Goal: Information Seeking & Learning: Learn about a topic

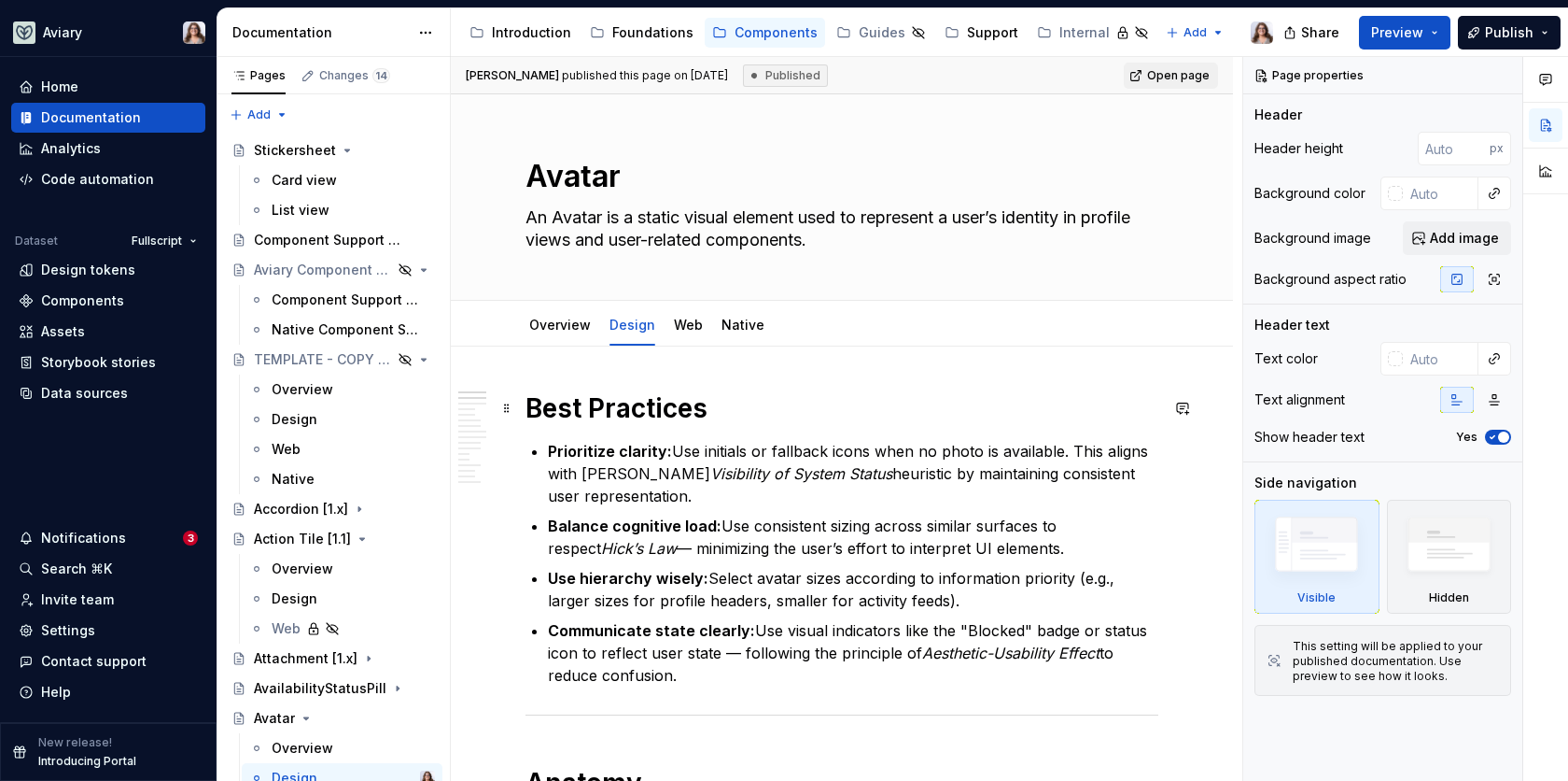
scroll to position [133, 0]
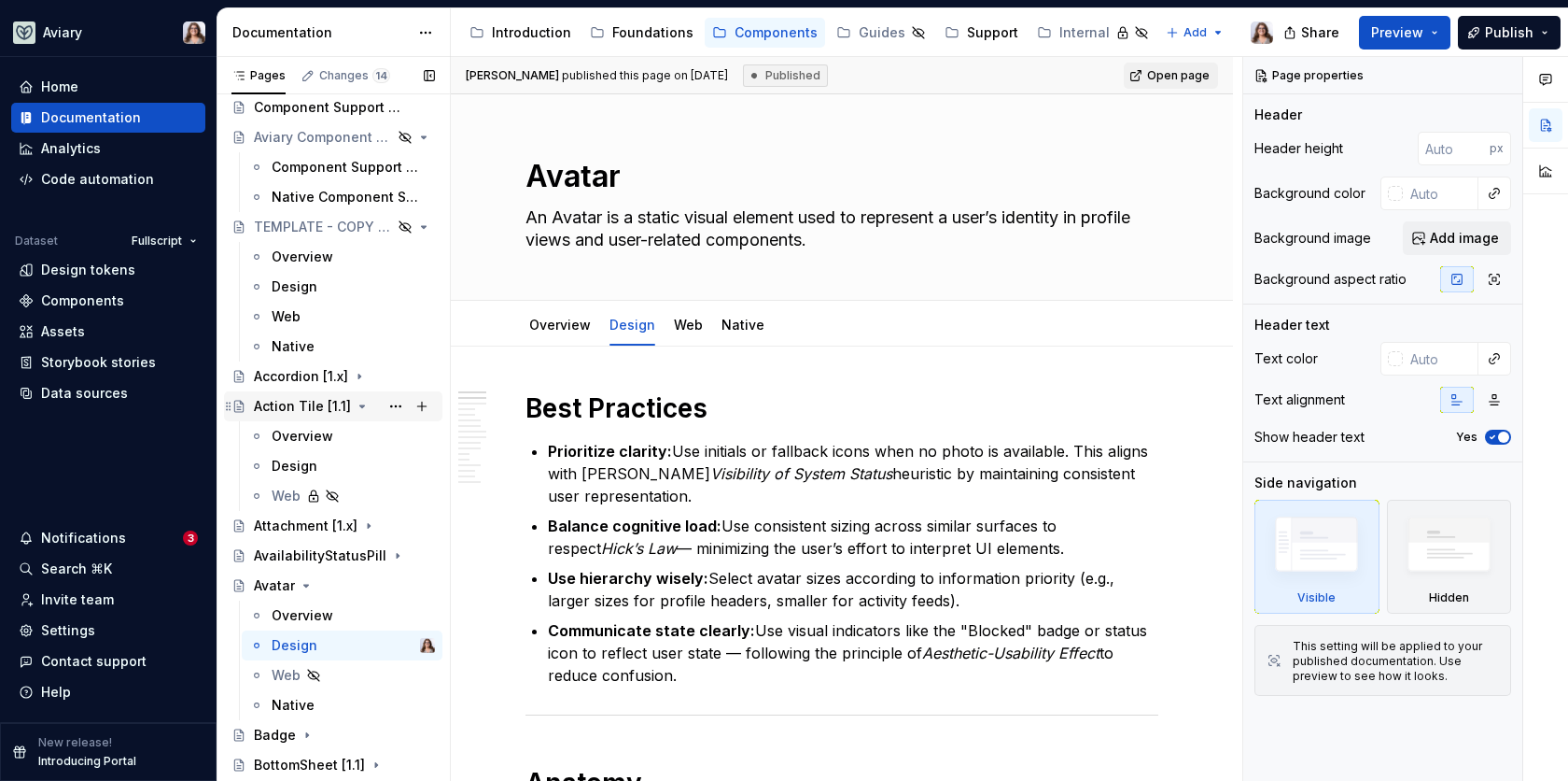
click at [289, 403] on div "Action Tile [1.1]" at bounding box center [302, 406] width 97 height 19
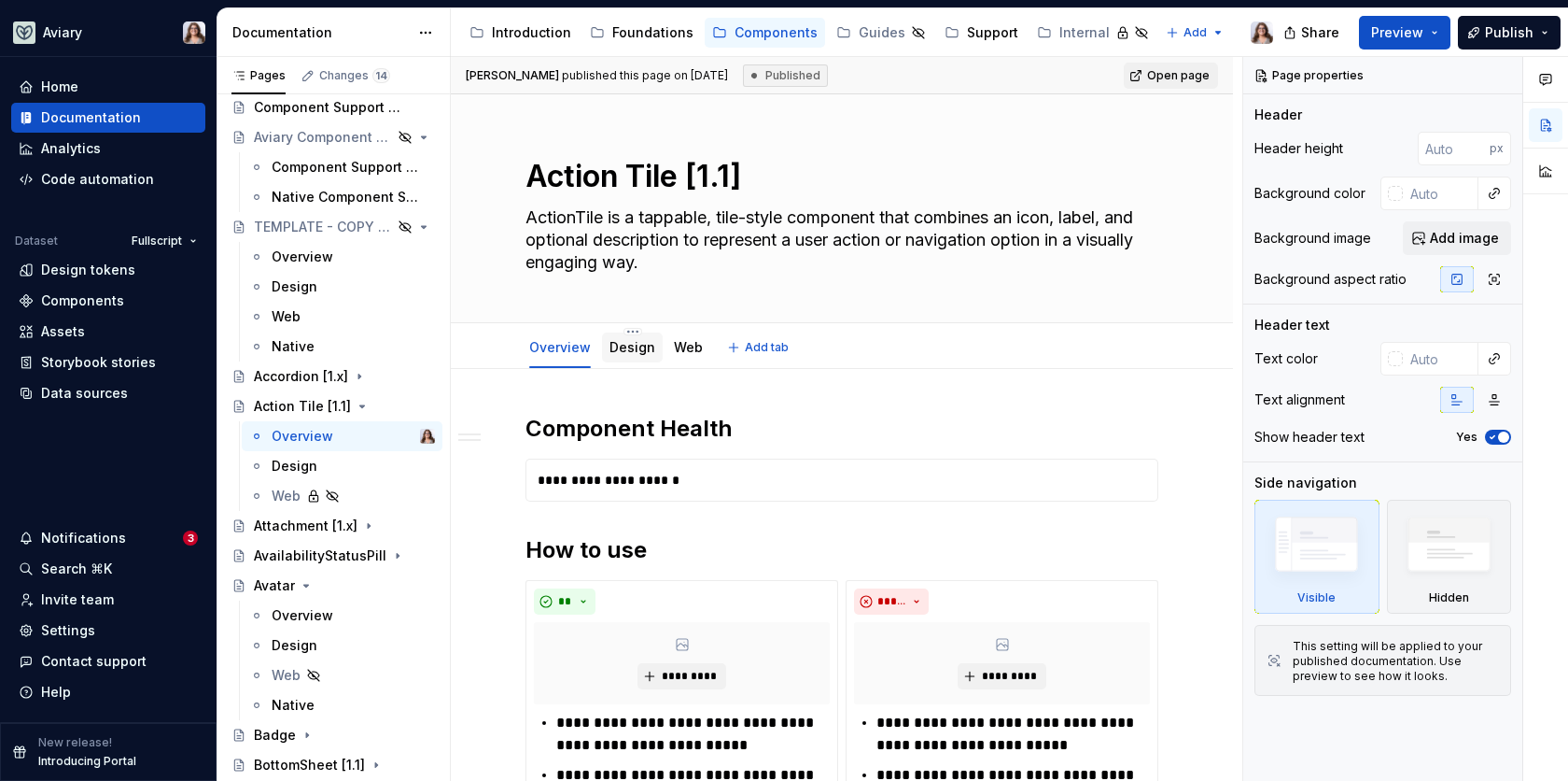
click at [624, 348] on link "Design" at bounding box center [633, 347] width 46 height 16
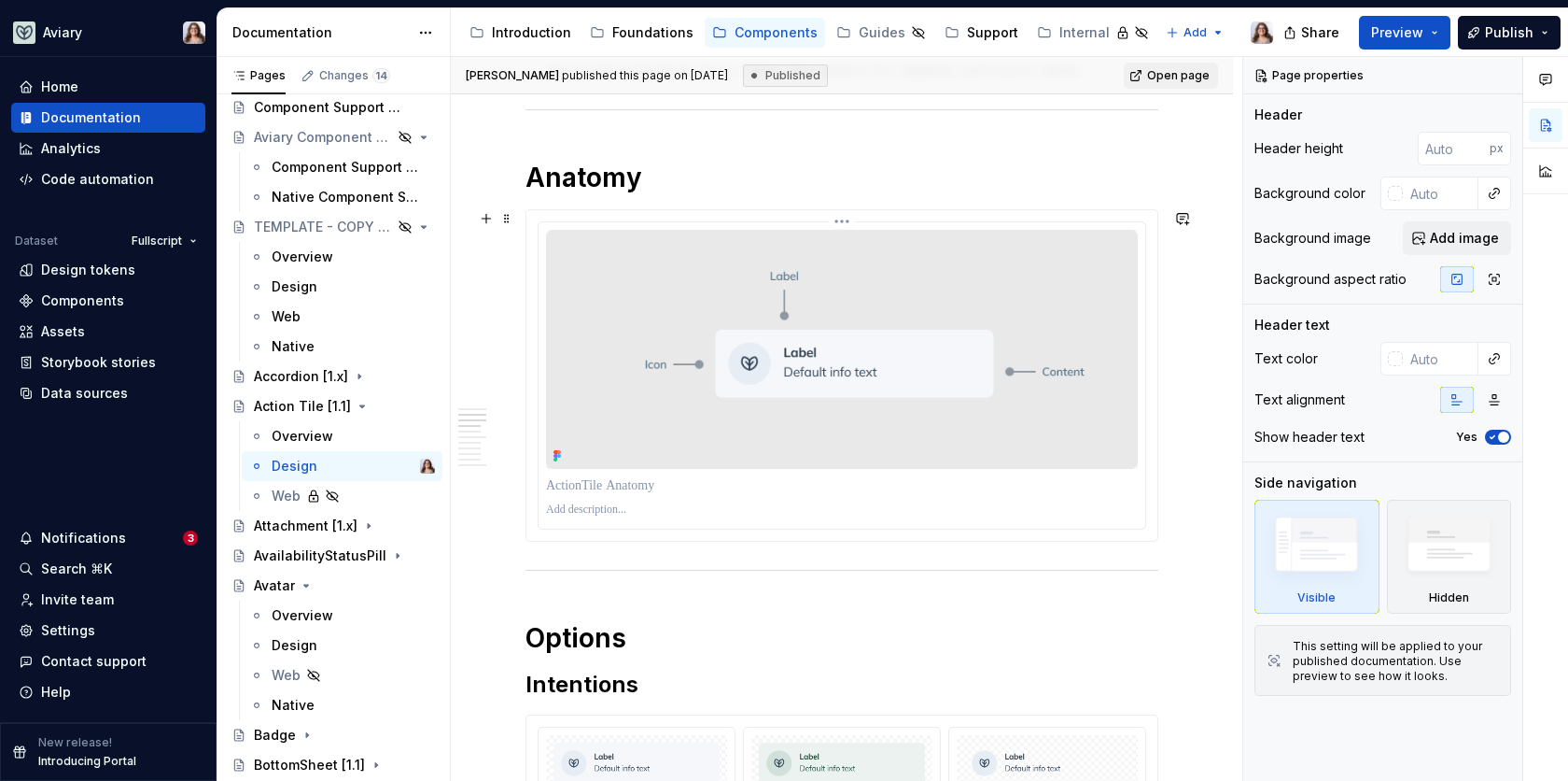
scroll to position [679, 0]
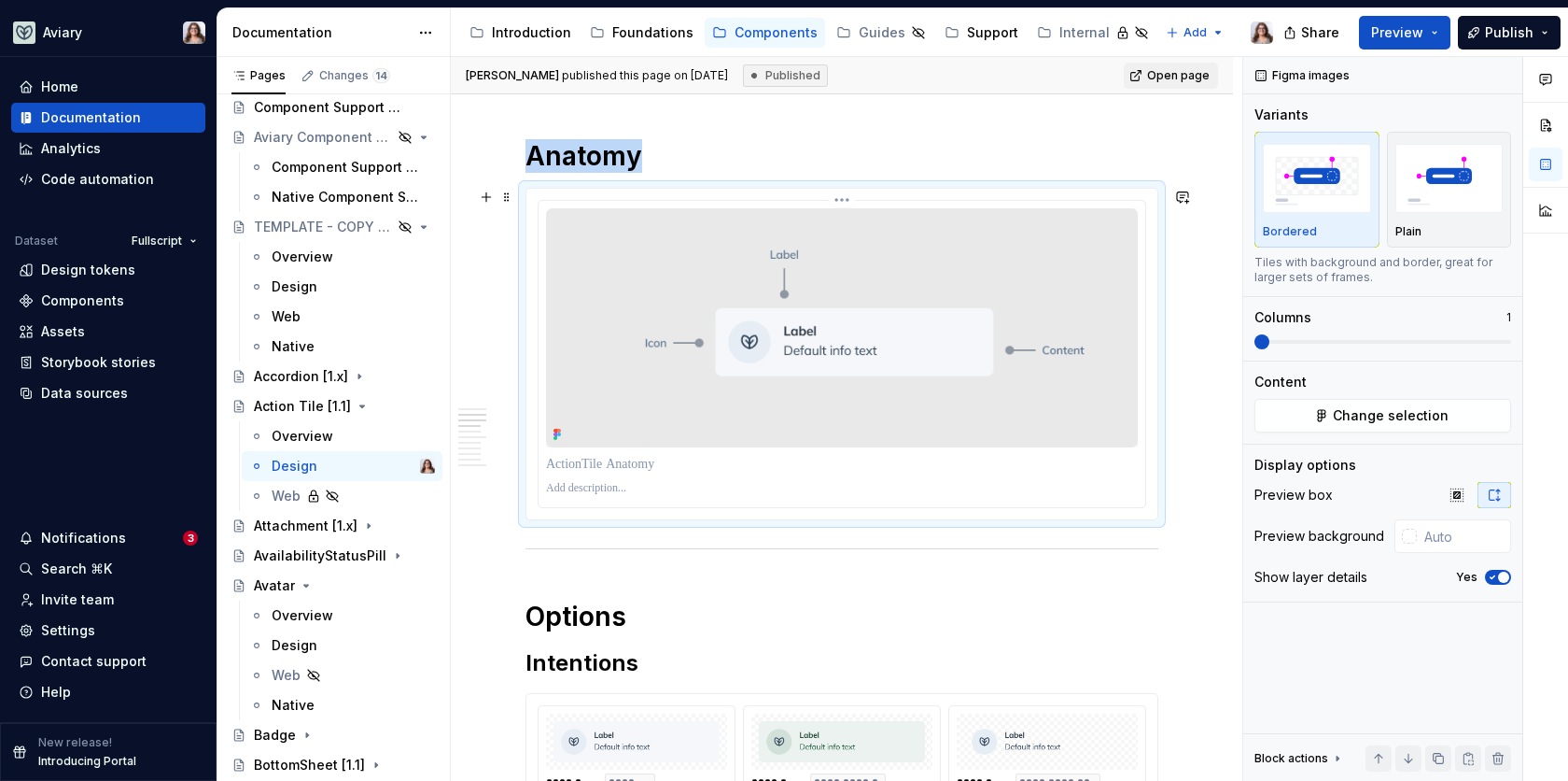
click at [707, 388] on img at bounding box center [842, 327] width 592 height 239
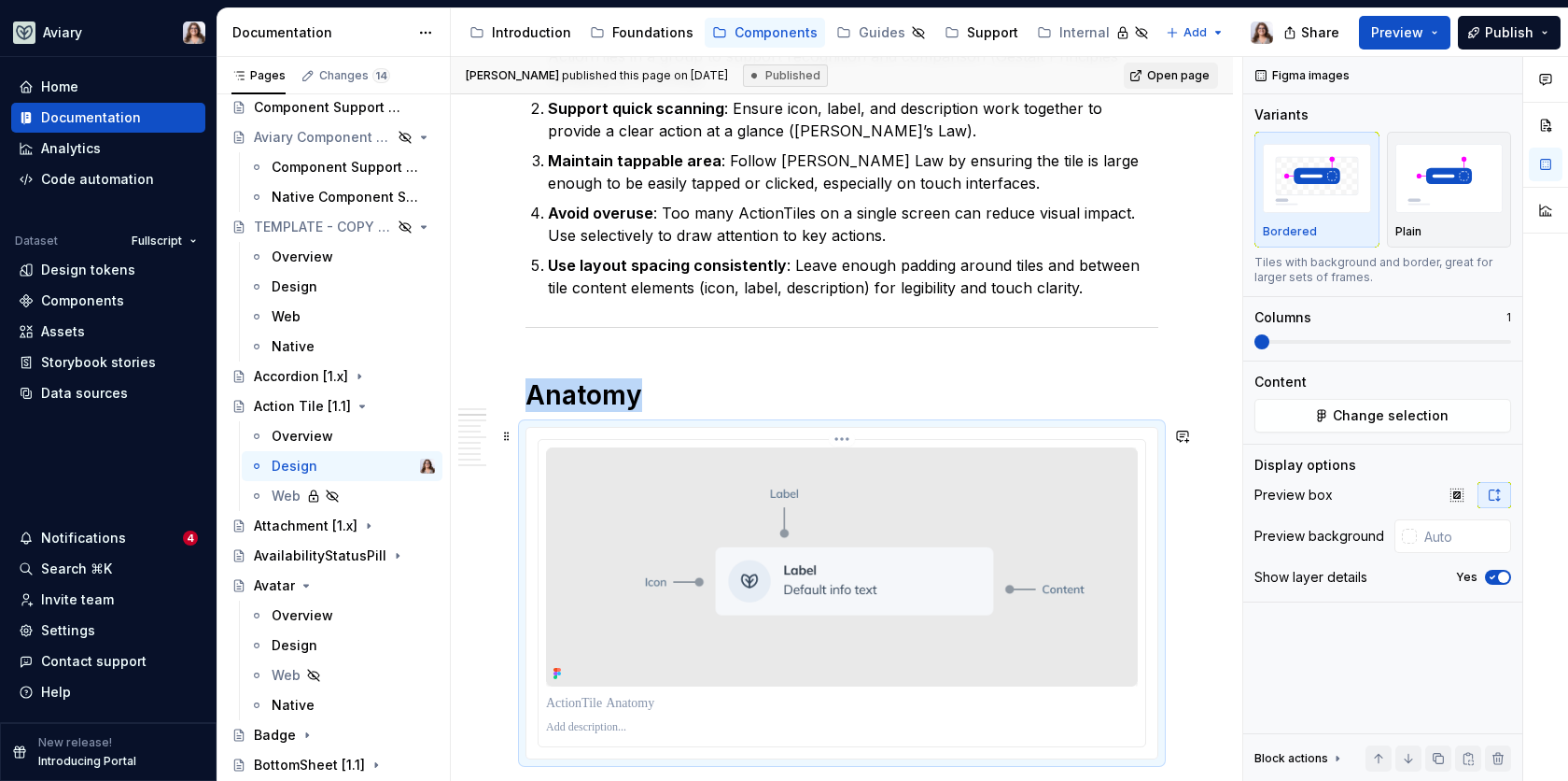
scroll to position [554, 0]
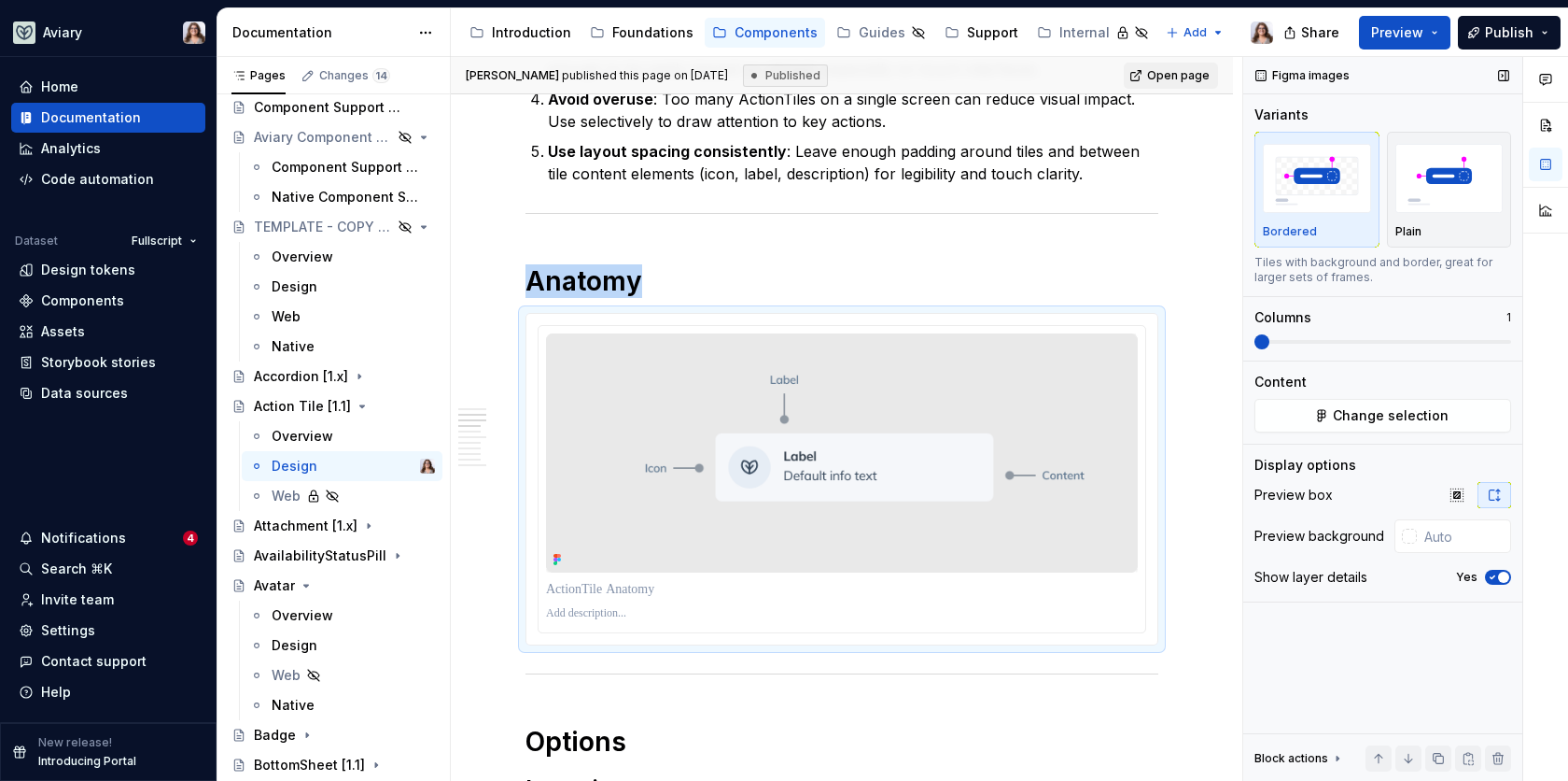
click at [1499, 573] on span "button" at bounding box center [1504, 577] width 11 height 11
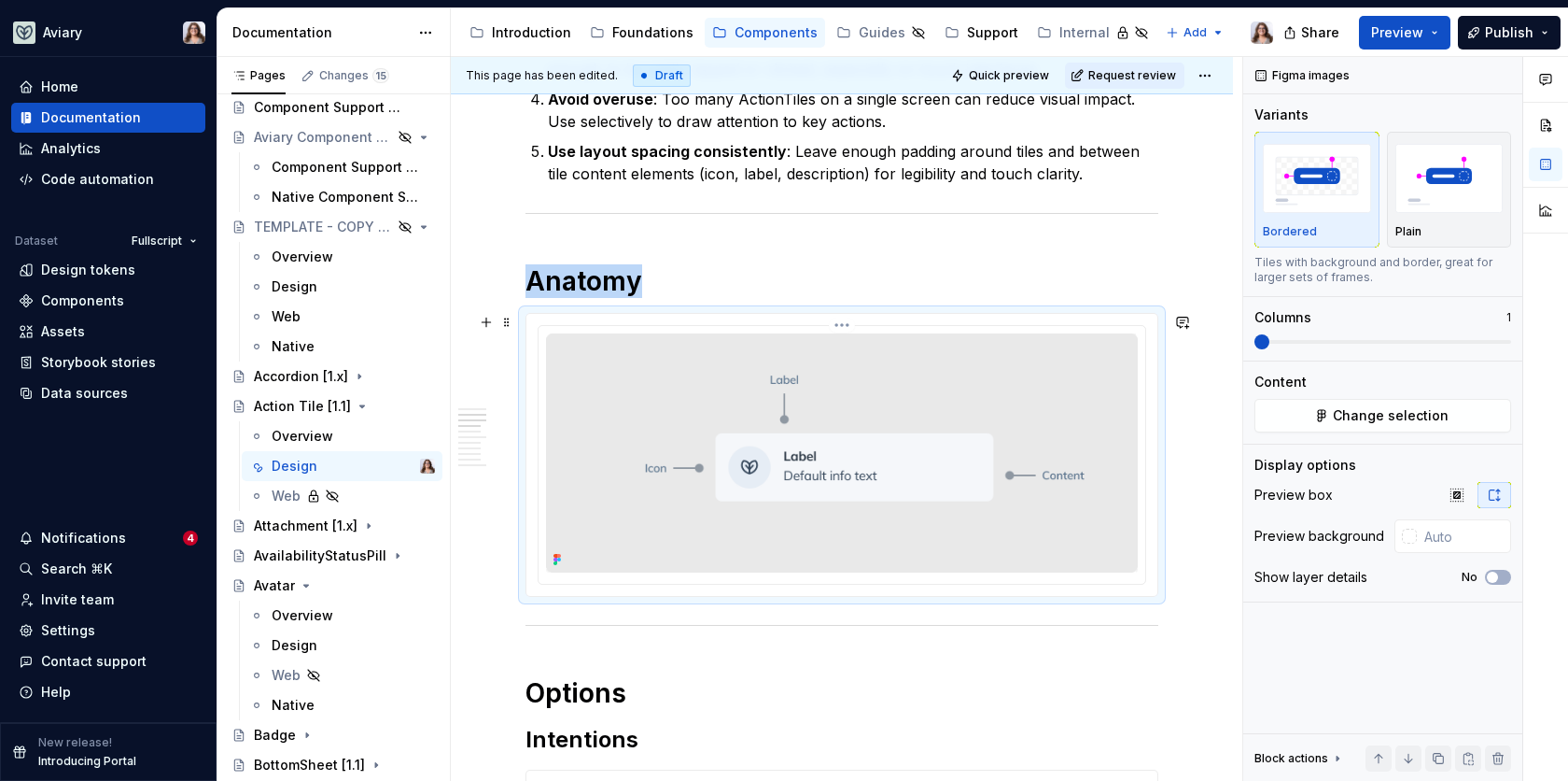
click at [1008, 504] on img at bounding box center [842, 453] width 592 height 239
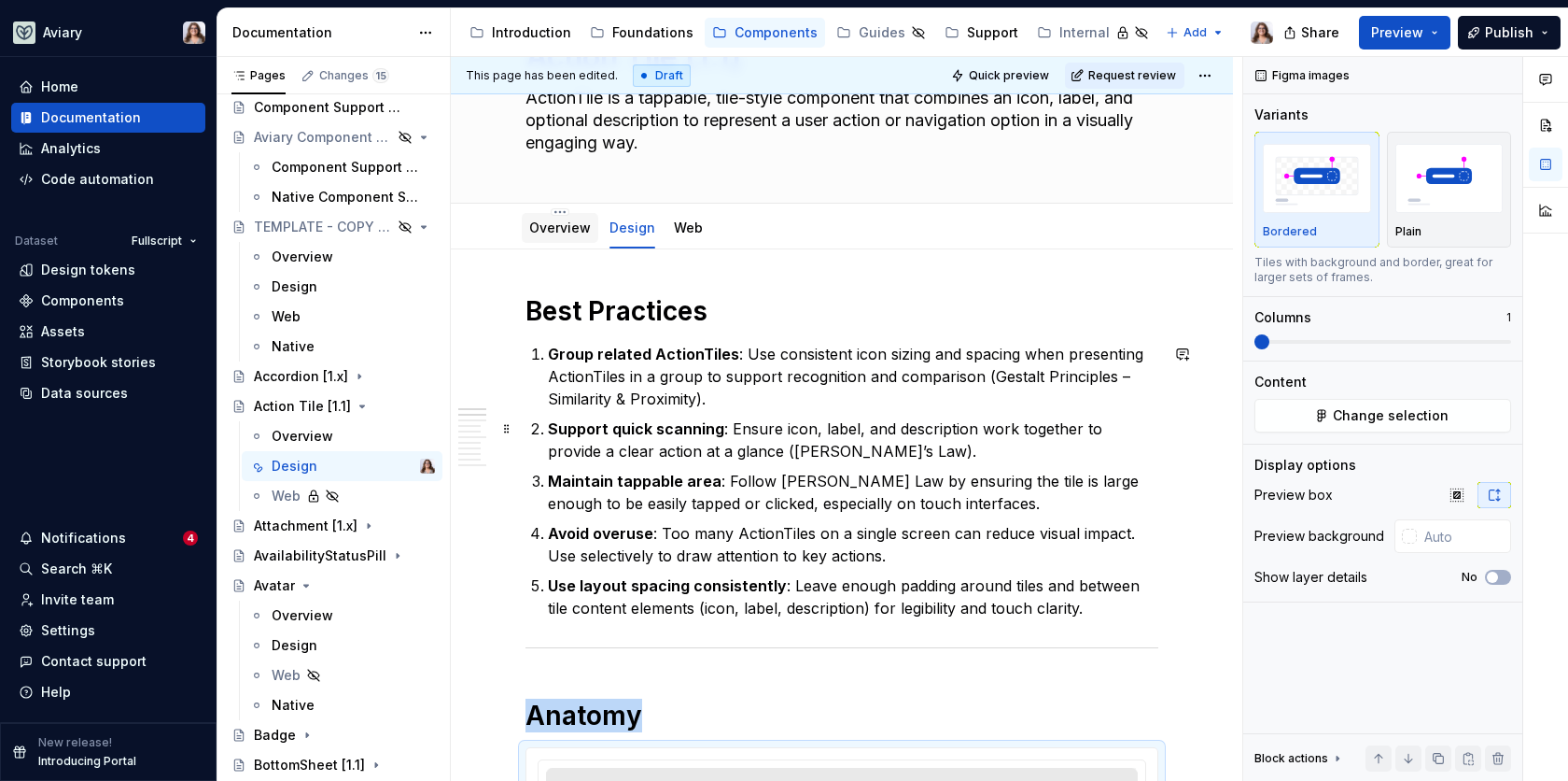
scroll to position [113, 0]
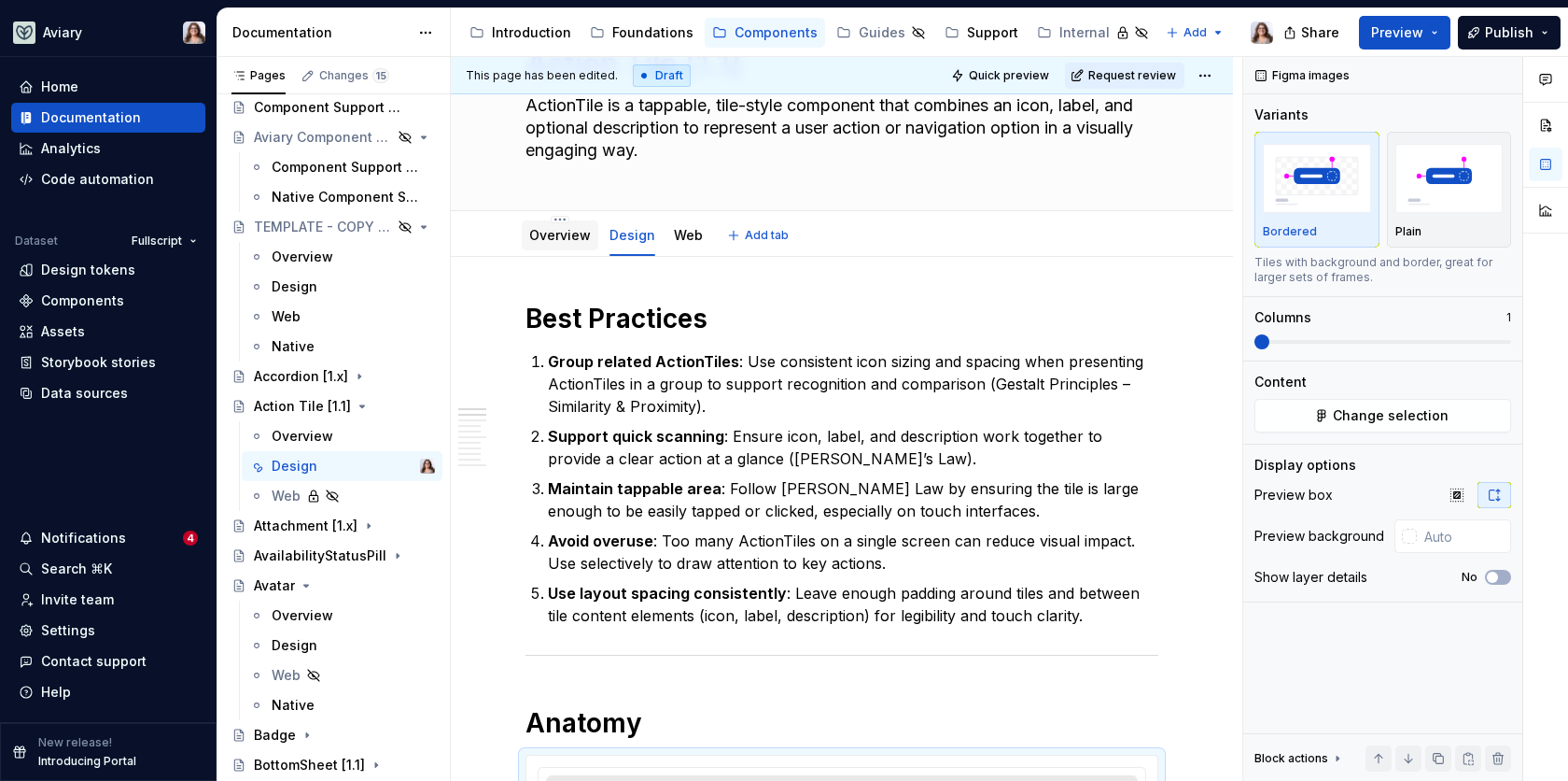
click at [548, 224] on div "Overview" at bounding box center [560, 236] width 62 height 23
click at [560, 242] on link "Overview" at bounding box center [560, 235] width 62 height 16
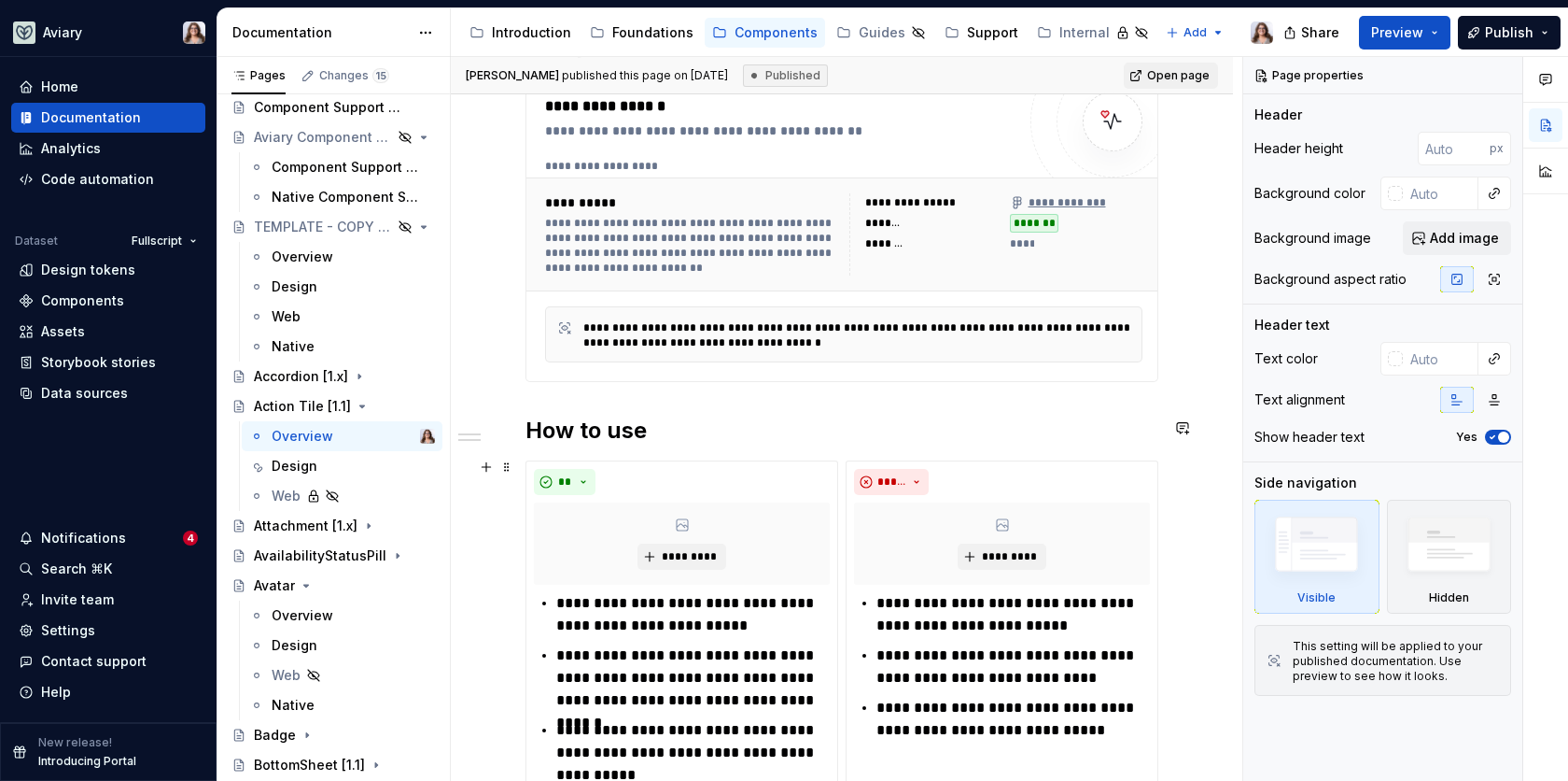
scroll to position [414, 0]
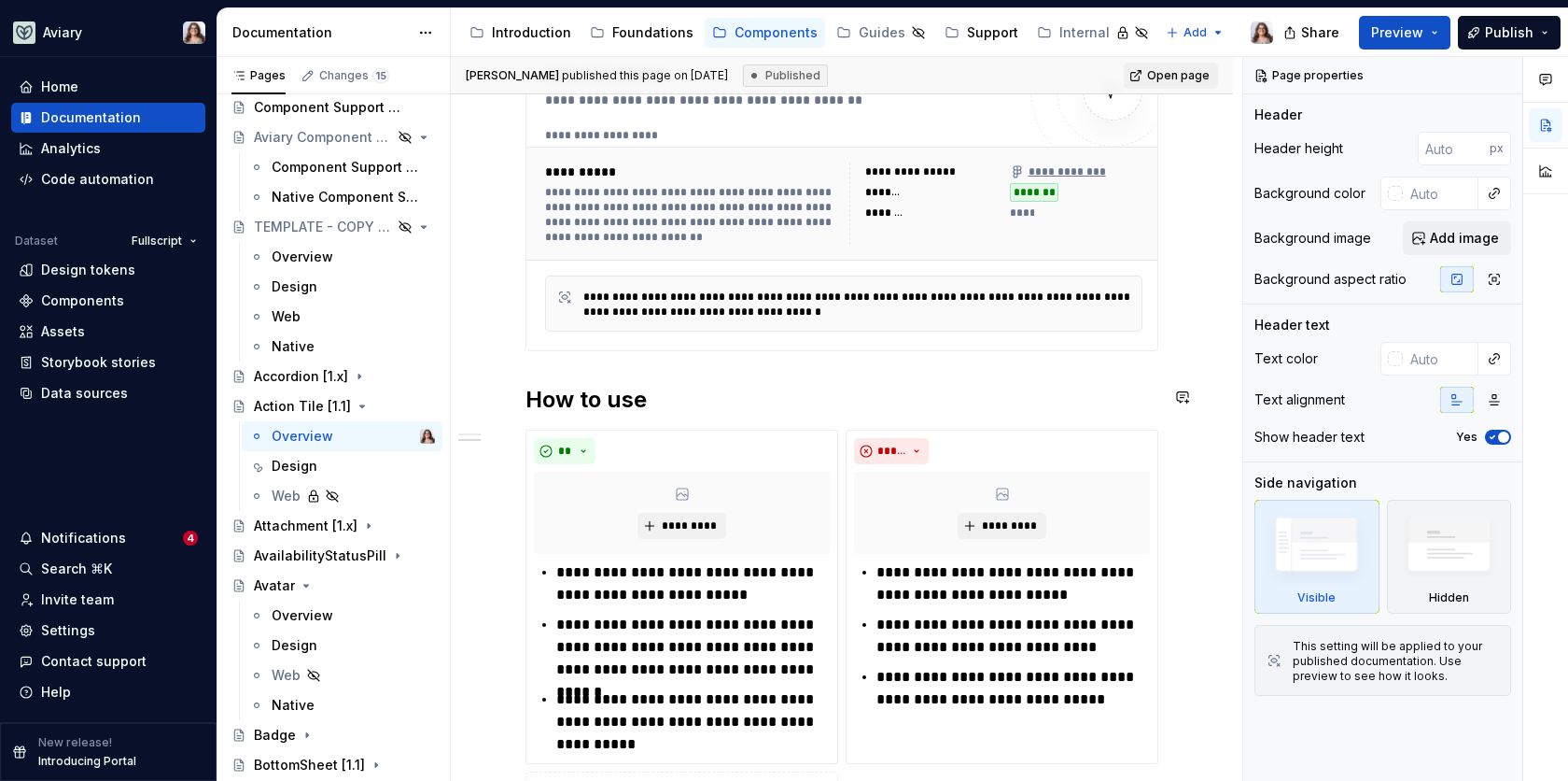
click at [1087, 377] on div "**********" at bounding box center [842, 435] width 633 height 871
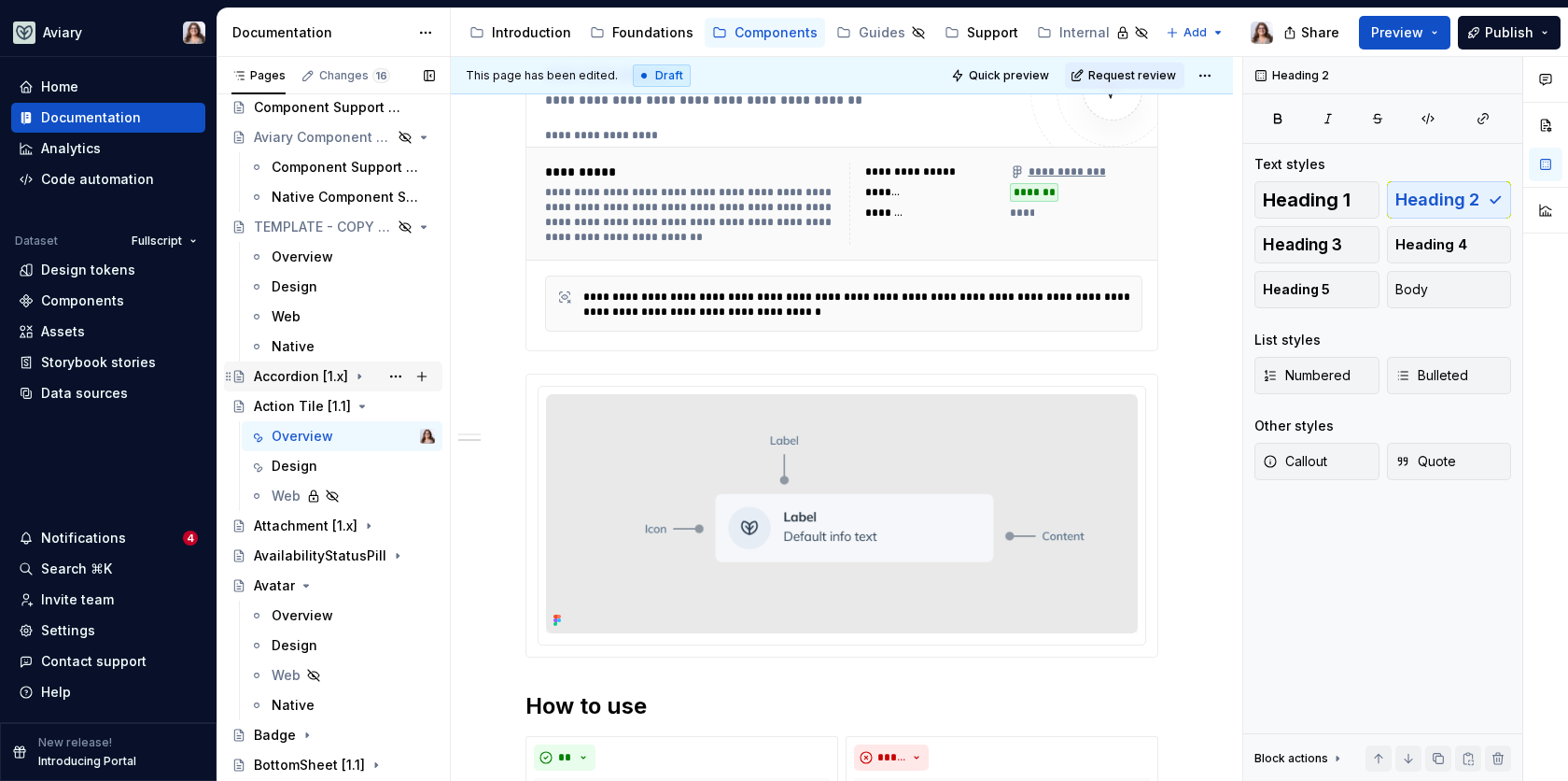
click at [306, 373] on div "Accordion [1.x]" at bounding box center [300, 377] width 94 height 19
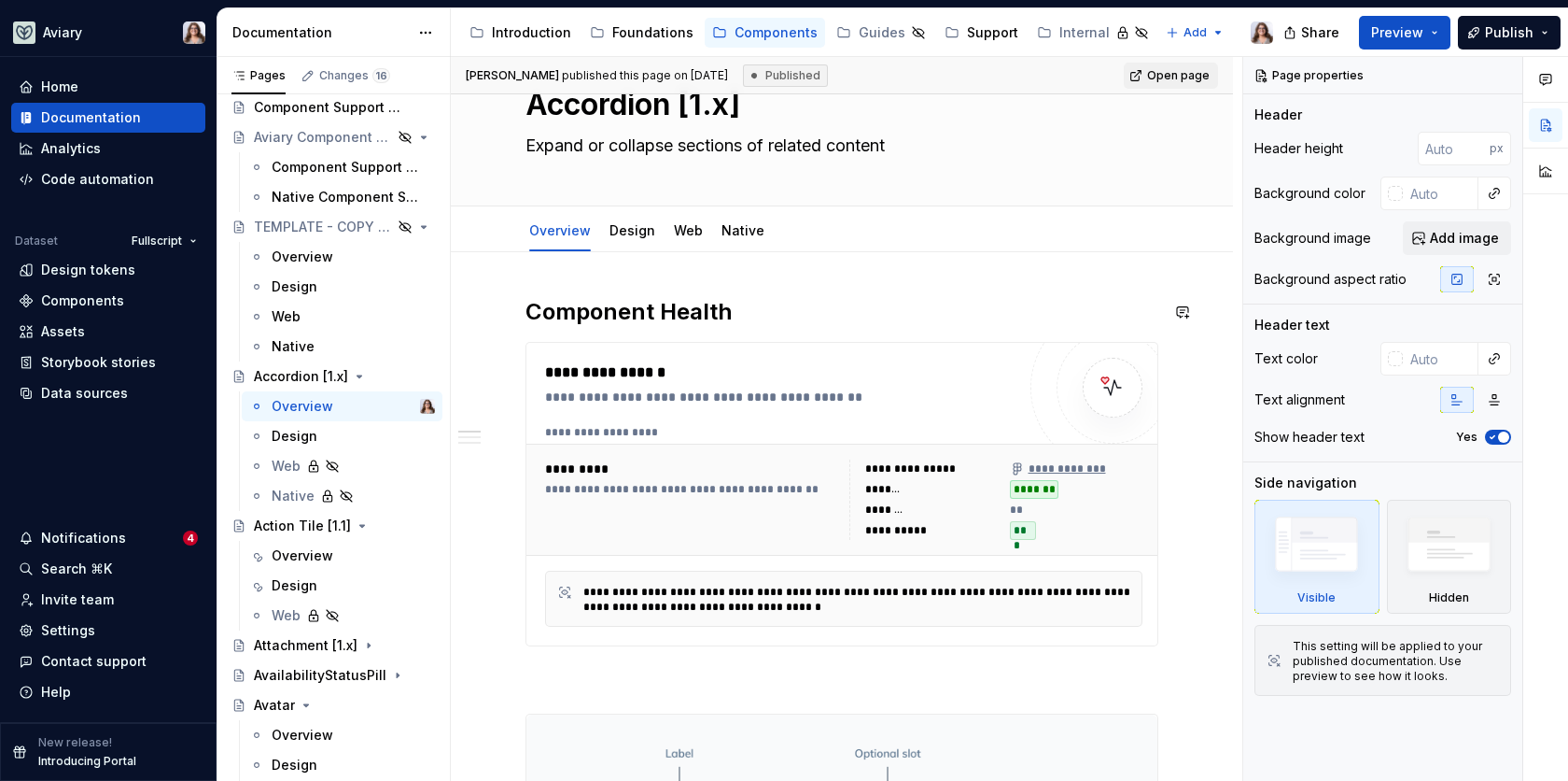
scroll to position [34, 0]
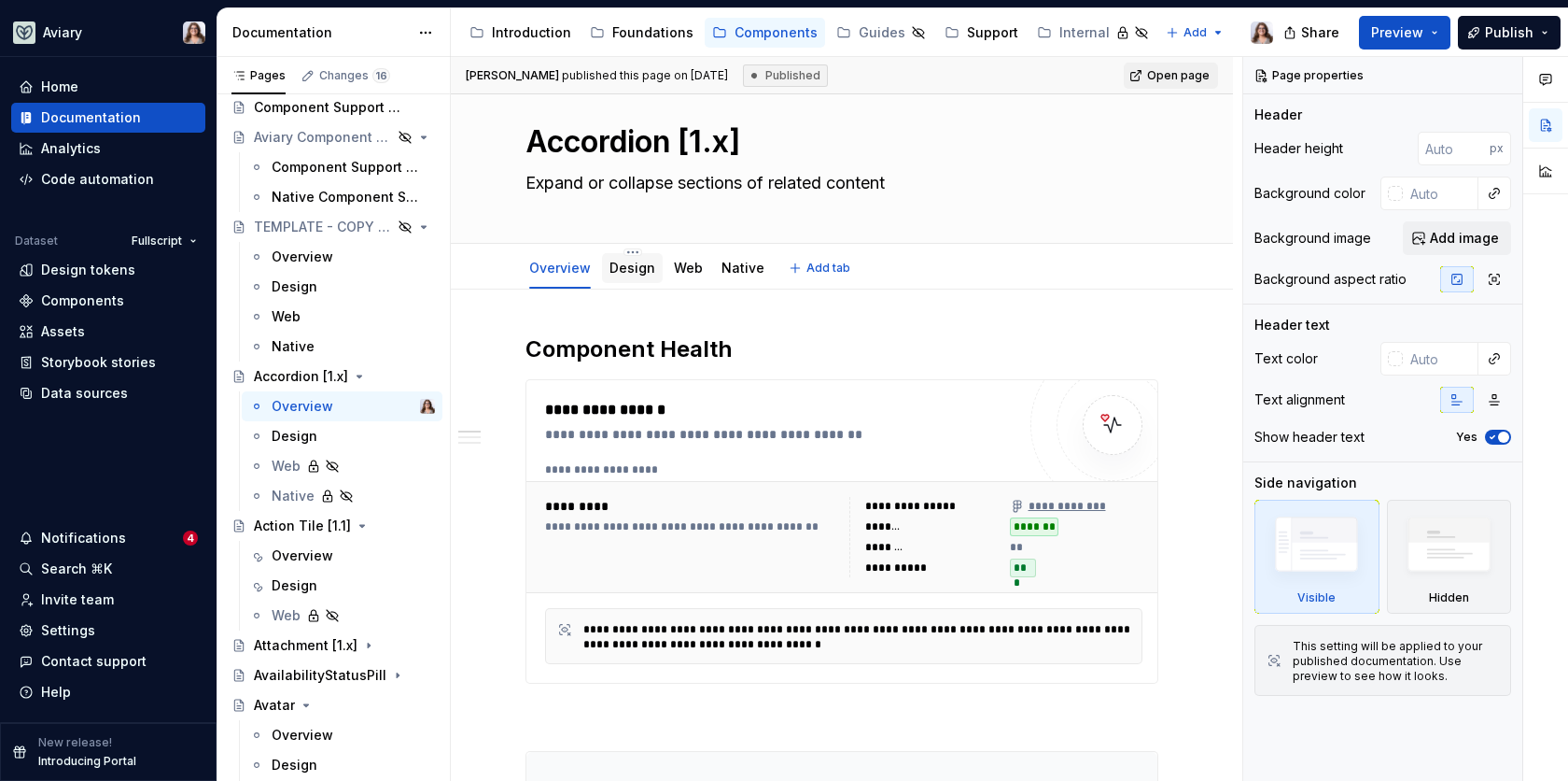
click at [630, 269] on link "Design" at bounding box center [633, 267] width 46 height 16
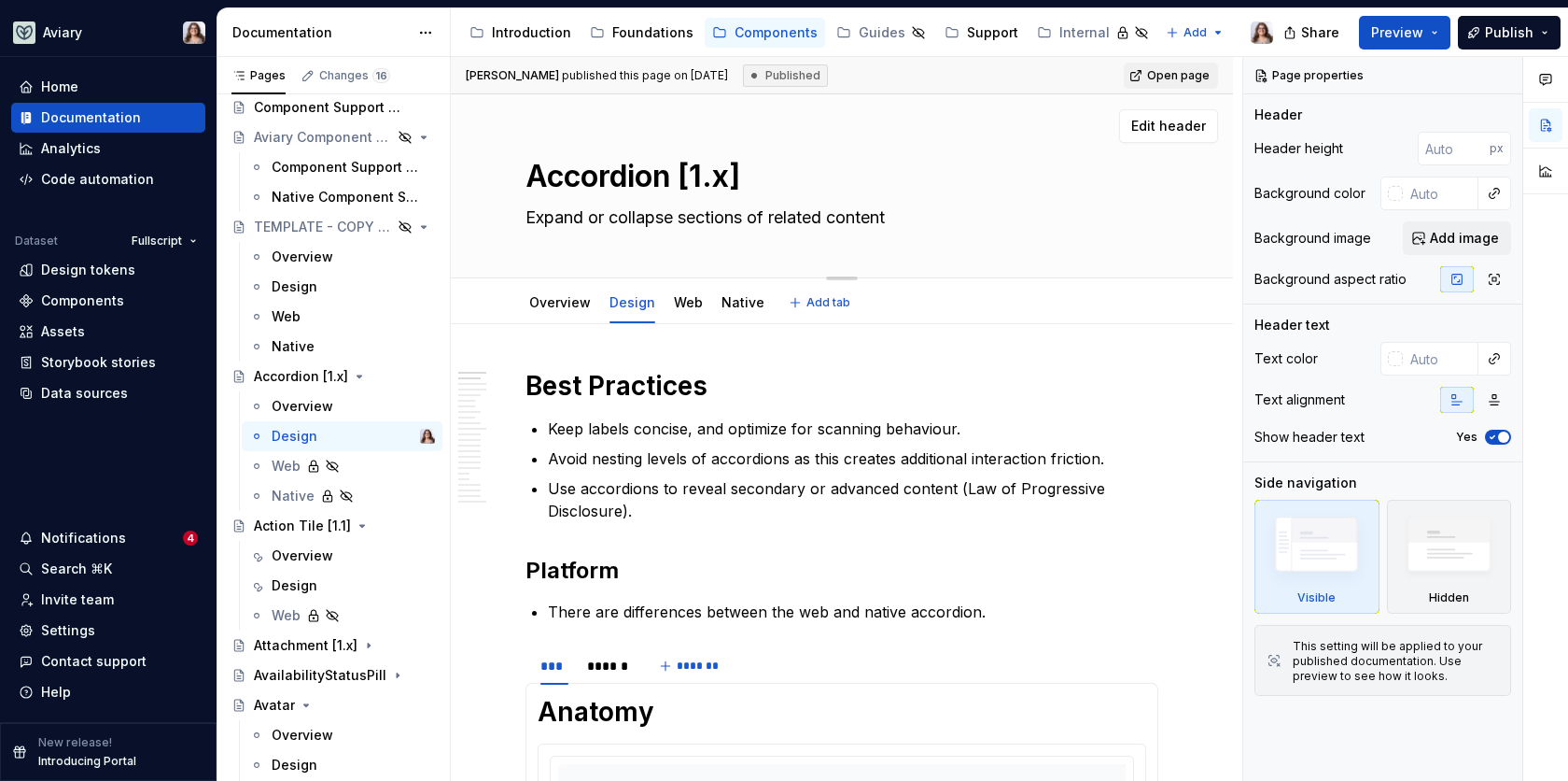
click at [722, 180] on textarea "Accordion [1.x]" at bounding box center [838, 176] width 633 height 45
click at [729, 166] on textarea "Accordion [1.x]" at bounding box center [838, 176] width 633 height 45
type textarea "*"
type textarea "Accordion [1.]"
type textarea "*"
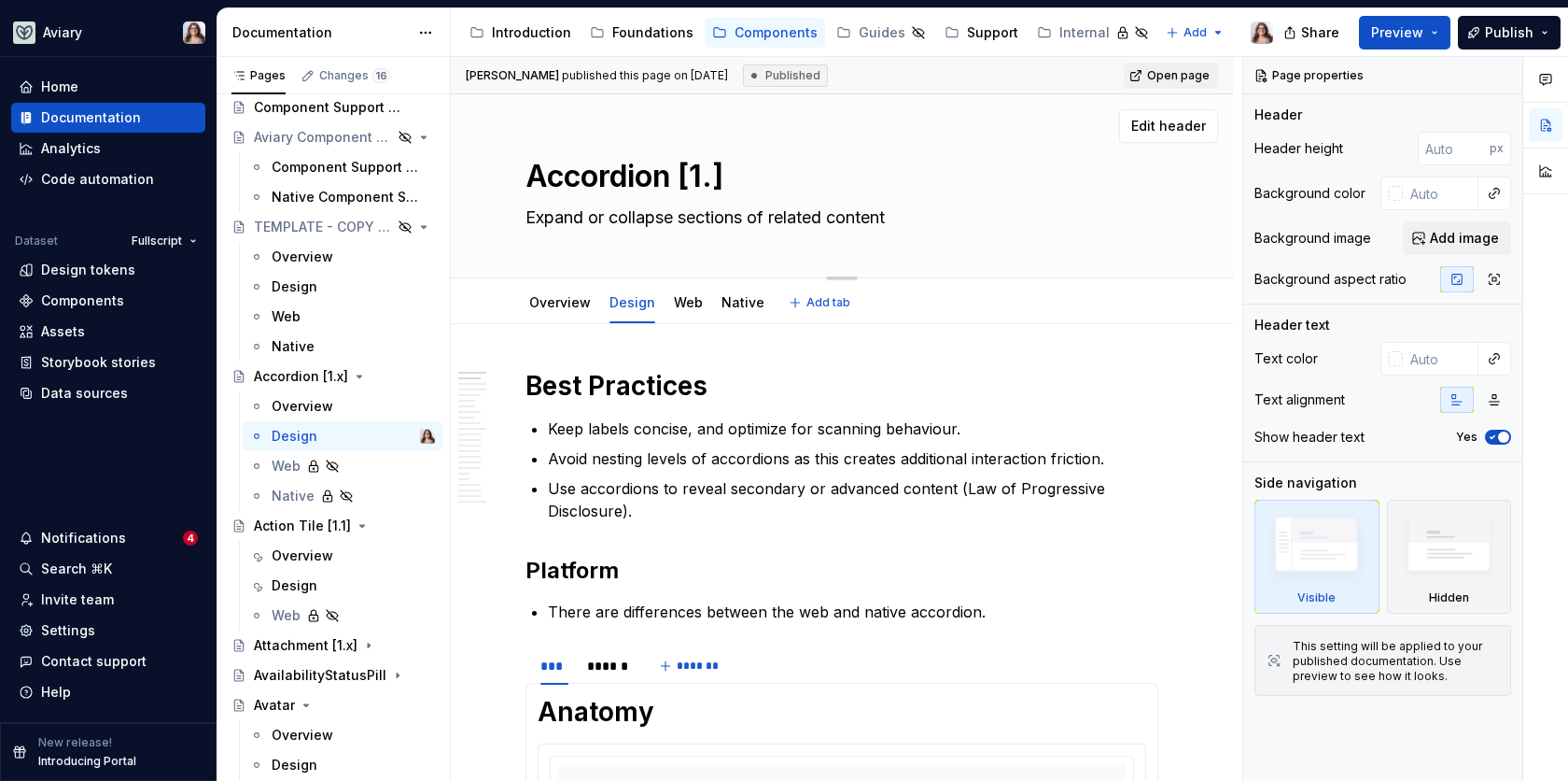
type textarea "Accordion [1.2]"
type textarea "*"
type textarea "Accordion [1.2]"
click at [774, 466] on p "Avoid nesting levels of accordions as this creates additional interaction frict…" at bounding box center [853, 459] width 611 height 23
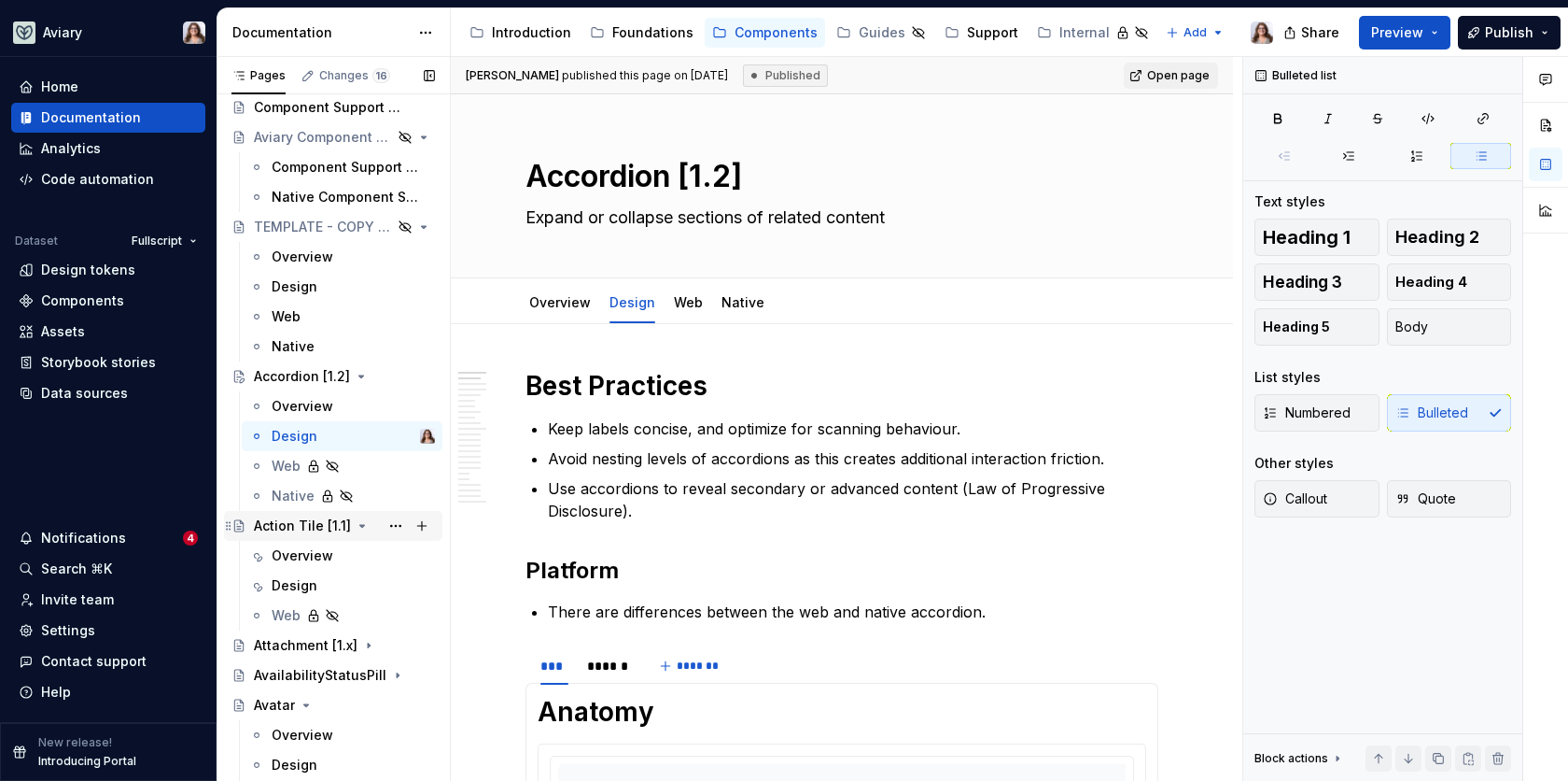
click at [292, 528] on div "Action Tile [1.1]" at bounding box center [302, 526] width 97 height 19
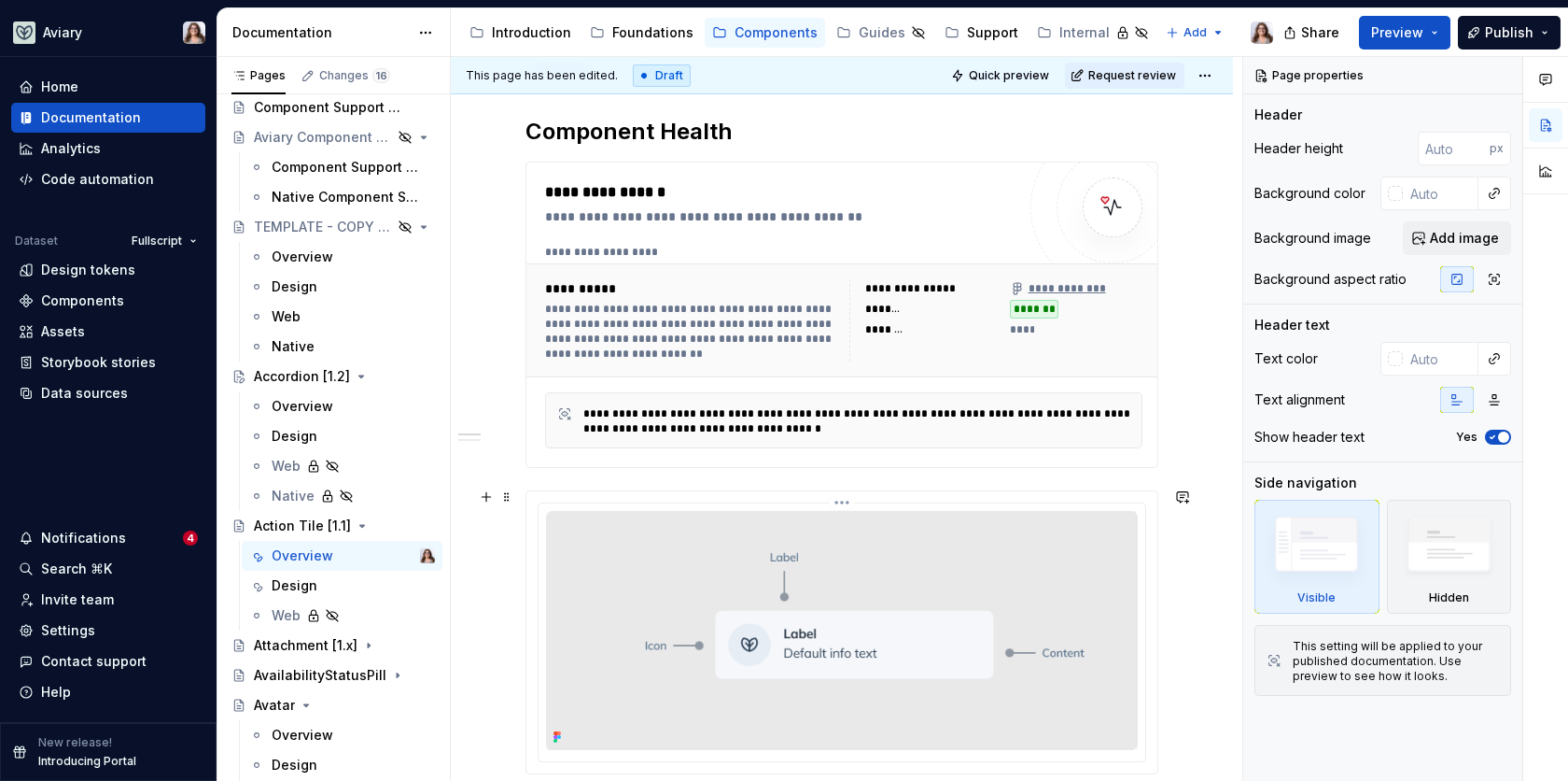
scroll to position [327, 0]
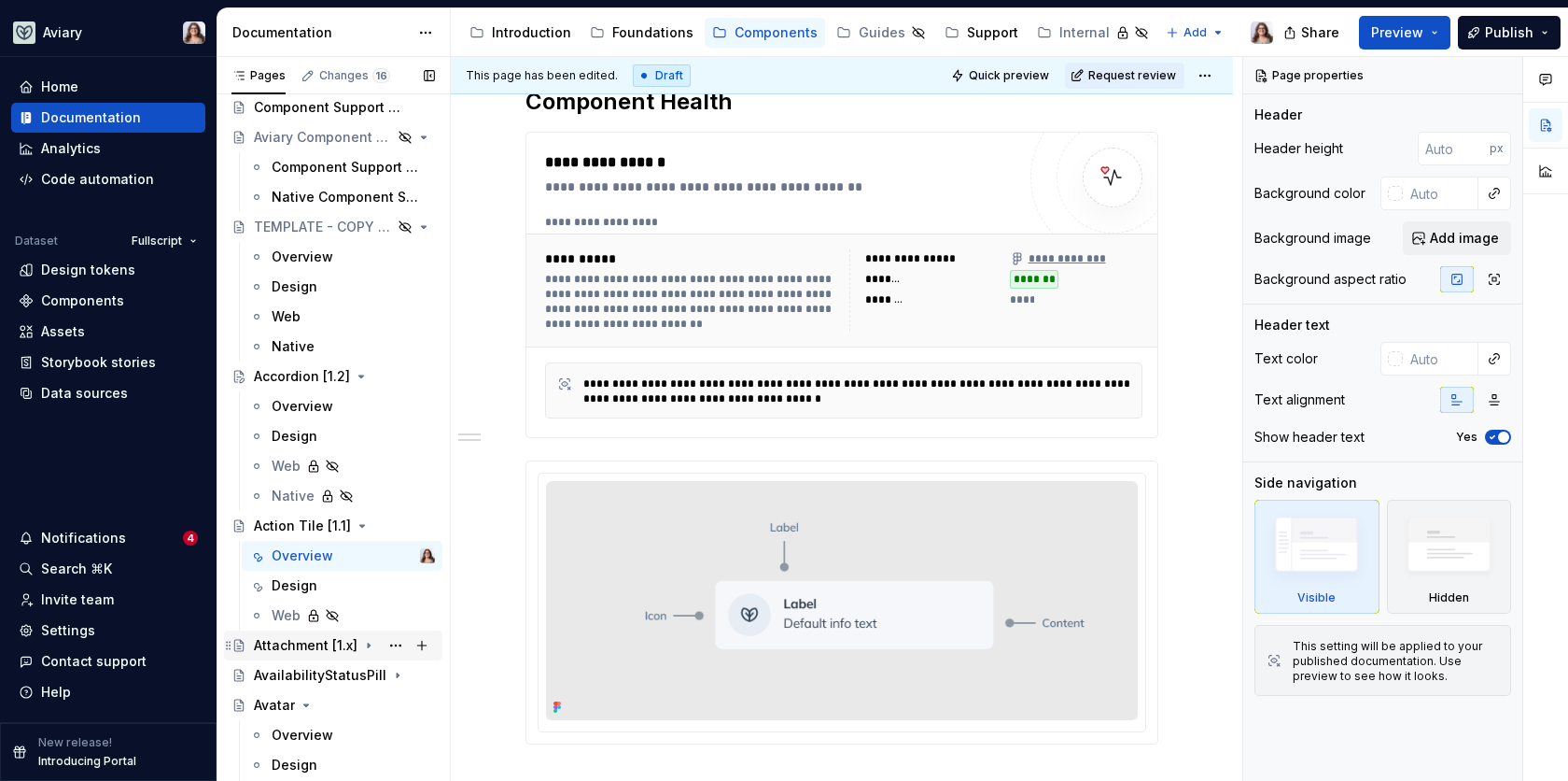
click at [277, 648] on div "Attachment [1.x]" at bounding box center [305, 646] width 104 height 19
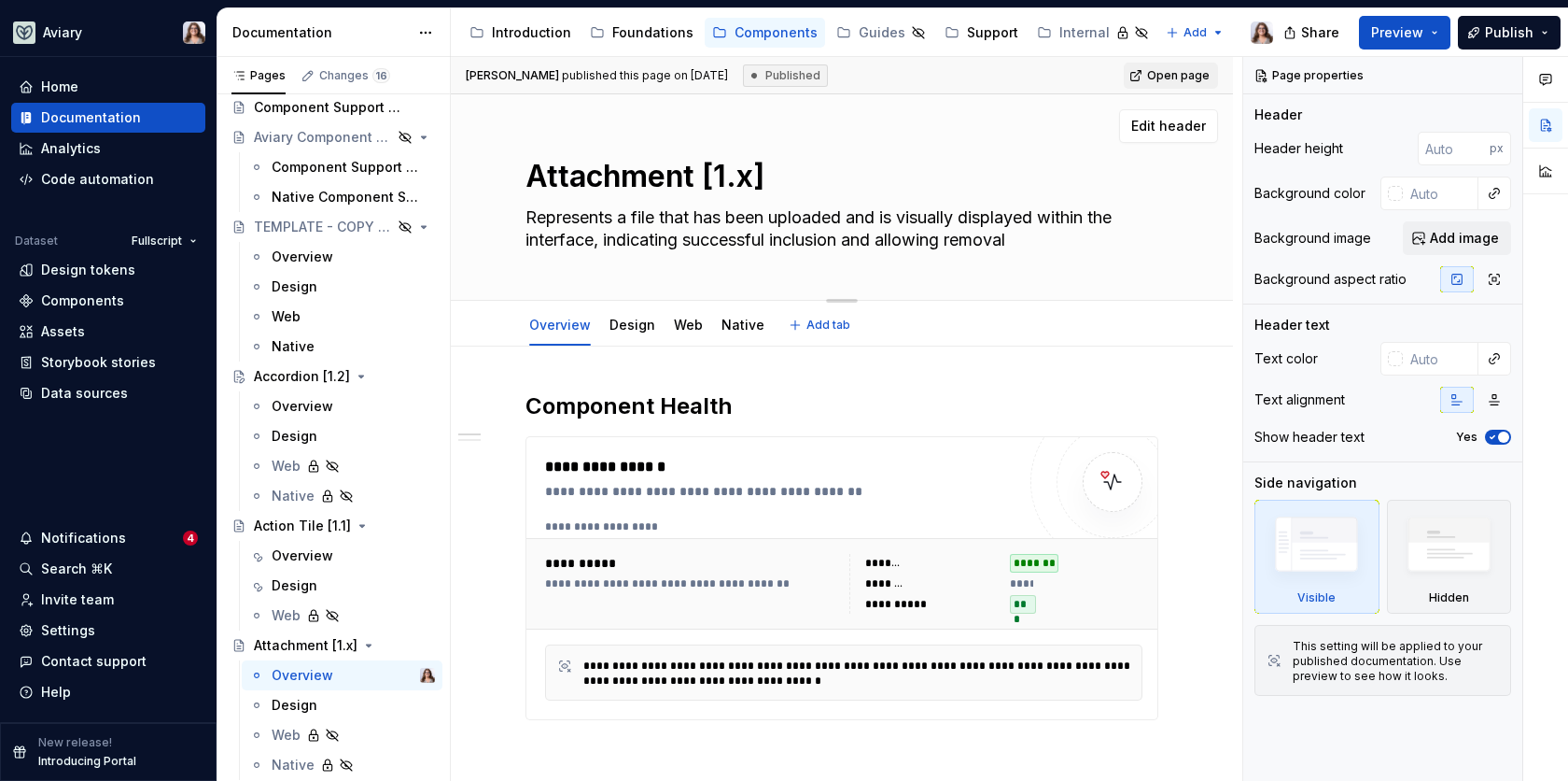
click at [751, 175] on textarea "Attachment [1.x]" at bounding box center [838, 176] width 633 height 45
click at [746, 184] on textarea "Attachment [1.x]" at bounding box center [838, 176] width 633 height 45
type textarea "*"
type textarea "Attachment [1.]"
type textarea "*"
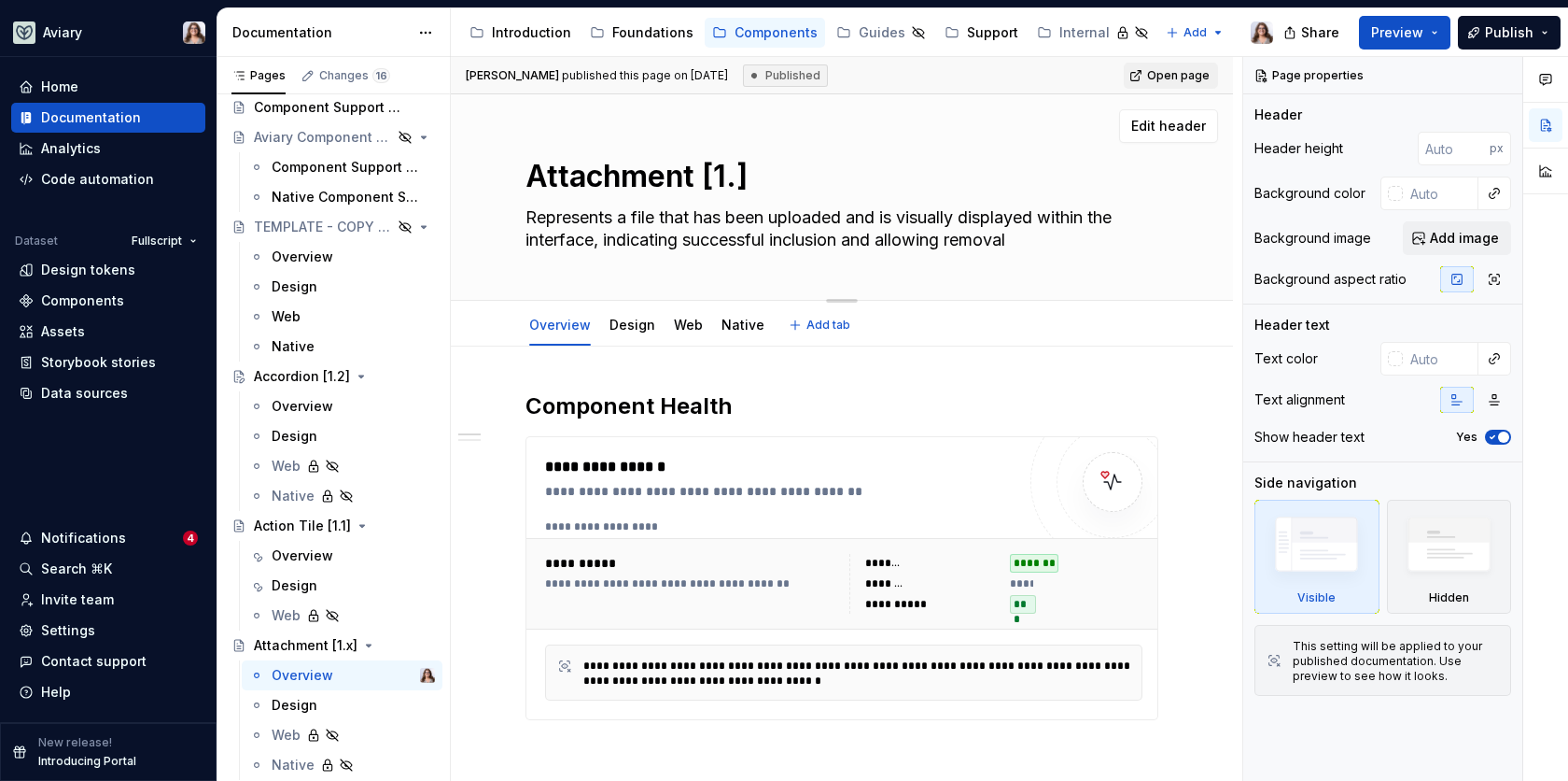
type textarea "Attachment [1.3]"
type textarea "*"
type textarea "Attachment [1.3]"
click at [784, 380] on div "**********" at bounding box center [846, 420] width 792 height 725
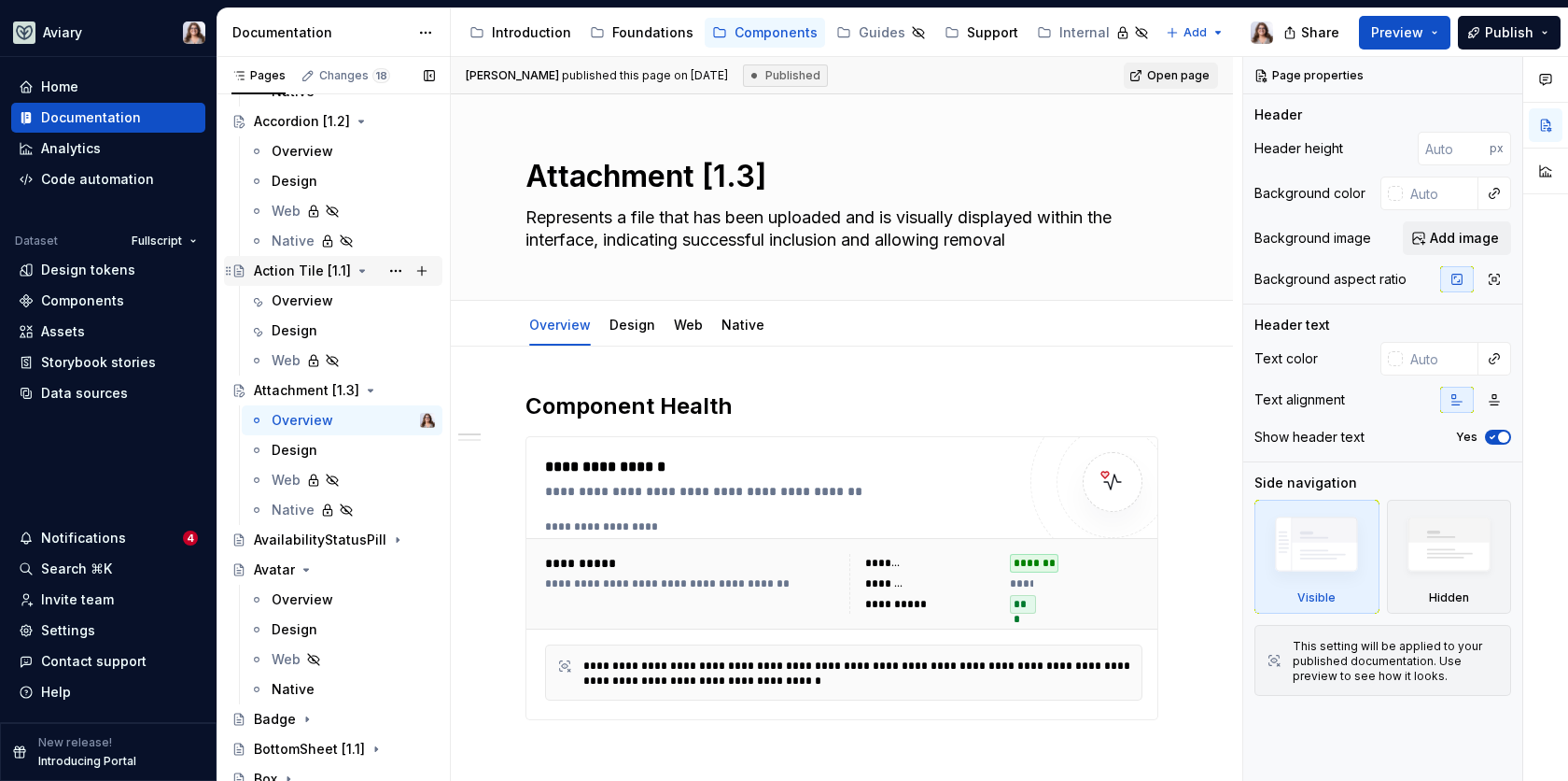
scroll to position [394, 0]
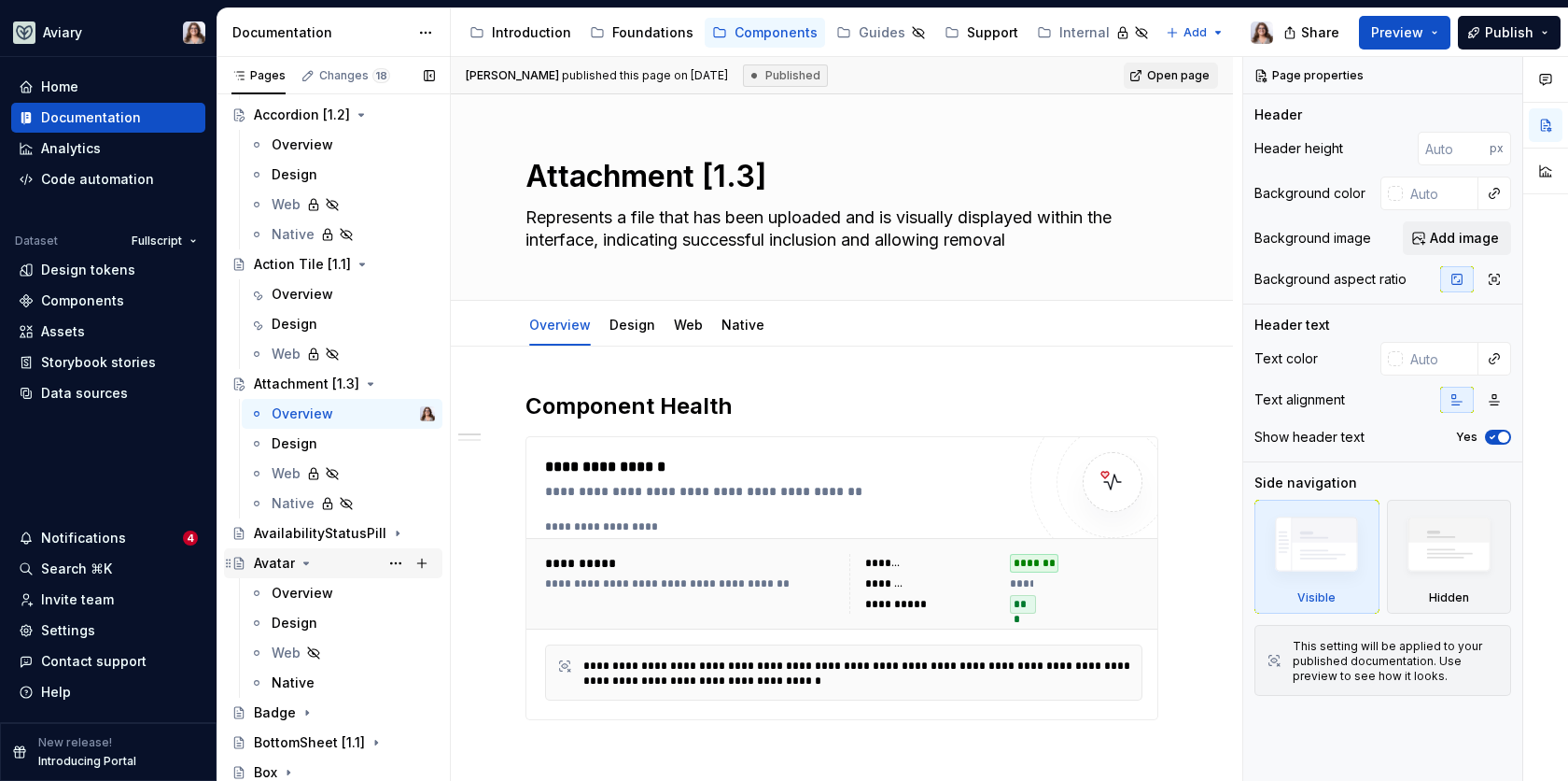
click at [274, 561] on div "Avatar" at bounding box center [274, 564] width 41 height 19
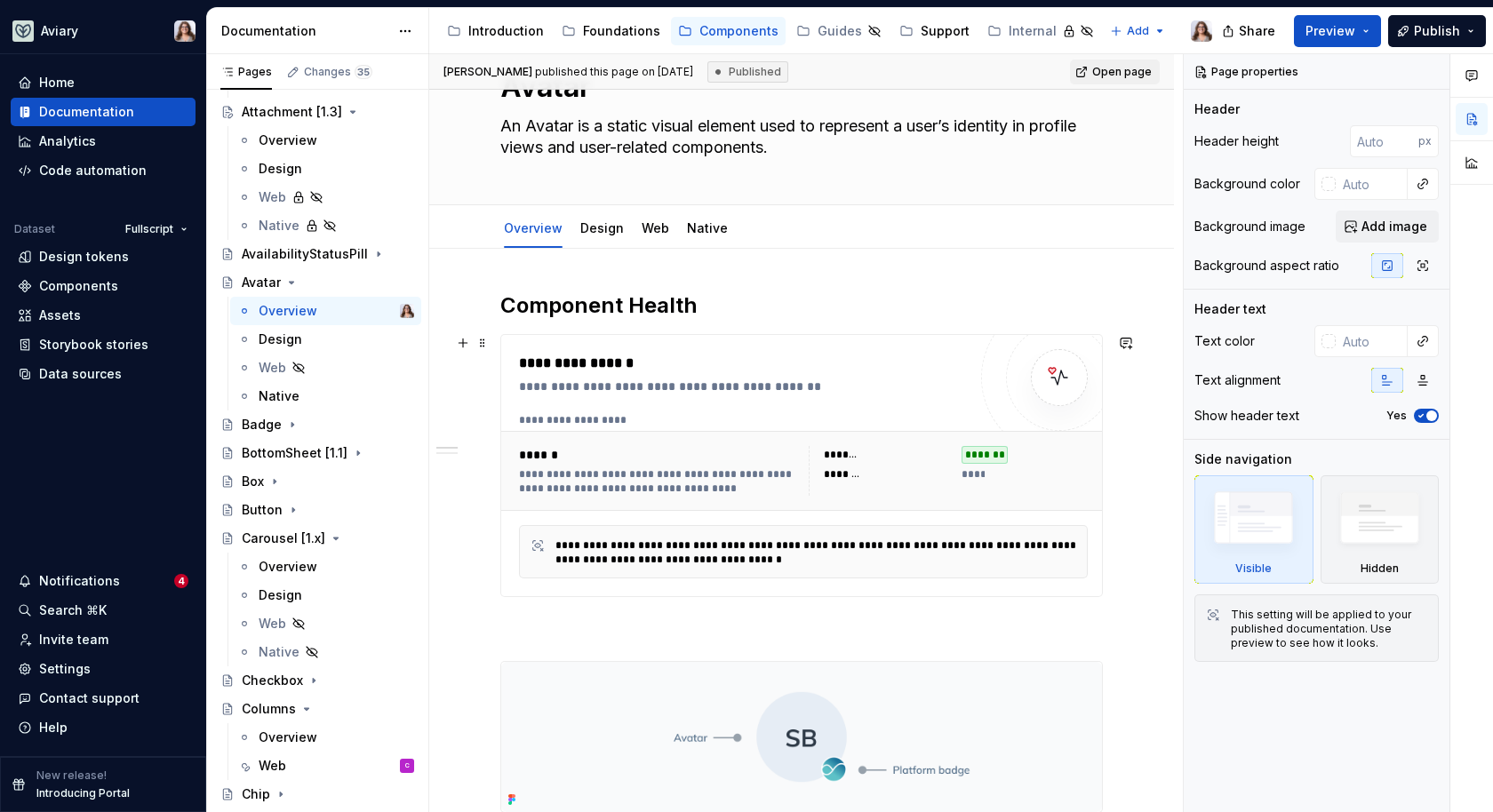
scroll to position [80, 0]
click at [265, 422] on div "Badge" at bounding box center [261, 425] width 40 height 18
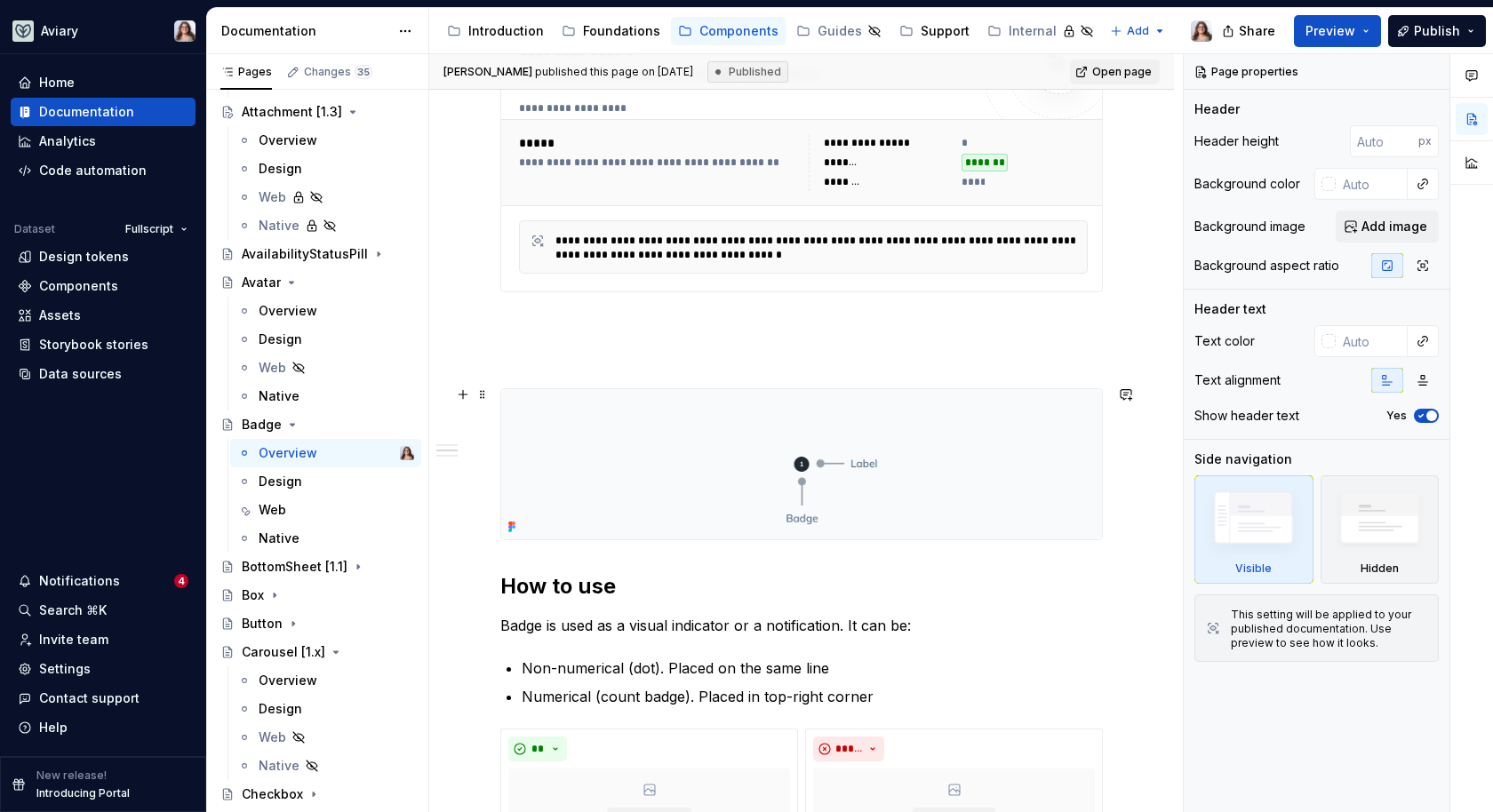
scroll to position [424, 0]
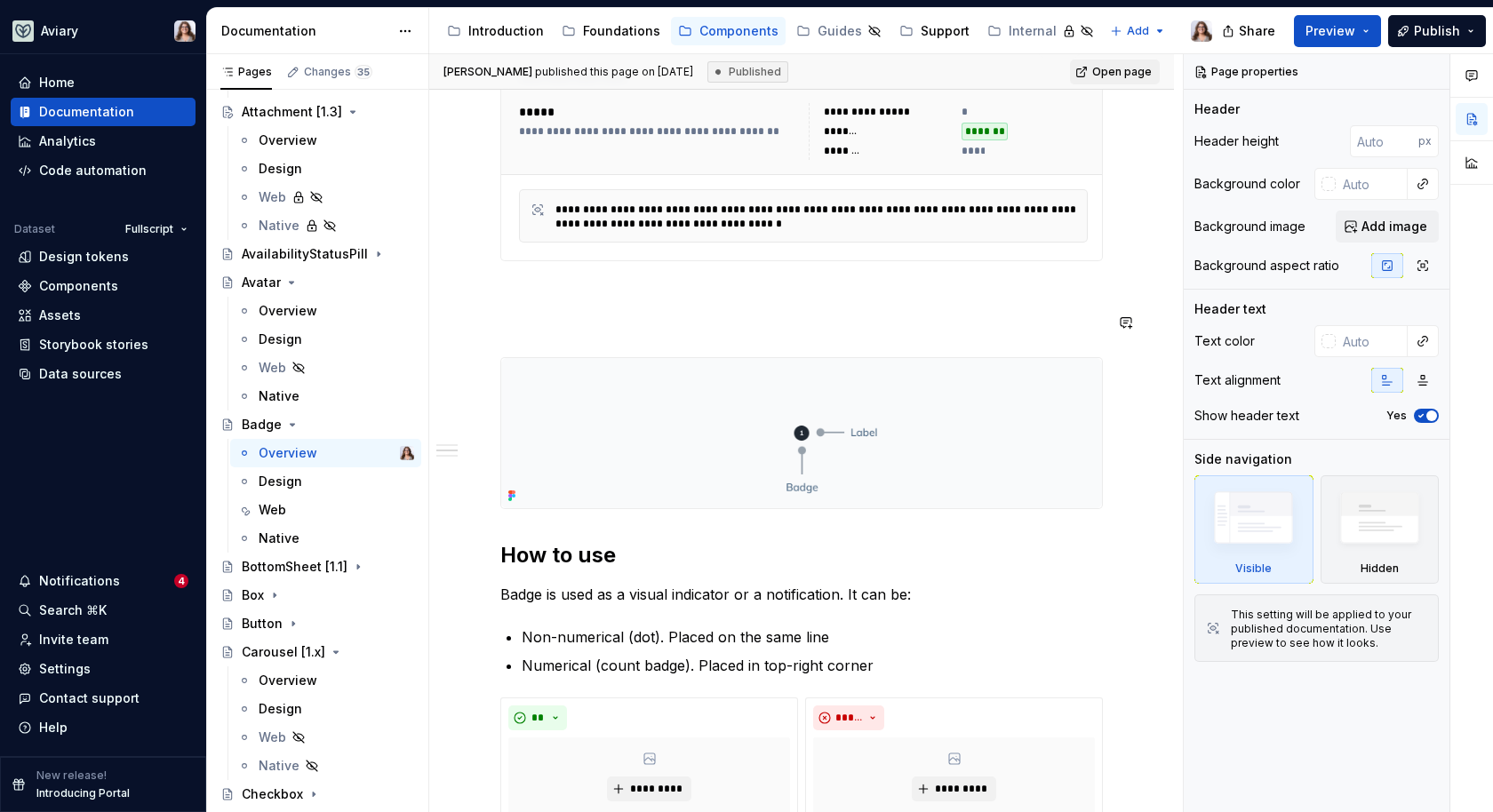
click at [610, 308] on div "**********" at bounding box center [801, 666] width 603 height 1436
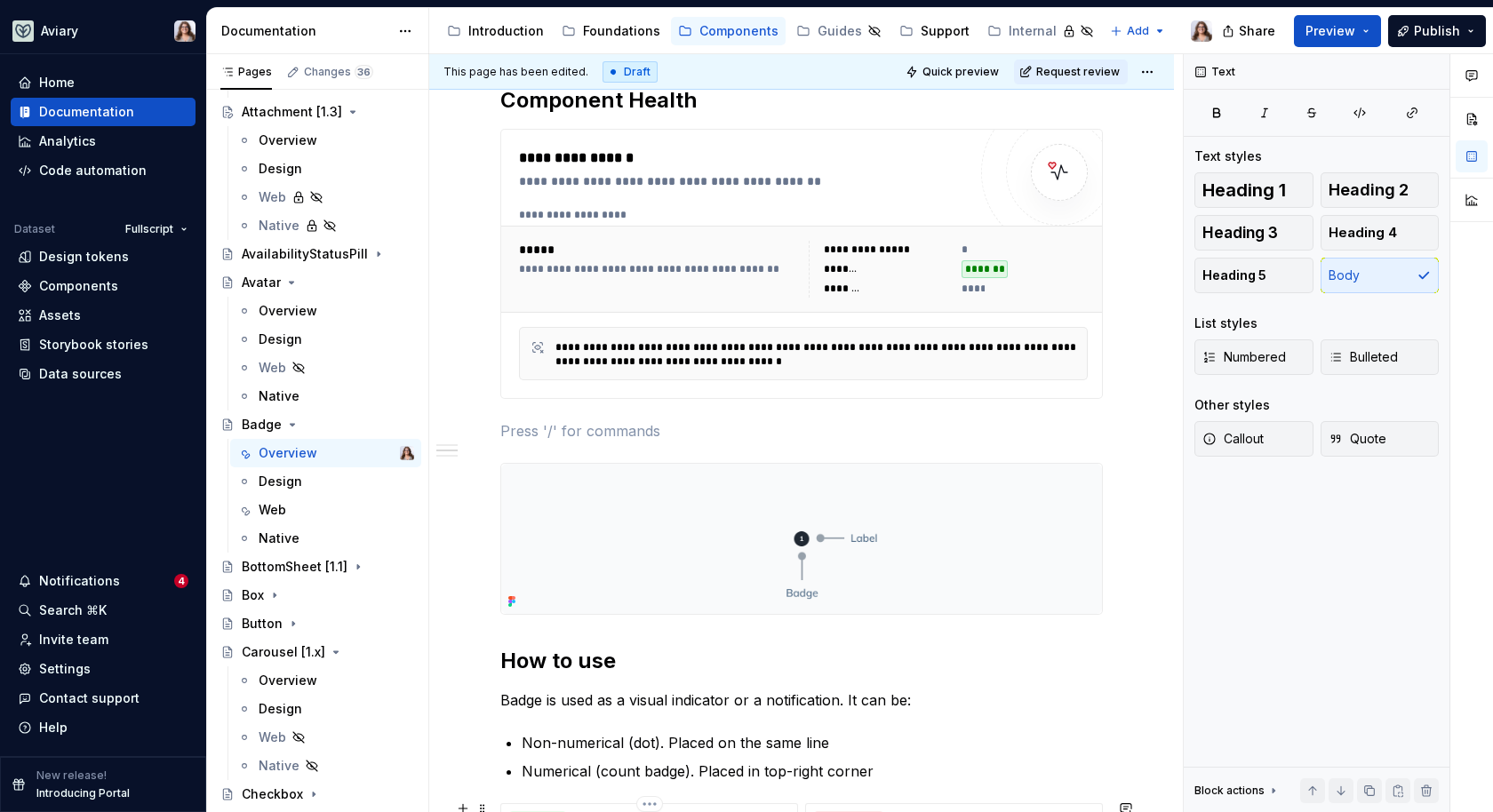
scroll to position [0, 0]
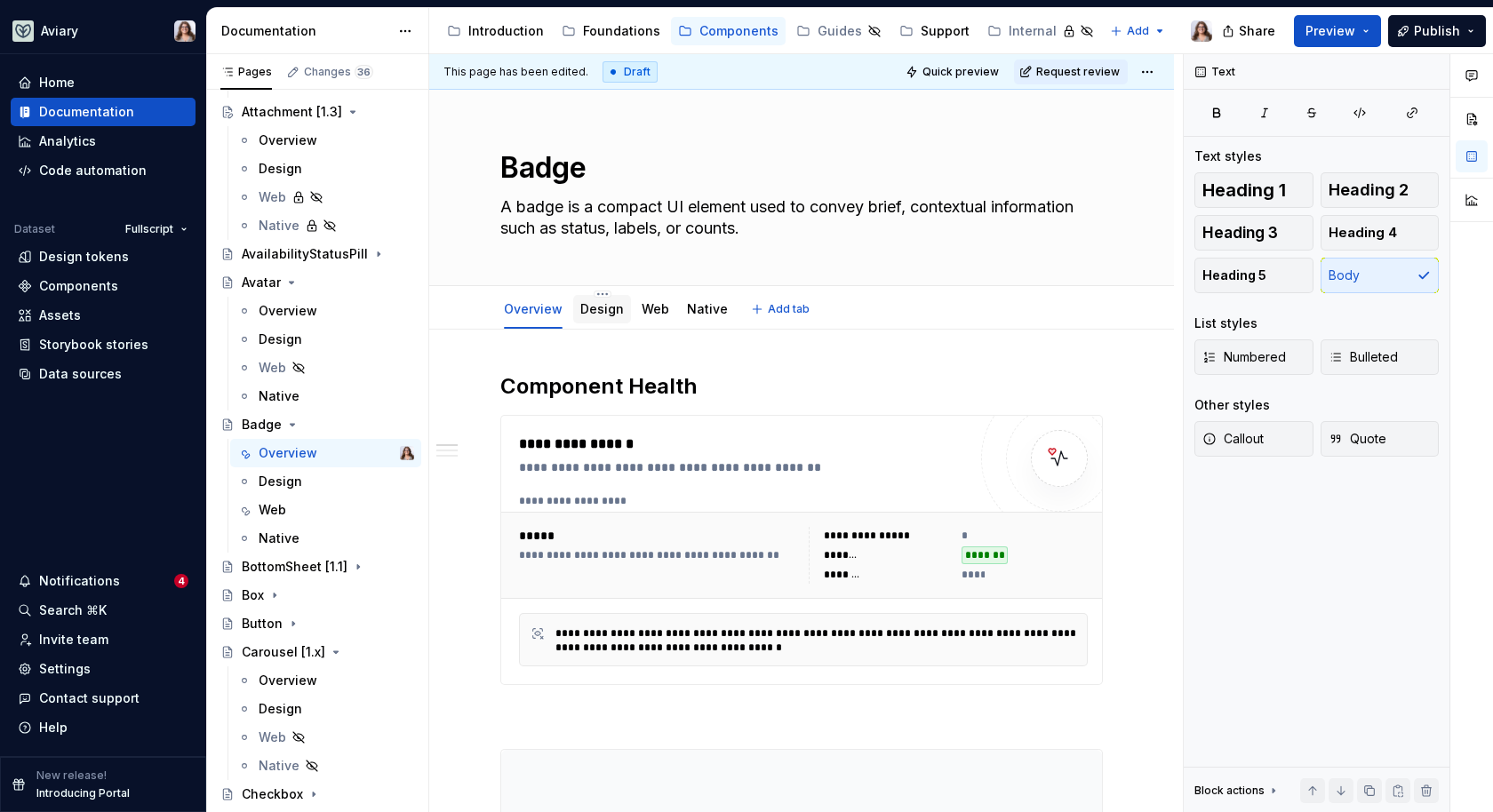
click at [588, 301] on link "Design" at bounding box center [603, 308] width 44 height 15
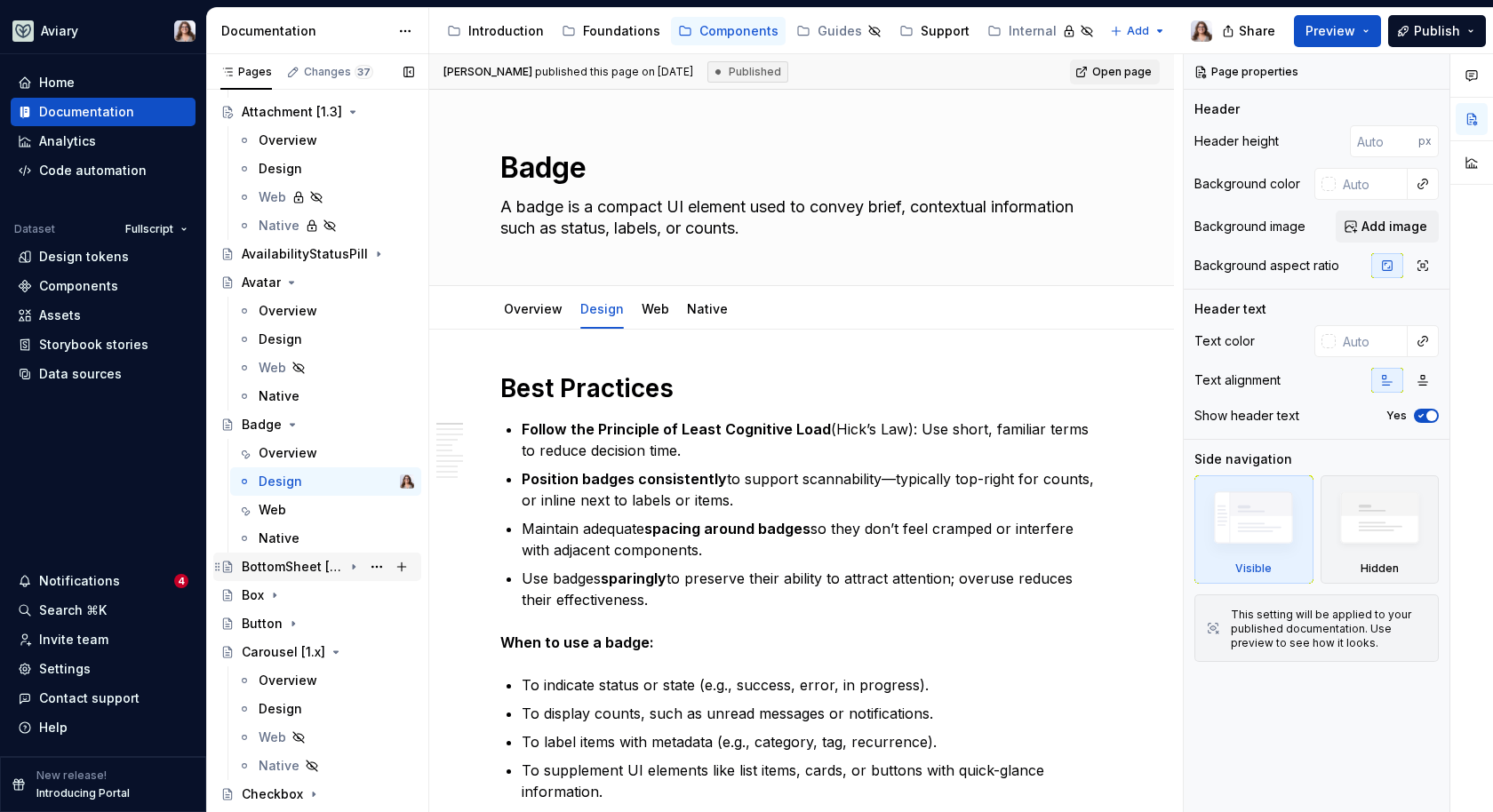
click at [302, 561] on div "BottomSheet [1.1]" at bounding box center [292, 567] width 102 height 18
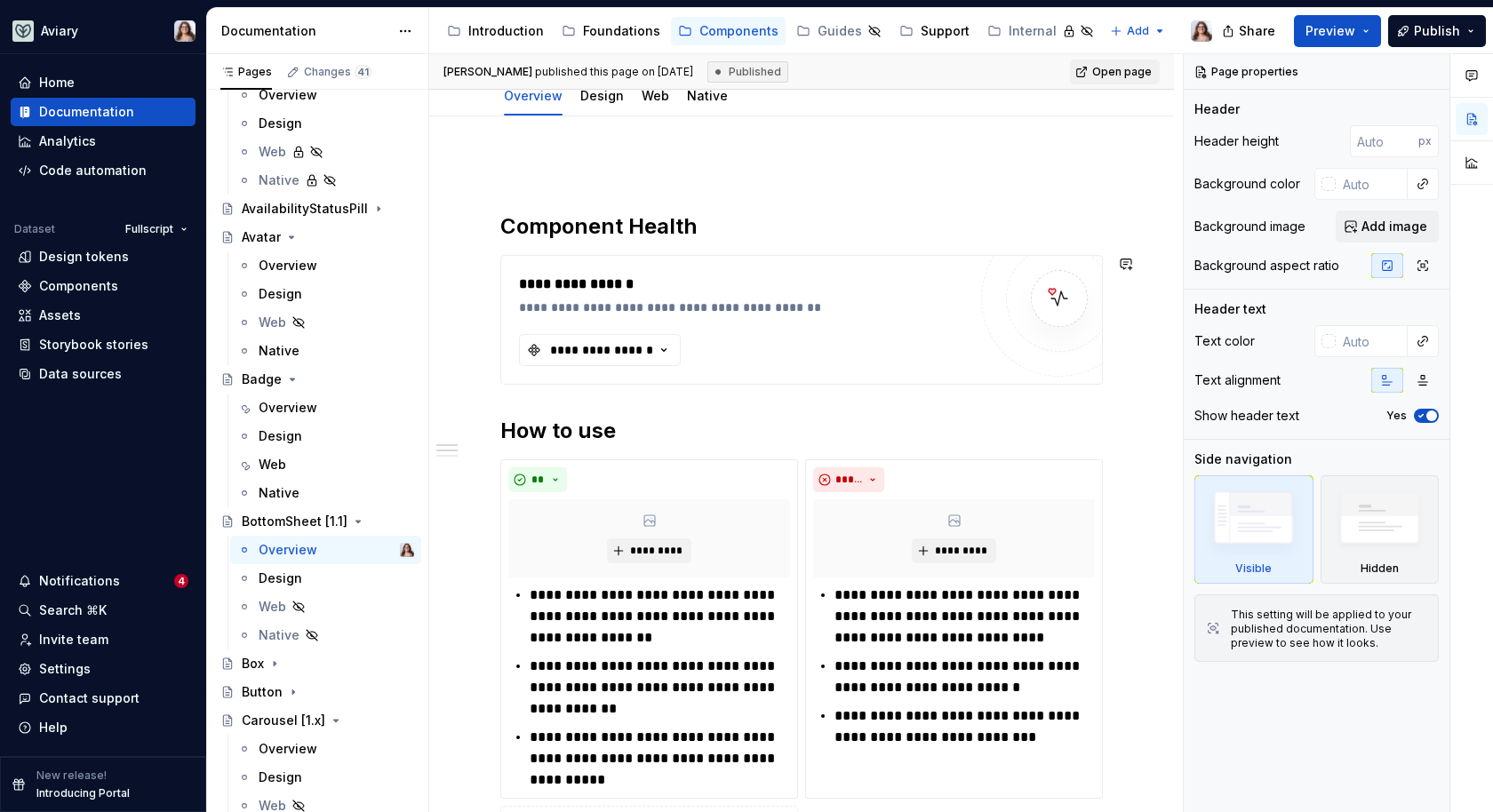
scroll to position [277, 0]
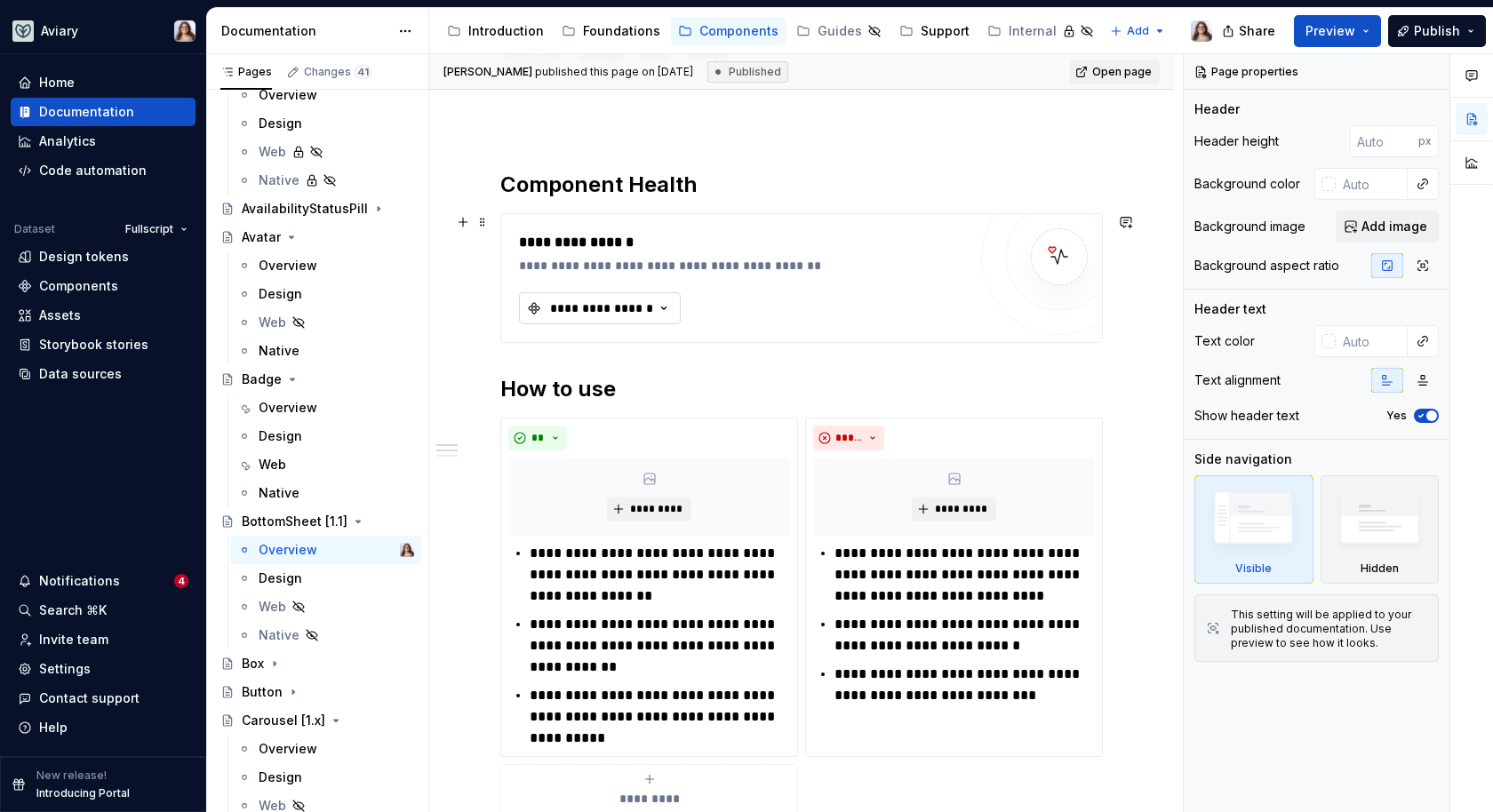
type textarea "*"
click at [634, 303] on div "**********" at bounding box center [602, 308] width 107 height 18
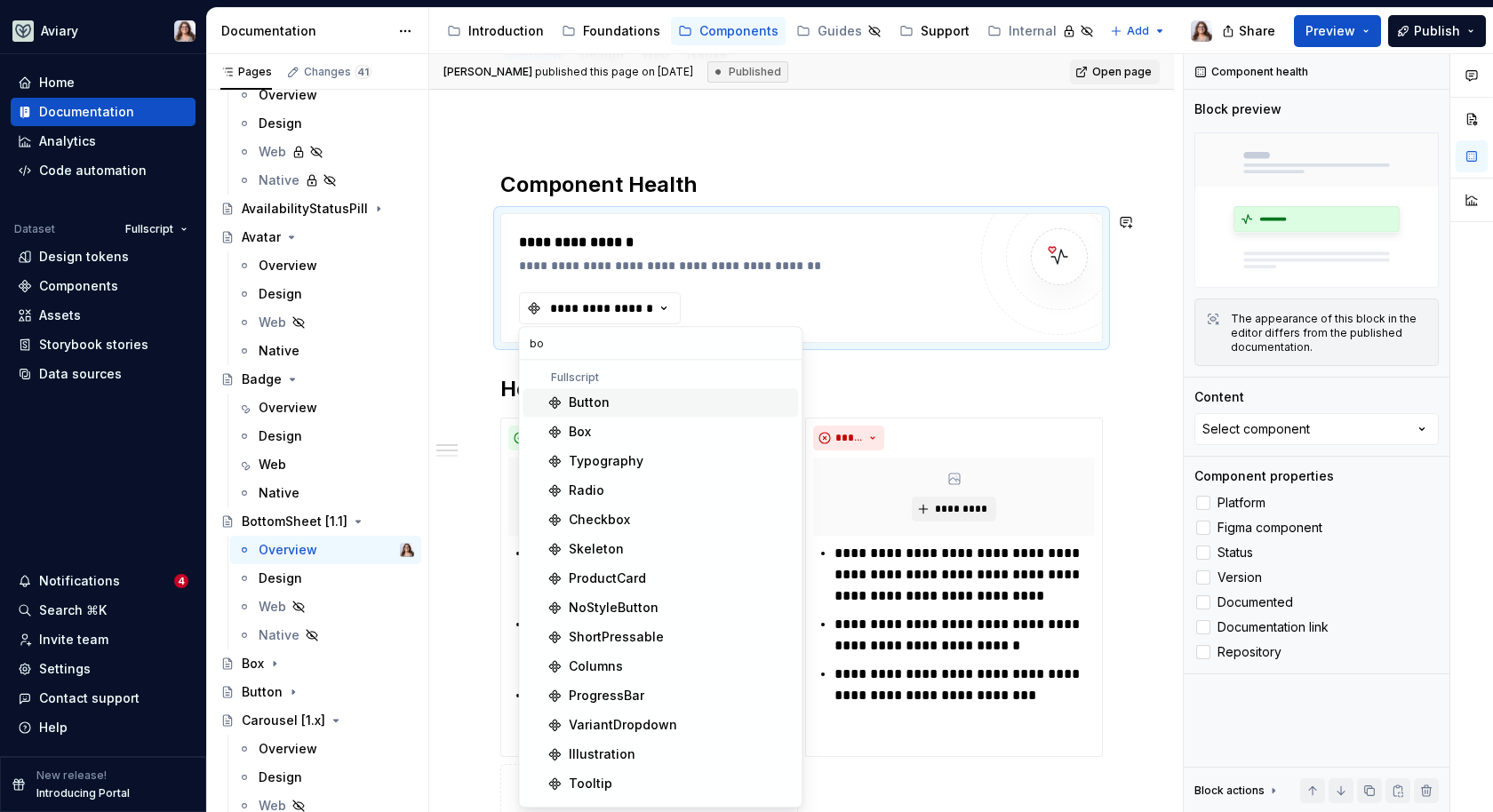
type input "b"
click at [957, 383] on h2 "How to use" at bounding box center [801, 388] width 603 height 28
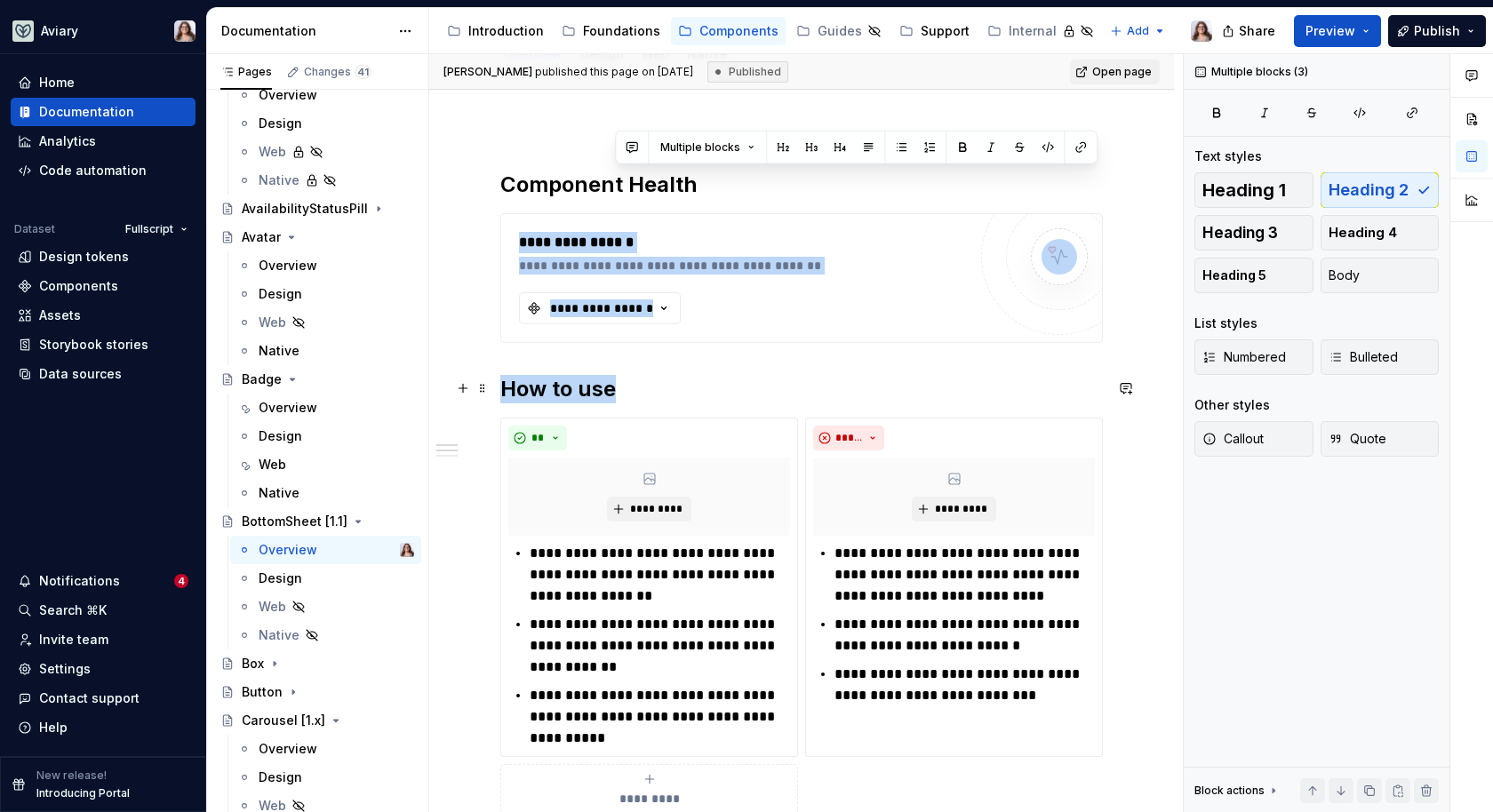
click at [804, 382] on h2 "How to use" at bounding box center [801, 388] width 603 height 28
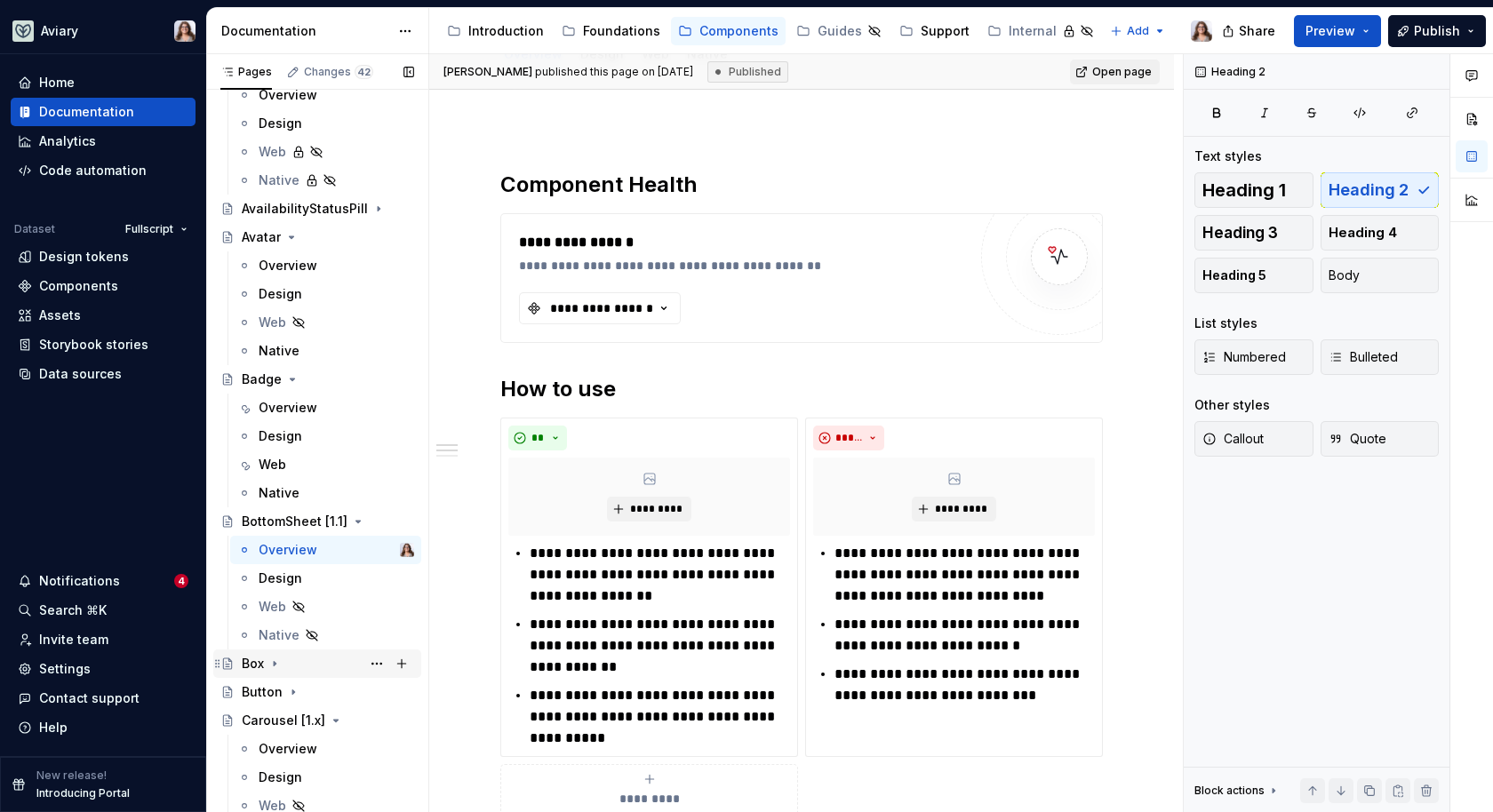
click at [258, 655] on div "Box" at bounding box center [252, 664] width 22 height 18
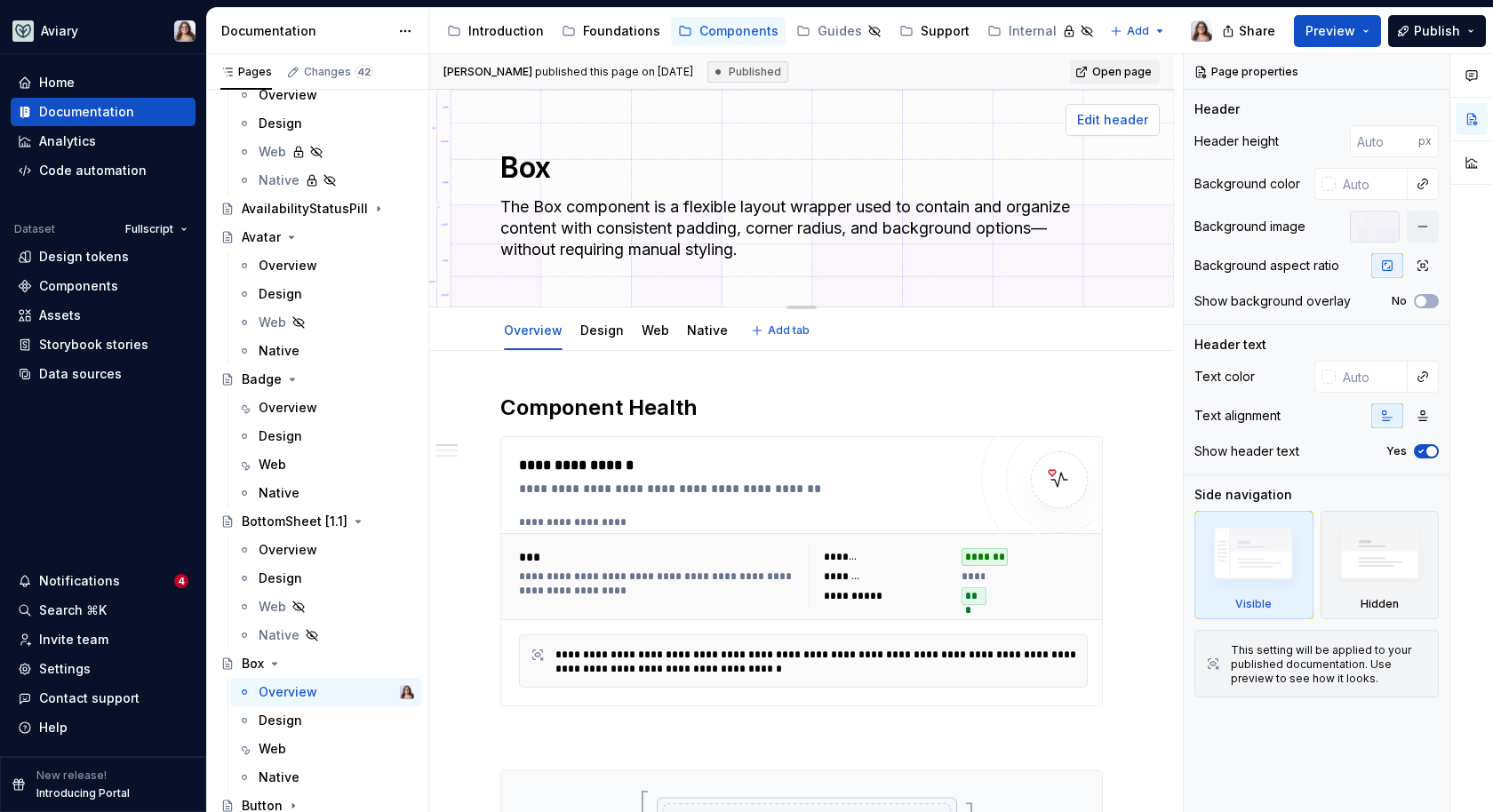
click at [1112, 122] on span "Edit header" at bounding box center [1113, 120] width 71 height 18
click at [1100, 114] on span "Edit header" at bounding box center [1113, 120] width 71 height 18
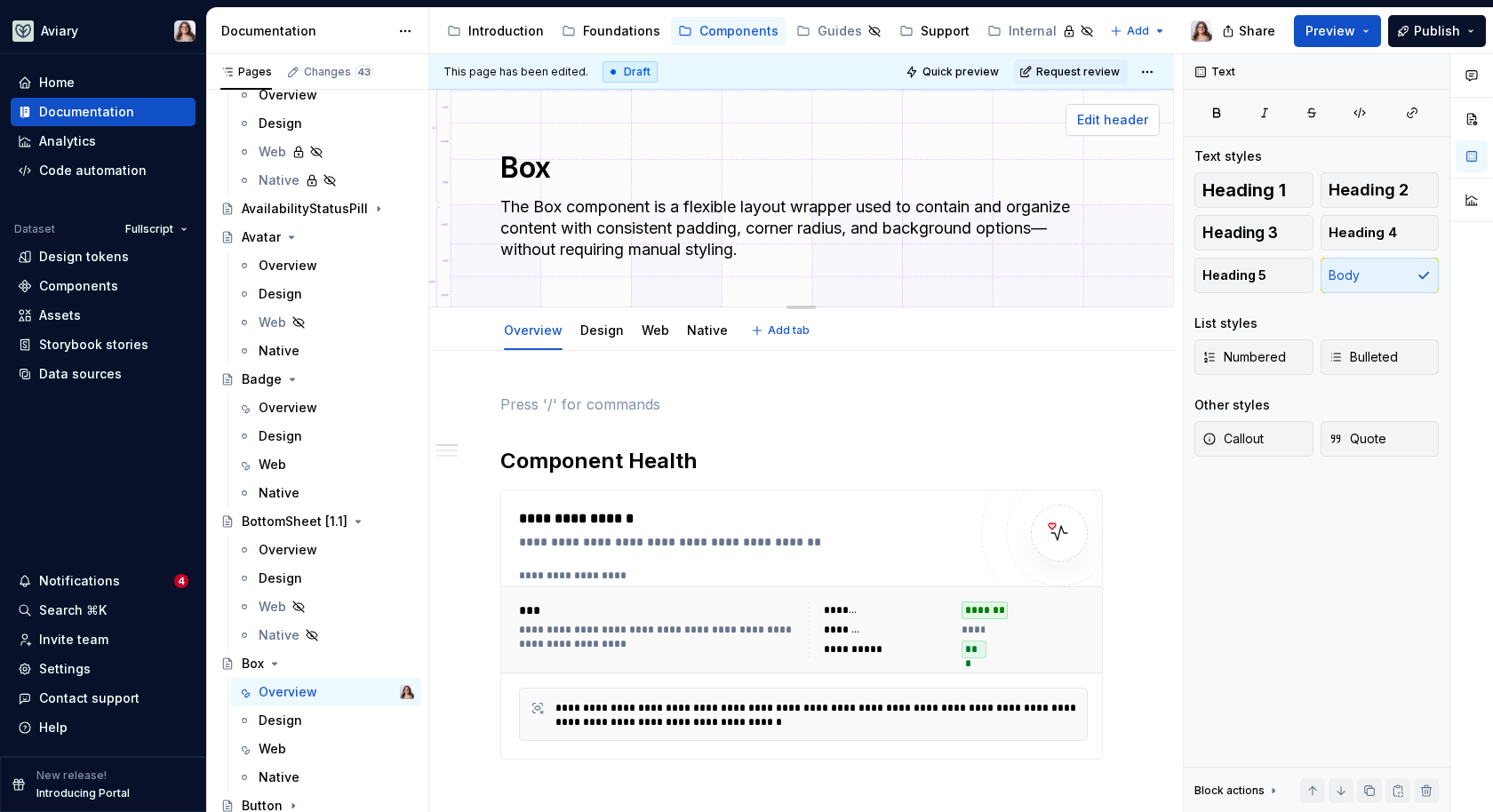
click at [1107, 117] on span "Edit header" at bounding box center [1113, 120] width 71 height 18
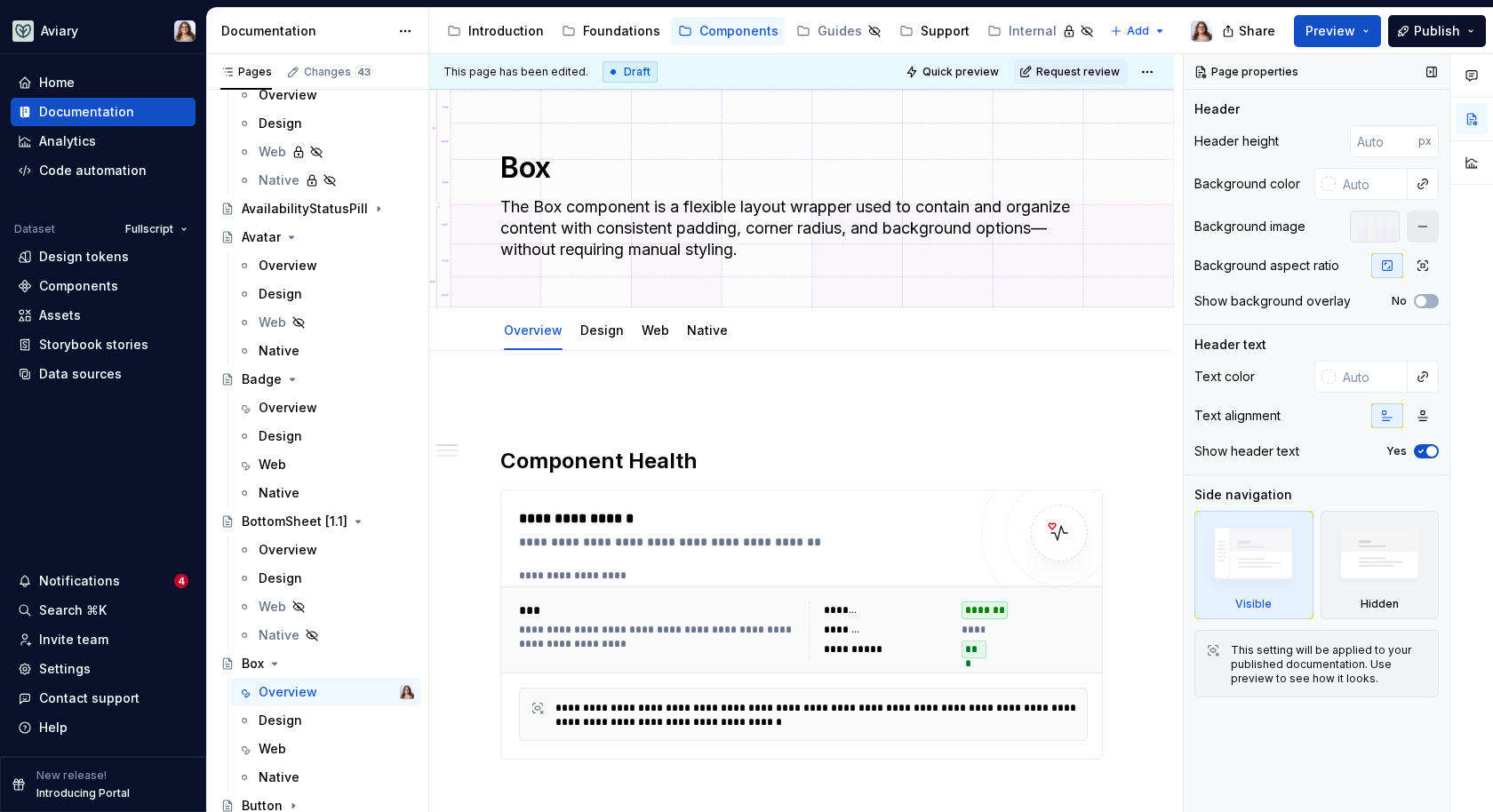
click at [1427, 222] on button "button" at bounding box center [1422, 226] width 32 height 32
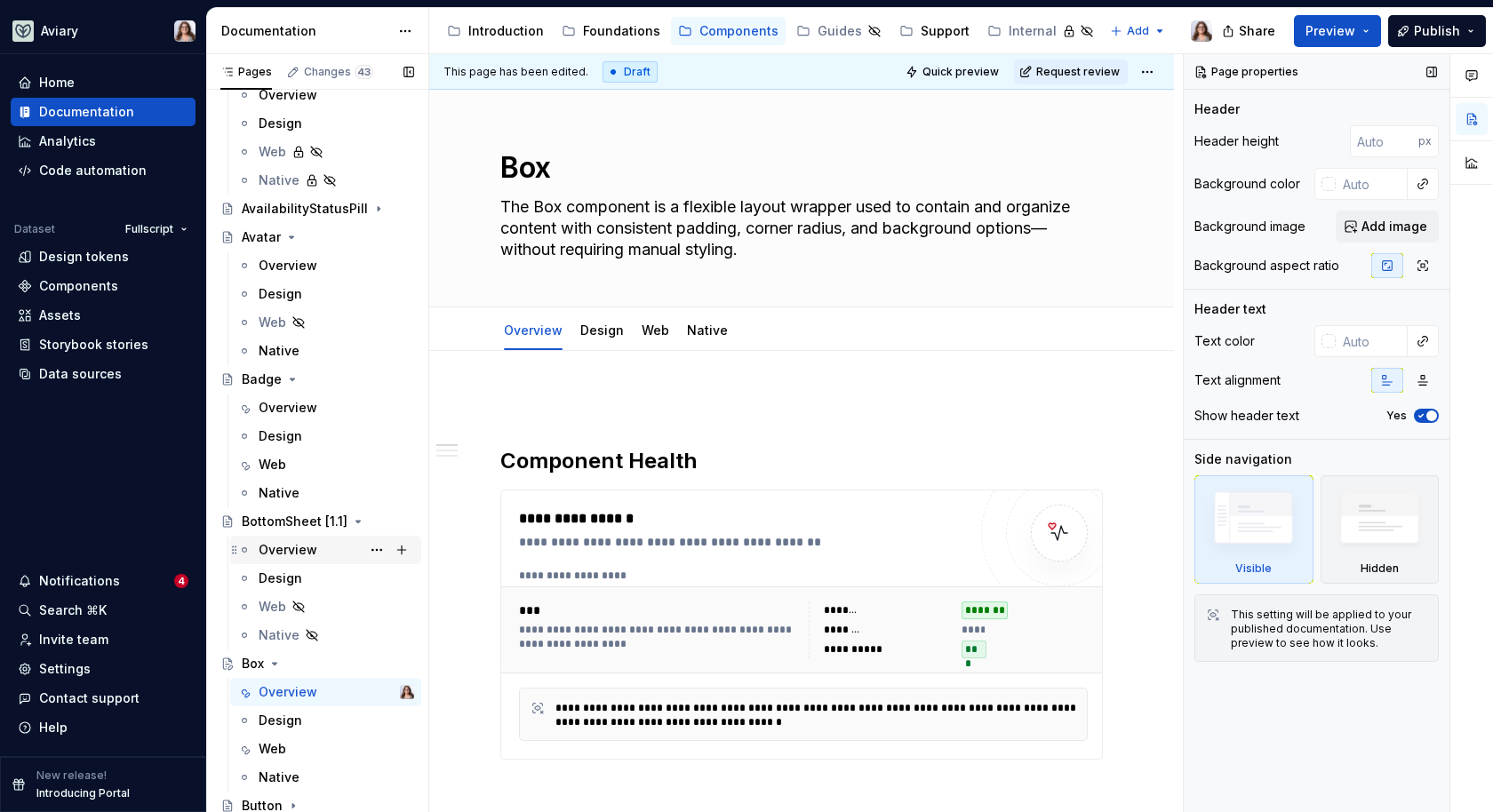
click at [291, 543] on div "Overview" at bounding box center [288, 550] width 59 height 18
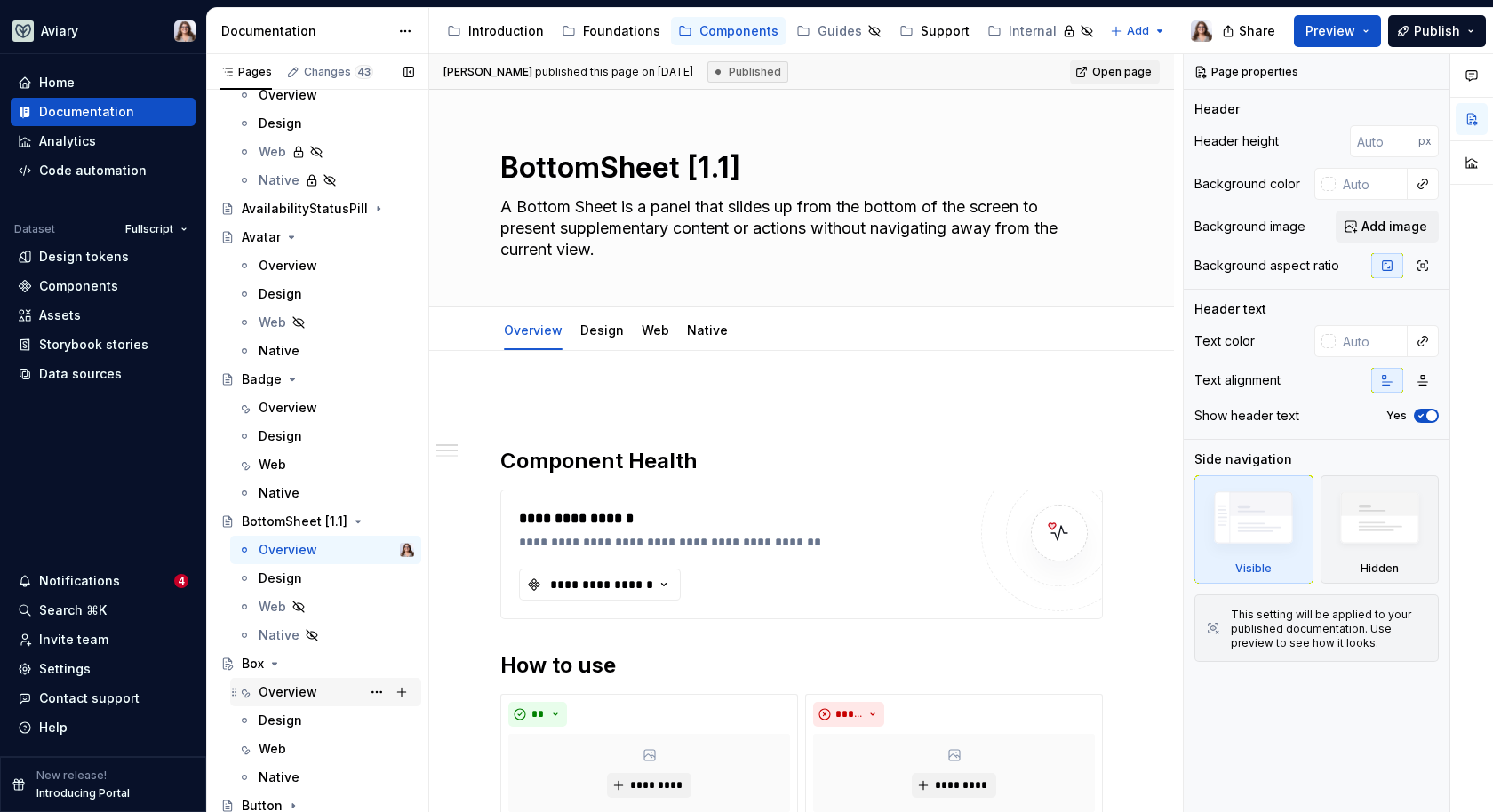
click at [287, 689] on div "Overview" at bounding box center [288, 692] width 59 height 18
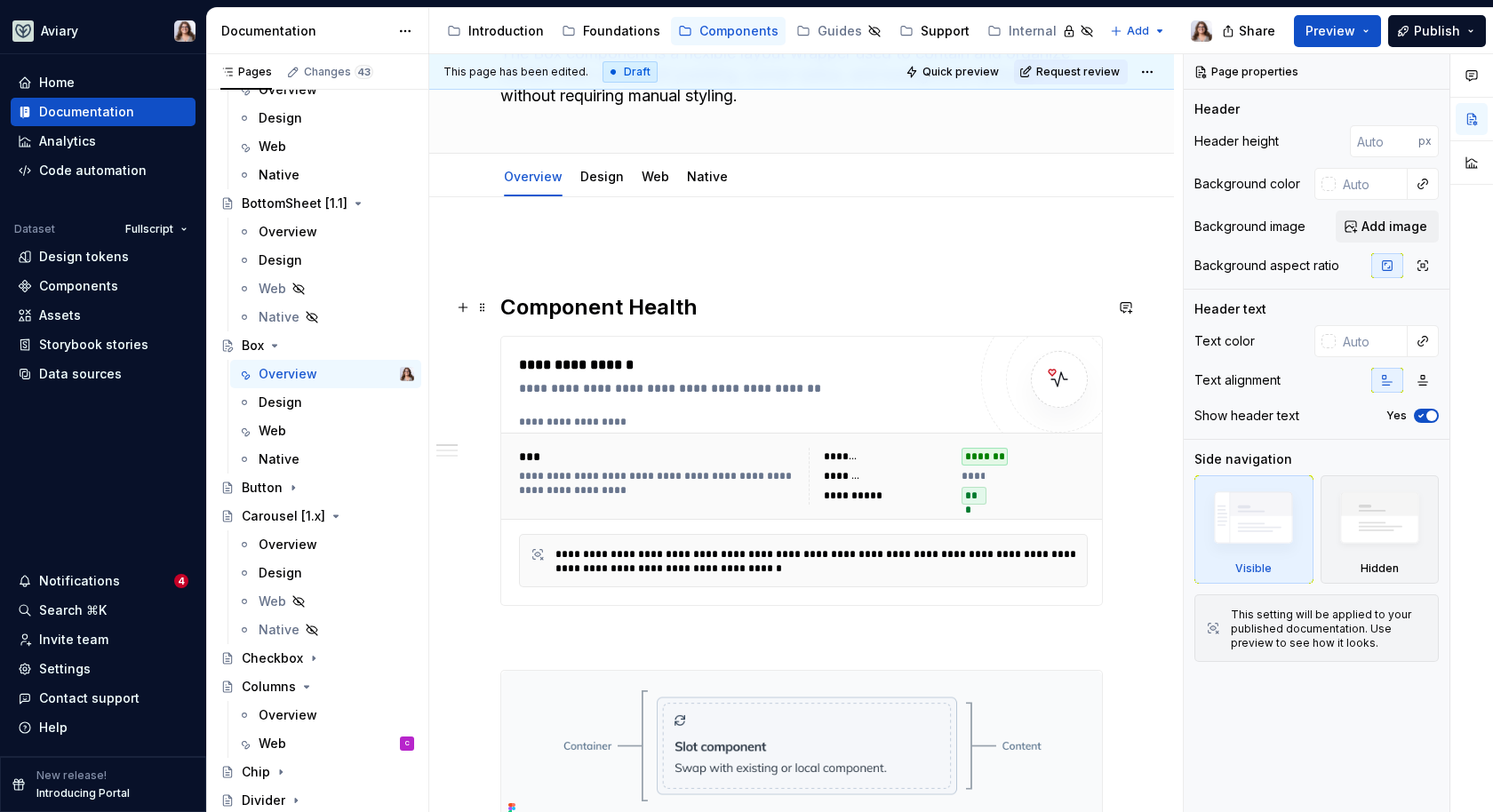
scroll to position [158, 0]
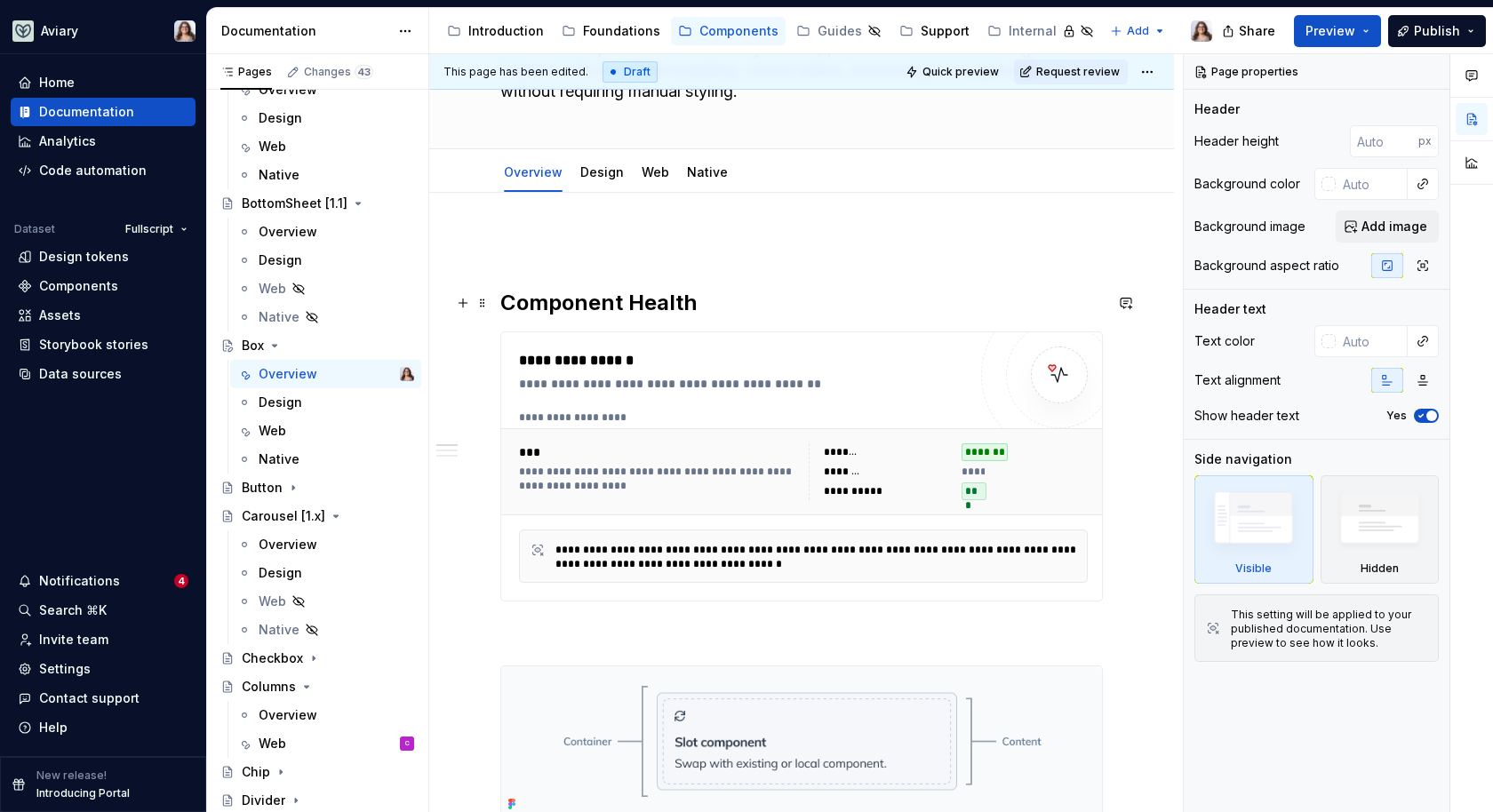
click at [505, 300] on h2 "Component Health" at bounding box center [801, 302] width 603 height 28
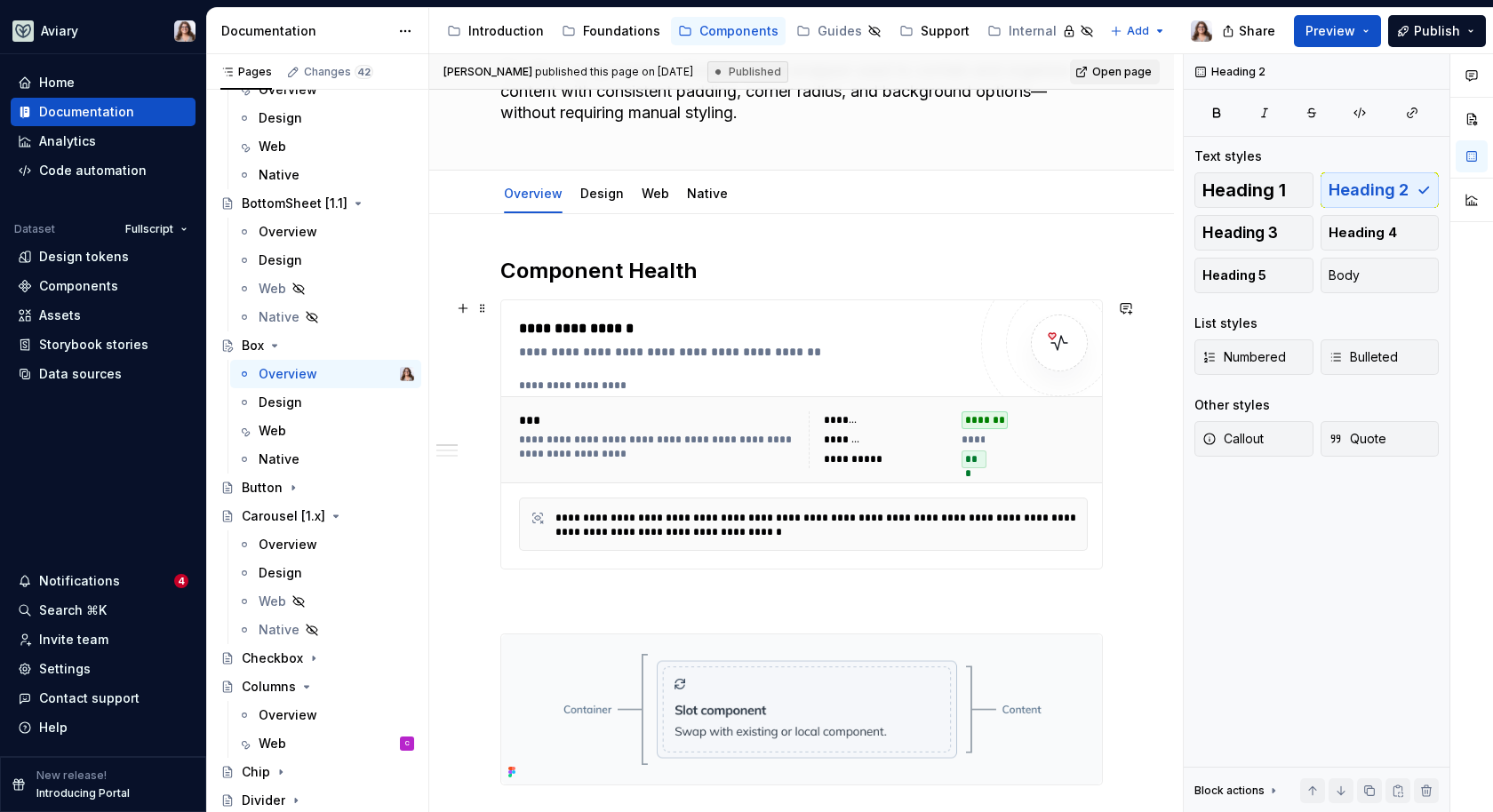
scroll to position [0, 0]
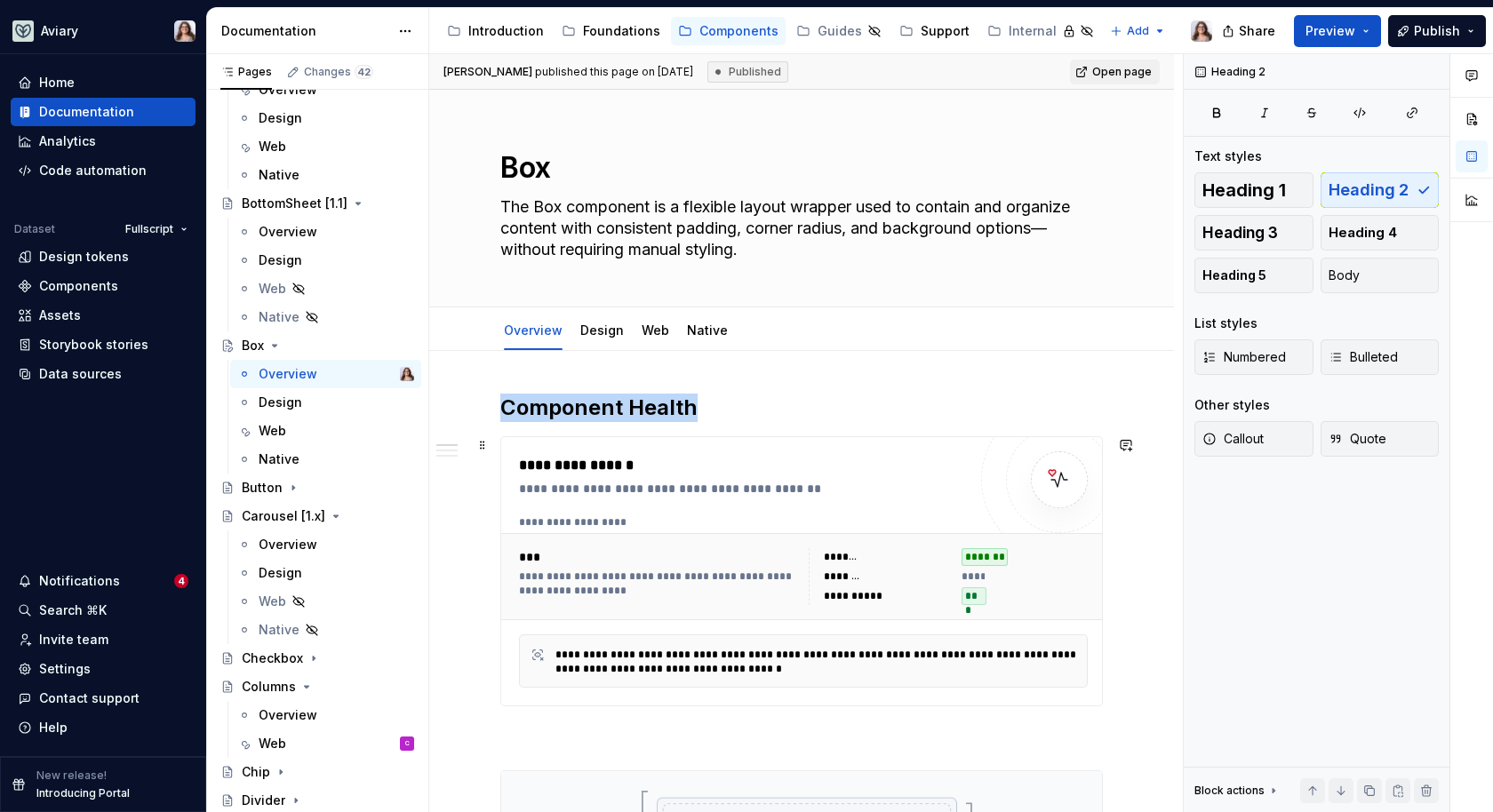
click at [781, 519] on div "**********" at bounding box center [803, 523] width 569 height 15
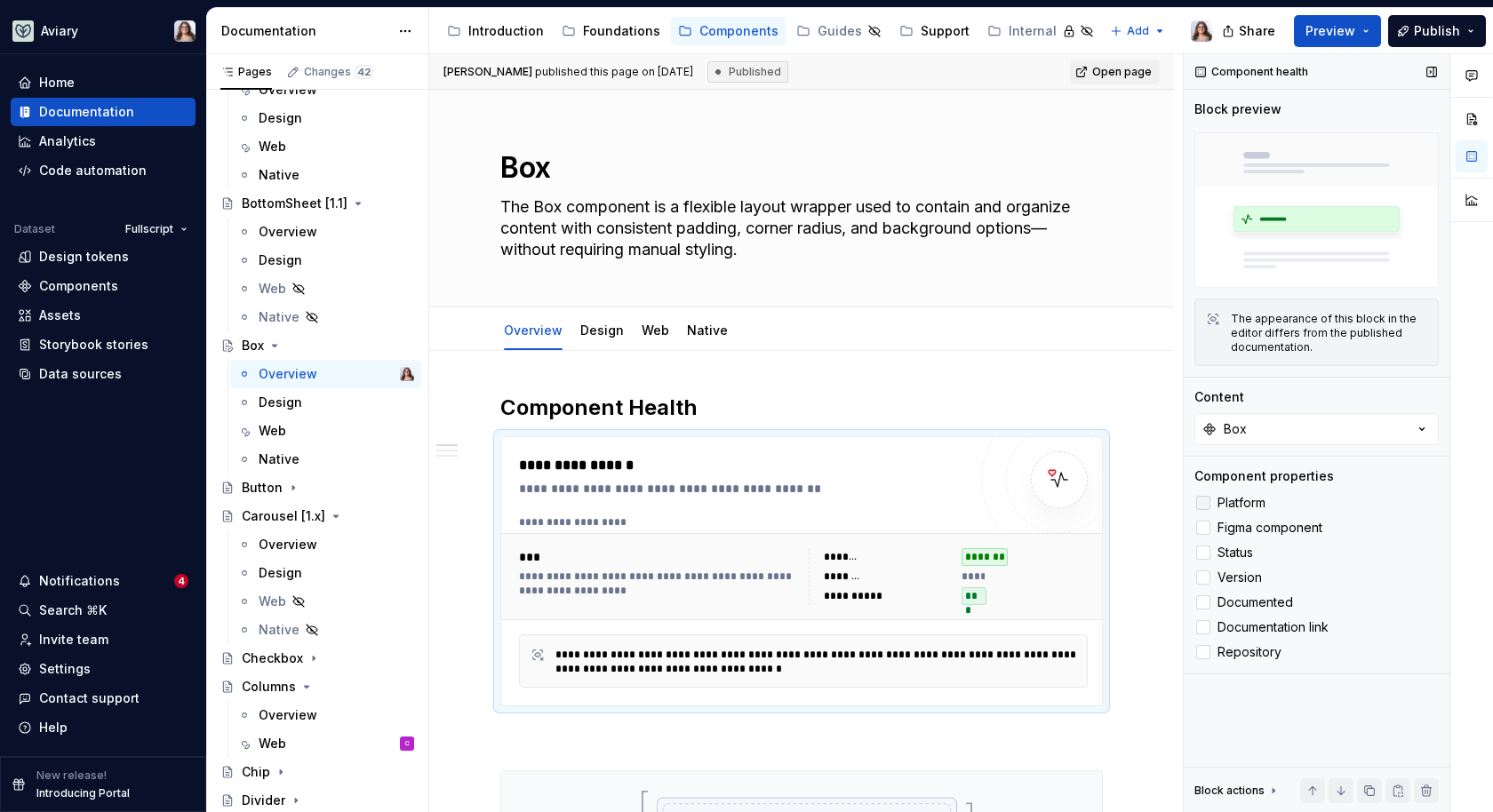
click at [1204, 499] on div at bounding box center [1203, 504] width 15 height 15
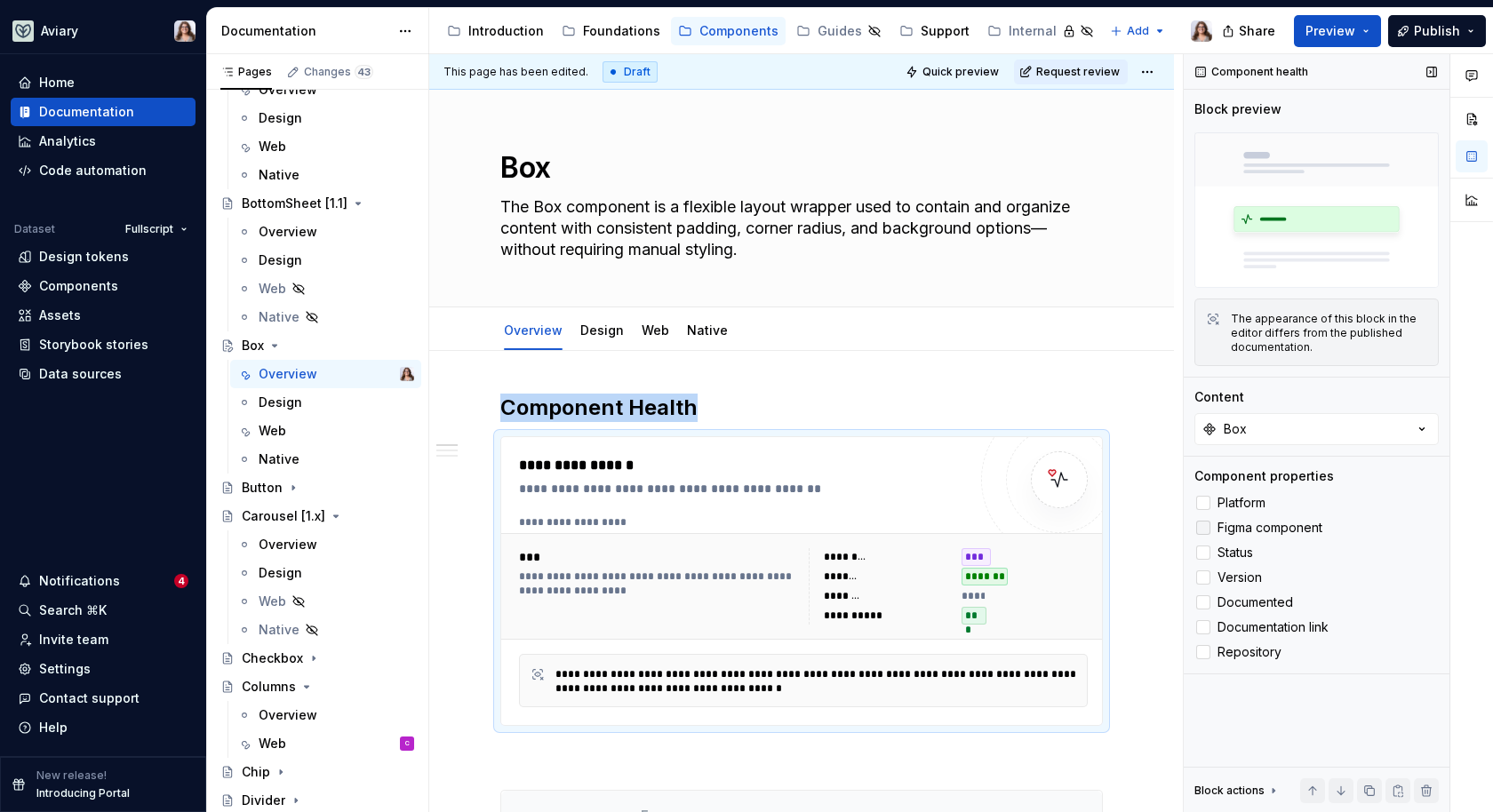
click at [1202, 527] on div at bounding box center [1203, 528] width 15 height 15
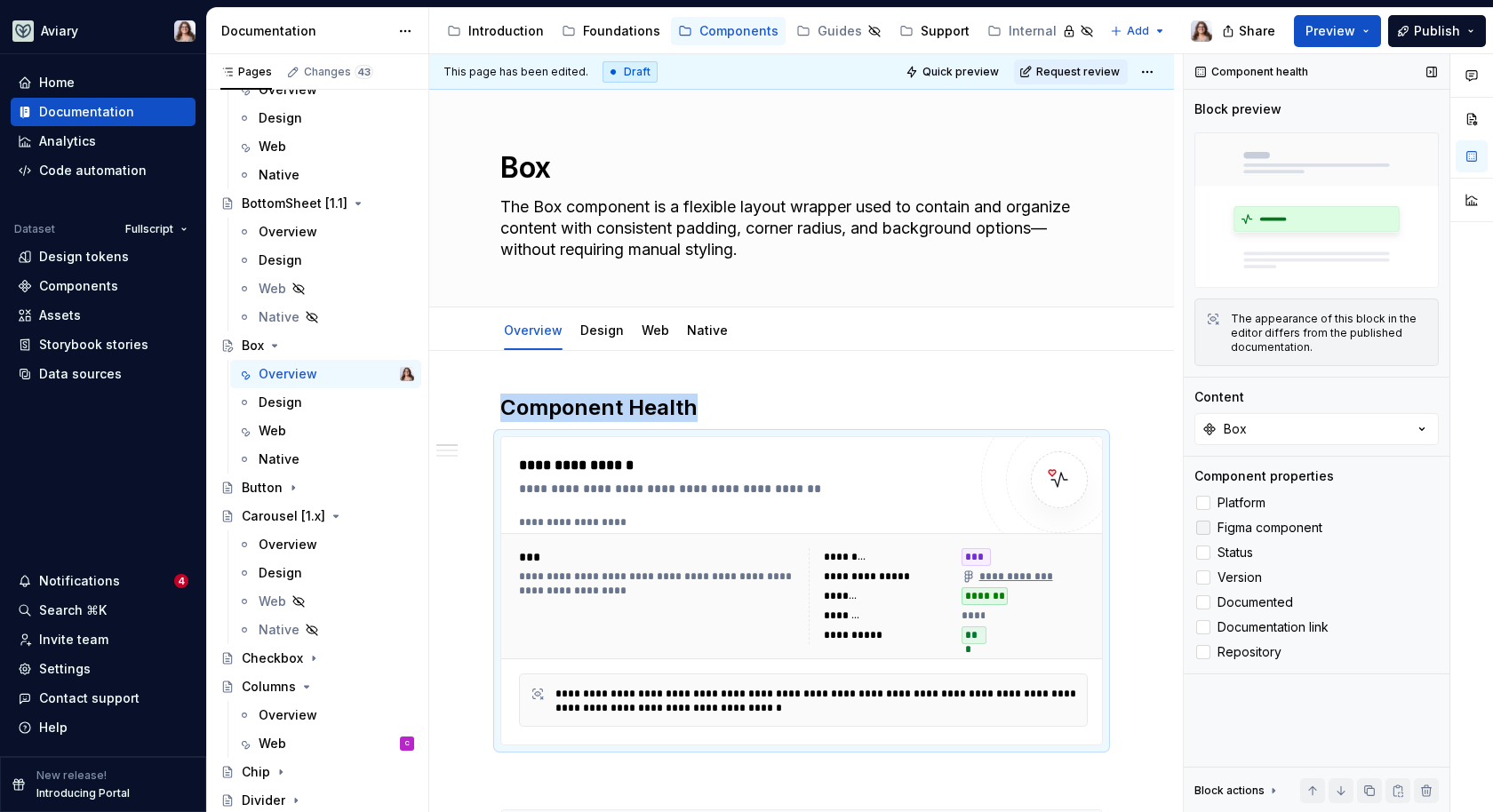
click at [1203, 528] on icon at bounding box center [1203, 528] width 0 height 0
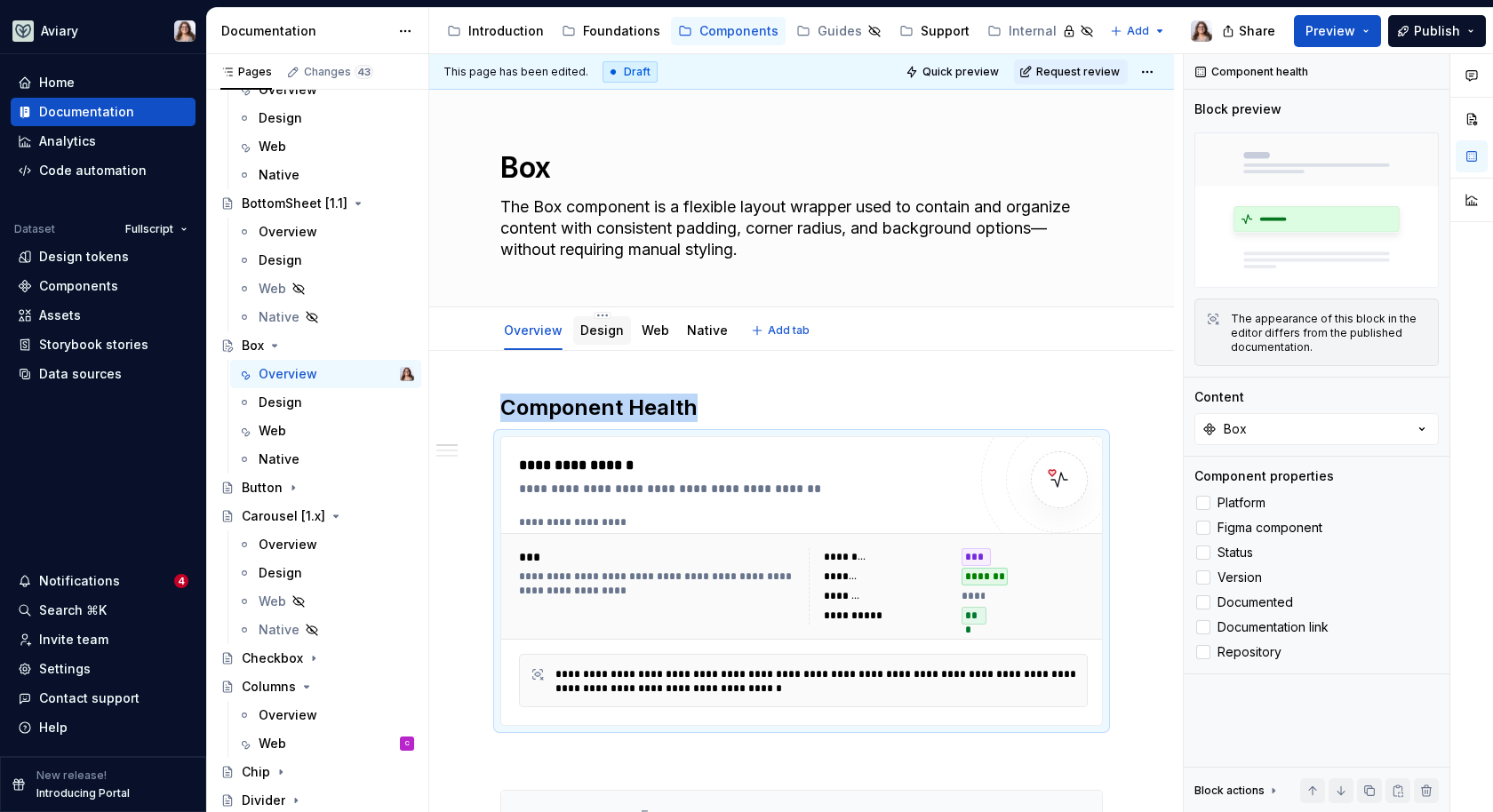
click at [597, 336] on link "Design" at bounding box center [603, 330] width 44 height 15
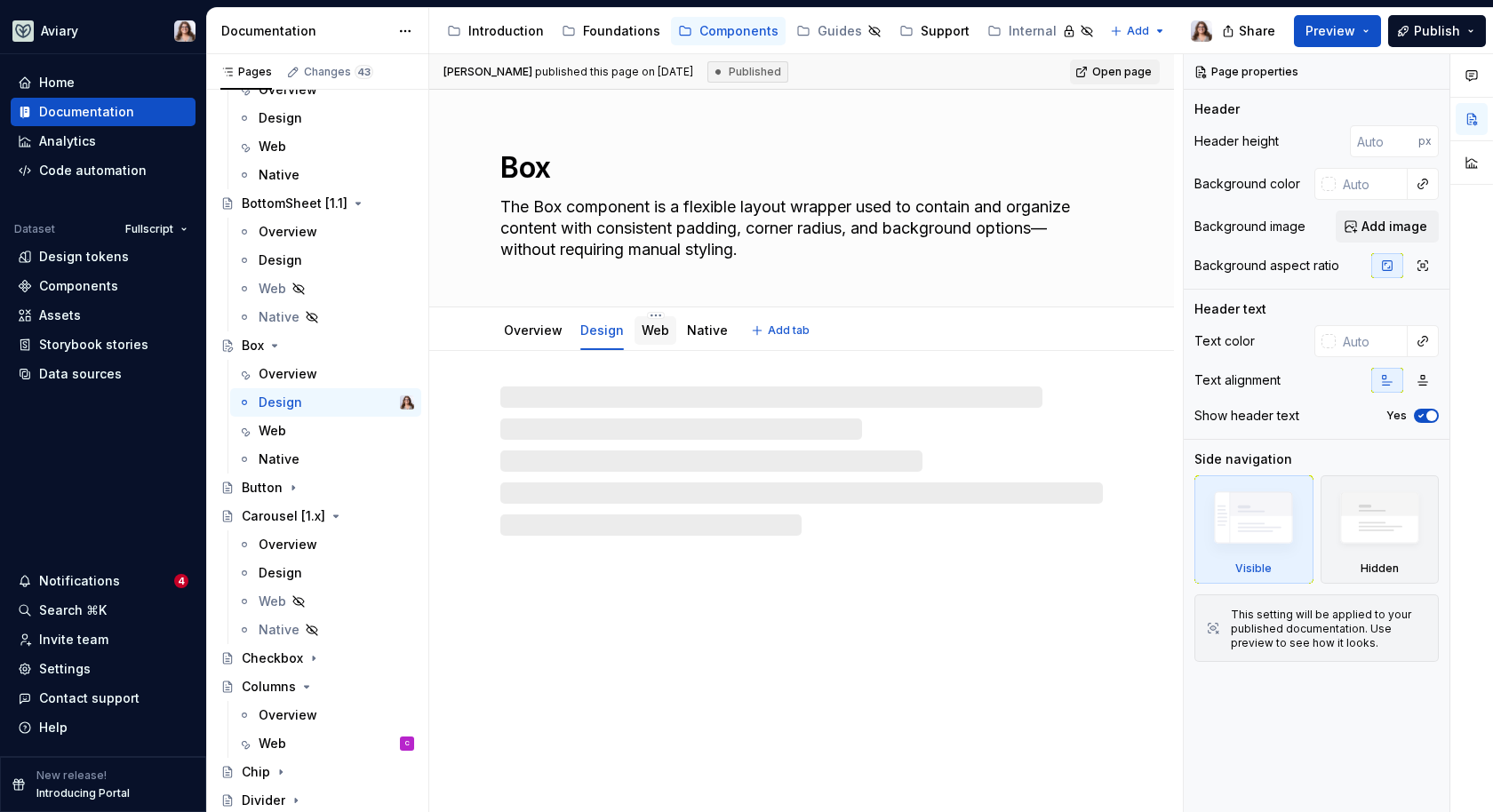
click at [651, 331] on link "Web" at bounding box center [655, 330] width 27 height 15
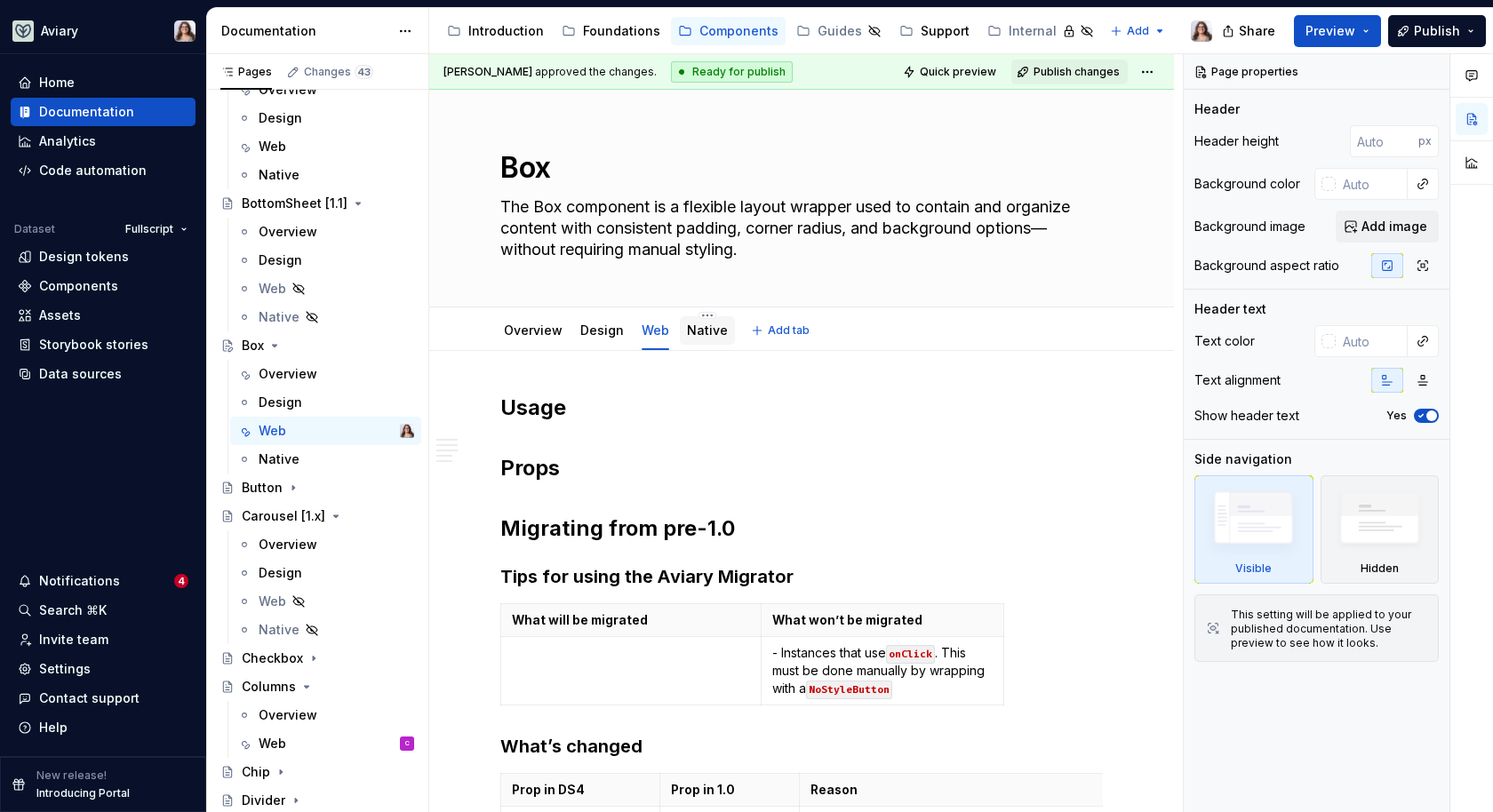
click at [698, 330] on link "Native" at bounding box center [707, 330] width 41 height 15
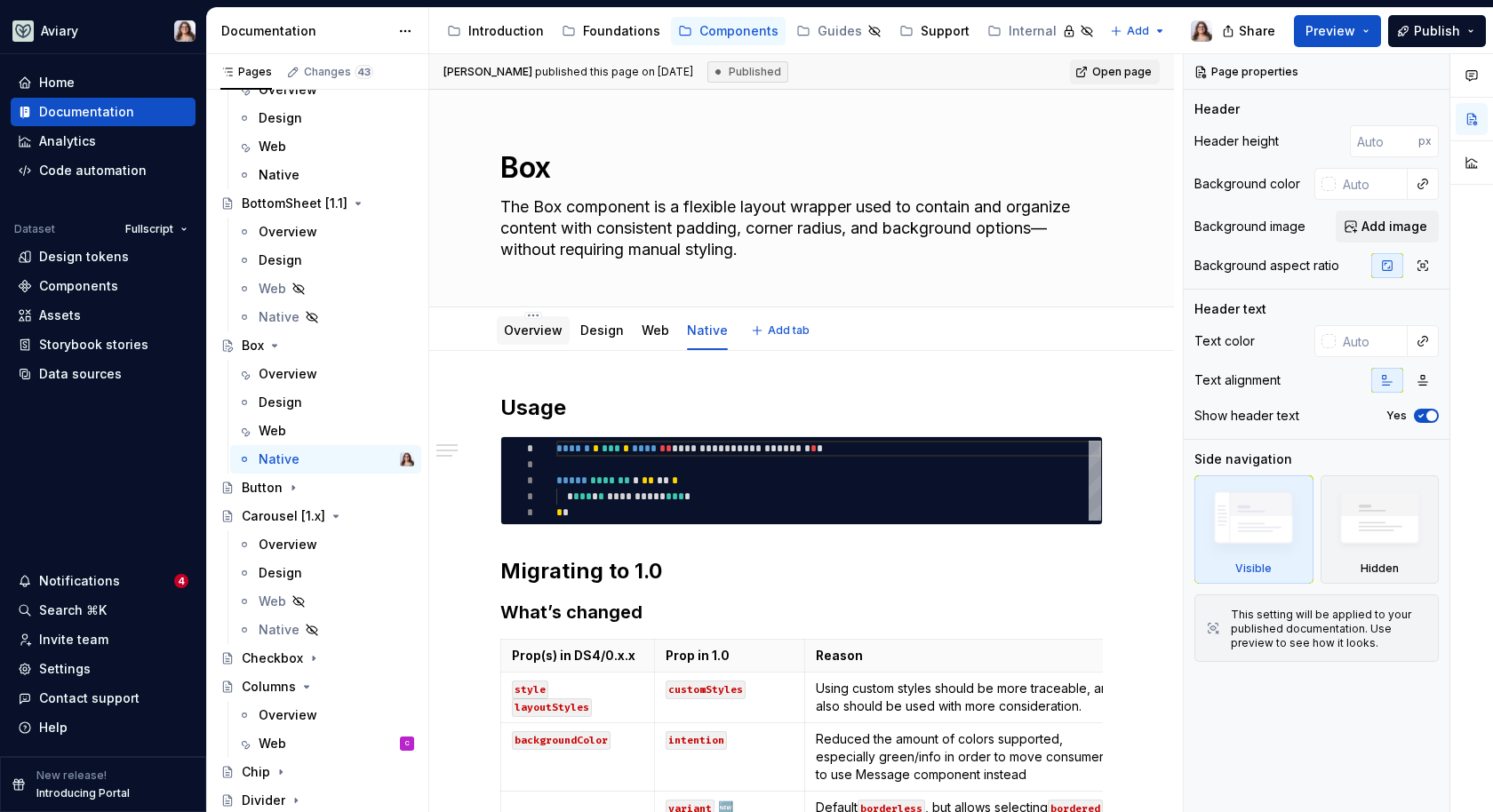
click at [529, 329] on link "Overview" at bounding box center [533, 330] width 59 height 15
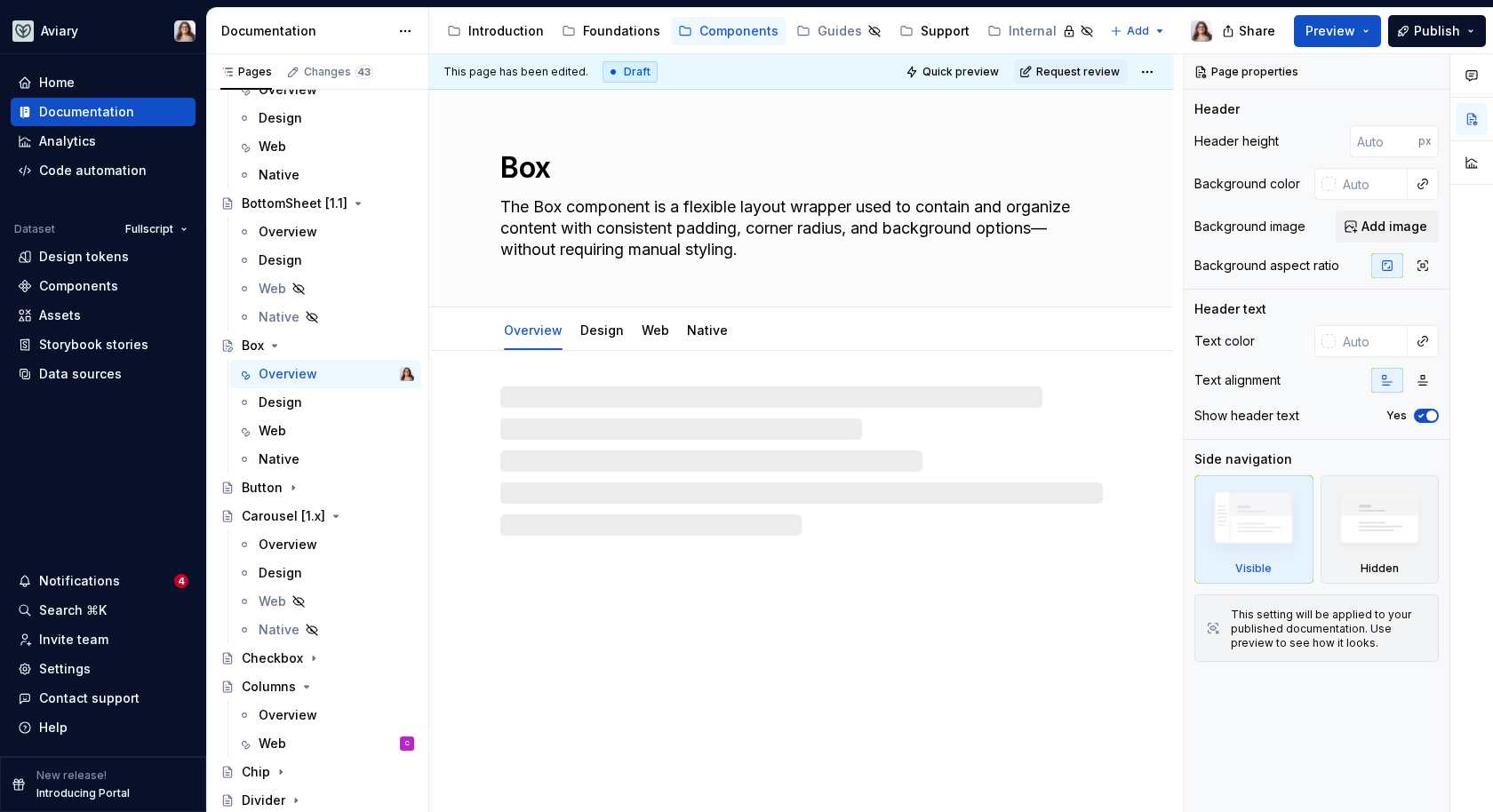
type textarea "*"
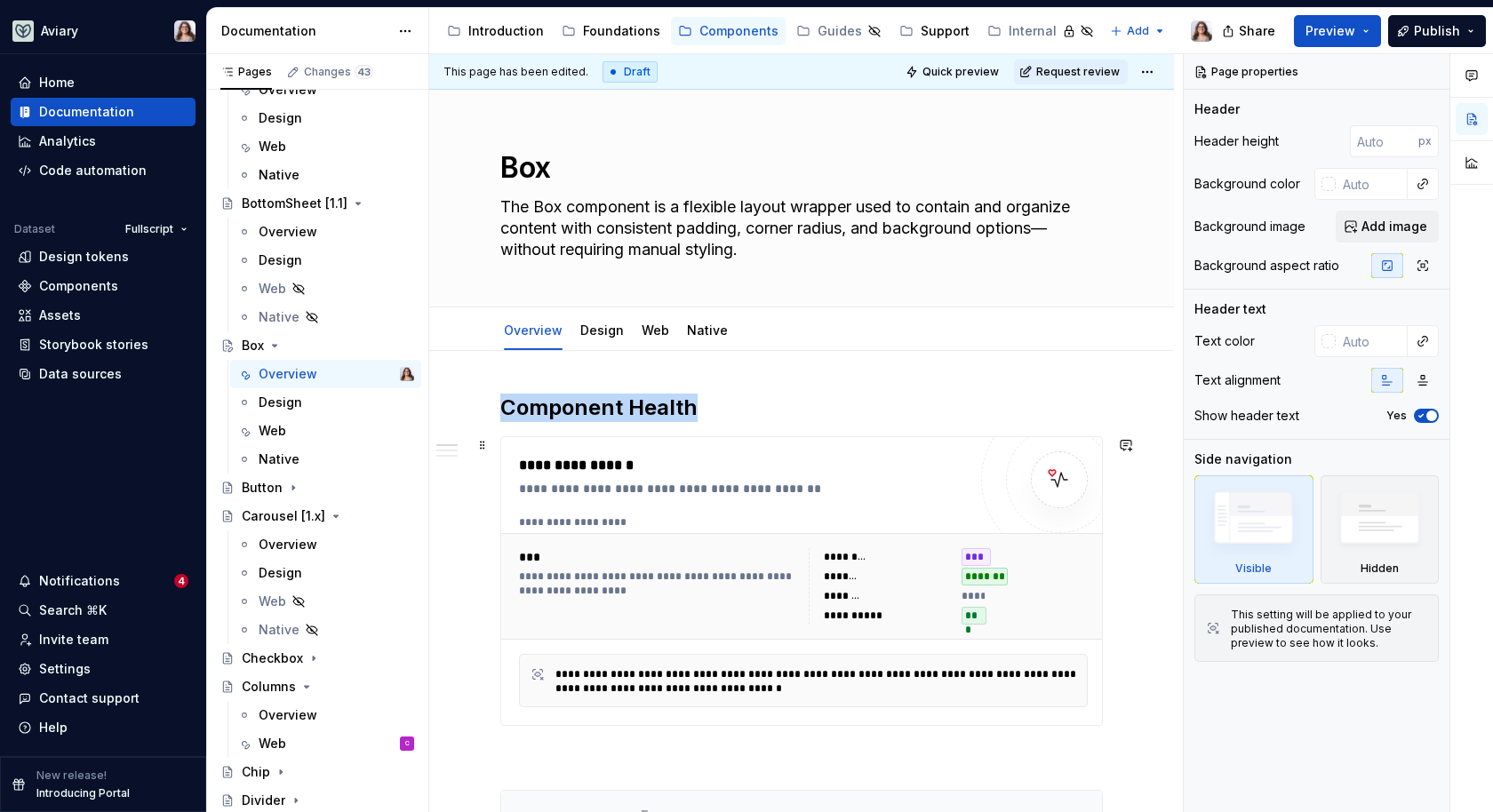
click at [762, 445] on div "**********" at bounding box center [801, 581] width 601 height 288
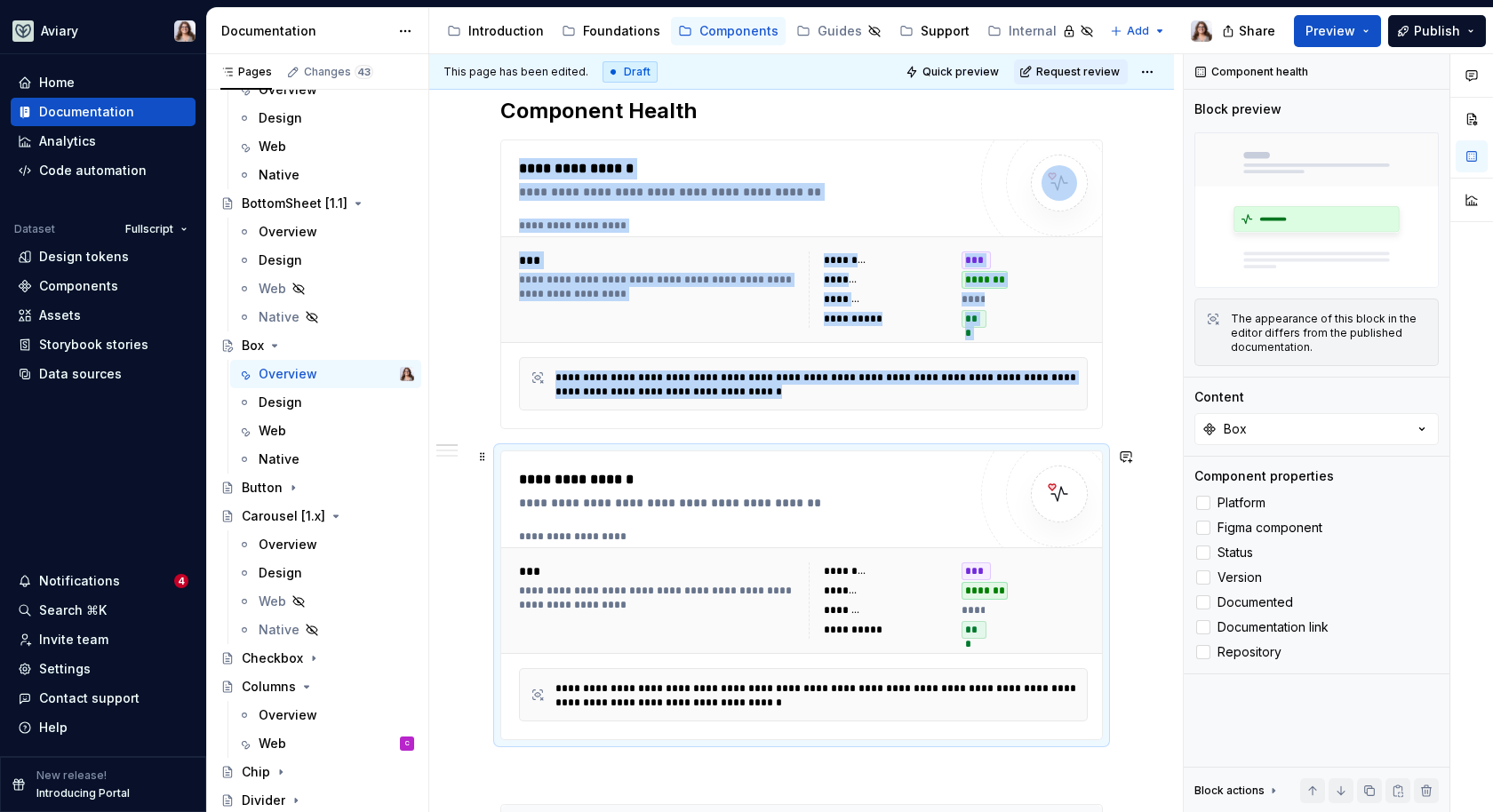
scroll to position [314, 0]
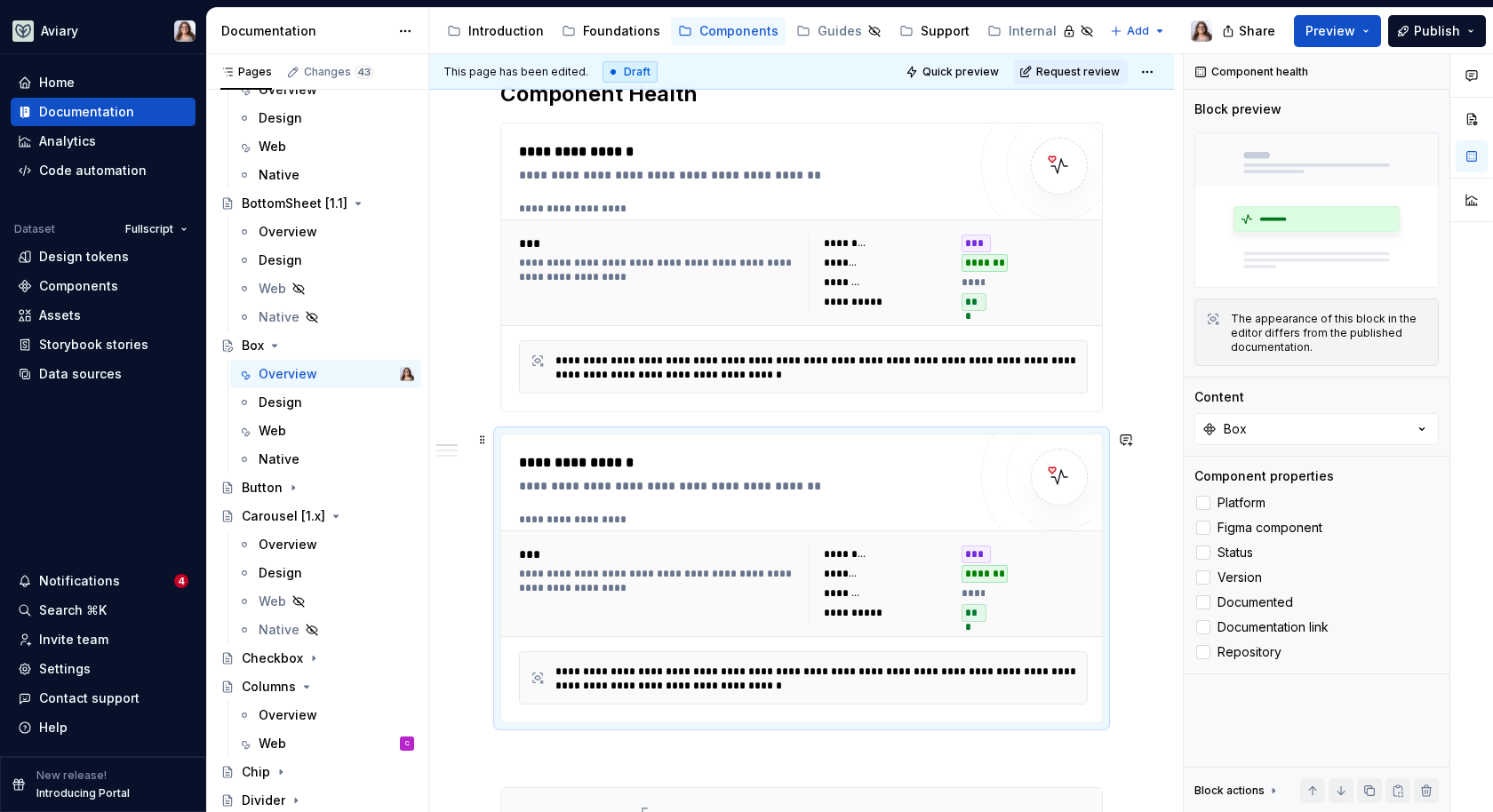
click at [898, 477] on div "**********" at bounding box center [743, 486] width 448 height 18
click at [1297, 428] on button "Box" at bounding box center [1316, 428] width 244 height 32
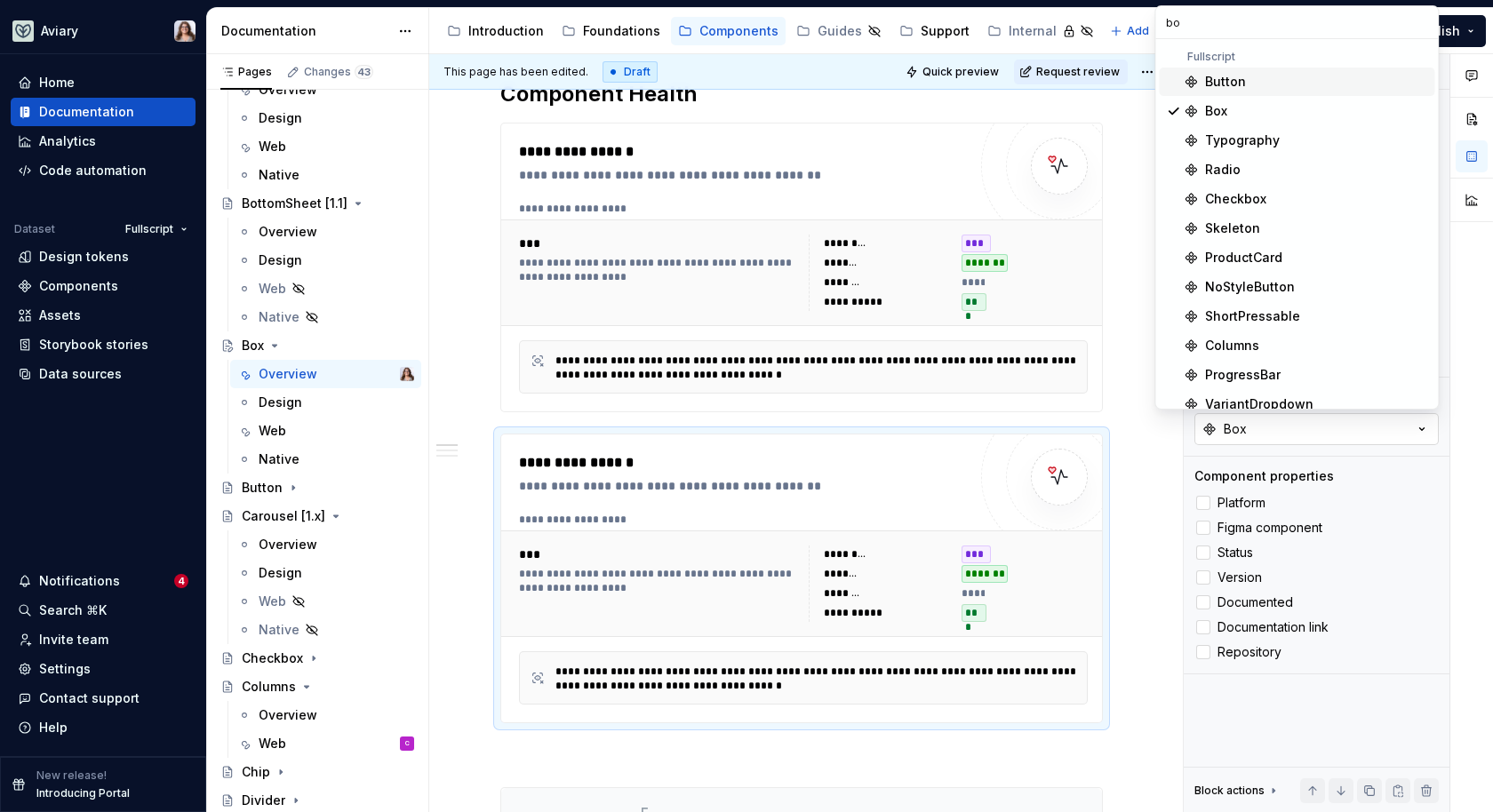
type input "box"
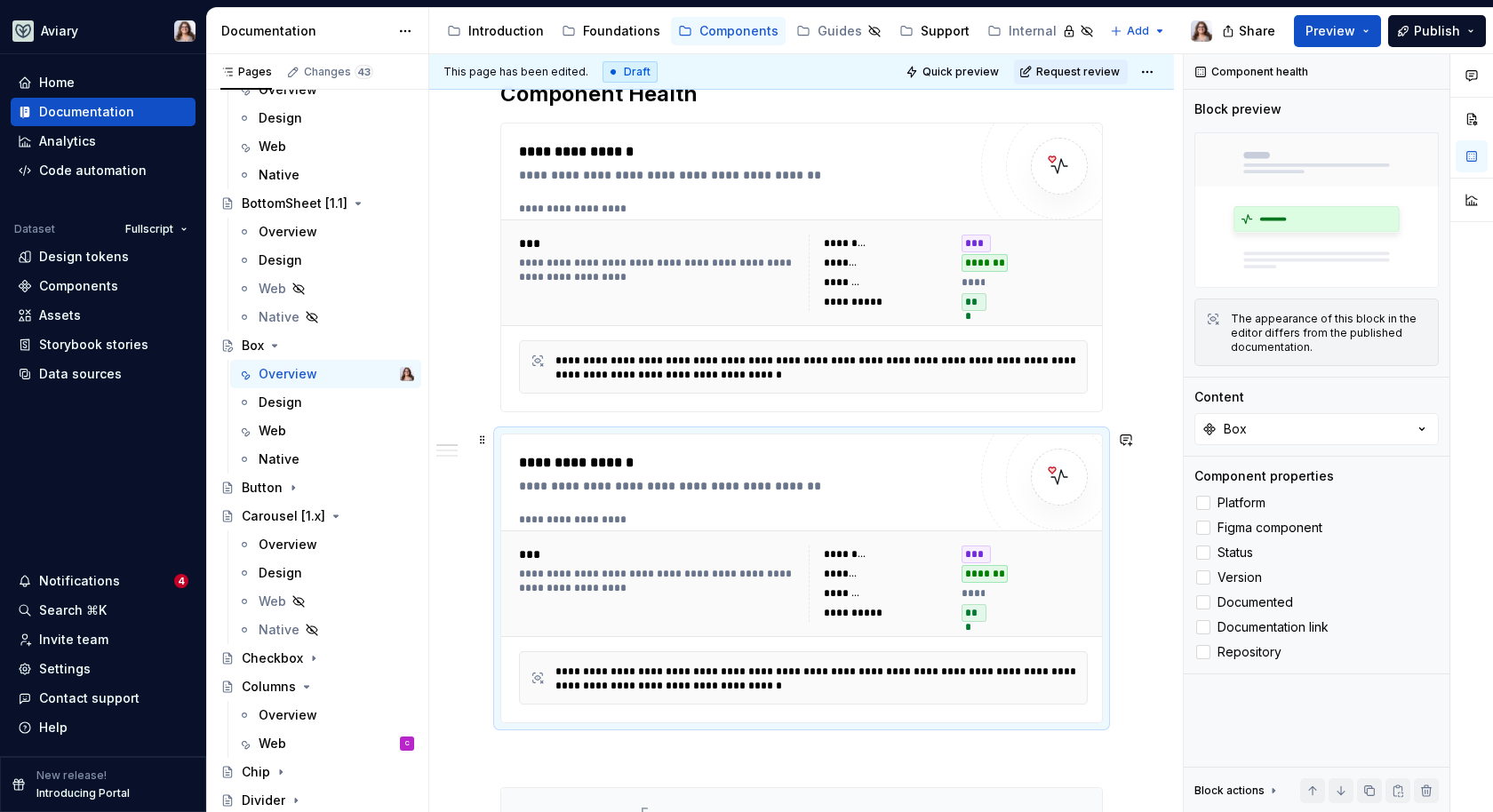
click at [1135, 427] on span at bounding box center [1125, 439] width 25 height 24
click at [1016, 604] on div "***" at bounding box center [1026, 613] width 127 height 18
click at [1041, 539] on div "**********" at bounding box center [803, 584] width 583 height 91
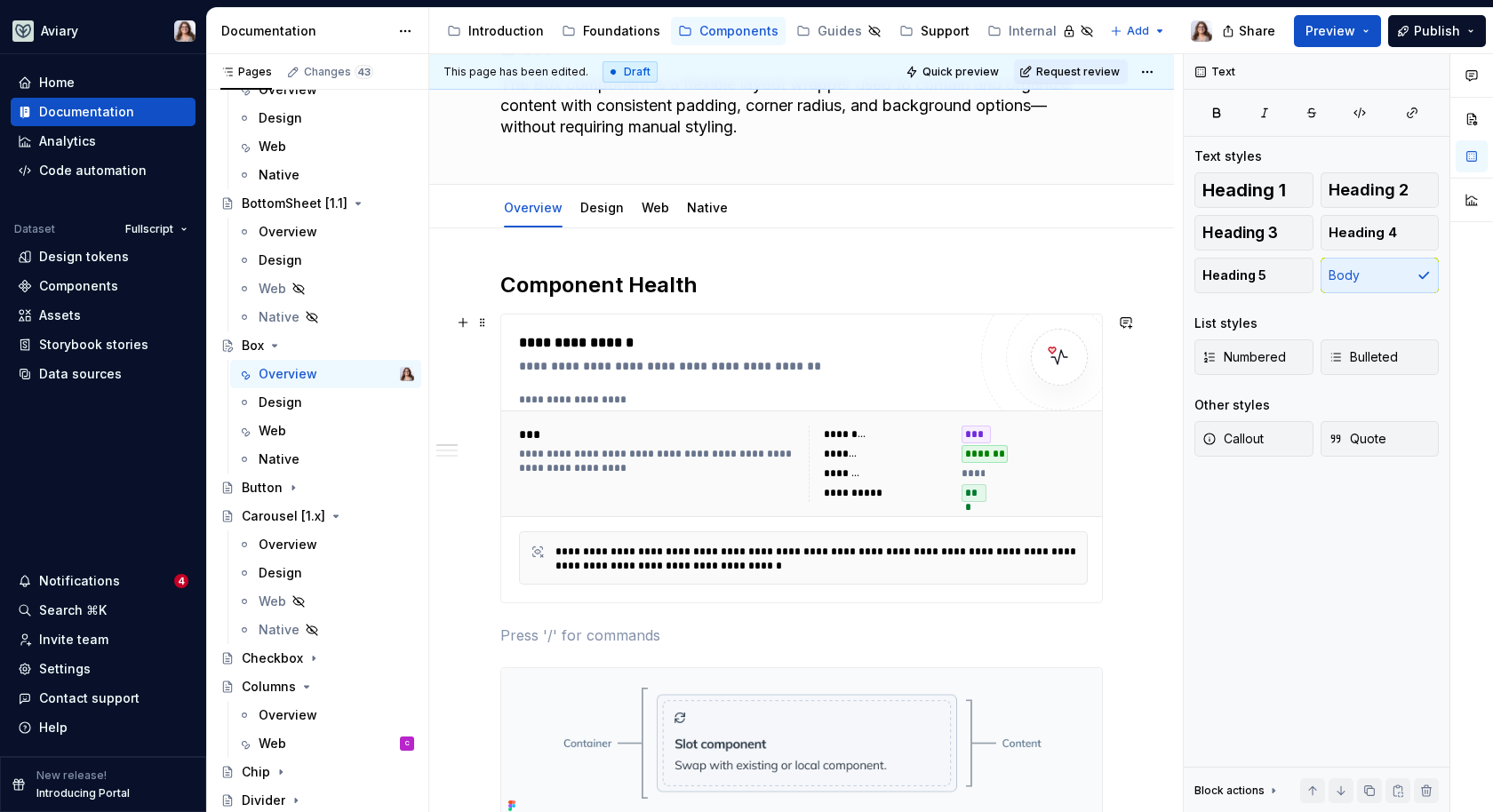
scroll to position [93, 0]
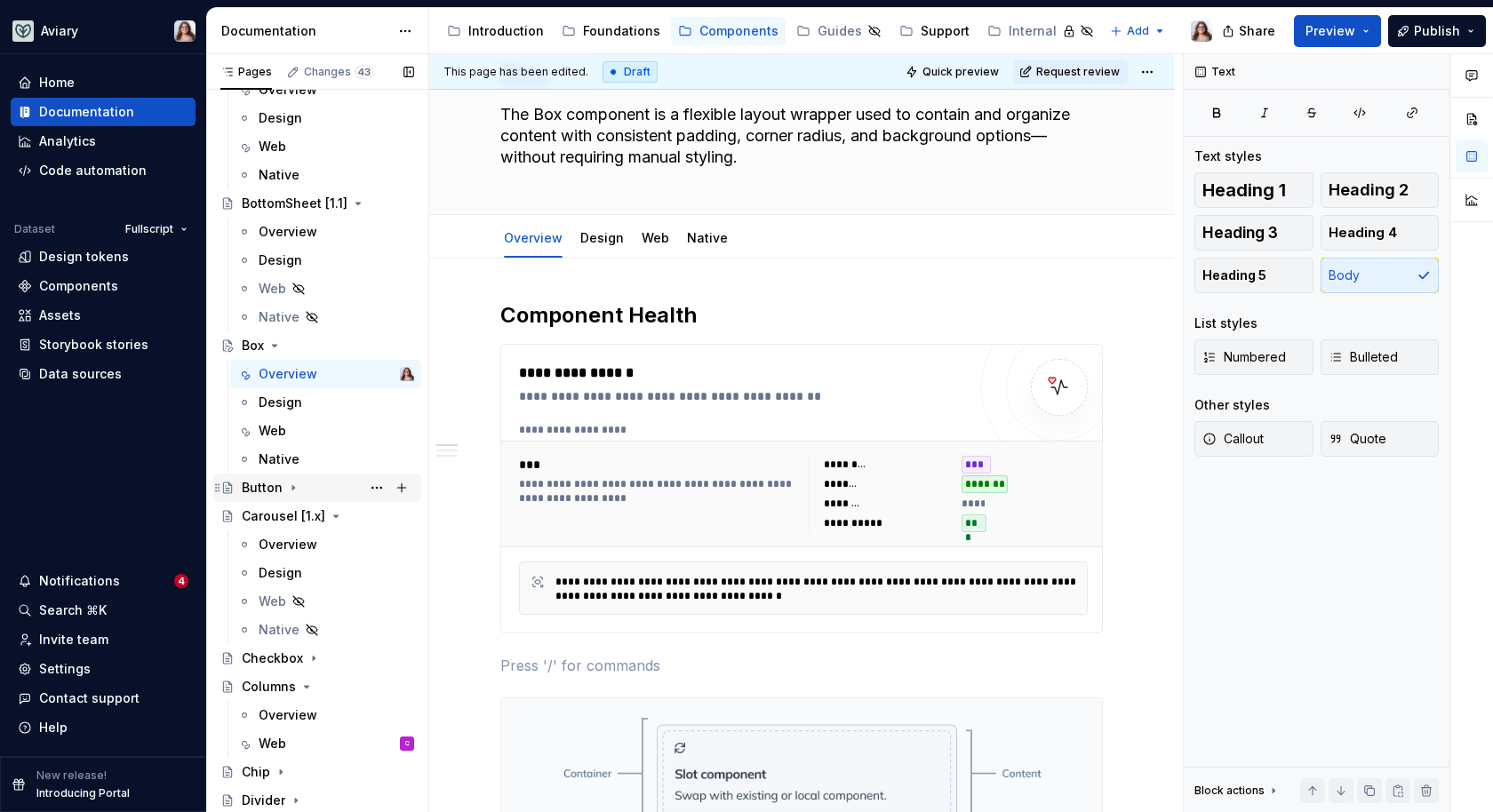
click at [273, 489] on div "Button" at bounding box center [261, 488] width 41 height 18
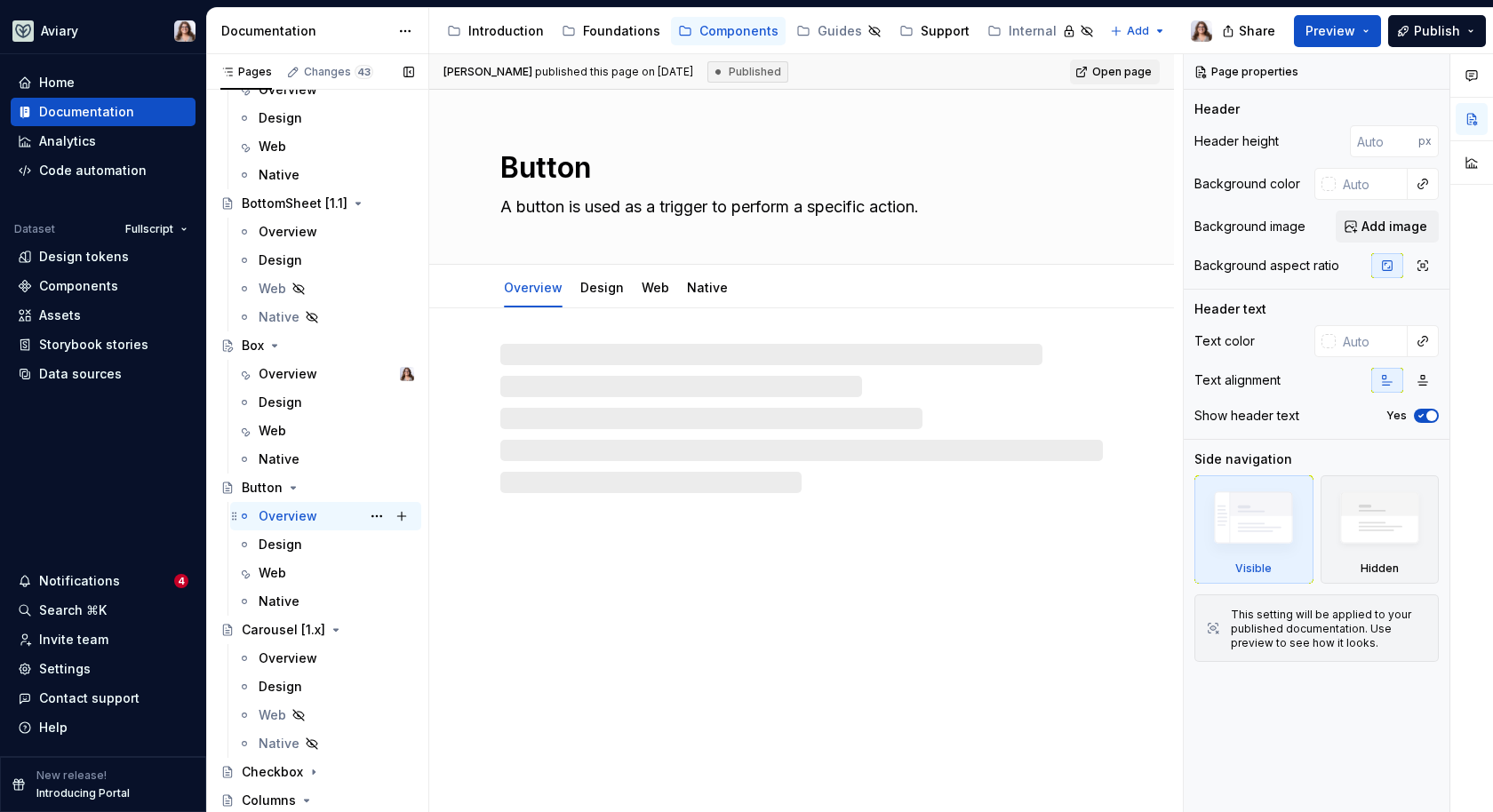
click at [290, 514] on div "Overview" at bounding box center [288, 516] width 59 height 18
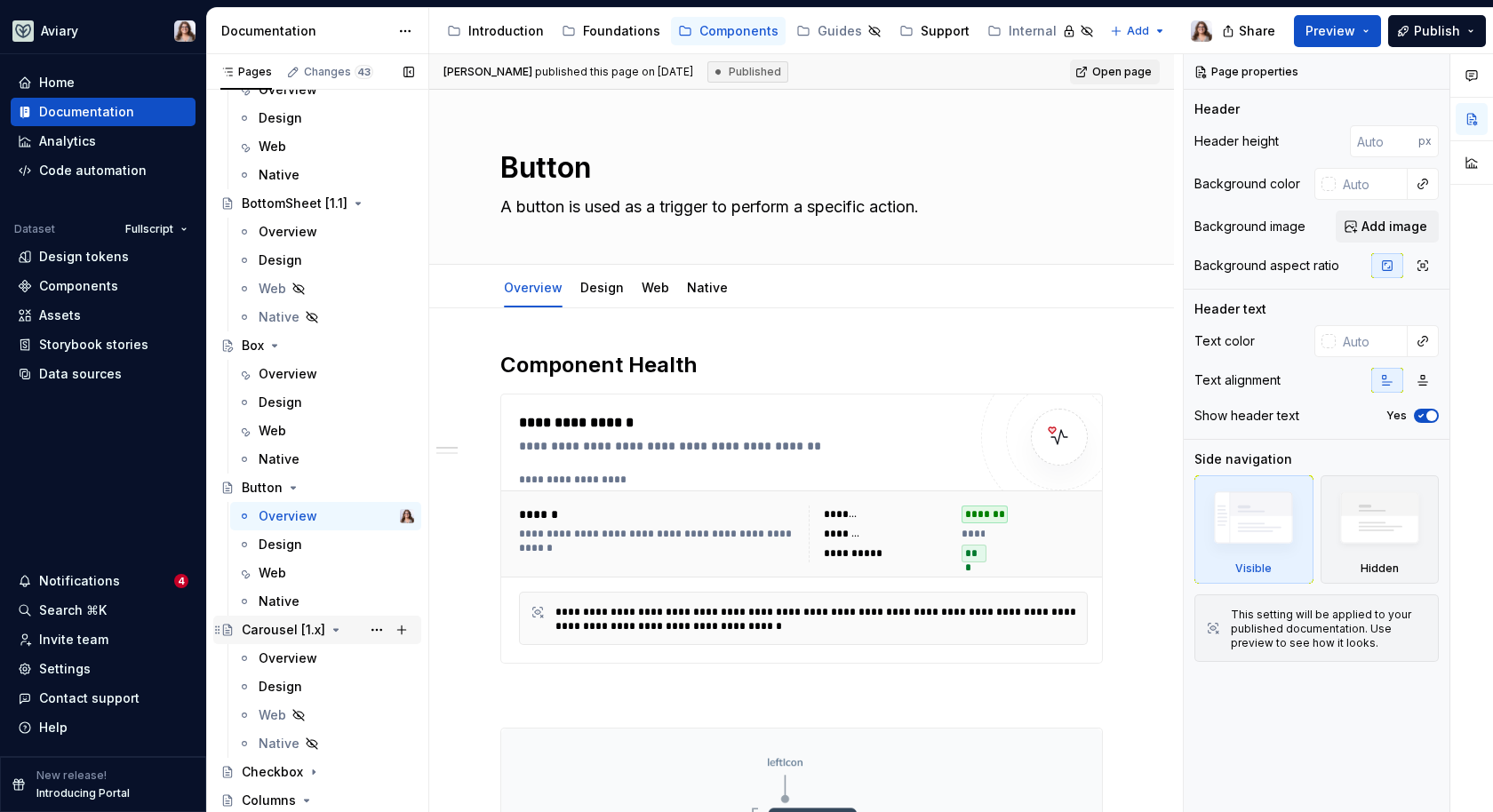
click at [268, 618] on div "Carousel [1.x]" at bounding box center [328, 630] width 172 height 24
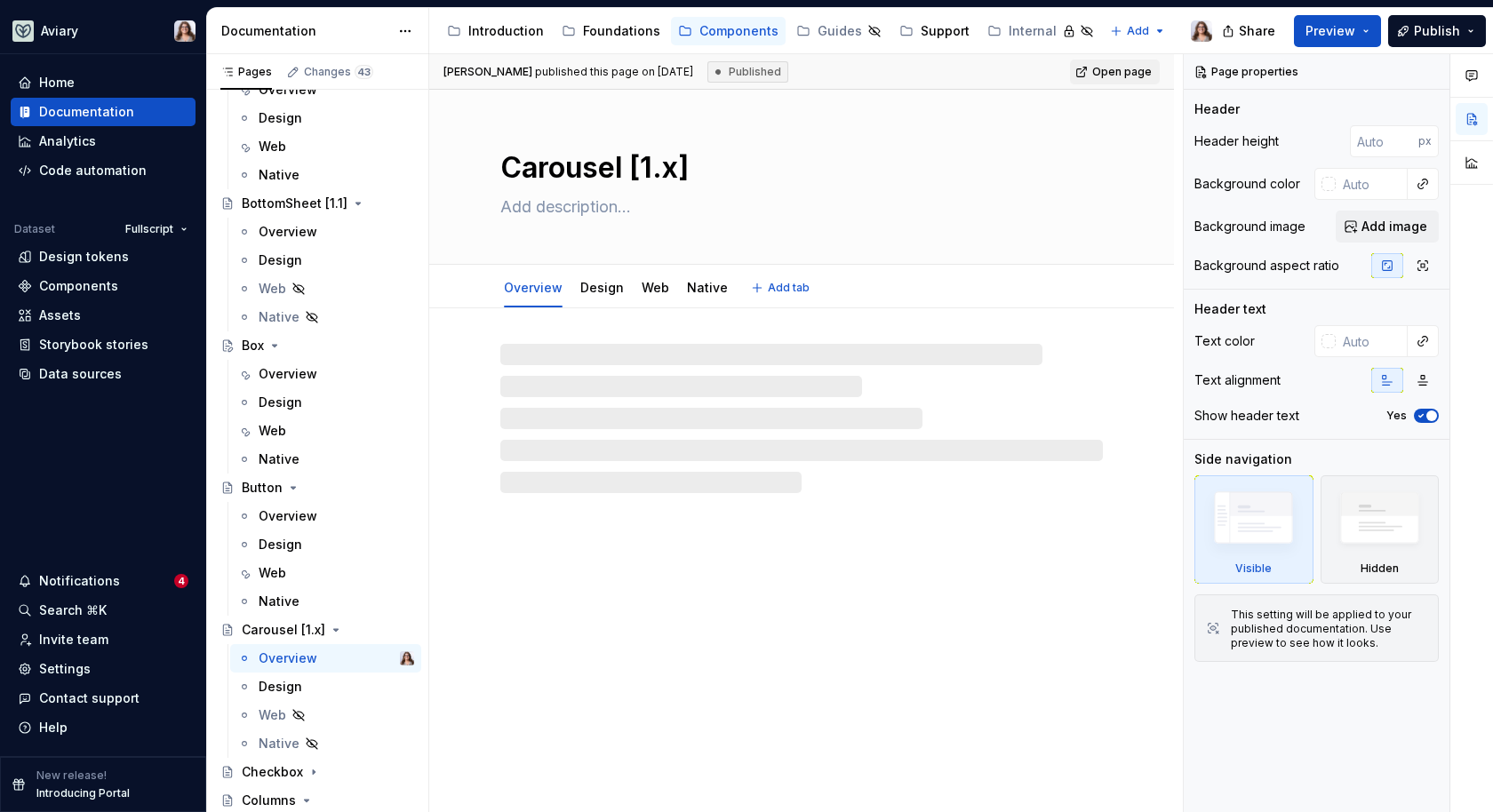
click at [675, 171] on textarea "Carousel [1.x]" at bounding box center [798, 168] width 603 height 43
type textarea "*"
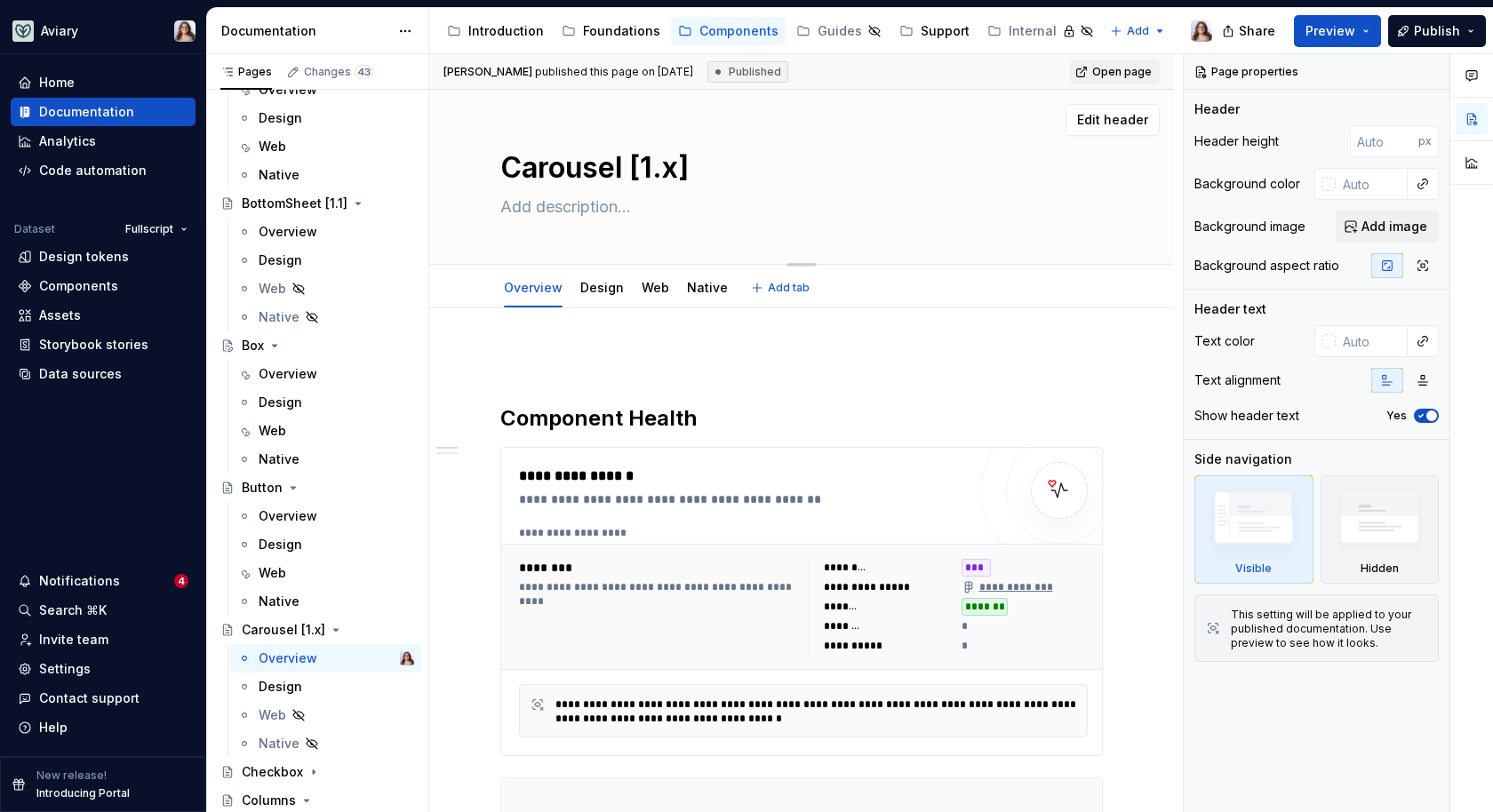
type textarea "Carousel [1.]"
type textarea "*"
type textarea "Carousel [1.2]"
type textarea "*"
type textarea "Carousel [1.2]"
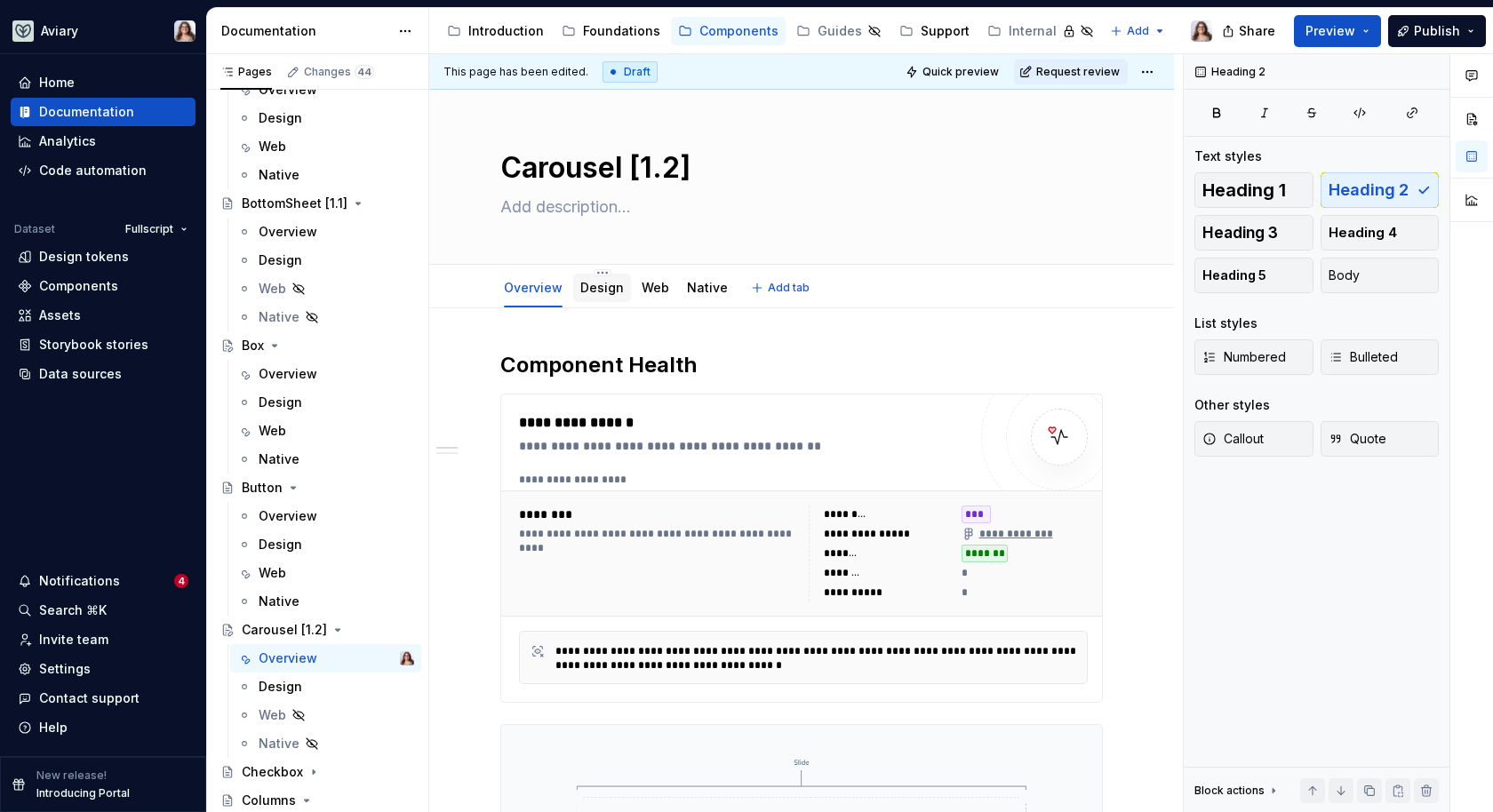
click at [595, 294] on link "Design" at bounding box center [603, 288] width 44 height 15
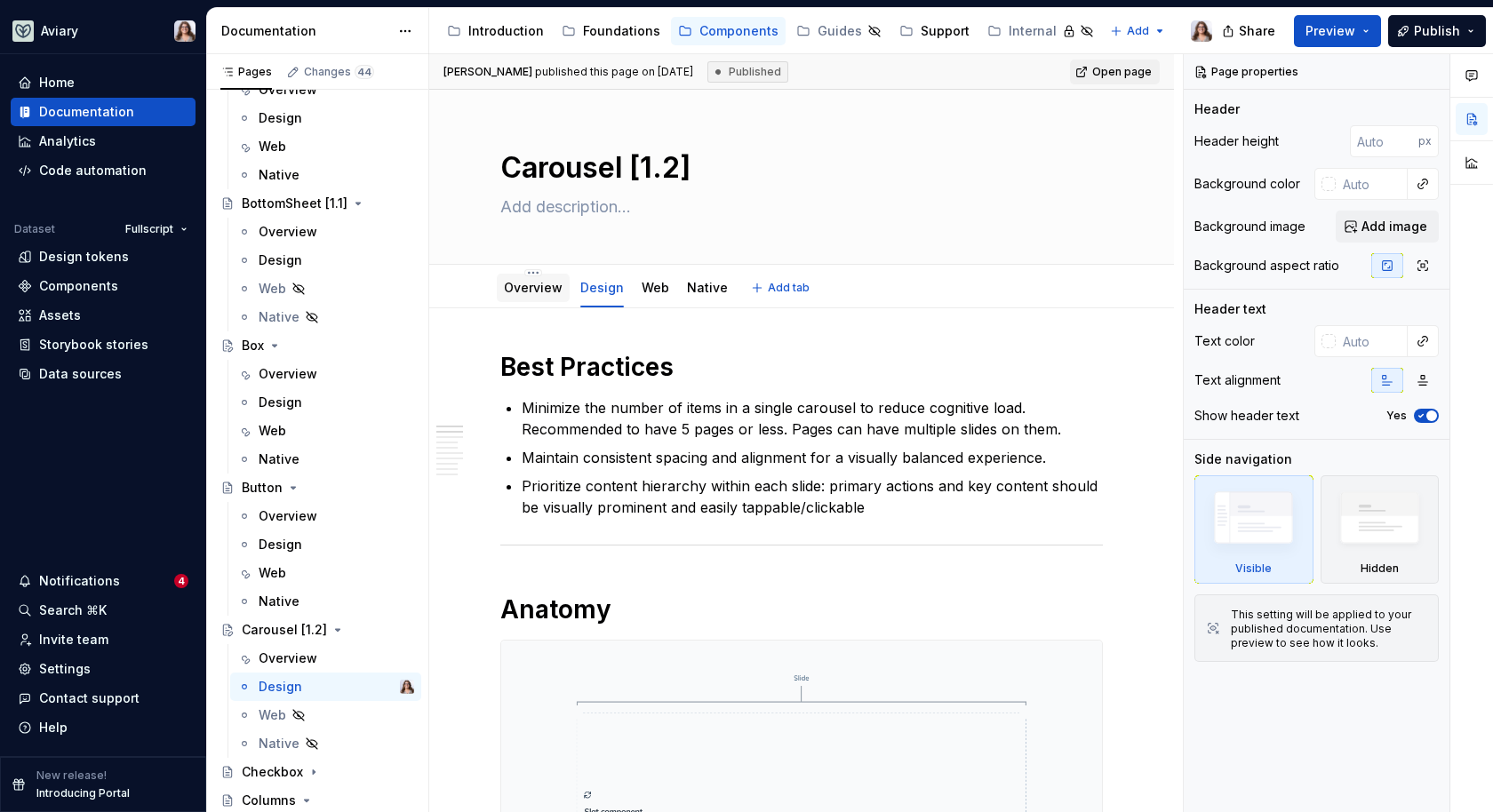
click at [538, 289] on link "Overview" at bounding box center [533, 288] width 59 height 15
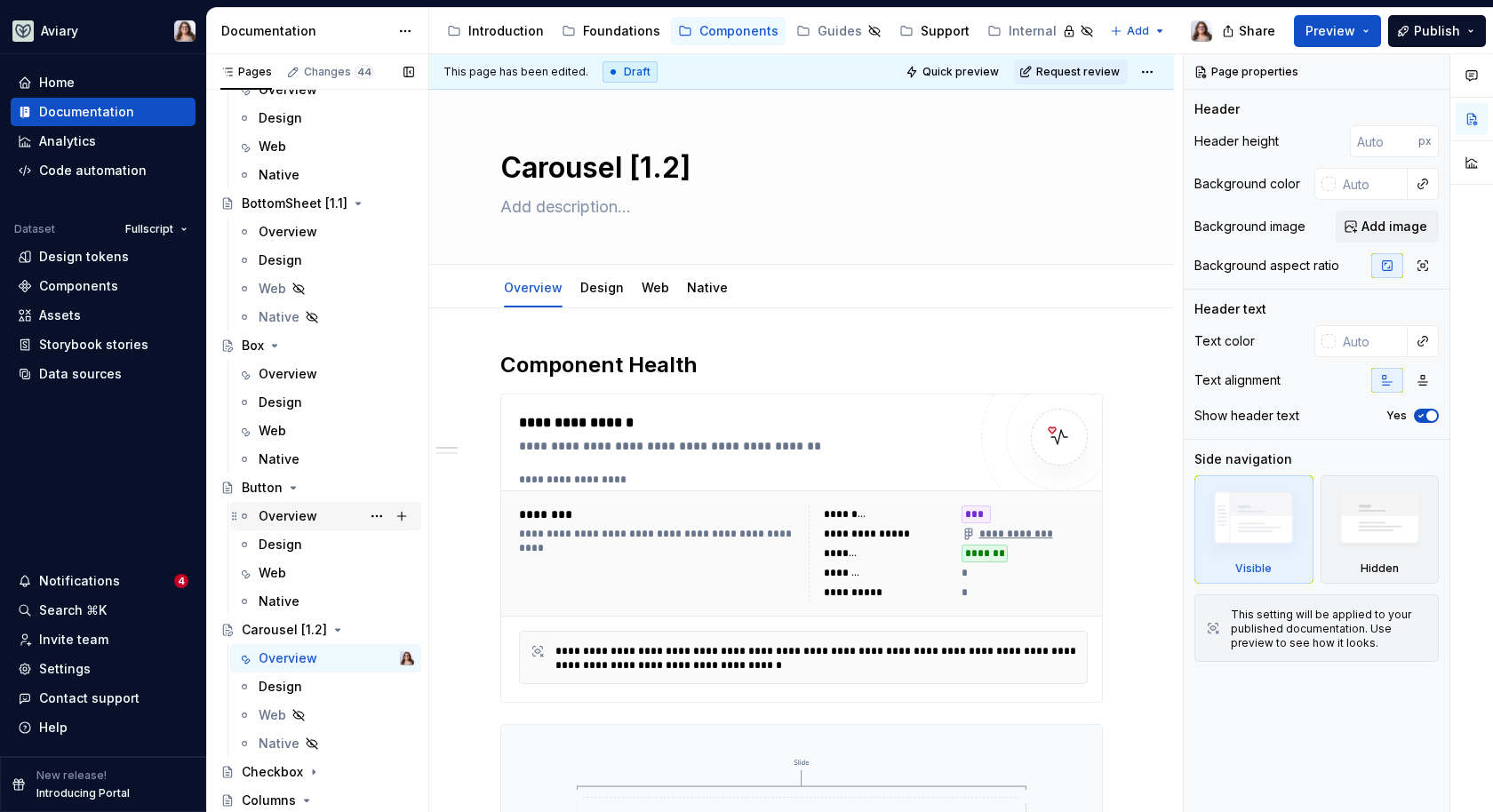
click at [297, 513] on div "Overview" at bounding box center [288, 516] width 59 height 18
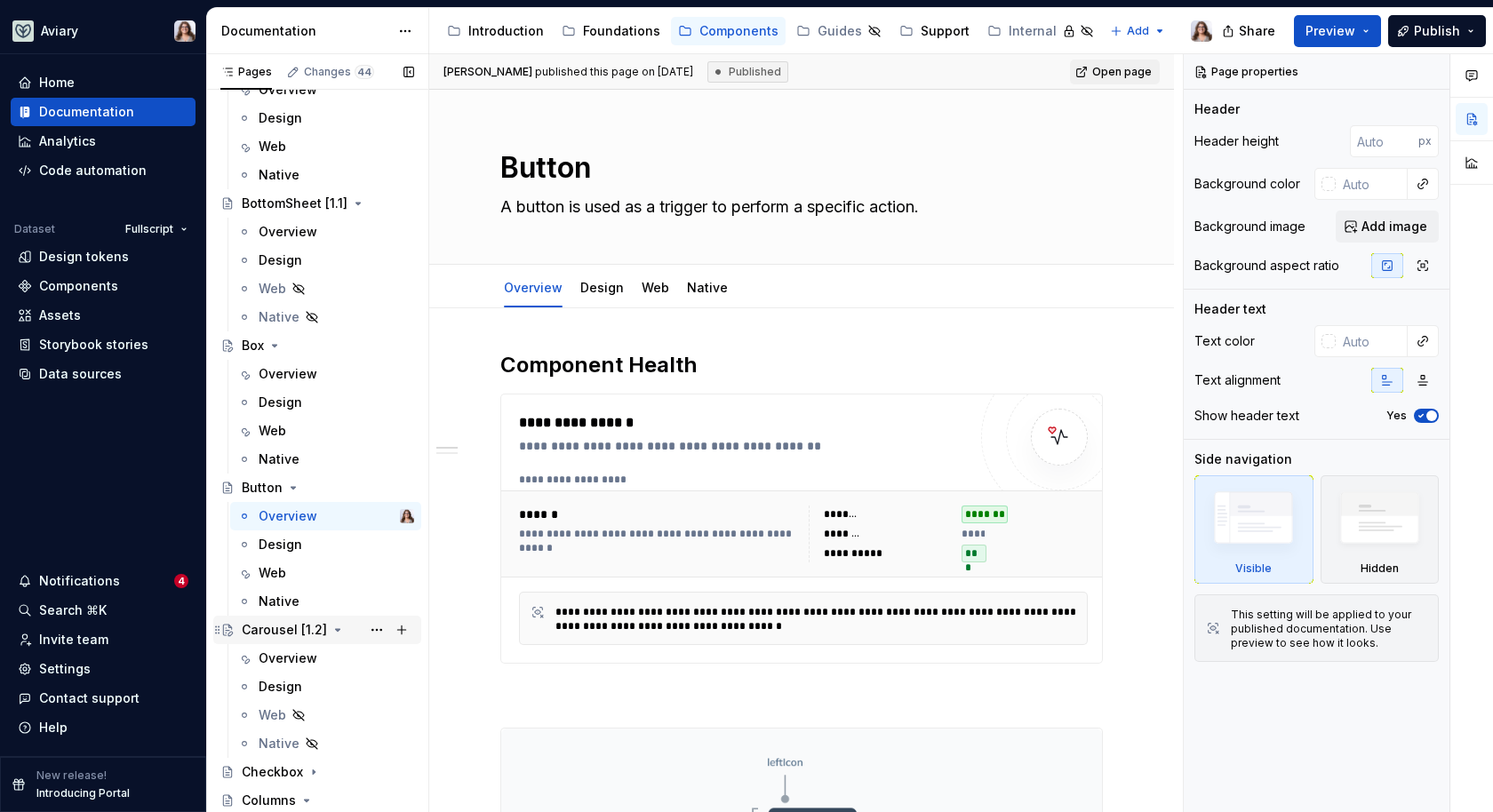
click at [283, 629] on div "Carousel [1.2]" at bounding box center [284, 631] width 85 height 18
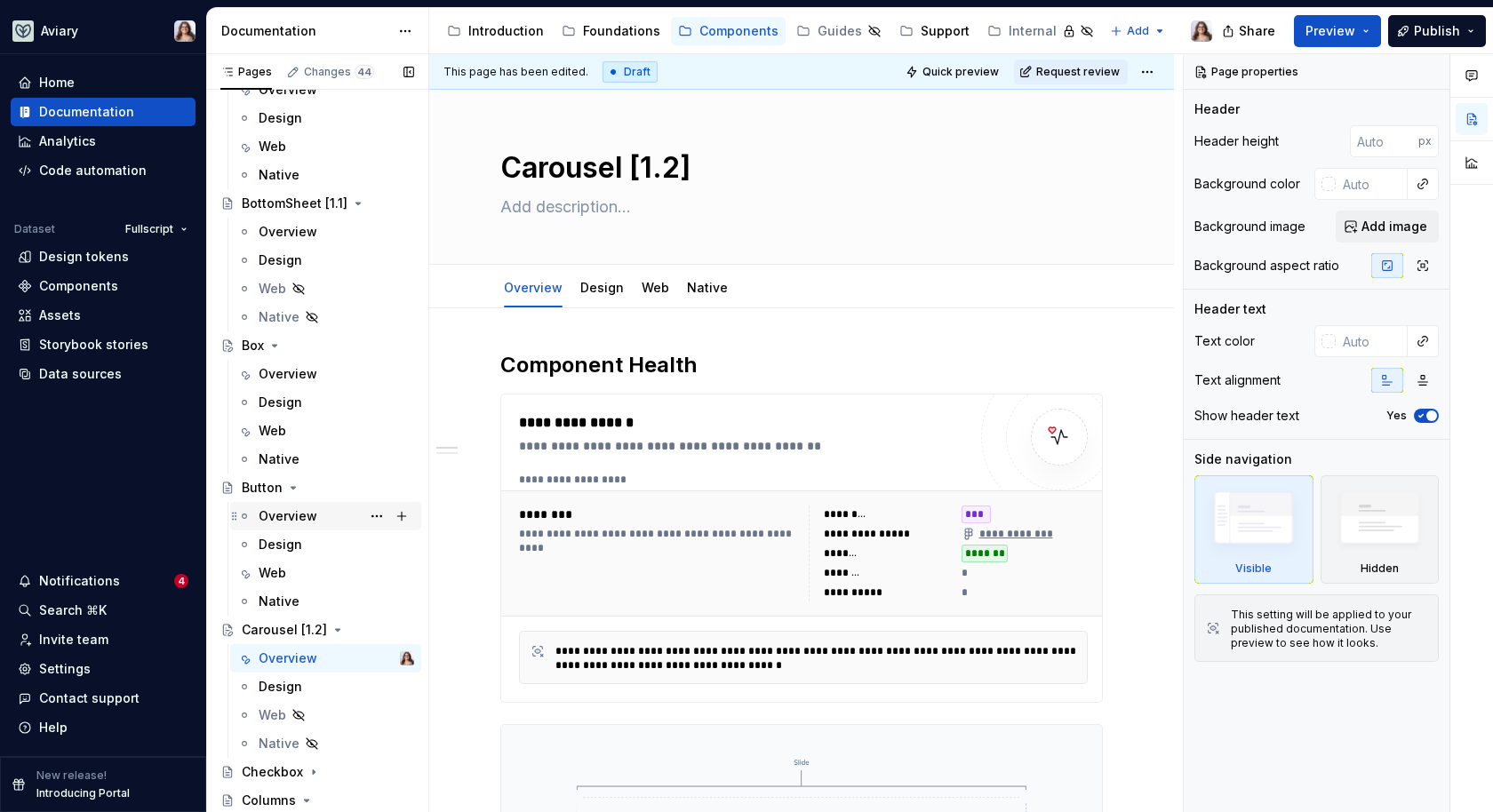
click at [300, 515] on div "Overview" at bounding box center [288, 516] width 59 height 18
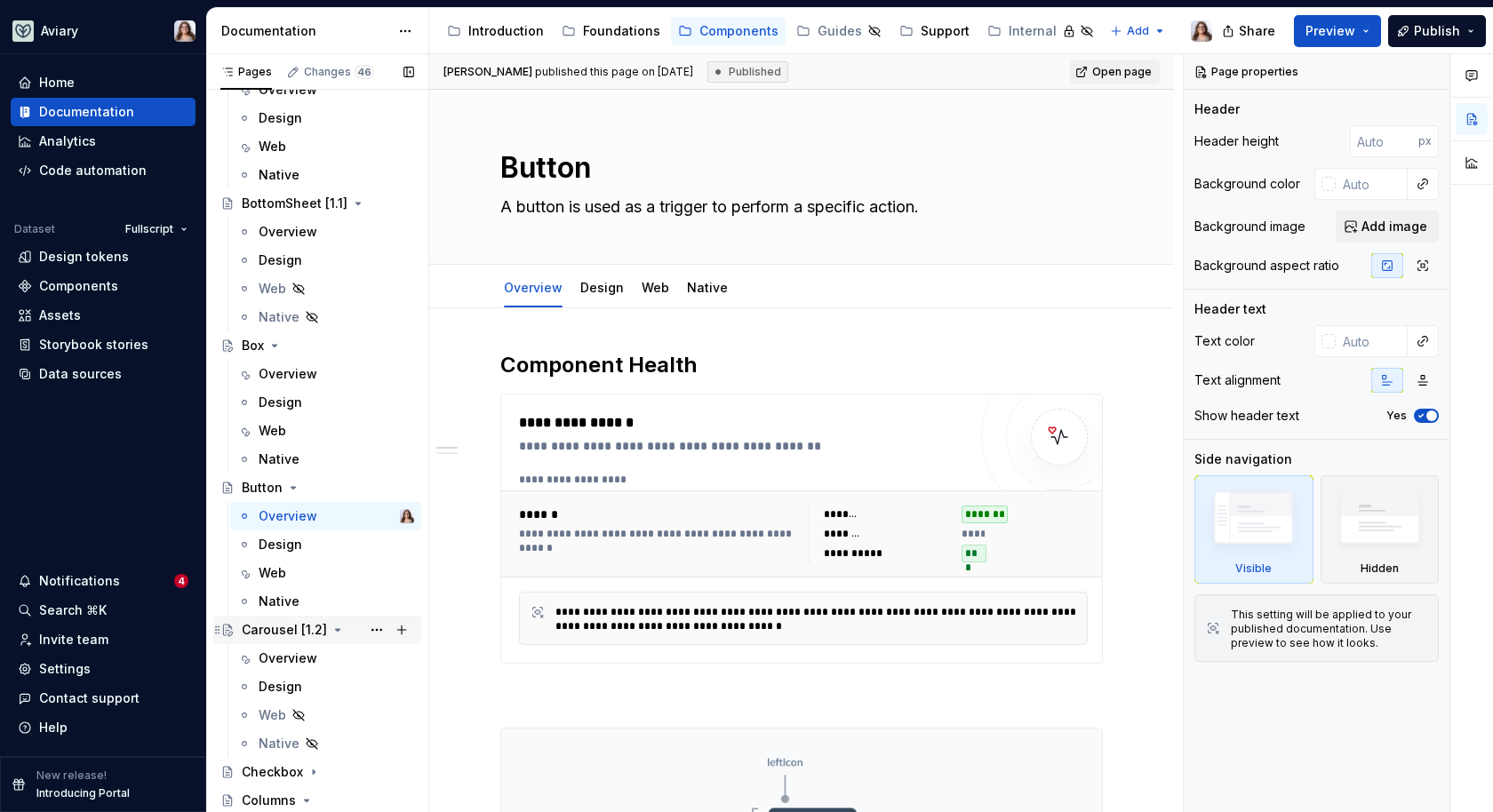
click at [285, 635] on div "Carousel [1.2]" at bounding box center [284, 631] width 85 height 18
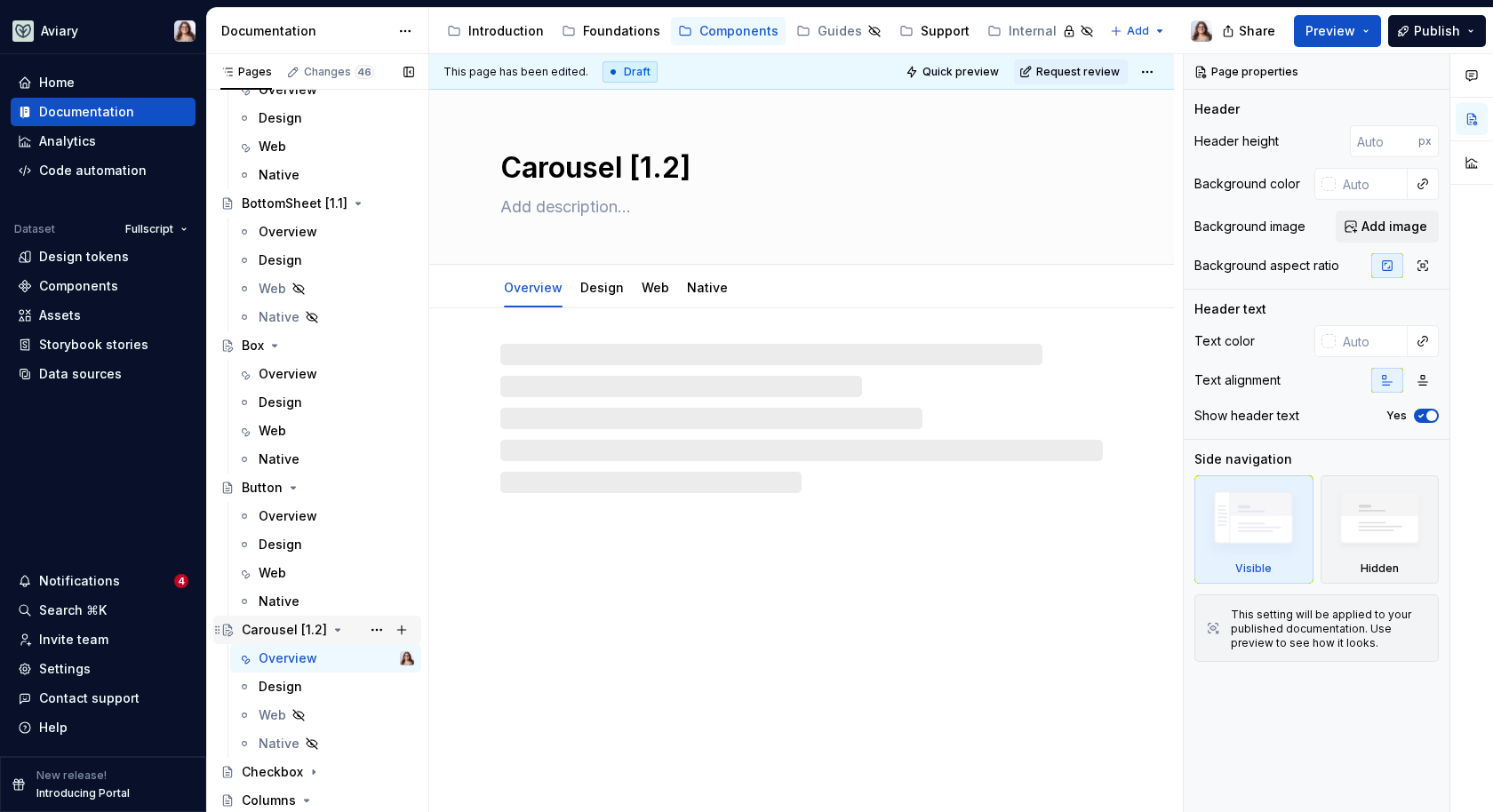
scroll to position [1266, 0]
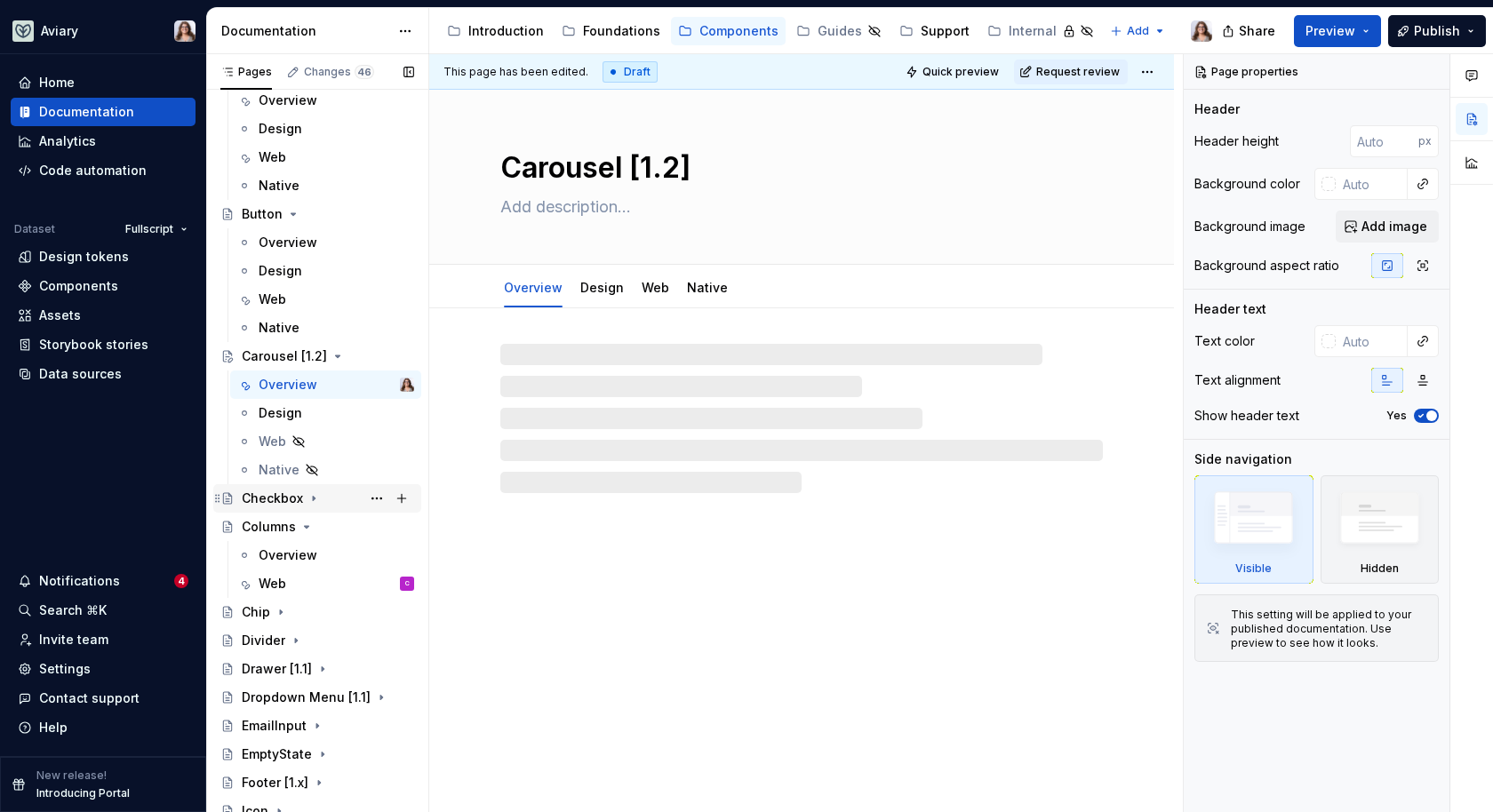
click at [280, 498] on div "Checkbox" at bounding box center [272, 499] width 62 height 18
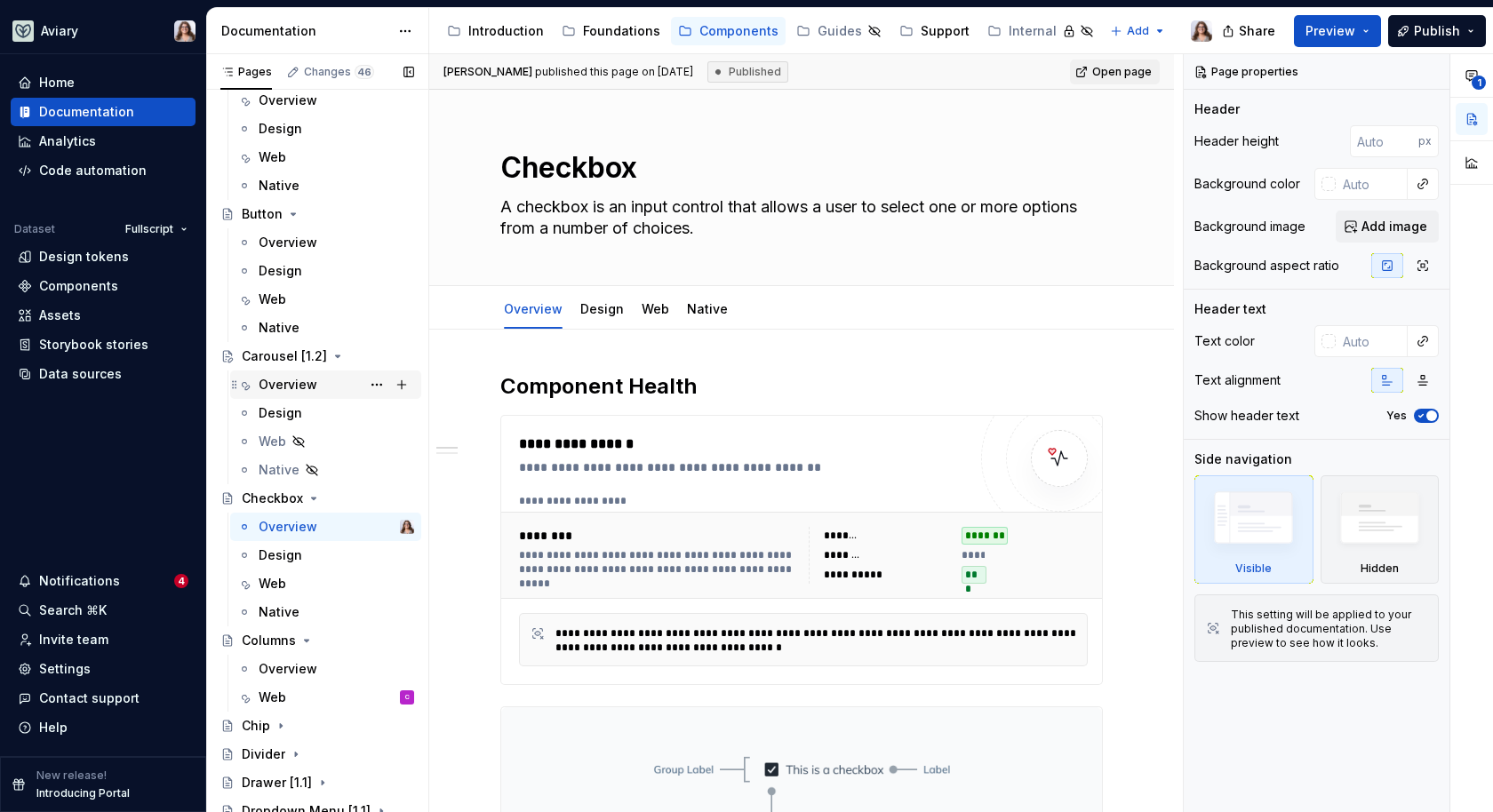
click at [299, 386] on div "Overview" at bounding box center [288, 385] width 59 height 18
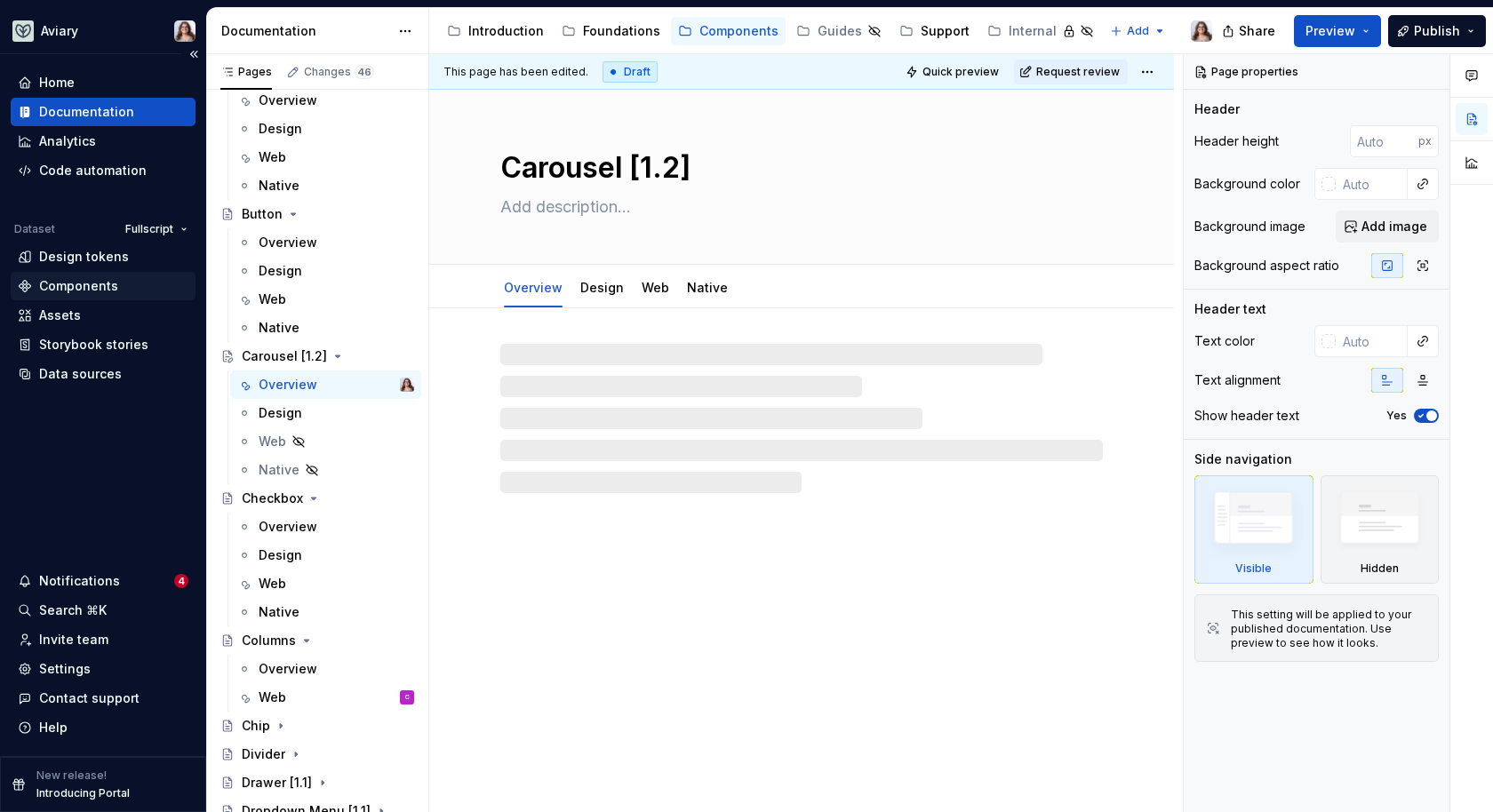
type textarea "*"
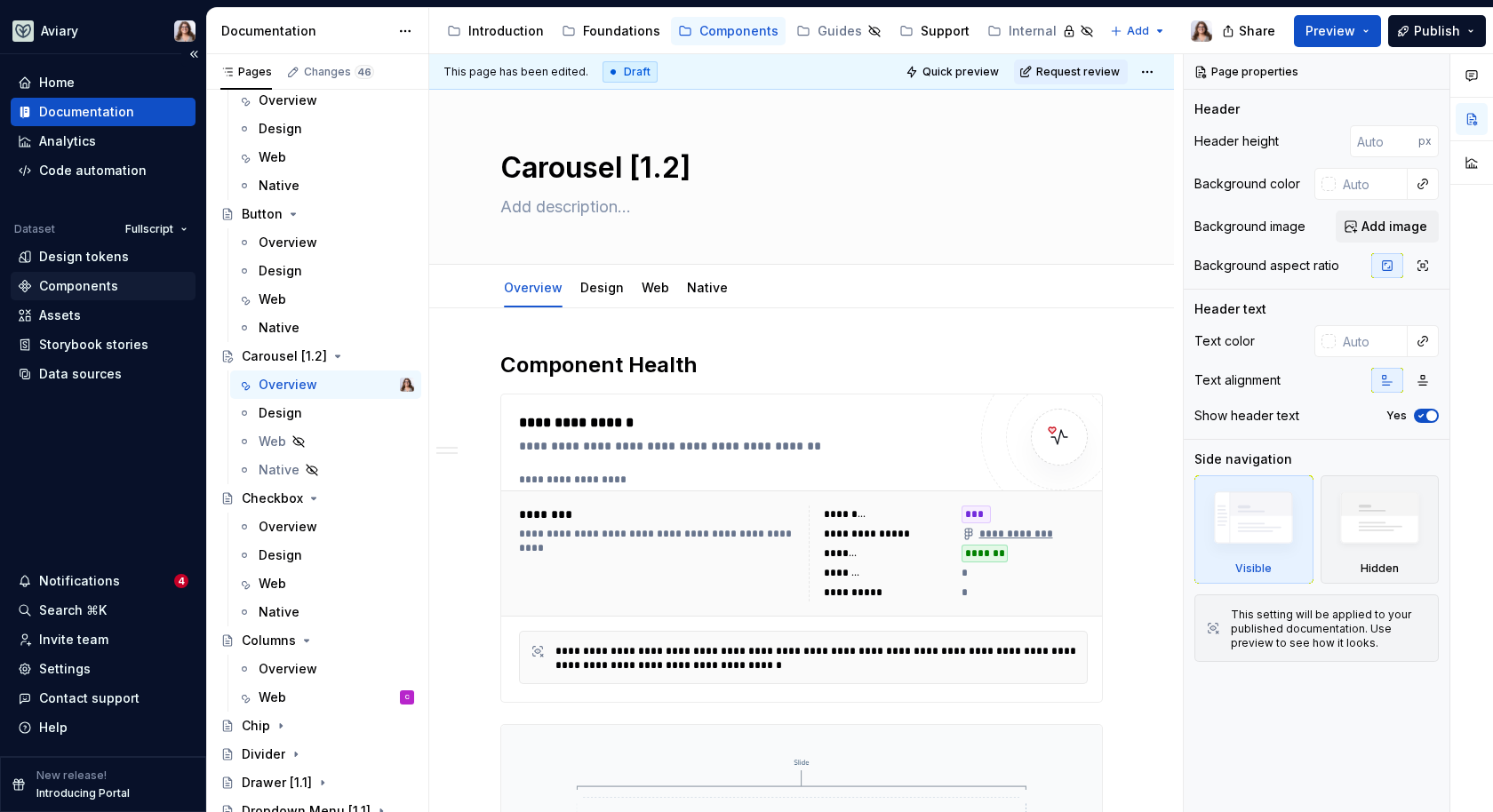
click at [76, 293] on div "Components" at bounding box center [78, 287] width 79 height 18
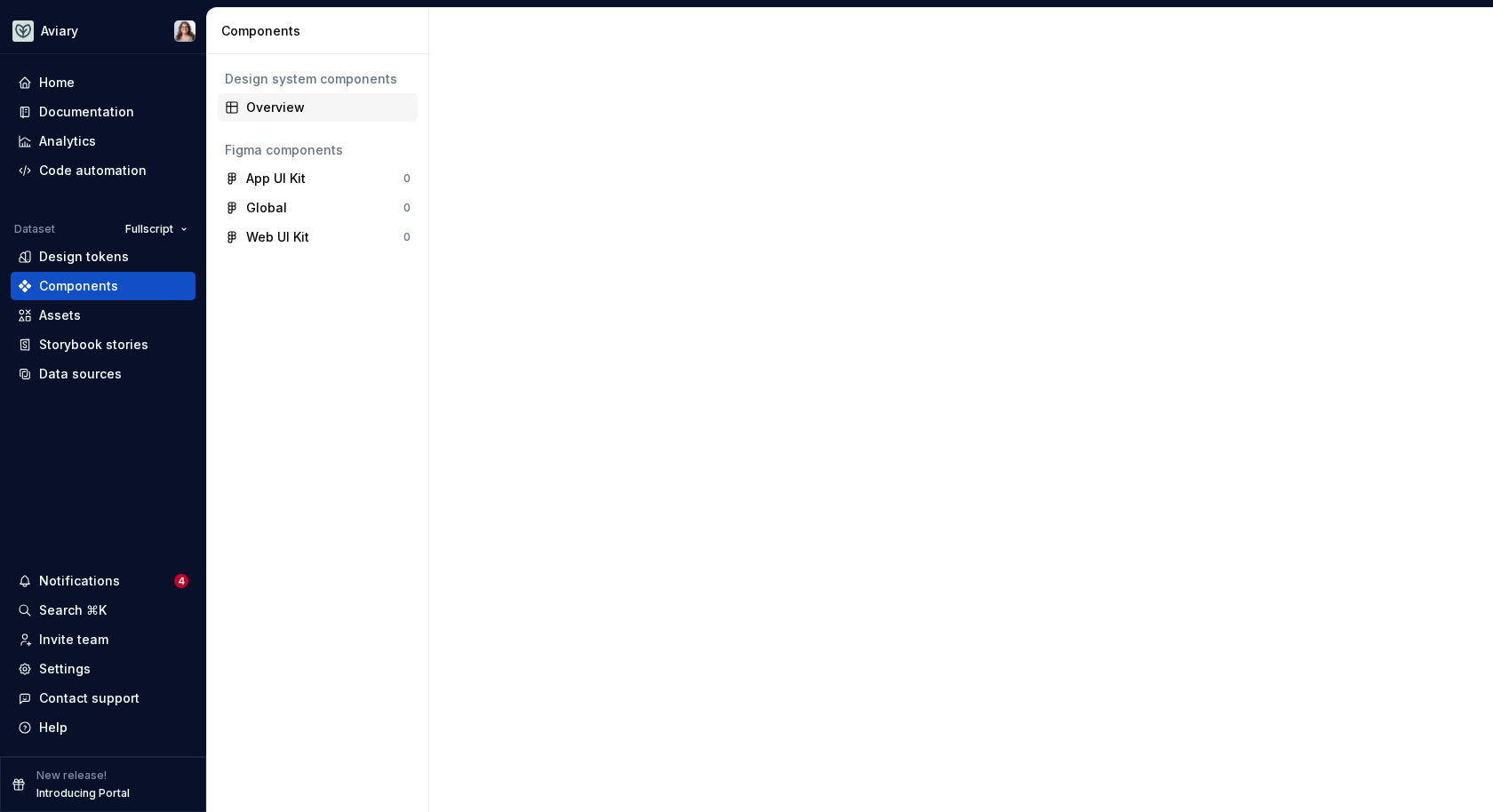
click at [300, 107] on div "Overview" at bounding box center [328, 108] width 164 height 18
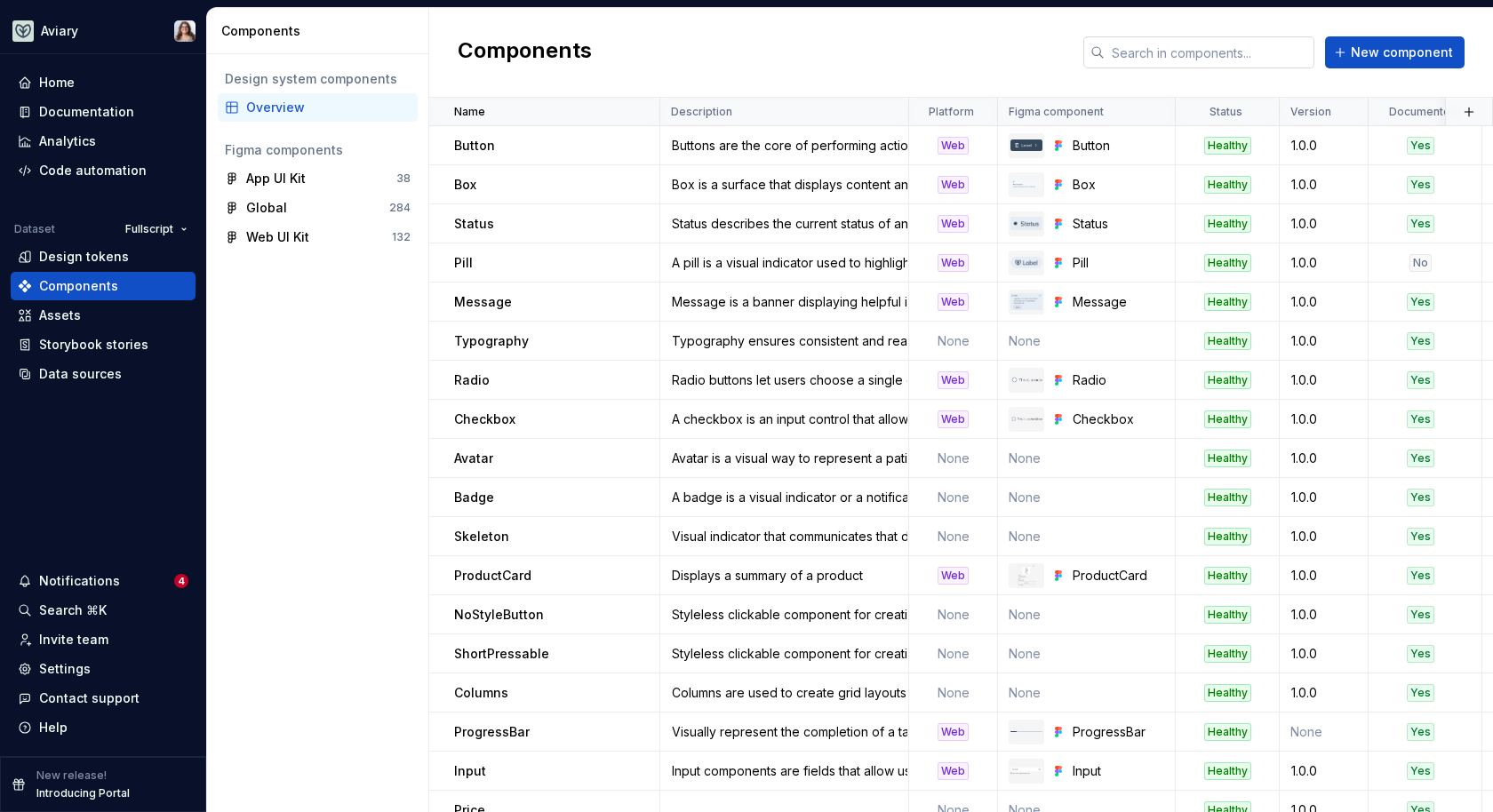
click at [1193, 48] on input "text" at bounding box center [1209, 52] width 210 height 32
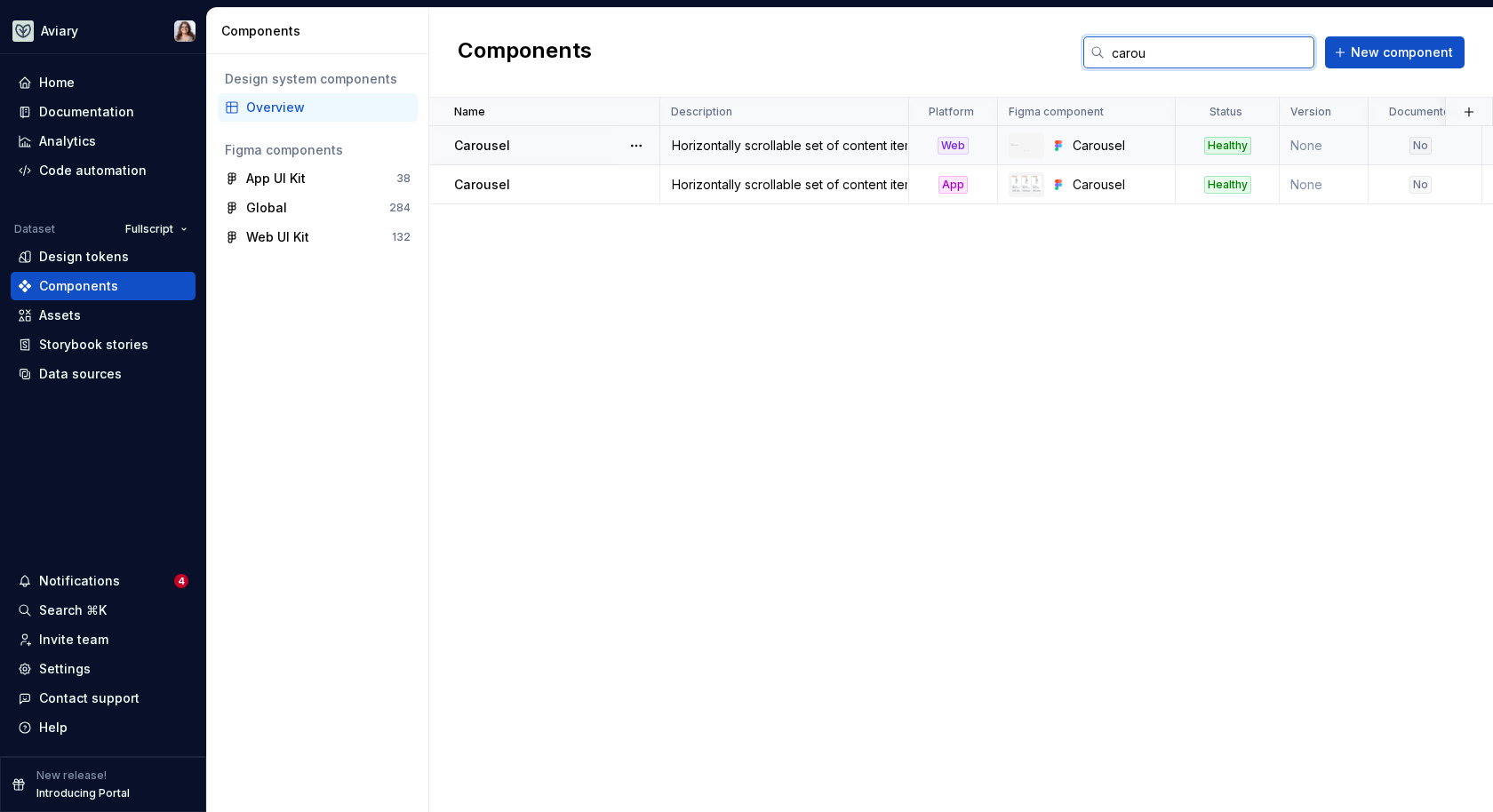
type input "carou"
click at [782, 152] on div "Horizontally scrollable set of content items or slides" at bounding box center [784, 146] width 246 height 18
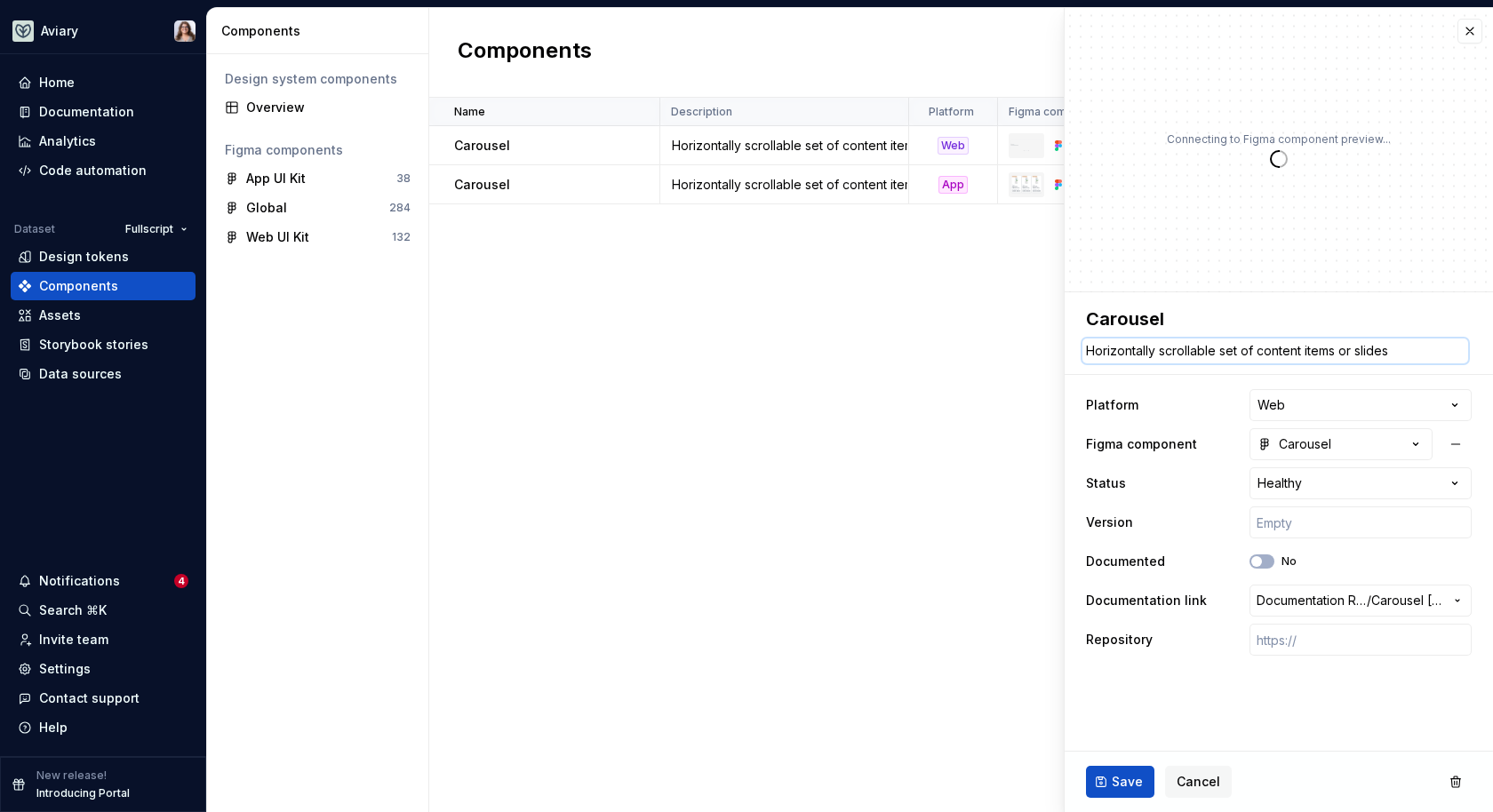
click at [1218, 354] on textarea "Horizontally scrollable set of content items or slides" at bounding box center [1275, 350] width 386 height 24
click at [1020, 546] on div "Name Description Platform Figma component Status Version Documented Documentati…" at bounding box center [961, 455] width 1064 height 714
click at [99, 113] on div "Documentation" at bounding box center [86, 113] width 95 height 18
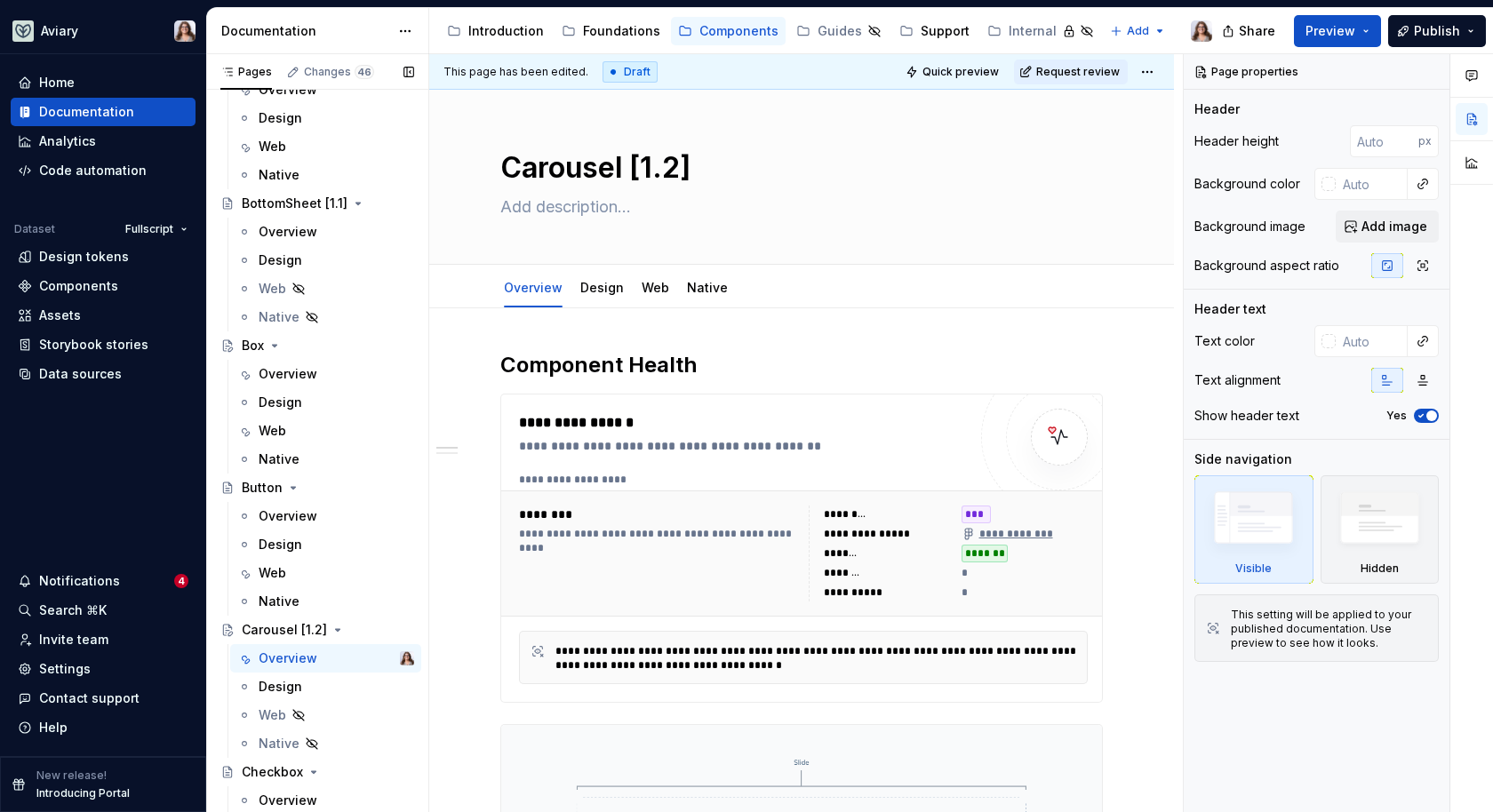
scroll to position [1019, 0]
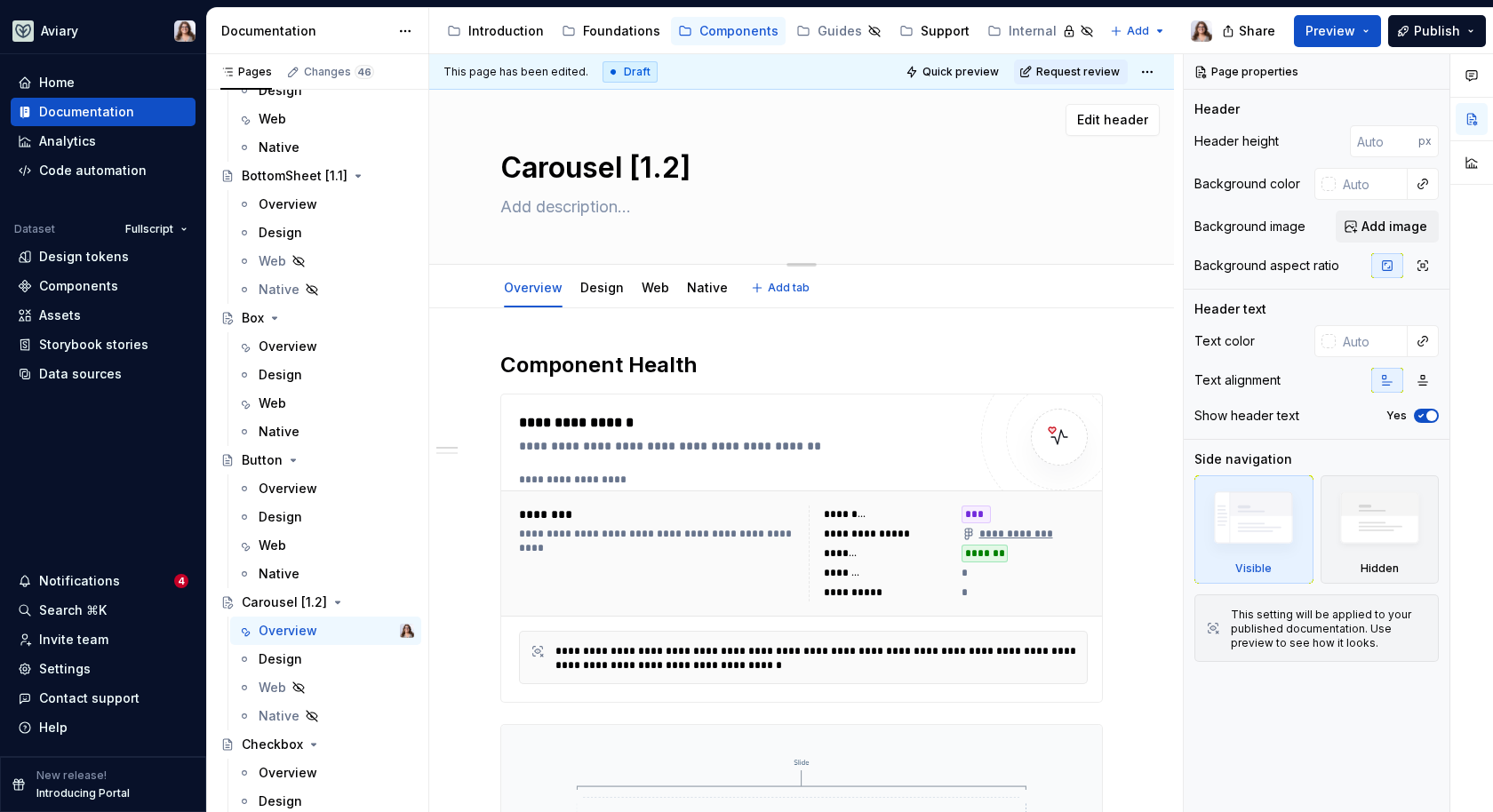
click at [610, 209] on textarea at bounding box center [798, 207] width 603 height 28
paste textarea "Horizontally scrollable set of content items or slides"
type textarea "*"
type textarea "Horizontally scrollable set of content items or slides"
type textarea "*"
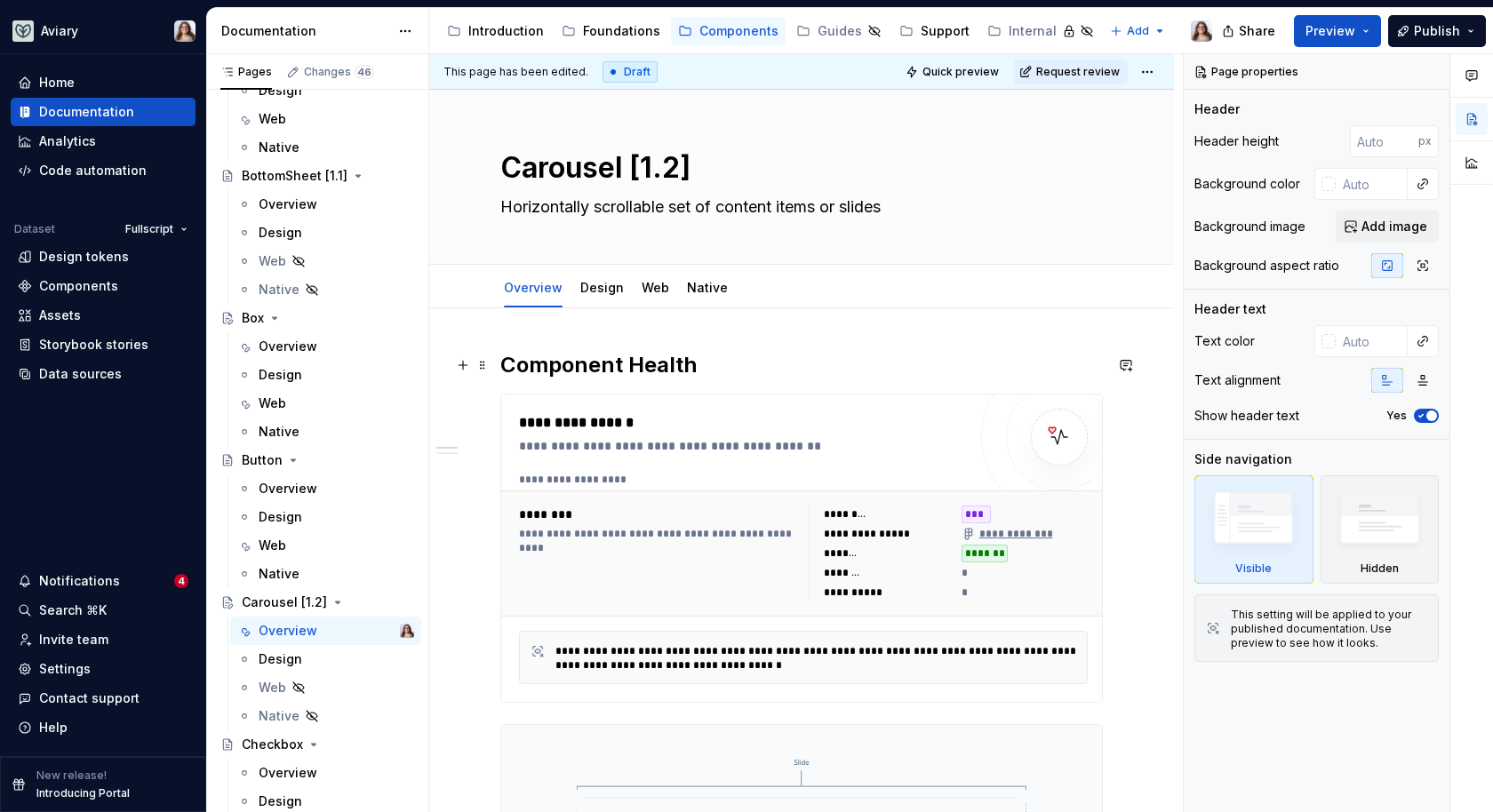
type textarea "Horizontally scrollable set of content items or slides"
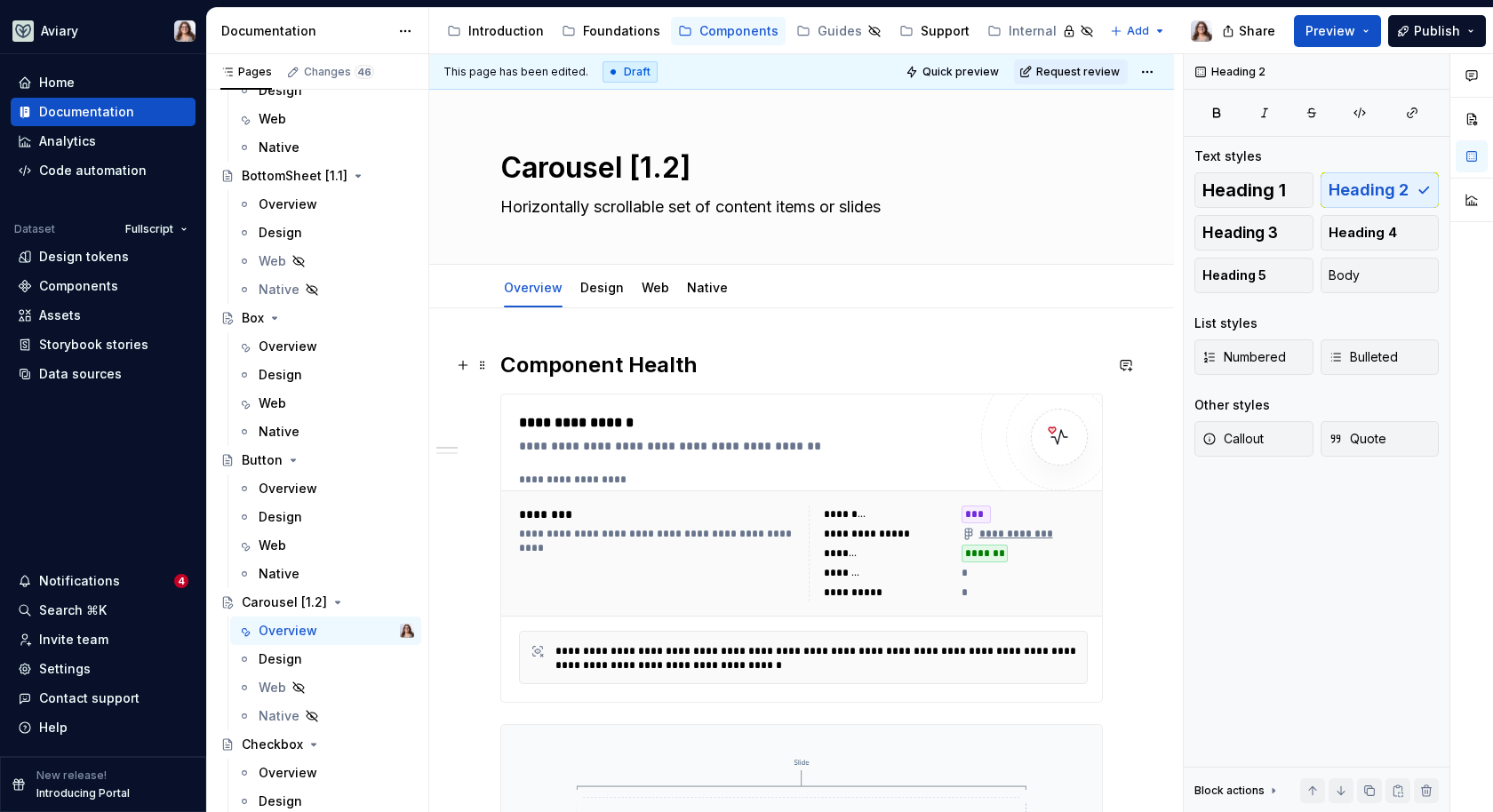
click at [812, 369] on h2 "Component Health" at bounding box center [801, 365] width 603 height 28
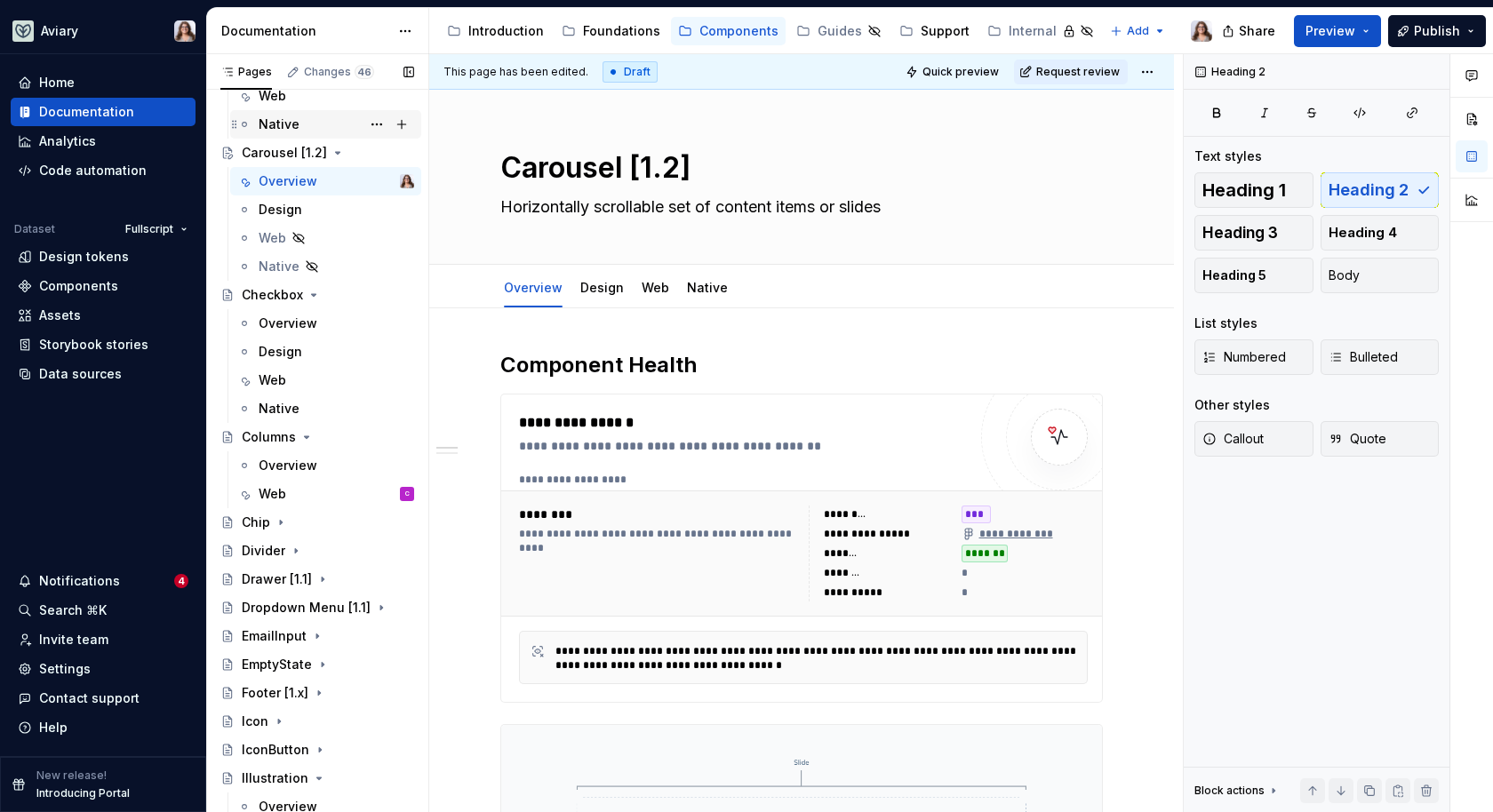
scroll to position [1471, 0]
click at [314, 325] on div "Overview" at bounding box center [288, 322] width 59 height 18
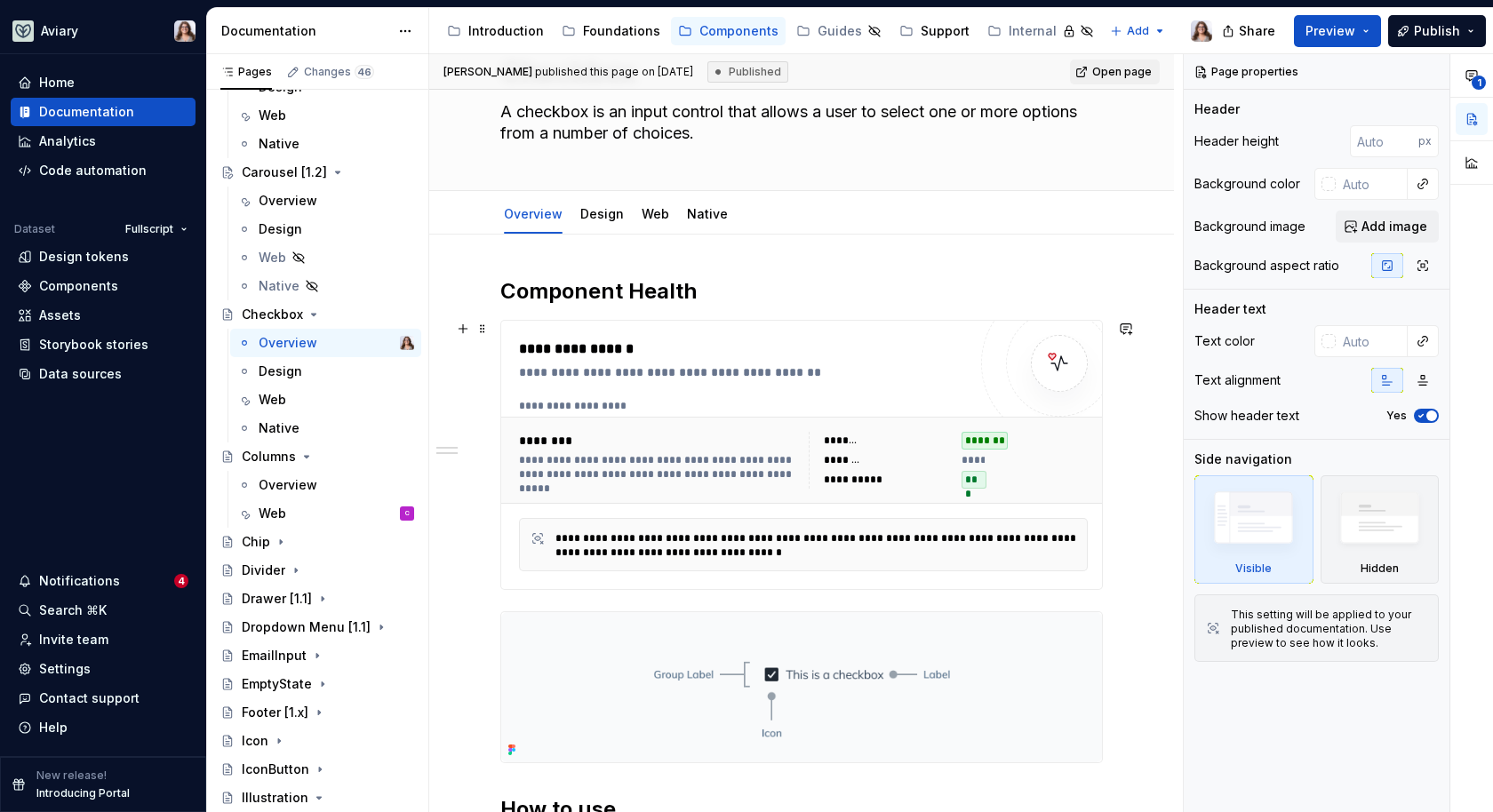
scroll to position [139, 0]
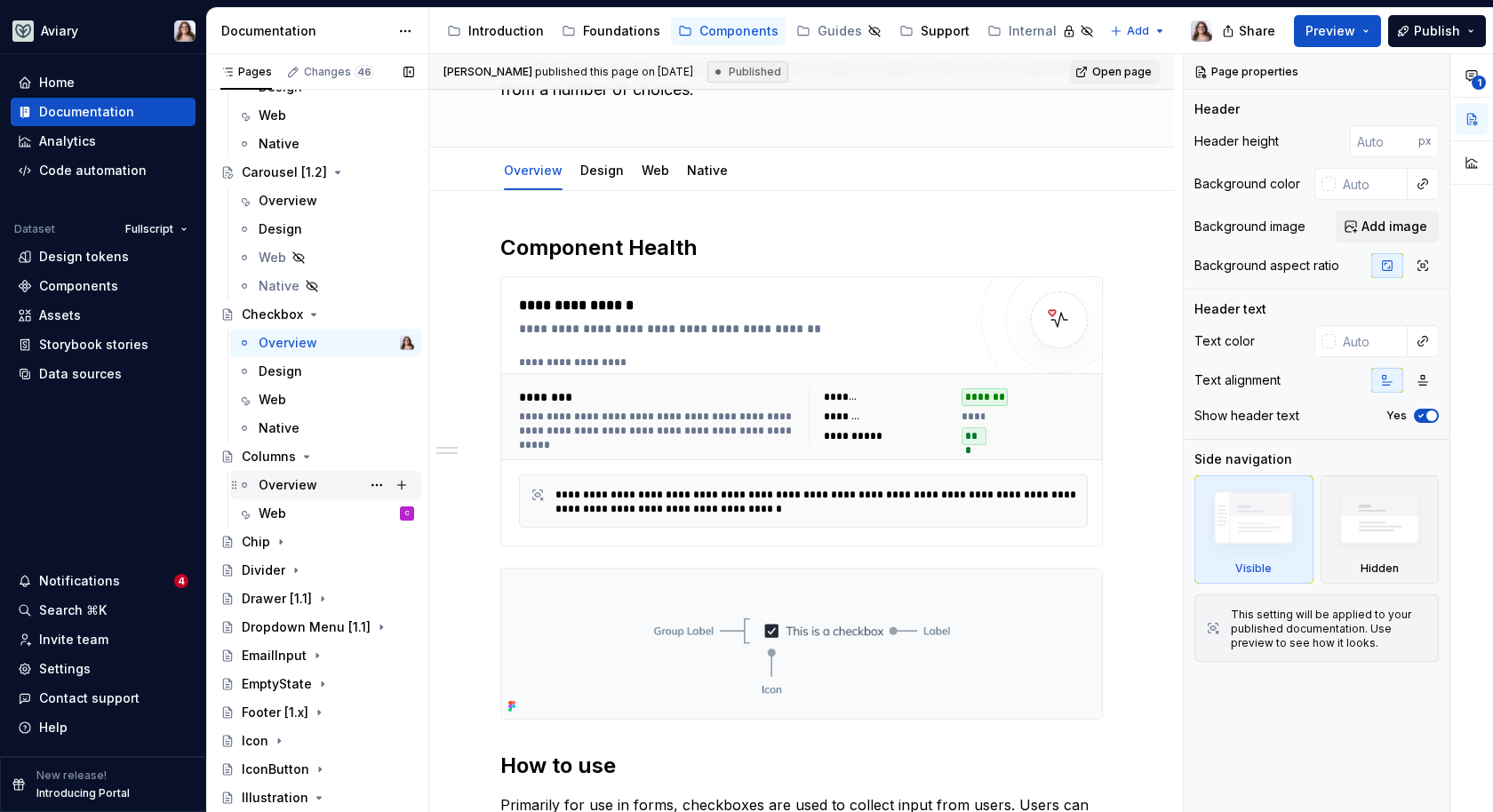
click at [305, 476] on div "Overview" at bounding box center [288, 485] width 59 height 18
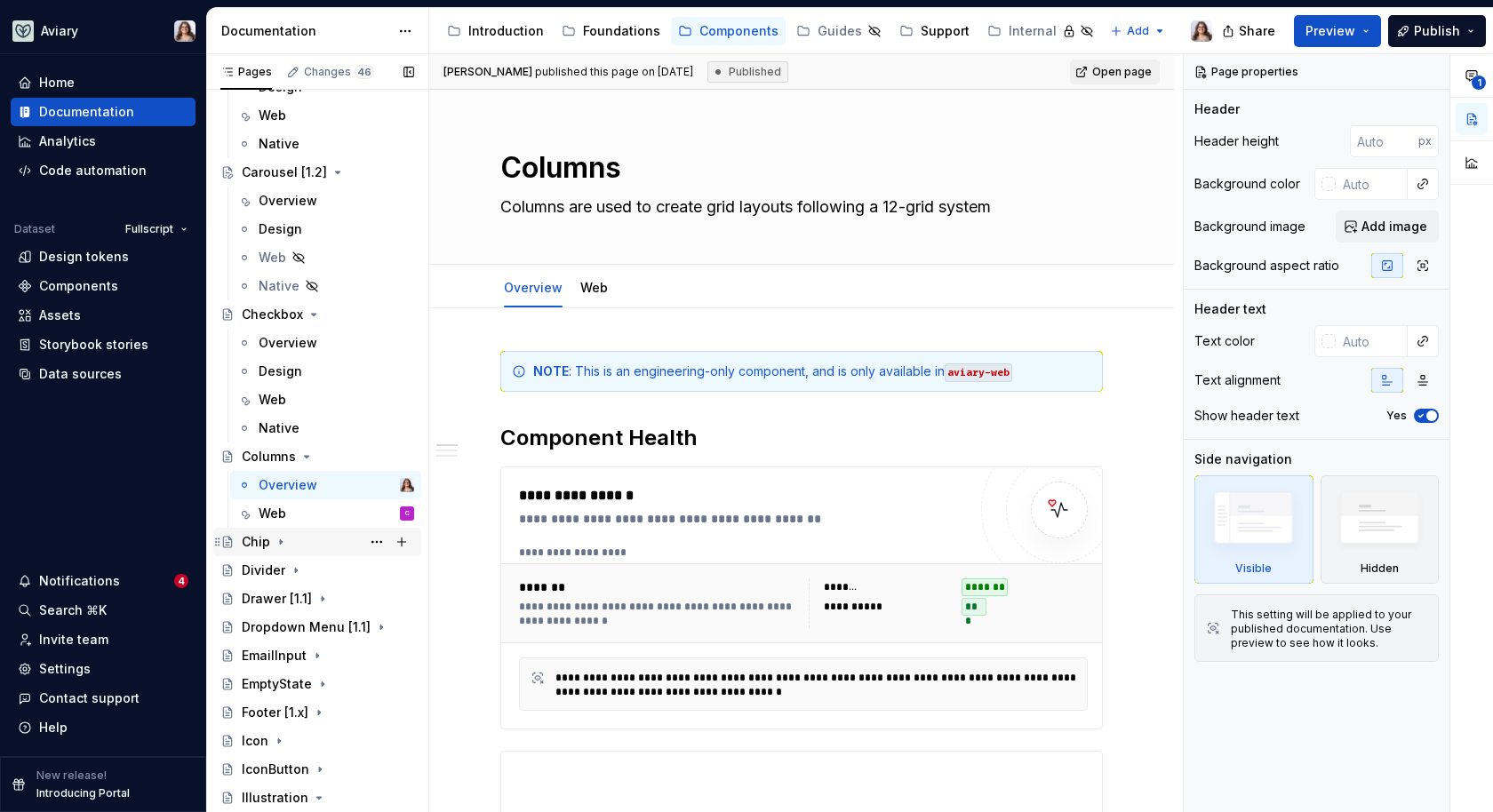
click at [275, 542] on icon "Page tree" at bounding box center [281, 543] width 15 height 15
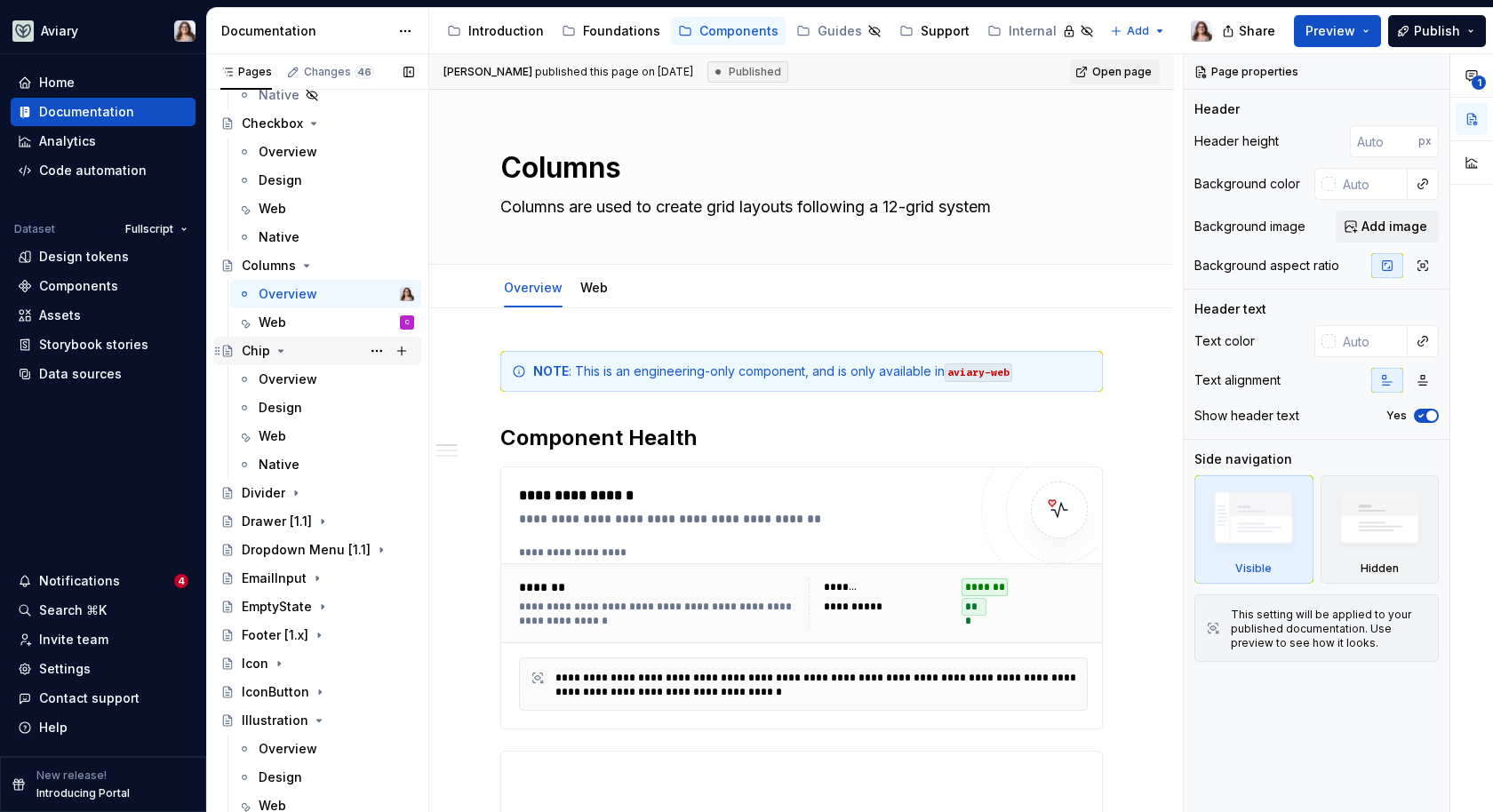
scroll to position [1642, 0]
click at [289, 376] on div "Overview" at bounding box center [288, 377] width 59 height 18
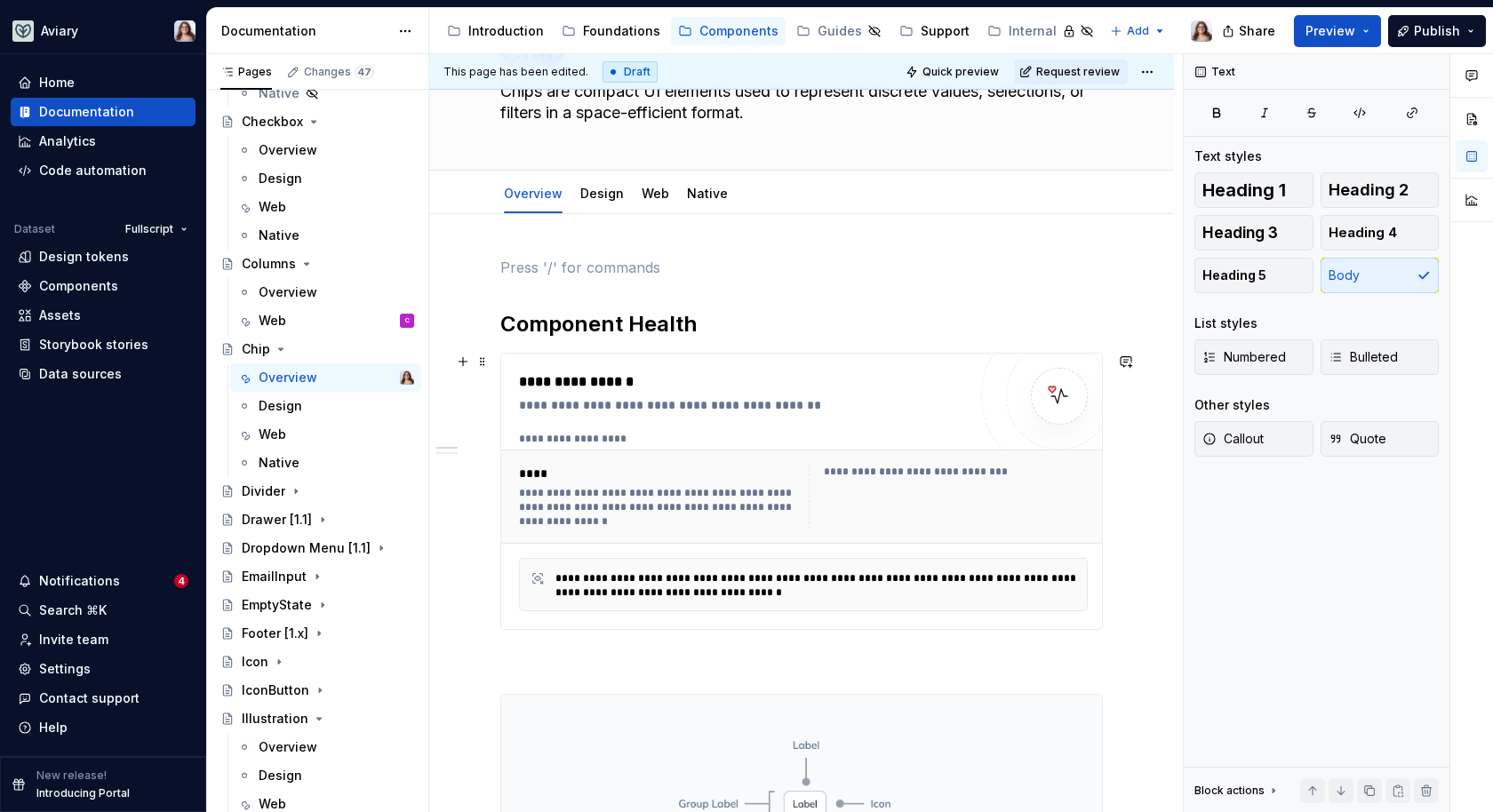
scroll to position [153, 0]
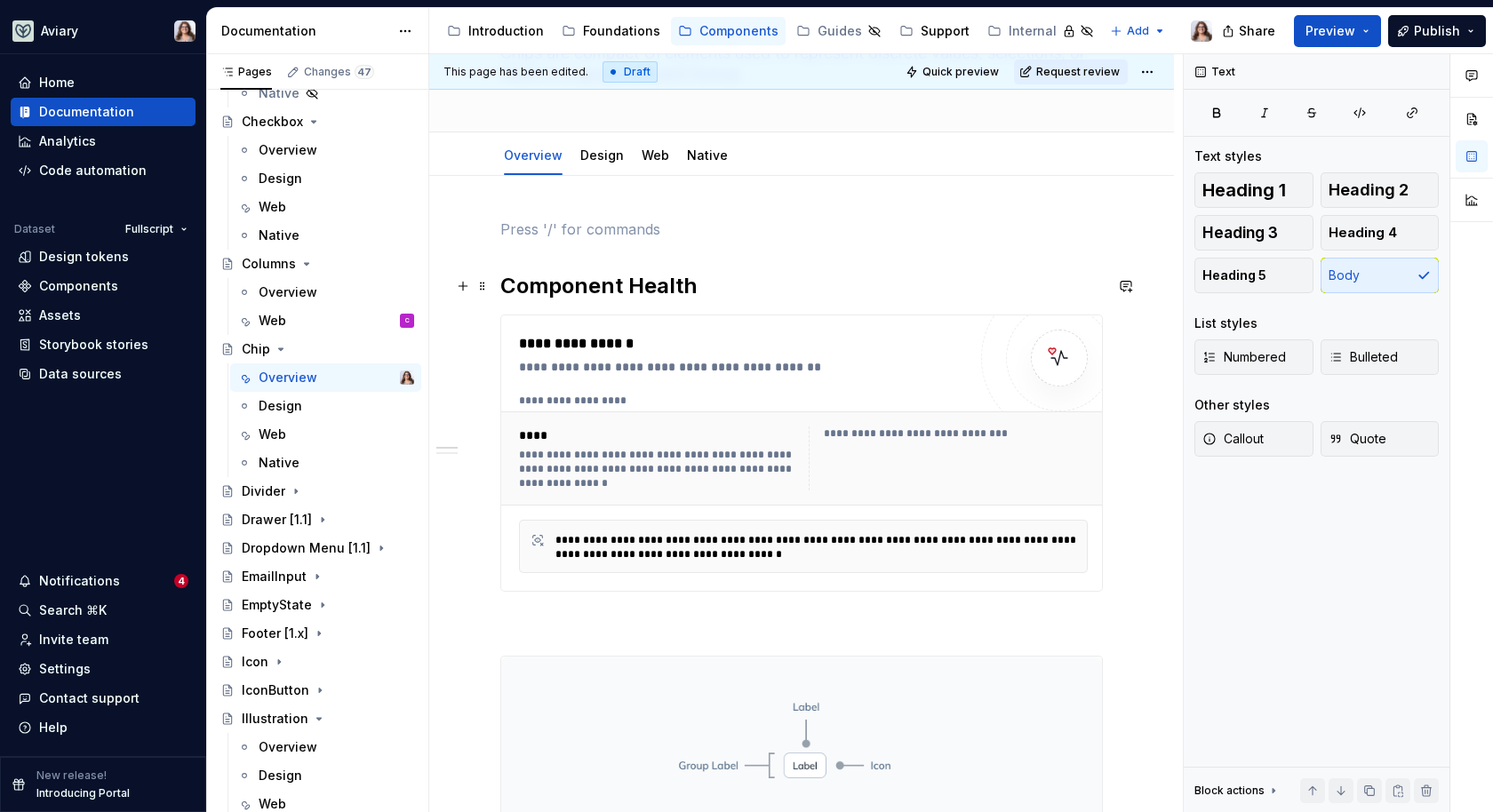
click at [503, 290] on h2 "Component Health" at bounding box center [801, 286] width 603 height 28
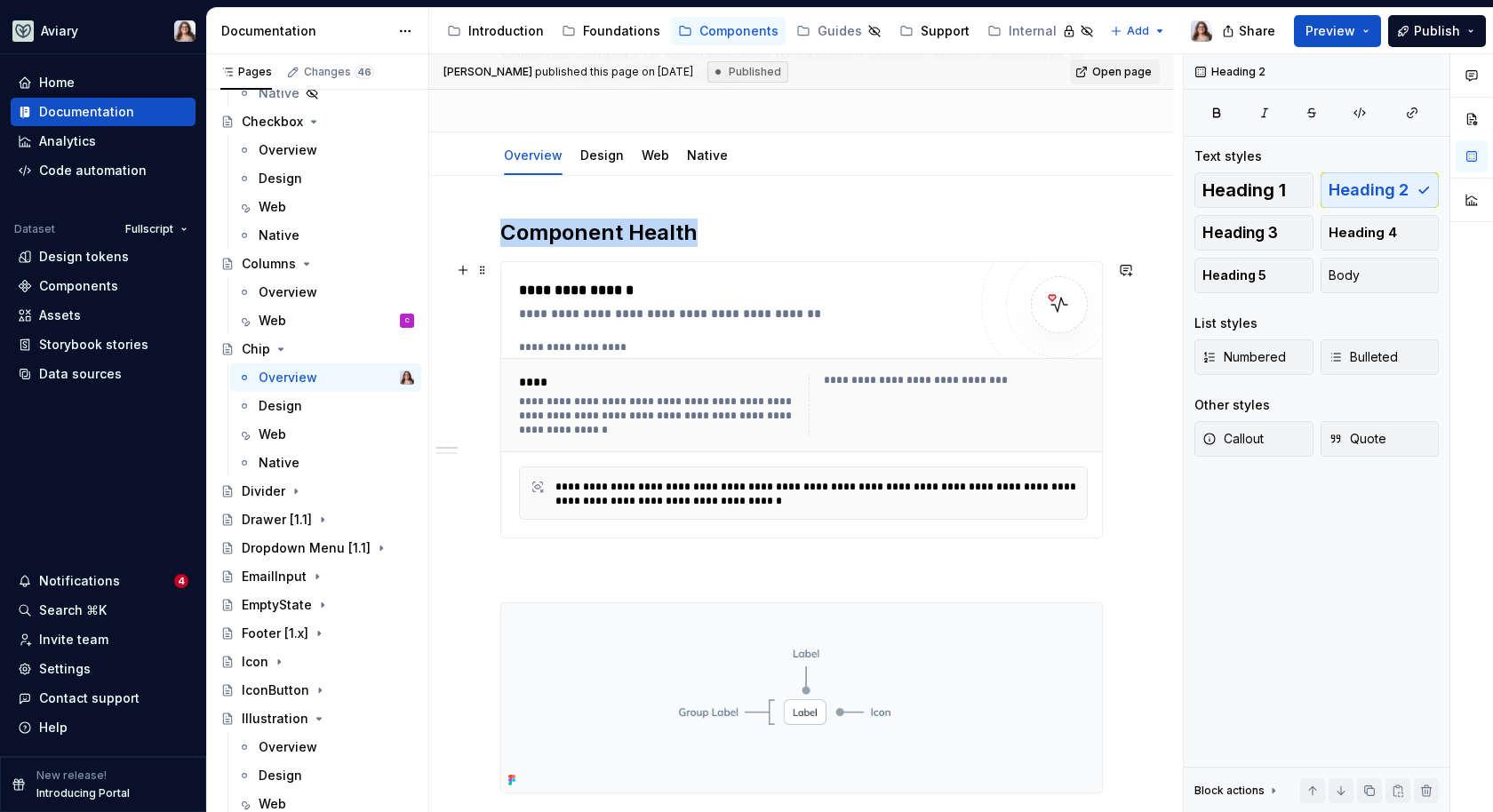
click at [745, 335] on div "**********" at bounding box center [743, 400] width 448 height 240
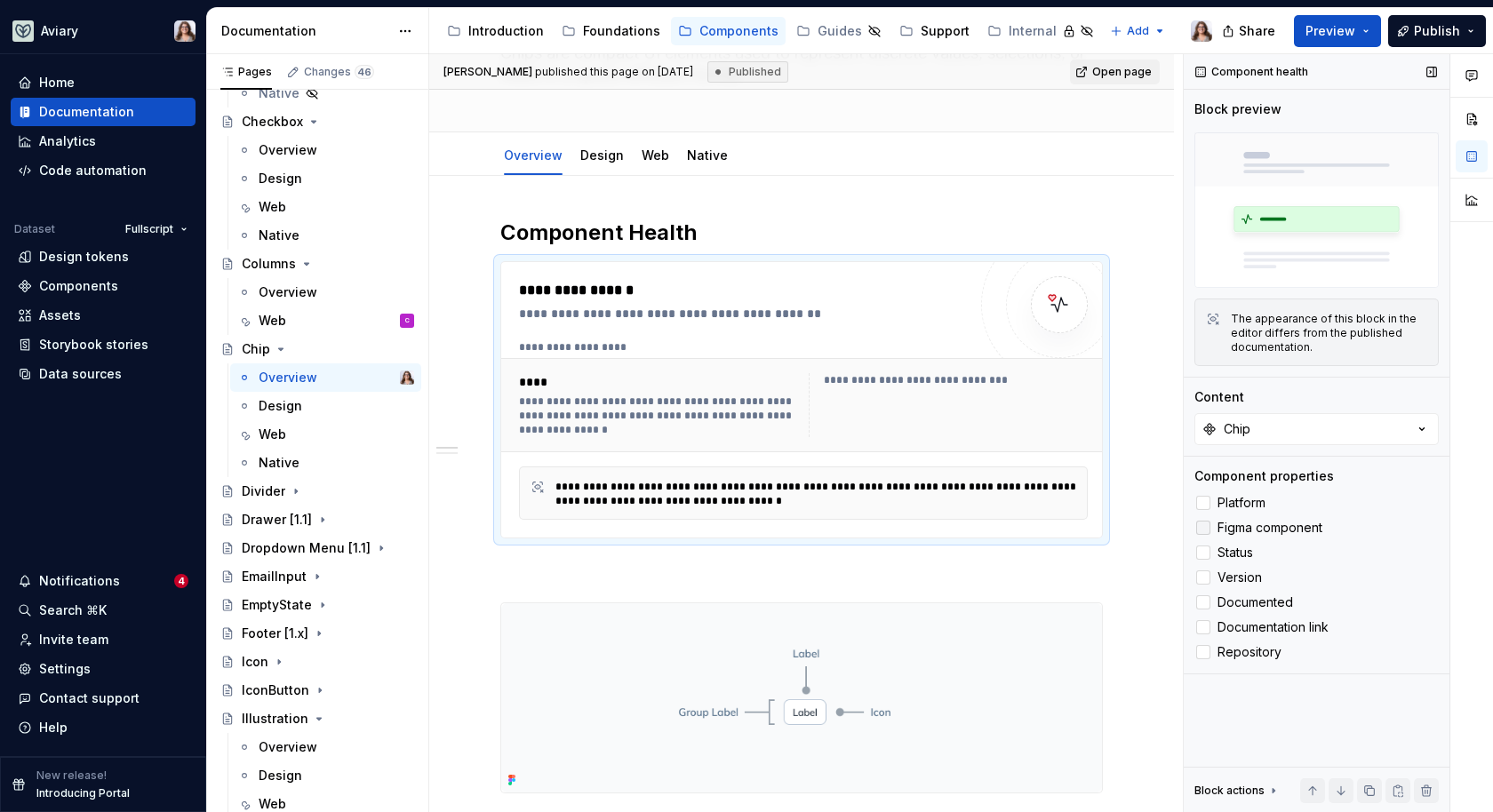
click at [1203, 532] on div at bounding box center [1203, 528] width 15 height 15
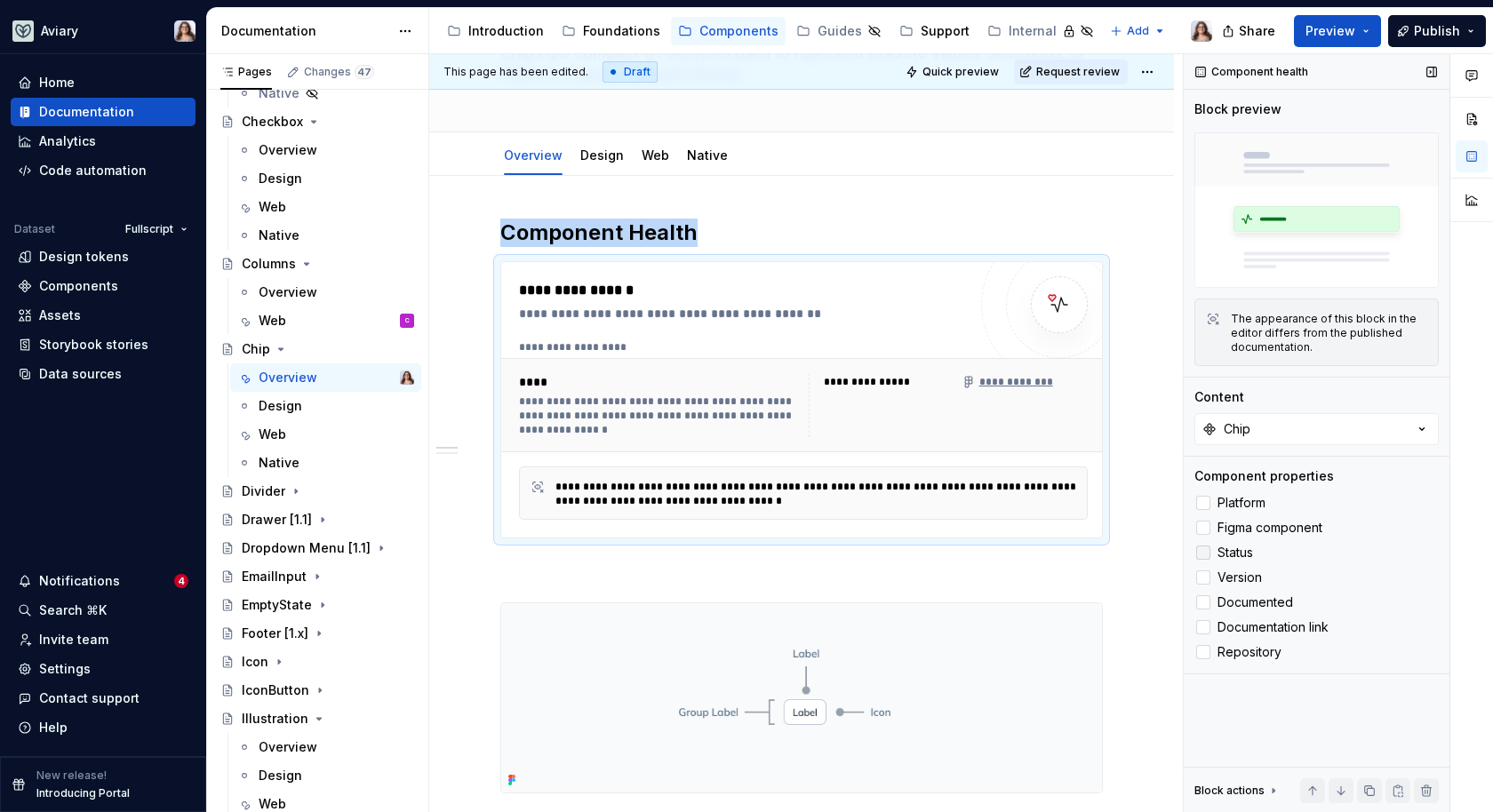
click at [1206, 554] on div at bounding box center [1203, 553] width 15 height 15
click at [1206, 573] on div at bounding box center [1203, 578] width 15 height 15
click at [1203, 501] on div at bounding box center [1203, 504] width 15 height 15
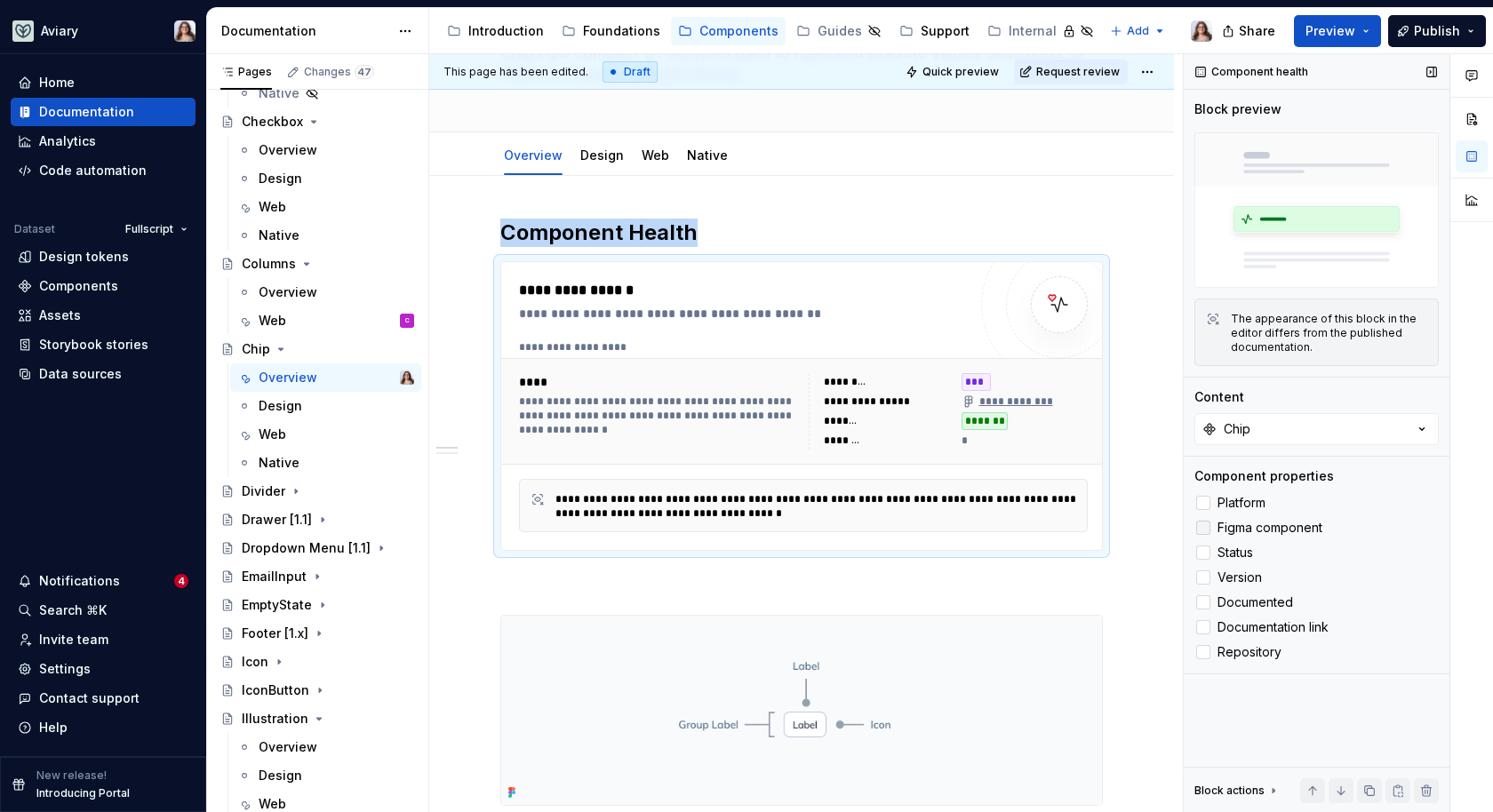
click at [1203, 528] on icon at bounding box center [1203, 528] width 0 height 0
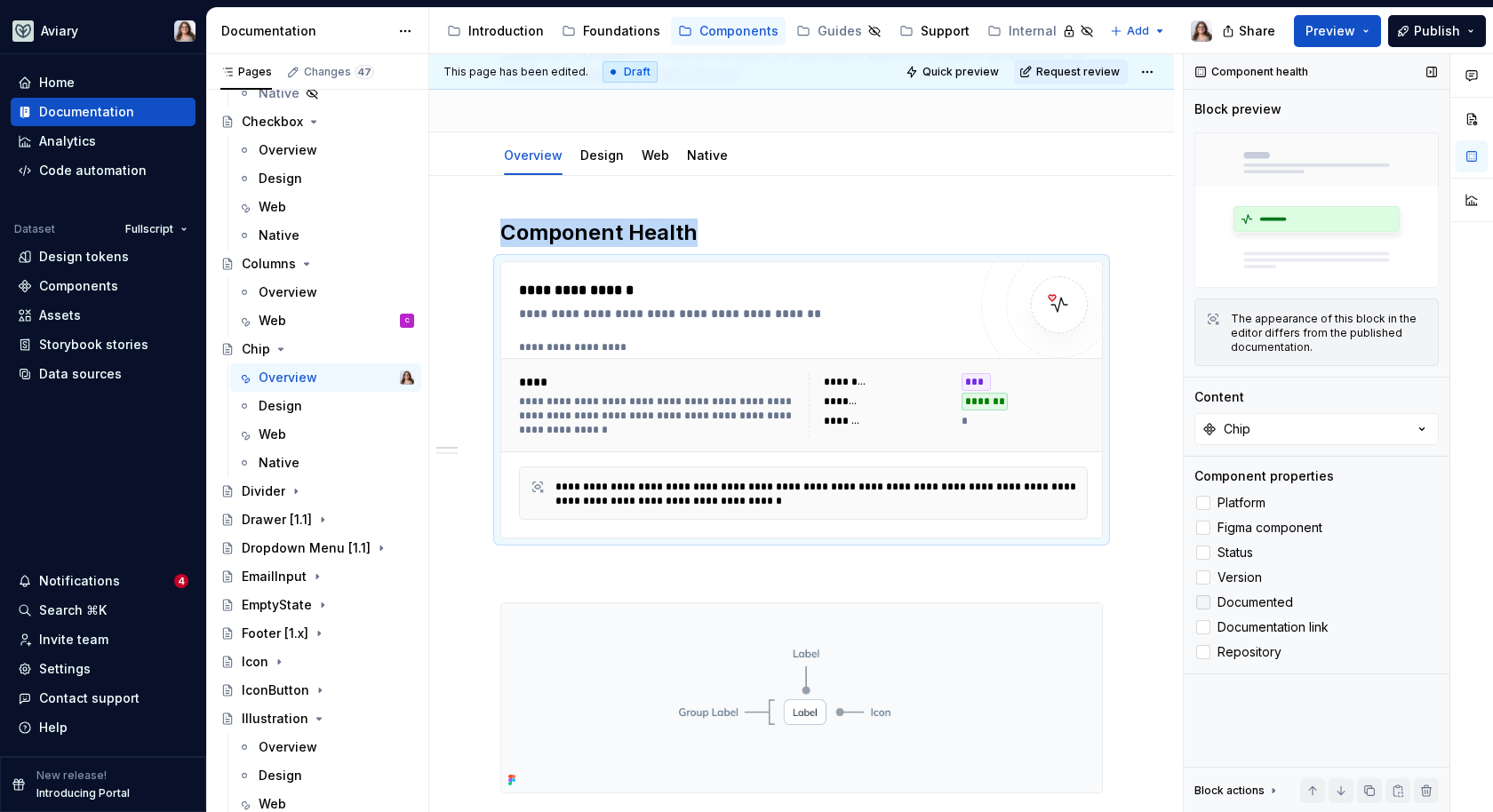
click at [1205, 605] on div at bounding box center [1203, 602] width 15 height 15
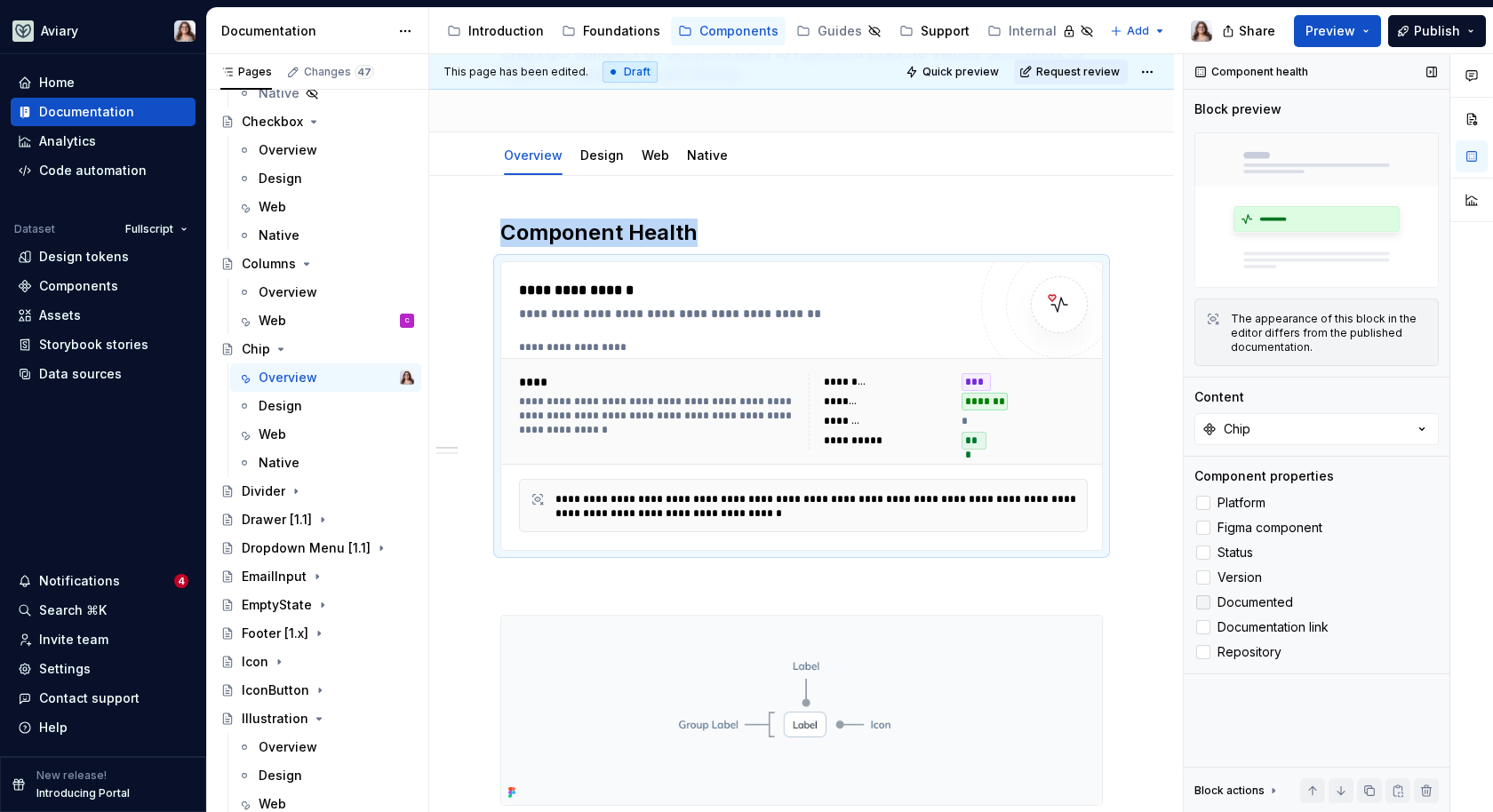
click at [1203, 602] on icon at bounding box center [1203, 602] width 0 height 0
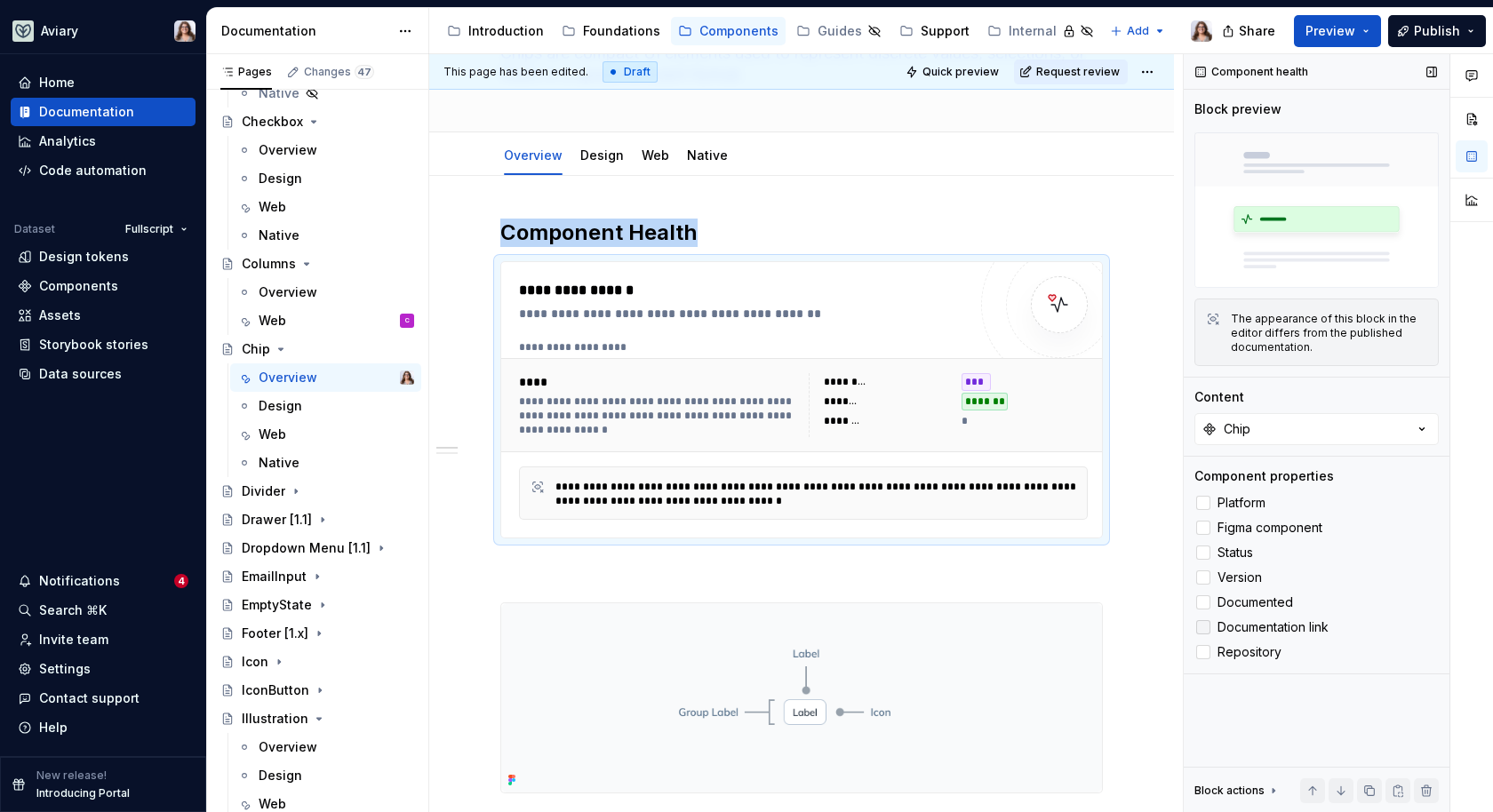
click at [1209, 631] on div at bounding box center [1203, 628] width 15 height 15
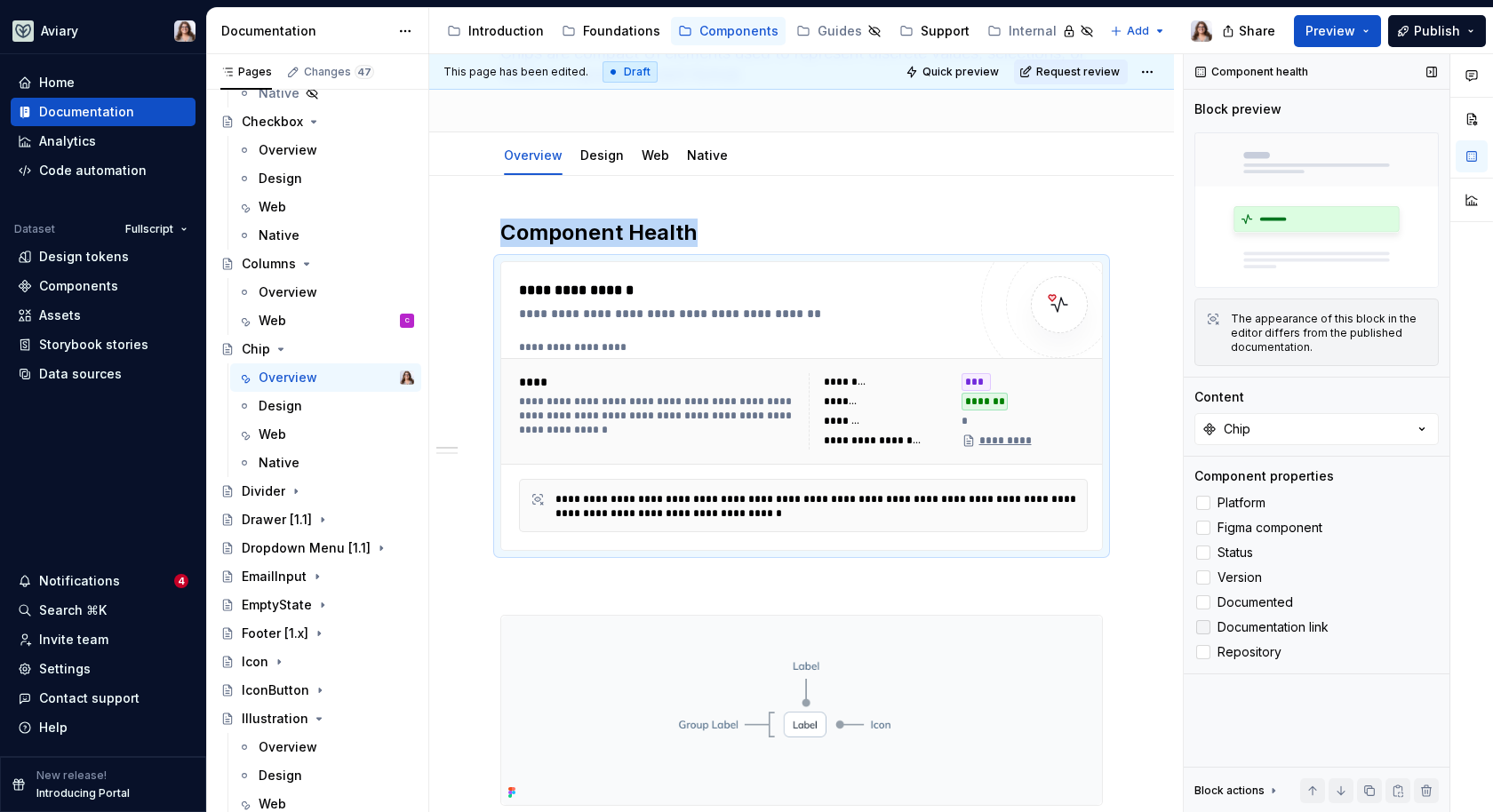
click at [1203, 627] on icon at bounding box center [1203, 627] width 0 height 0
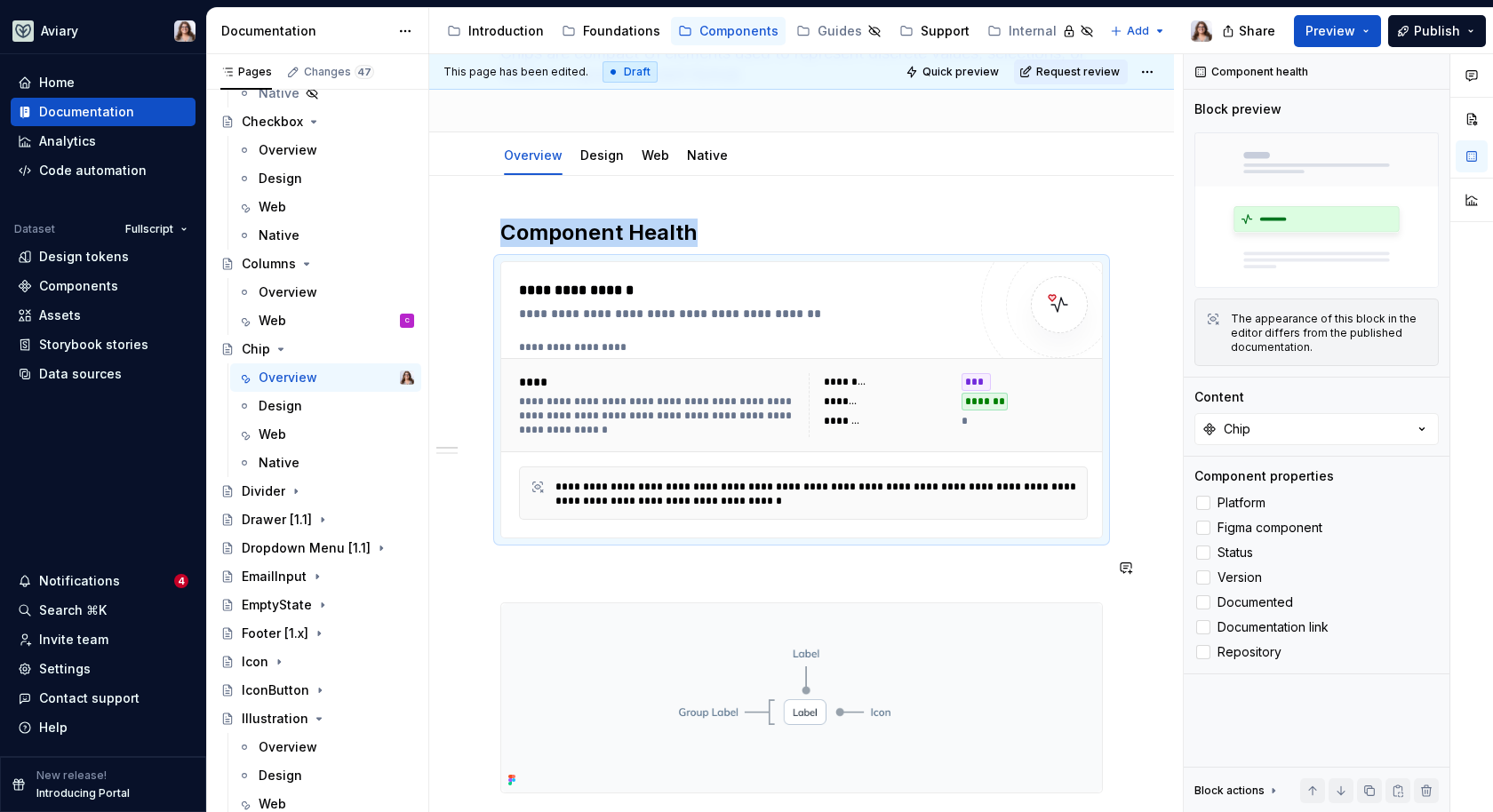
click at [678, 550] on div "**********" at bounding box center [801, 785] width 603 height 1133
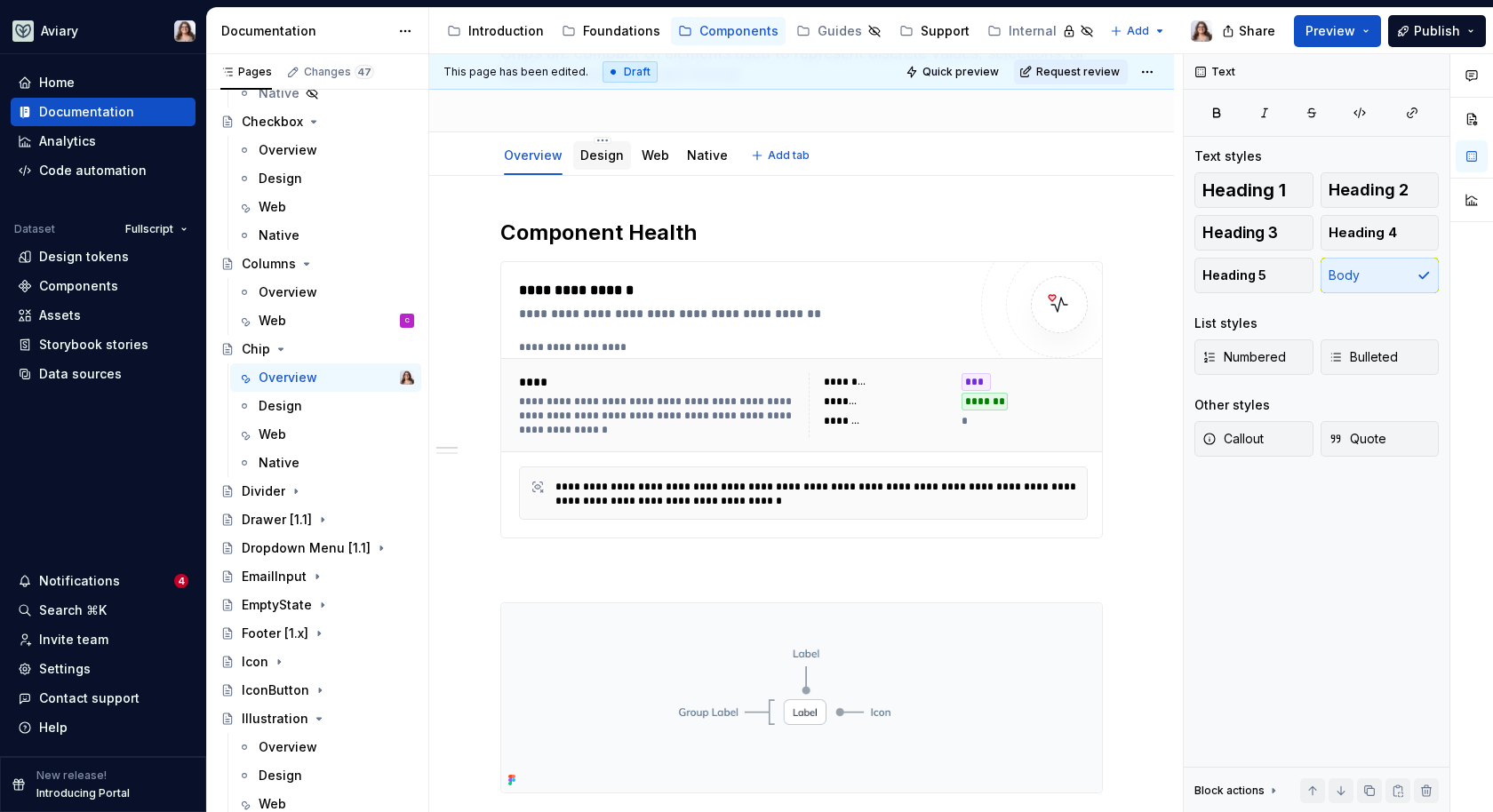
click at [603, 157] on link "Design" at bounding box center [603, 155] width 44 height 15
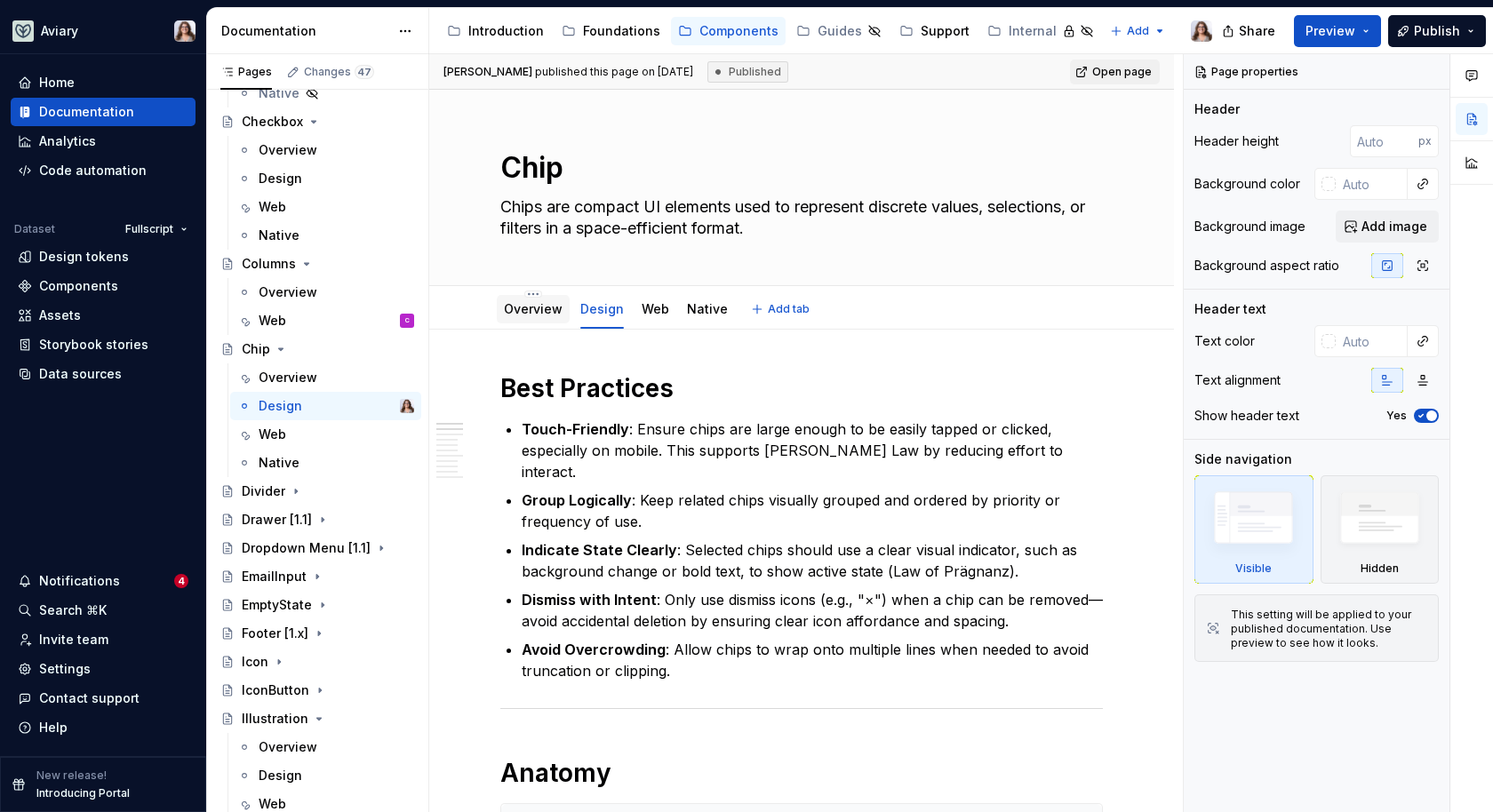
click at [536, 315] on link "Overview" at bounding box center [533, 308] width 59 height 15
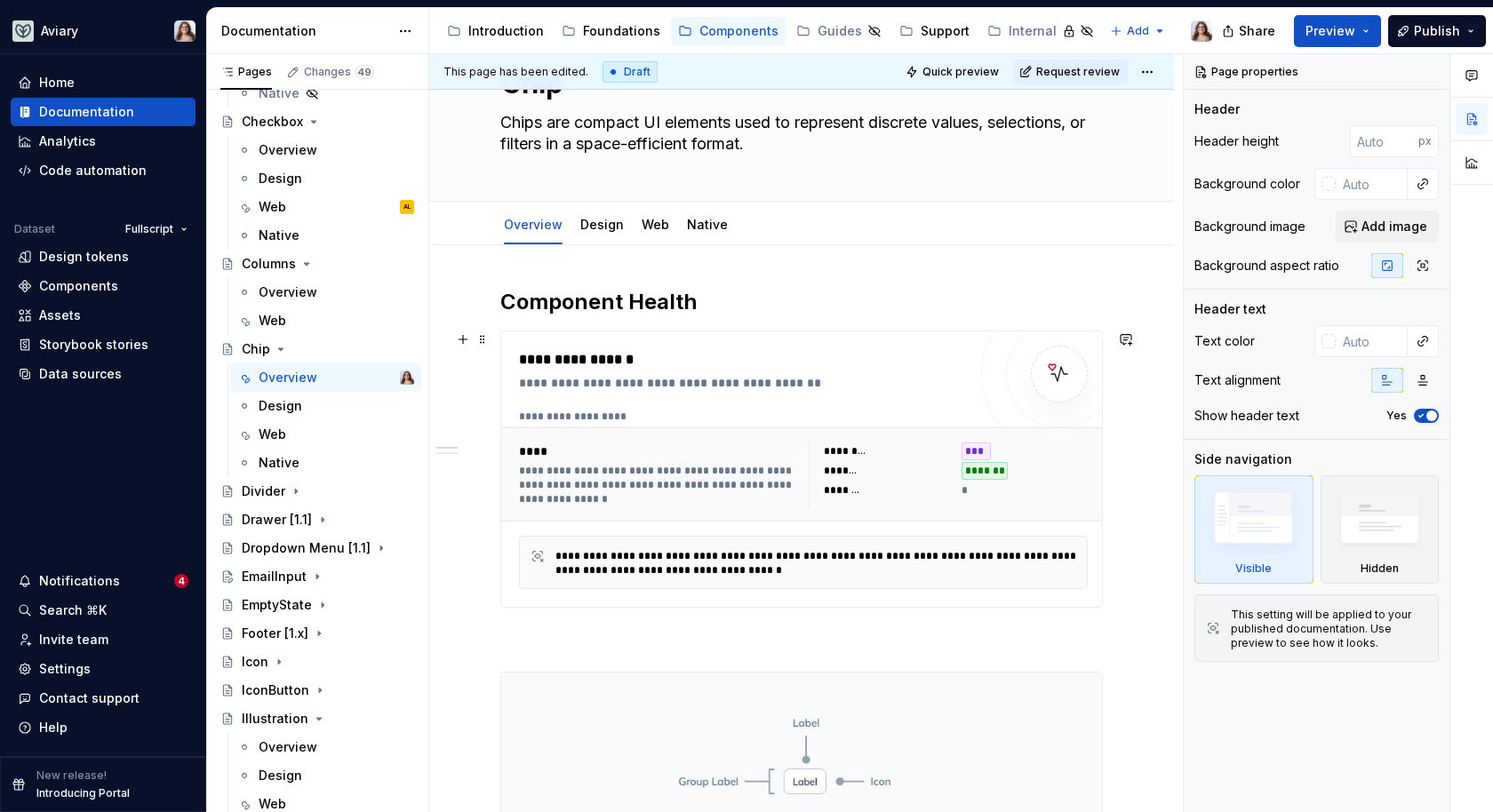
scroll to position [56, 0]
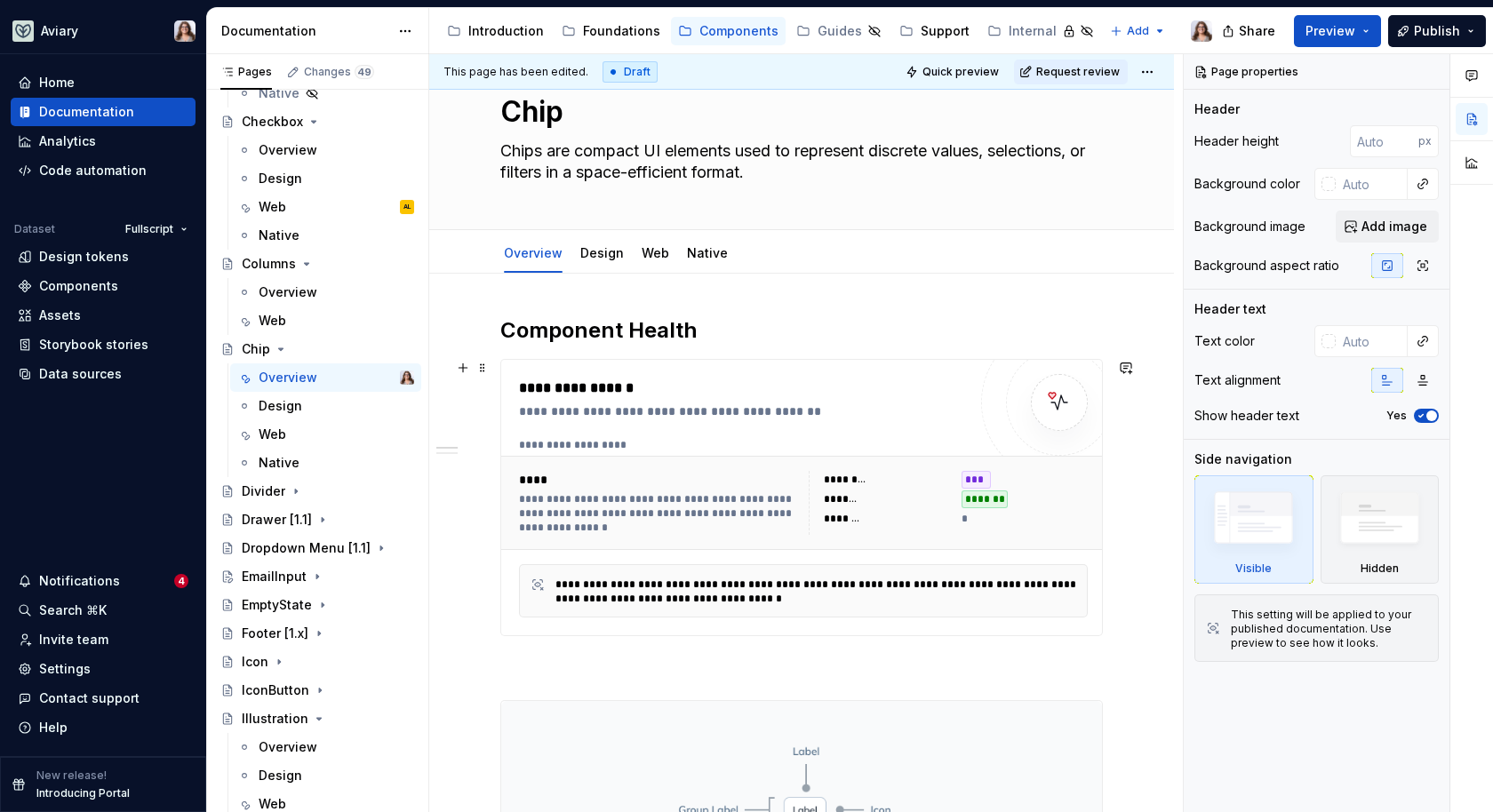
click at [830, 416] on div "**********" at bounding box center [743, 412] width 448 height 18
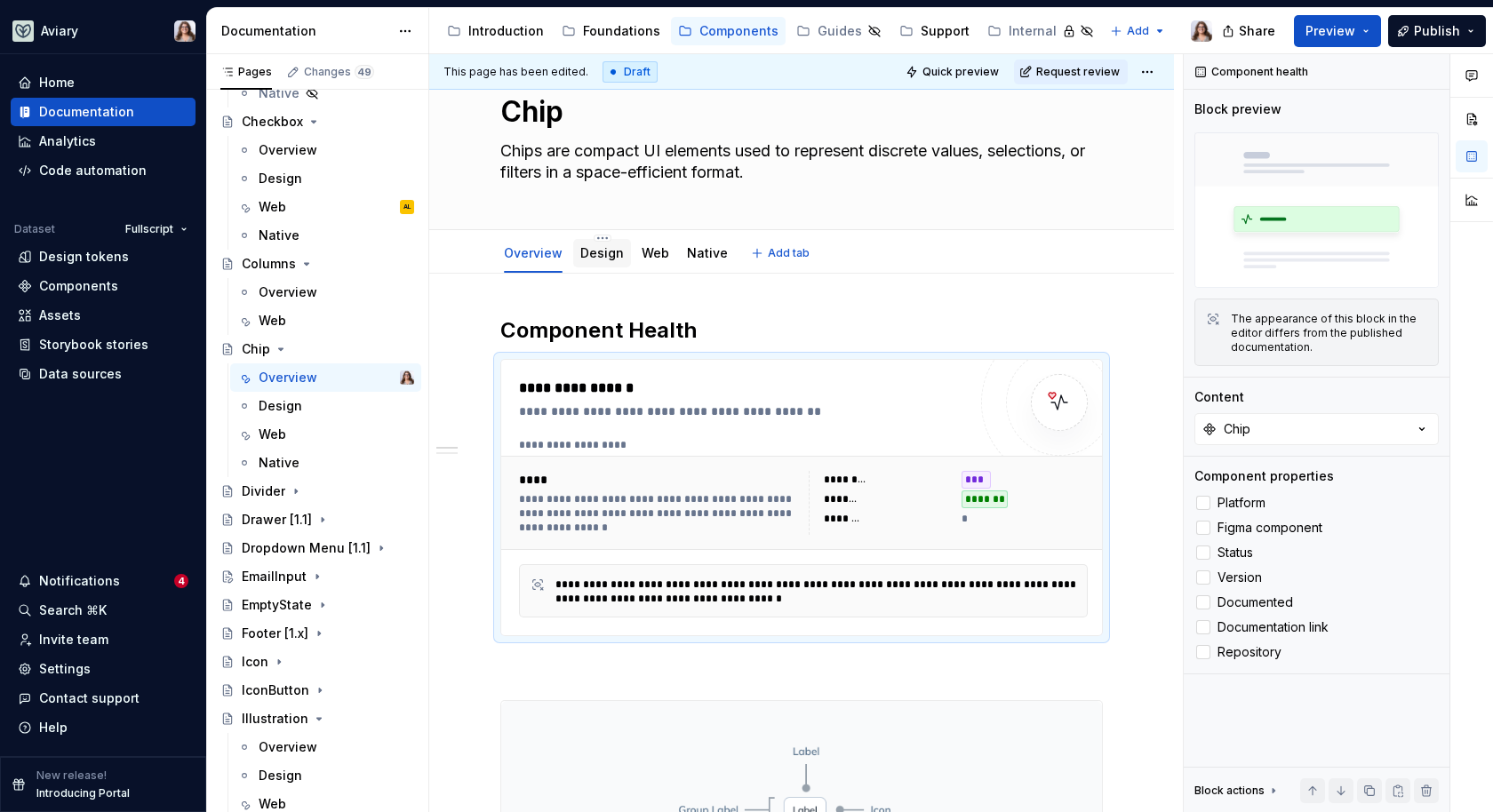
click at [606, 261] on div "Design" at bounding box center [603, 253] width 44 height 22
click at [592, 253] on link "Design" at bounding box center [603, 252] width 44 height 15
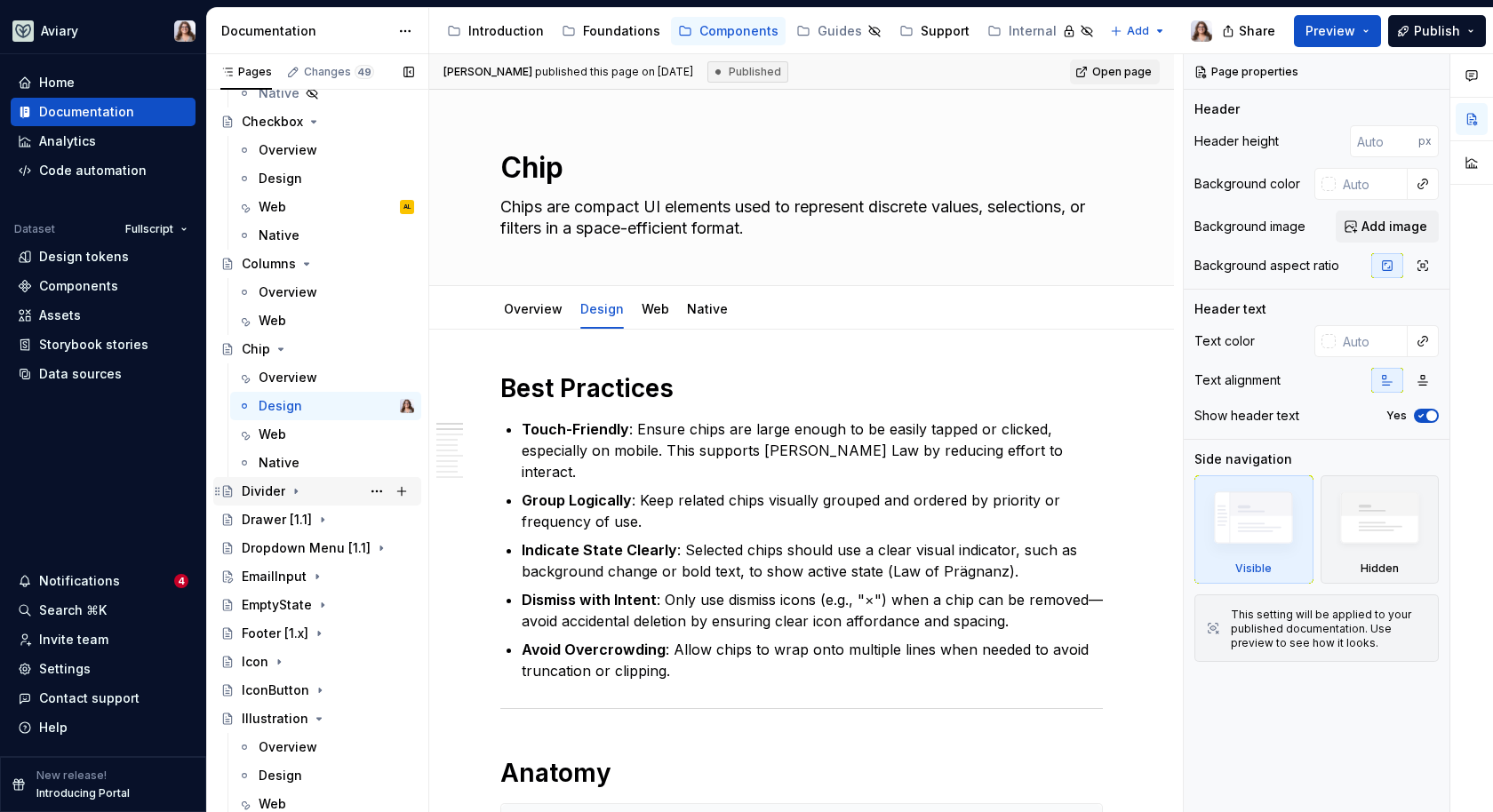
click at [272, 494] on div "Divider" at bounding box center [263, 492] width 44 height 18
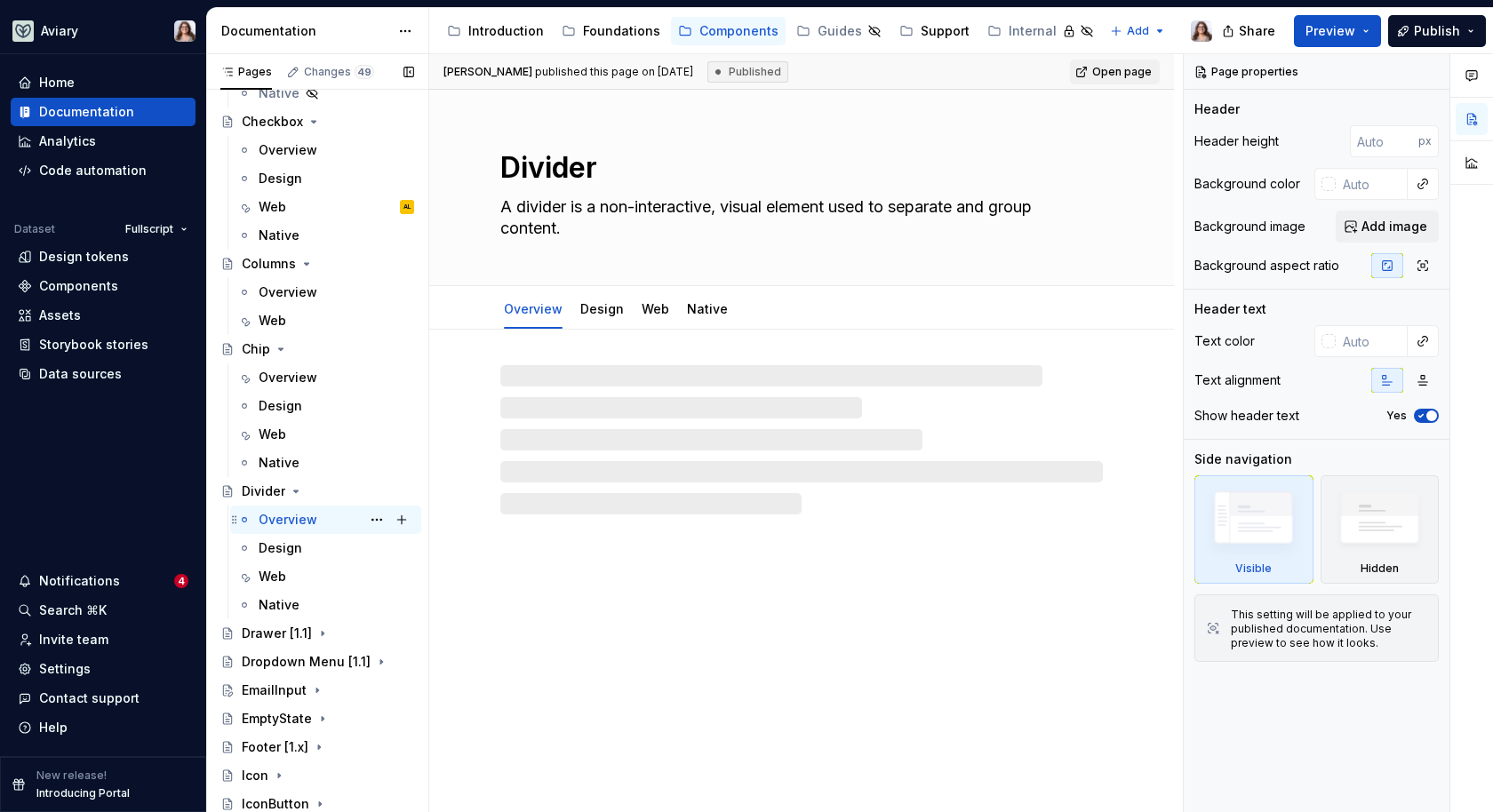
click at [289, 521] on div "Overview" at bounding box center [288, 520] width 59 height 18
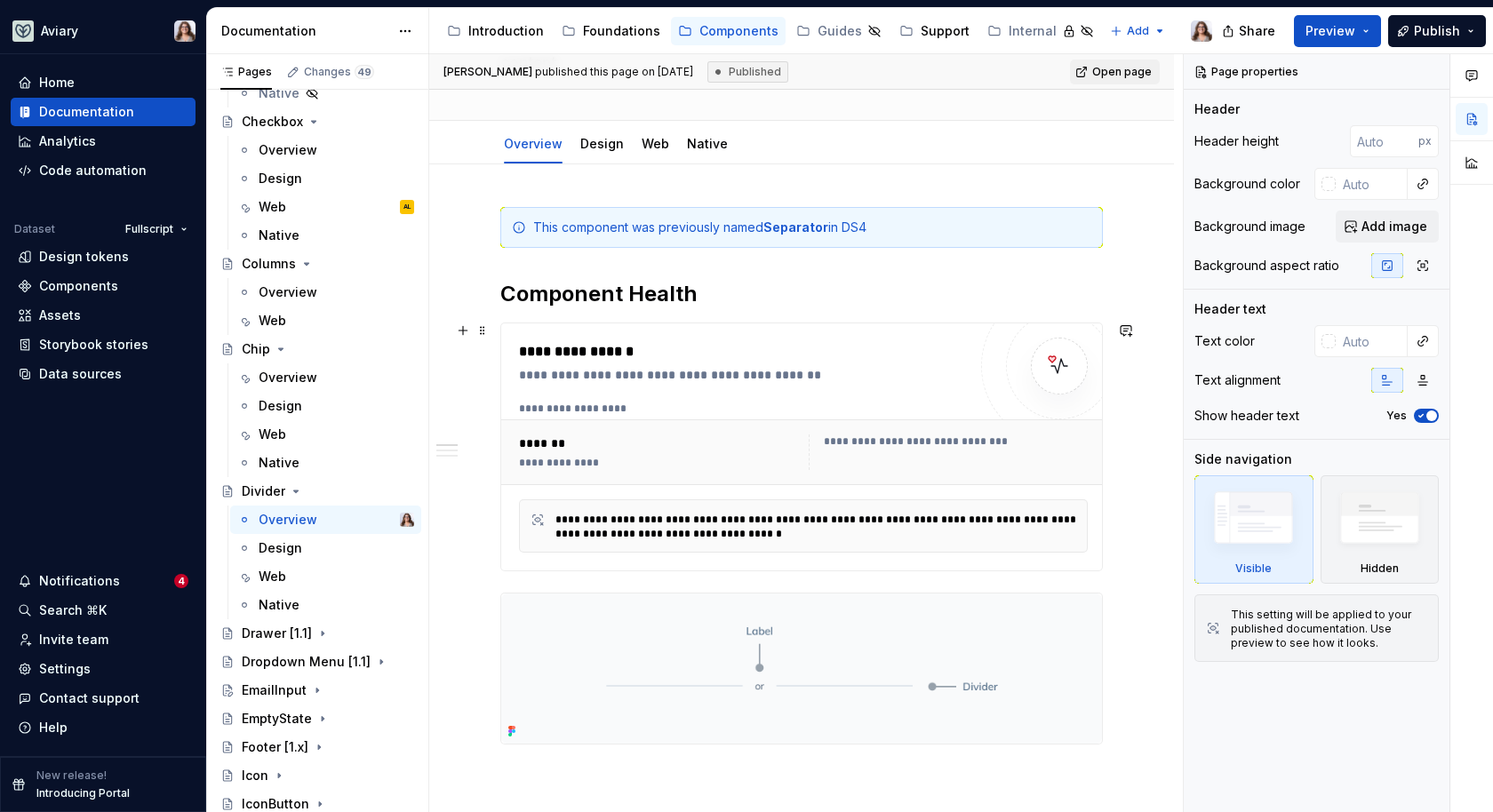
scroll to position [167, 0]
click at [831, 346] on div "**********" at bounding box center [743, 350] width 448 height 22
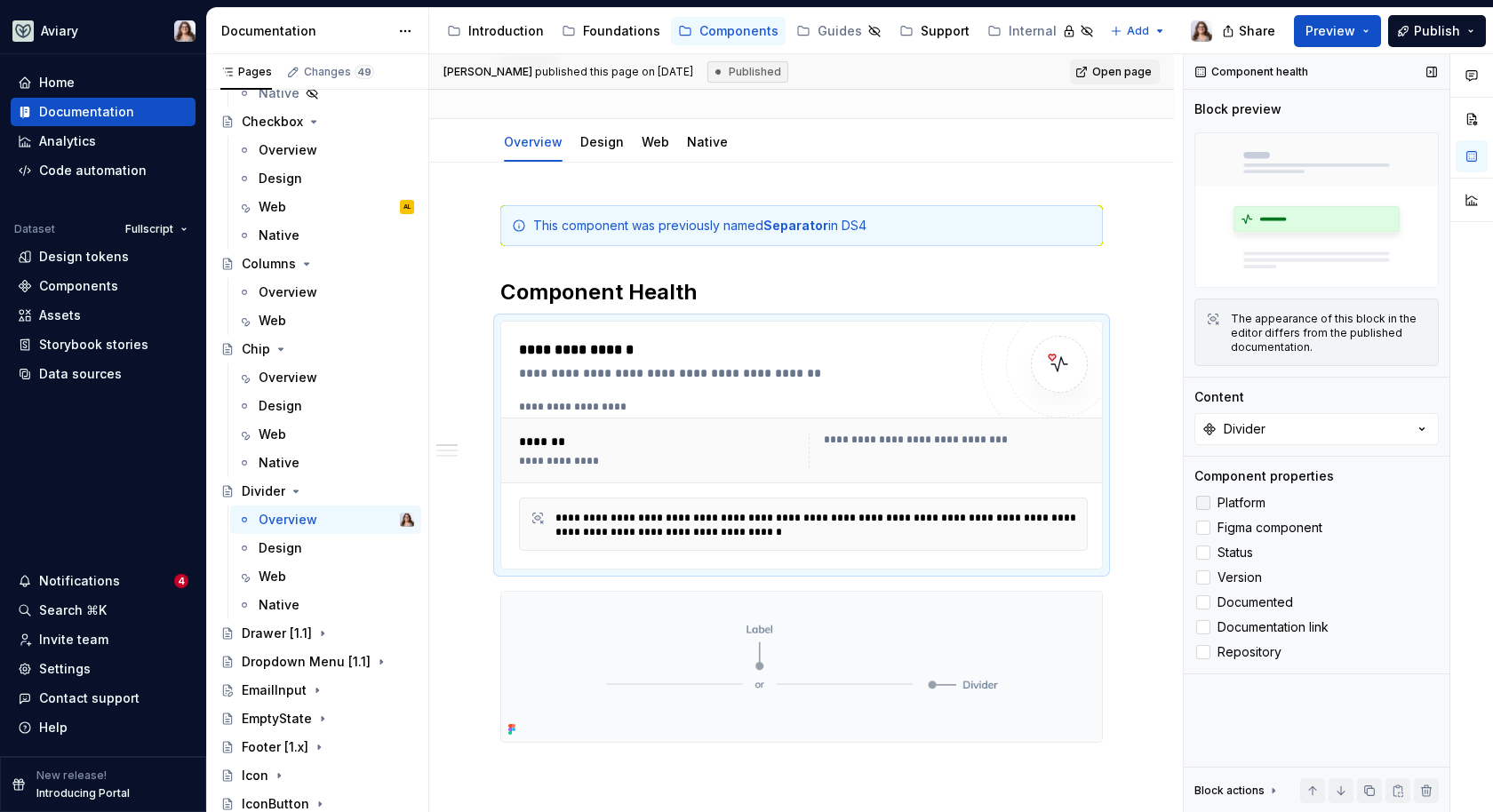
click at [1235, 496] on span "Platform" at bounding box center [1242, 504] width 48 height 15
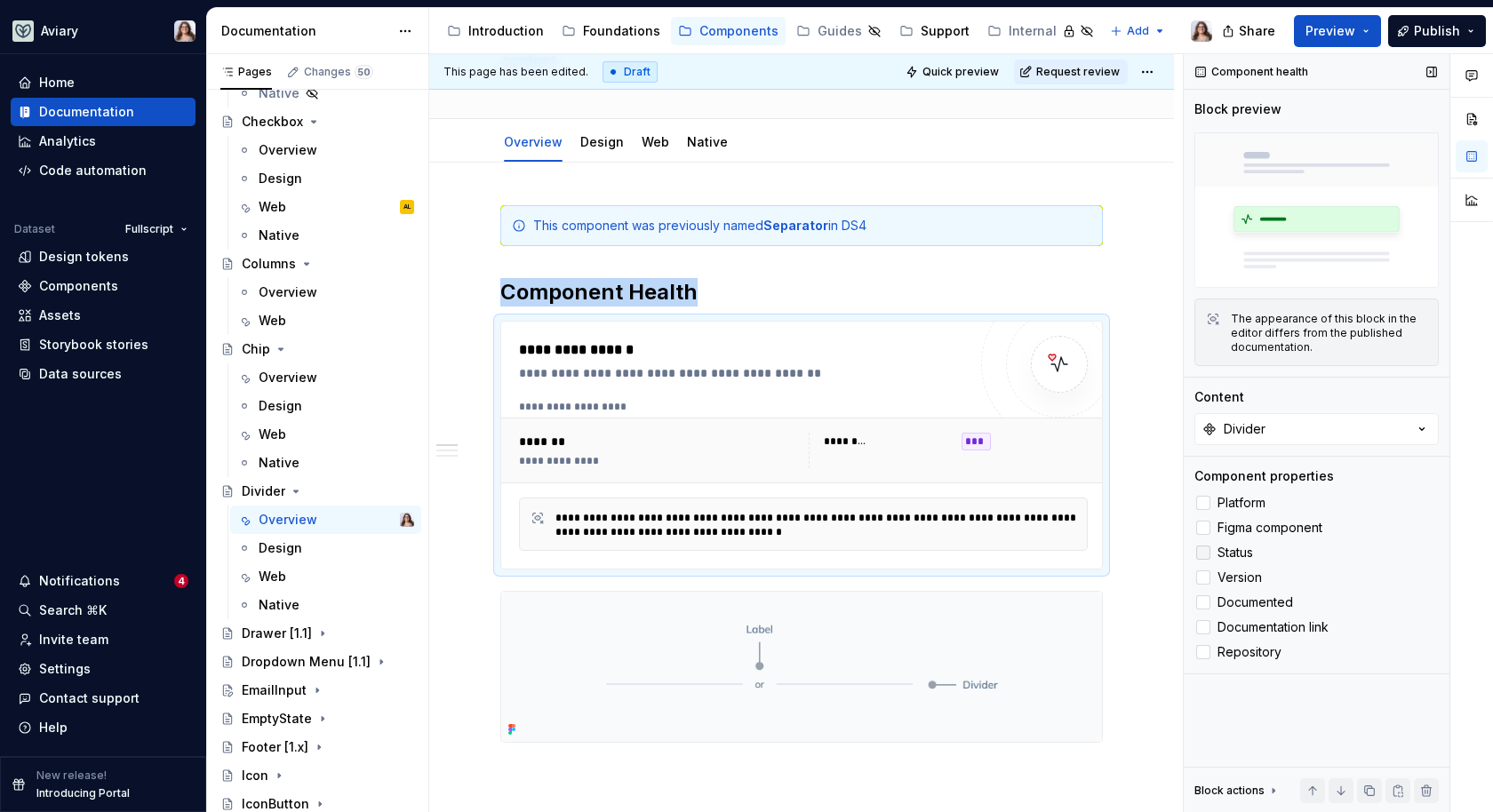
click at [1234, 546] on span "Status" at bounding box center [1235, 553] width 35 height 15
click at [1235, 589] on div "Platform Figma component Status Version Documented Documentation link Repository" at bounding box center [1316, 578] width 244 height 171
click at [1232, 575] on span "Version" at bounding box center [1240, 578] width 44 height 15
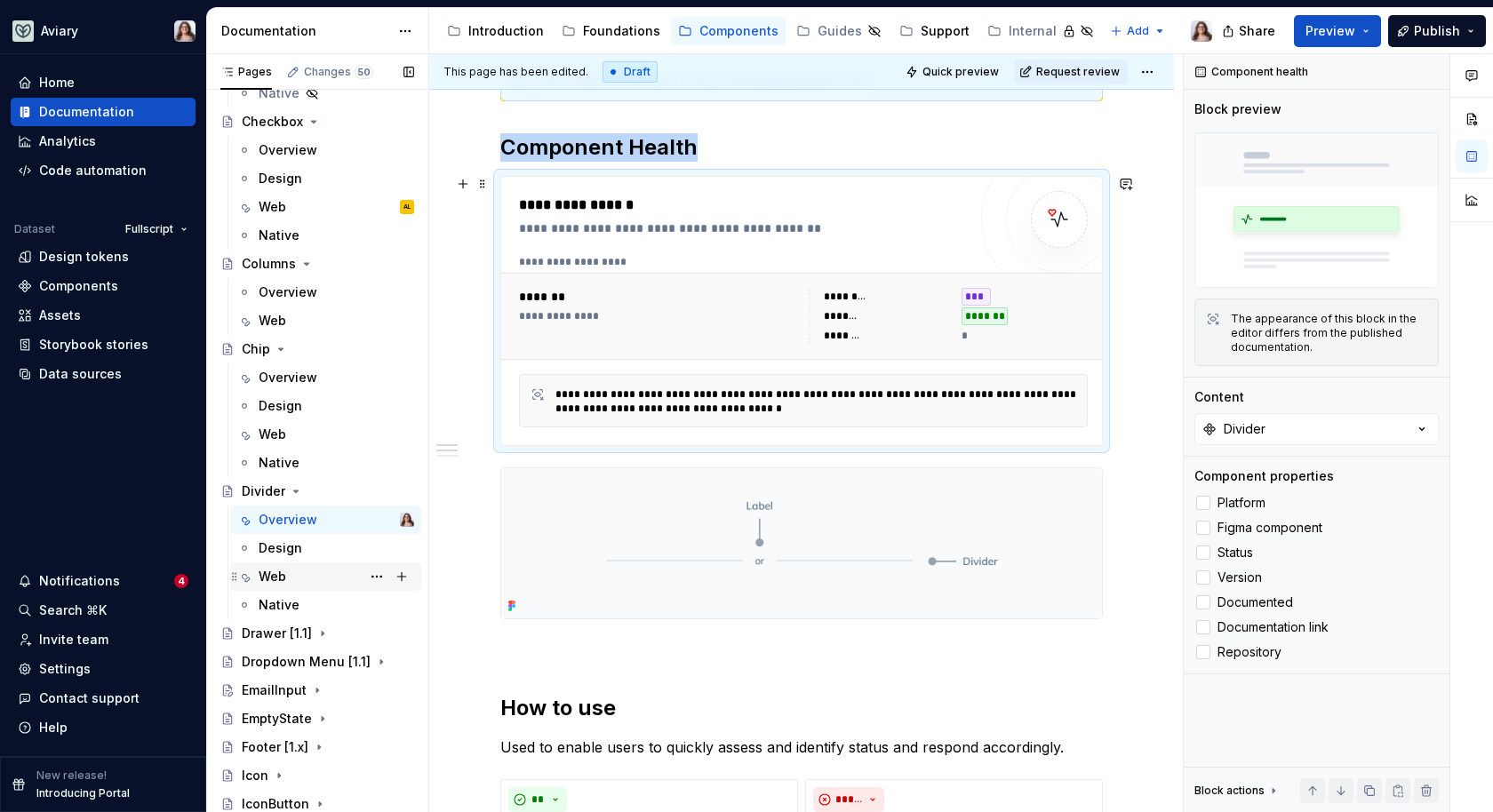
scroll to position [318, 0]
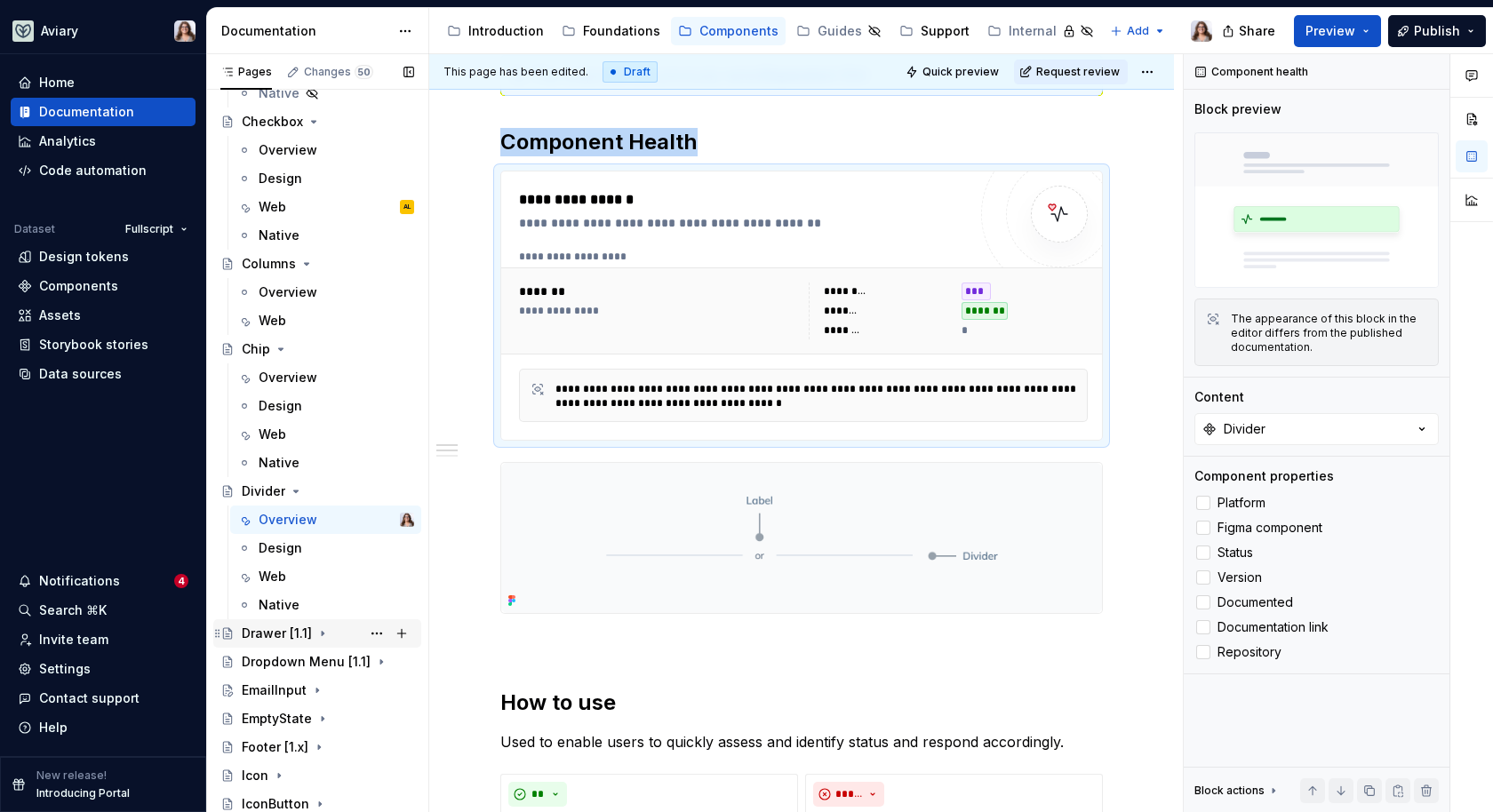
click at [270, 632] on div "Drawer [1.1]" at bounding box center [276, 634] width 70 height 18
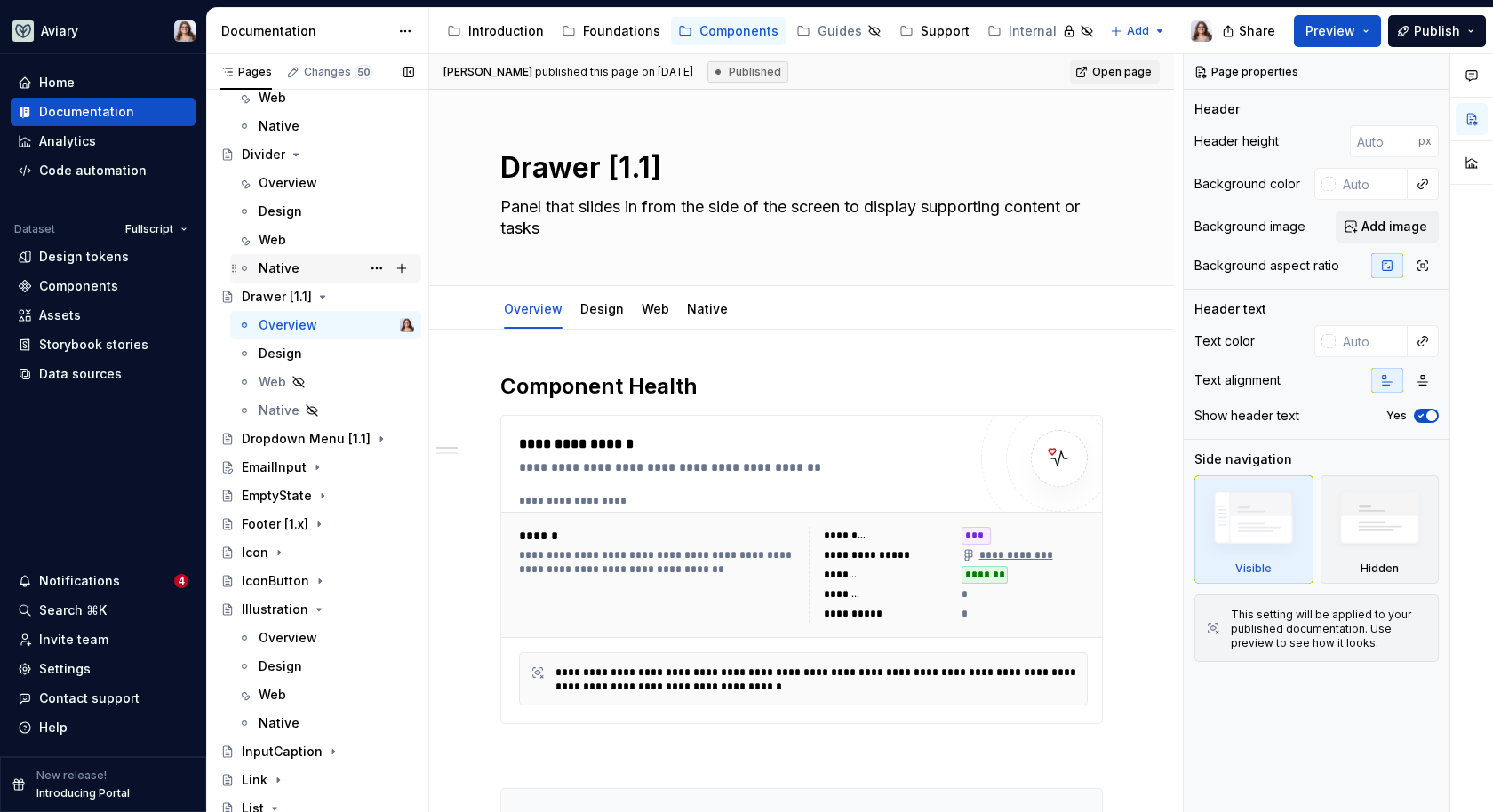
scroll to position [2013, 0]
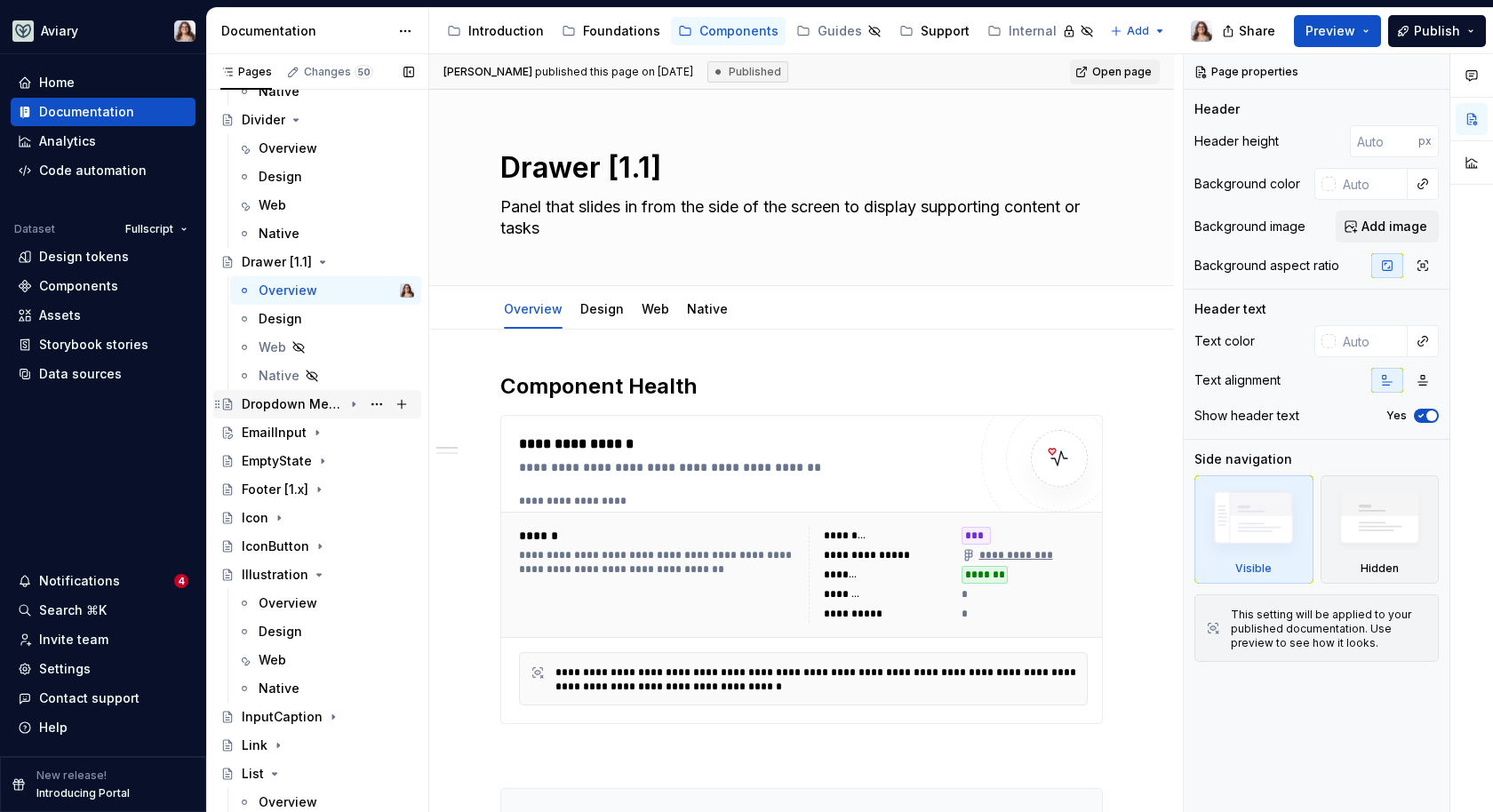
click at [315, 406] on div "Dropdown Menu [1.1]" at bounding box center [292, 405] width 102 height 18
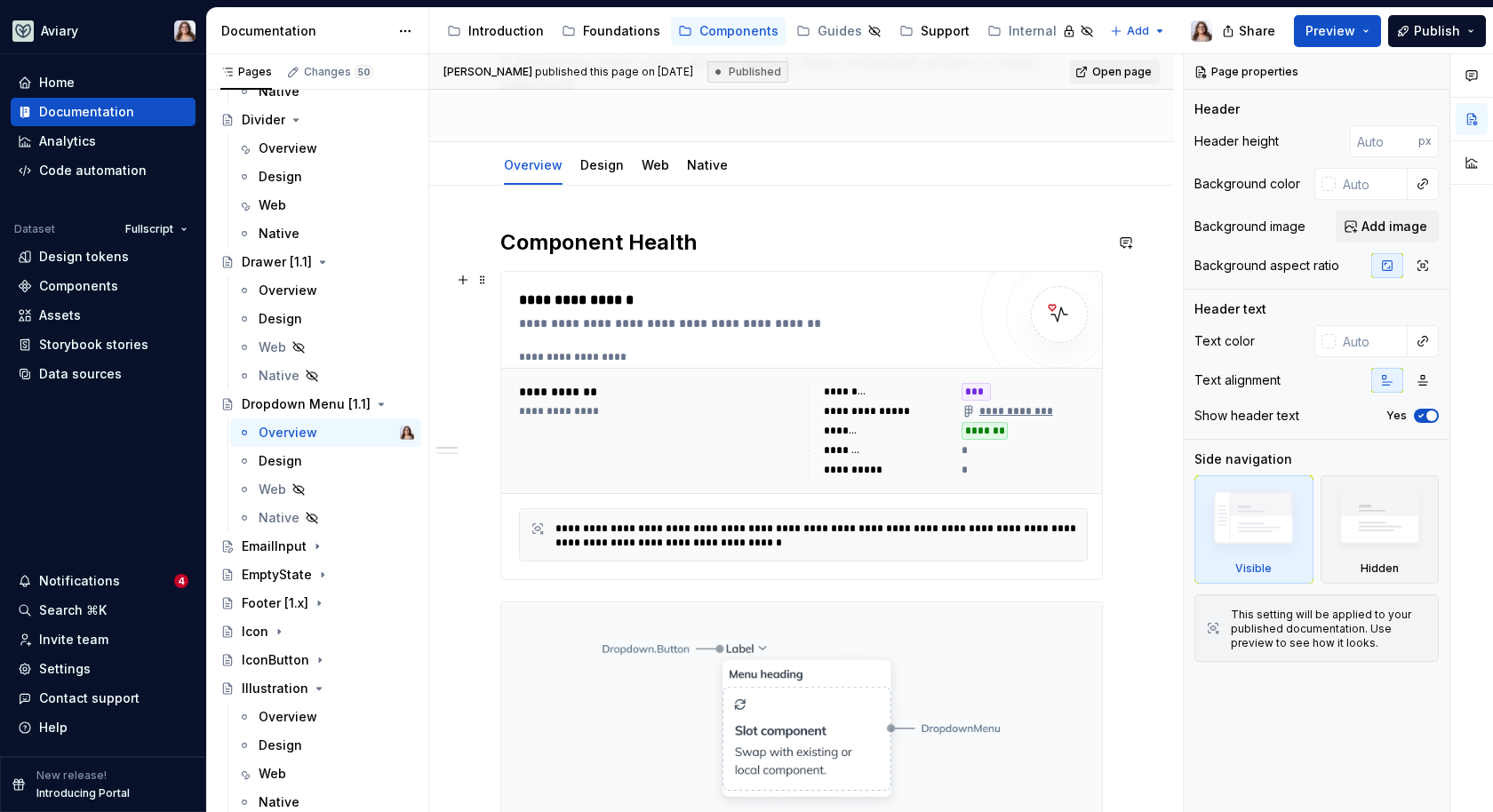
scroll to position [154, 0]
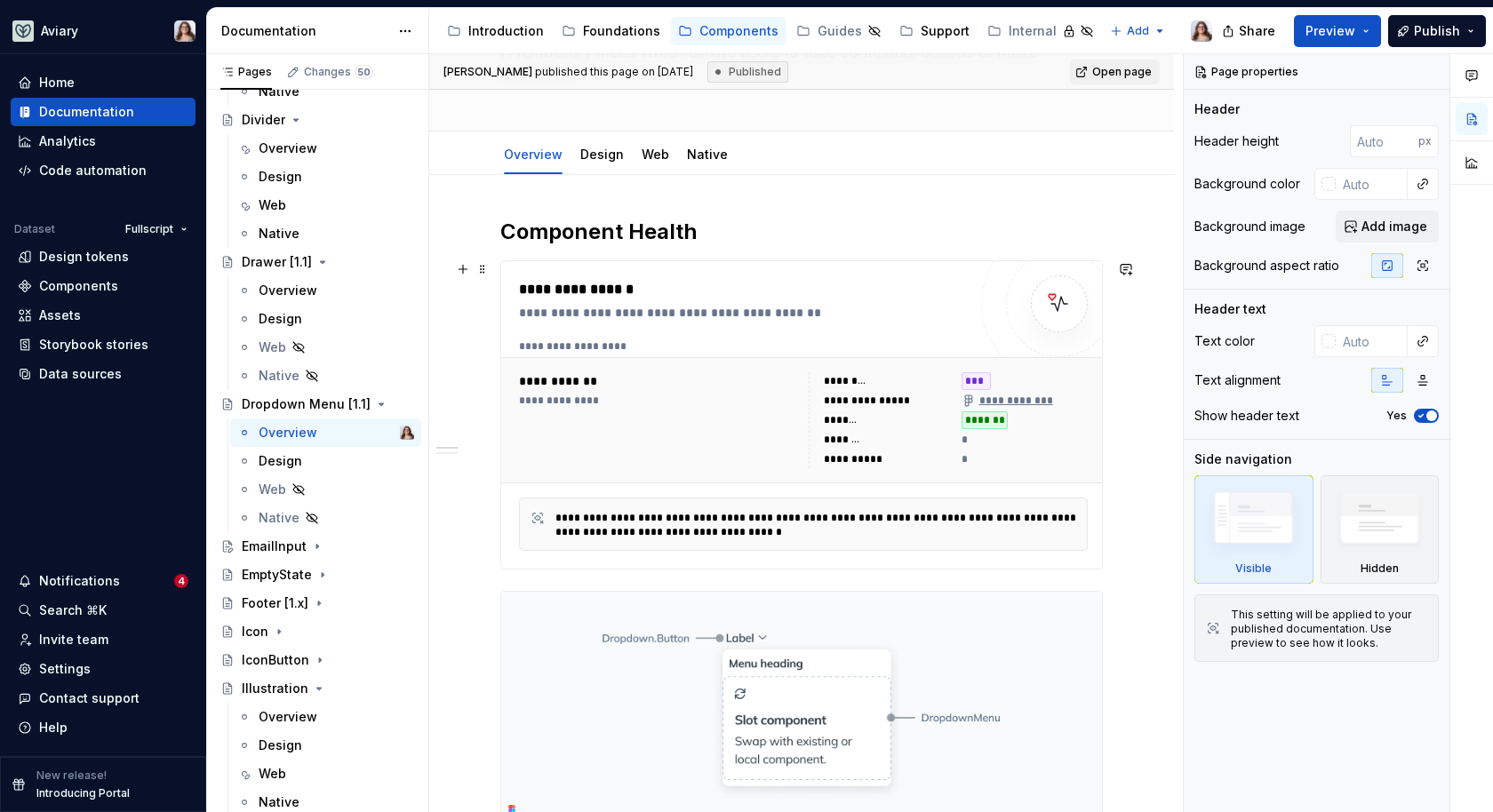
click at [668, 445] on div "**********" at bounding box center [659, 420] width 280 height 96
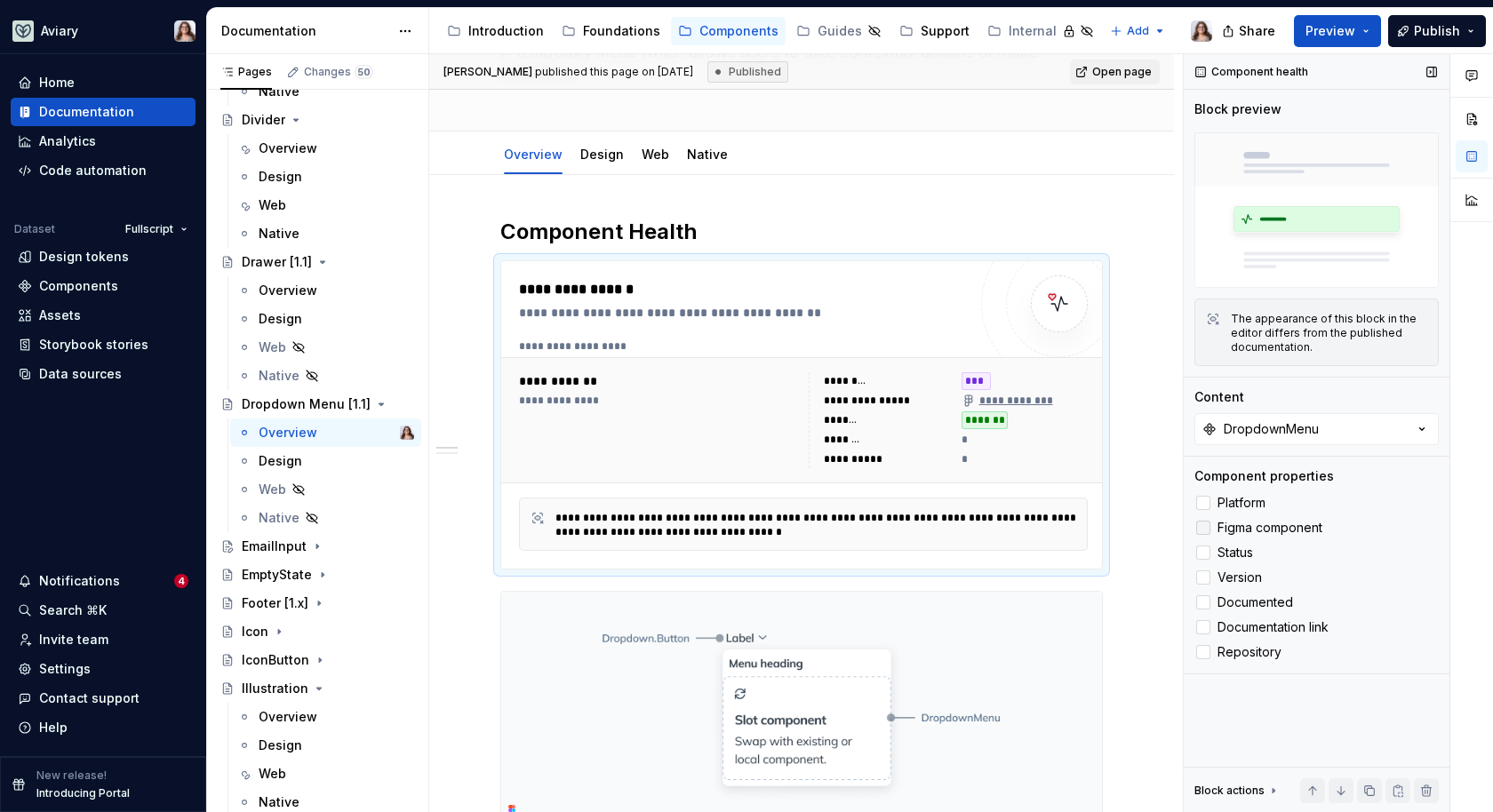
click at [1203, 528] on polyline at bounding box center [1203, 528] width 0 height 0
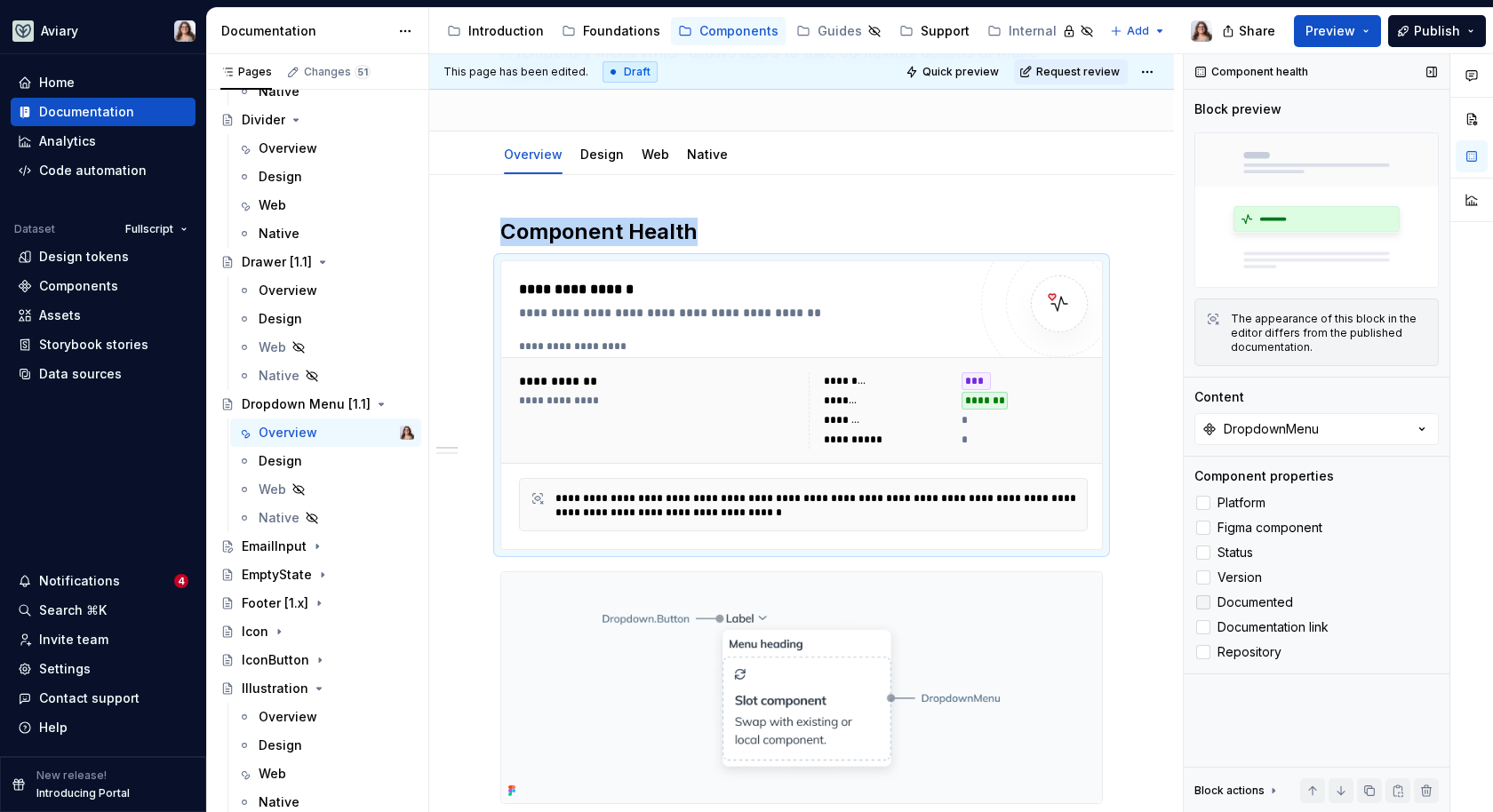
click at [1203, 602] on icon at bounding box center [1203, 602] width 0 height 0
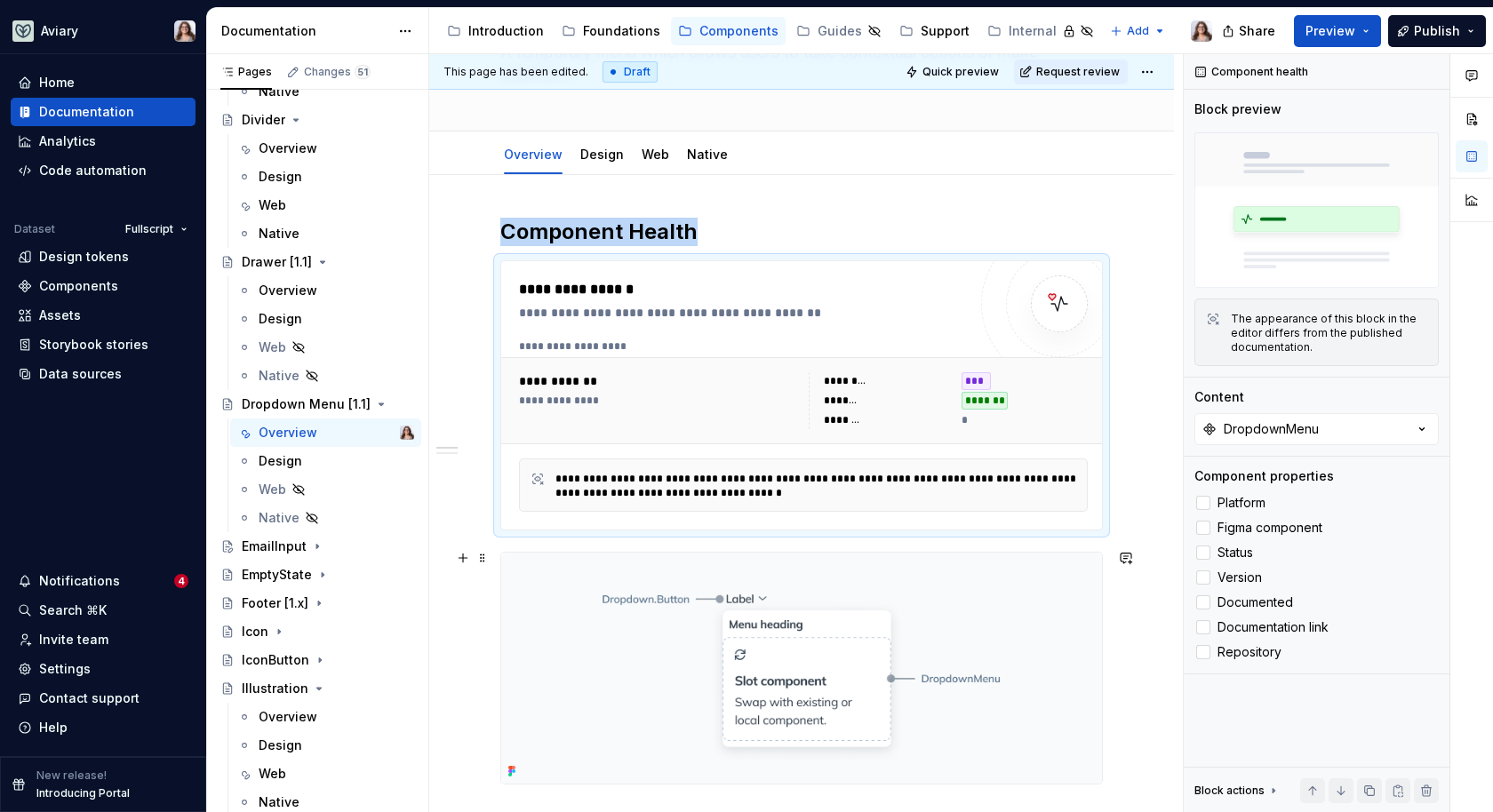
click at [463, 551] on button "button" at bounding box center [463, 557] width 25 height 24
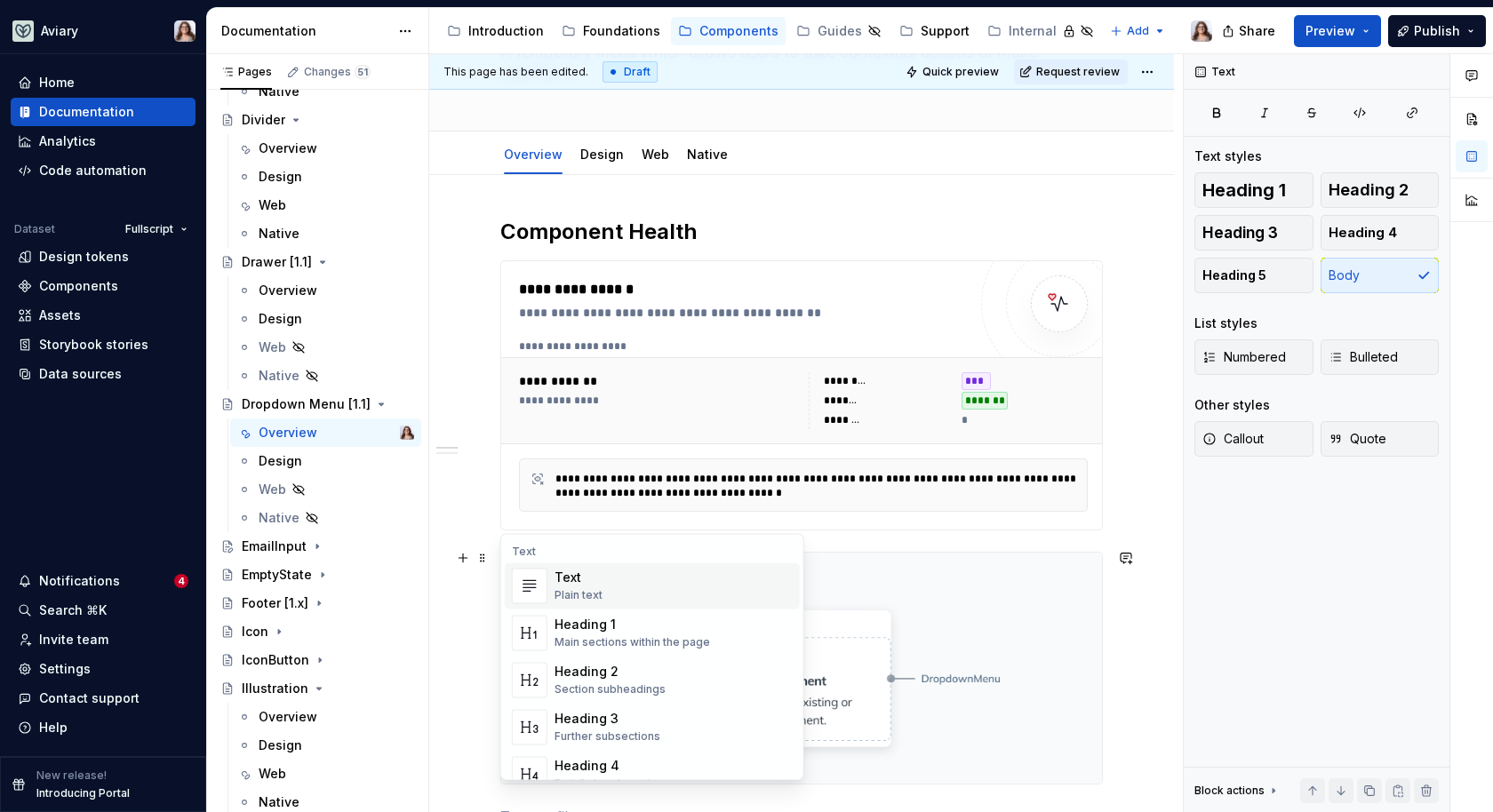
scroll to position [166, 0]
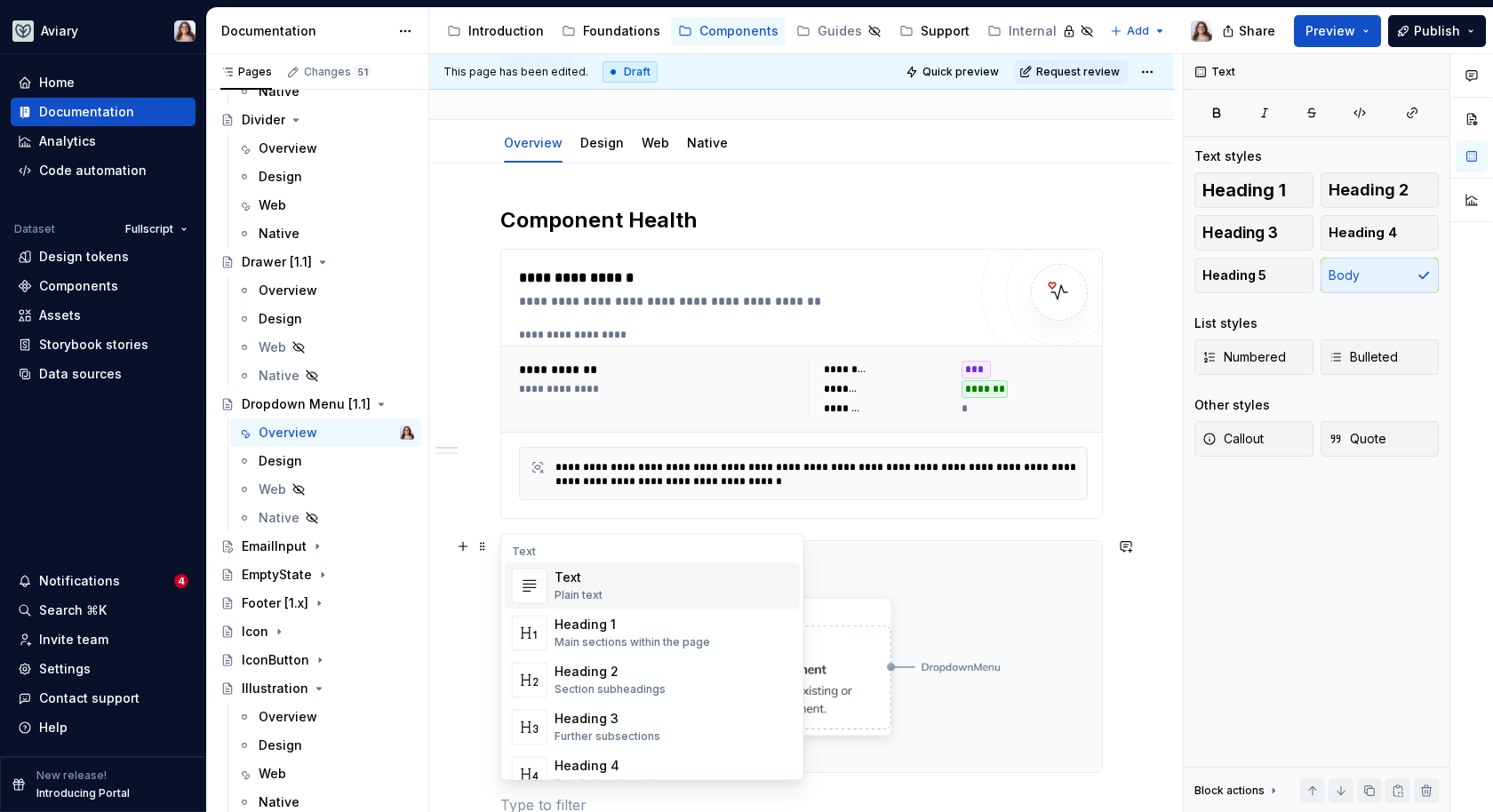
click at [691, 222] on h2 "Component Health" at bounding box center [801, 220] width 603 height 28
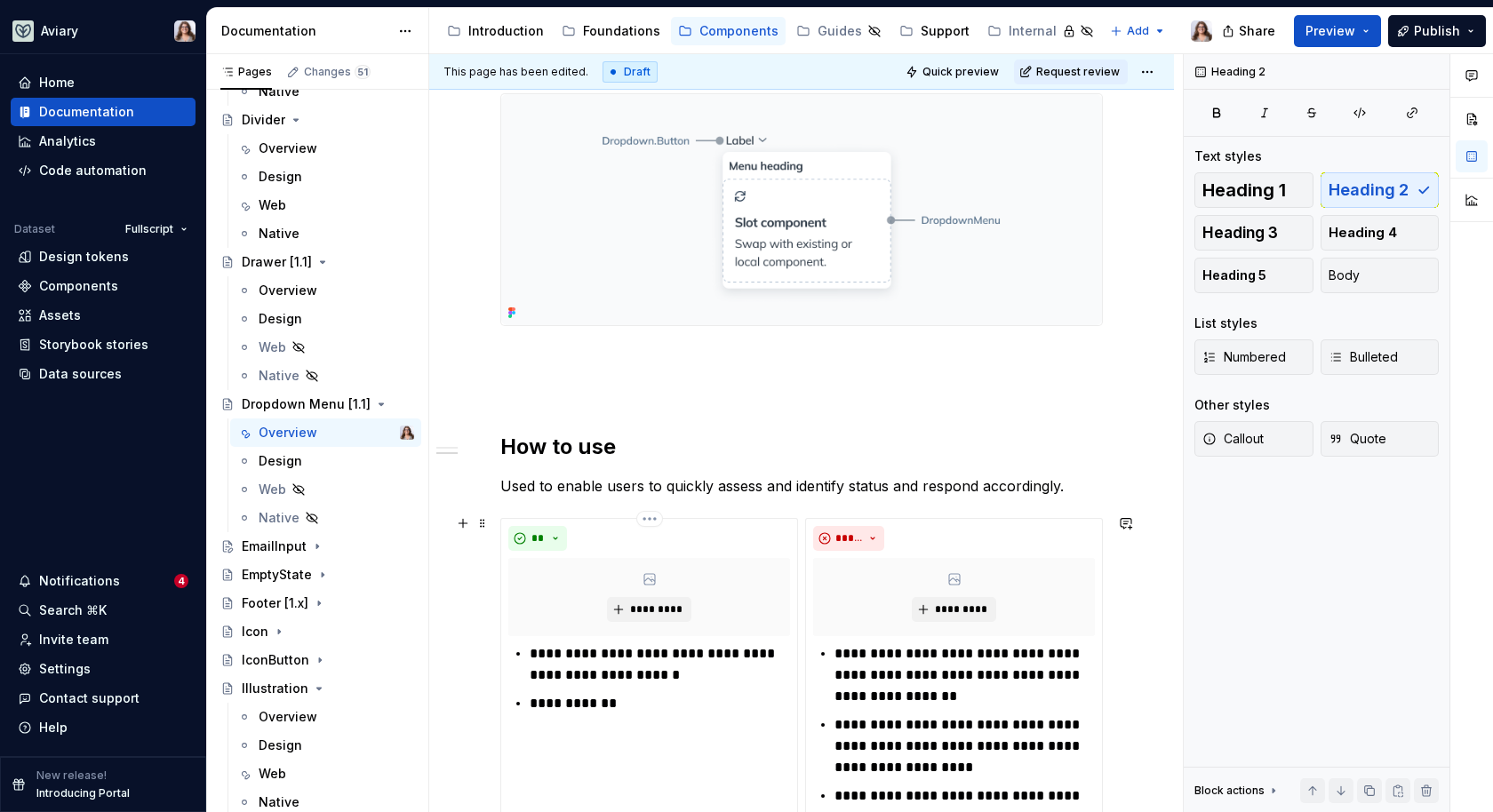
scroll to position [34, 0]
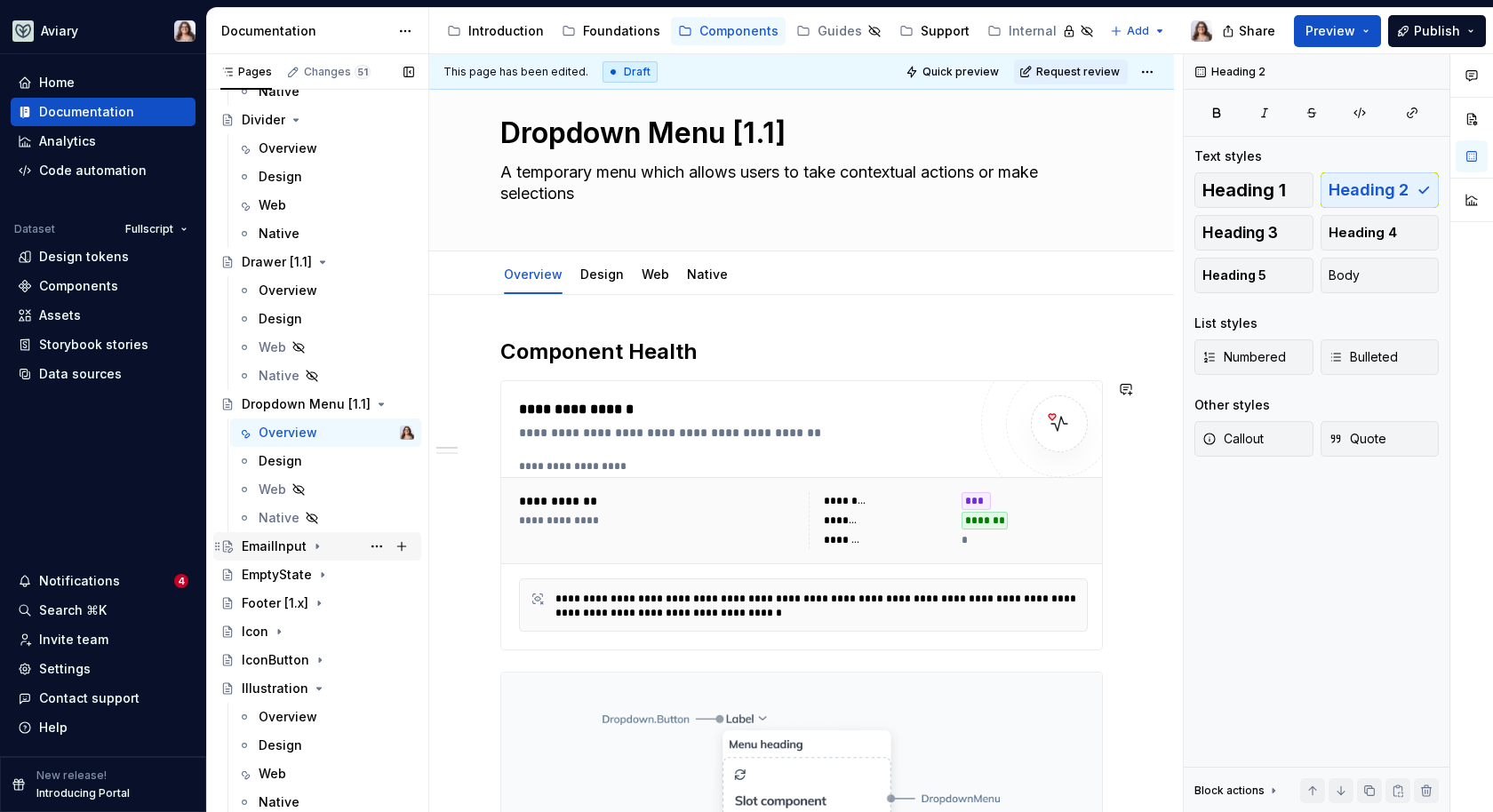
click at [316, 566] on div "EmptyState" at bounding box center [328, 575] width 172 height 18
click at [324, 544] on div "EmailInput" at bounding box center [328, 546] width 172 height 24
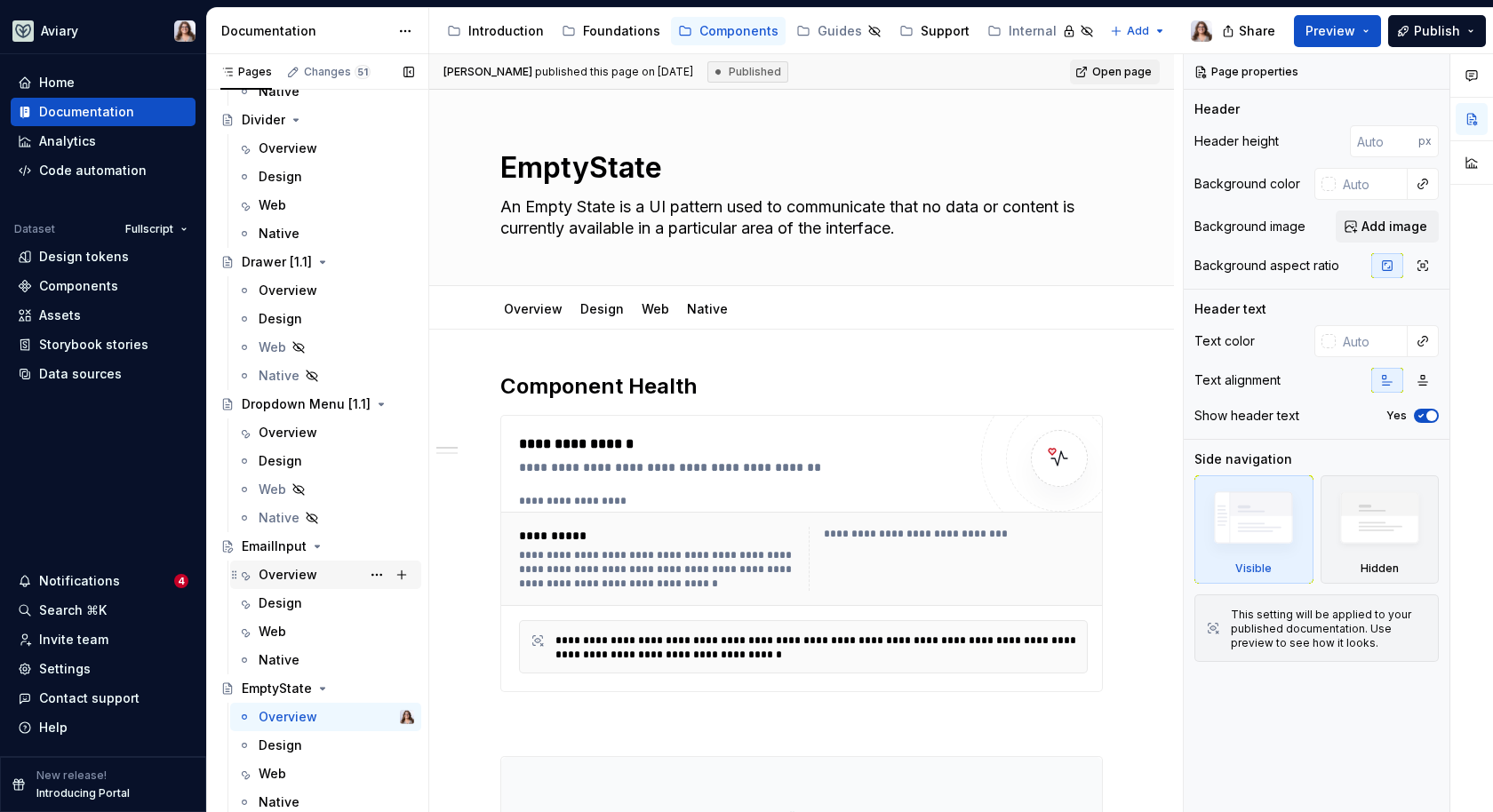
click at [270, 580] on div "Overview" at bounding box center [288, 575] width 59 height 18
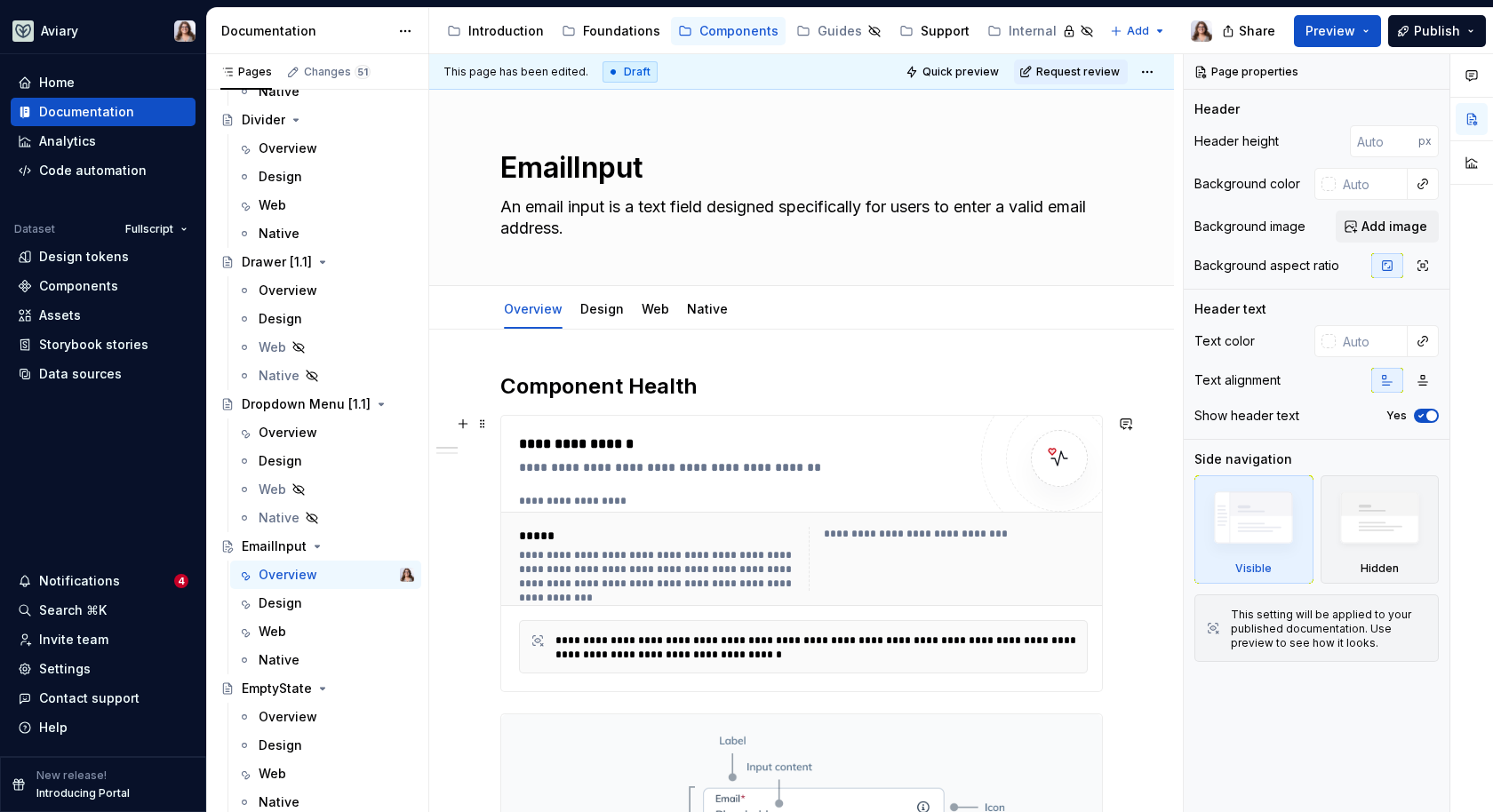
click at [816, 494] on div "**********" at bounding box center [803, 502] width 569 height 15
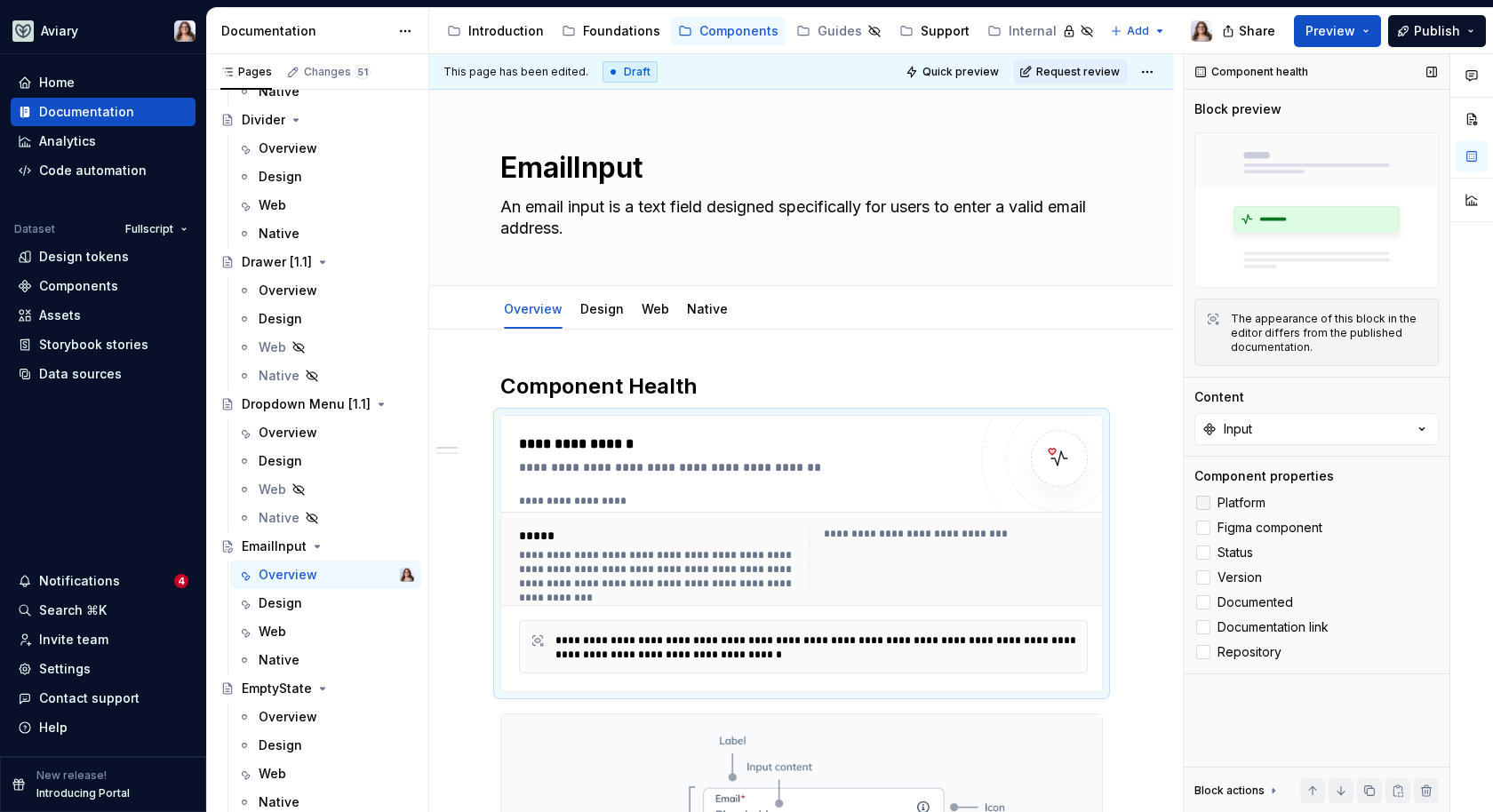
click at [1249, 504] on span "Platform" at bounding box center [1242, 504] width 48 height 15
click at [1236, 553] on span "Status" at bounding box center [1235, 553] width 35 height 15
click at [1235, 572] on span "Version" at bounding box center [1240, 578] width 44 height 15
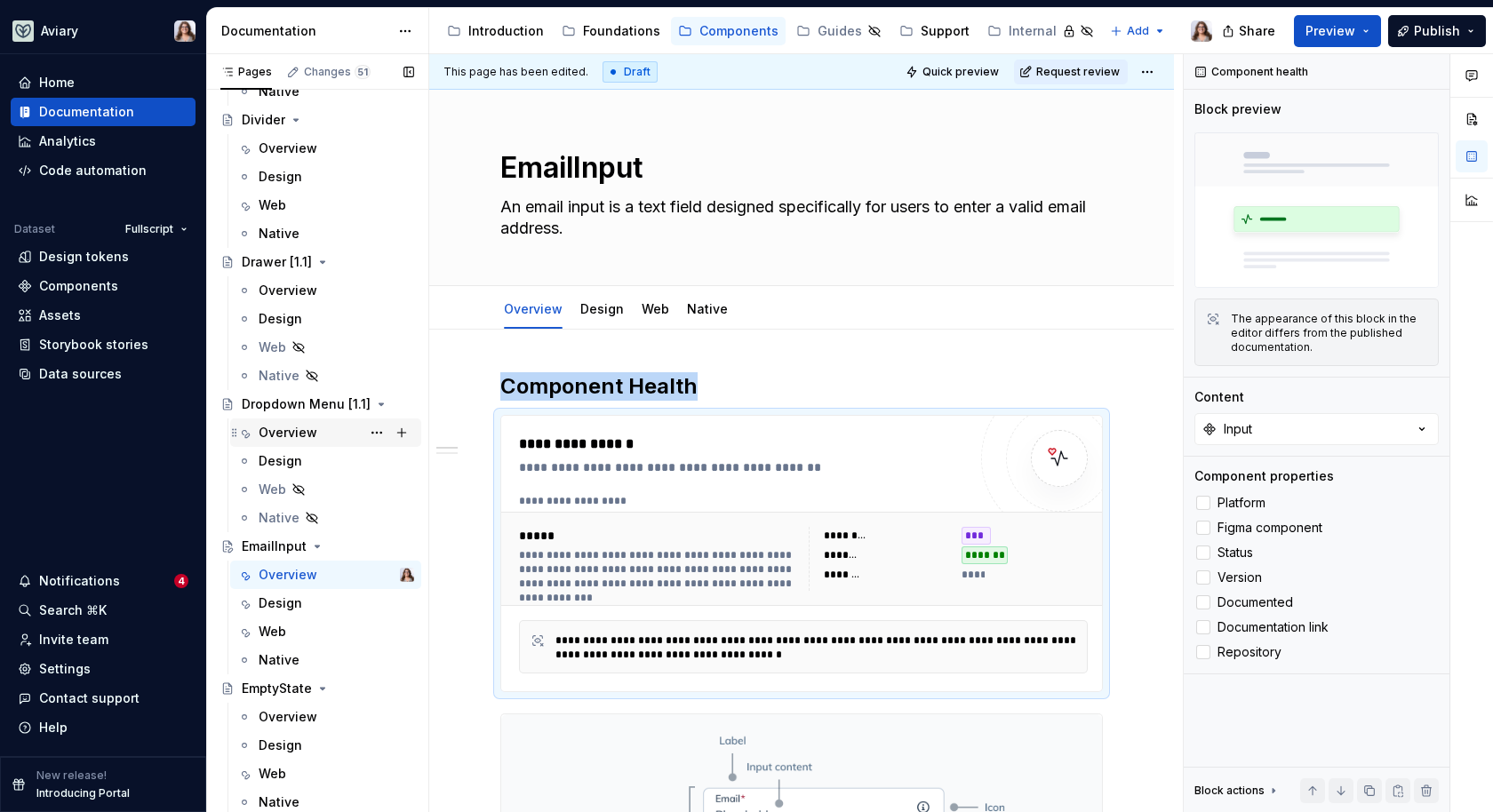
click at [307, 438] on div "Overview" at bounding box center [288, 433] width 59 height 18
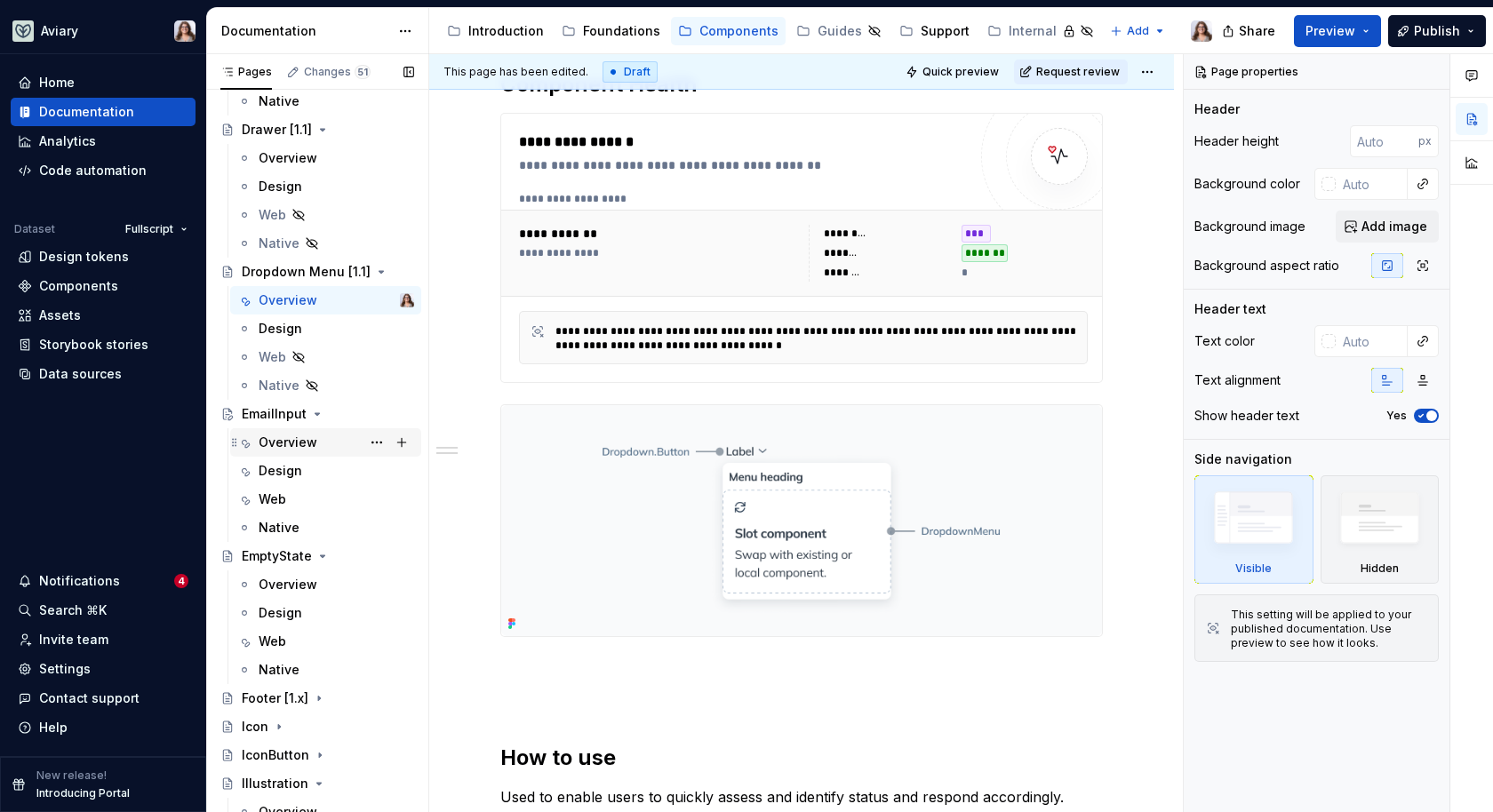
scroll to position [2153, 0]
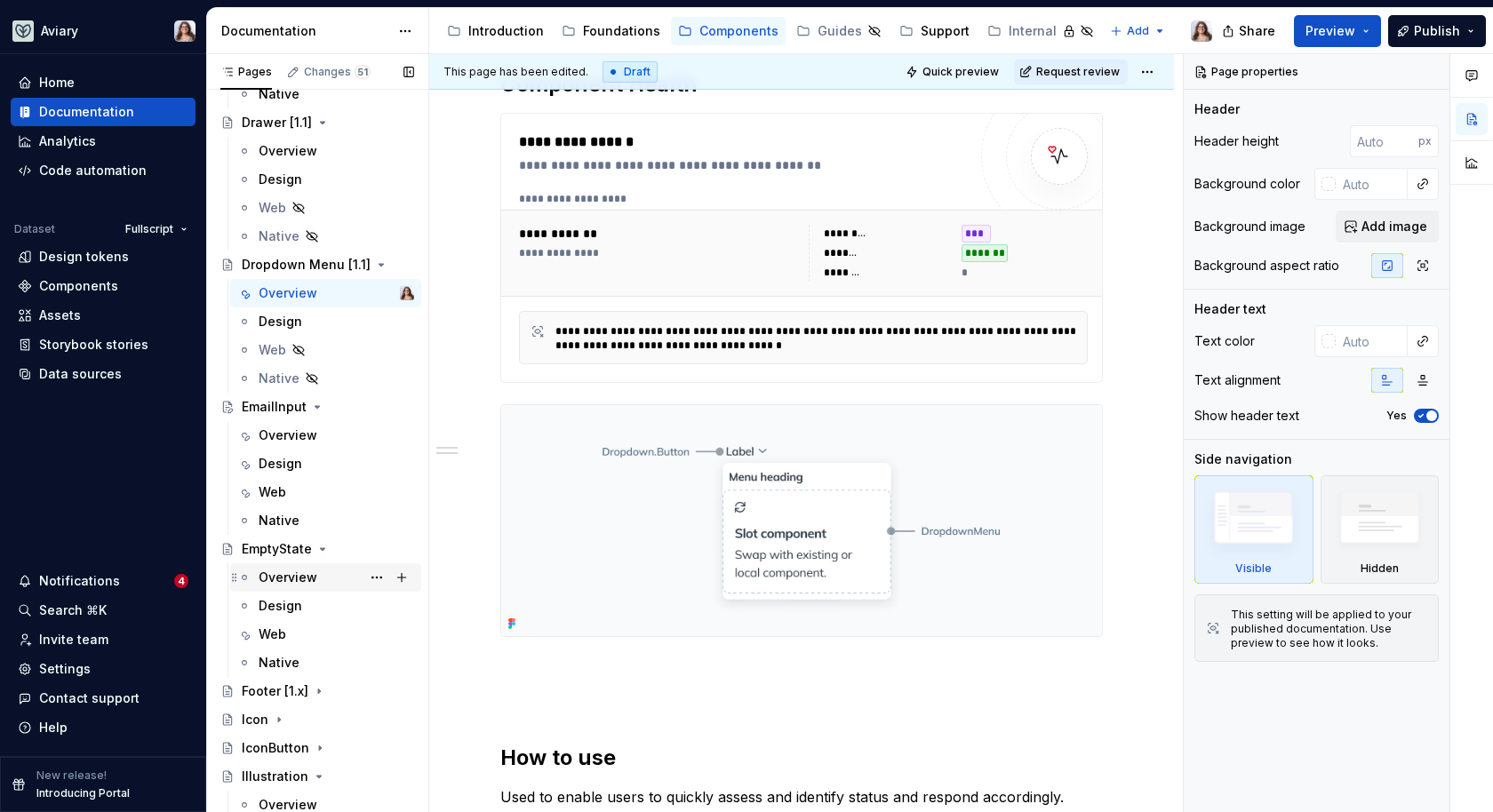
click at [290, 573] on div "Overview" at bounding box center [288, 578] width 59 height 18
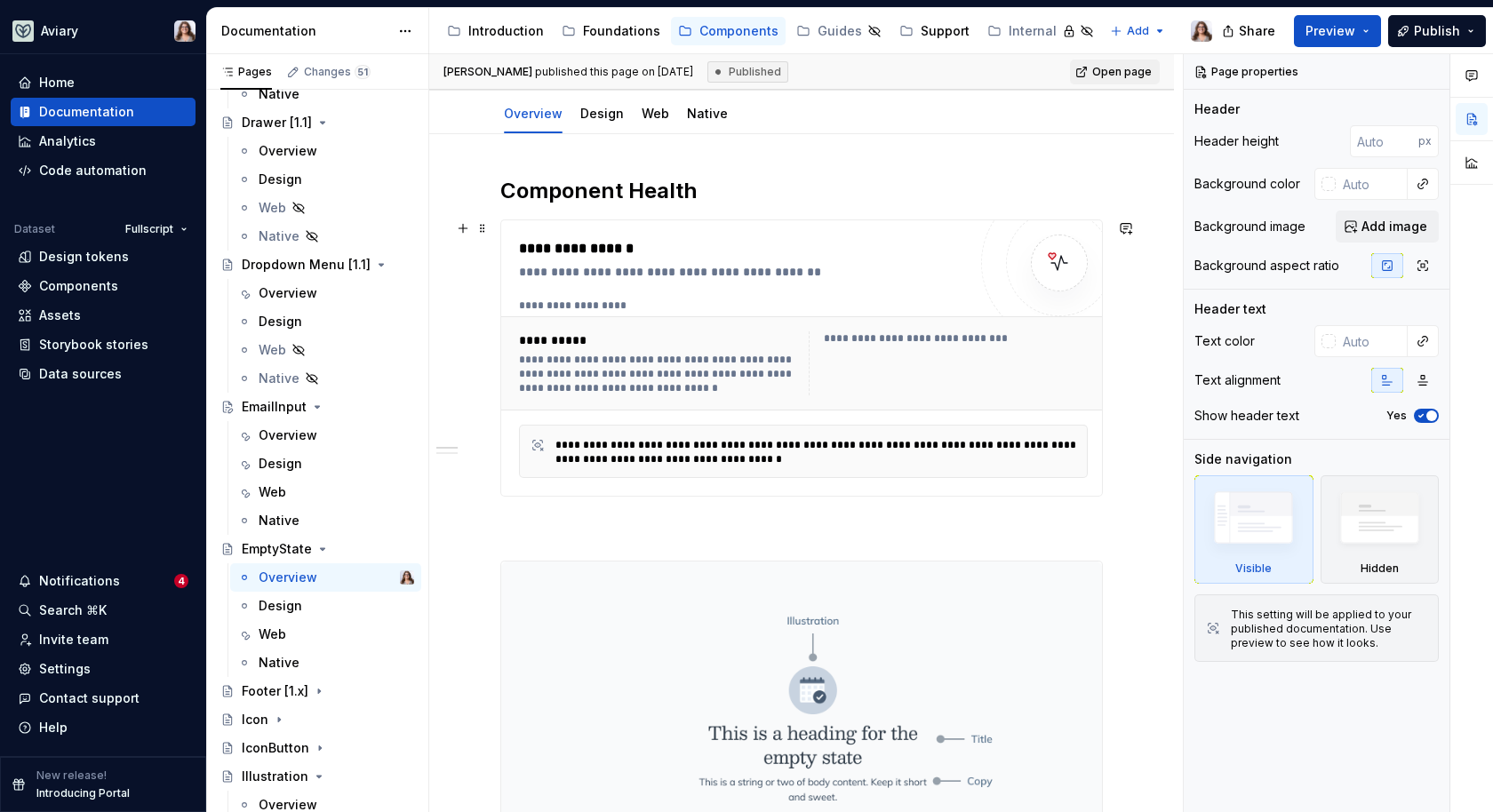
scroll to position [222, 0]
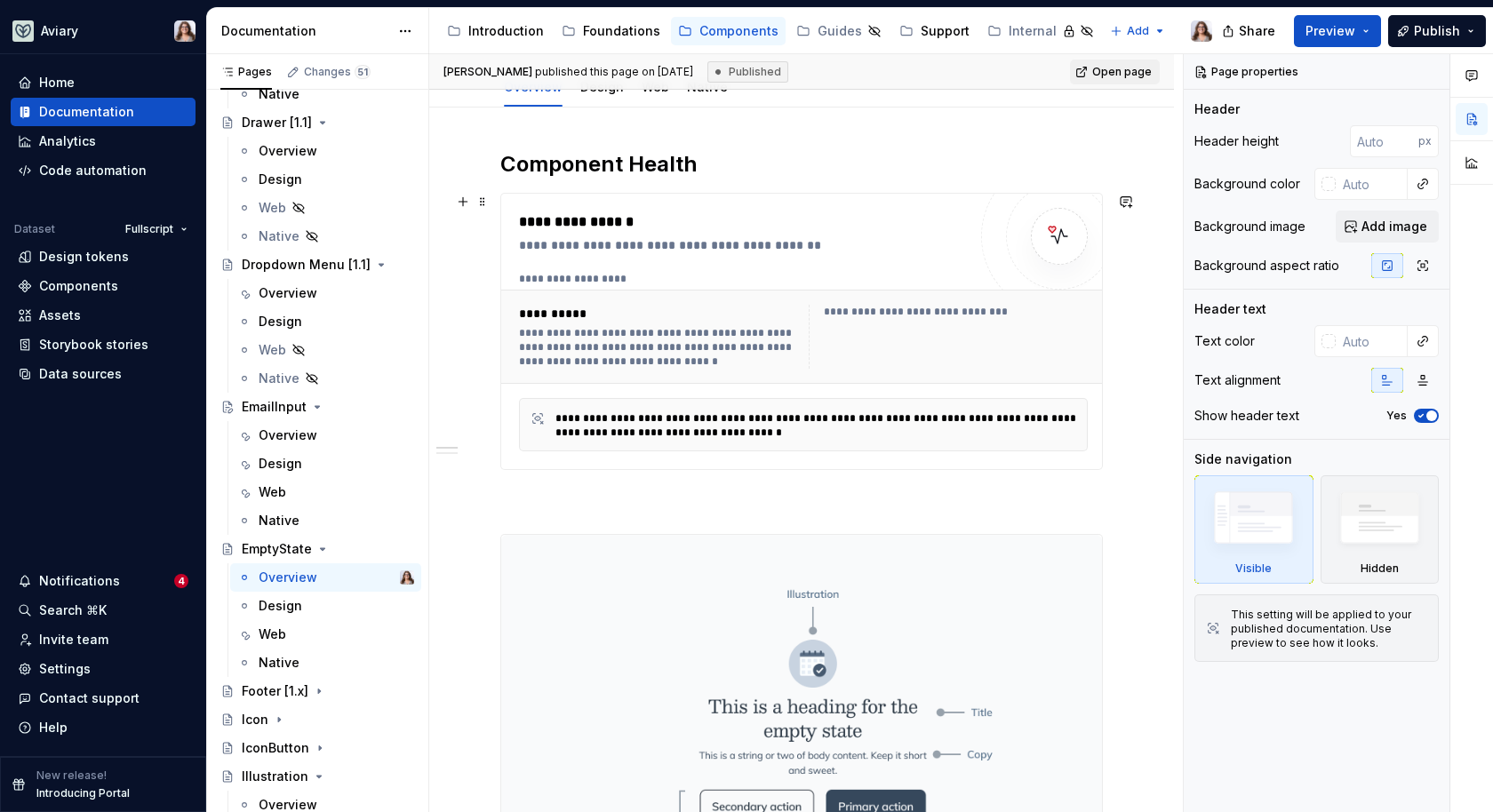
click at [835, 255] on div "**********" at bounding box center [743, 331] width 448 height 240
type textarea "*"
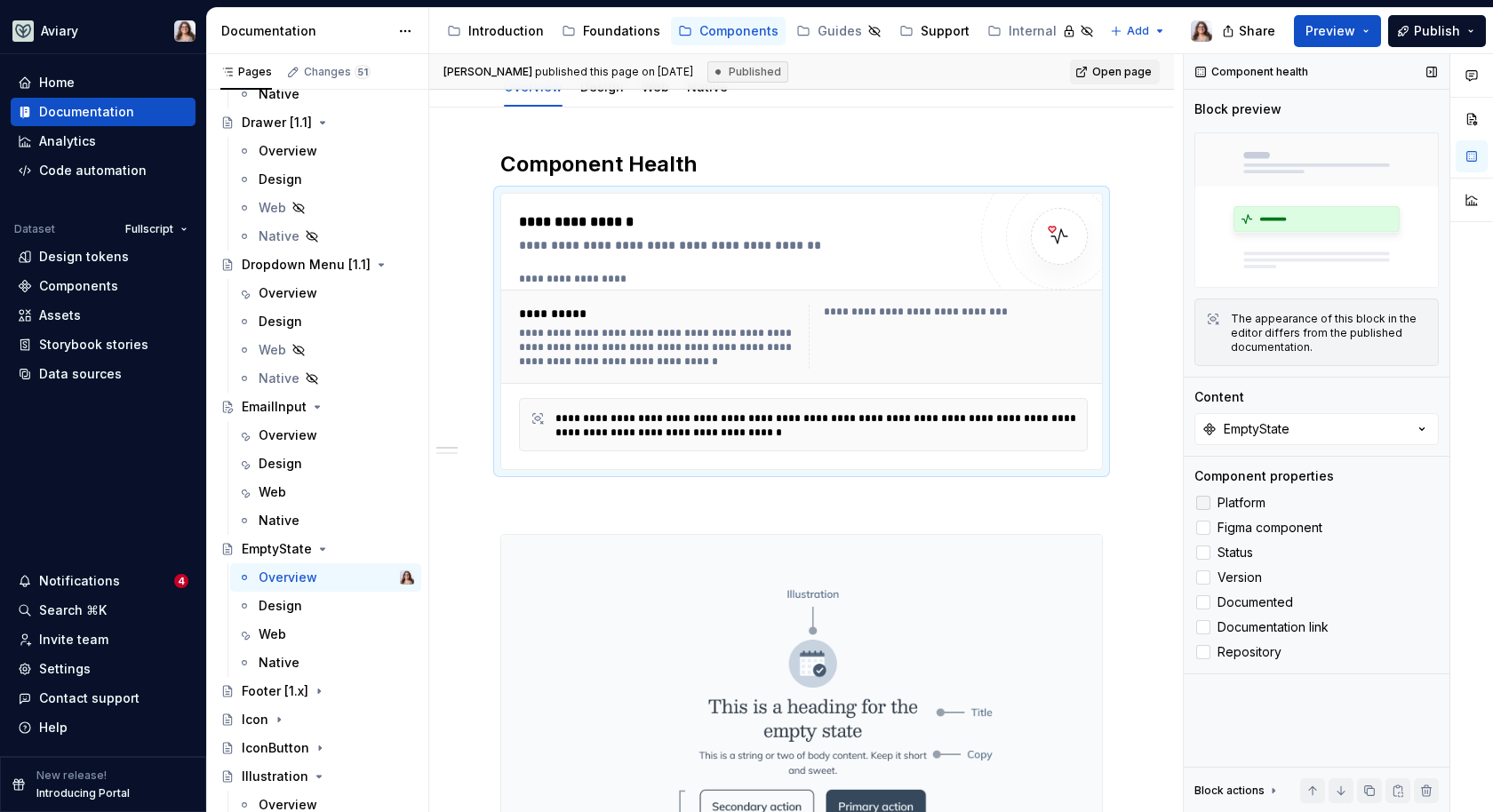
click at [1236, 504] on span "Platform" at bounding box center [1242, 504] width 48 height 15
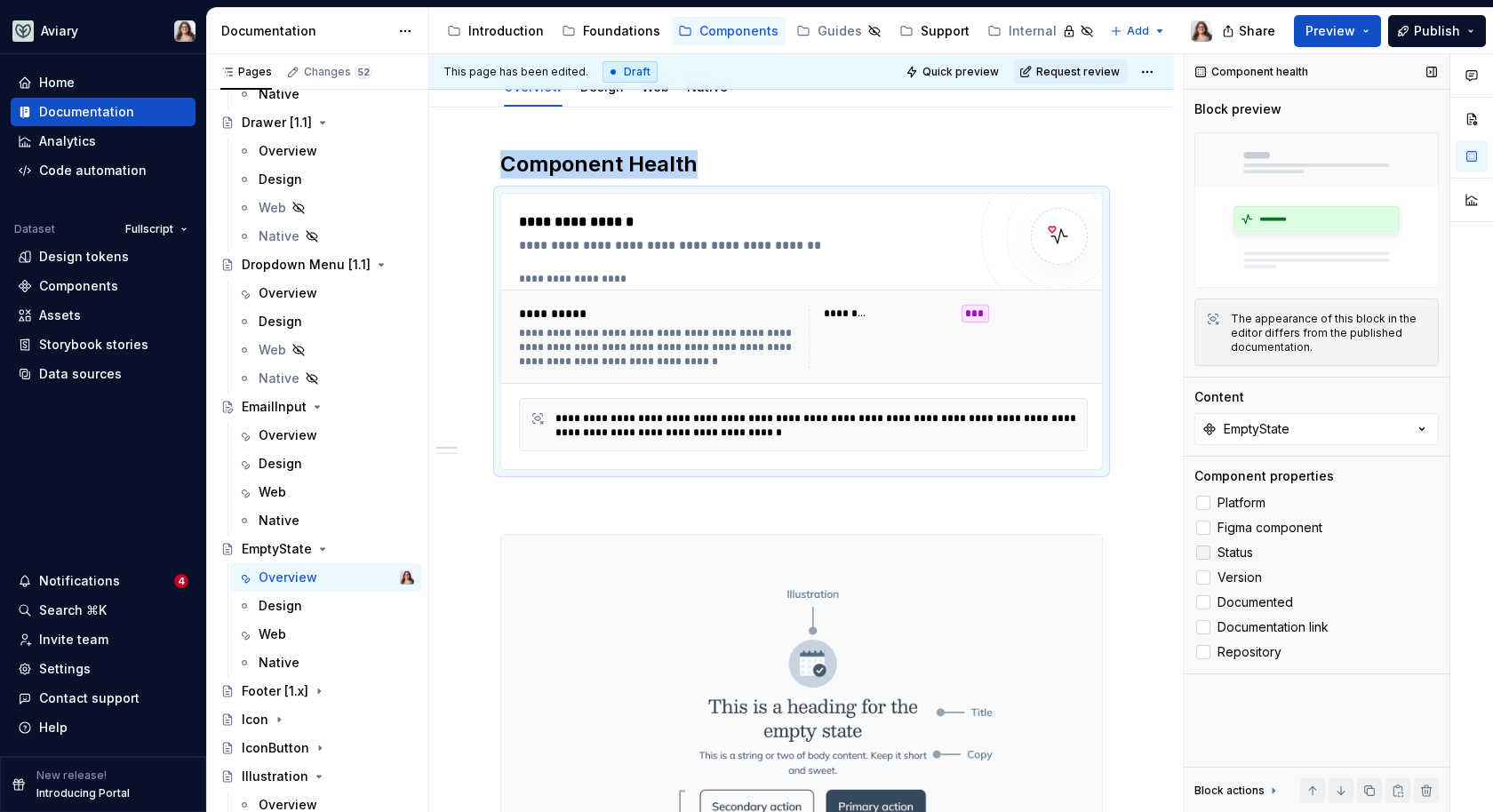
click at [1235, 549] on span "Status" at bounding box center [1235, 553] width 35 height 15
click at [1235, 571] on span "Version" at bounding box center [1240, 578] width 44 height 15
click at [664, 492] on p at bounding box center [801, 503] width 603 height 22
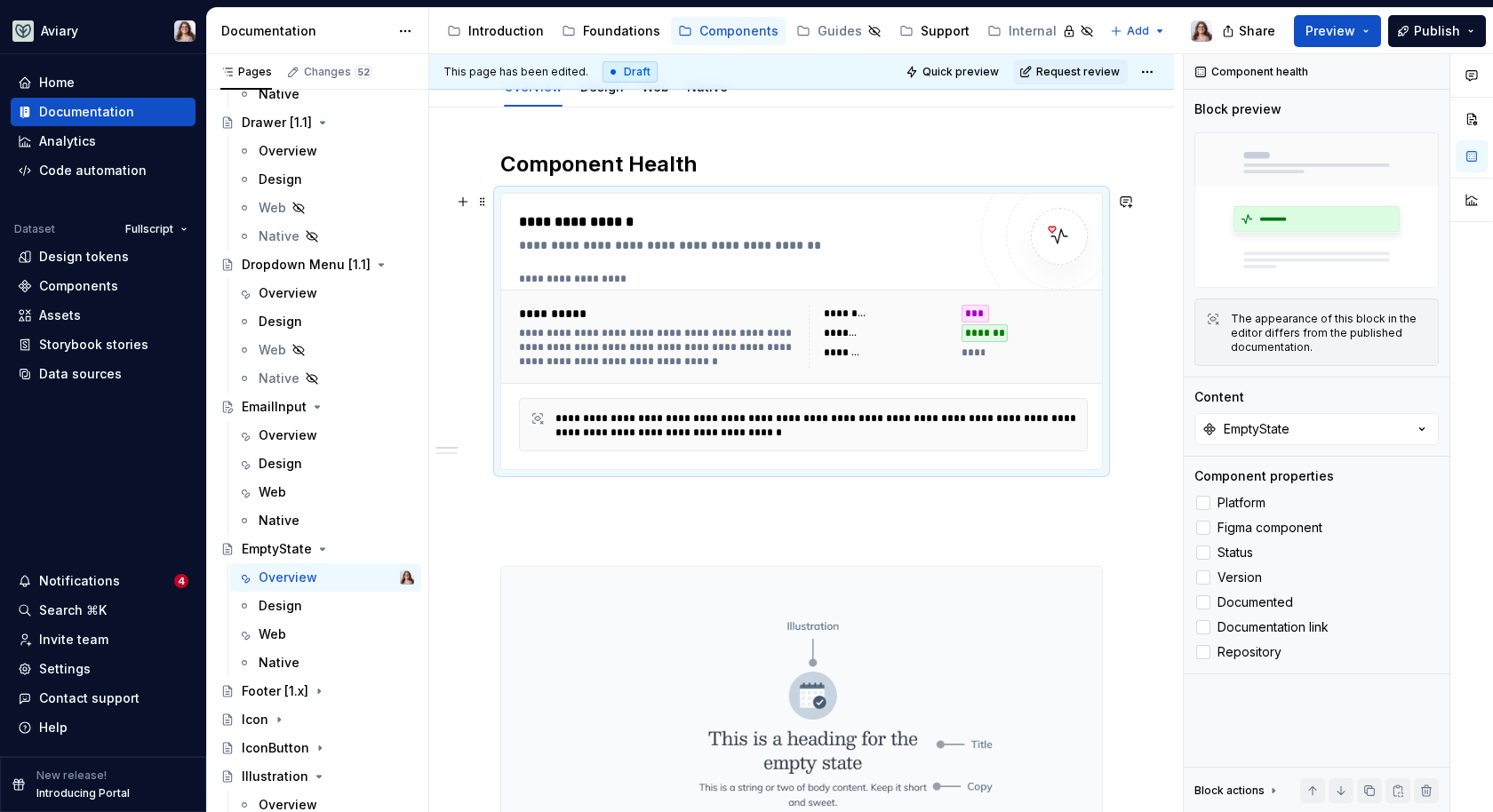
click at [792, 266] on div "**********" at bounding box center [743, 331] width 448 height 240
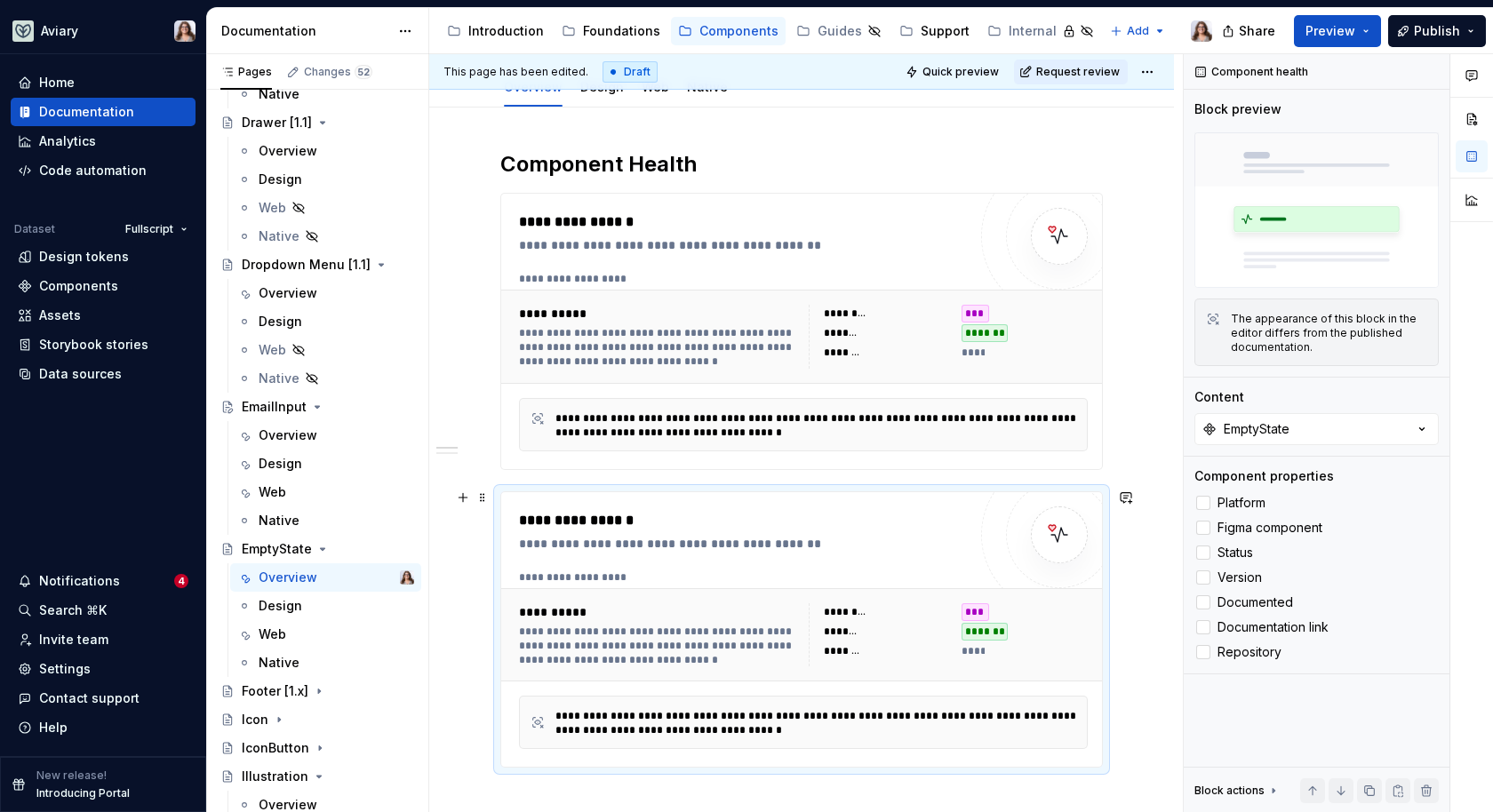
click at [649, 536] on div "**********" at bounding box center [743, 544] width 448 height 18
click at [1290, 439] on button "EmptyState" at bounding box center [1316, 428] width 244 height 32
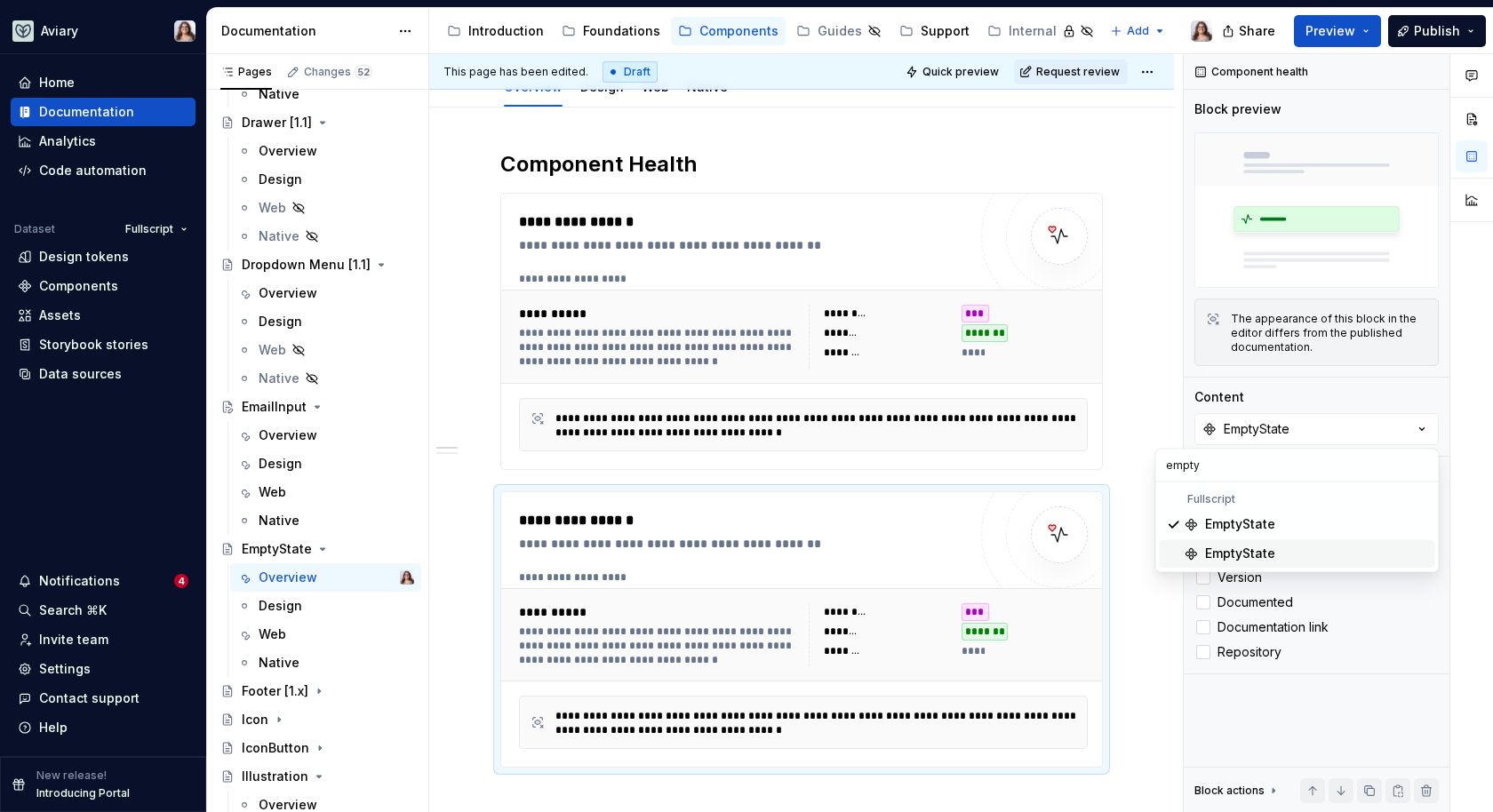
type input "empty"
click at [1286, 550] on div "EmptyState" at bounding box center [1316, 553] width 222 height 18
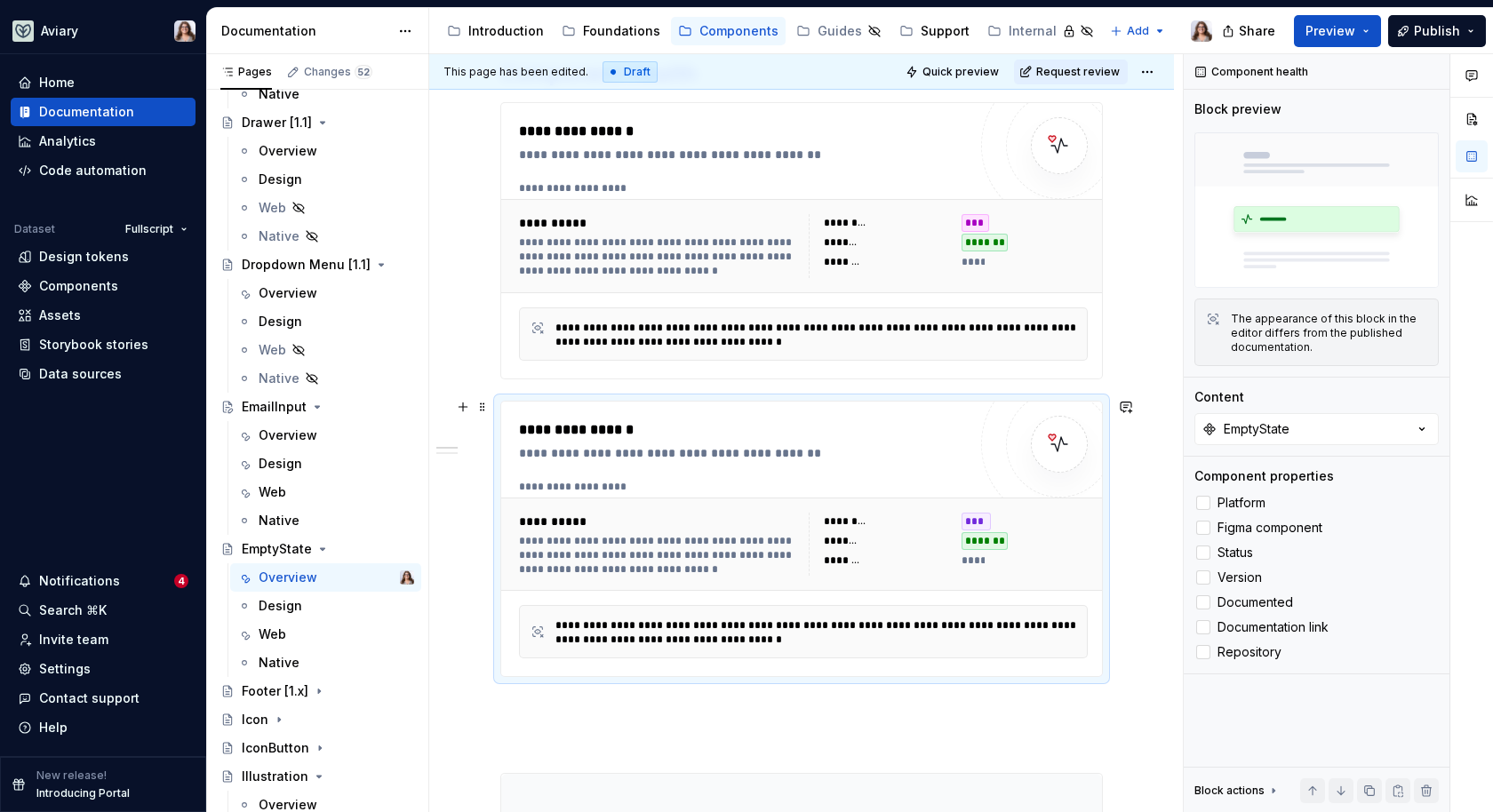
scroll to position [334, 0]
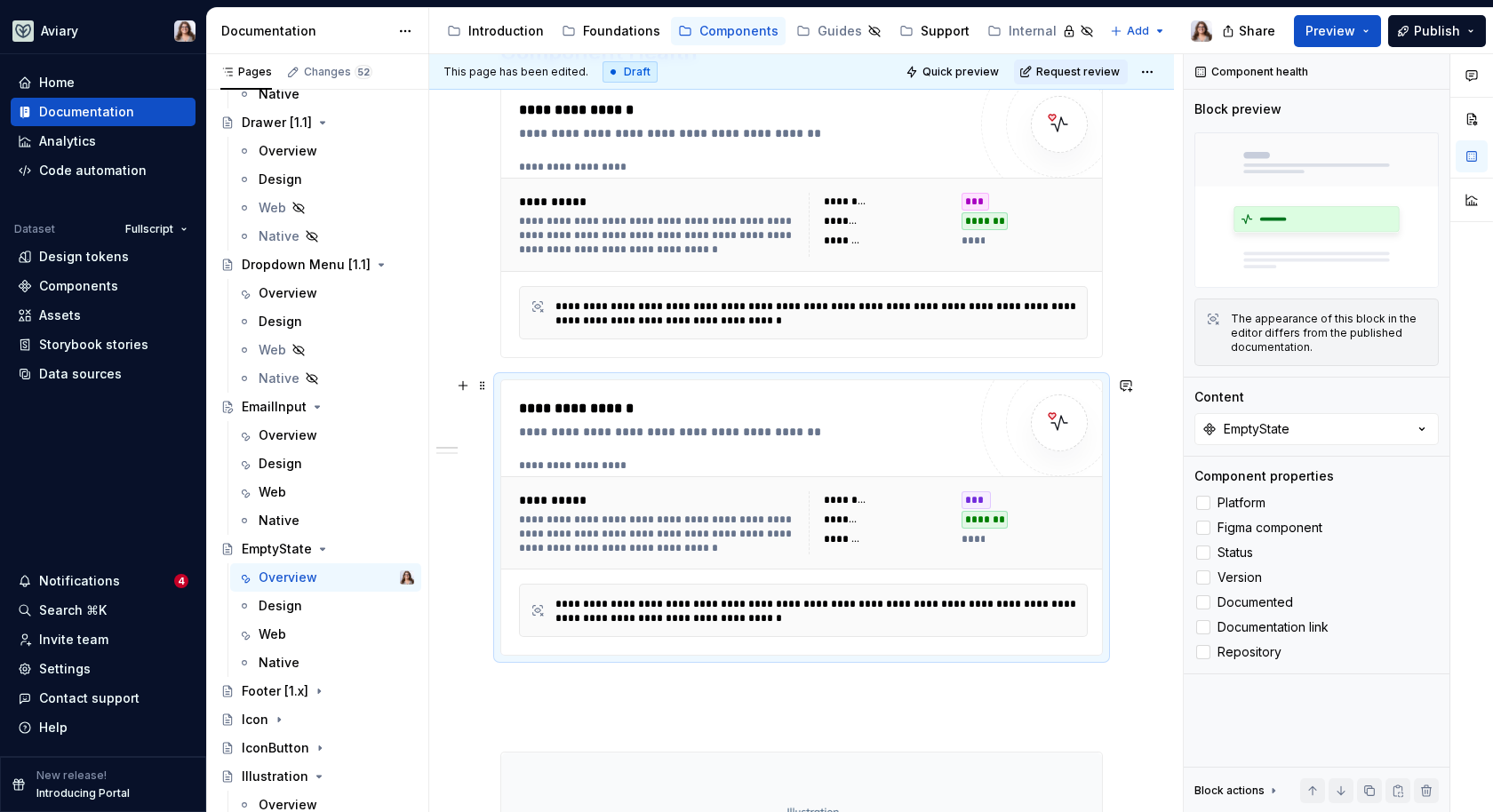
click at [271, 682] on div "Footer [1.x]" at bounding box center [274, 691] width 66 height 18
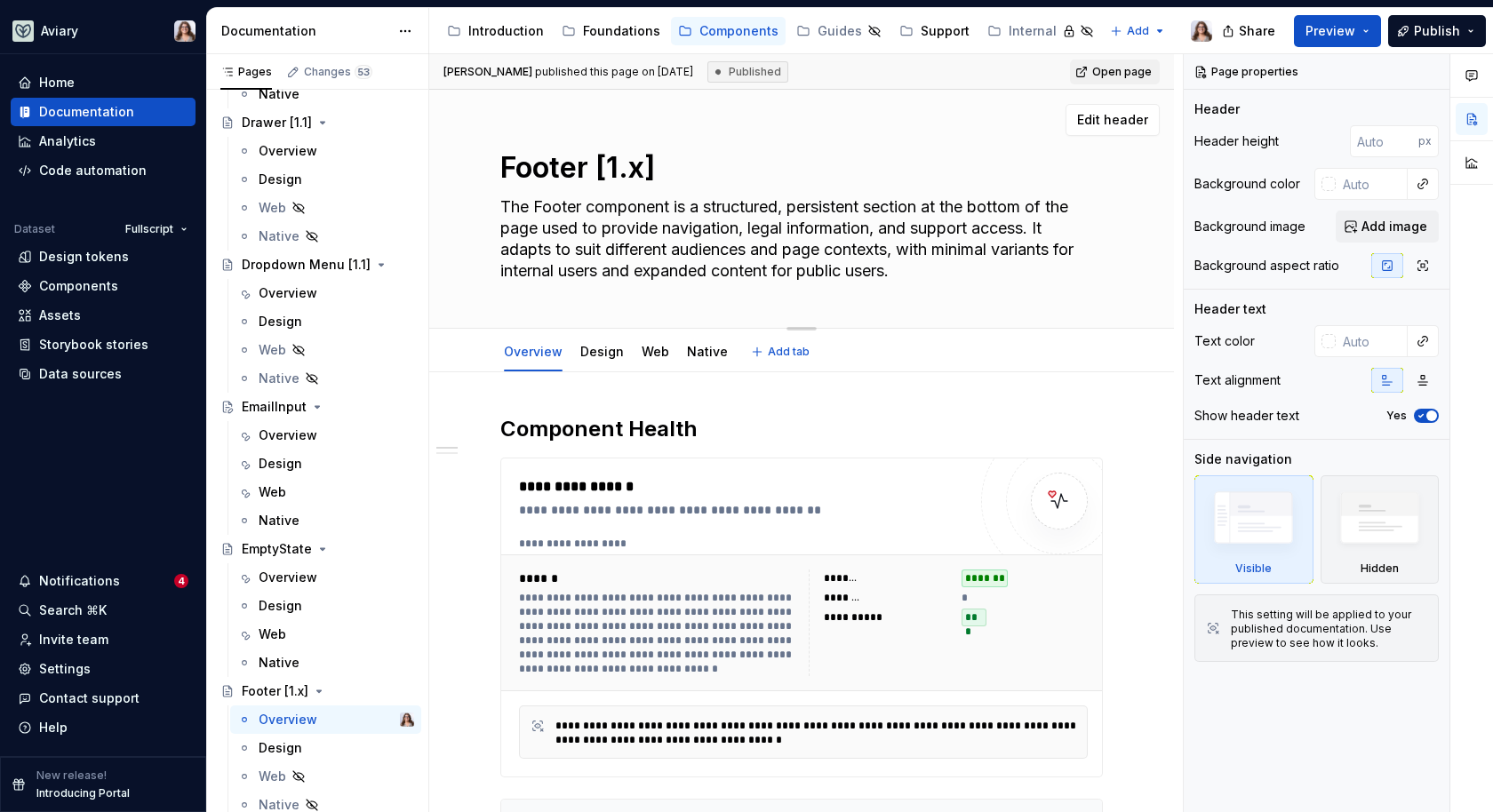
click at [642, 168] on textarea "Footer [1.x]" at bounding box center [798, 168] width 603 height 43
type textarea "*"
type textarea "Footer [1.]"
type textarea "*"
type textarea "Footer [1.3]"
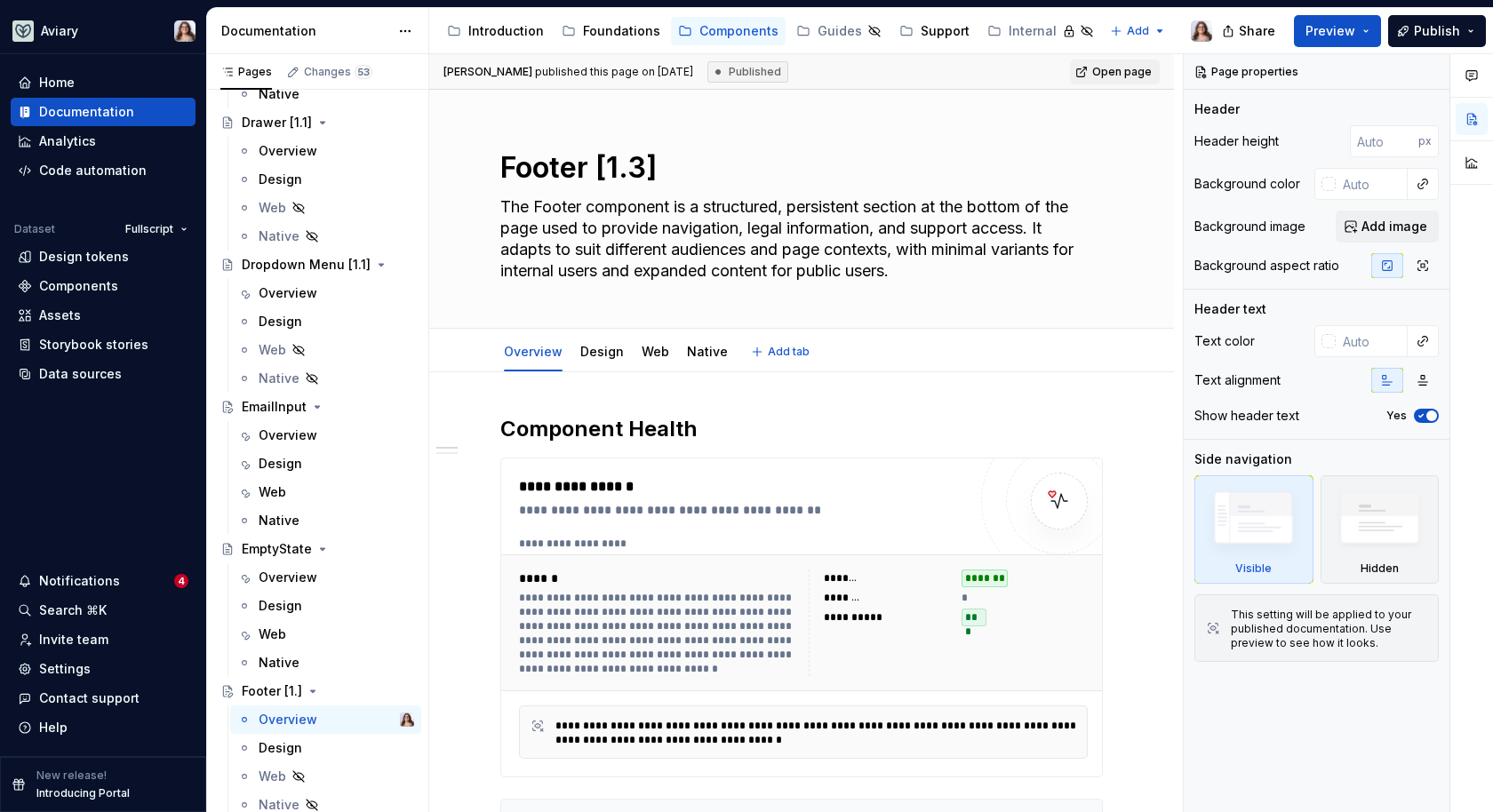
type textarea "*"
type textarea "Footer [1.3]"
click at [705, 426] on h2 "Component Health" at bounding box center [801, 428] width 603 height 28
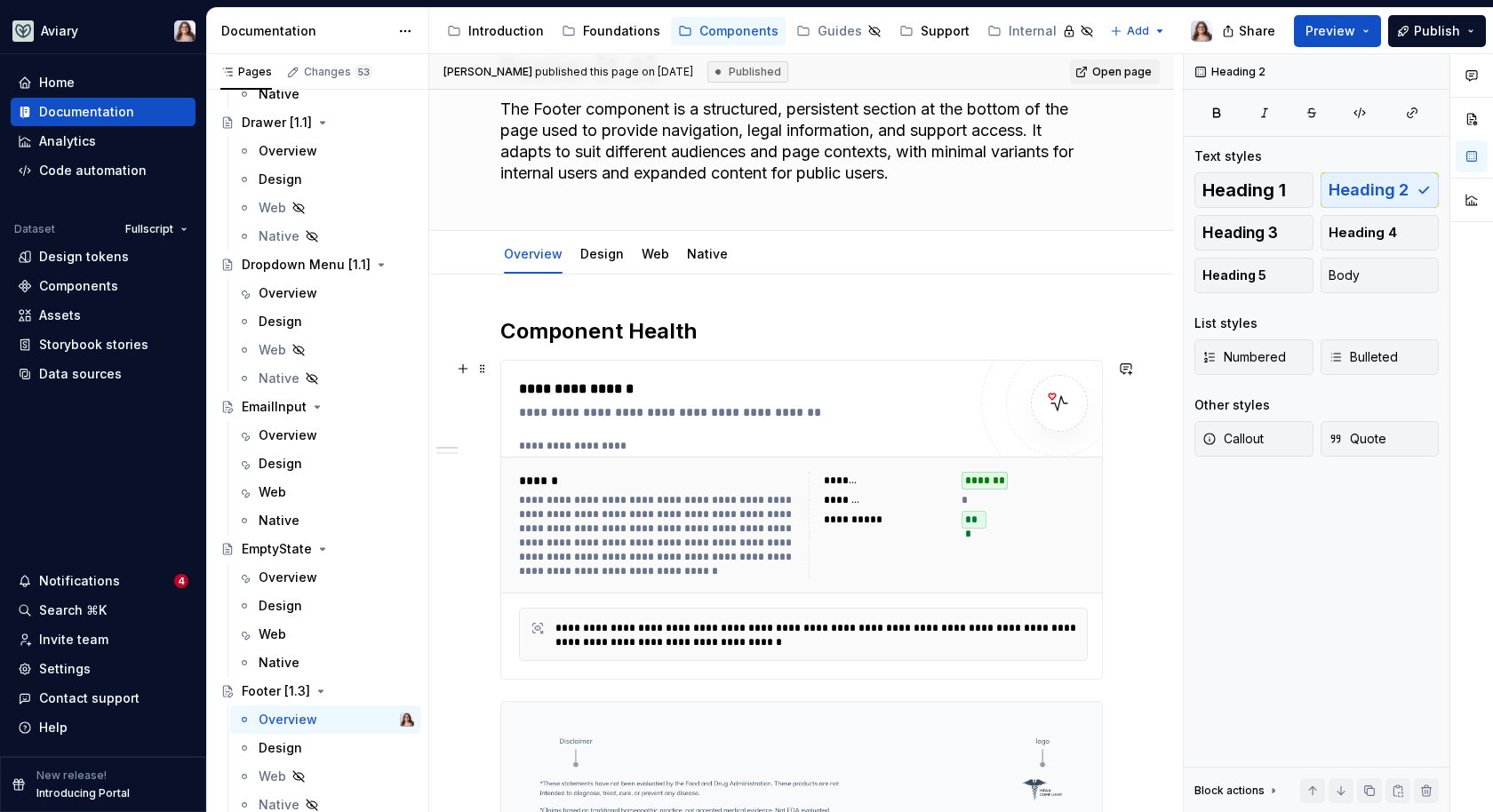
scroll to position [100, 0]
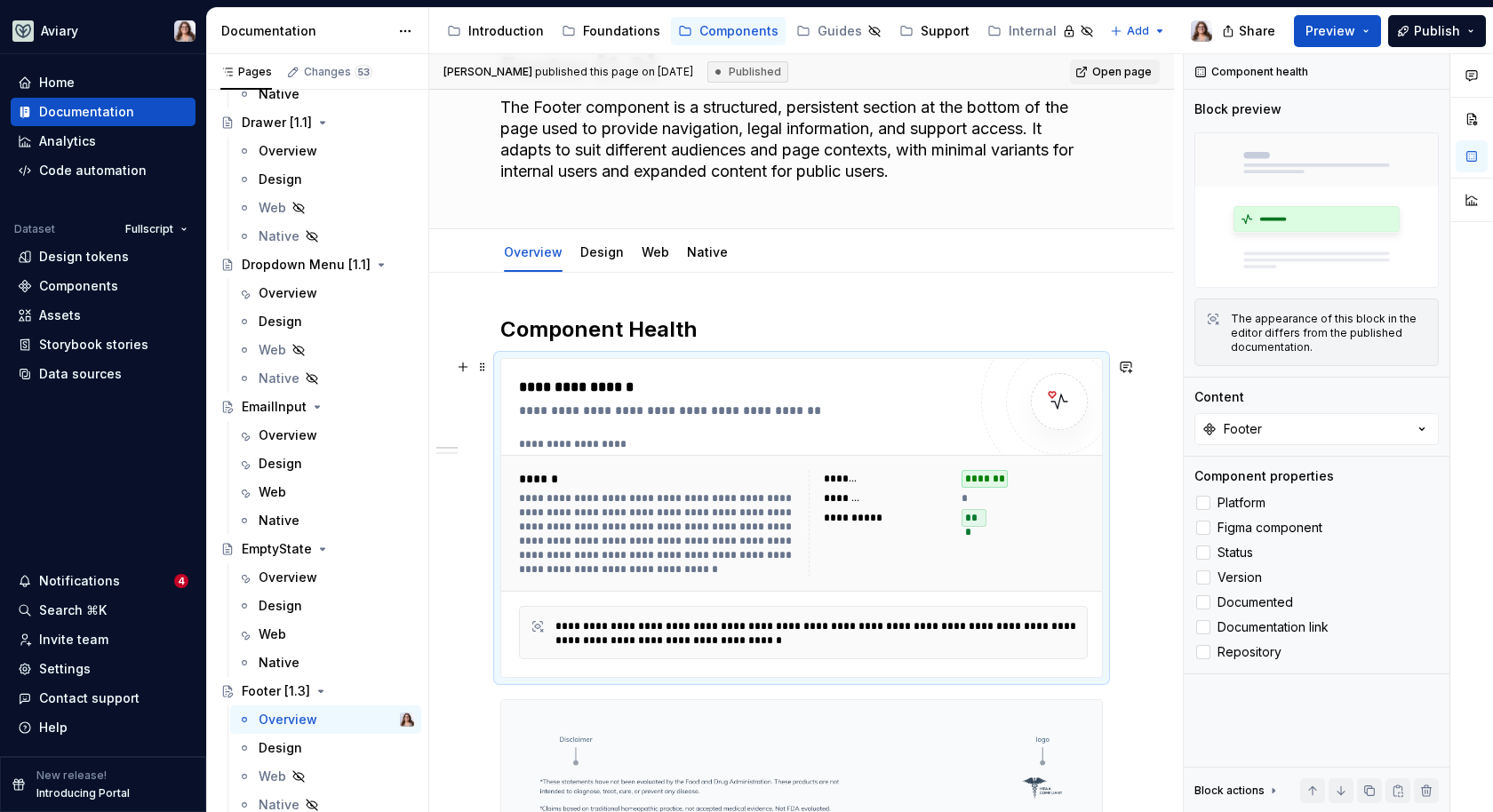
click at [864, 382] on div "**********" at bounding box center [743, 387] width 448 height 22
click at [1205, 500] on div at bounding box center [1203, 504] width 15 height 15
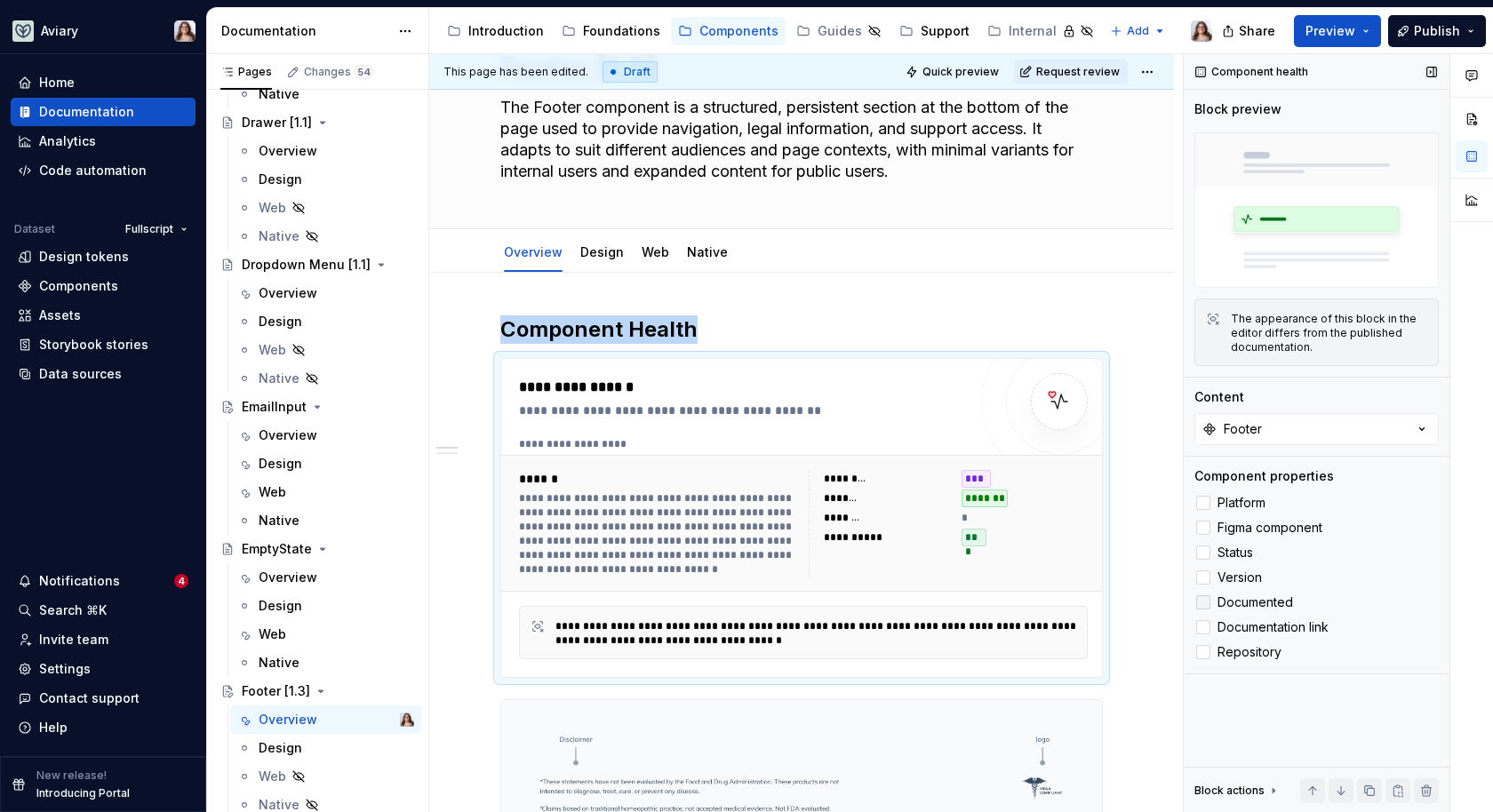
click at [1203, 602] on polyline at bounding box center [1203, 602] width 0 height 0
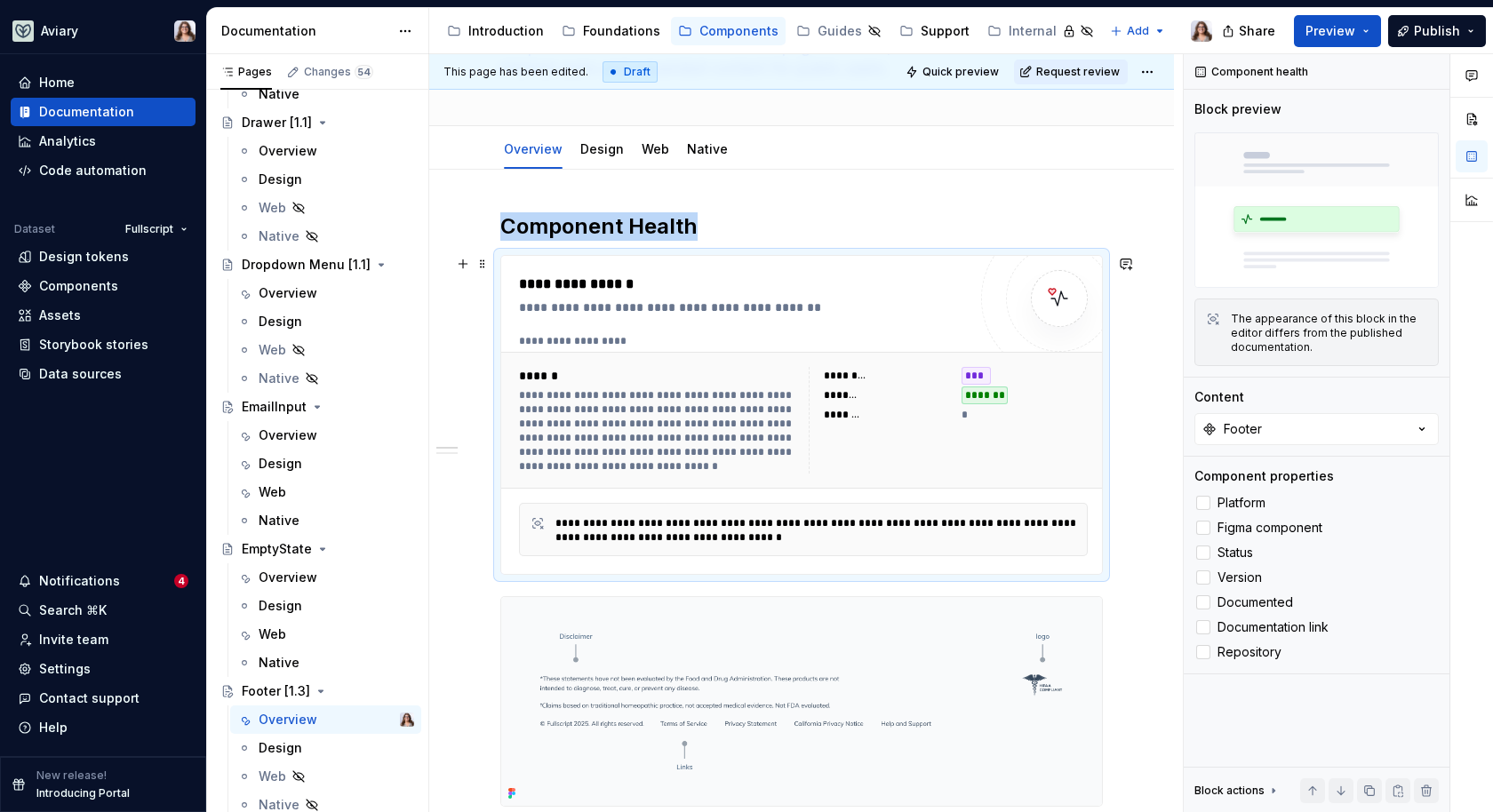
scroll to position [231, 0]
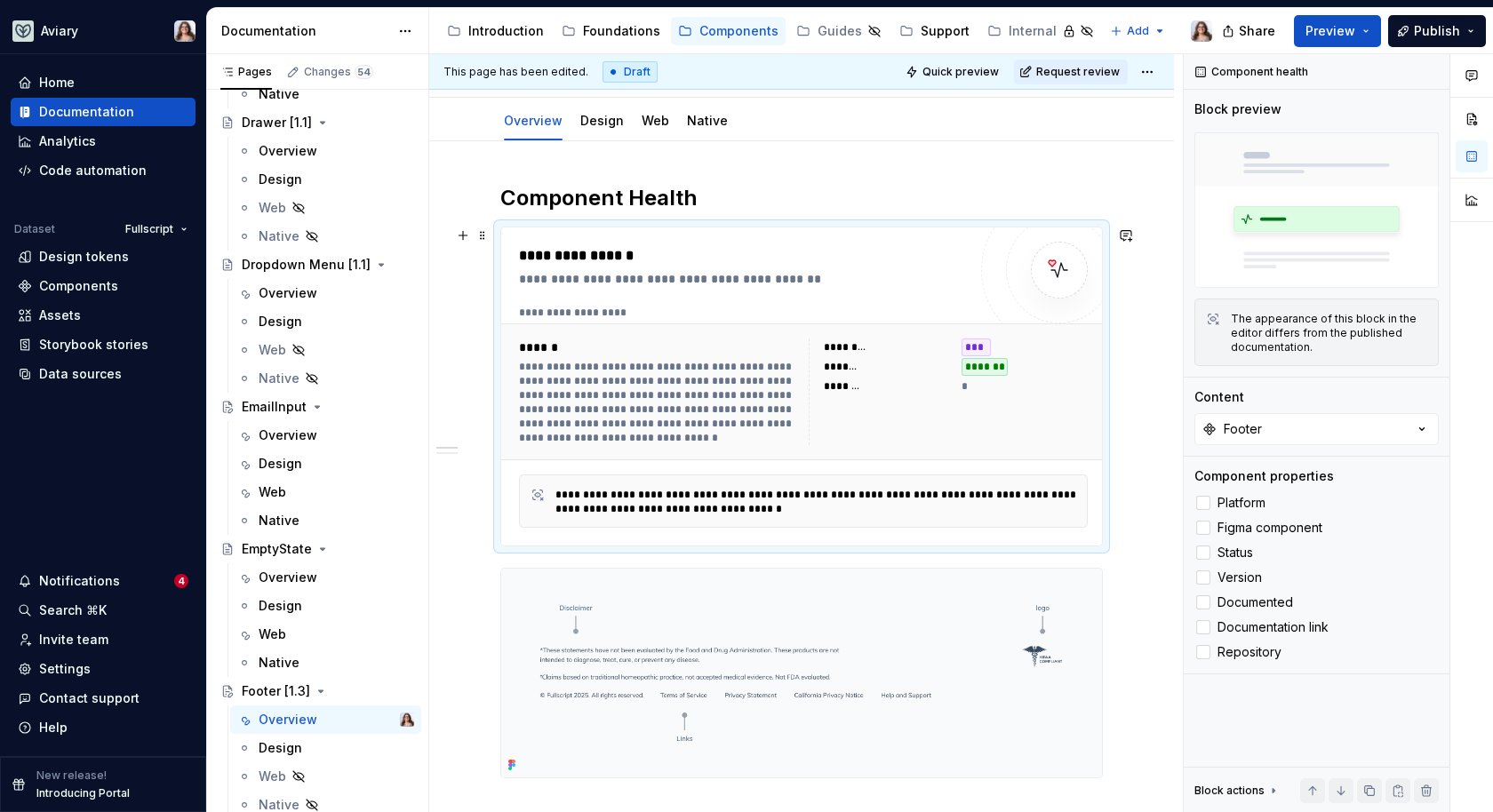
click at [804, 306] on div "**********" at bounding box center [803, 313] width 569 height 15
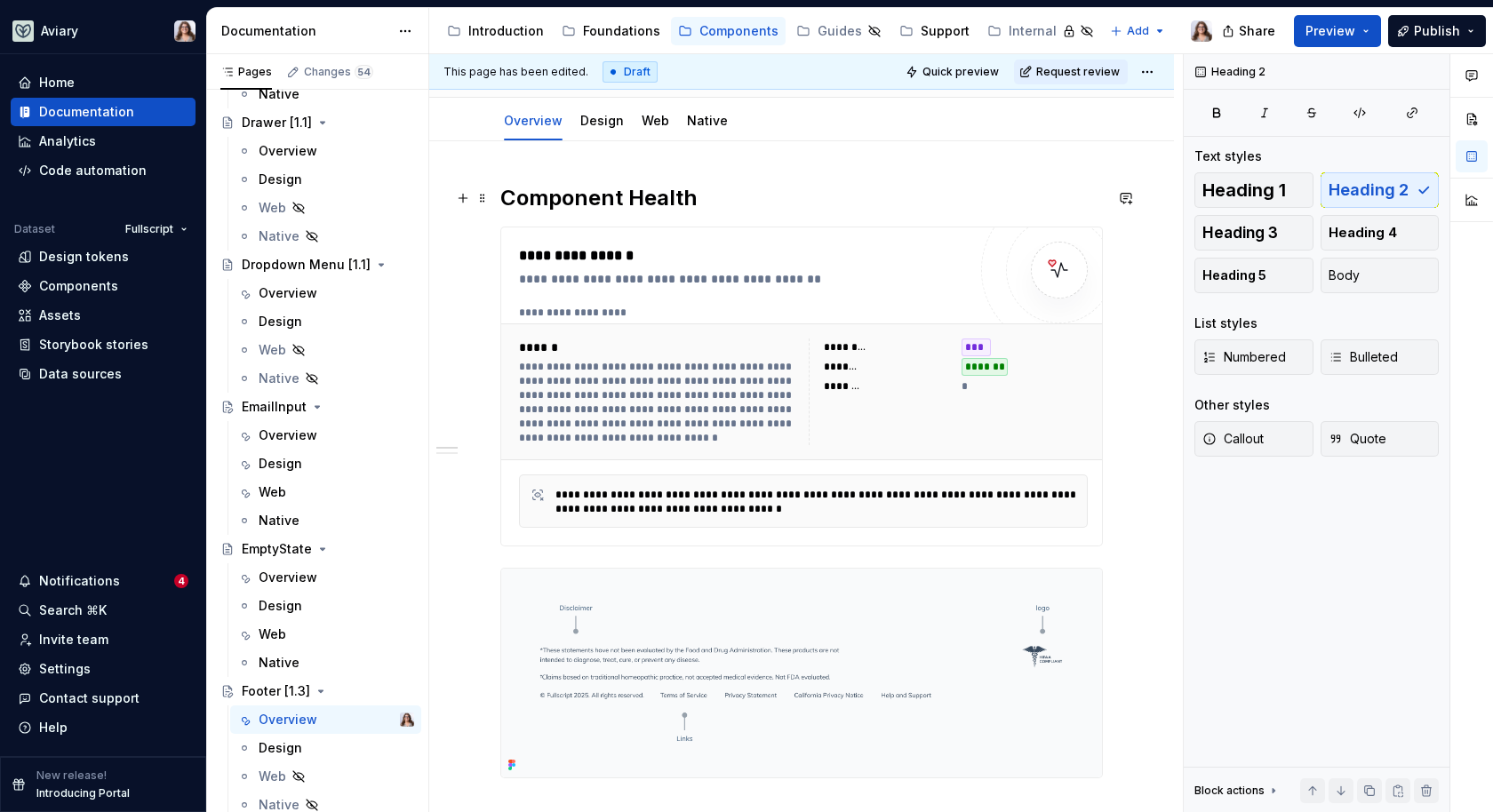
click at [756, 191] on h2 "Component Health" at bounding box center [801, 198] width 603 height 28
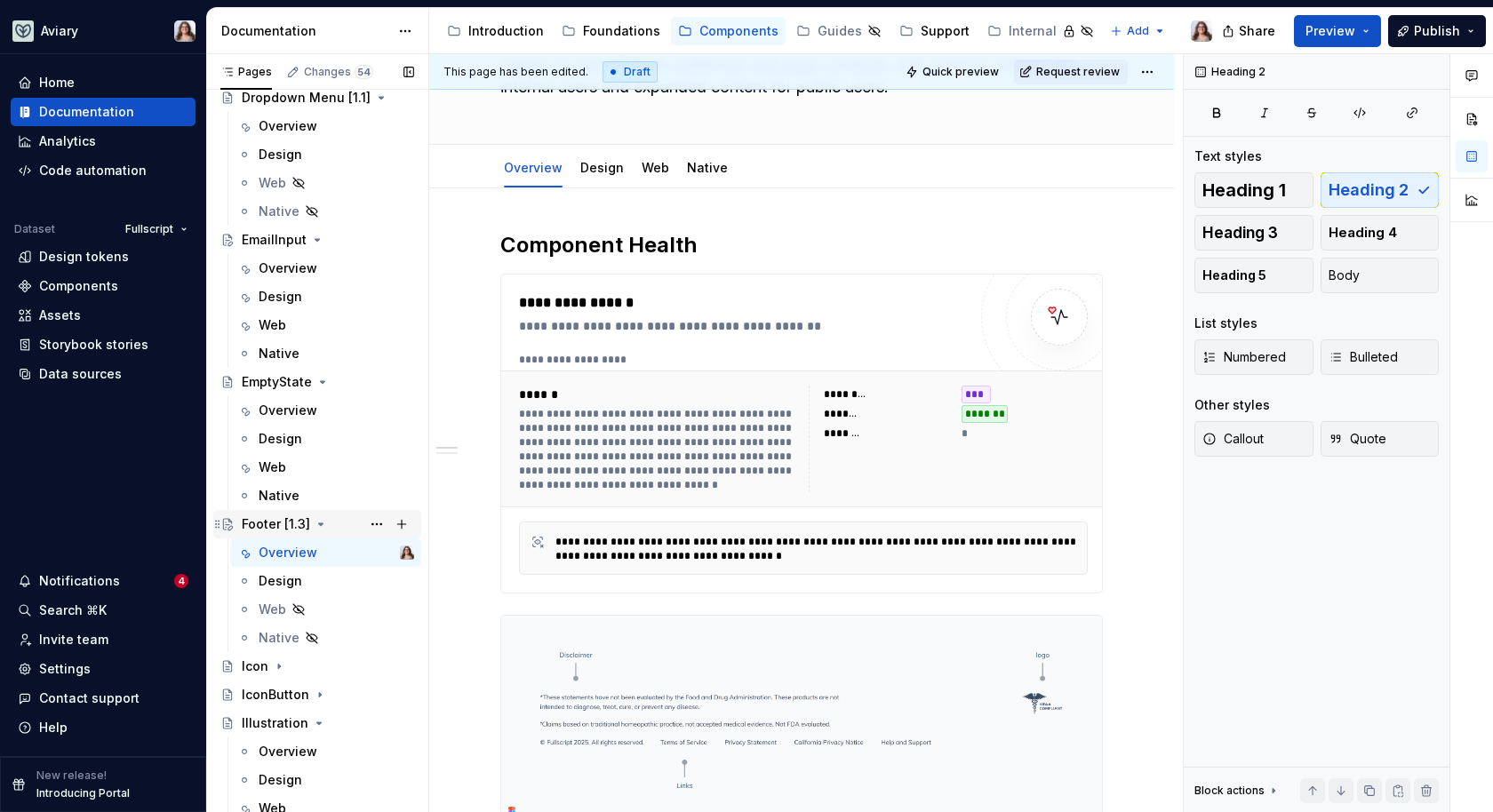
scroll to position [2380, 0]
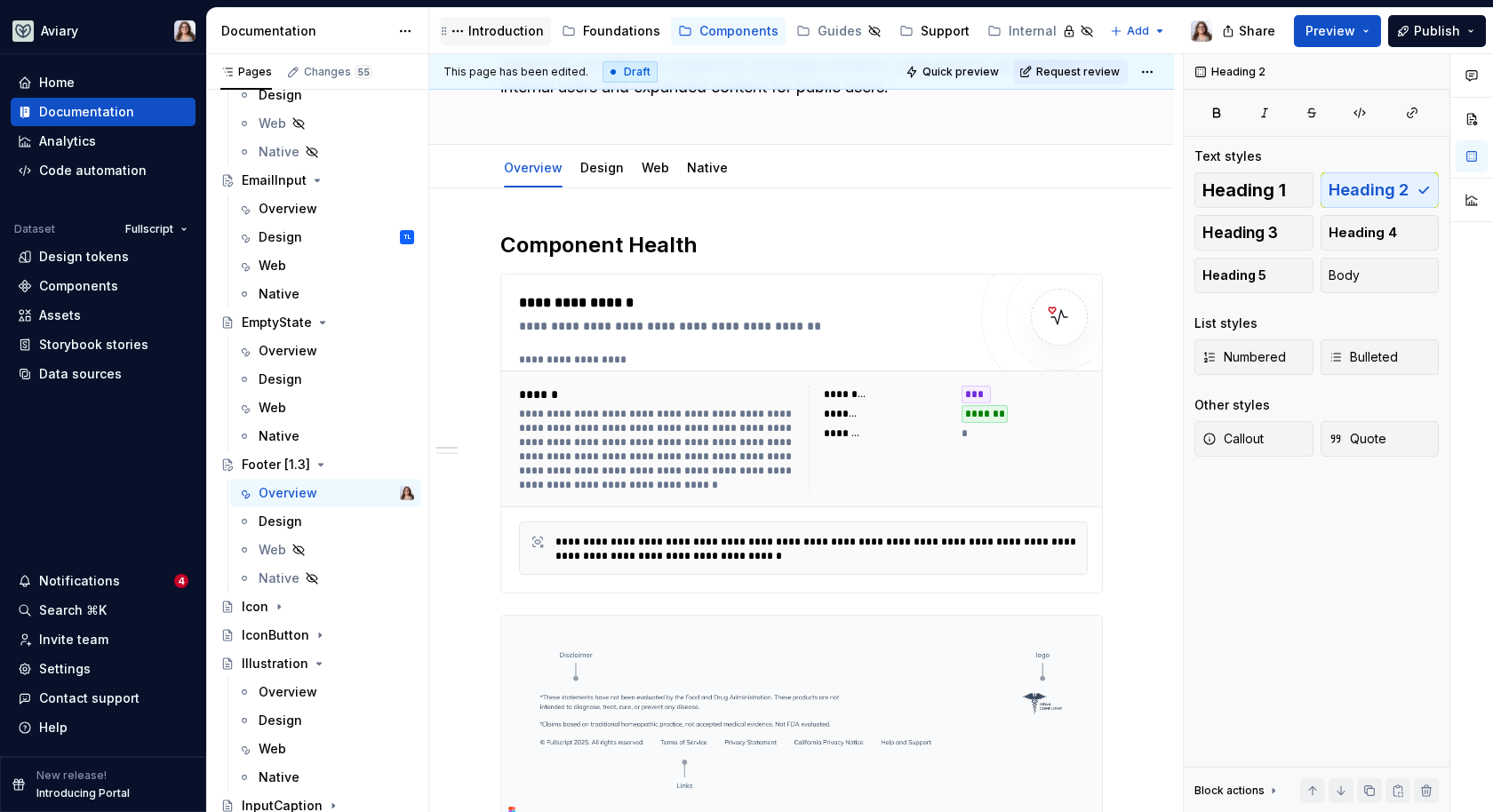
click at [493, 31] on div "Introduction" at bounding box center [506, 31] width 75 height 18
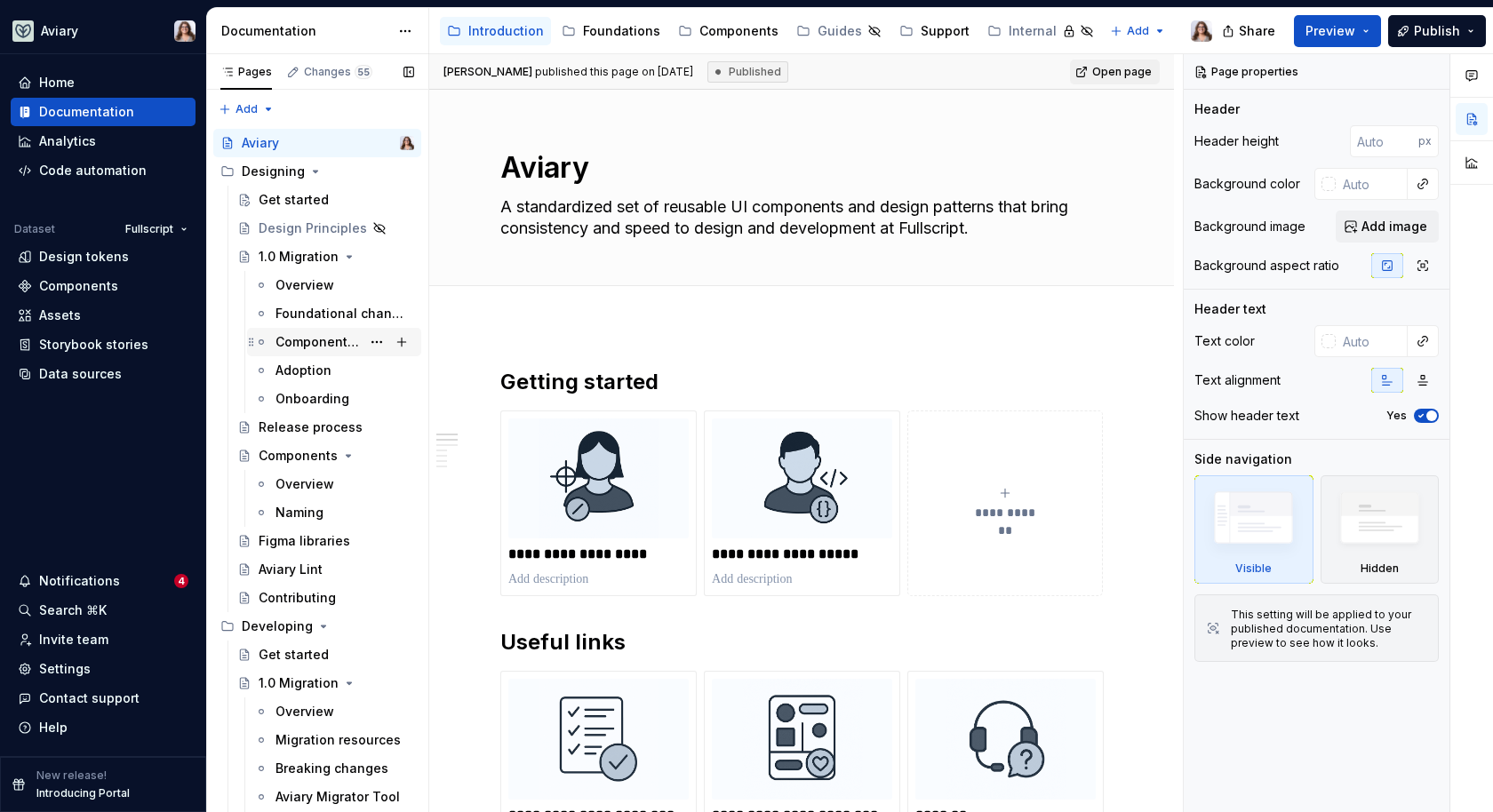
click at [298, 346] on div "Component changes" at bounding box center [319, 342] width 85 height 18
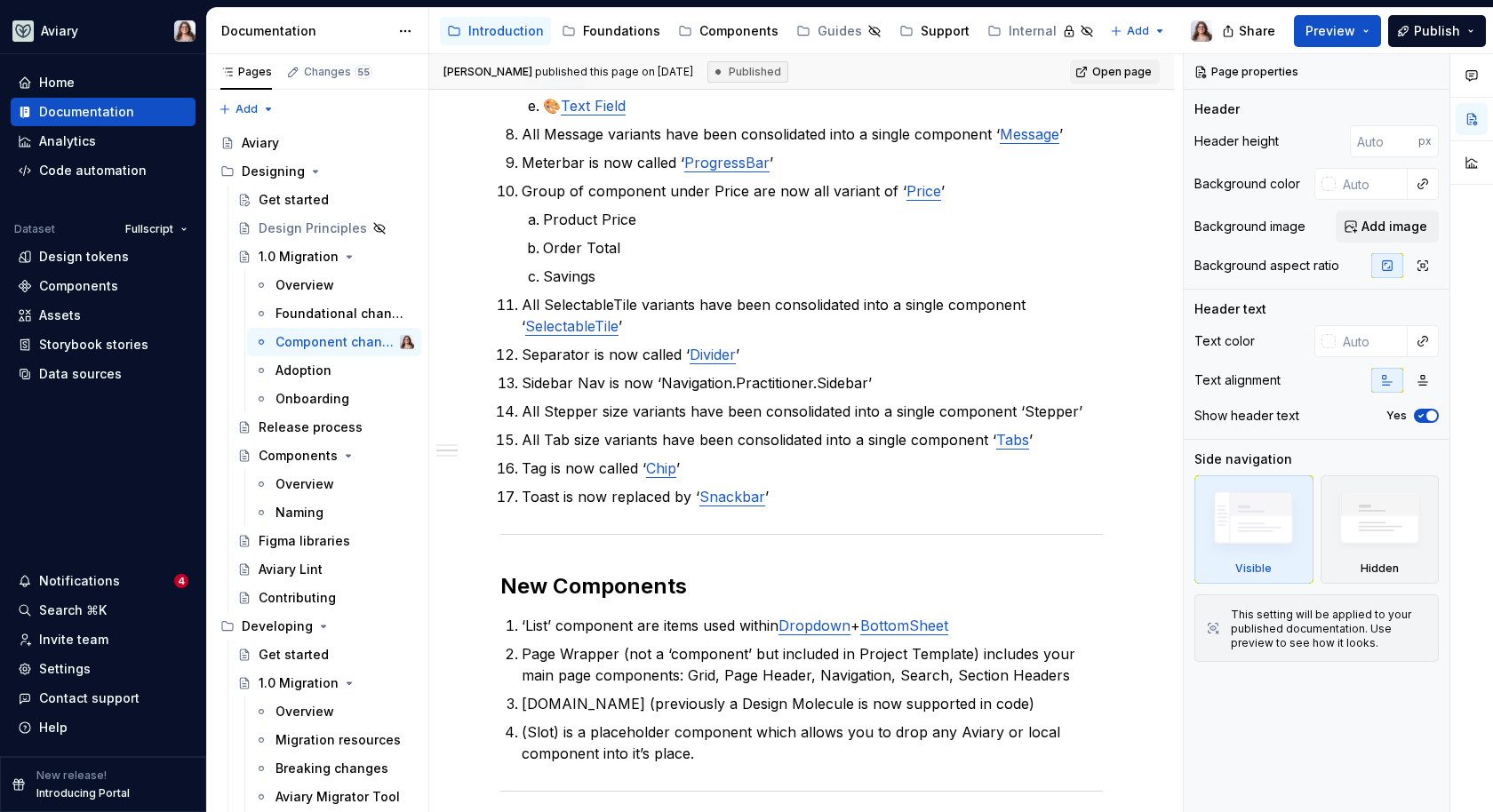
scroll to position [912, 0]
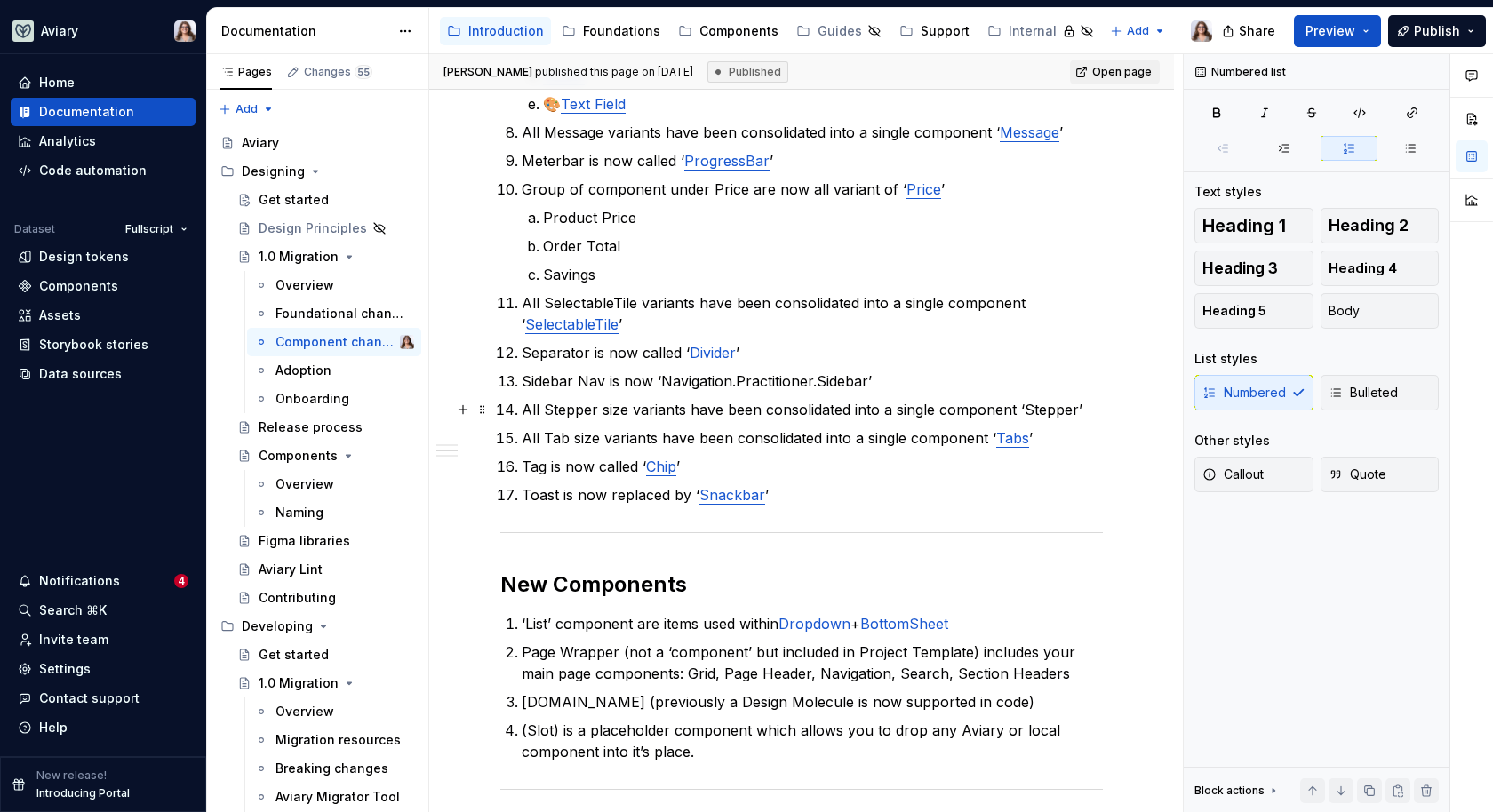
type textarea "*"
click at [524, 407] on p "All Stepper size variants have been consolidated into a single component ‘Stepp…" at bounding box center [812, 410] width 582 height 22
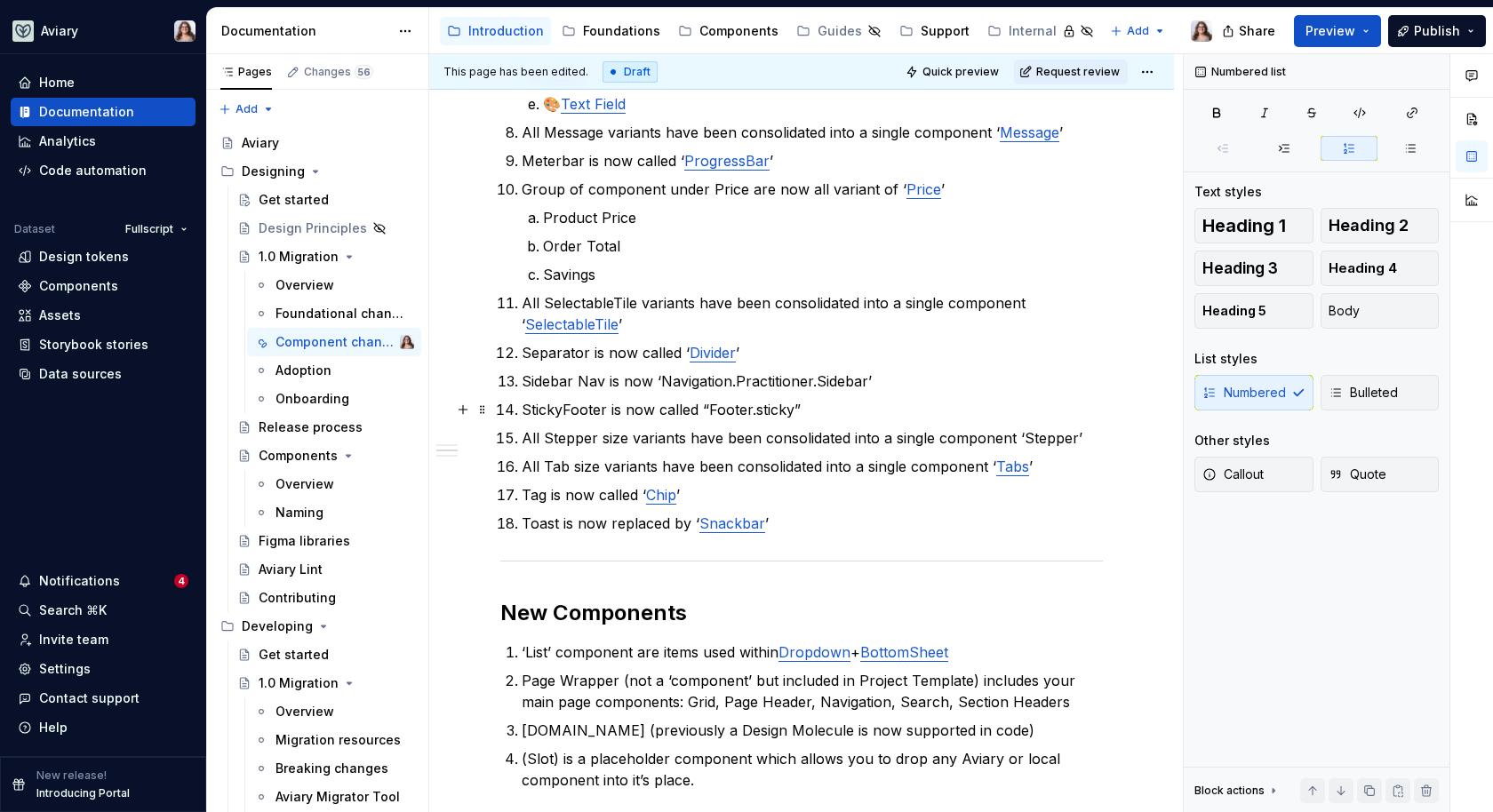
click at [756, 410] on p "StickyFooter is now called “Footer.sticky”" at bounding box center [812, 410] width 582 height 22
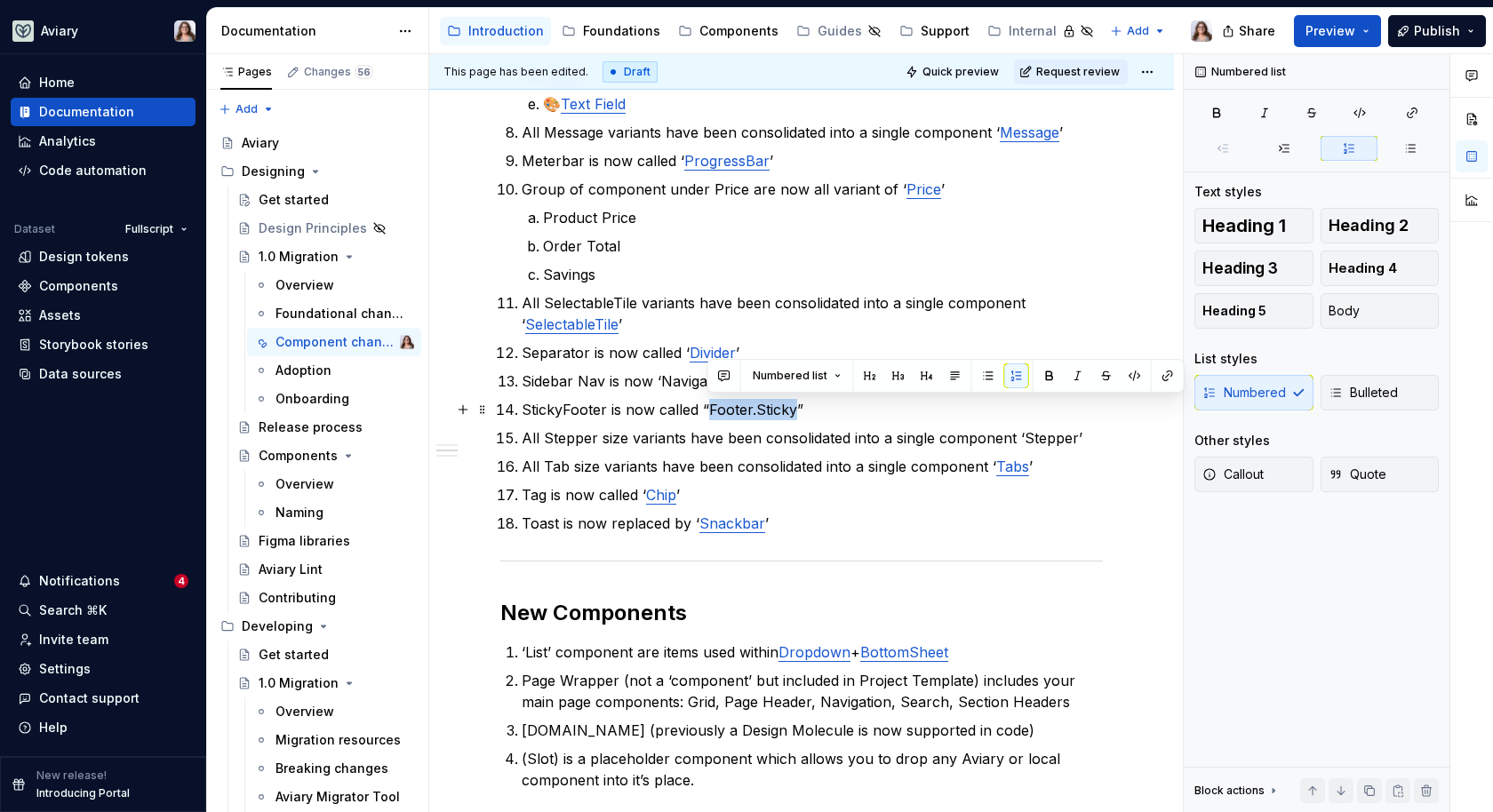
drag, startPoint x: 793, startPoint y: 410, endPoint x: 705, endPoint y: 411, distance: 88.0
click at [705, 411] on p "StickyFooter is now called “Footer.Sticky”" at bounding box center [812, 410] width 582 height 22
click at [1167, 372] on button "button" at bounding box center [1167, 376] width 25 height 24
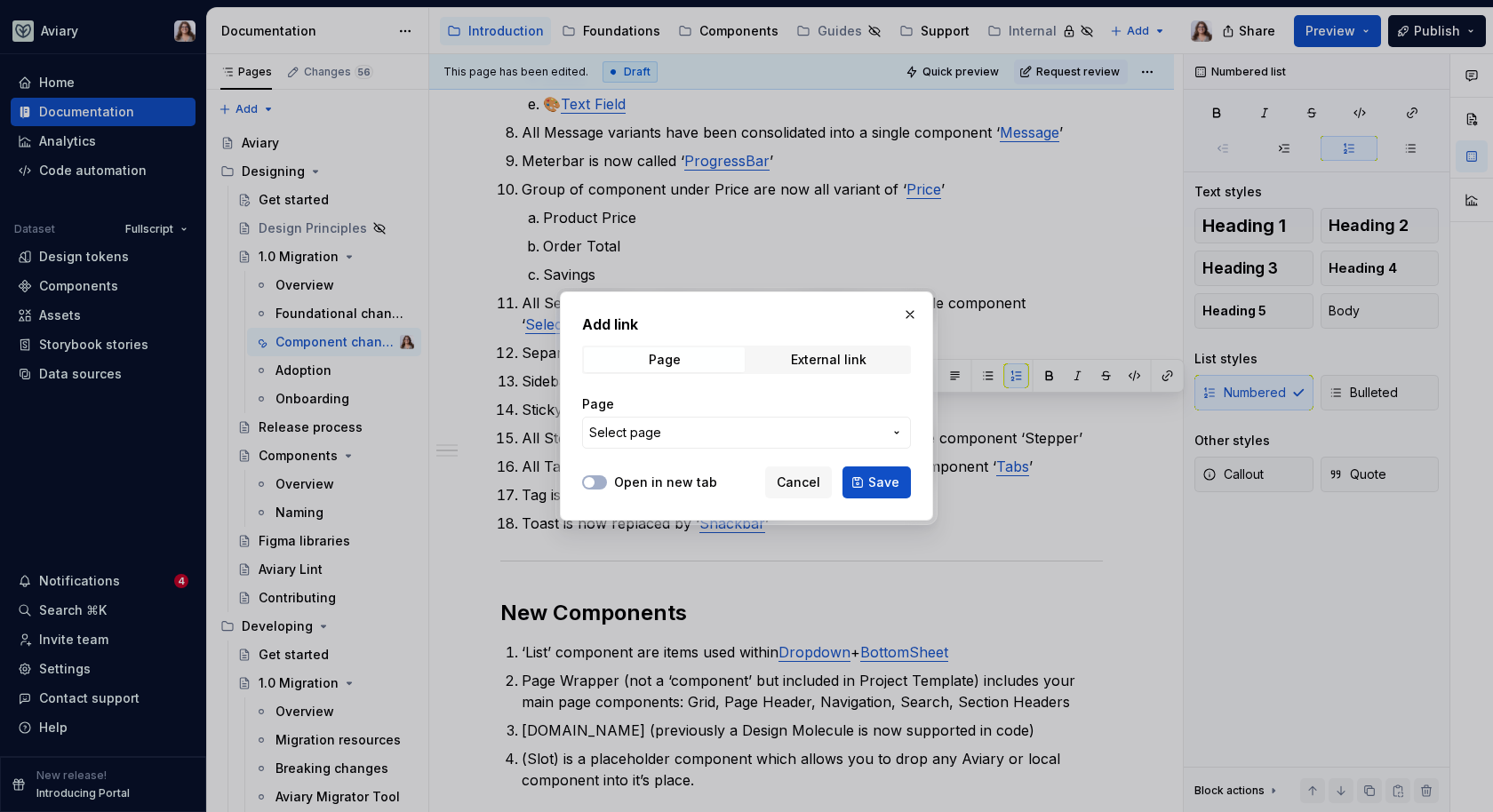
click at [781, 445] on button "Select page" at bounding box center [747, 432] width 329 height 32
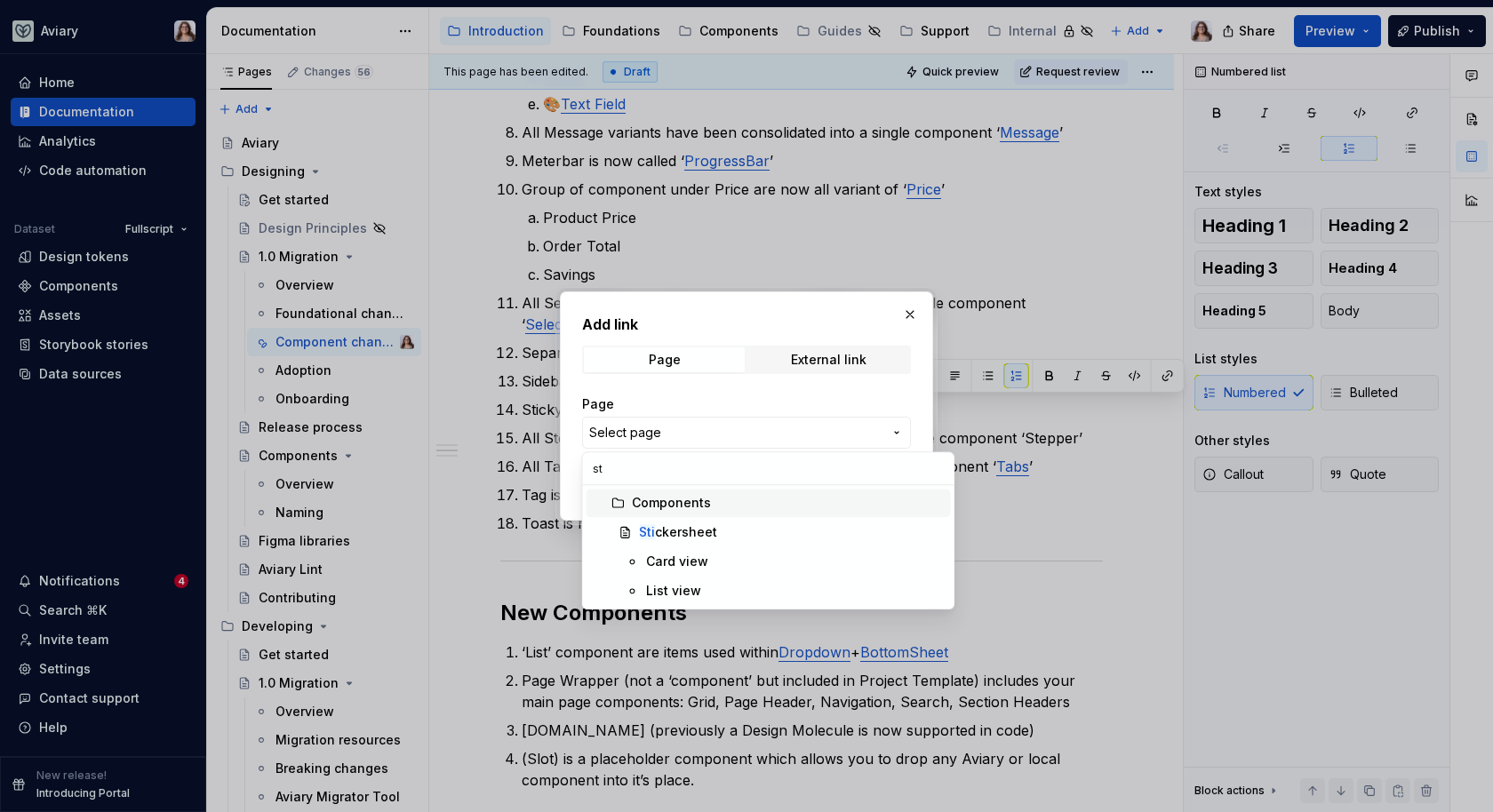
type input "s"
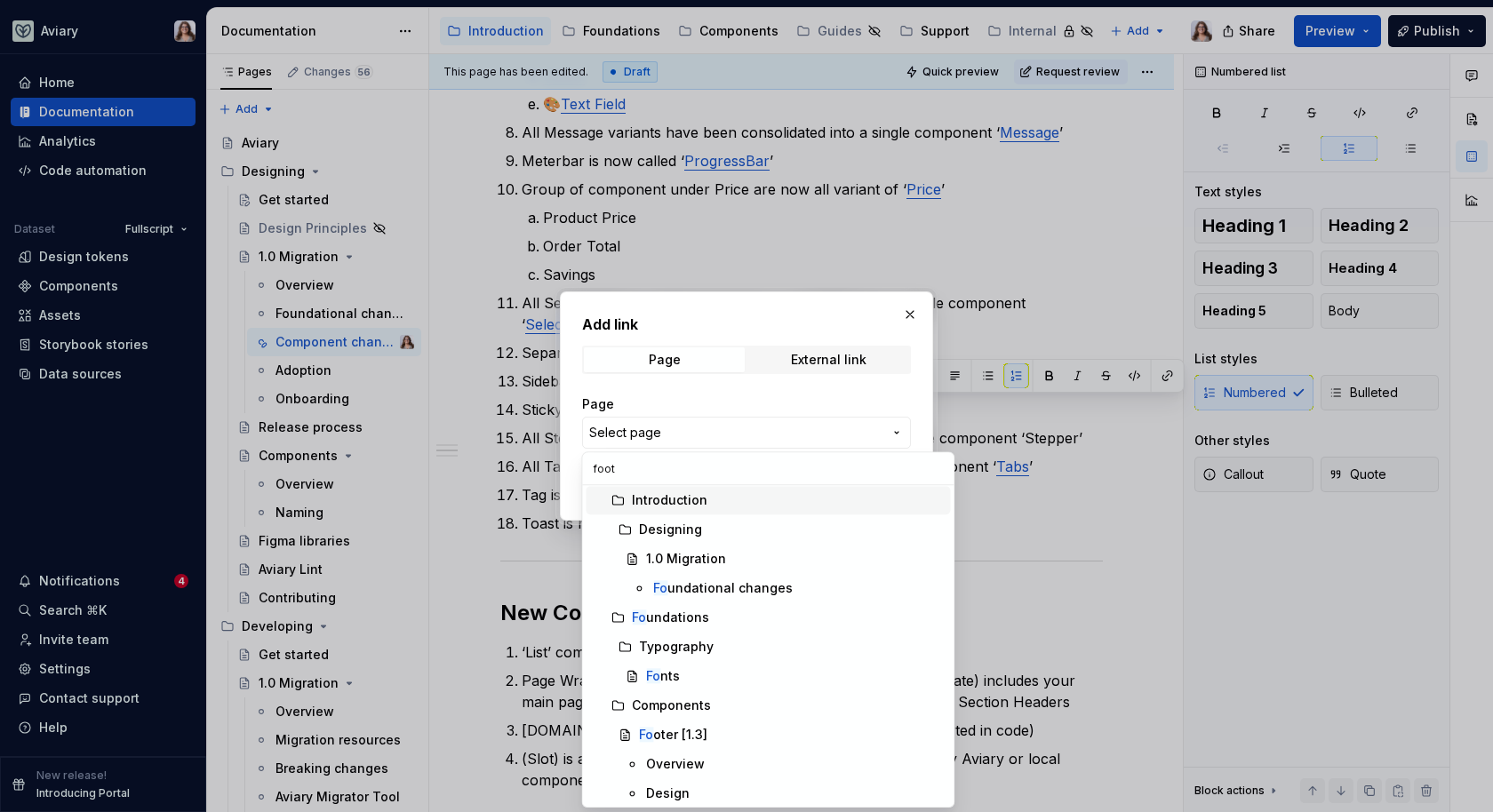
scroll to position [0, 0]
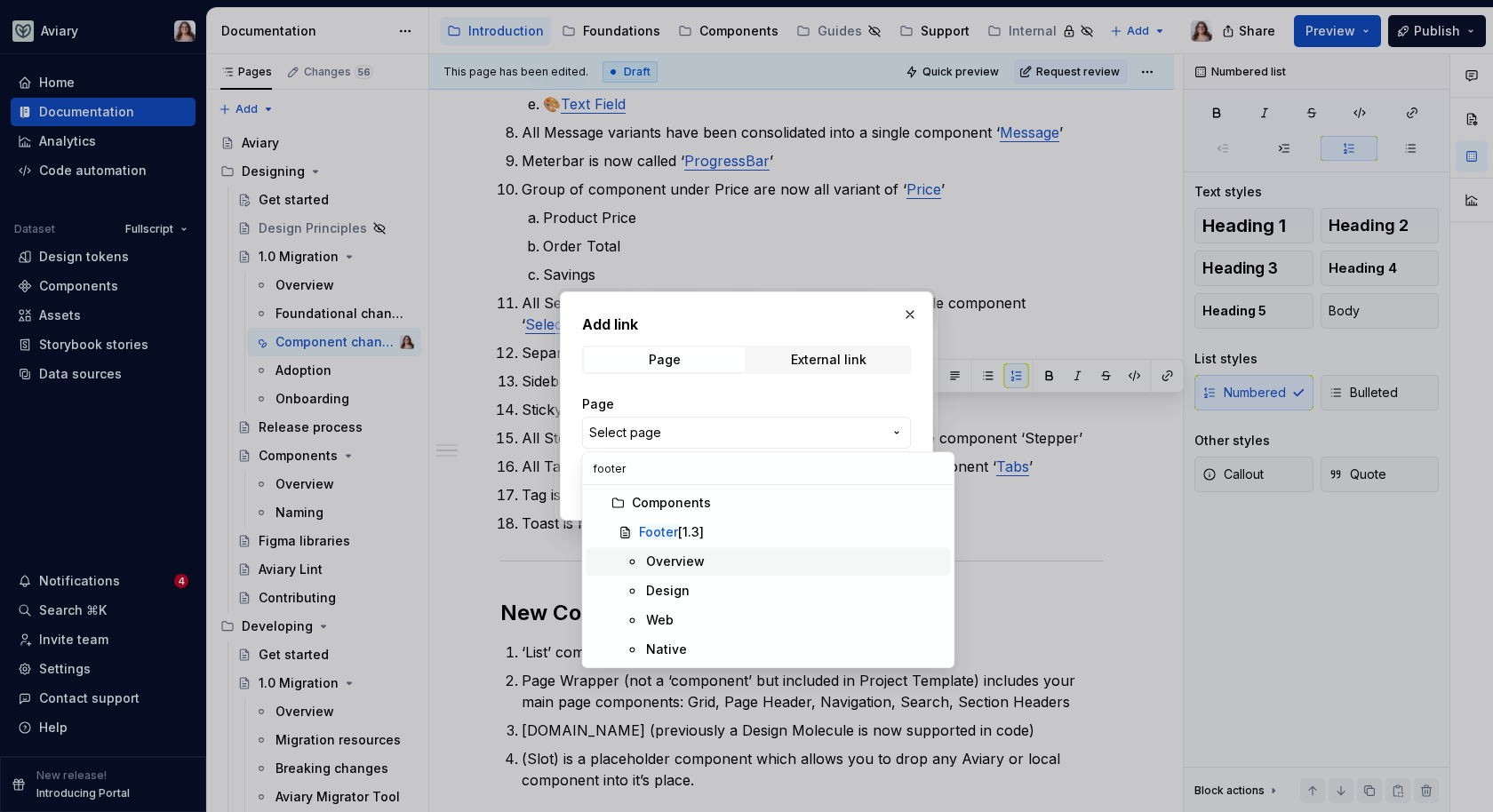
type input "footer"
click at [701, 565] on div "Overview" at bounding box center [675, 562] width 59 height 18
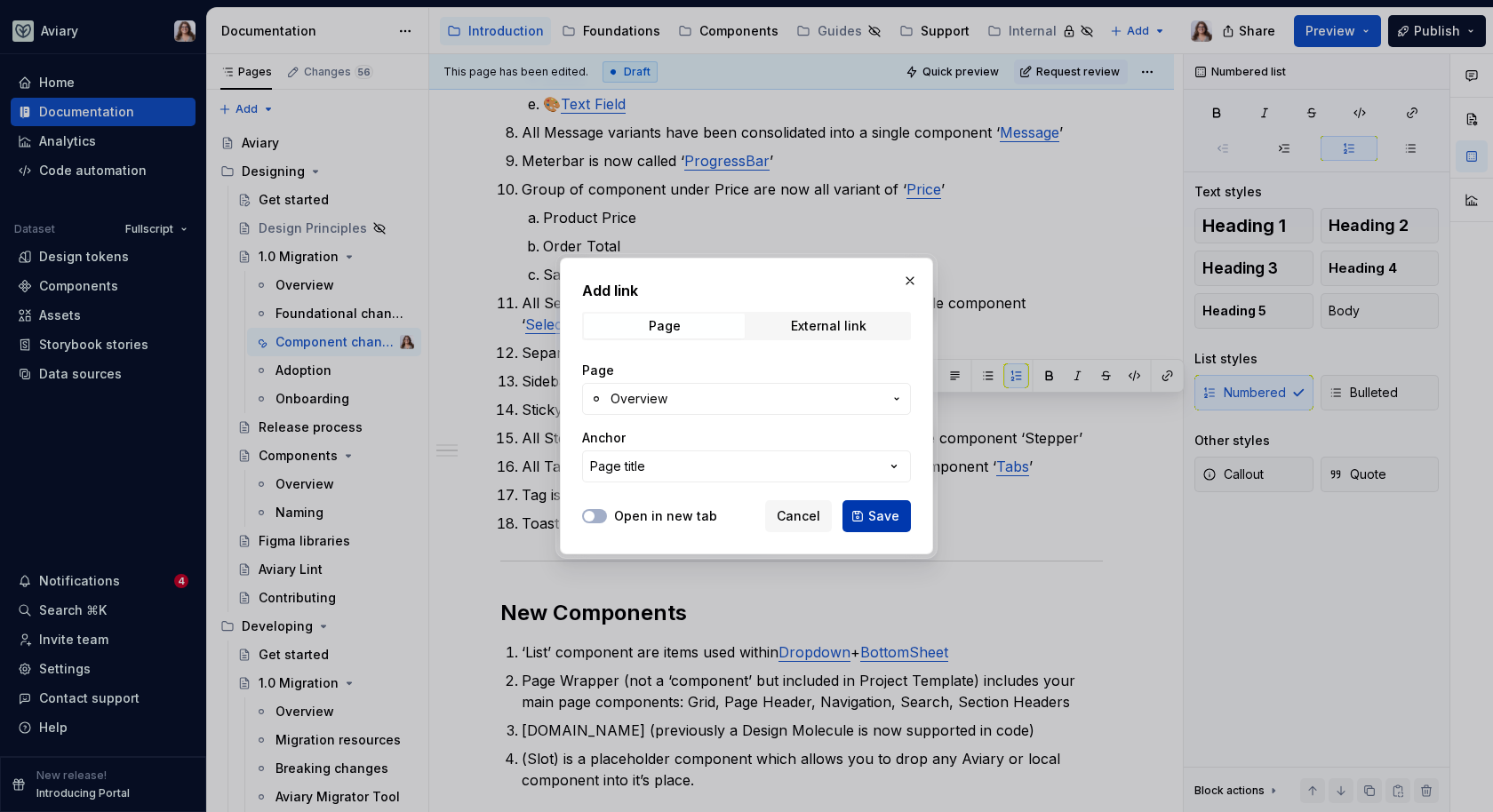
click at [869, 513] on button "Save" at bounding box center [876, 515] width 68 height 32
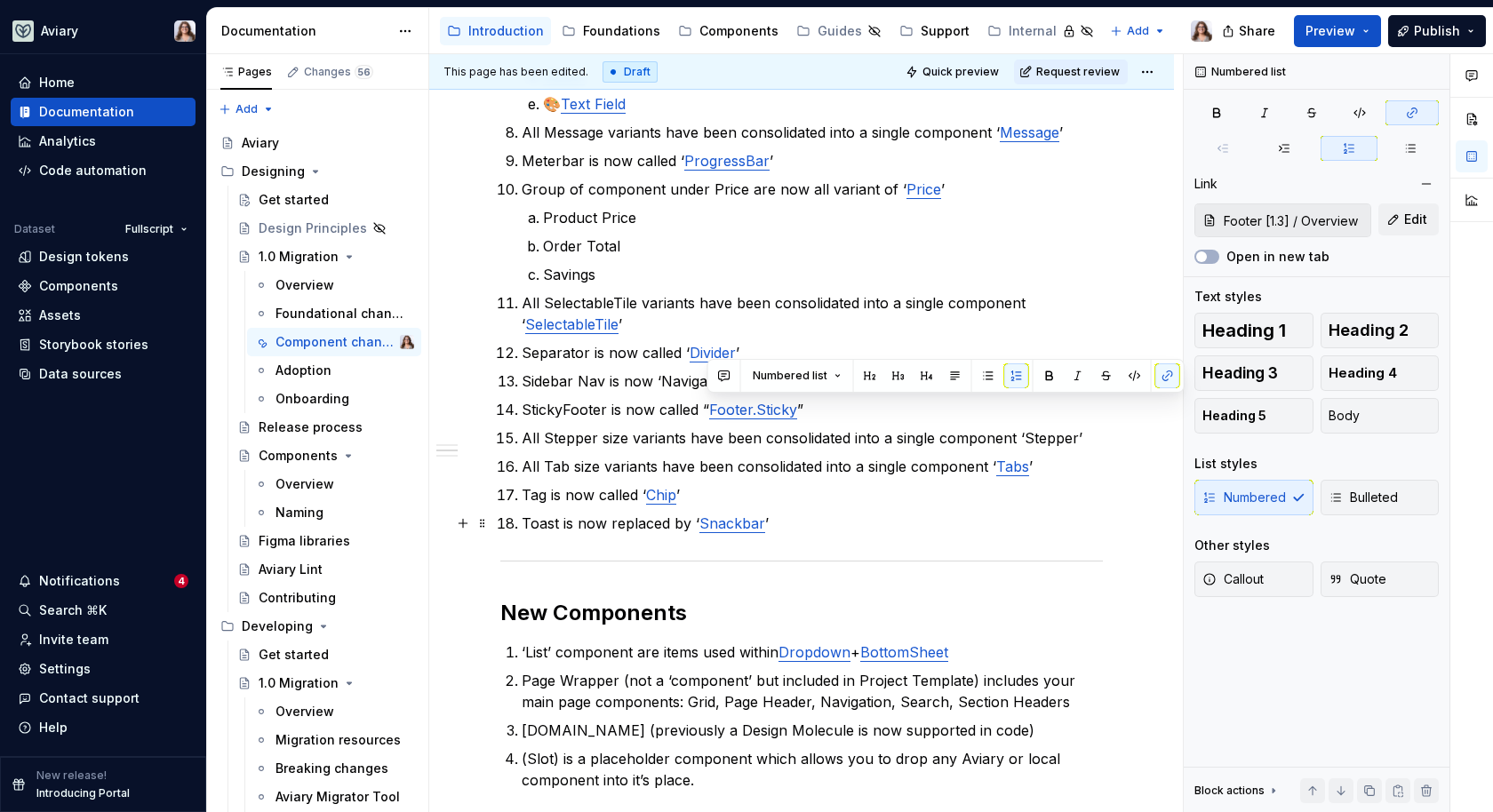
click at [778, 518] on p "Toast is now replaced by ‘ Snackbar ’" at bounding box center [812, 523] width 582 height 22
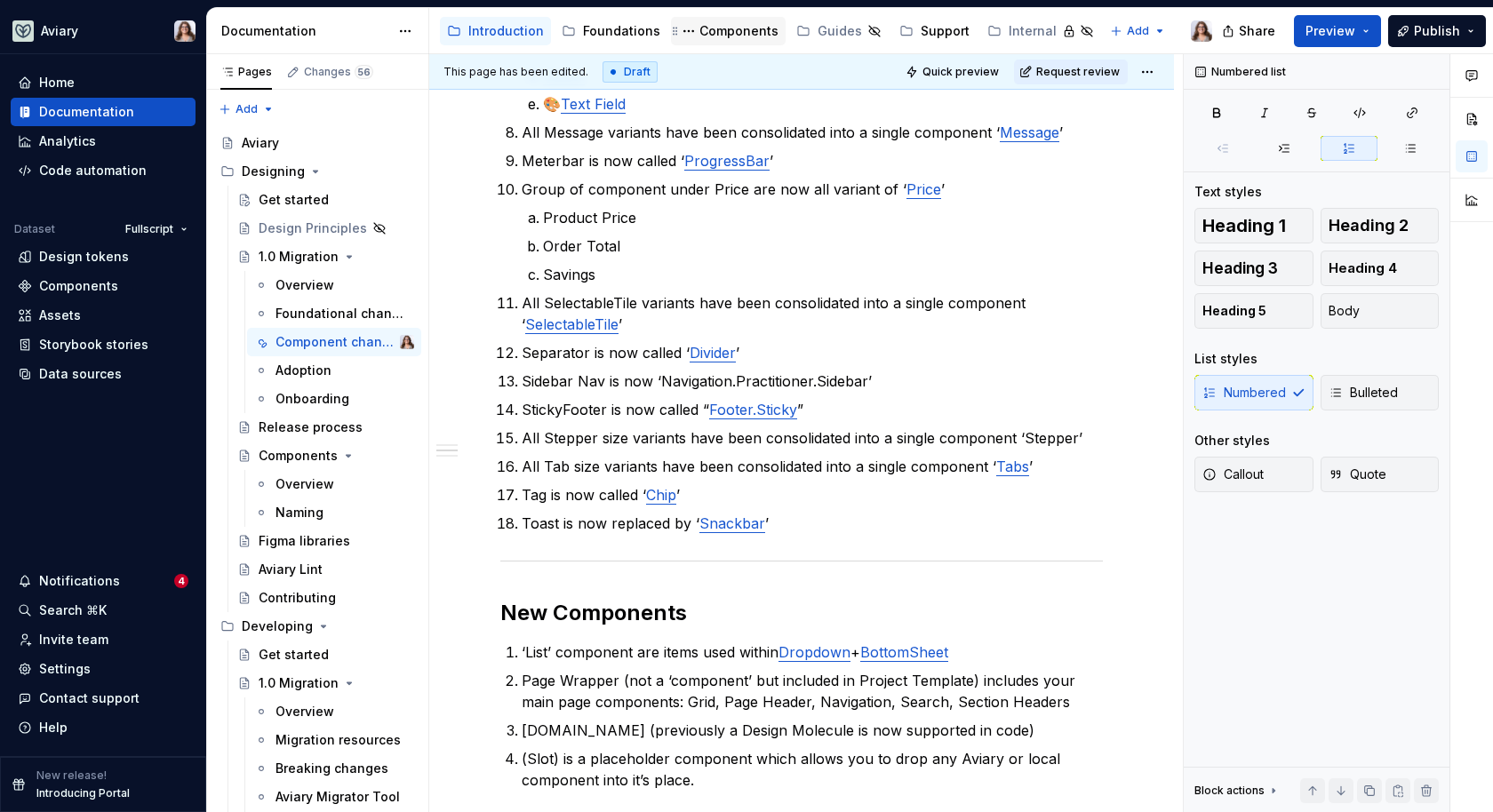
click at [702, 31] on div "Components" at bounding box center [739, 31] width 79 height 18
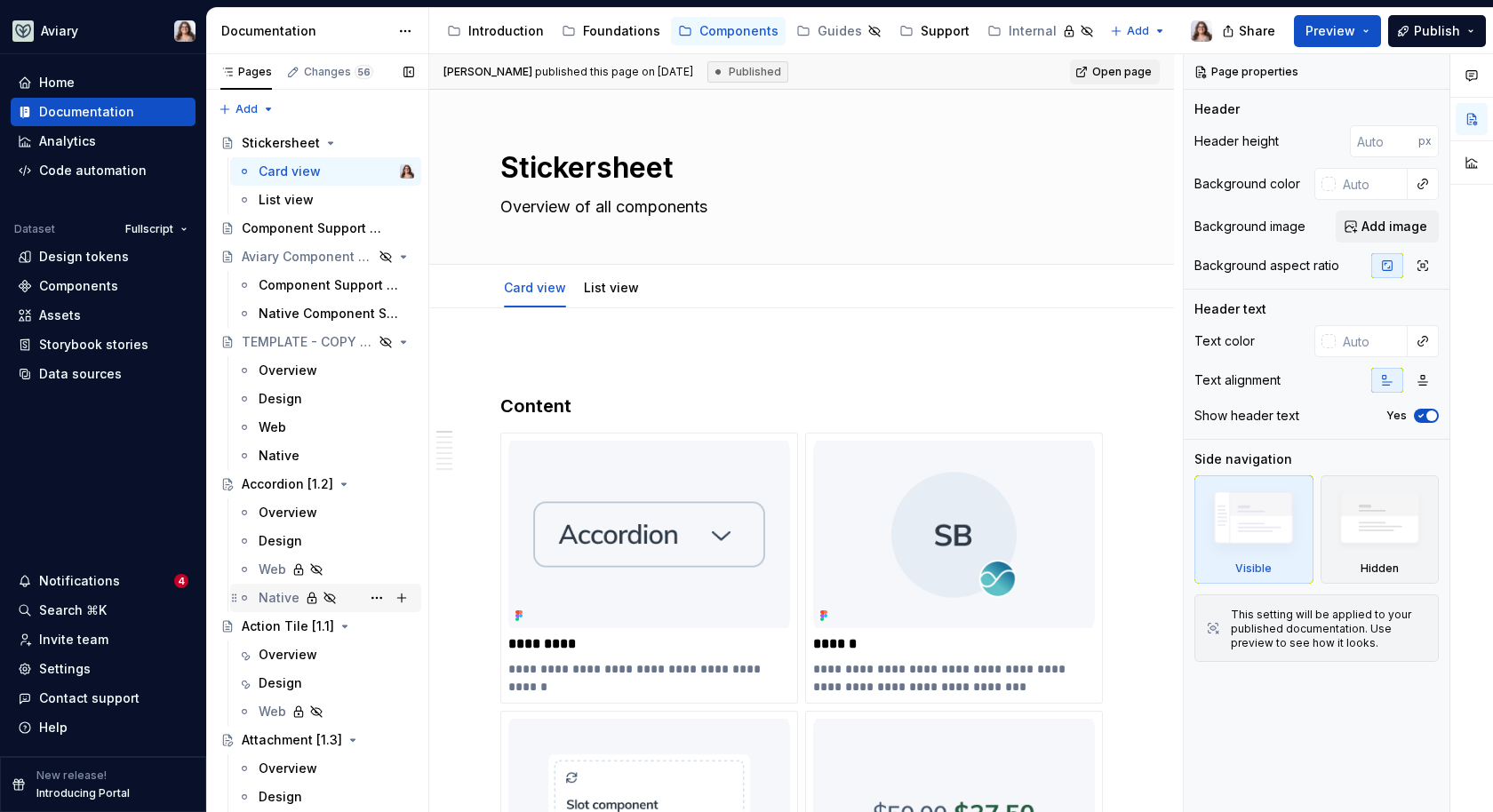
scroll to position [2, 0]
click at [352, 340] on icon "Page tree" at bounding box center [354, 340] width 5 height 2
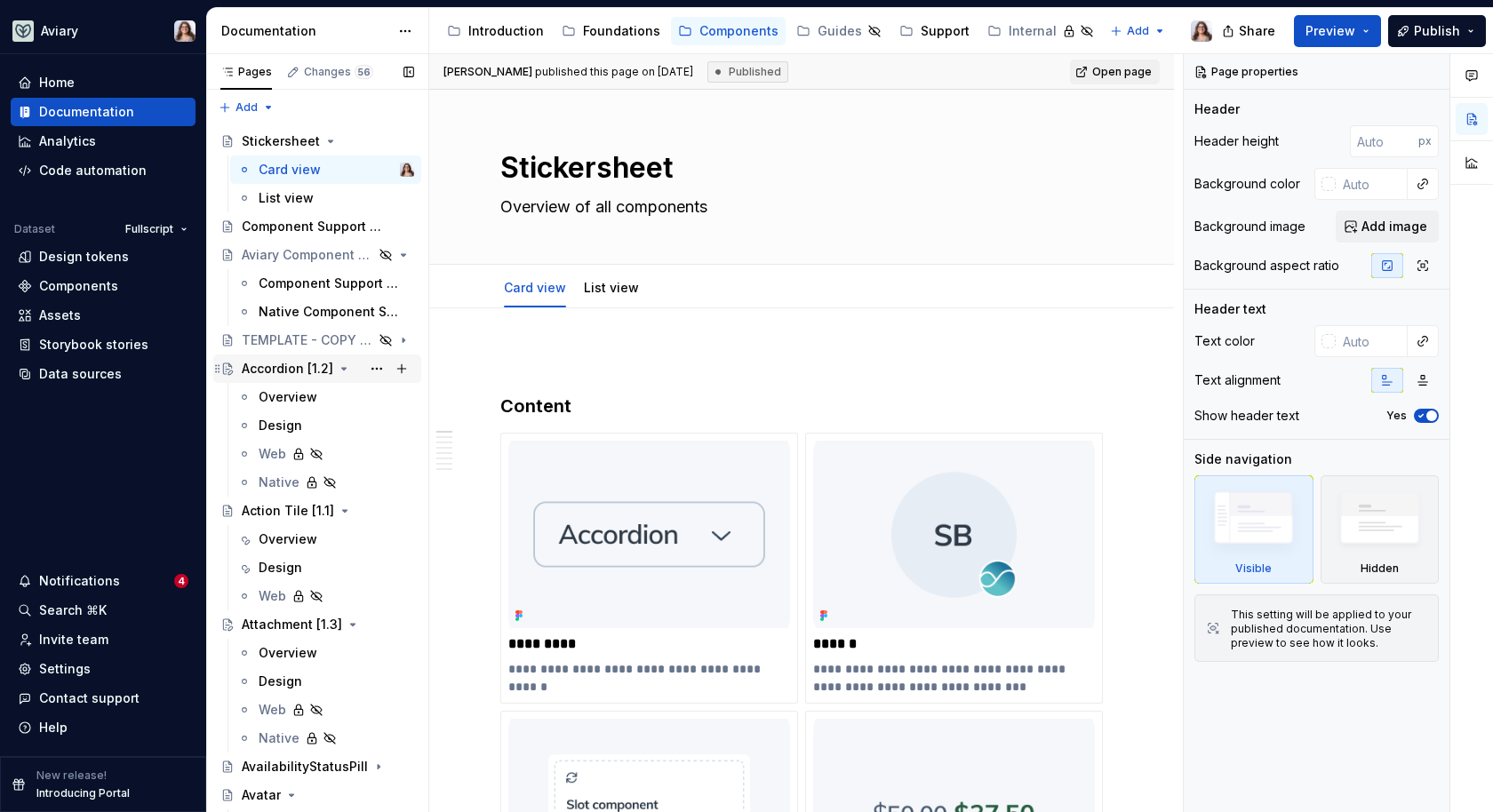
click at [339, 367] on icon "Page tree" at bounding box center [344, 369] width 15 height 15
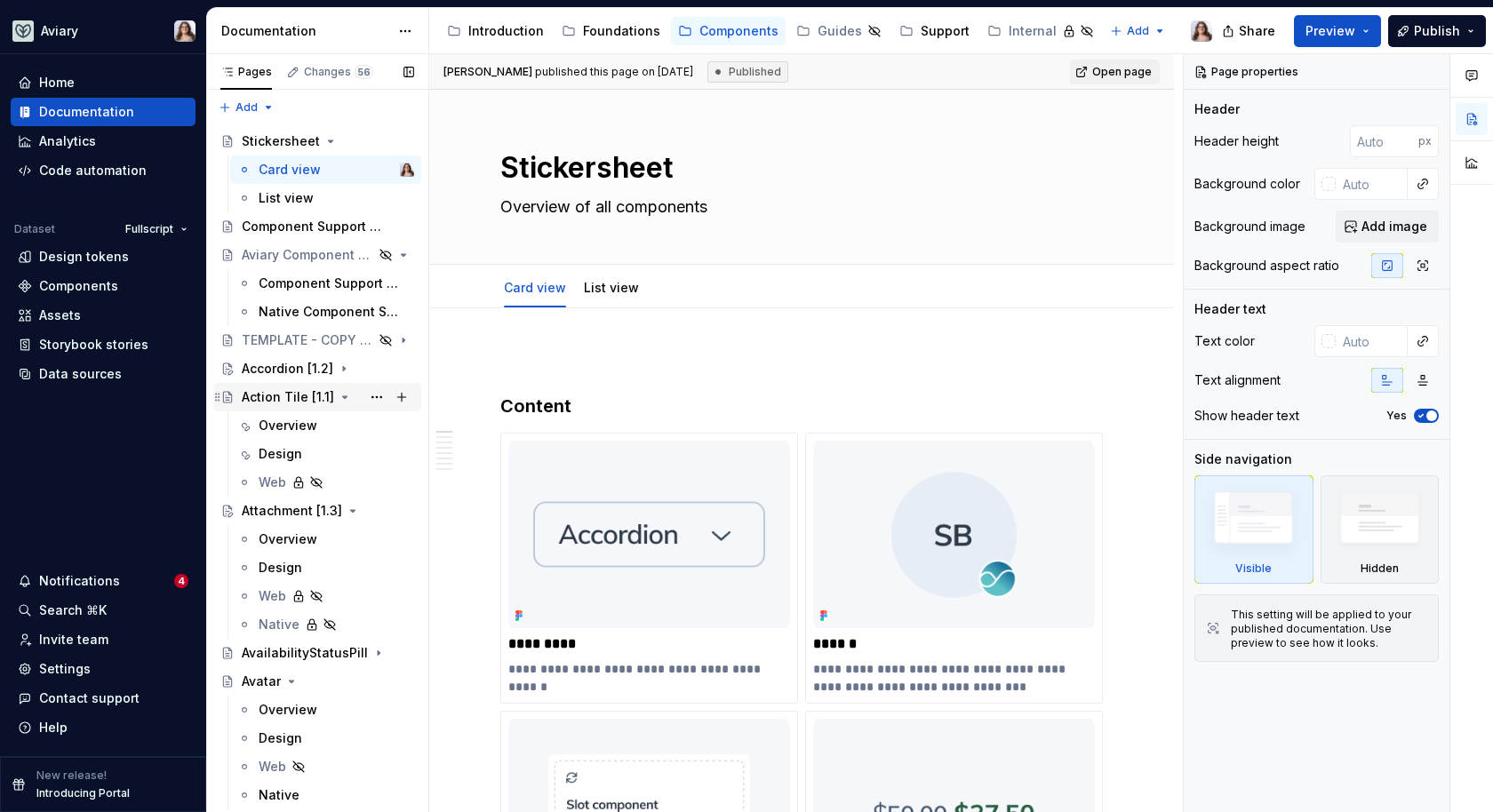
click at [342, 392] on icon "Page tree" at bounding box center [345, 397] width 15 height 15
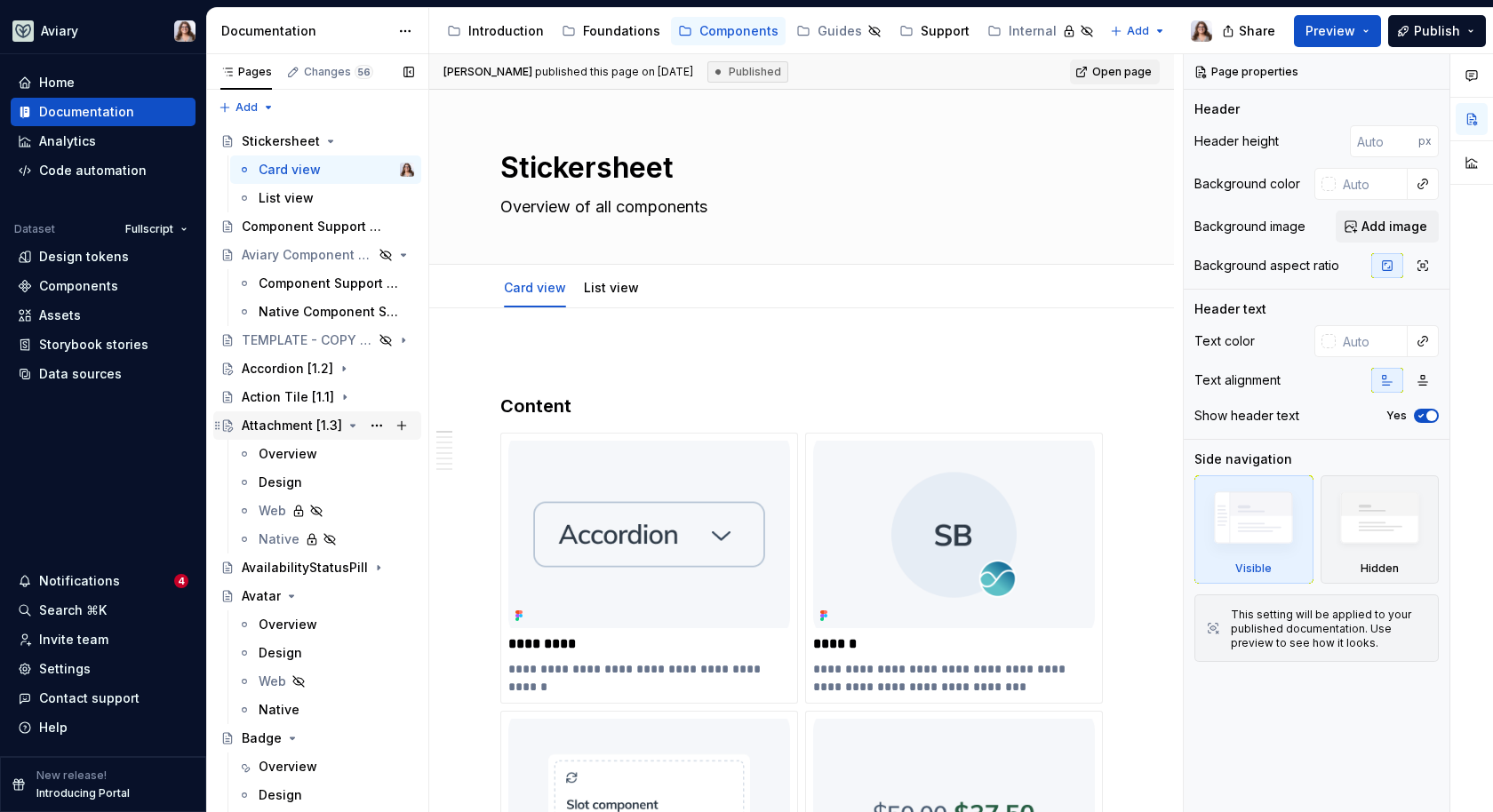
click at [349, 422] on icon "Page tree" at bounding box center [353, 426] width 15 height 15
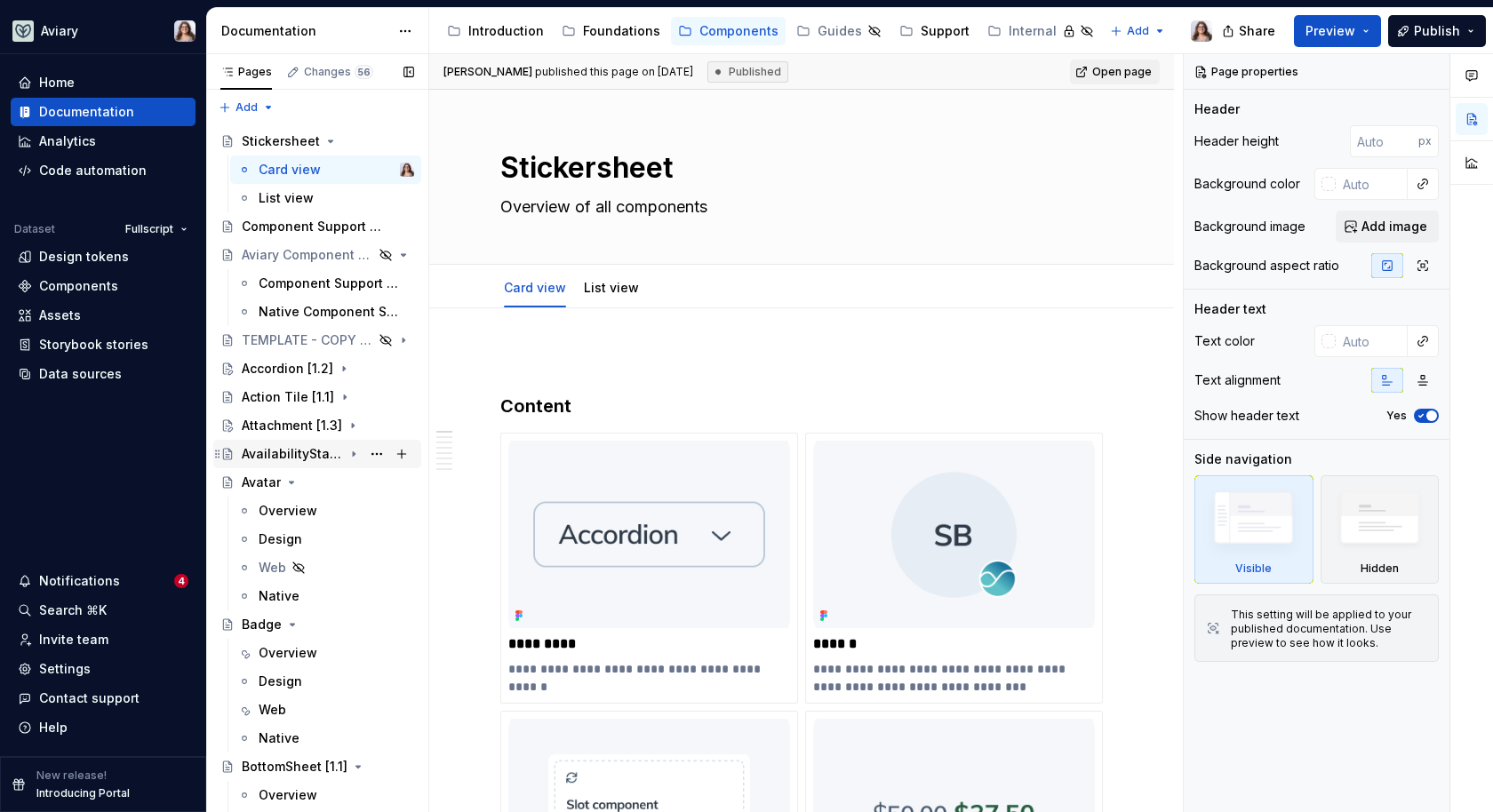
click at [347, 457] on icon "Page tree" at bounding box center [354, 455] width 15 height 15
click at [352, 454] on icon "Page tree" at bounding box center [354, 455] width 5 height 2
click at [292, 481] on icon "Page tree" at bounding box center [291, 483] width 15 height 15
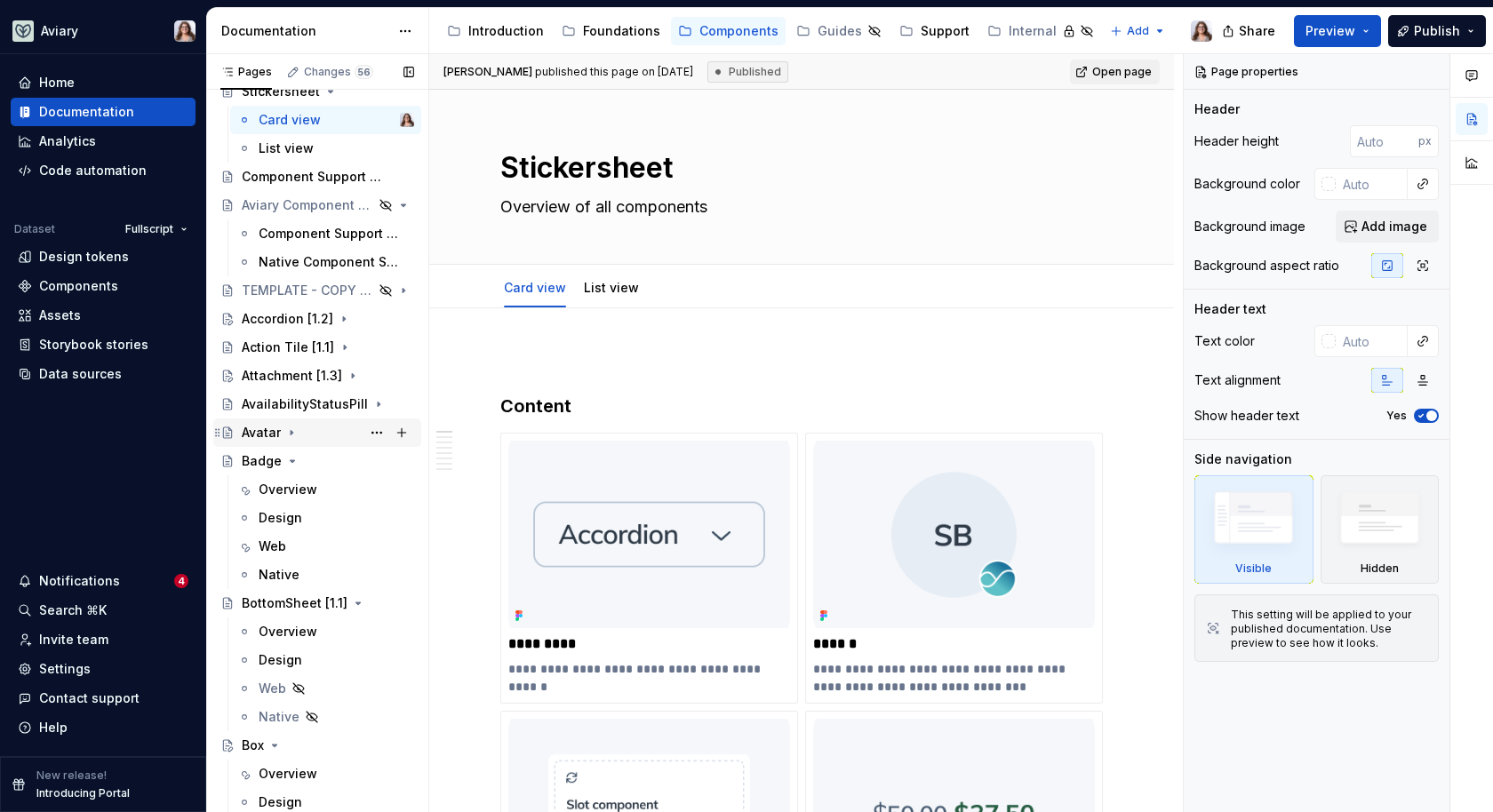
scroll to position [61, 0]
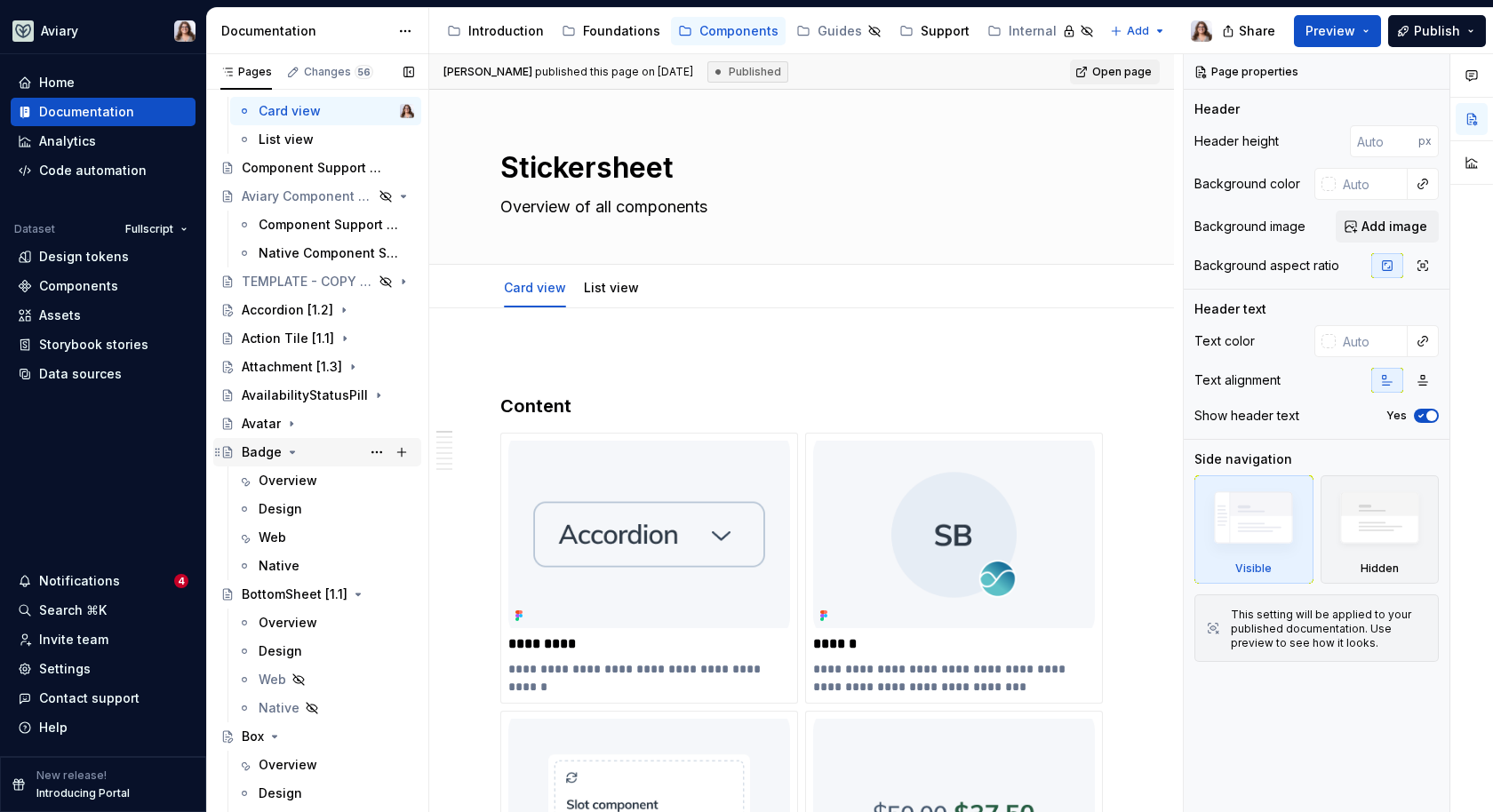
click at [294, 449] on icon "Page tree" at bounding box center [292, 453] width 15 height 15
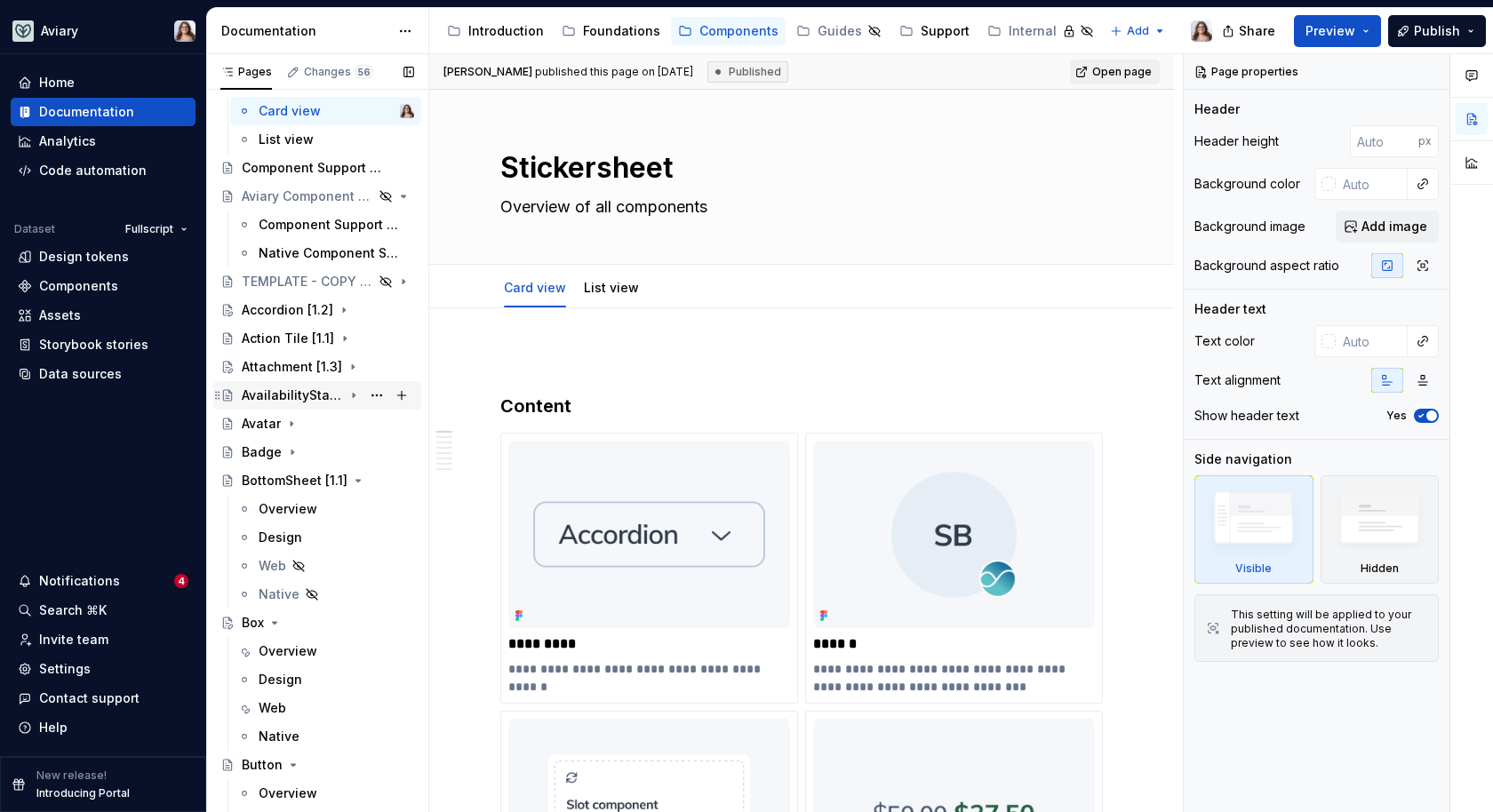
click at [347, 395] on icon "Page tree" at bounding box center [354, 396] width 15 height 15
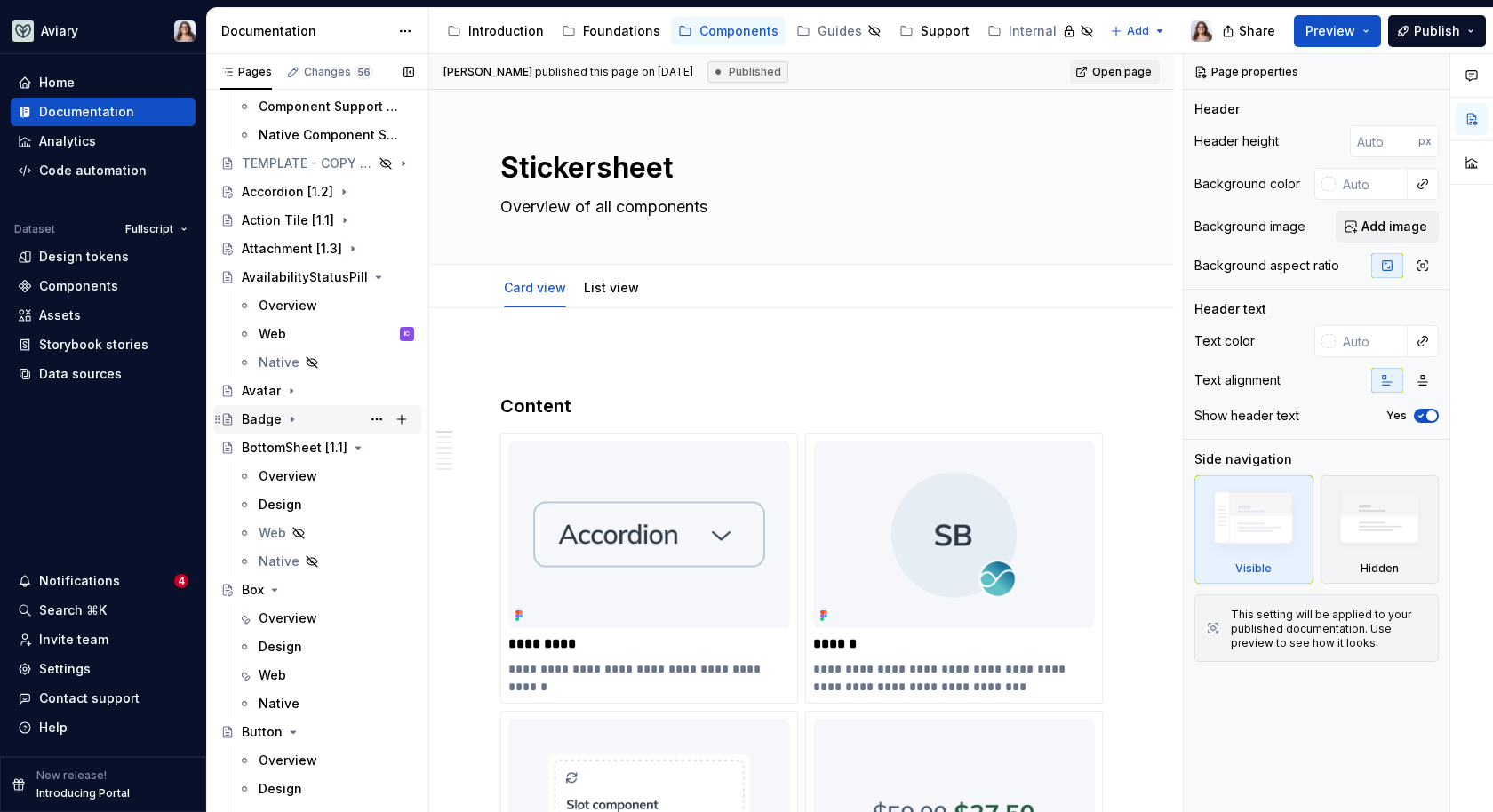
scroll to position [188, 0]
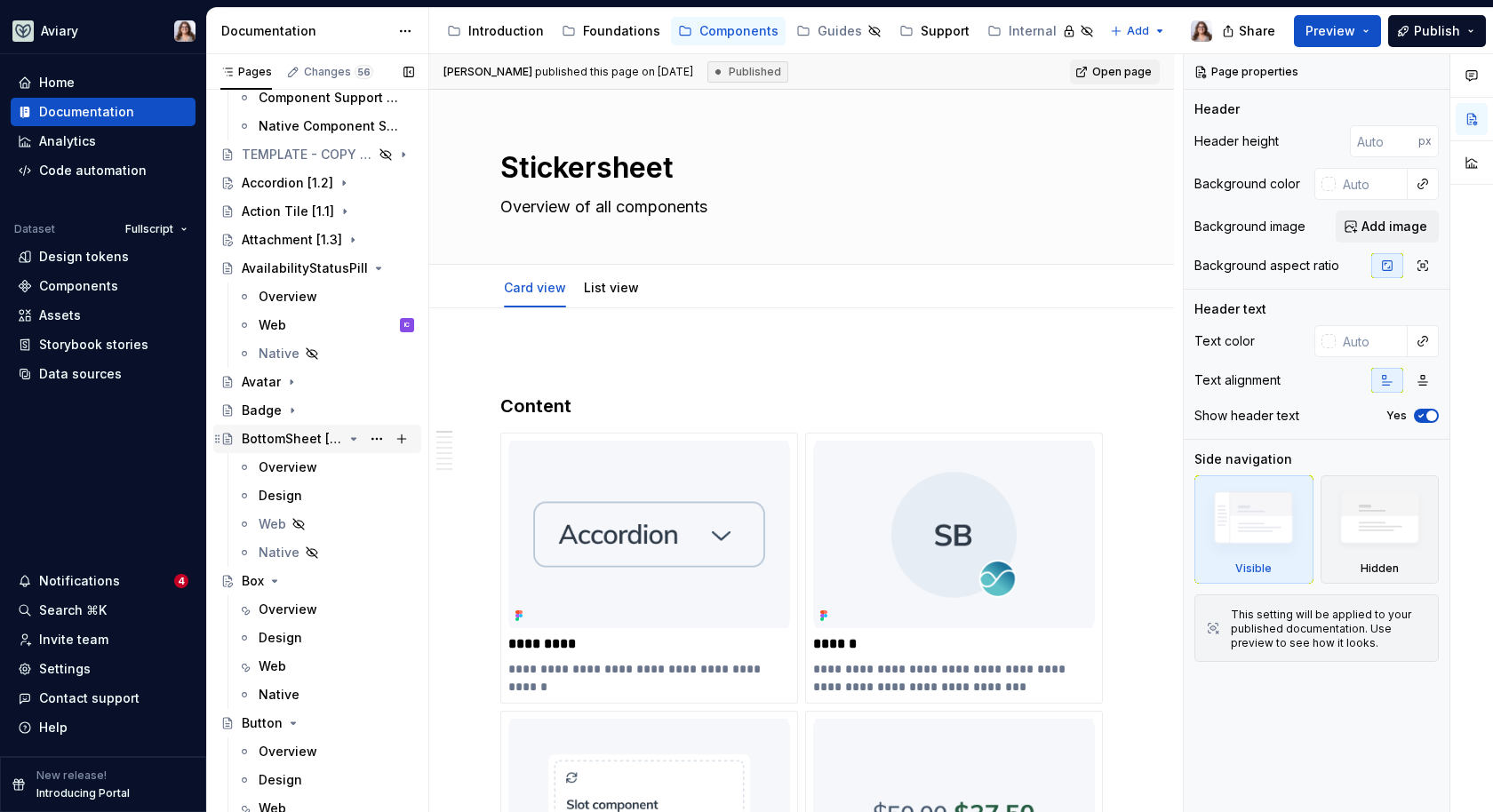
click at [352, 438] on icon "Page tree" at bounding box center [354, 439] width 5 height 2
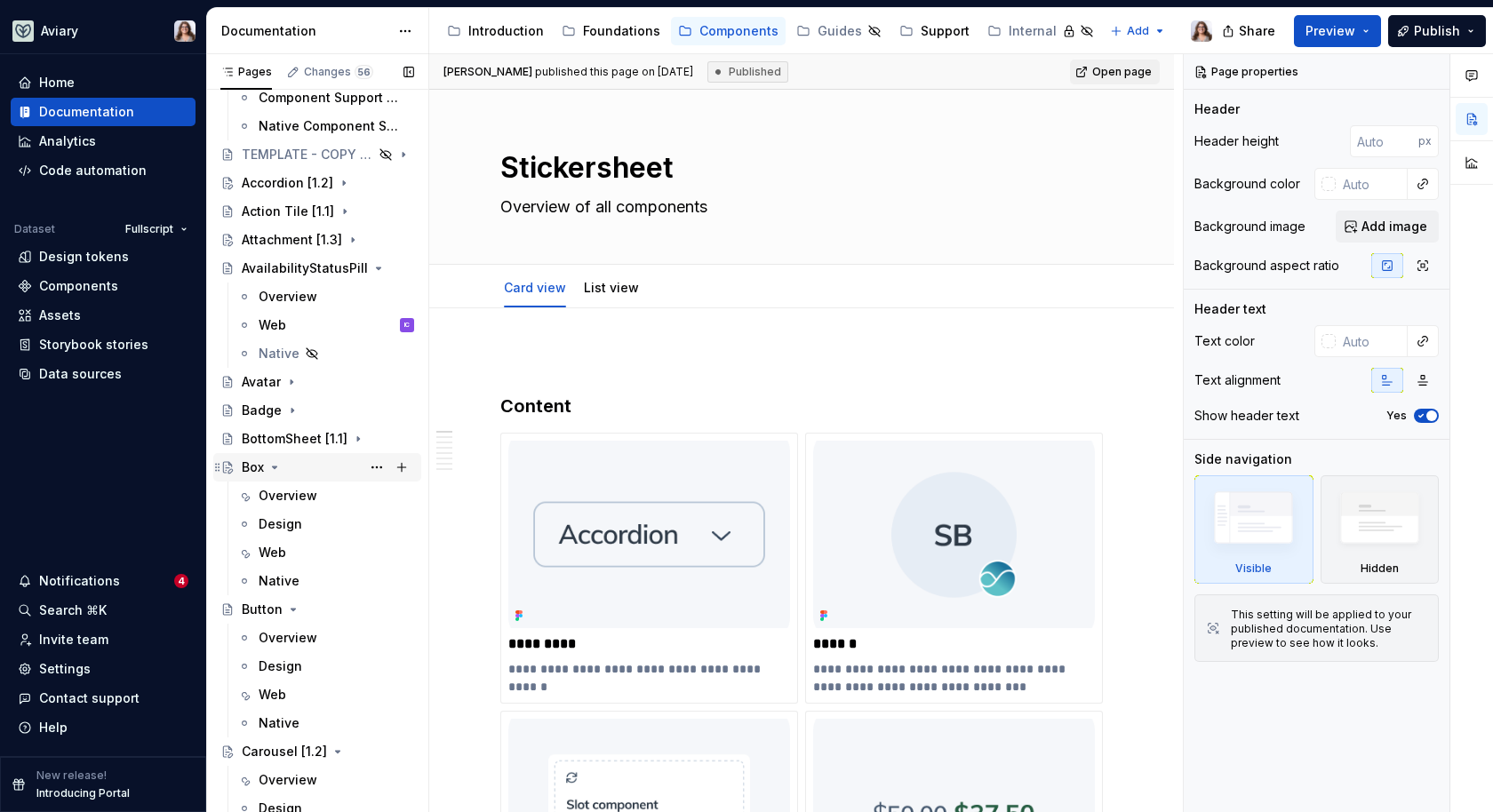
click at [277, 468] on icon "Page tree" at bounding box center [275, 467] width 15 height 15
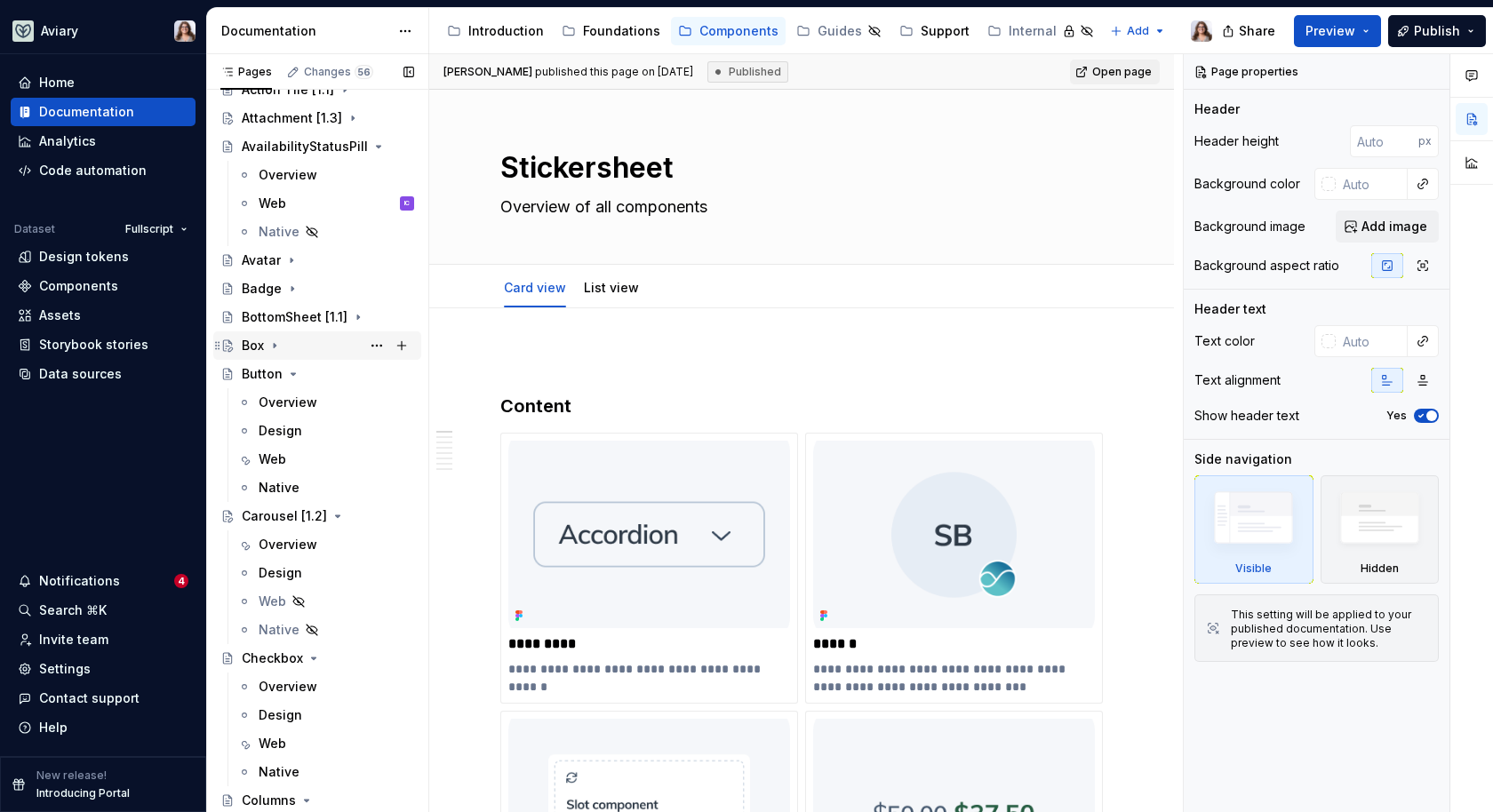
scroll to position [321, 0]
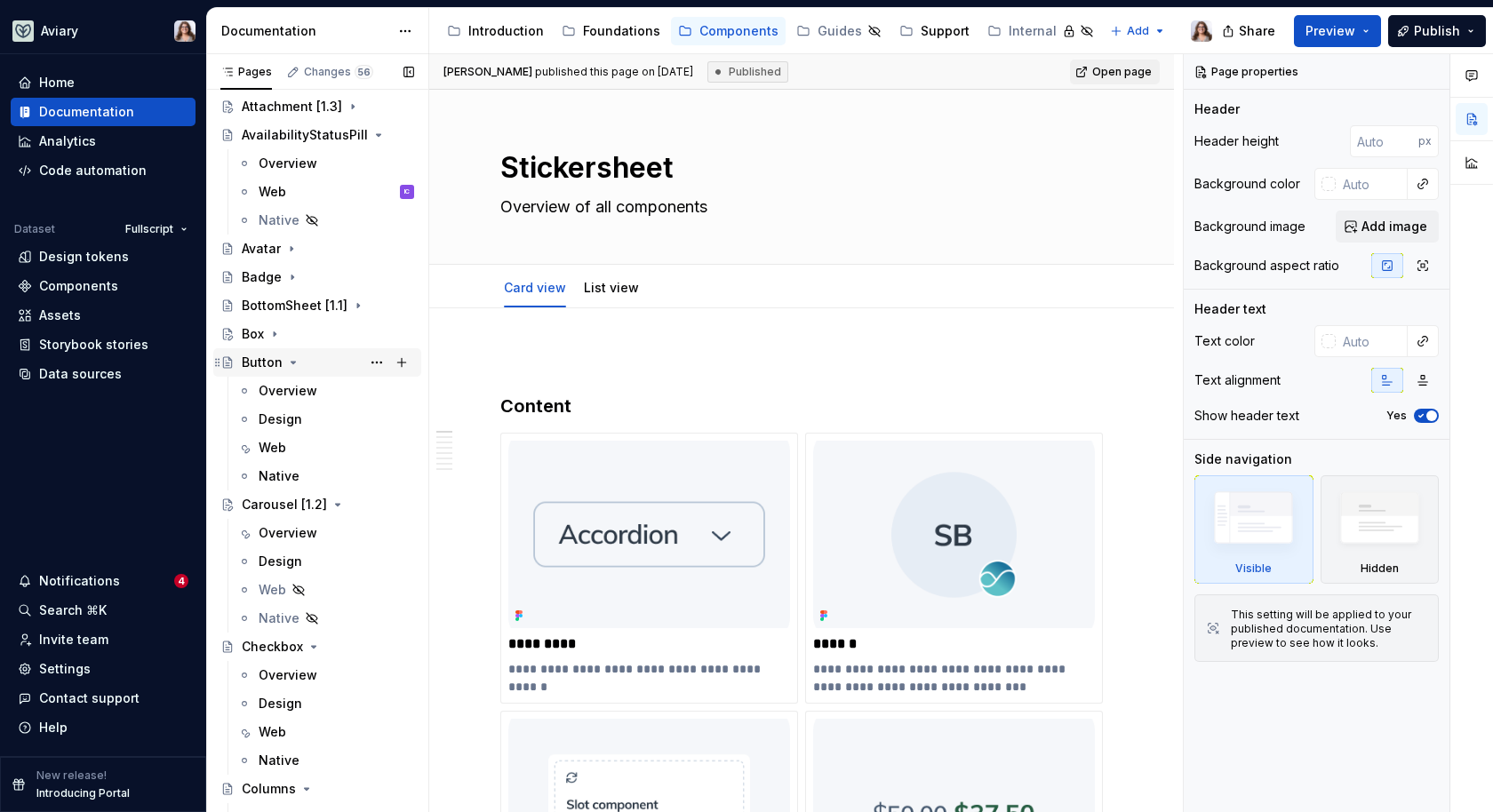
click at [292, 364] on icon "Page tree" at bounding box center [293, 363] width 15 height 15
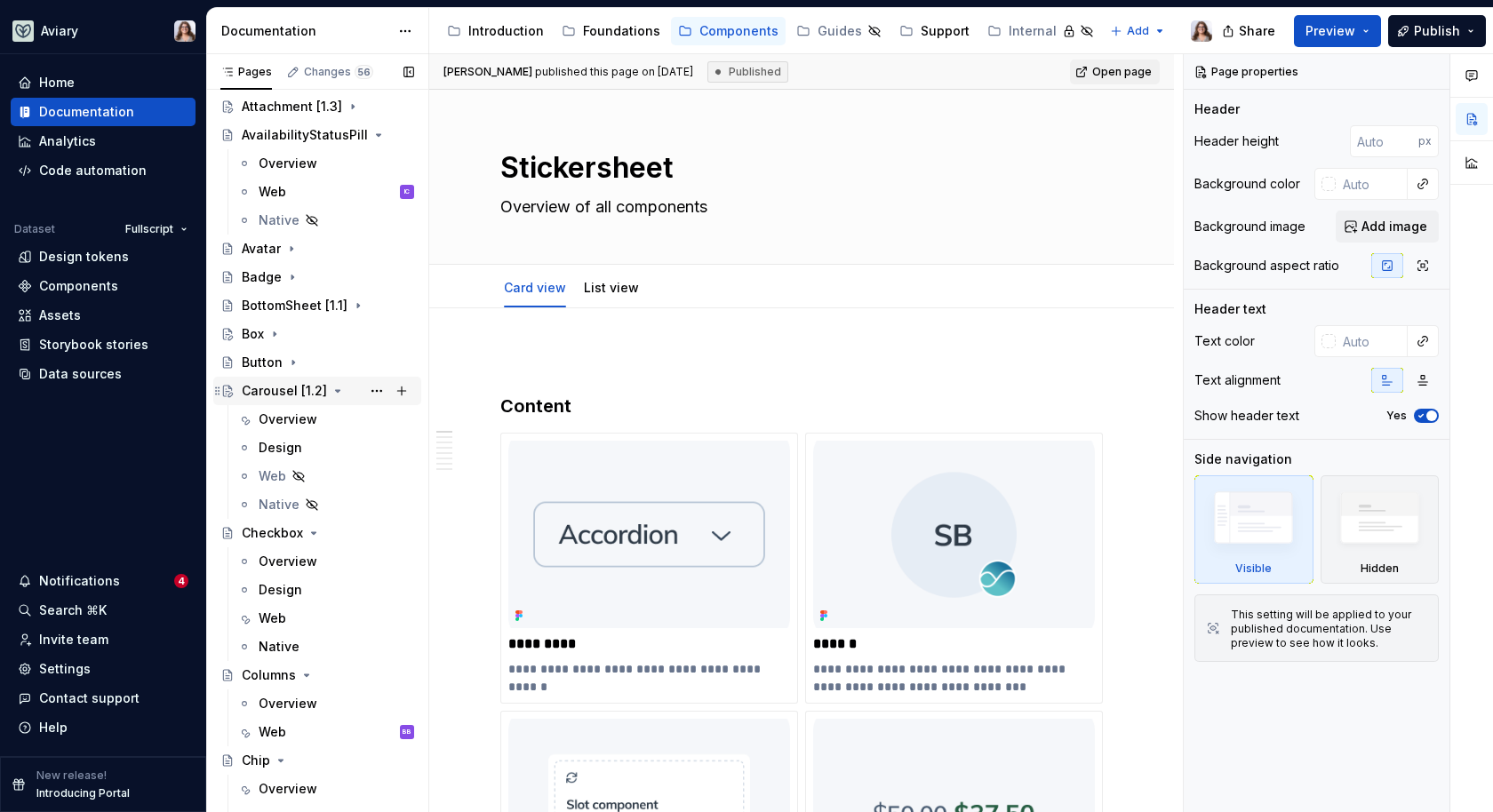
click at [332, 390] on icon "Page tree" at bounding box center [338, 391] width 15 height 15
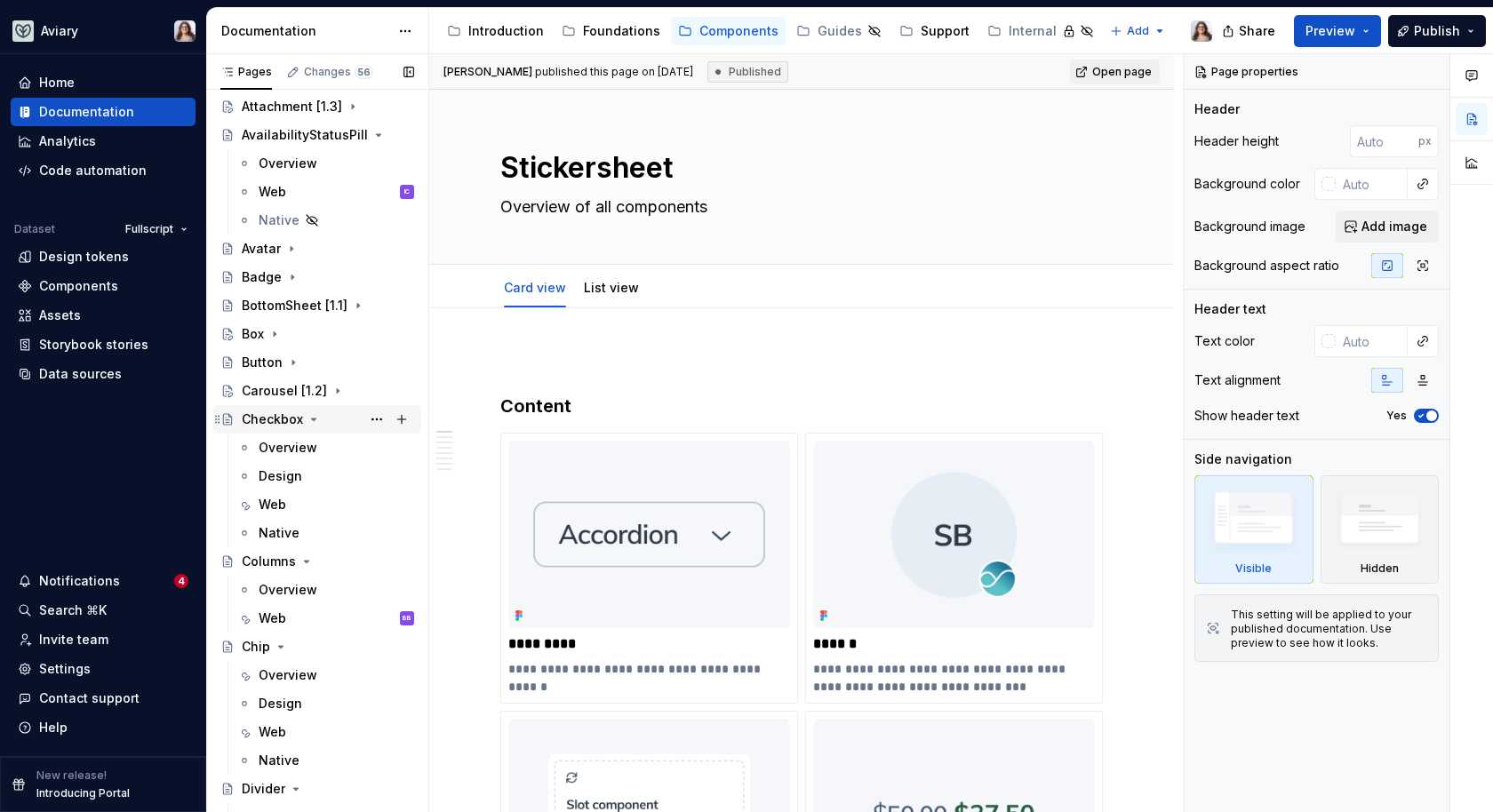
click at [314, 415] on icon "Page tree" at bounding box center [314, 419] width 15 height 15
click at [280, 533] on icon "Page tree" at bounding box center [281, 533] width 5 height 2
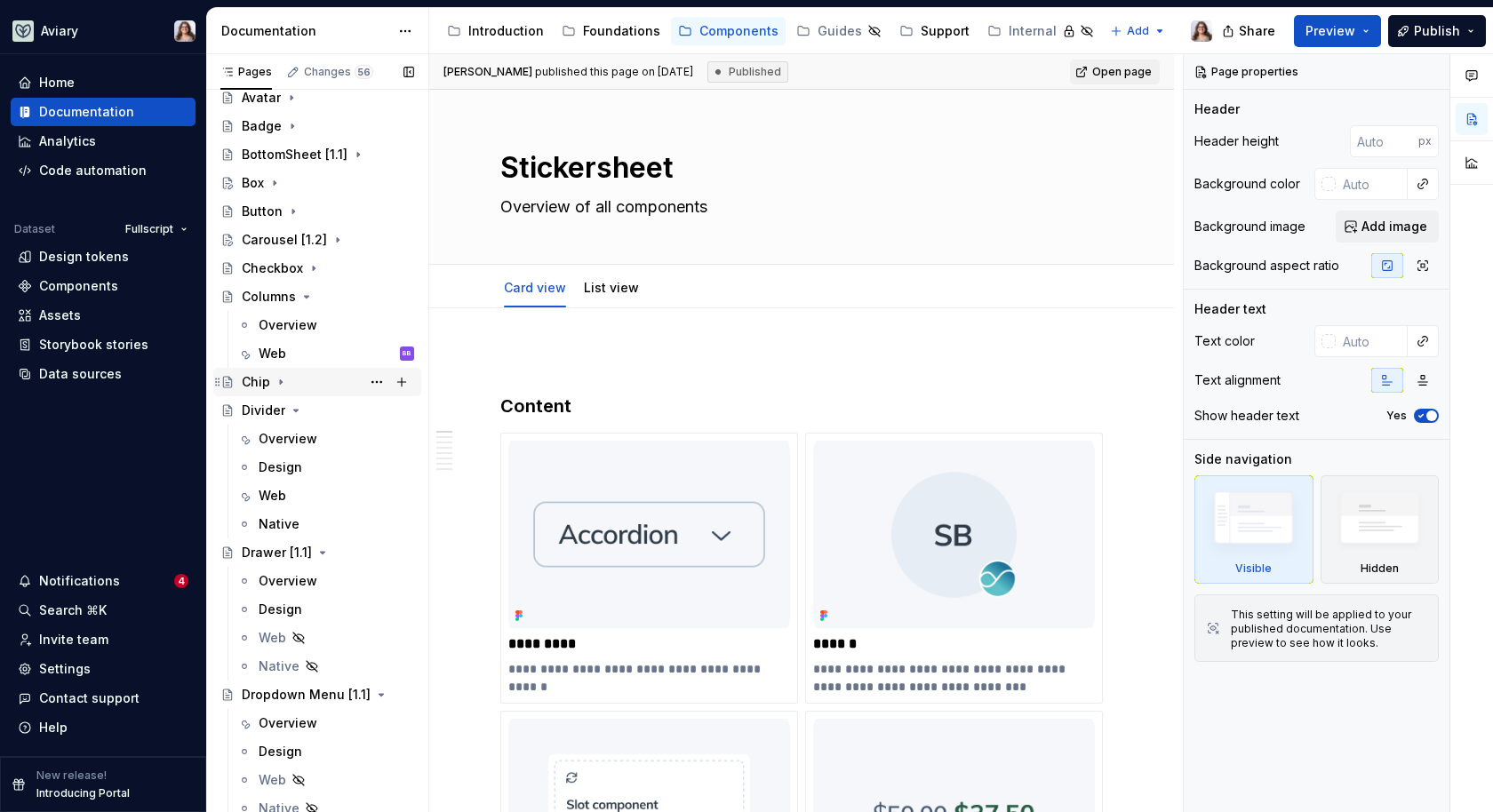
scroll to position [492, 0]
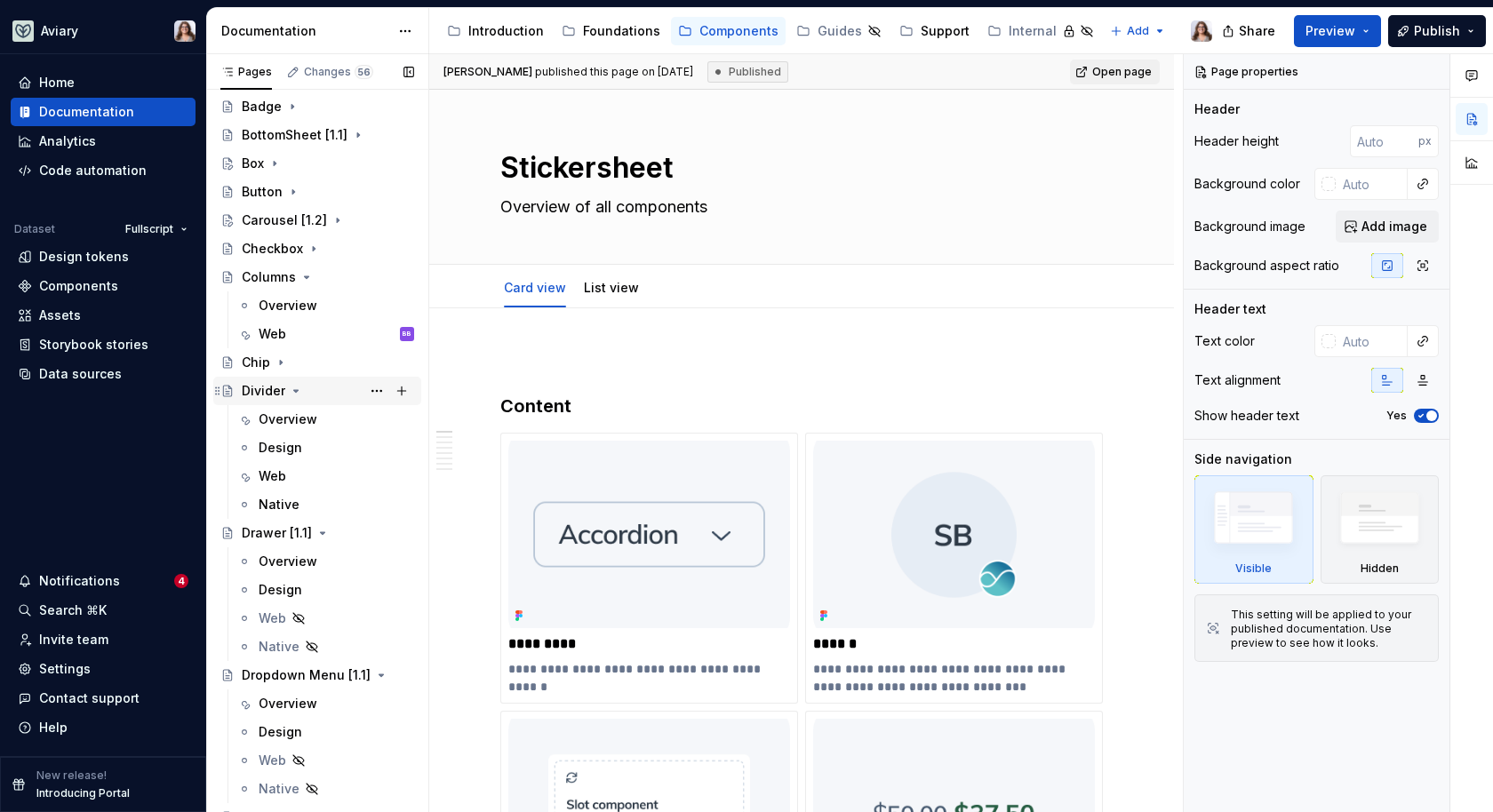
click at [294, 390] on icon "Page tree" at bounding box center [296, 391] width 5 height 2
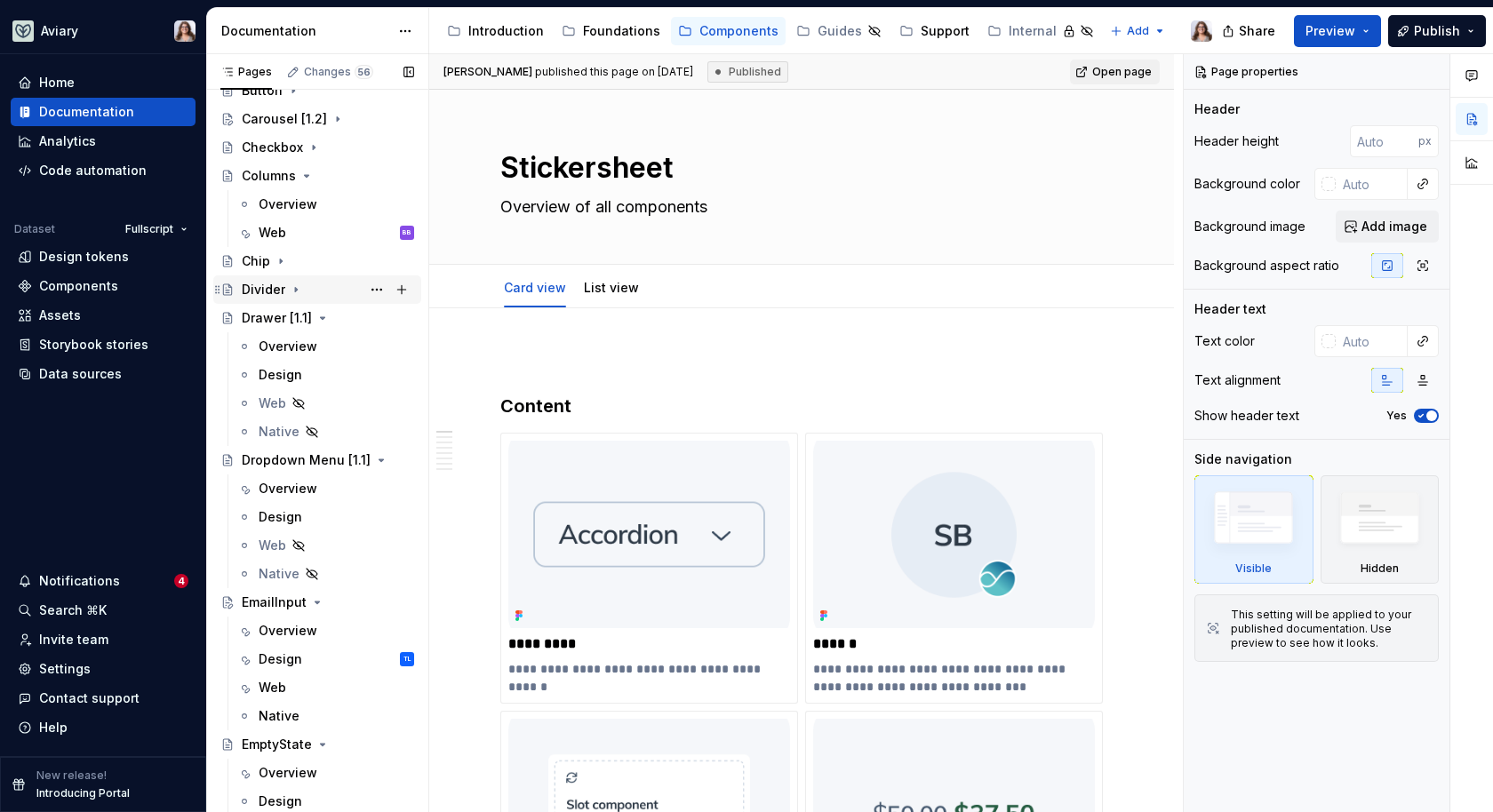
scroll to position [600, 0]
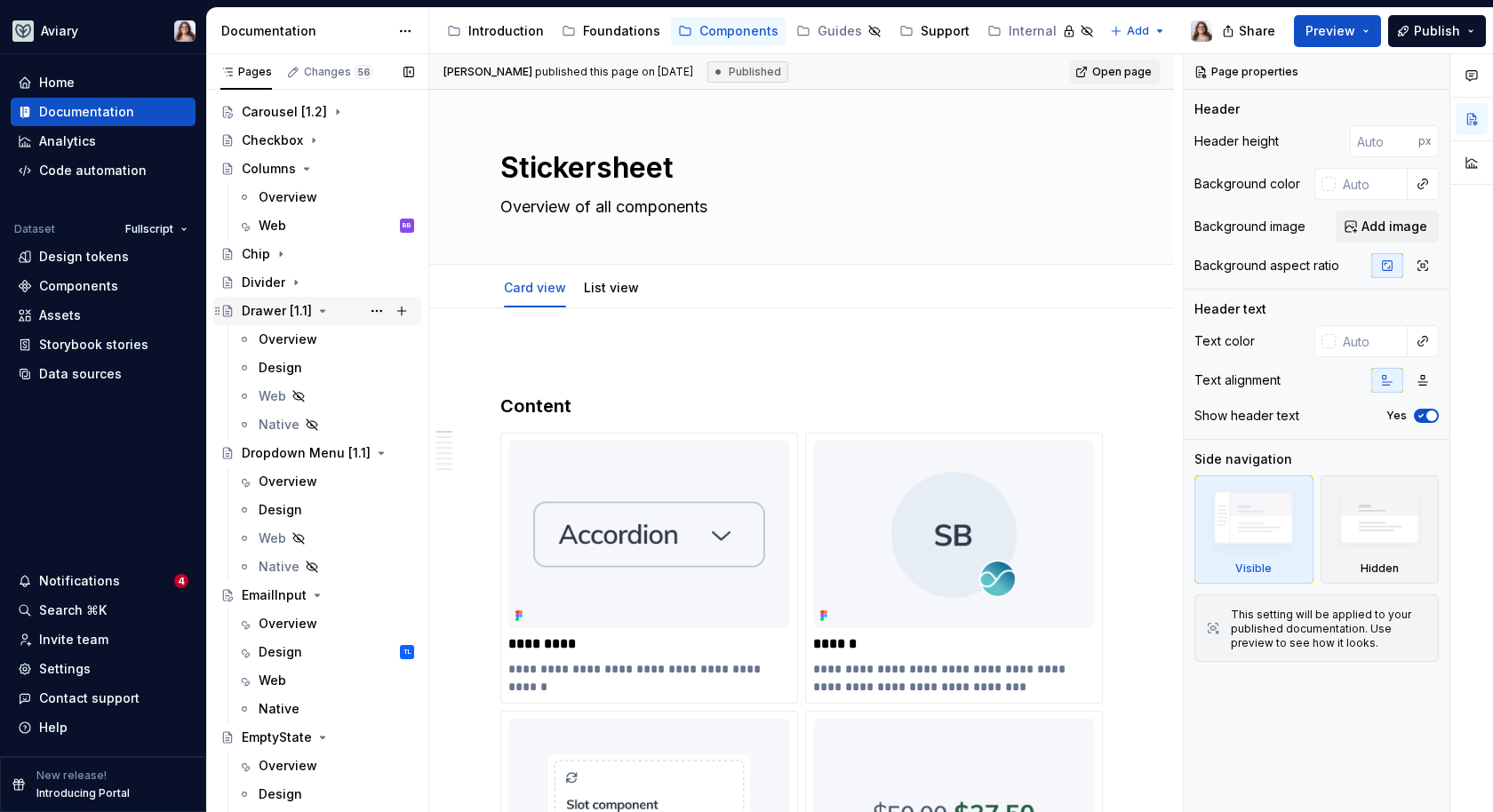
click at [321, 310] on icon "Page tree" at bounding box center [323, 311] width 5 height 2
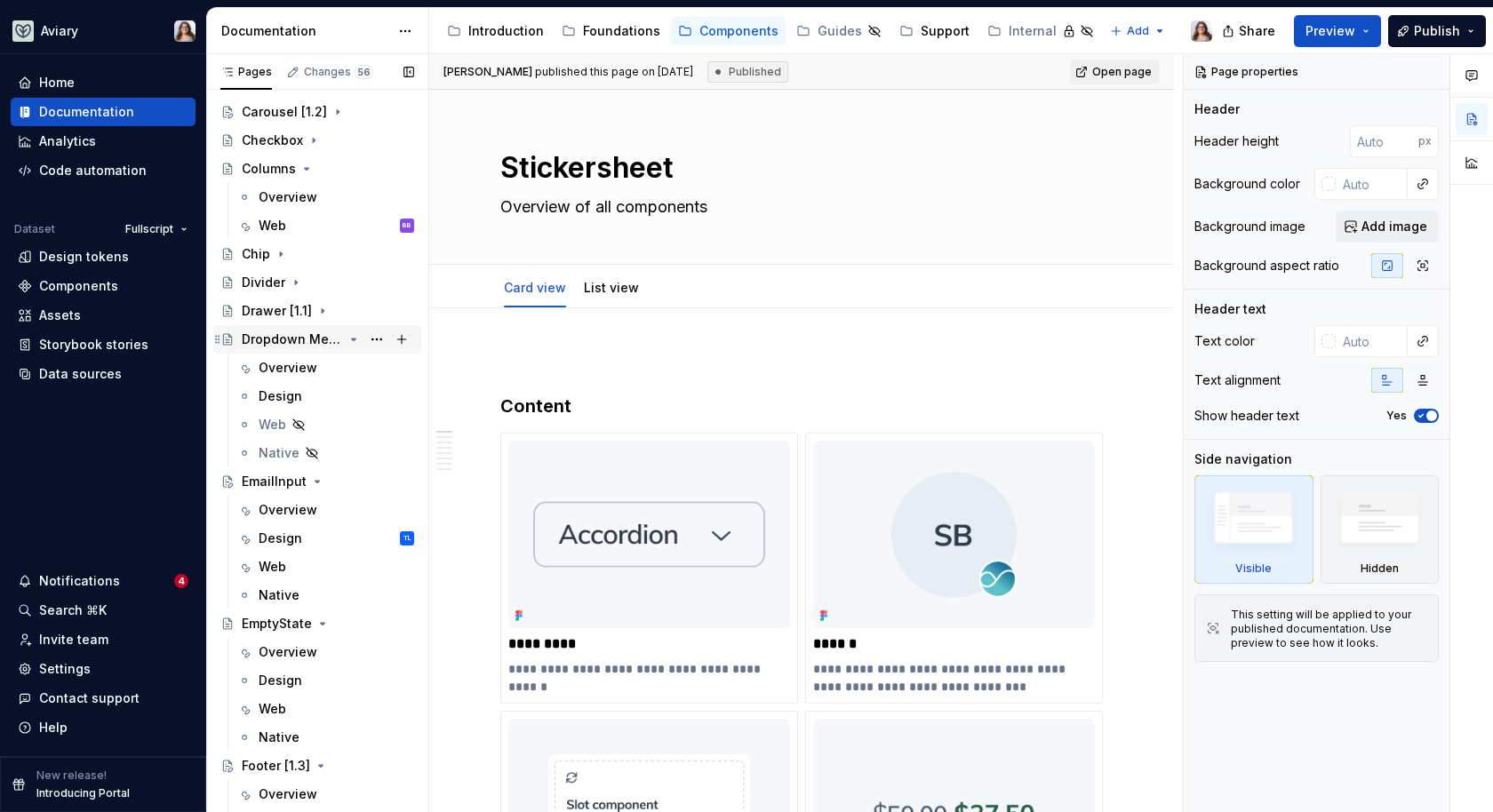
click at [347, 339] on icon "Page tree" at bounding box center [354, 339] width 15 height 15
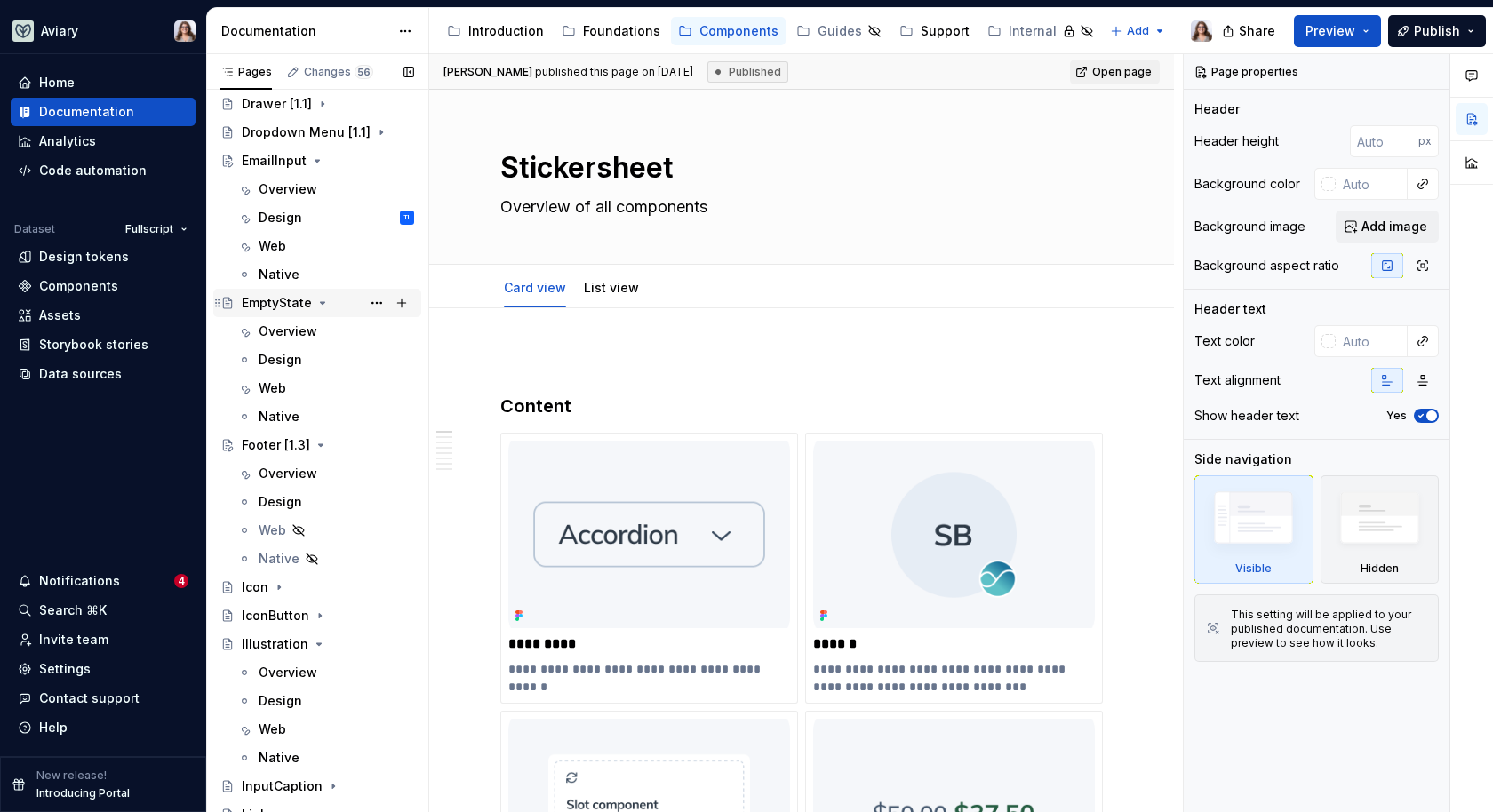
scroll to position [850, 0]
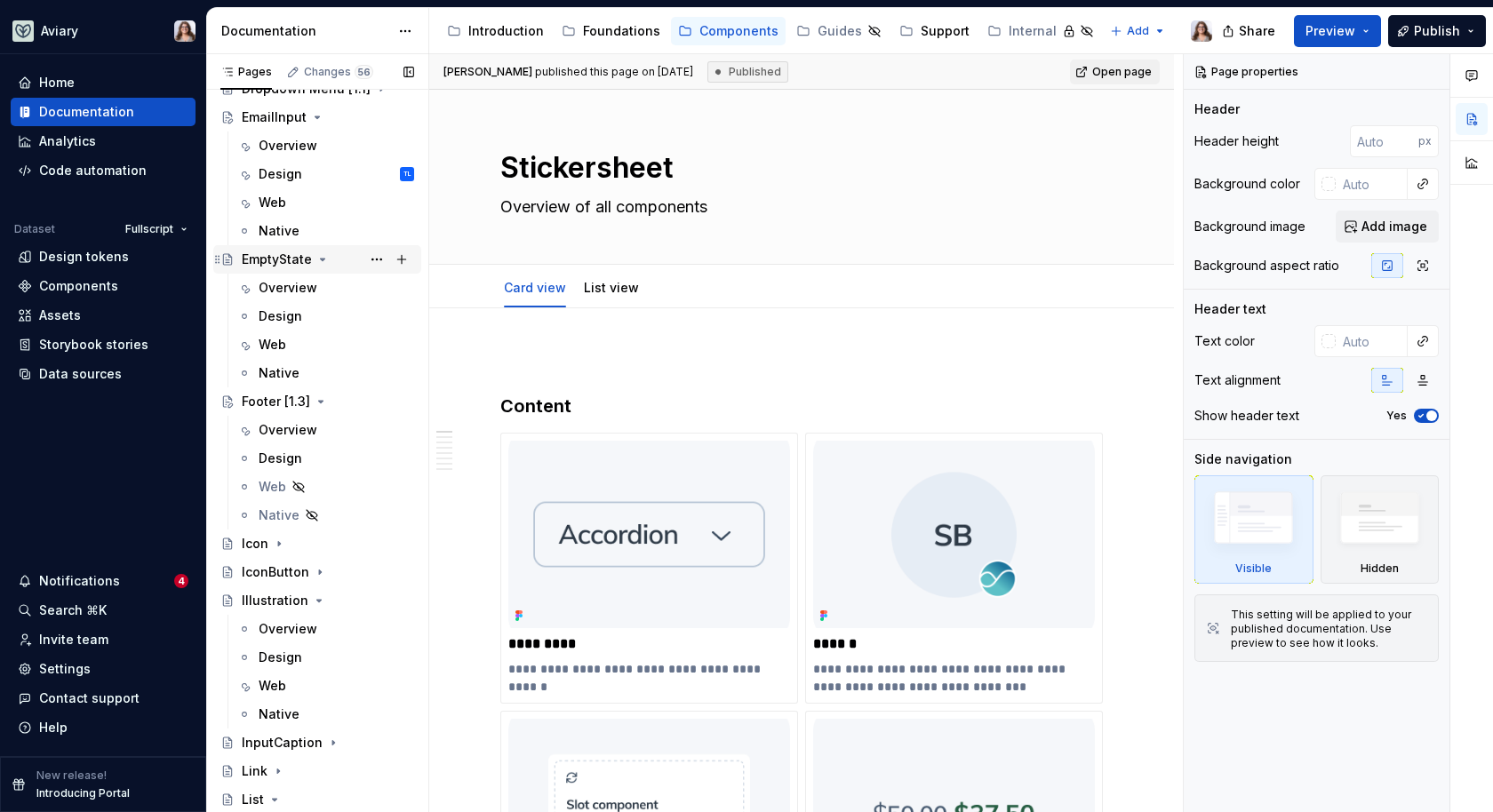
click at [287, 260] on div "EmptyState" at bounding box center [276, 259] width 70 height 18
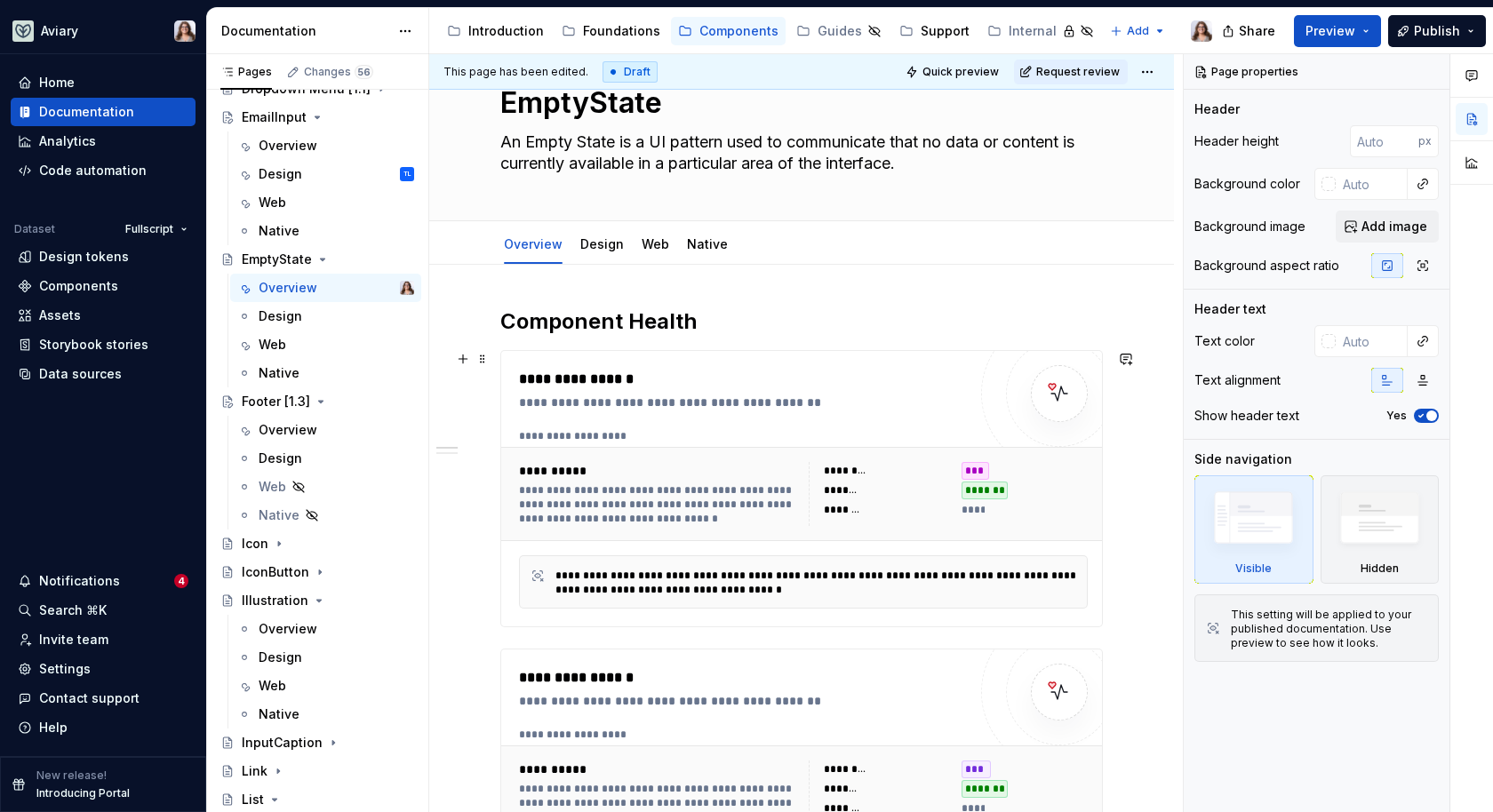
scroll to position [64, 0]
click at [320, 401] on icon "Page tree" at bounding box center [321, 402] width 5 height 2
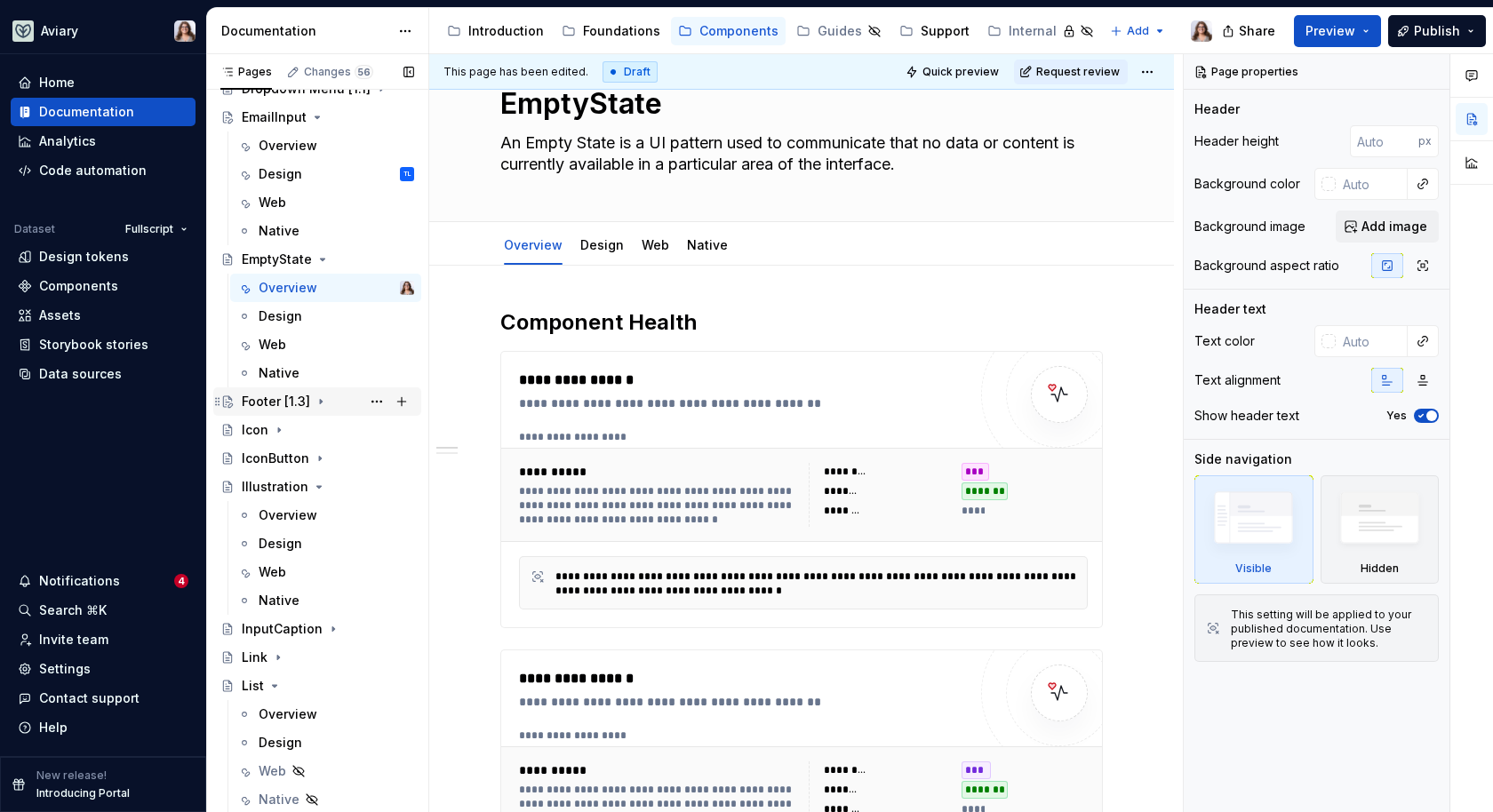
scroll to position [866, 0]
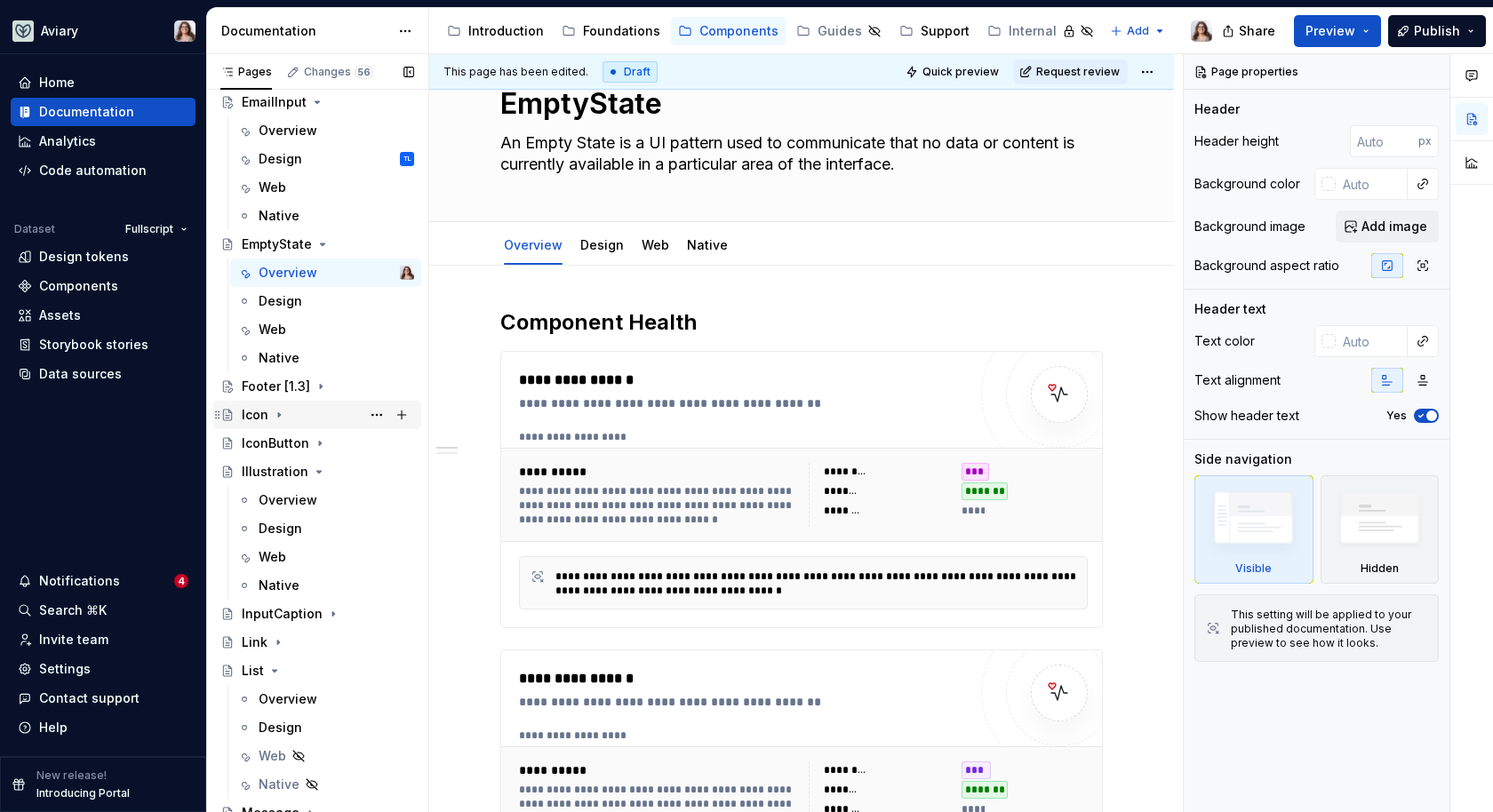
click at [299, 410] on div "Icon" at bounding box center [328, 415] width 172 height 24
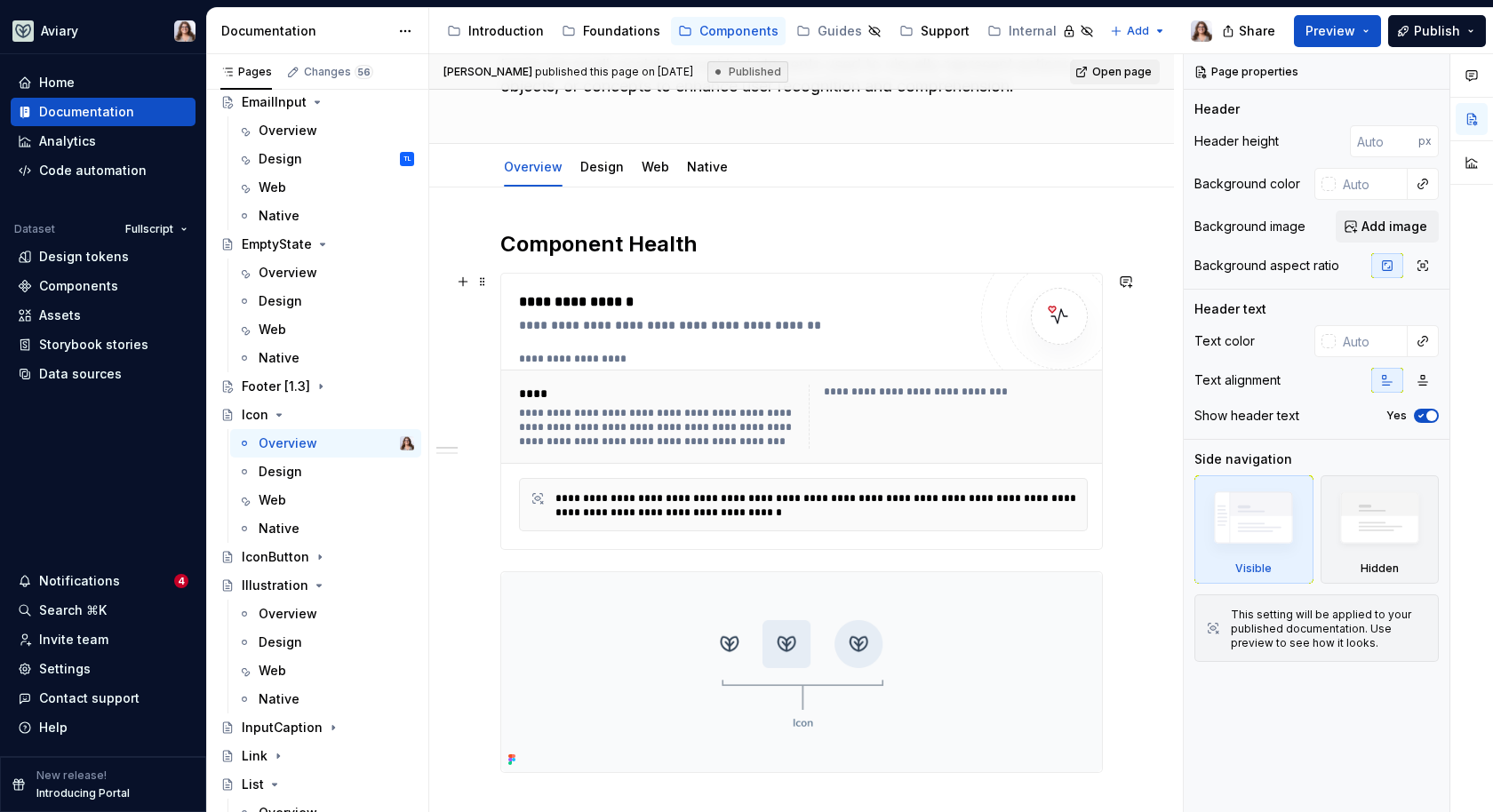
scroll to position [172, 0]
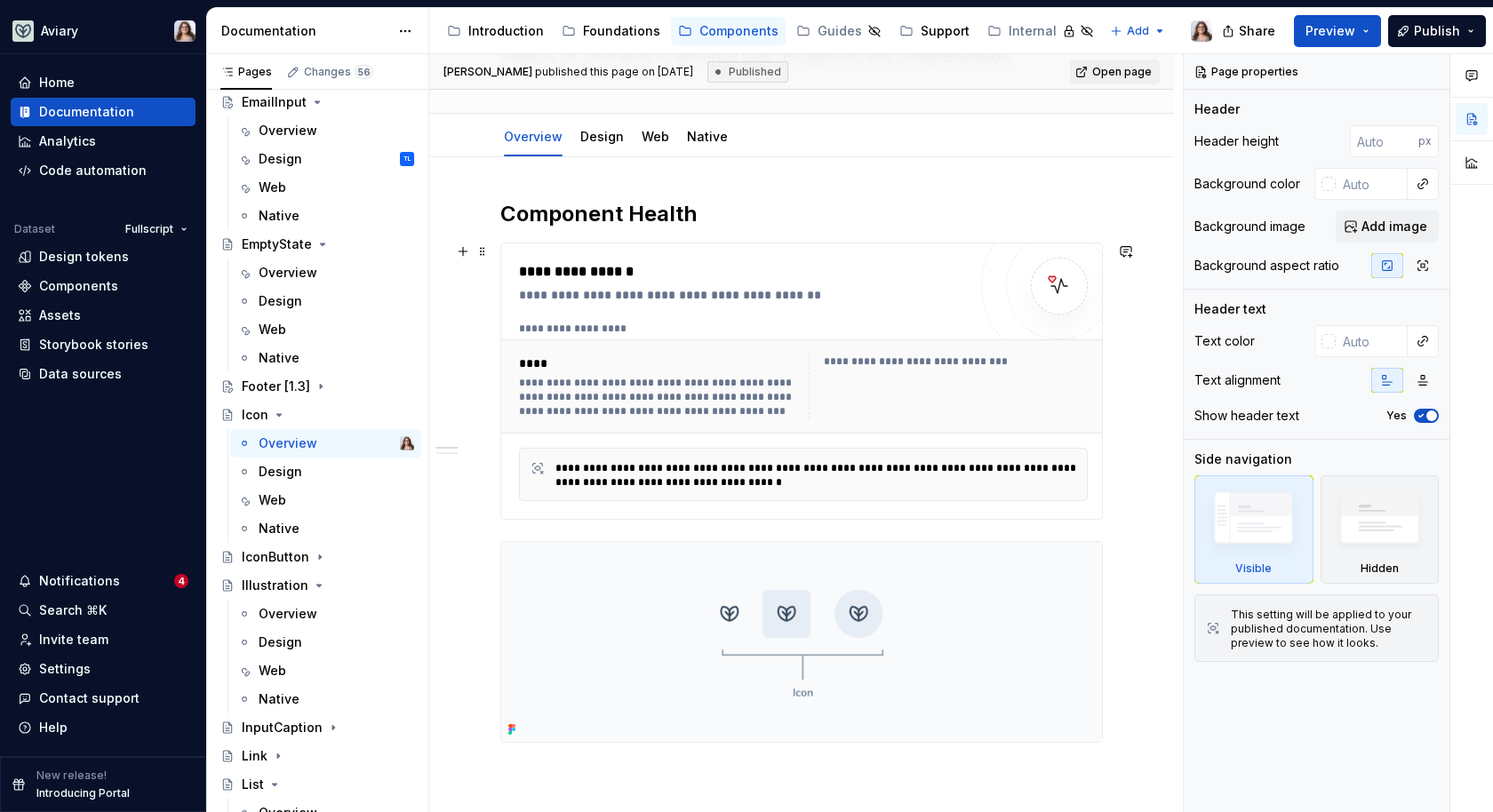
click at [815, 294] on div "**********" at bounding box center [743, 295] width 448 height 18
type textarea "*"
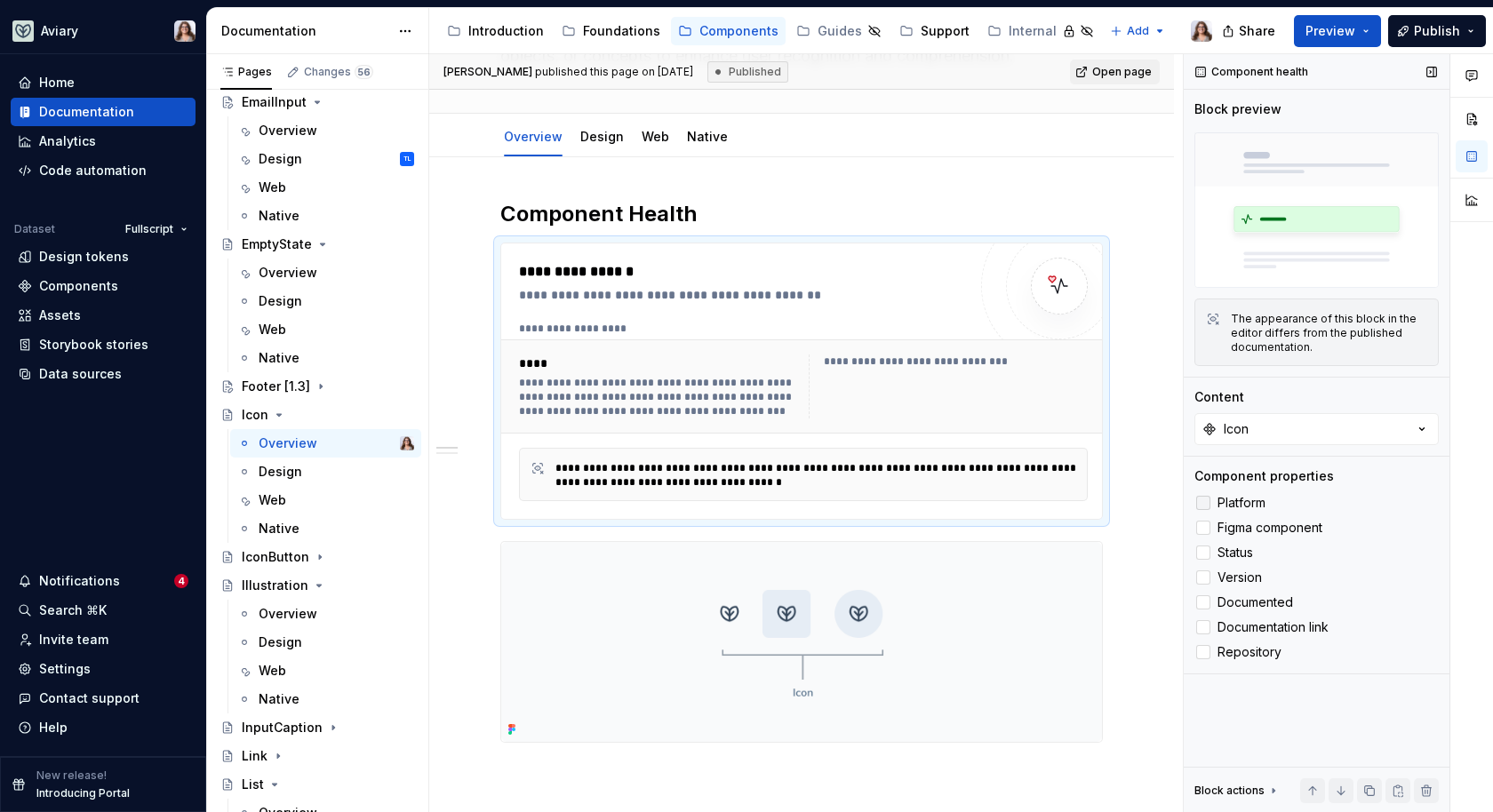
click at [1239, 504] on span "Platform" at bounding box center [1242, 504] width 48 height 15
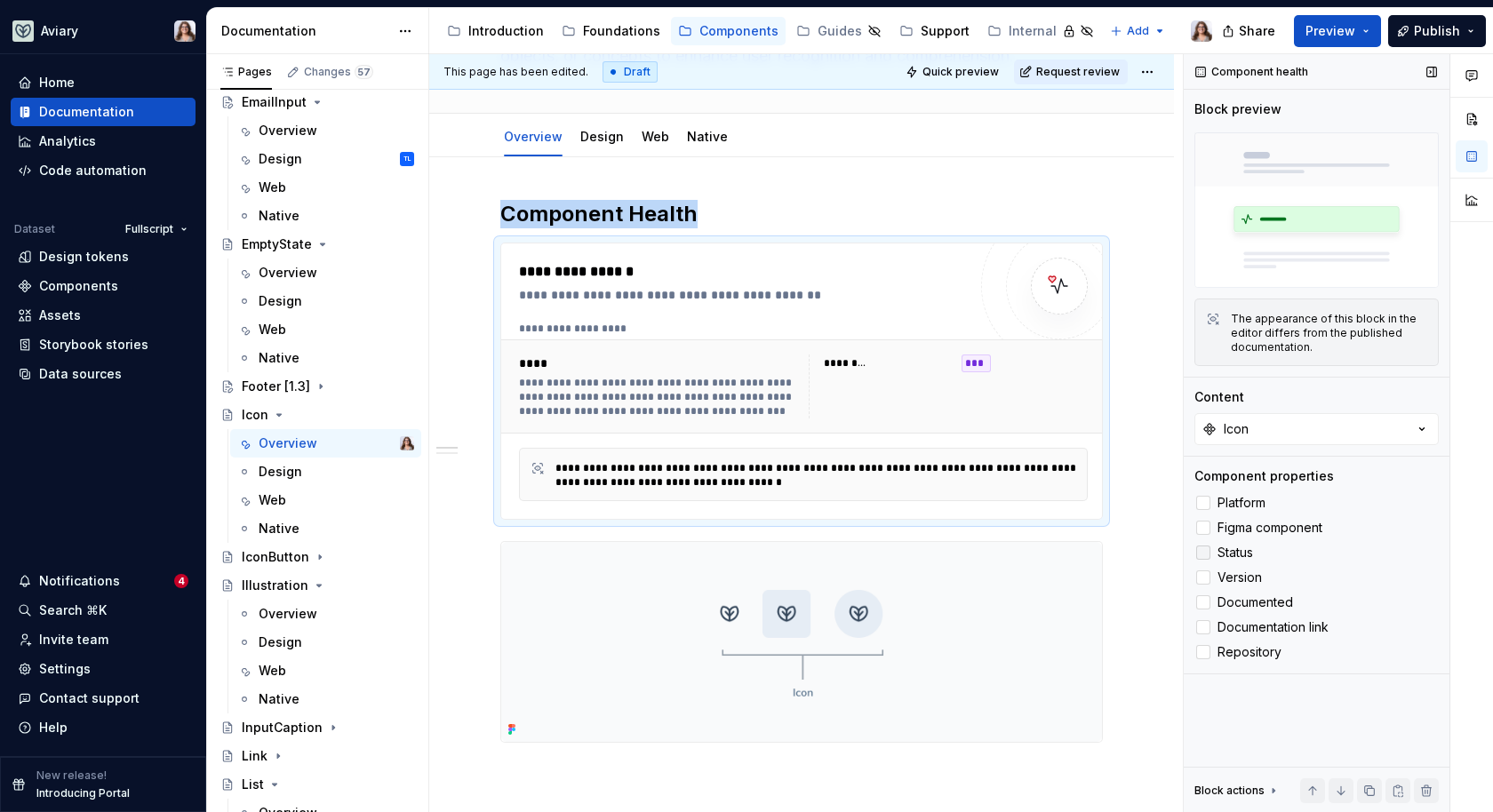
click at [1236, 553] on span "Status" at bounding box center [1235, 553] width 35 height 15
click at [1236, 576] on span "Version" at bounding box center [1240, 578] width 44 height 15
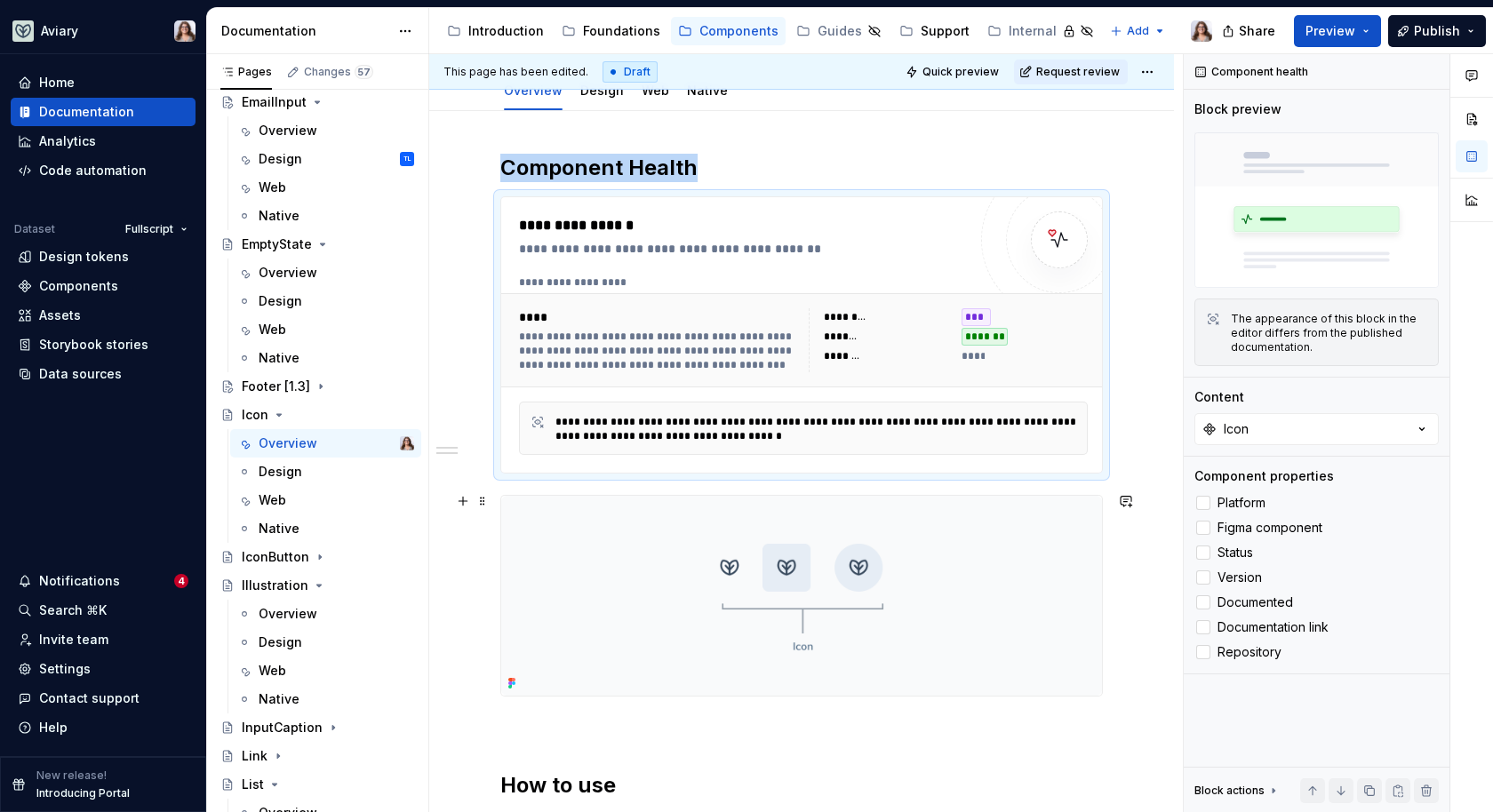
scroll to position [210, 0]
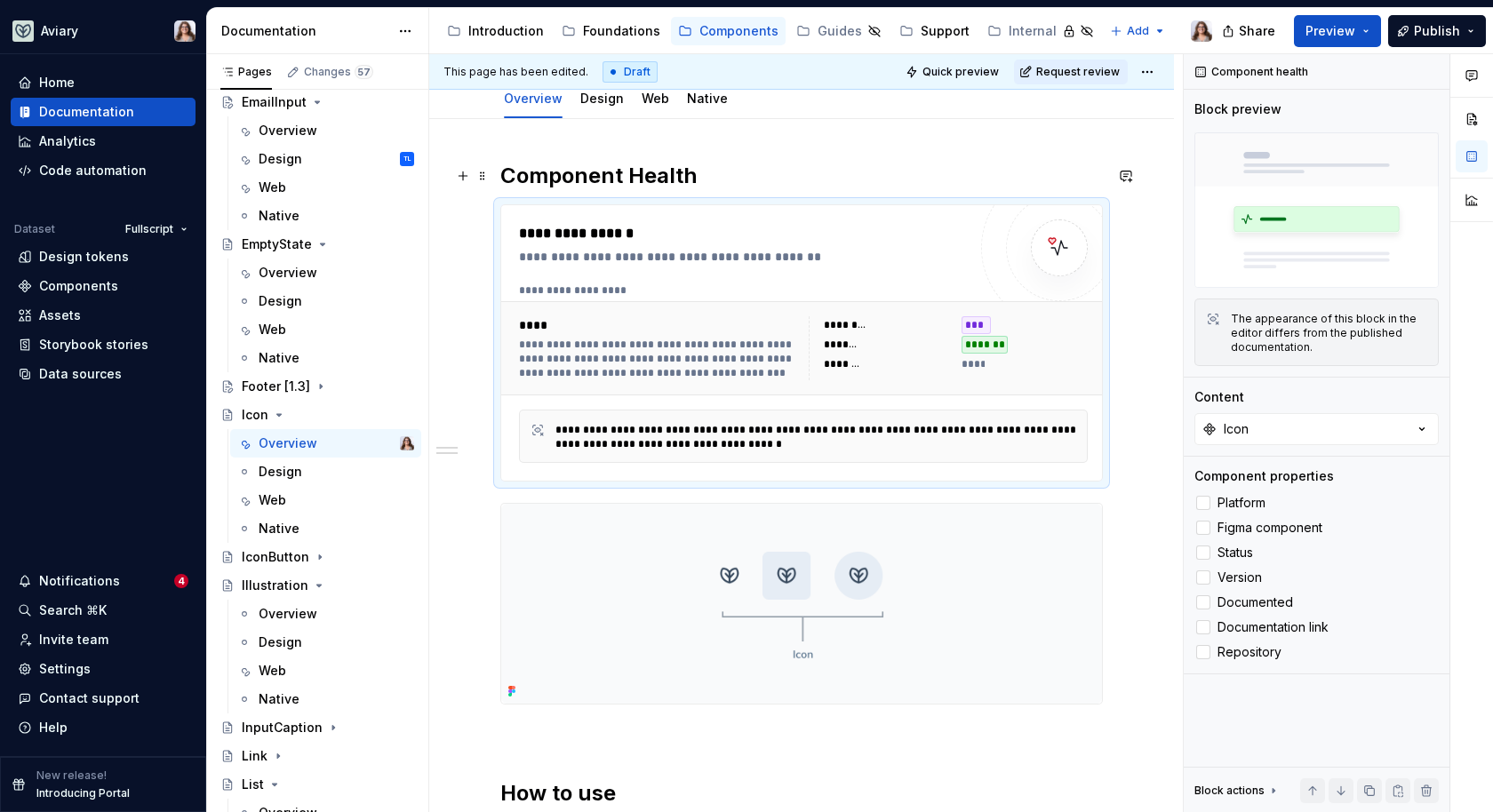
click at [744, 165] on h2 "Component Health" at bounding box center [801, 175] width 603 height 28
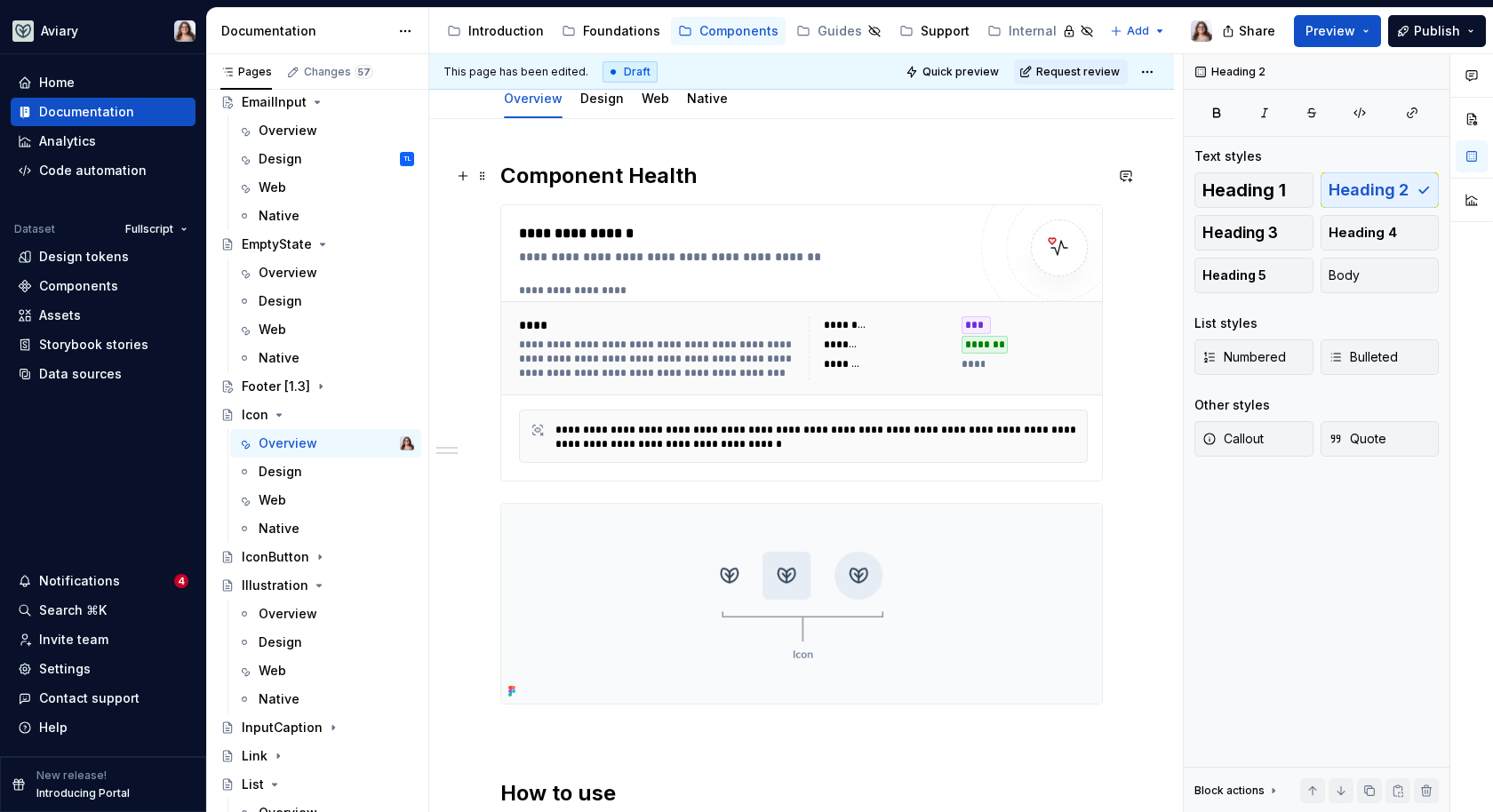
click at [741, 236] on div "**********" at bounding box center [743, 234] width 448 height 22
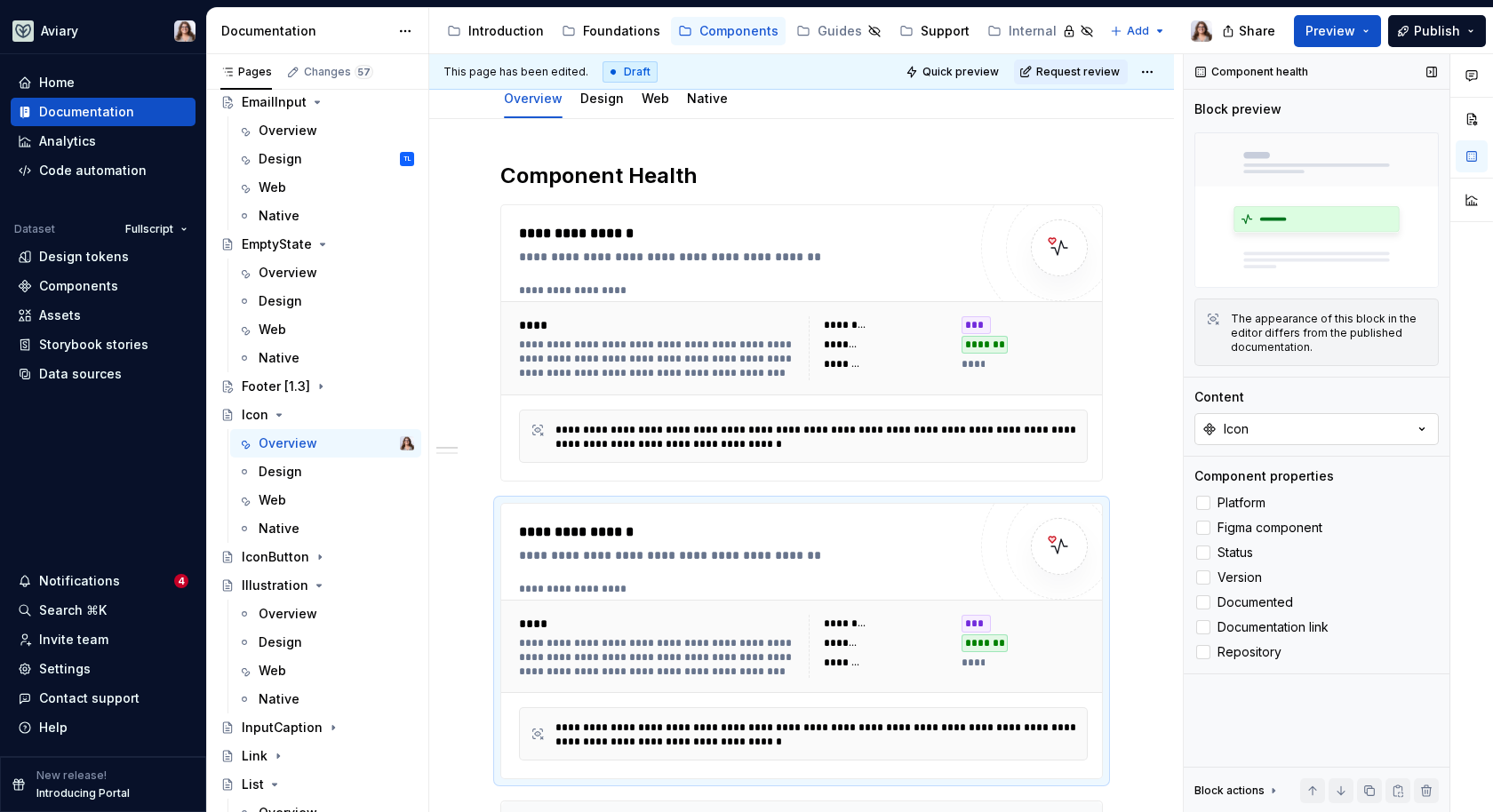
click at [1246, 426] on div "Icon" at bounding box center [1236, 429] width 25 height 18
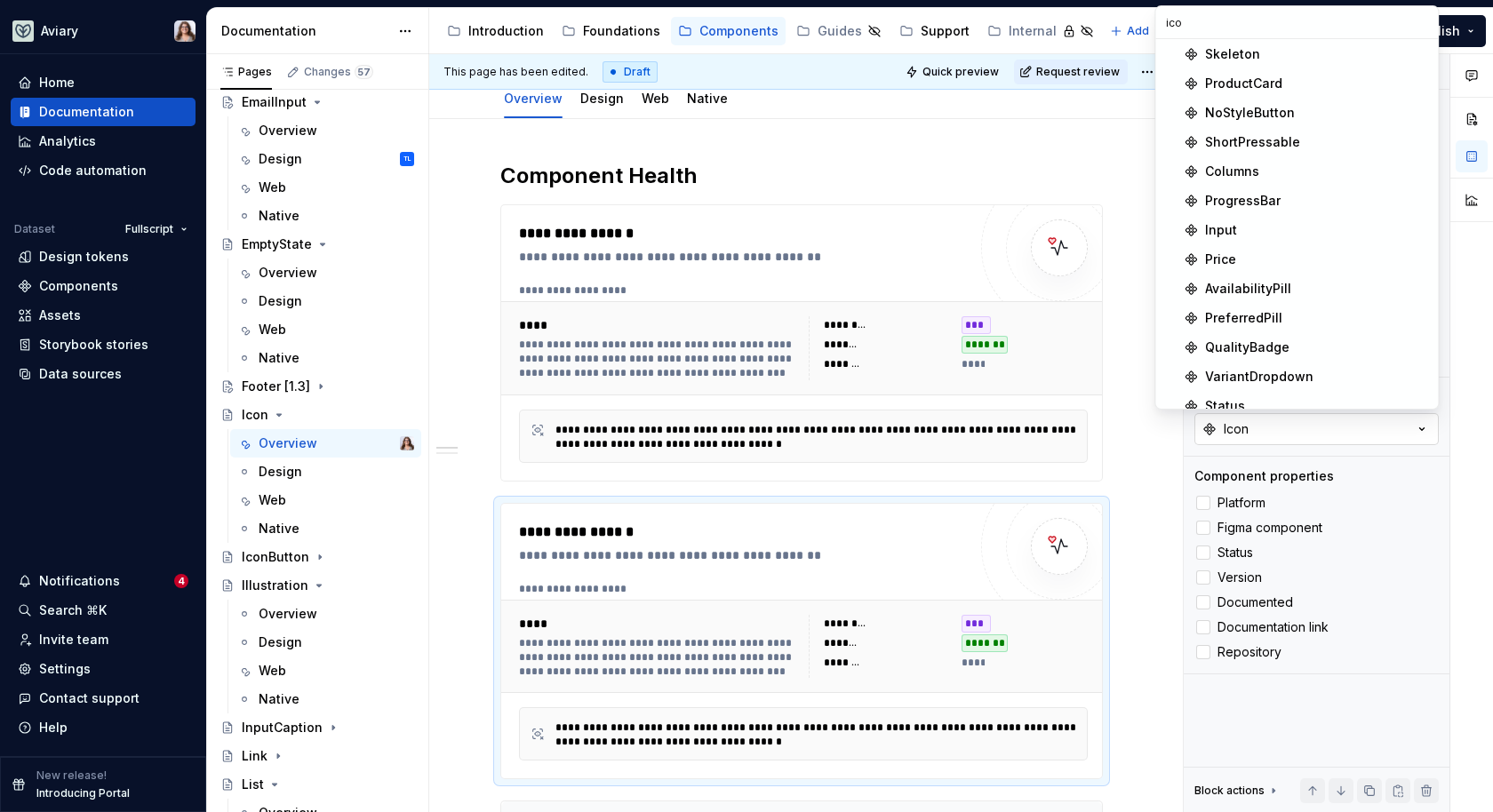
scroll to position [0, 0]
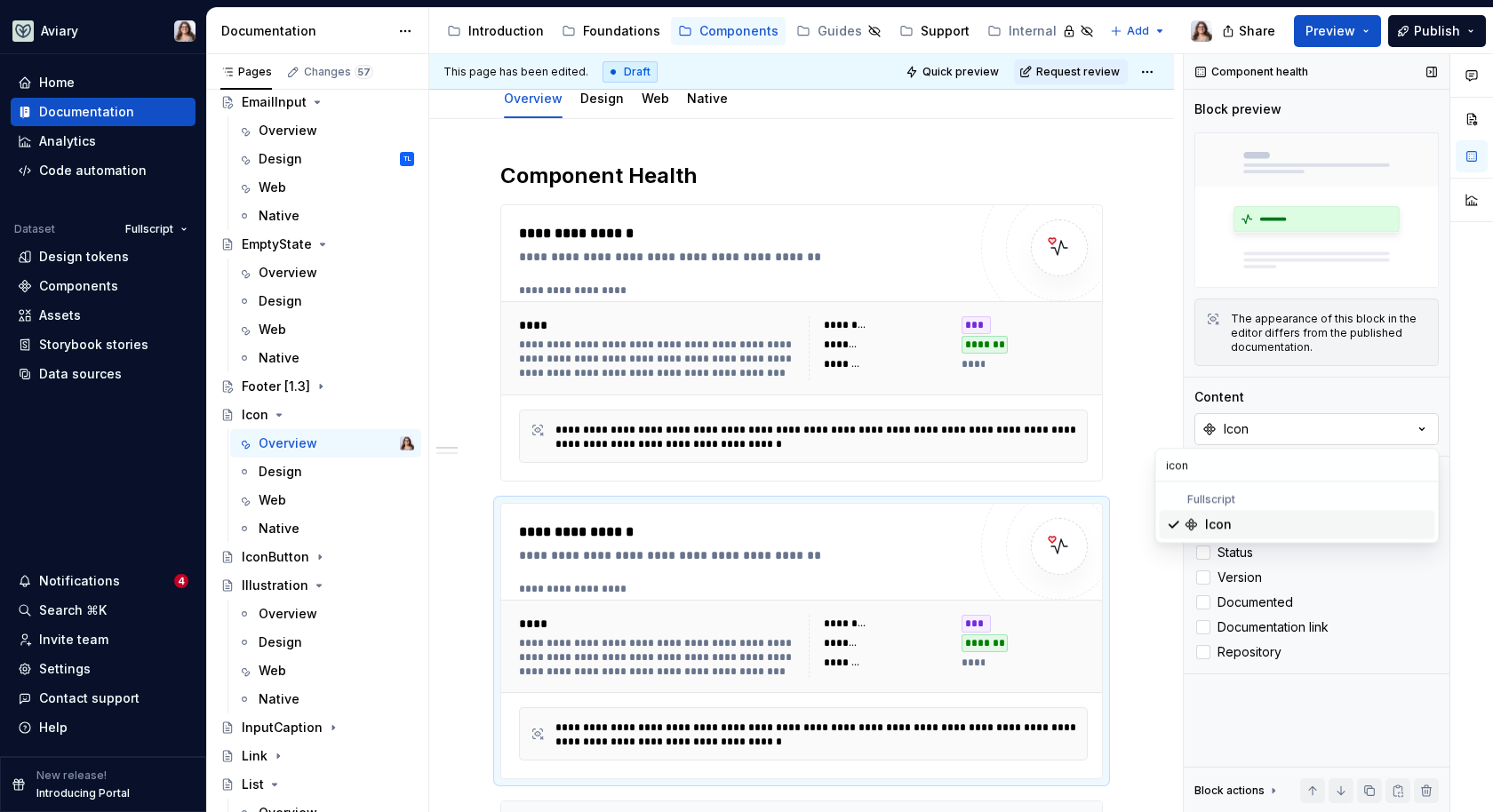
type input "icon"
click at [1267, 427] on button "Icon" at bounding box center [1316, 428] width 244 height 32
click at [1256, 428] on button "Icon" at bounding box center [1316, 428] width 244 height 32
click at [1017, 521] on div at bounding box center [1060, 547] width 107 height 107
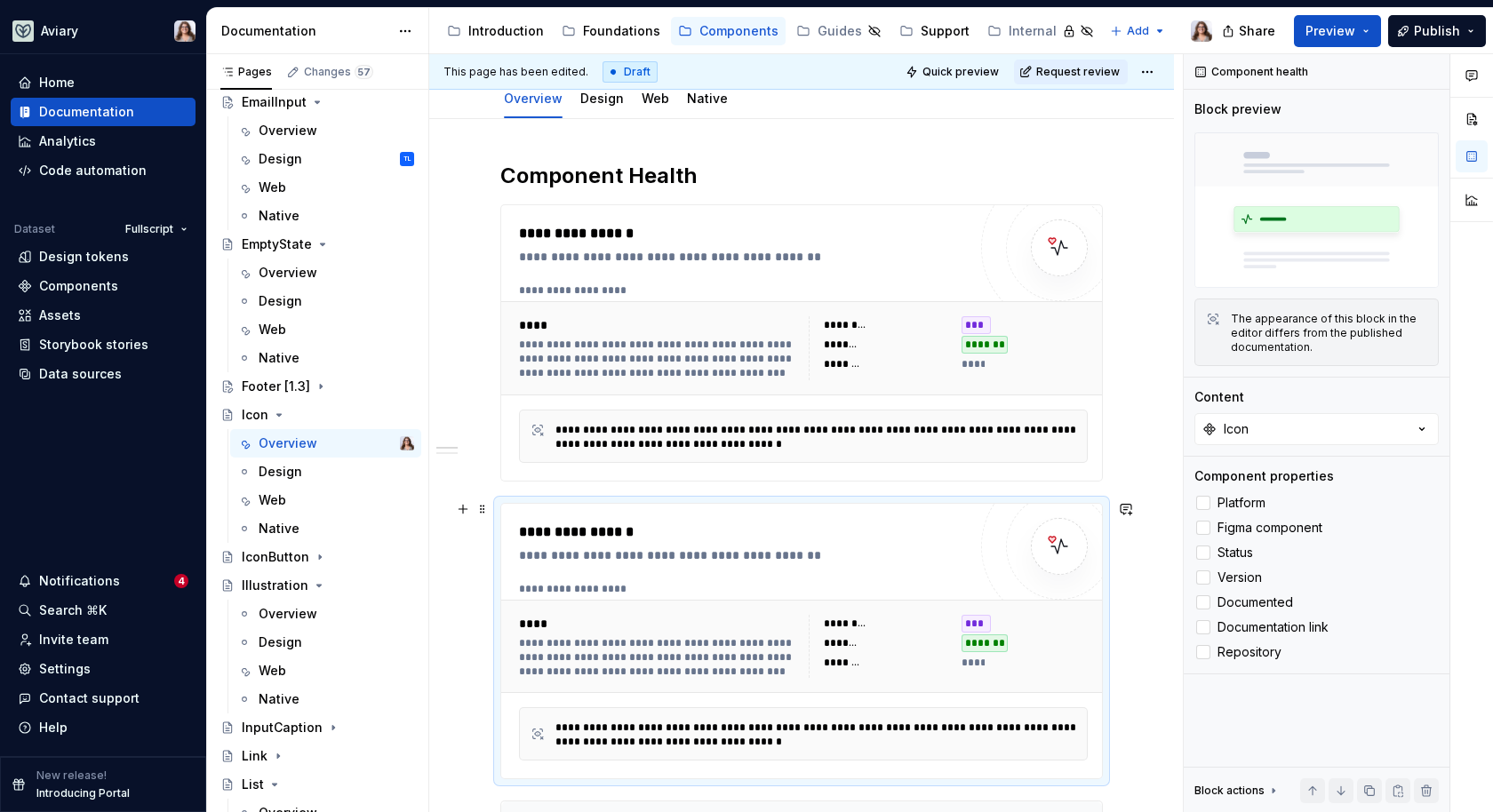
click at [995, 563] on div at bounding box center [1059, 546] width 156 height 156
click at [935, 572] on div "**********" at bounding box center [743, 641] width 448 height 240
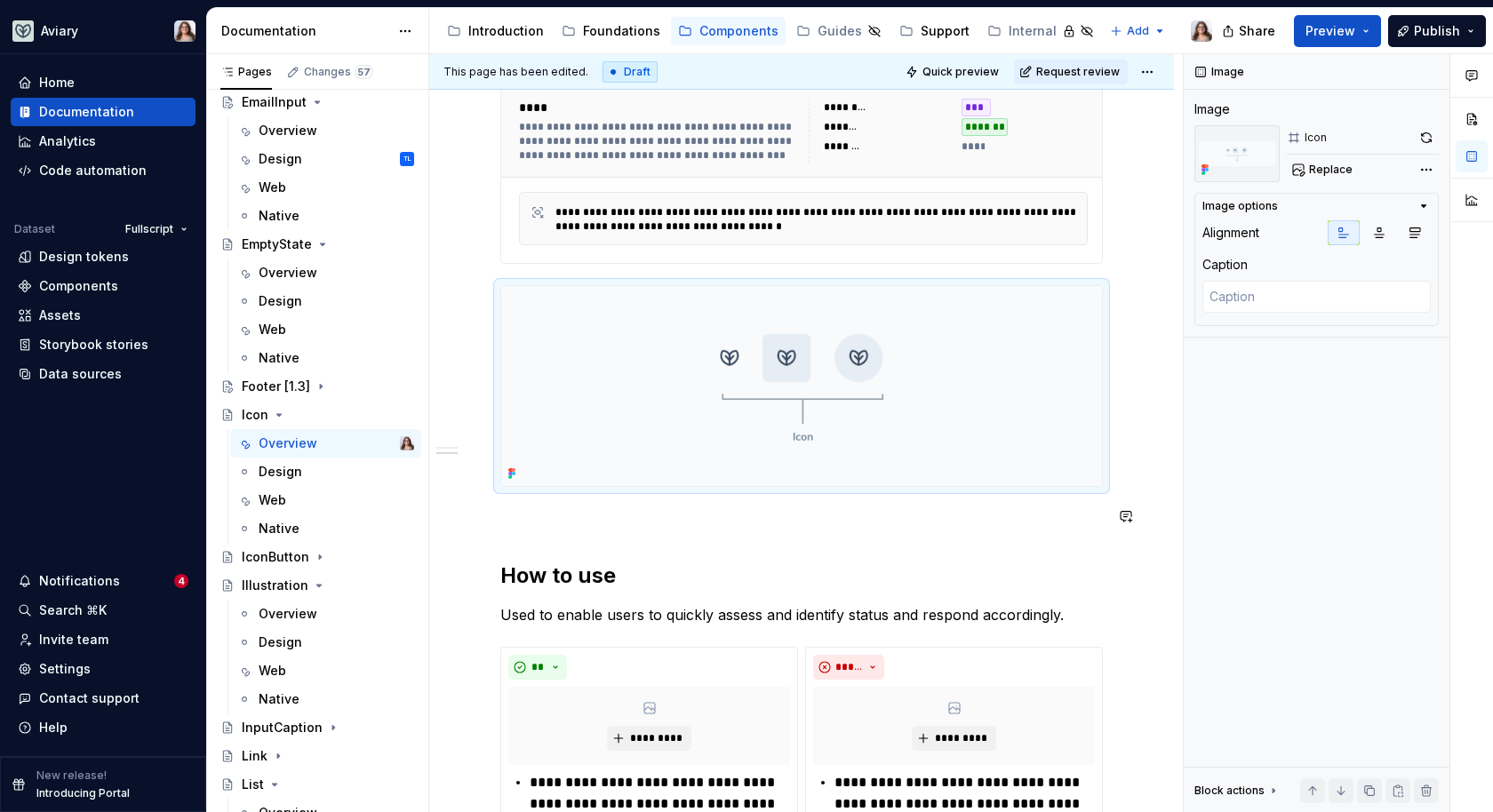
scroll to position [436, 0]
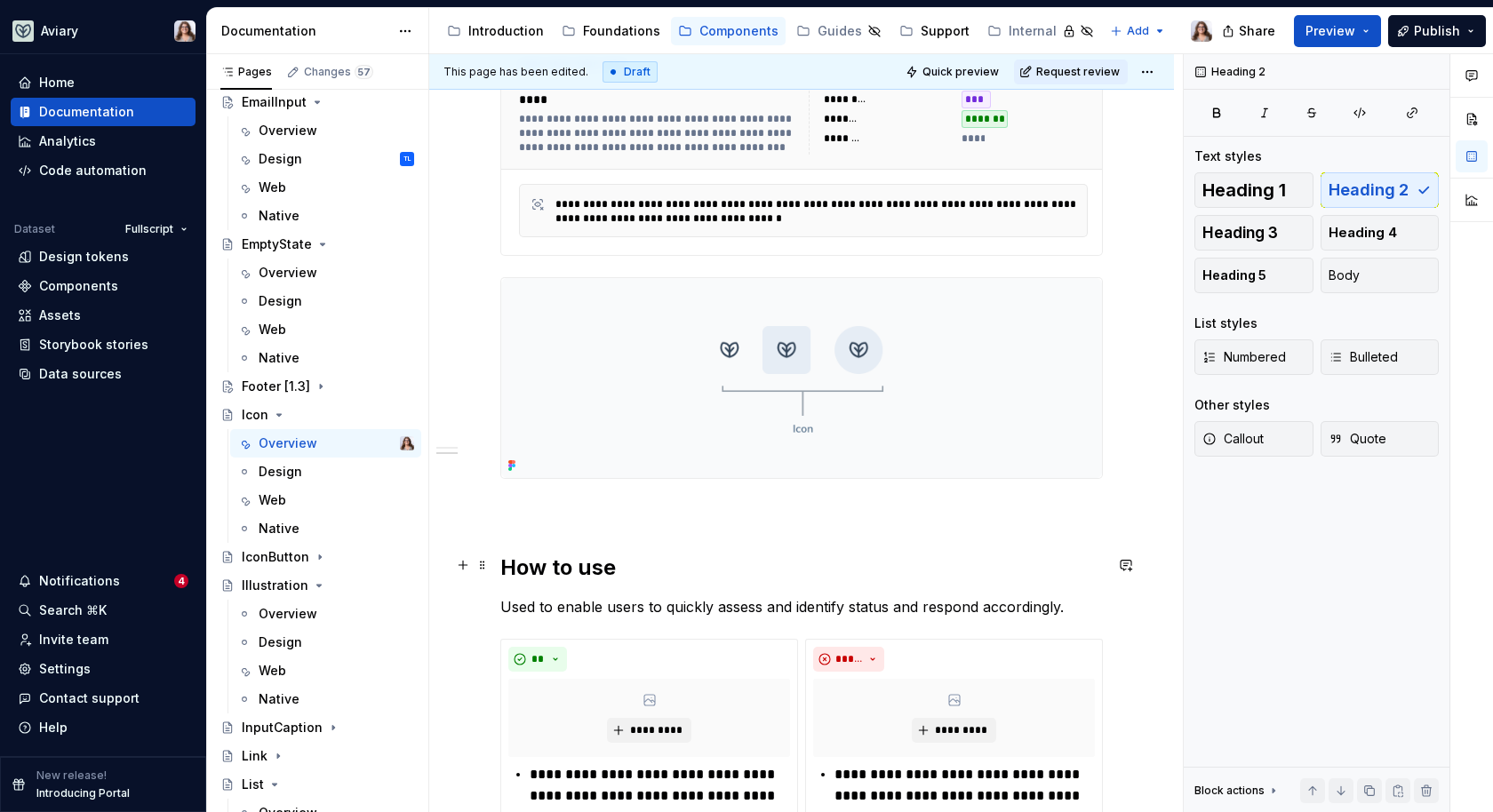
click at [632, 553] on h2 "How to use" at bounding box center [801, 567] width 603 height 28
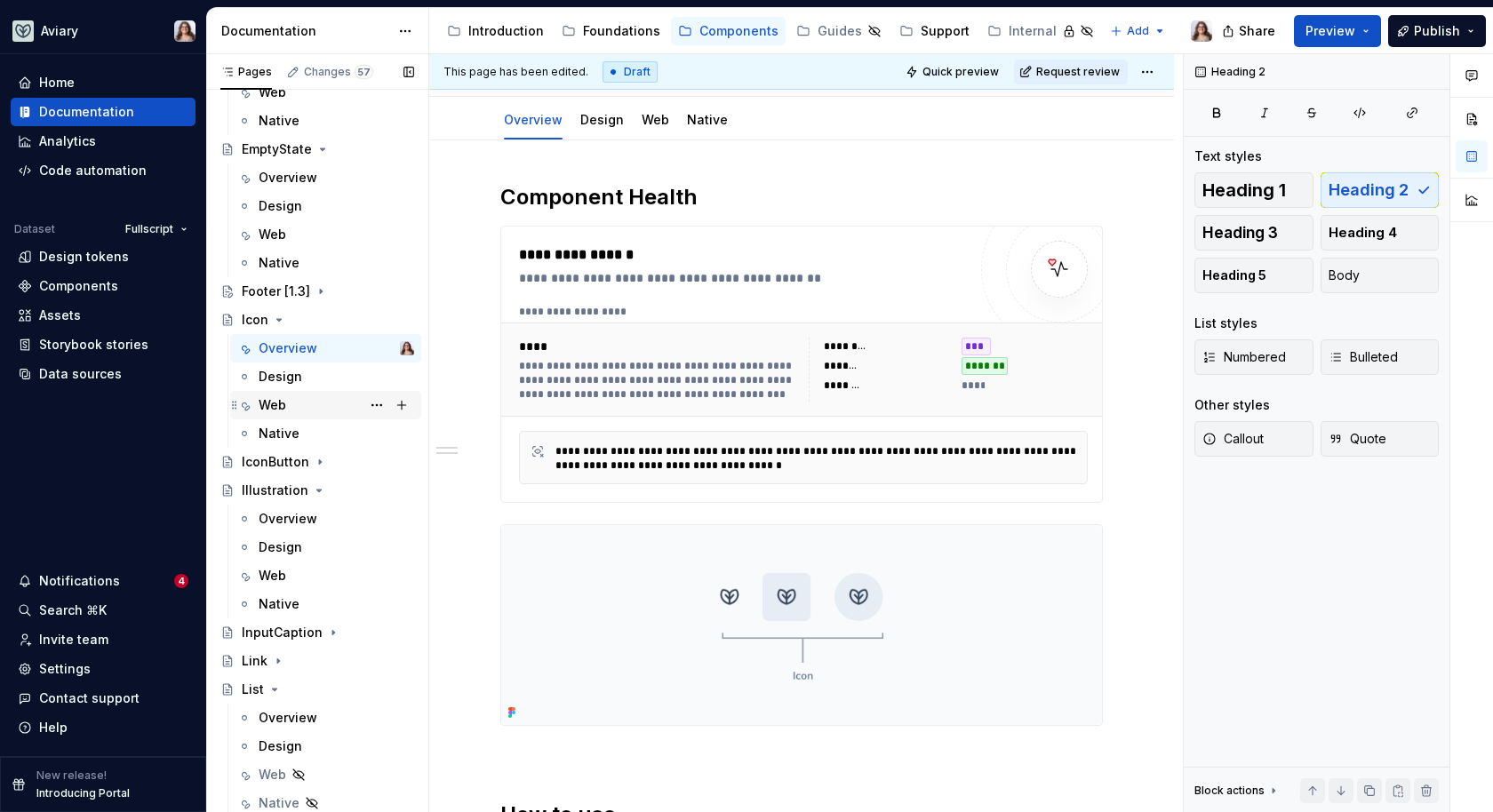
scroll to position [965, 0]
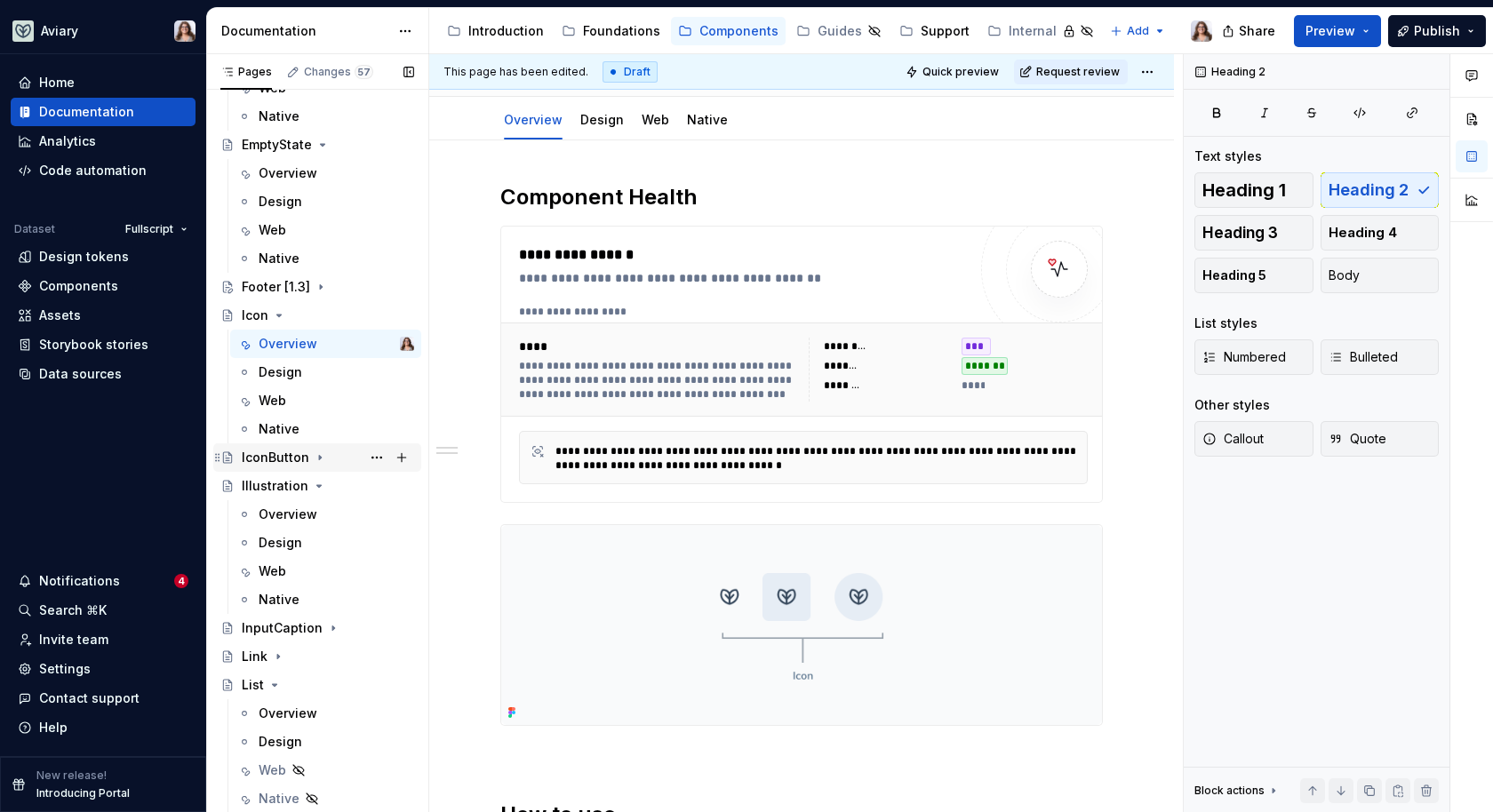
click at [282, 460] on div "IconButton" at bounding box center [275, 458] width 67 height 18
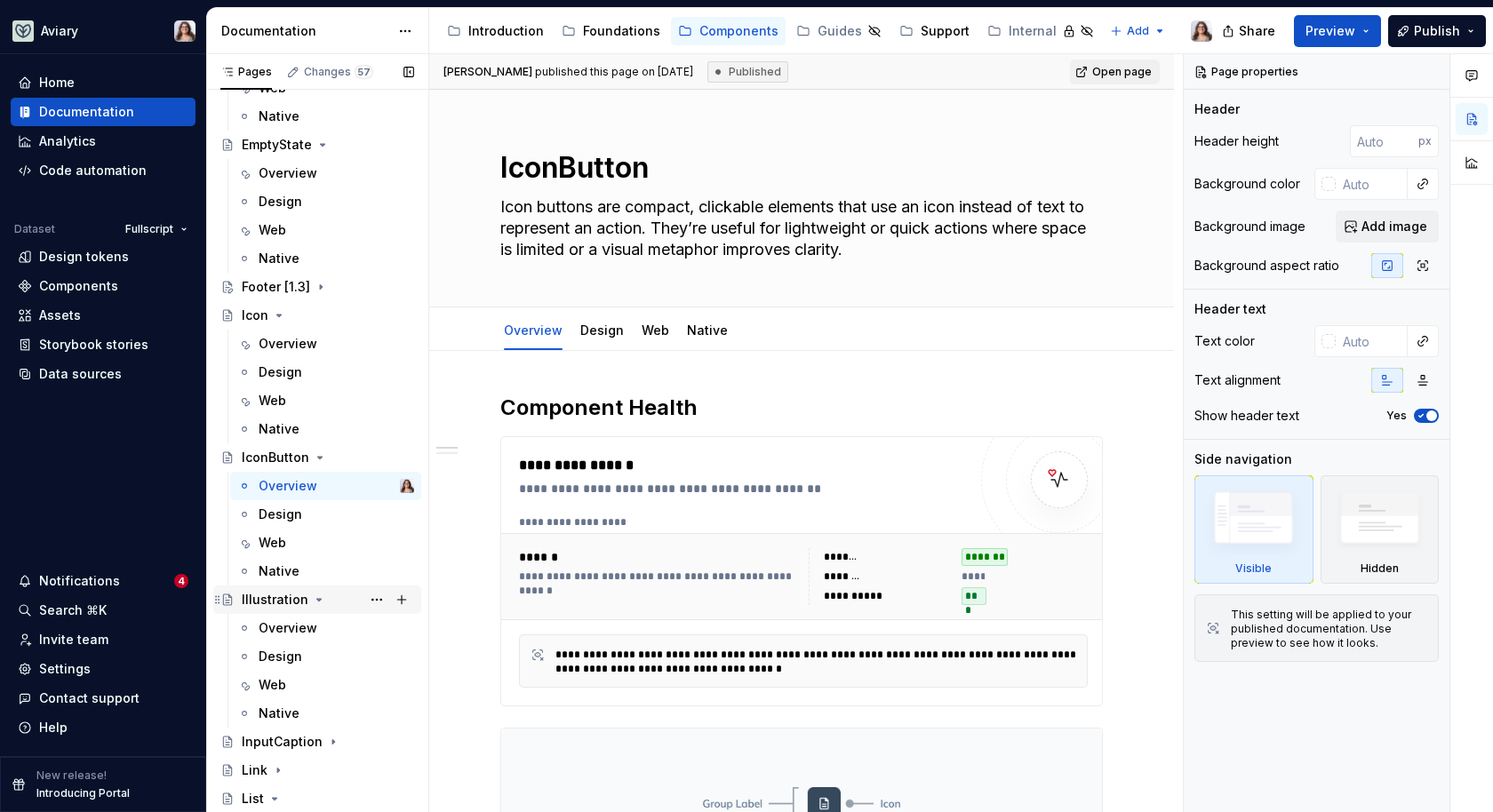
click at [280, 599] on div "Illustration" at bounding box center [274, 600] width 66 height 18
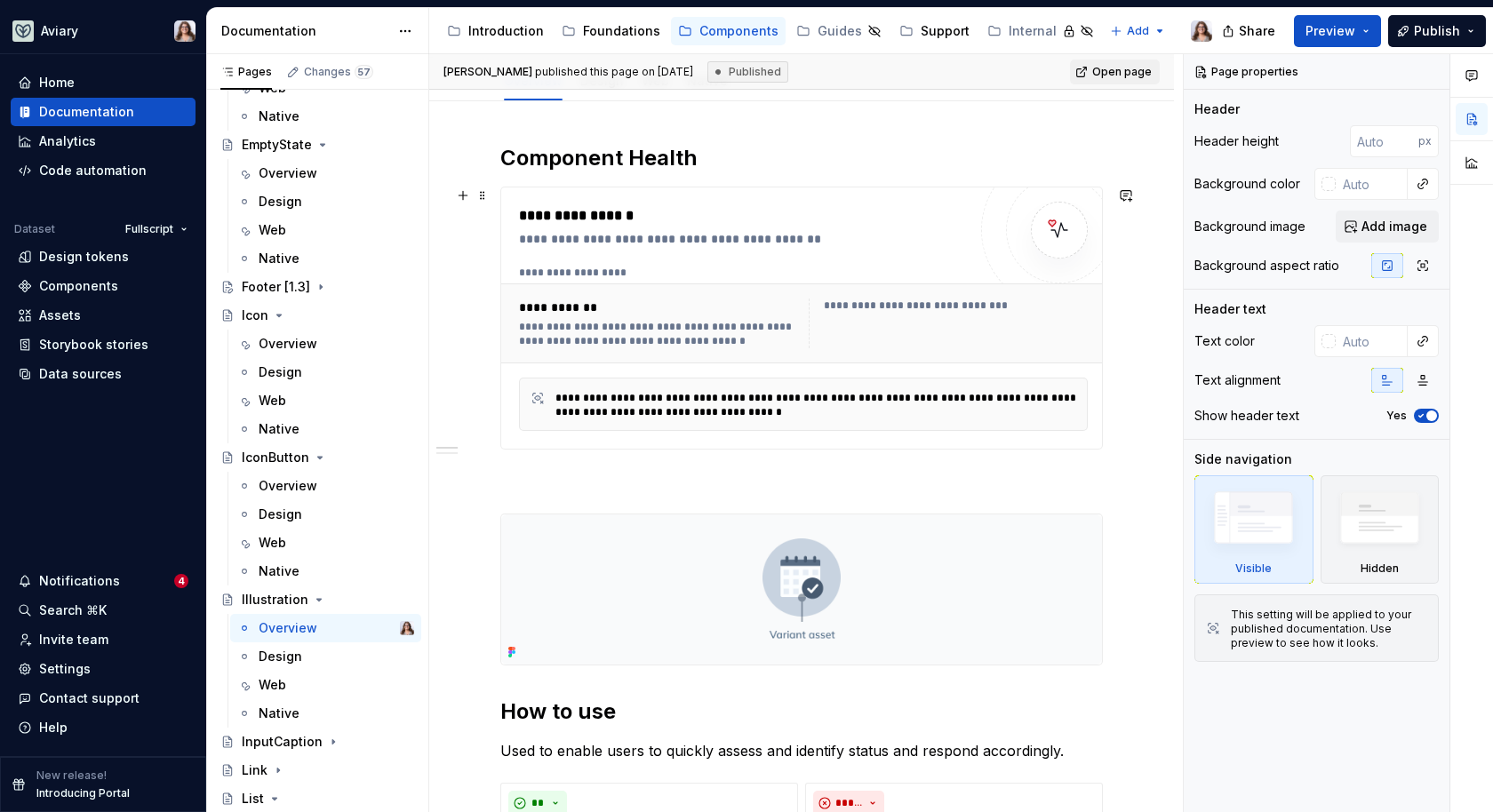
scroll to position [240, 0]
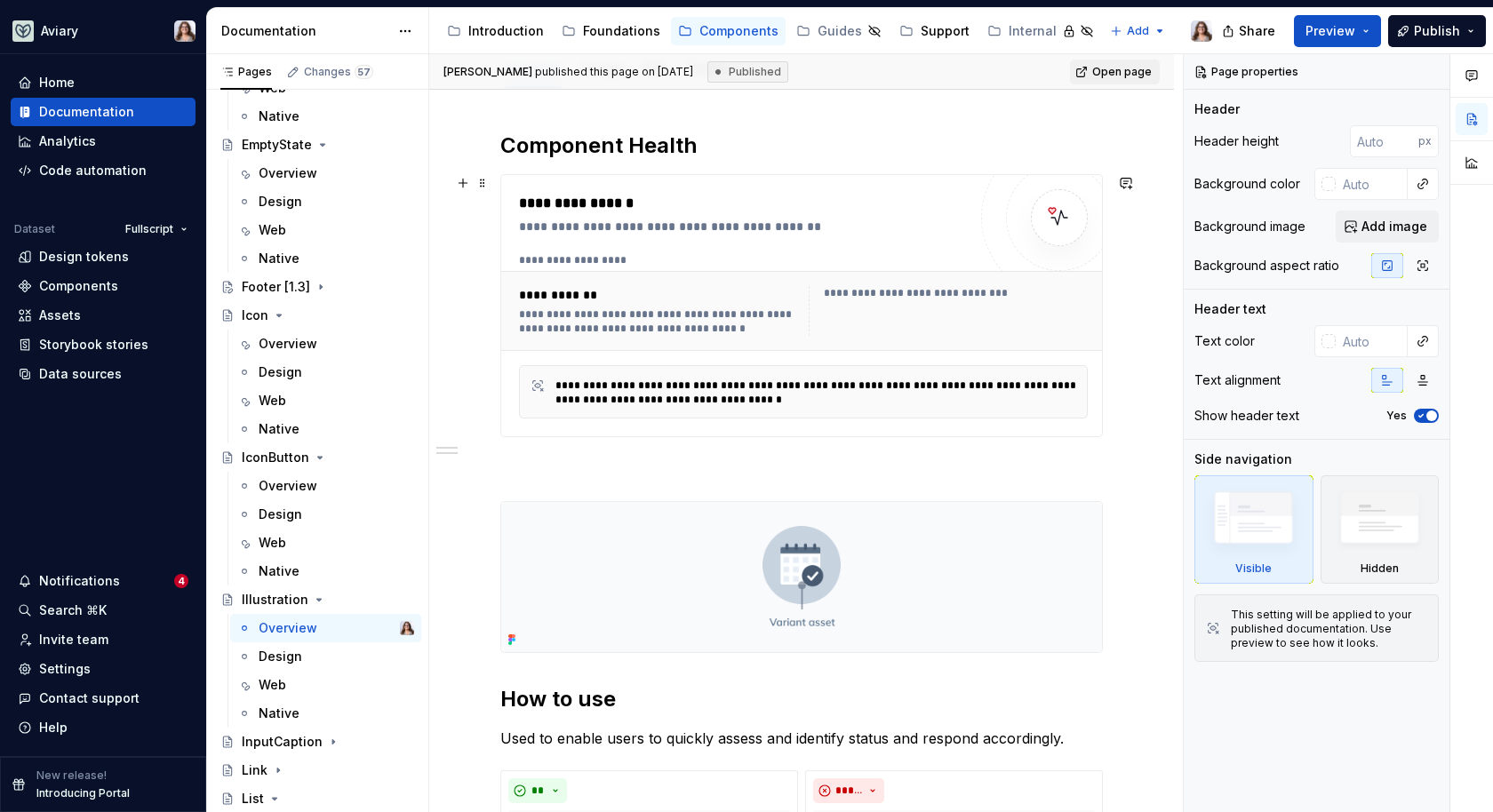
click at [788, 255] on div "**********" at bounding box center [803, 260] width 569 height 15
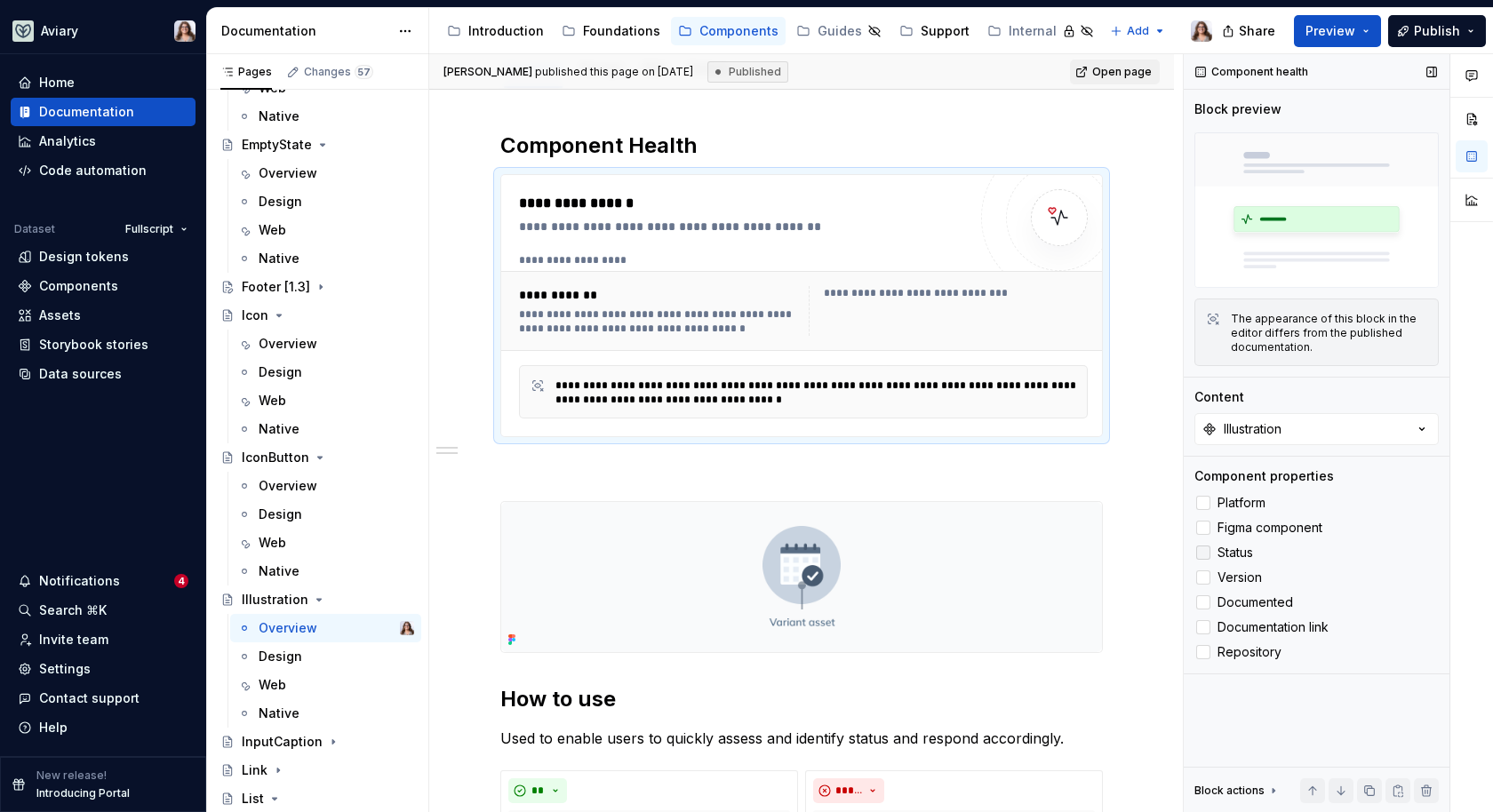
click at [1240, 549] on span "Status" at bounding box center [1235, 553] width 35 height 15
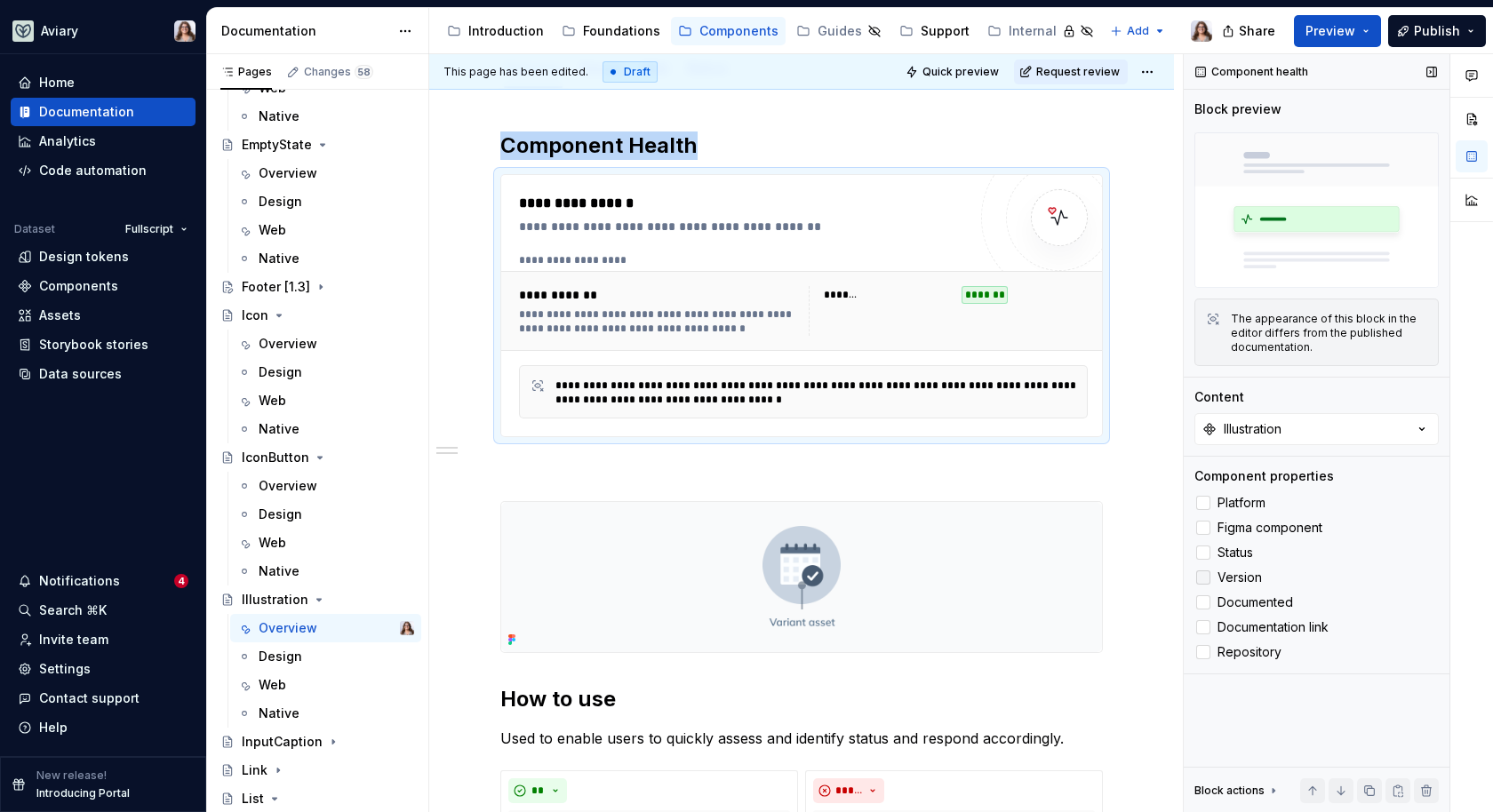
click at [1237, 578] on span "Version" at bounding box center [1240, 578] width 44 height 15
click at [1237, 494] on label "Platform" at bounding box center [1316, 504] width 244 height 22
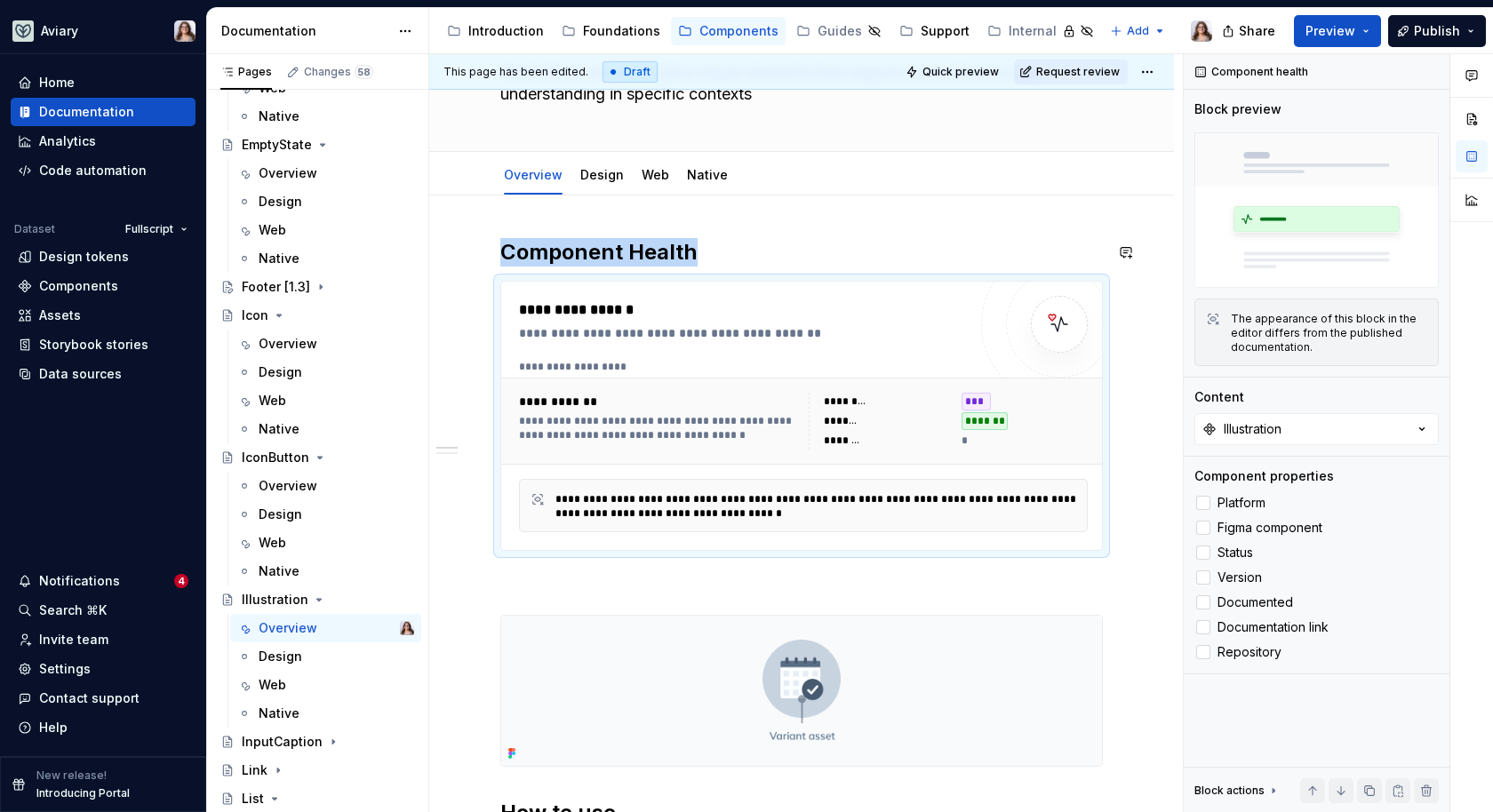
scroll to position [101, 0]
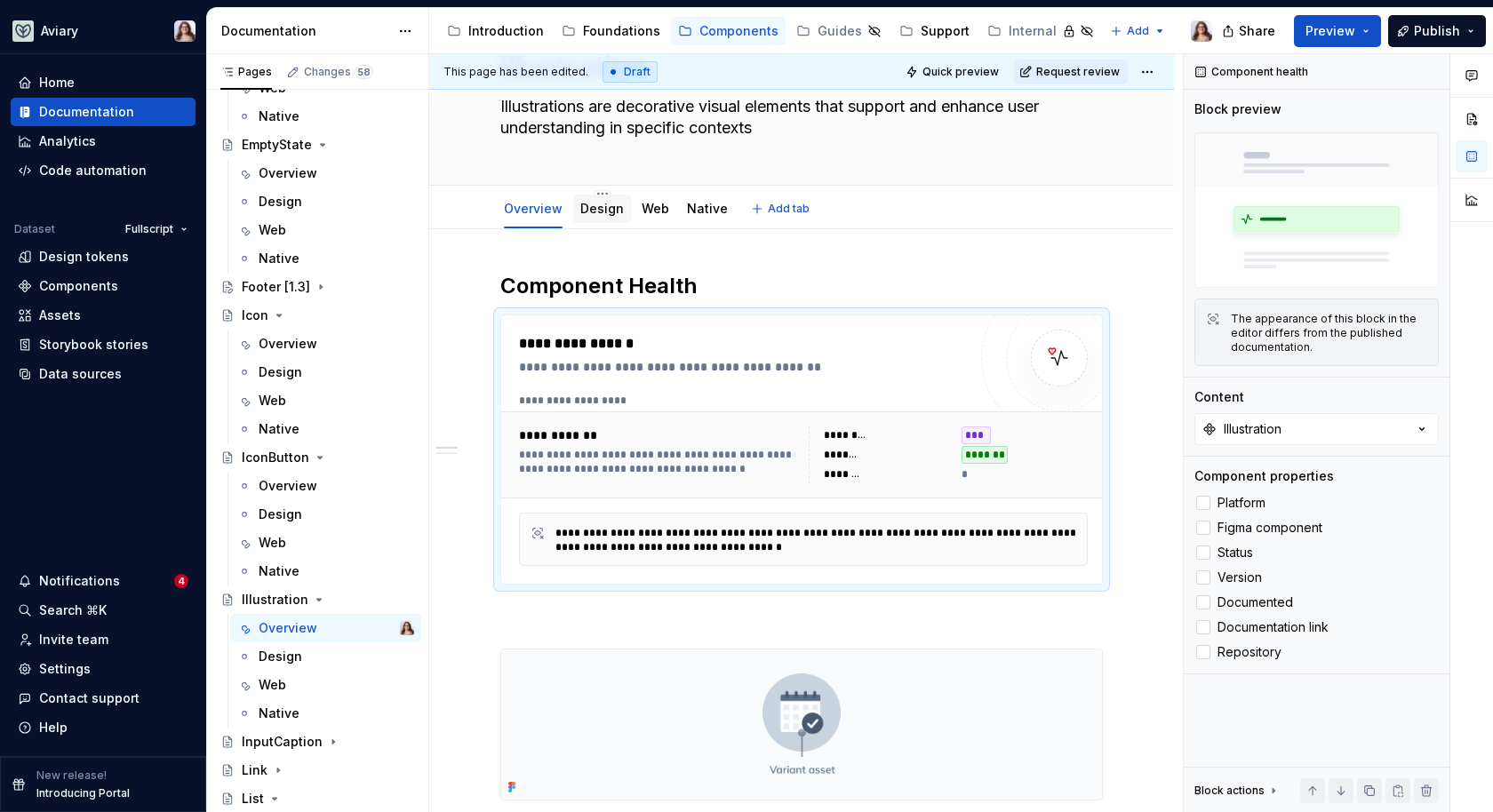
click at [598, 219] on div "Design" at bounding box center [603, 208] width 58 height 28
click at [604, 214] on link "Design" at bounding box center [603, 208] width 44 height 15
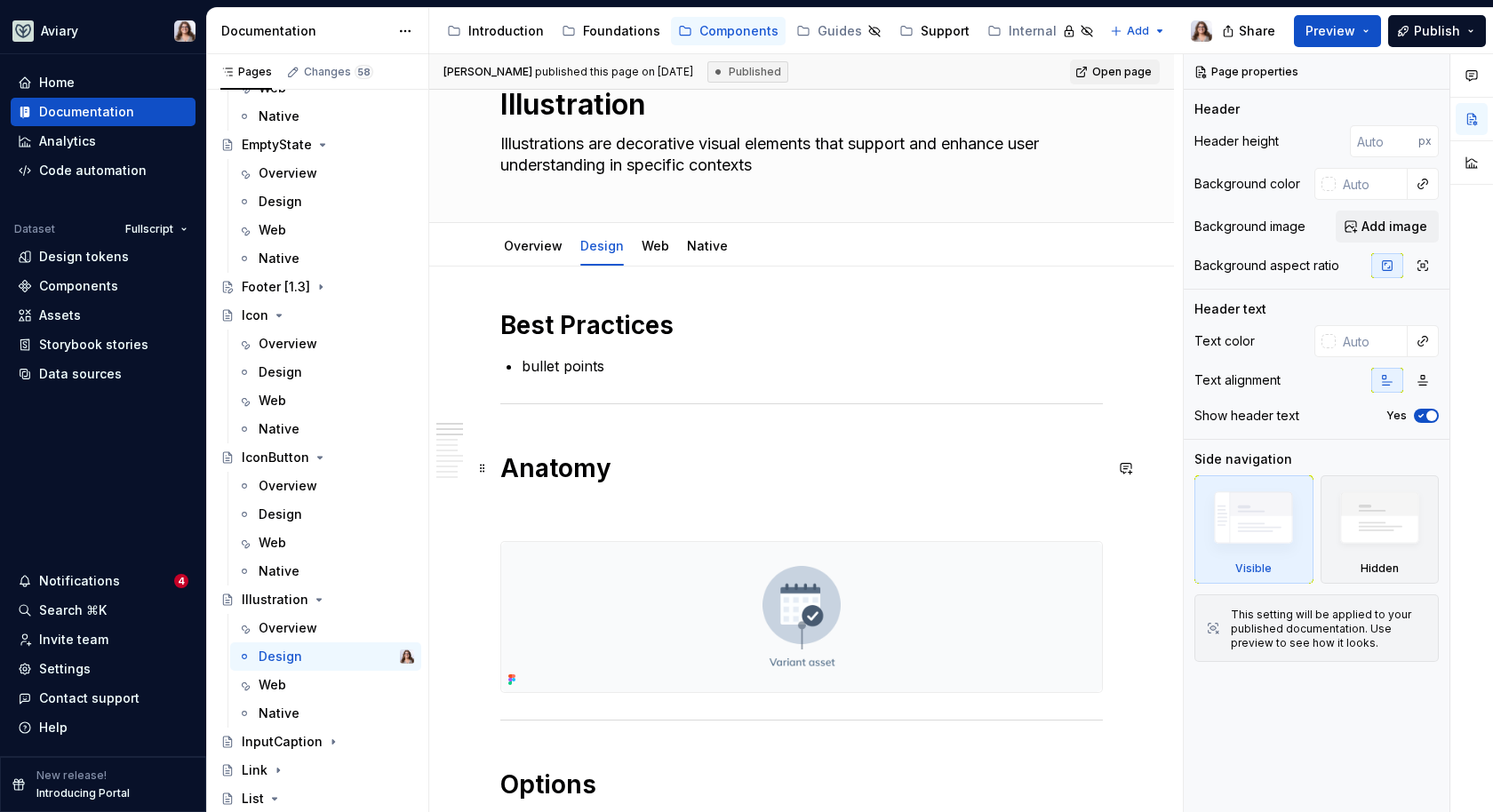
scroll to position [58, 0]
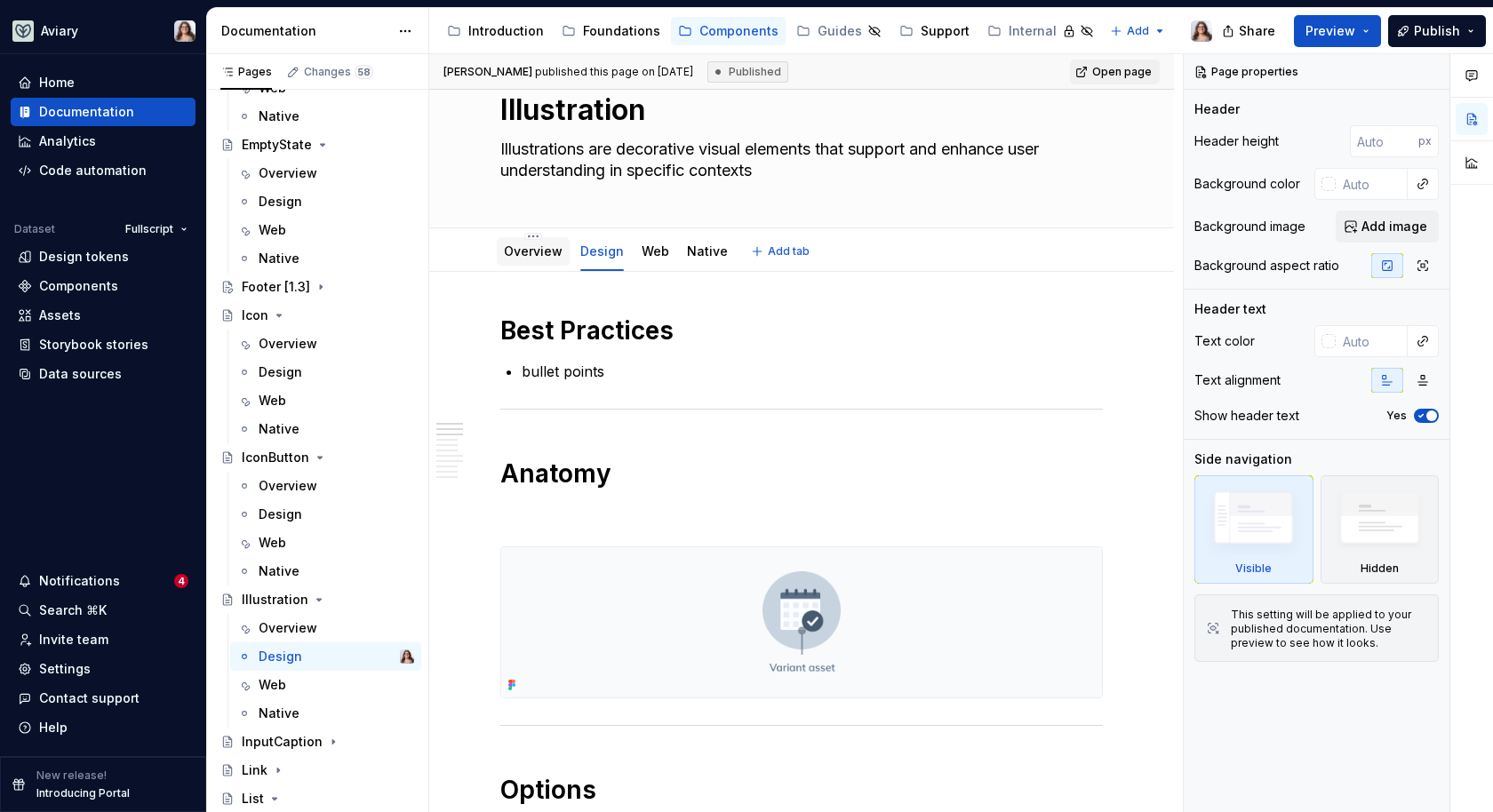
click at [534, 253] on link "Overview" at bounding box center [533, 250] width 59 height 15
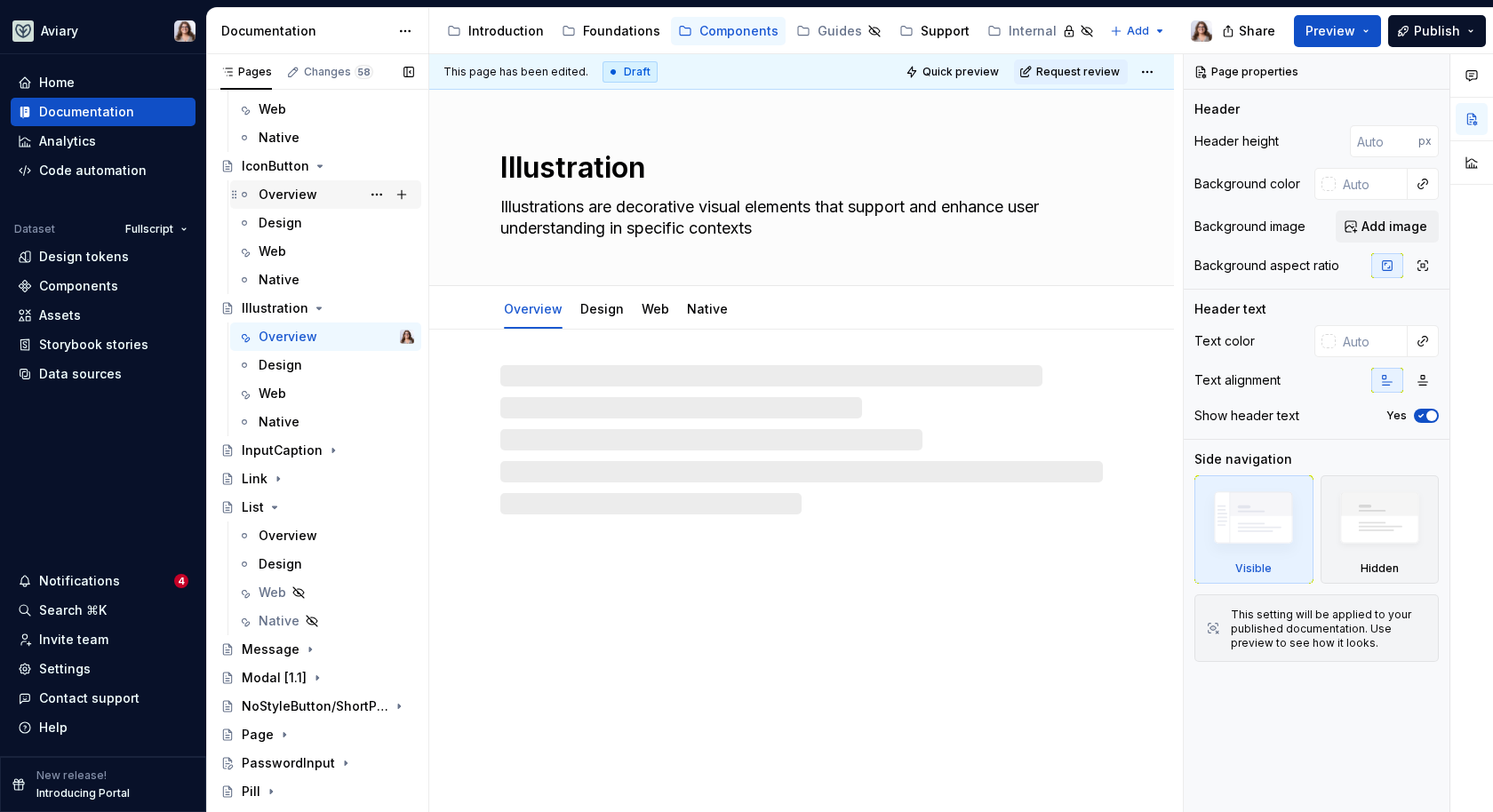
scroll to position [1258, 0]
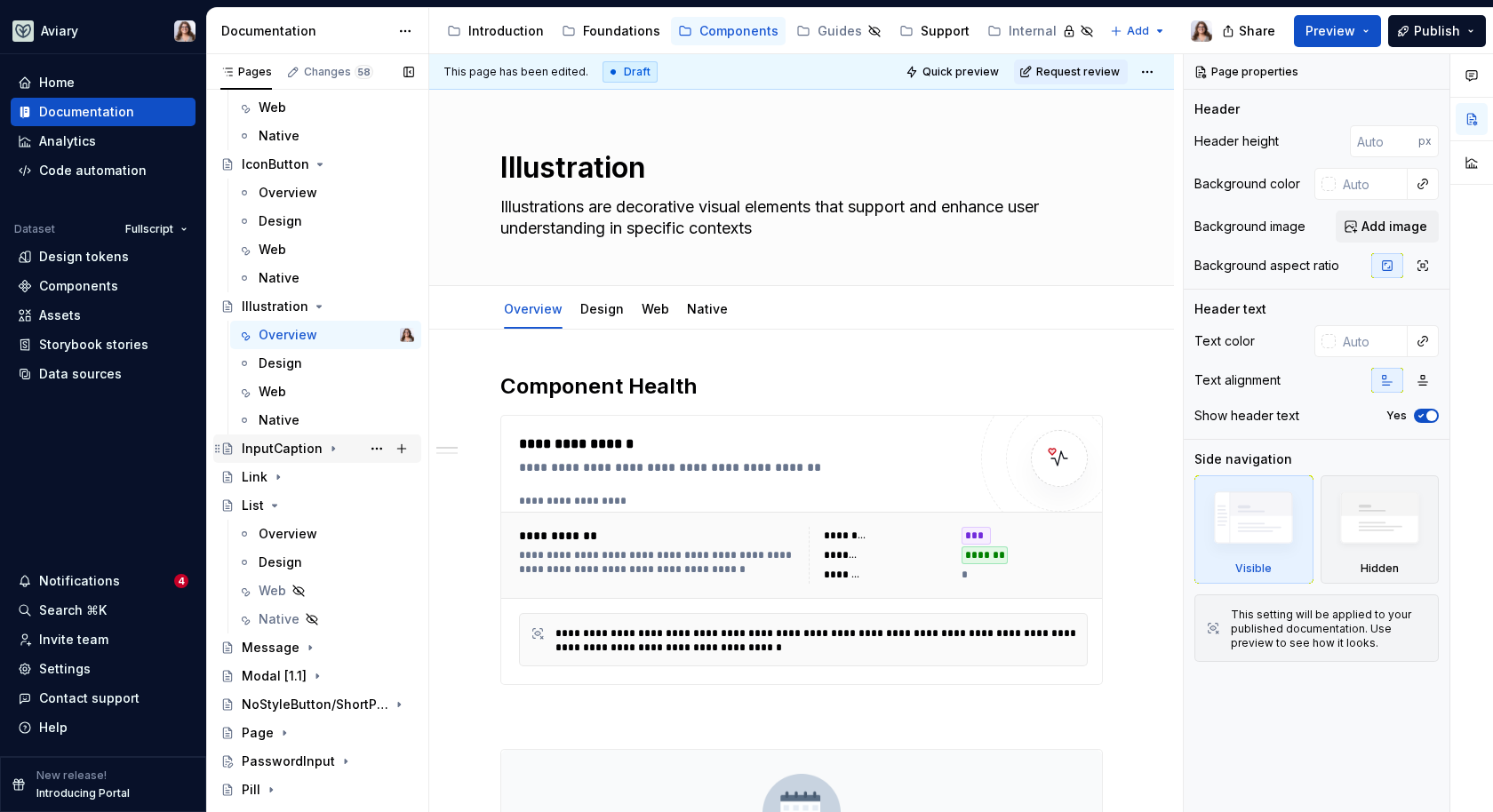
click at [279, 440] on div "InputCaption" at bounding box center [281, 449] width 81 height 18
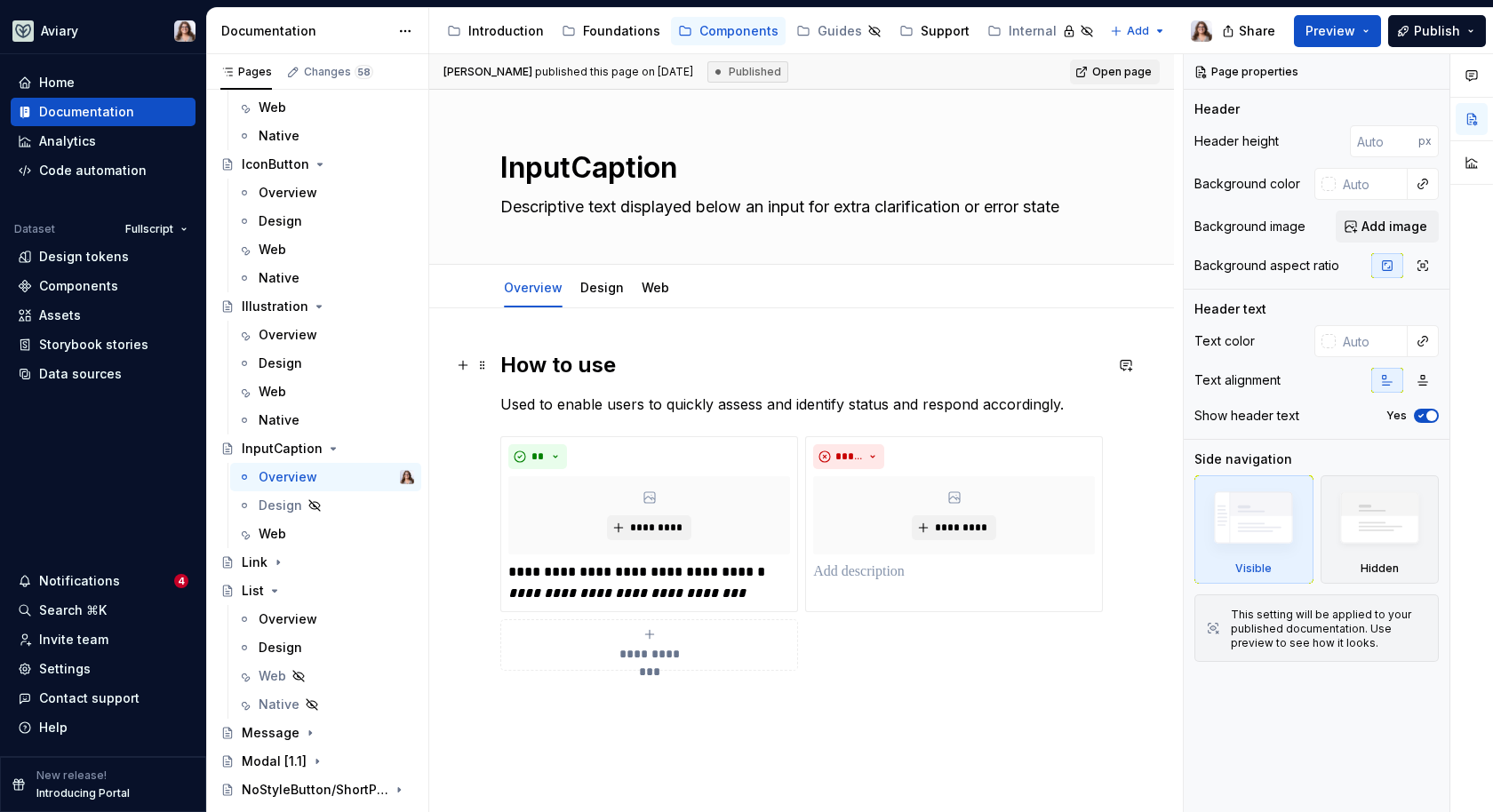
click at [500, 365] on h2 "How to use" at bounding box center [801, 365] width 603 height 28
click at [598, 288] on link "Design" at bounding box center [603, 288] width 44 height 15
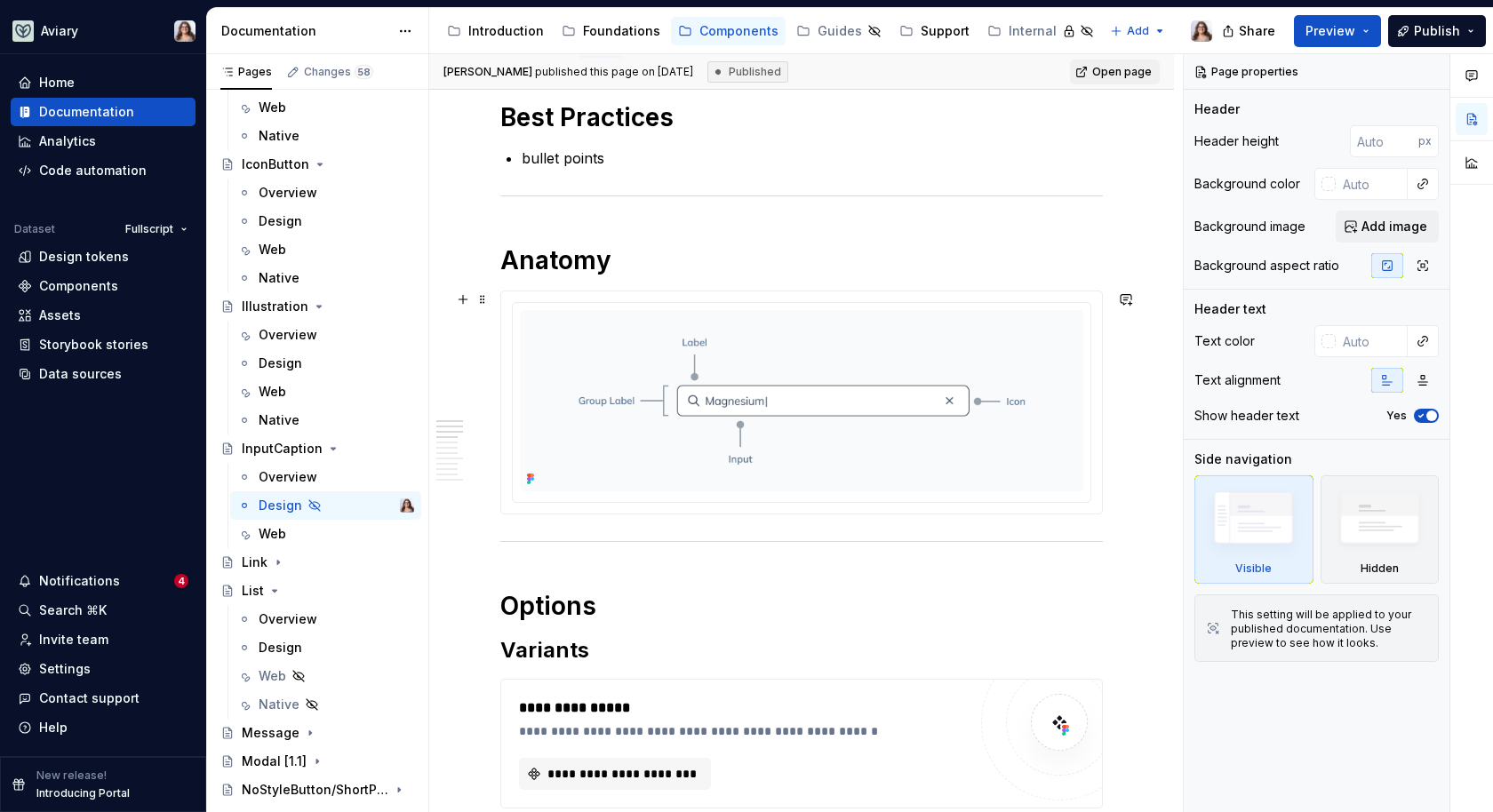
scroll to position [260, 0]
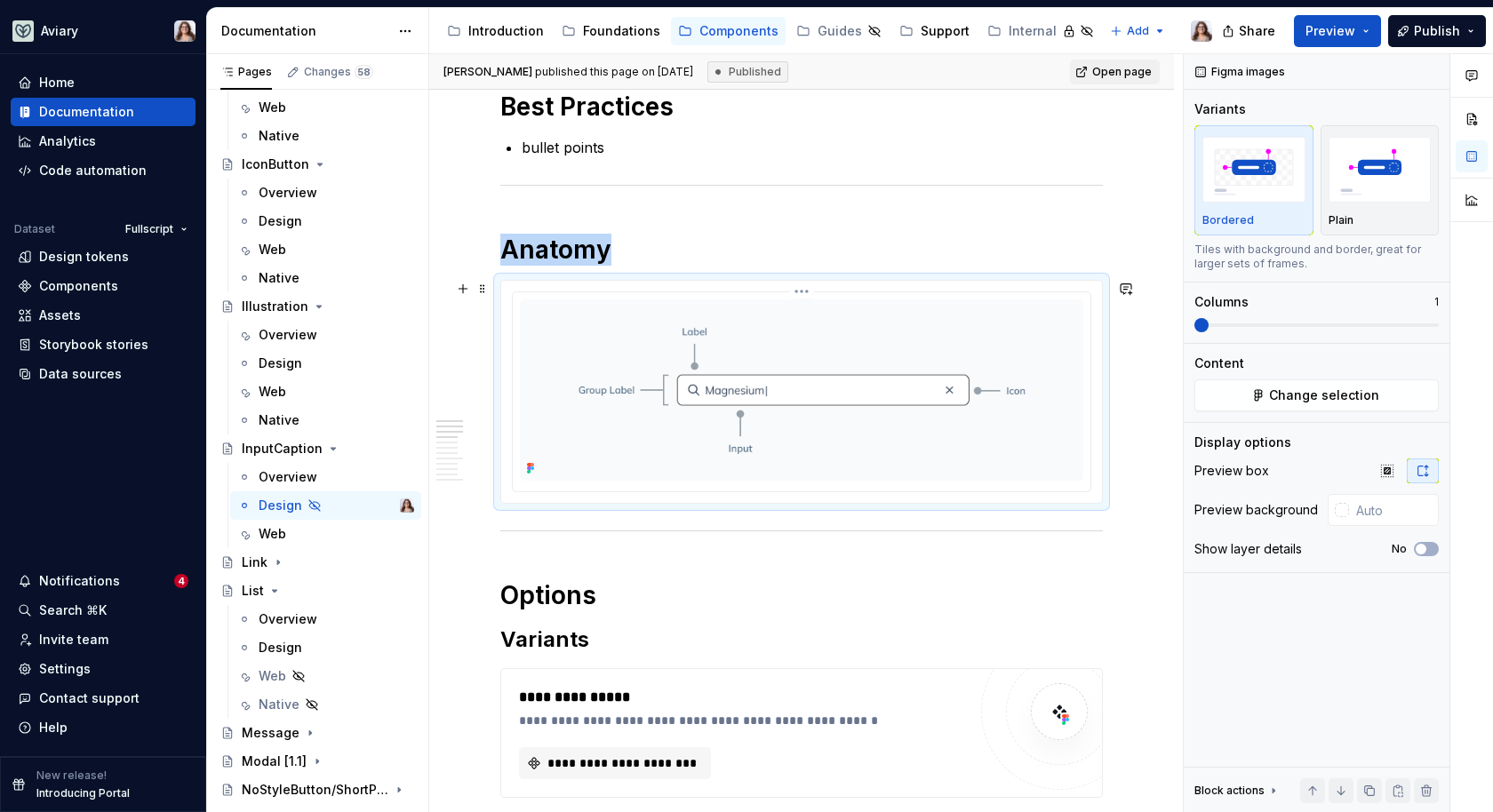
click at [740, 402] on img at bounding box center [801, 390] width 564 height 181
copy h1 "Anatomy"
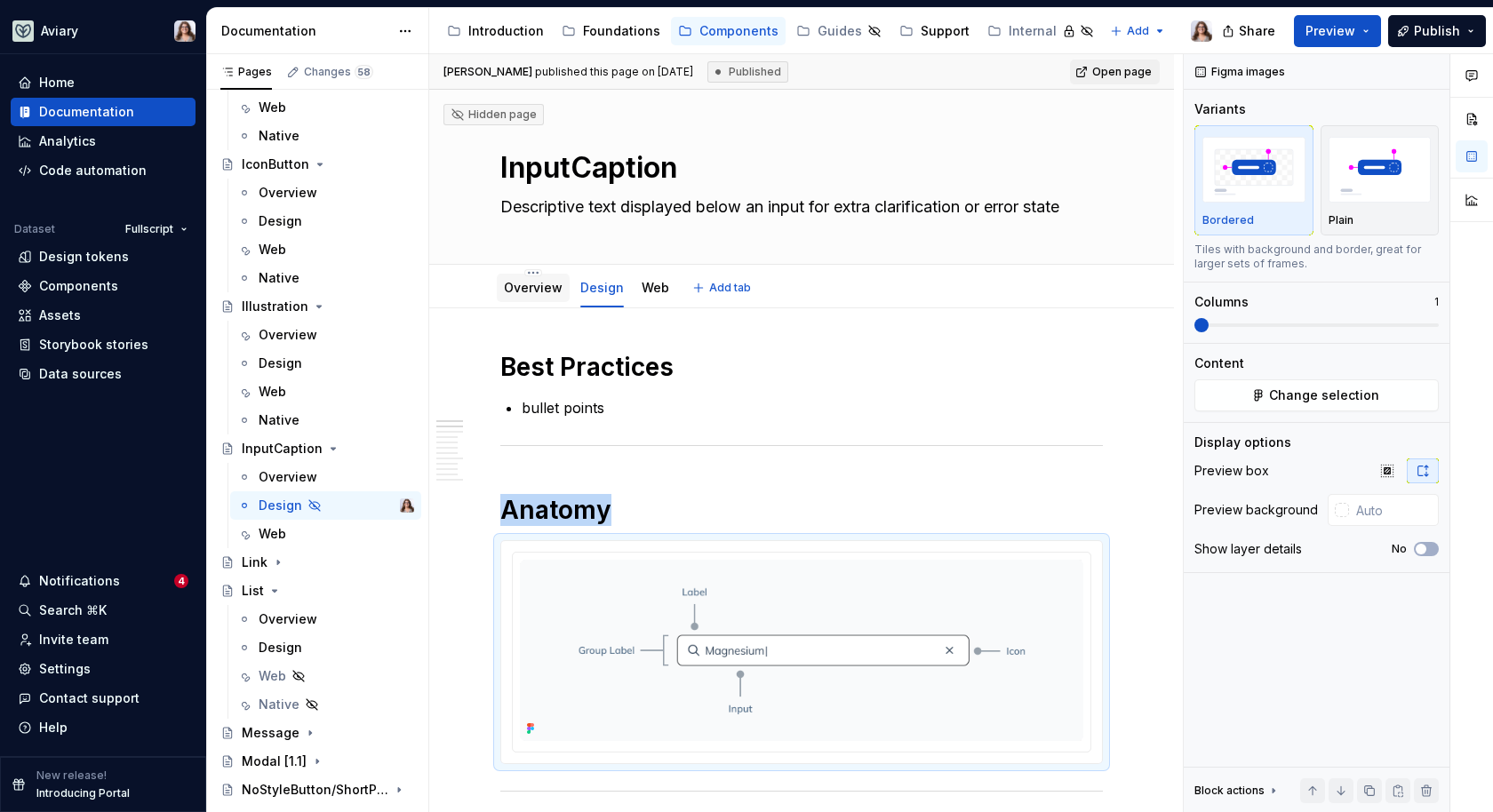
click at [532, 284] on link "Overview" at bounding box center [533, 288] width 59 height 15
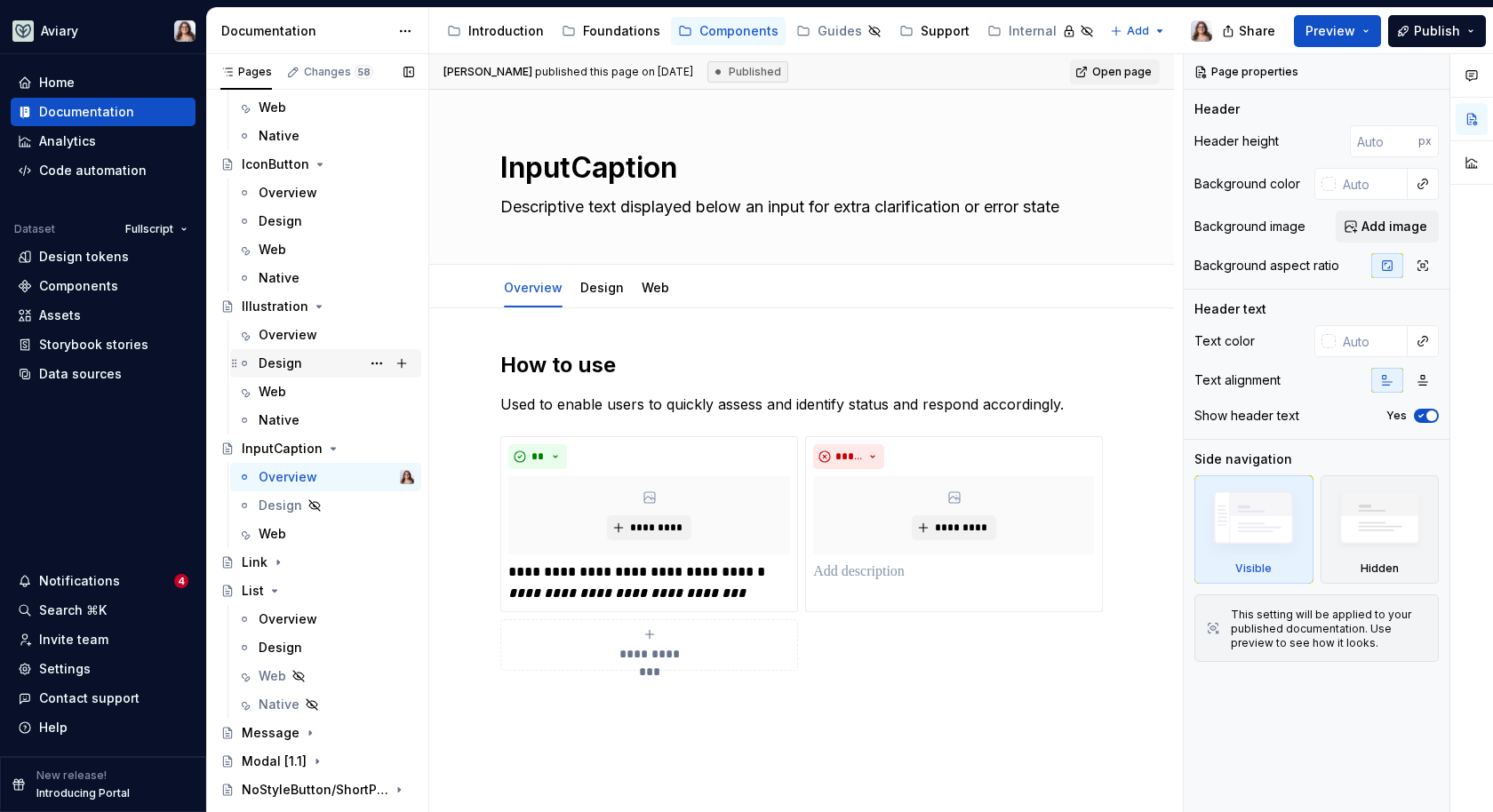
click at [290, 367] on div "Design" at bounding box center [280, 364] width 44 height 18
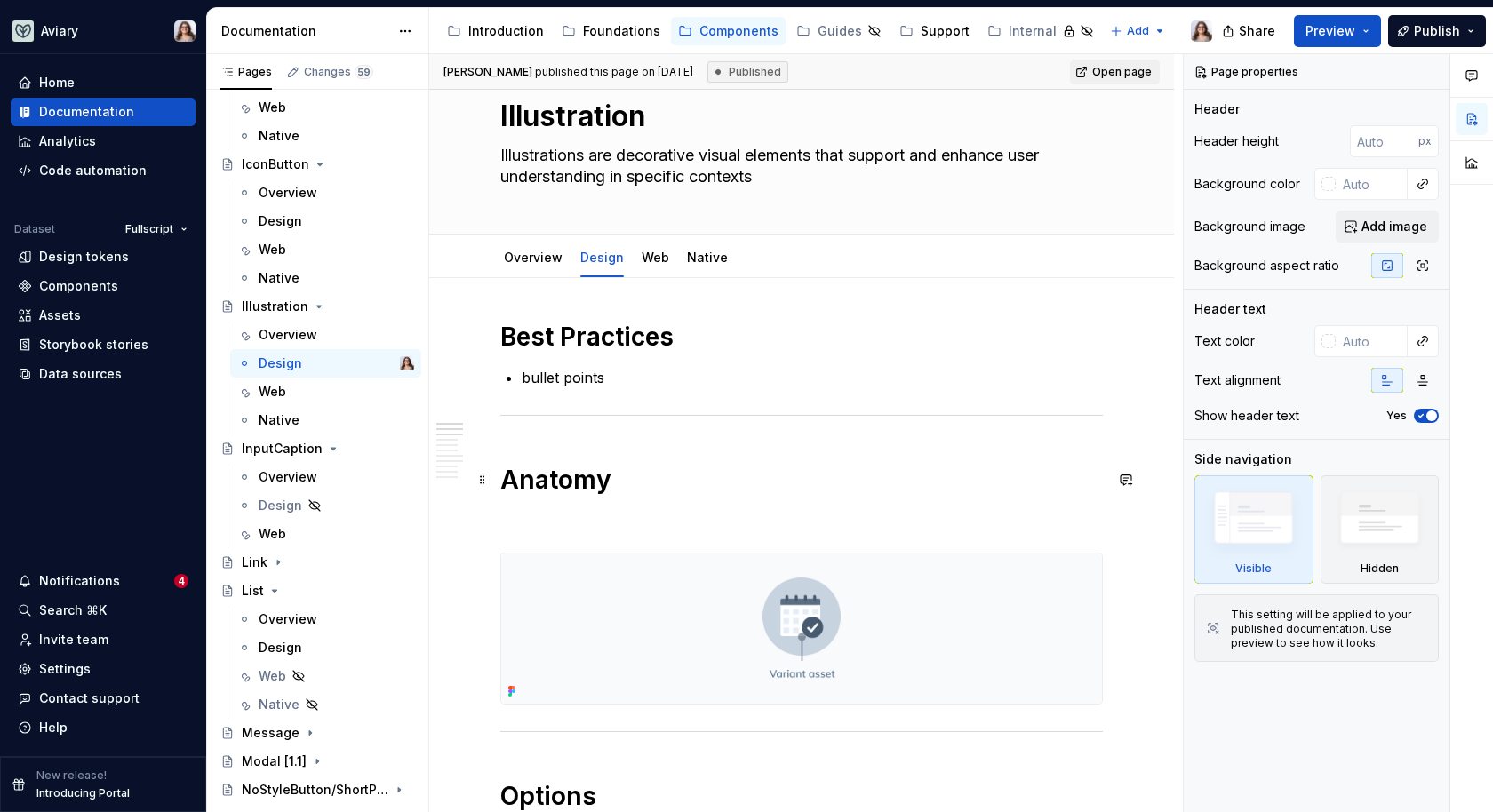
scroll to position [49, 0]
click at [535, 268] on div "Overview" at bounding box center [533, 260] width 59 height 18
click at [513, 254] on link "Overview" at bounding box center [533, 259] width 59 height 15
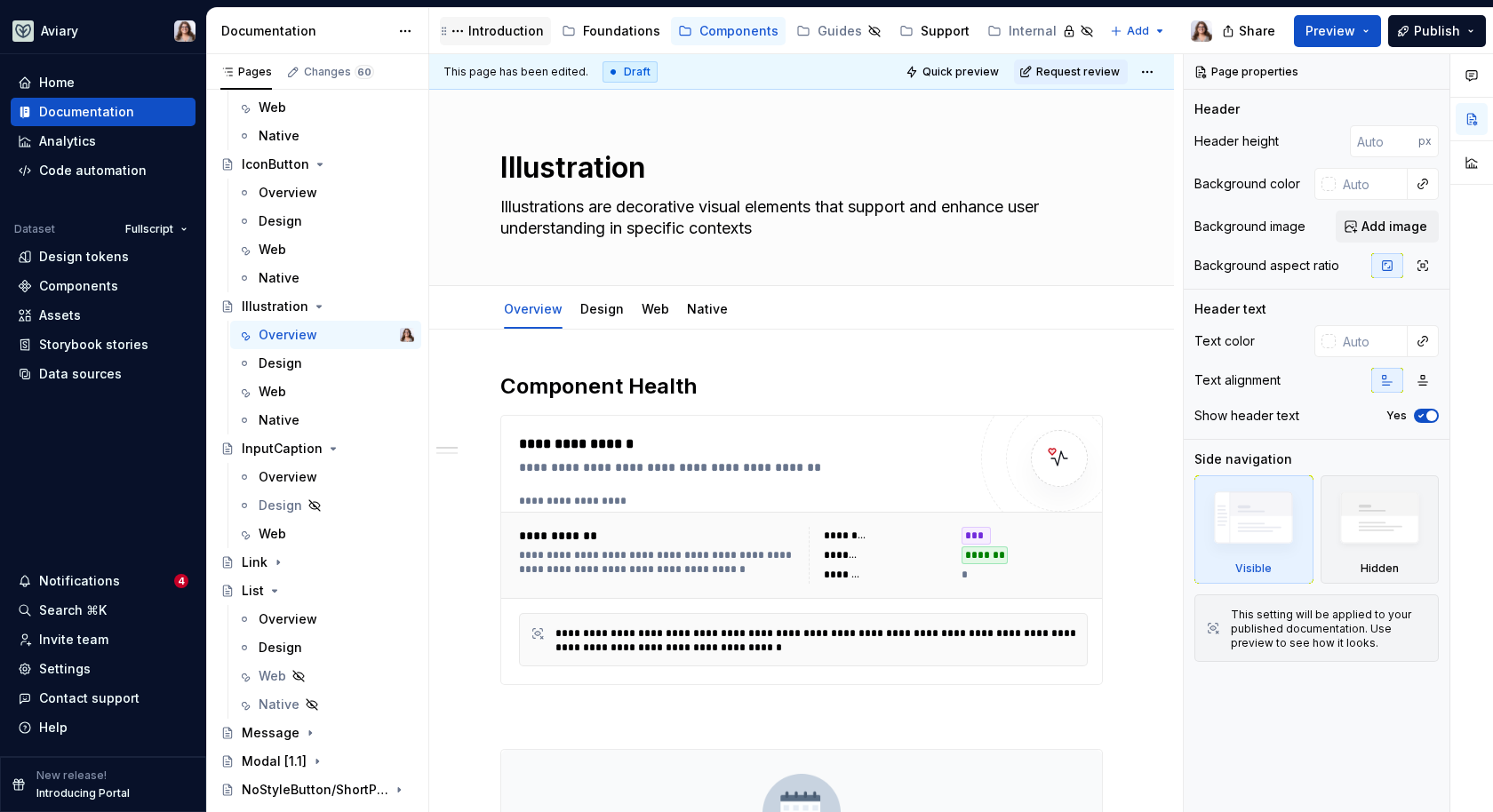
click at [506, 30] on div "Introduction" at bounding box center [506, 31] width 75 height 18
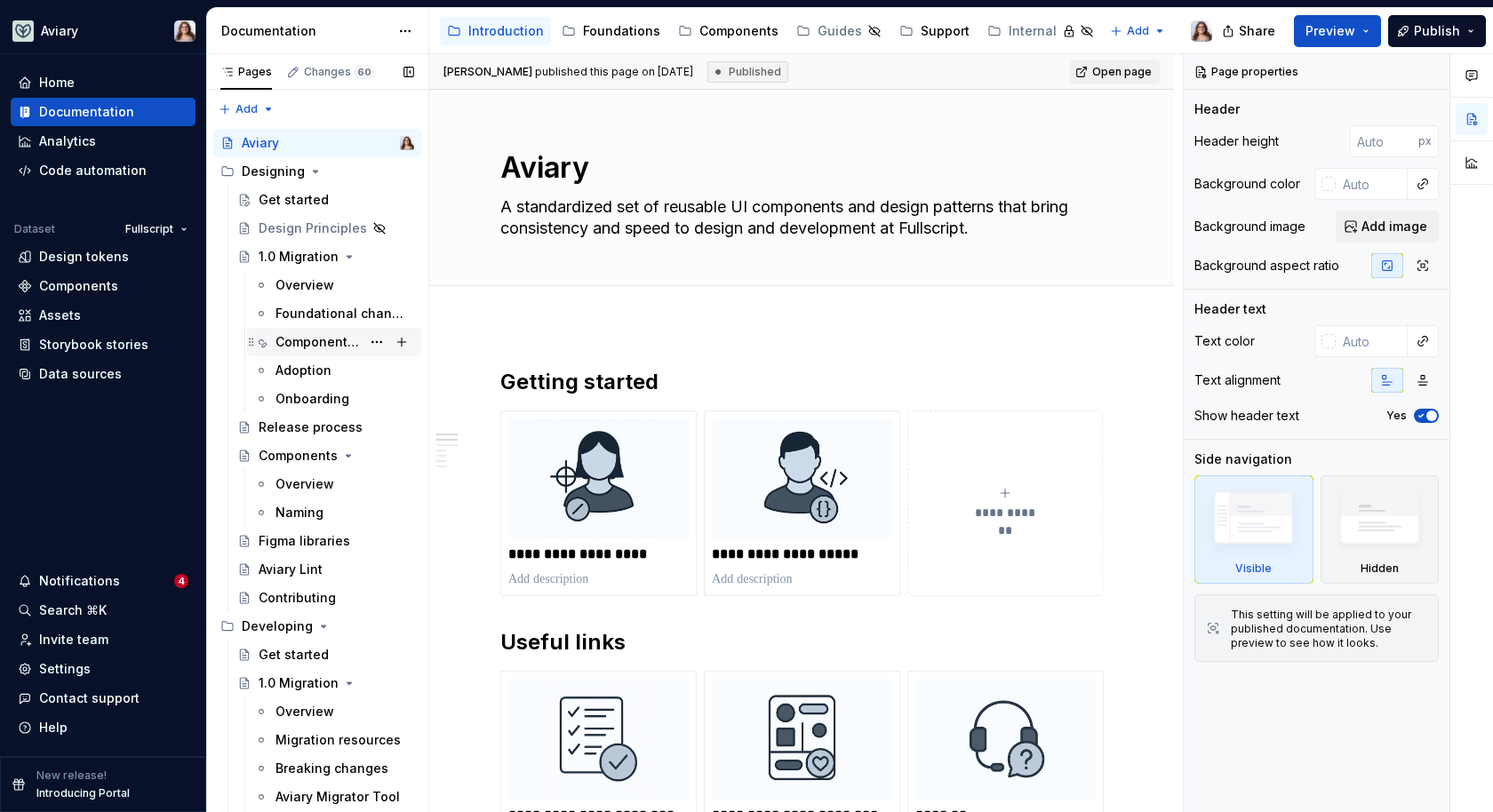
click at [313, 333] on div "Component changes" at bounding box center [319, 342] width 85 height 18
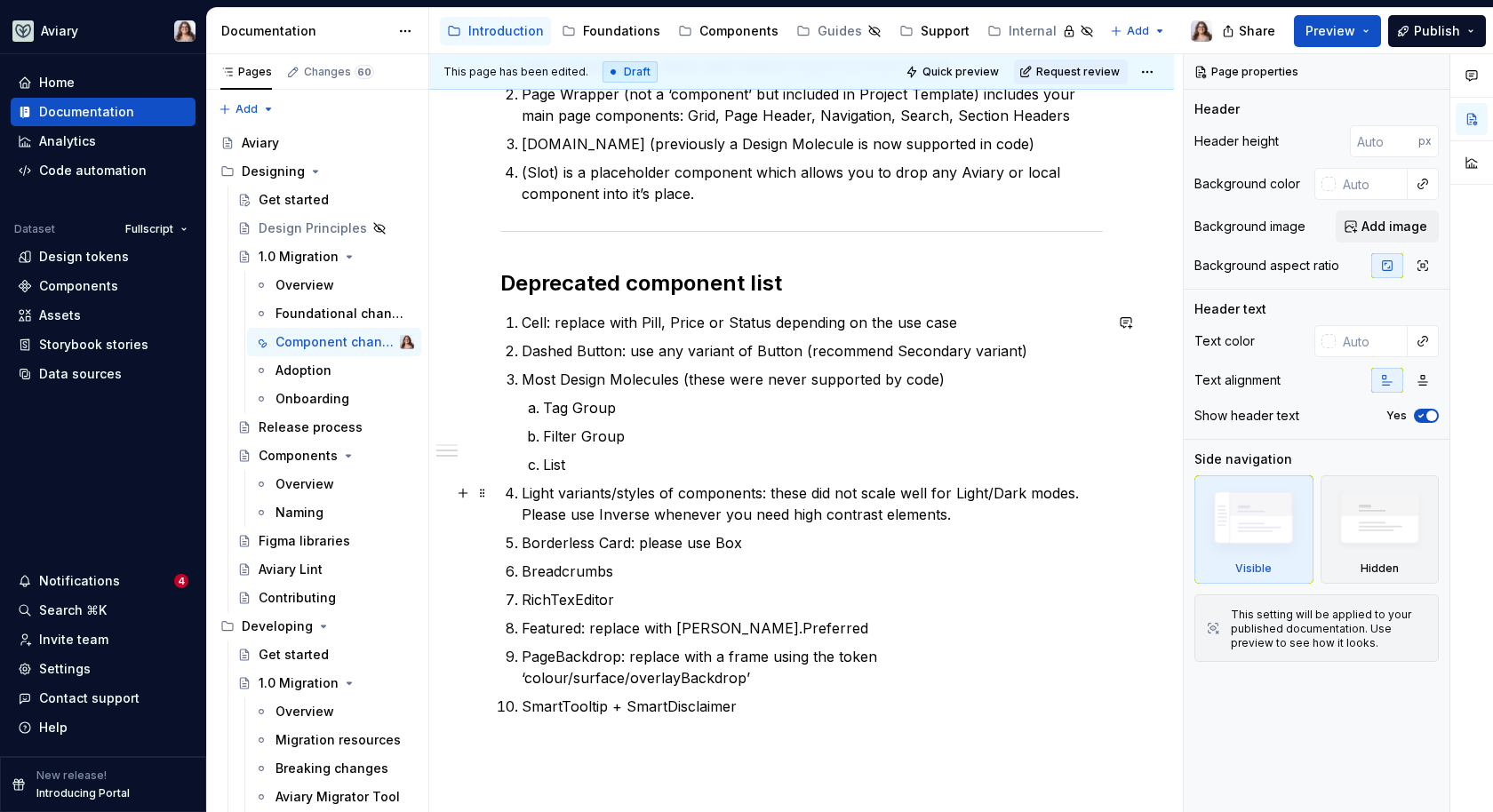
scroll to position [1502, 0]
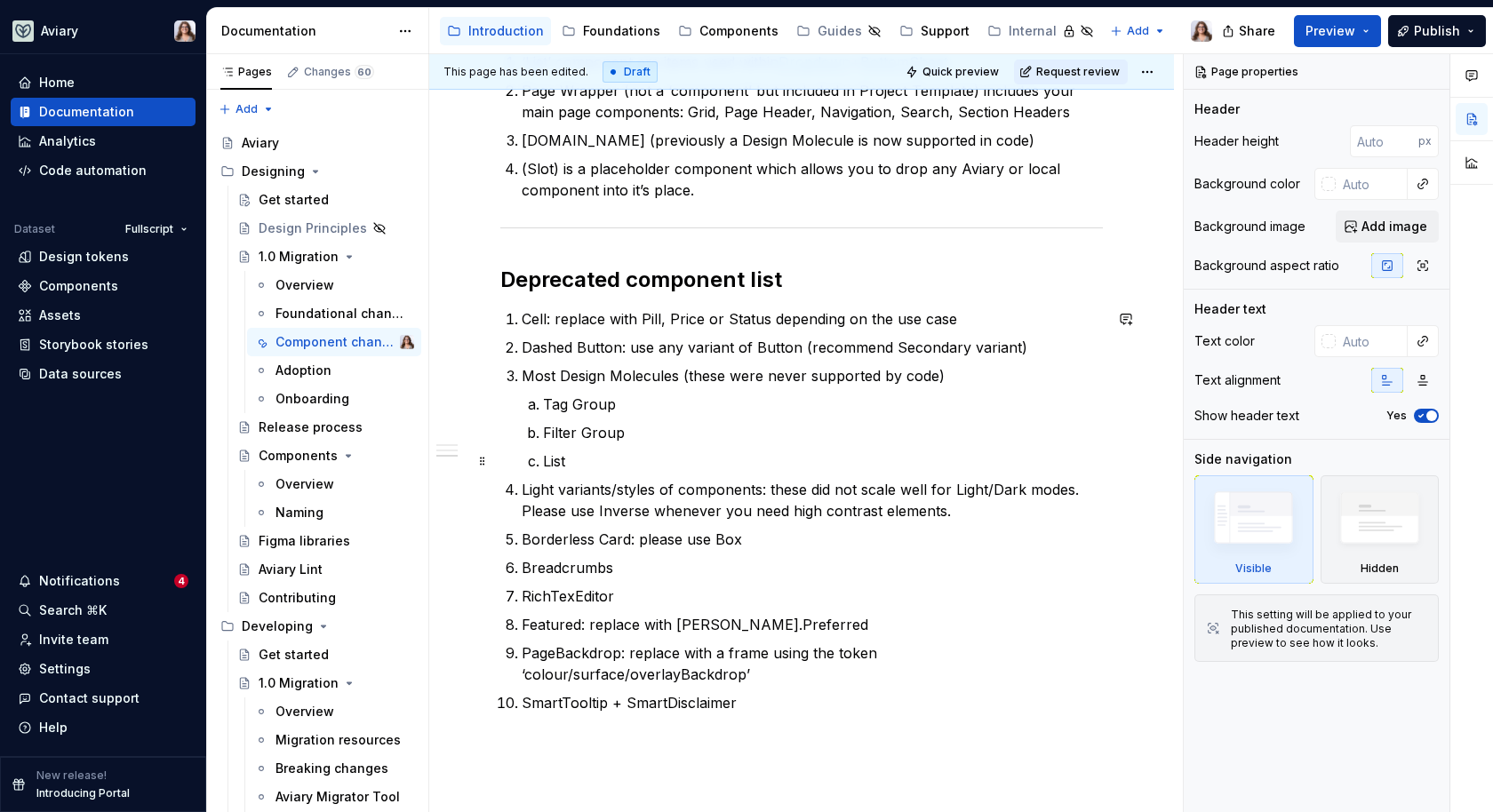
type textarea "*"
click at [582, 451] on p "List" at bounding box center [822, 462] width 560 height 22
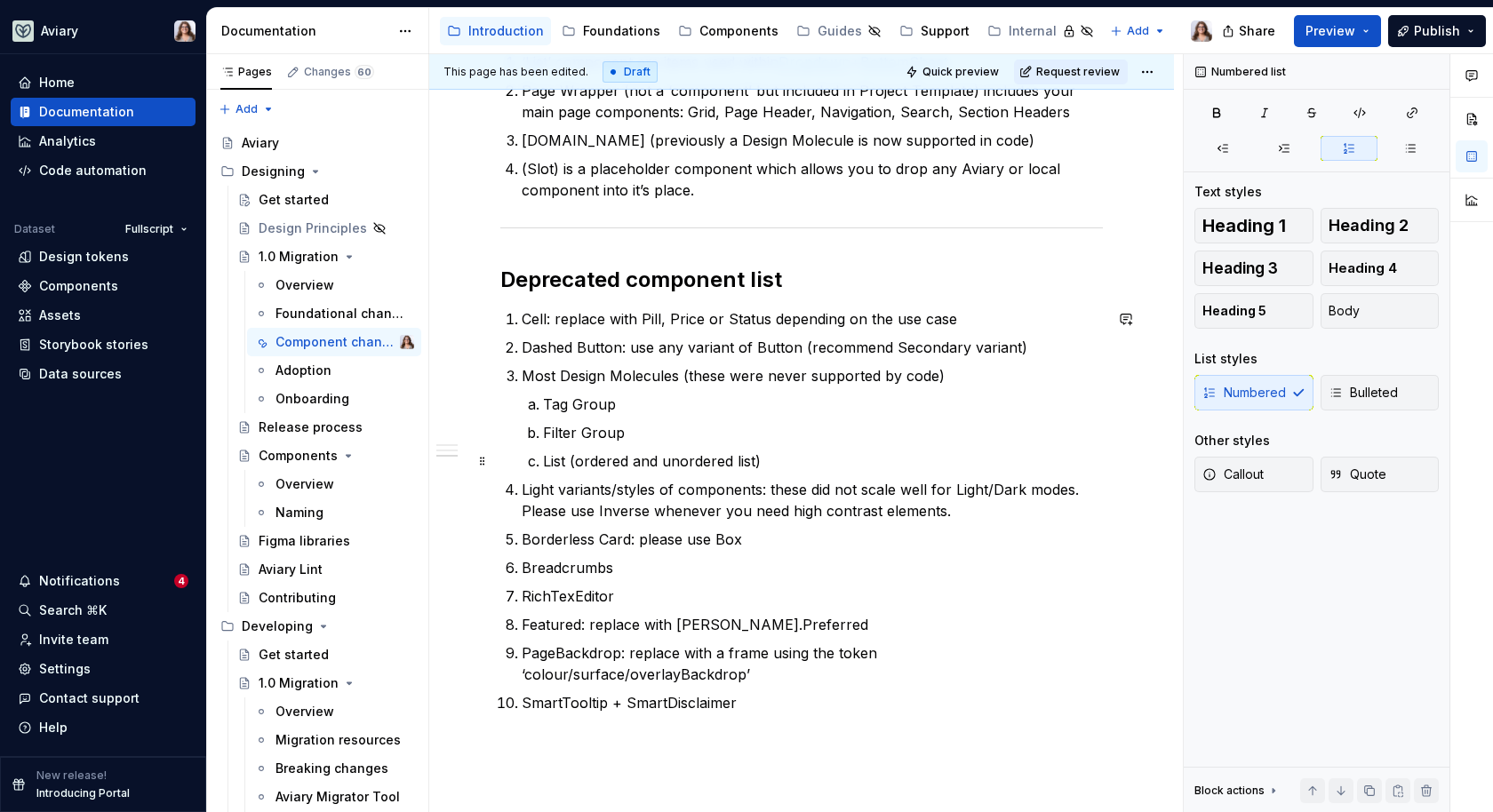
click at [753, 460] on p "List (ordered and unordered list)" at bounding box center [822, 462] width 560 height 22
click at [770, 456] on p "List (ordered and unordered list)" at bounding box center [822, 462] width 560 height 22
click at [754, 460] on p "List (ordered and unordered list)" at bounding box center [822, 462] width 560 height 22
click at [720, 33] on div "Components" at bounding box center [739, 31] width 79 height 18
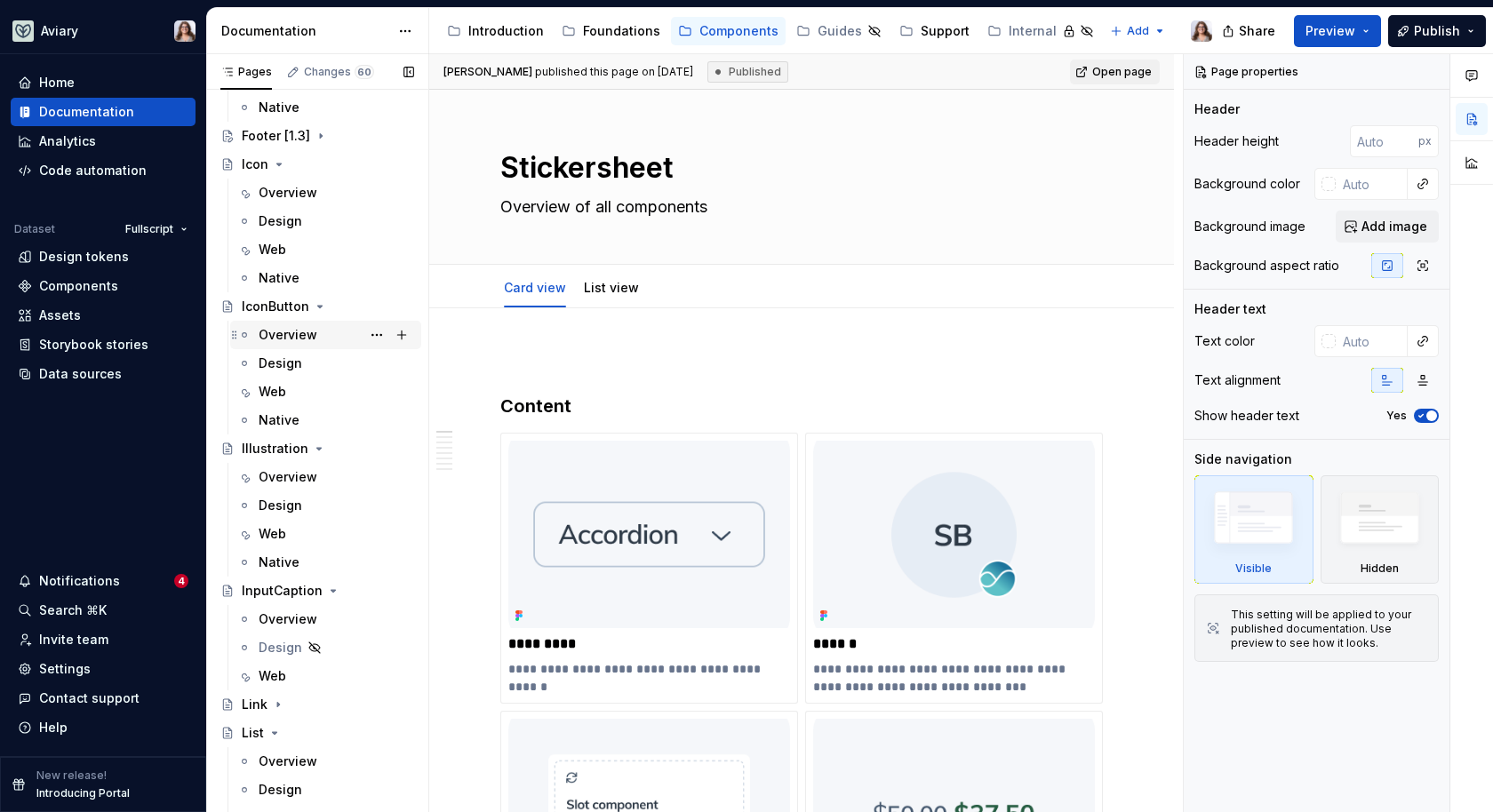
scroll to position [1174, 0]
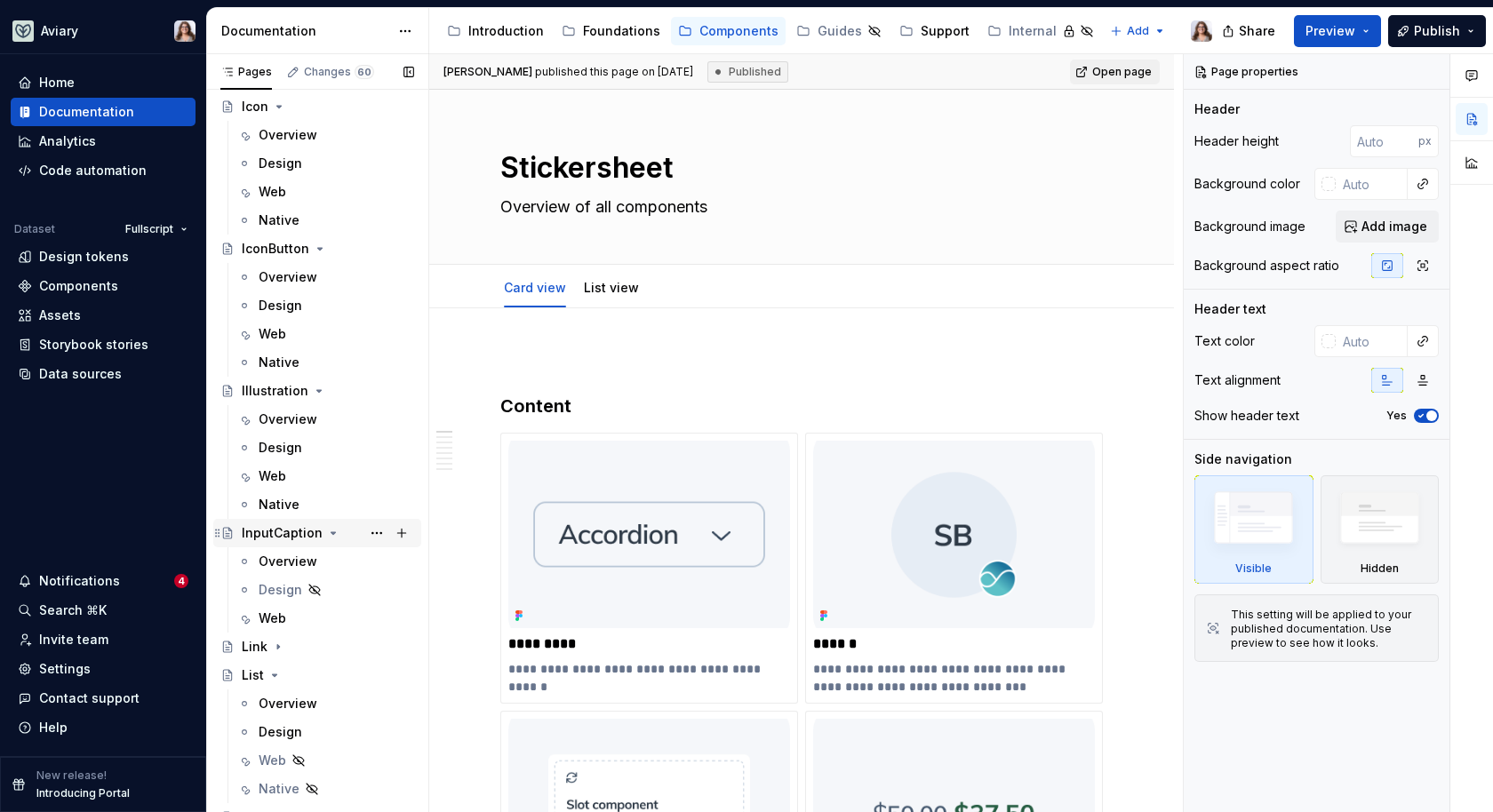
click at [288, 532] on div "InputCaption" at bounding box center [281, 533] width 81 height 18
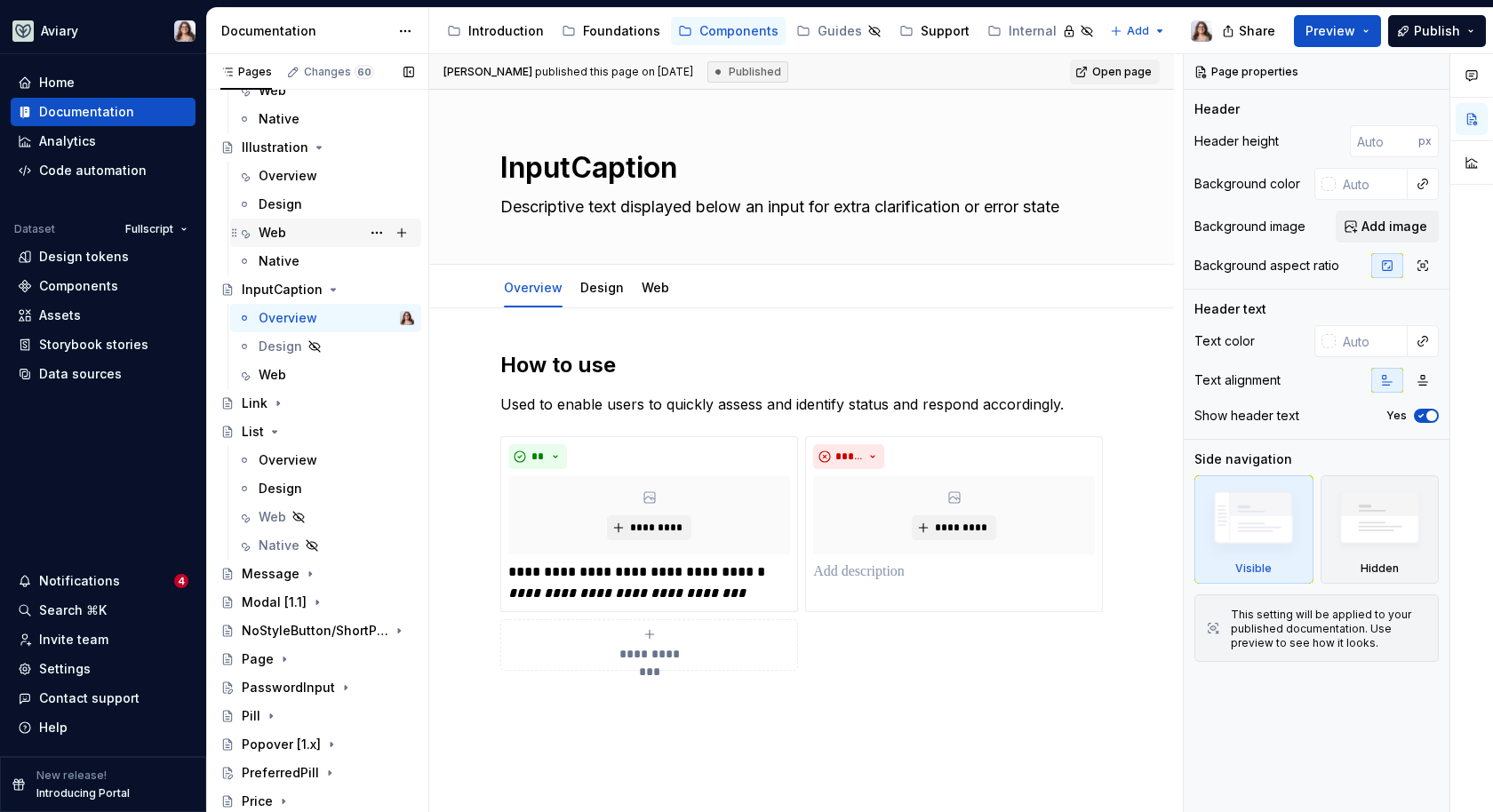
scroll to position [1435, 0]
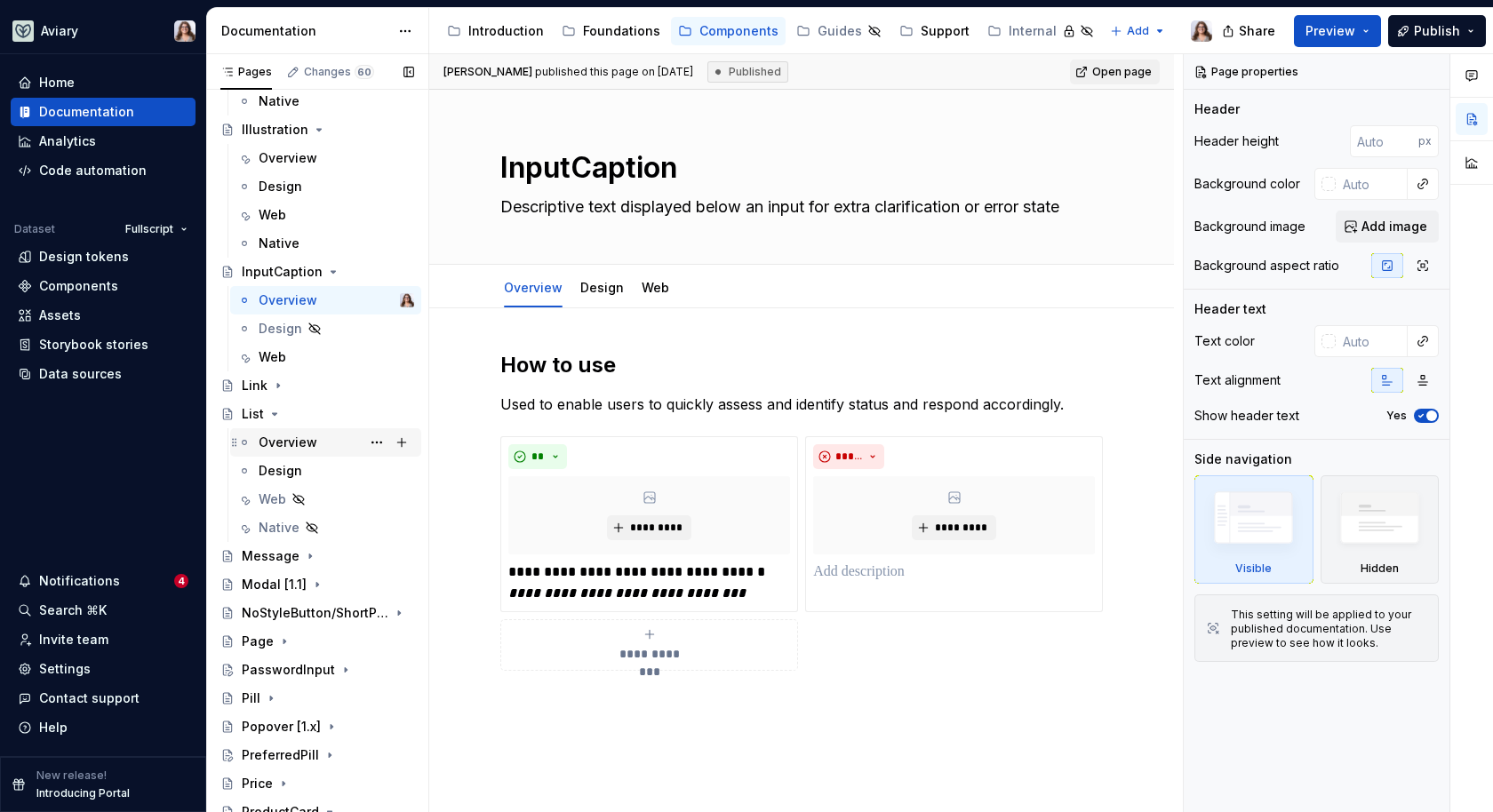
click at [322, 452] on div "Overview" at bounding box center [336, 442] width 155 height 24
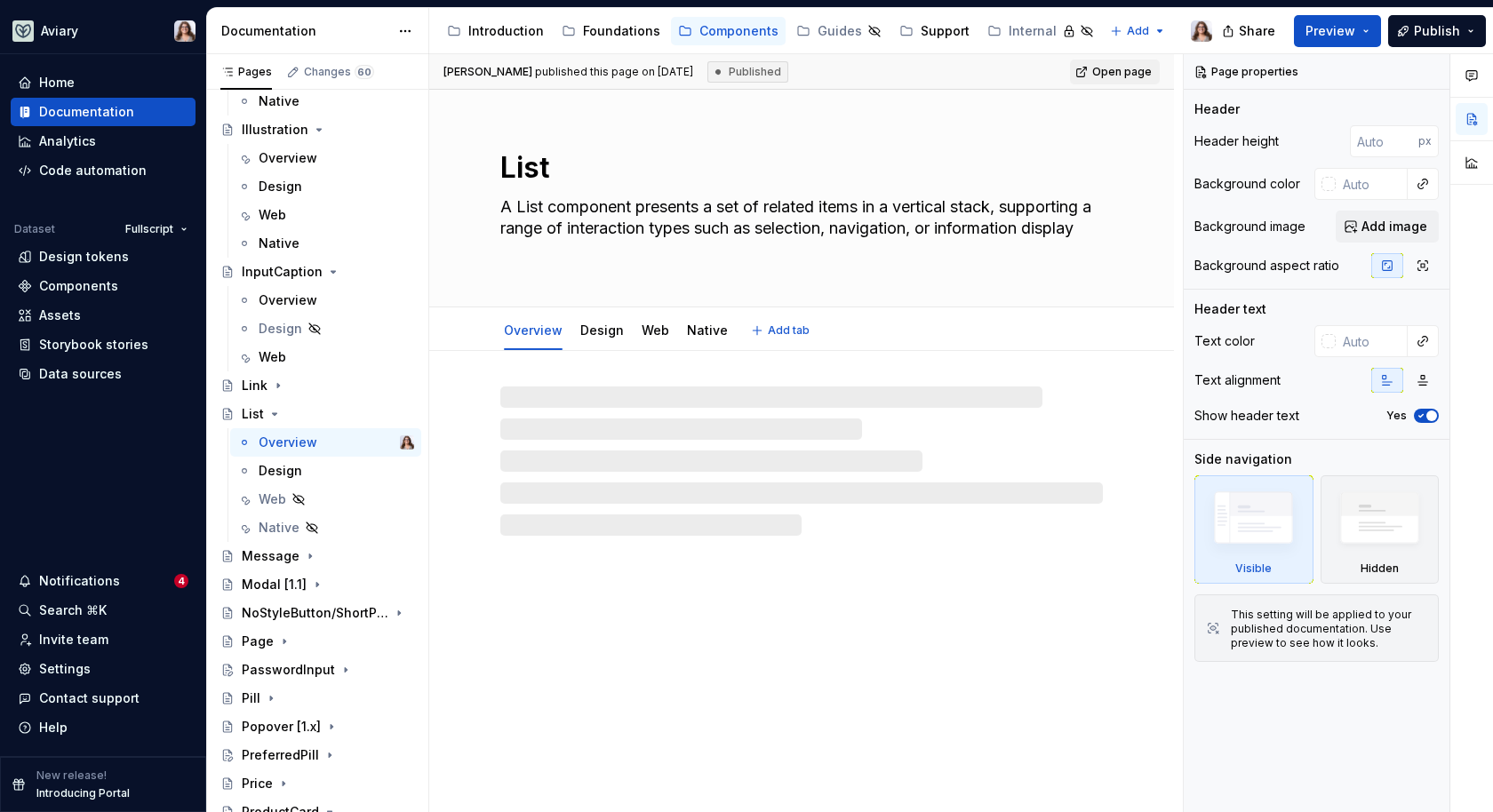
click at [557, 259] on textarea "A List component presents a set of related items in a vertical stack, supportin…" at bounding box center [798, 229] width 603 height 71
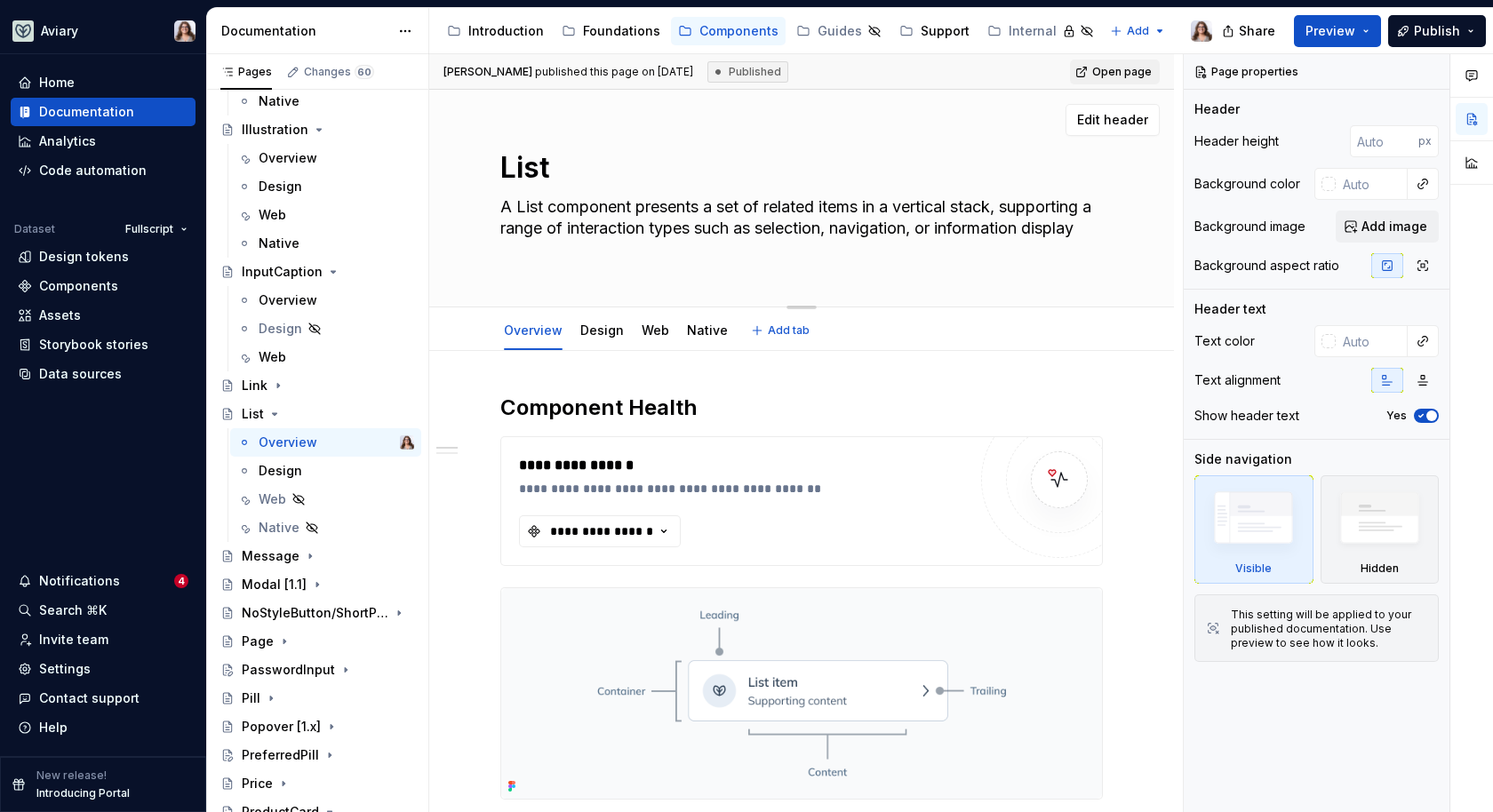
drag, startPoint x: 565, startPoint y: 254, endPoint x: 482, endPoint y: 201, distance: 98.5
click at [482, 201] on div "List A List component presents a set of related items in a vertical stack, supp…" at bounding box center [801, 199] width 745 height 218
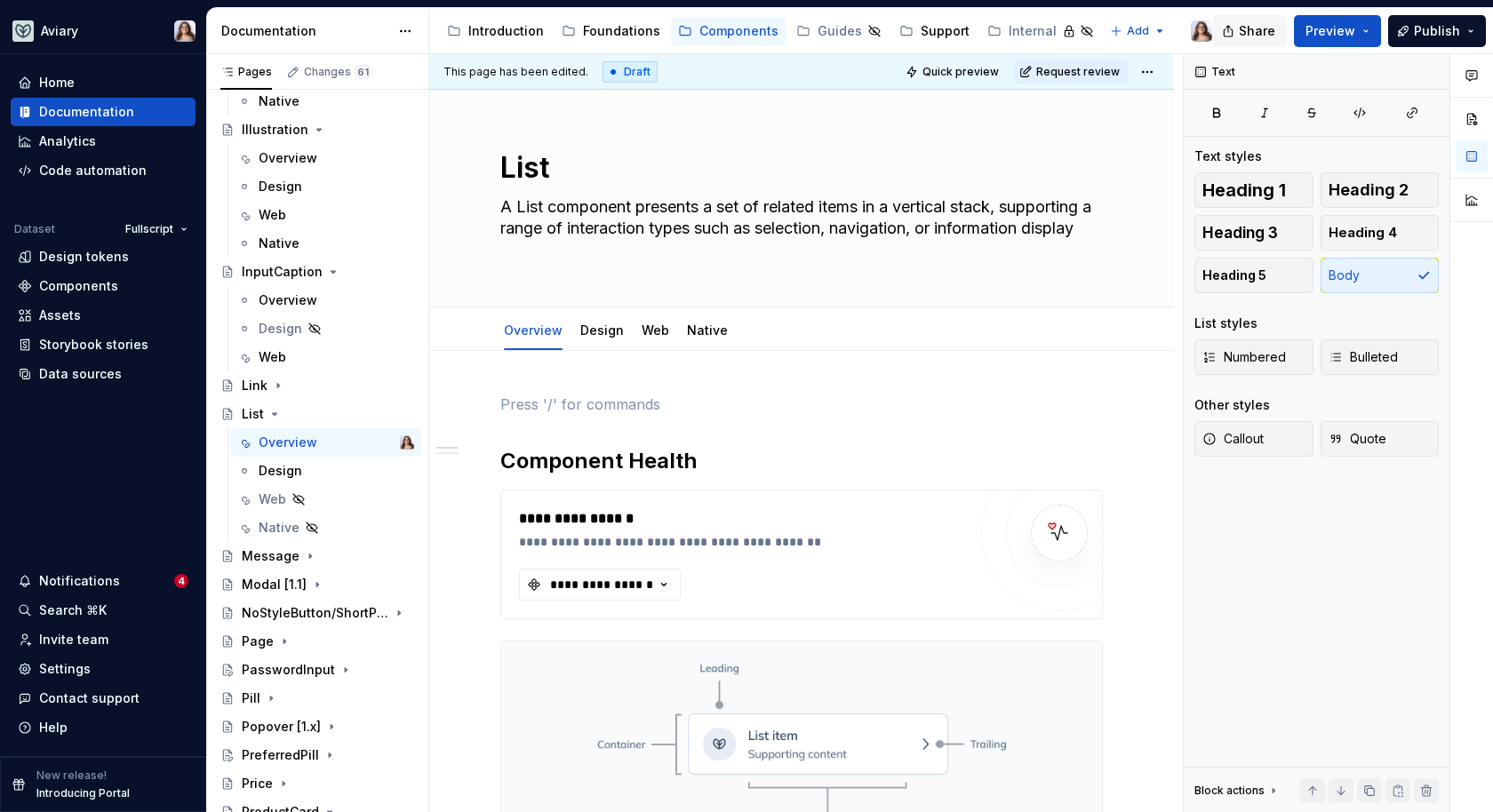
click at [1275, 26] on span "Share" at bounding box center [1257, 31] width 36 height 18
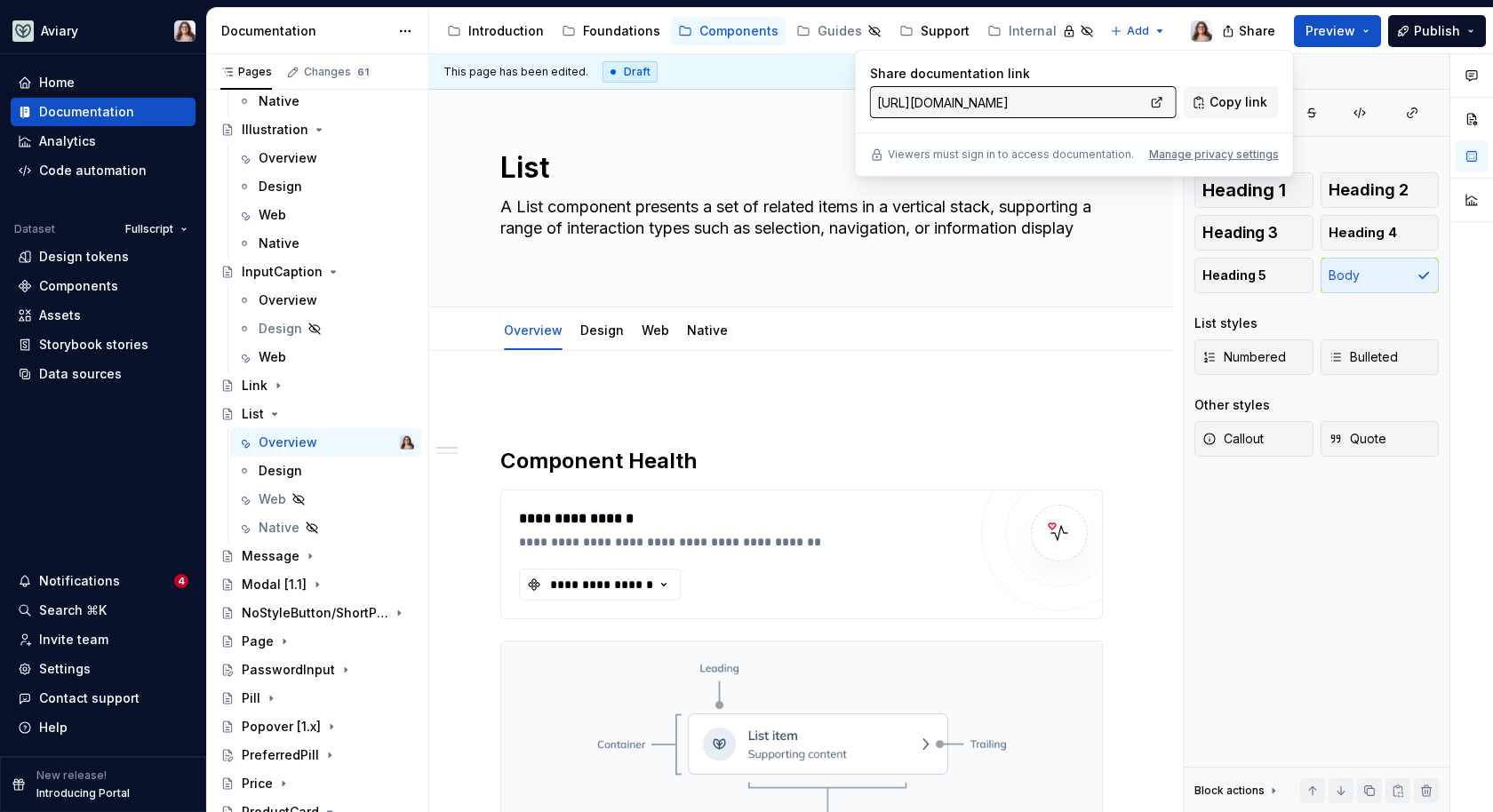
click at [1120, 102] on input "[URL][DOMAIN_NAME]" at bounding box center [1007, 102] width 275 height 32
drag, startPoint x: 1120, startPoint y: 102, endPoint x: 1298, endPoint y: 103, distance: 178.0
click at [1298, 105] on body "Aviary Home Documentation Analytics Code automation Dataset Fullscript Design t…" at bounding box center [746, 406] width 1493 height 812
click at [778, 452] on h2 "Component Health" at bounding box center [801, 461] width 603 height 28
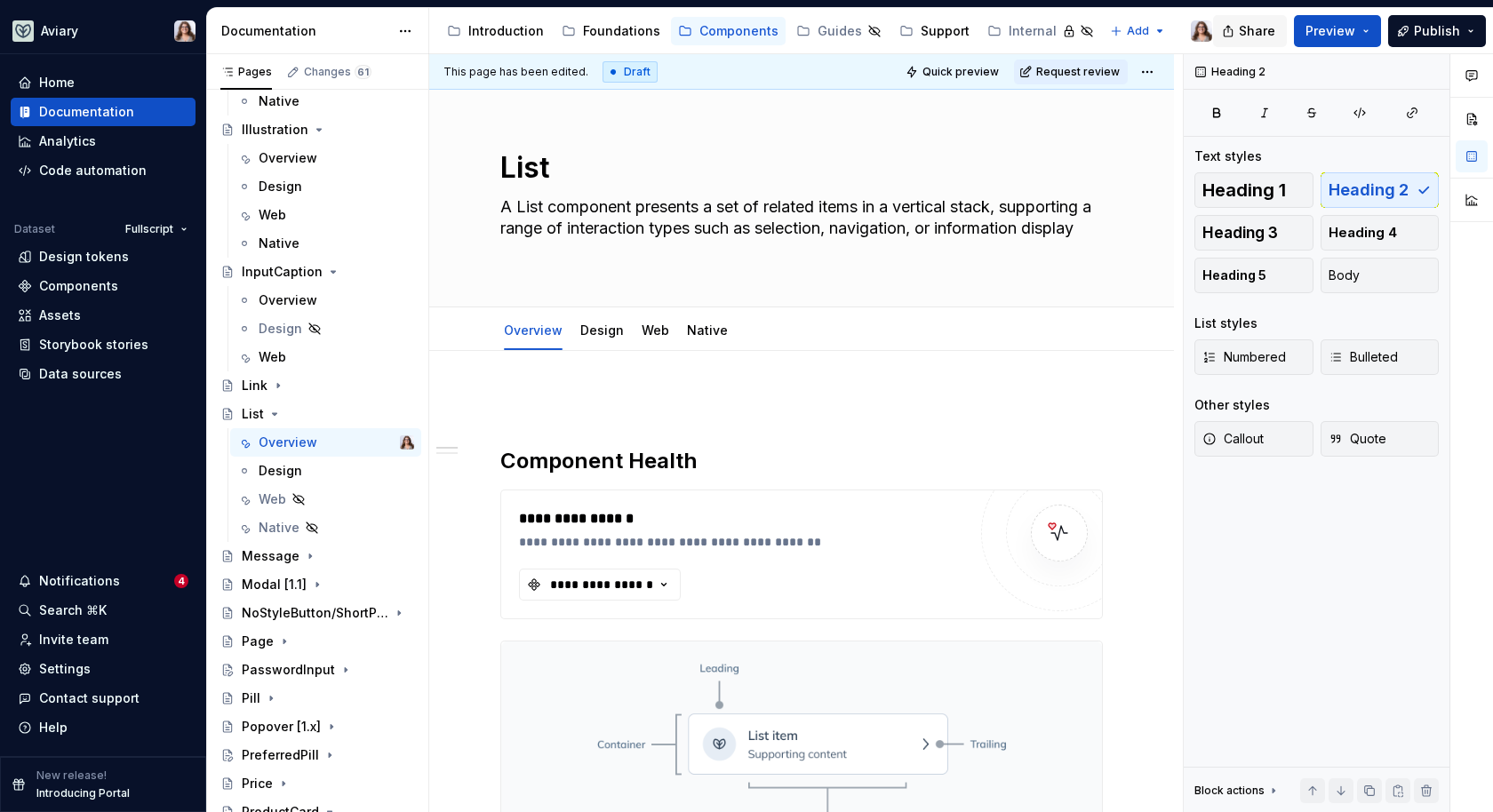
click at [1247, 33] on button "Share" at bounding box center [1250, 31] width 74 height 32
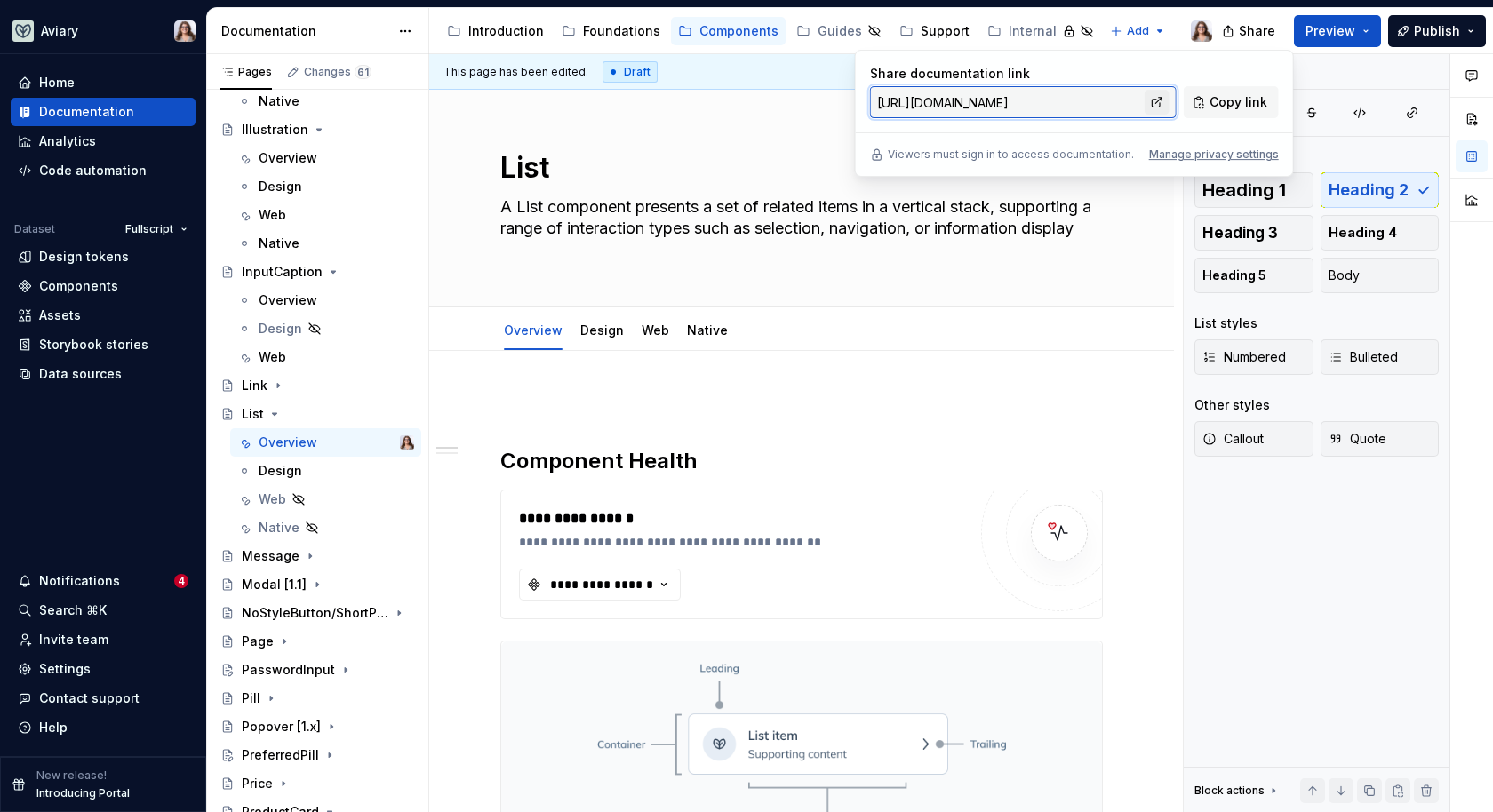
click at [1160, 102] on link at bounding box center [1156, 102] width 25 height 24
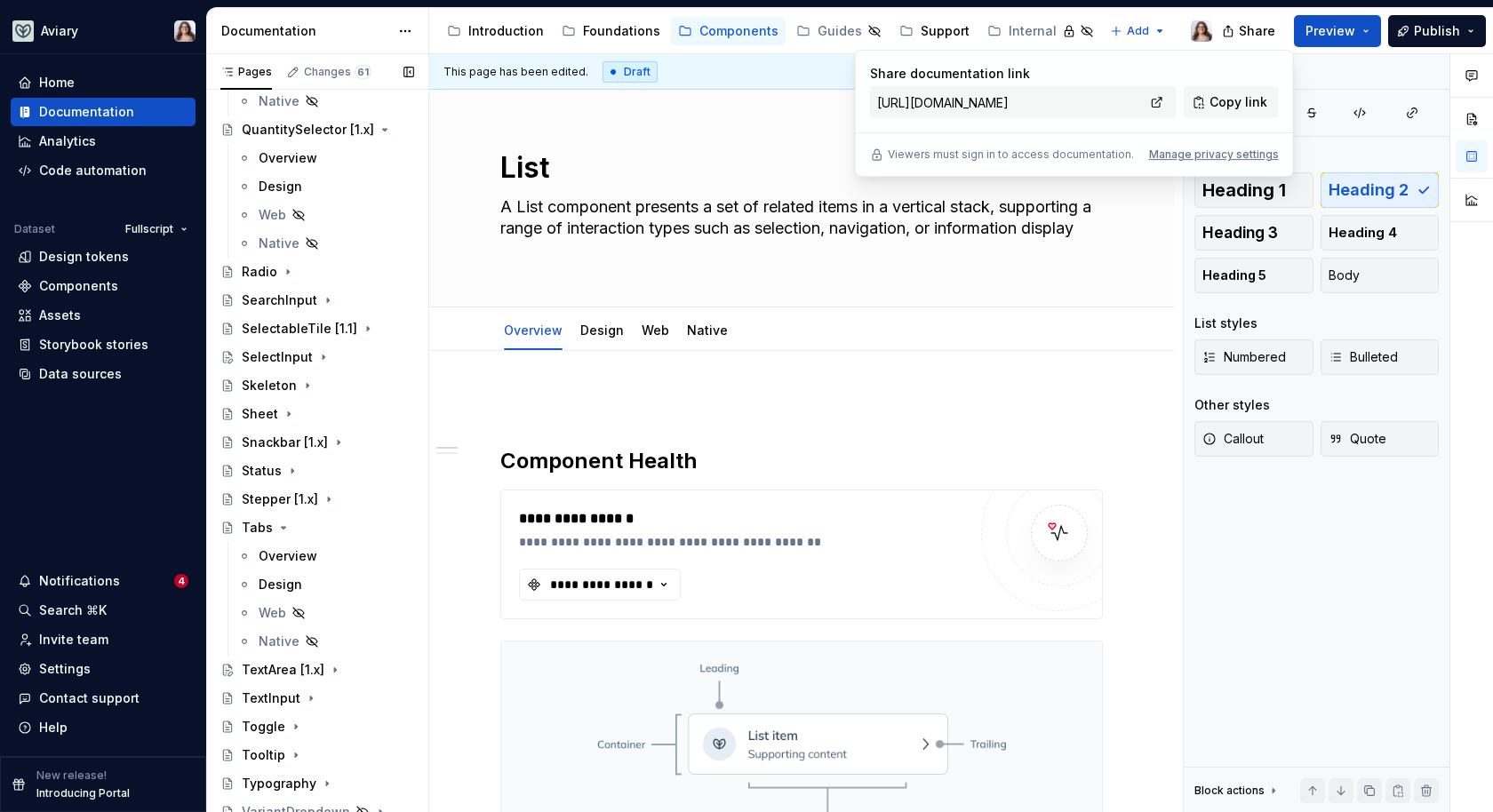
scroll to position [2439, 0]
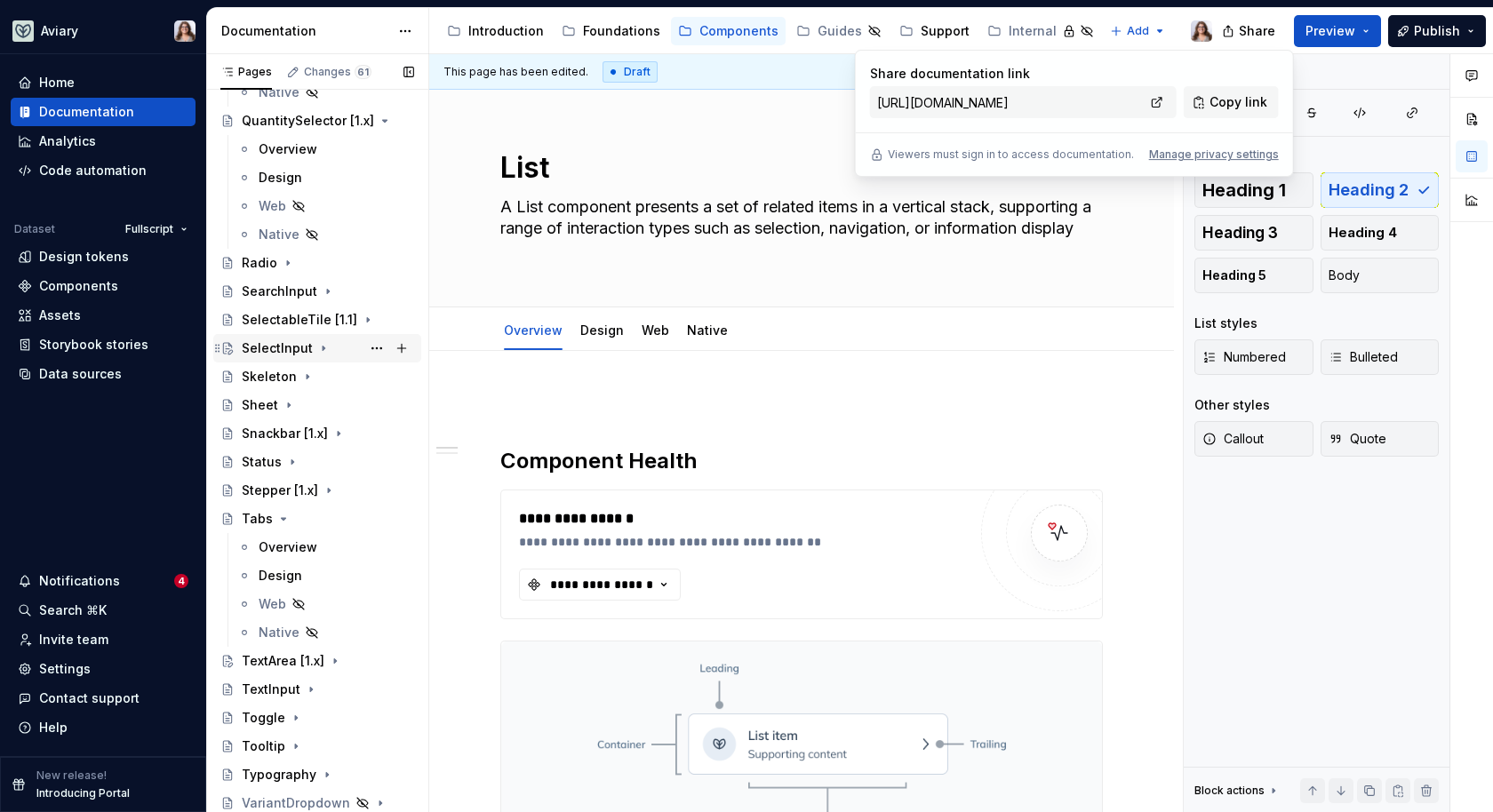
click at [270, 346] on div "SelectInput" at bounding box center [277, 348] width 71 height 18
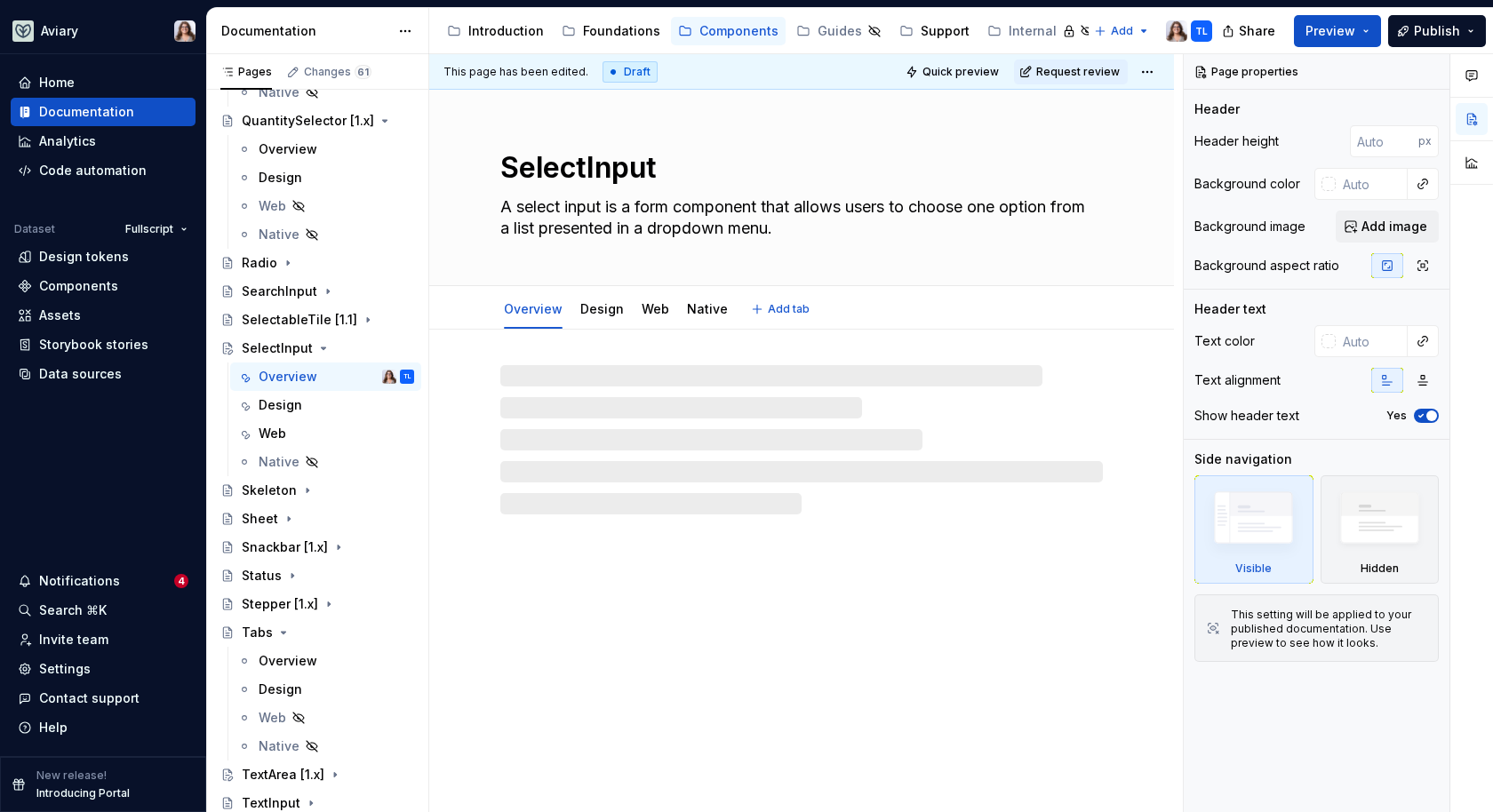
click at [664, 165] on textarea "SelectInput" at bounding box center [798, 168] width 603 height 43
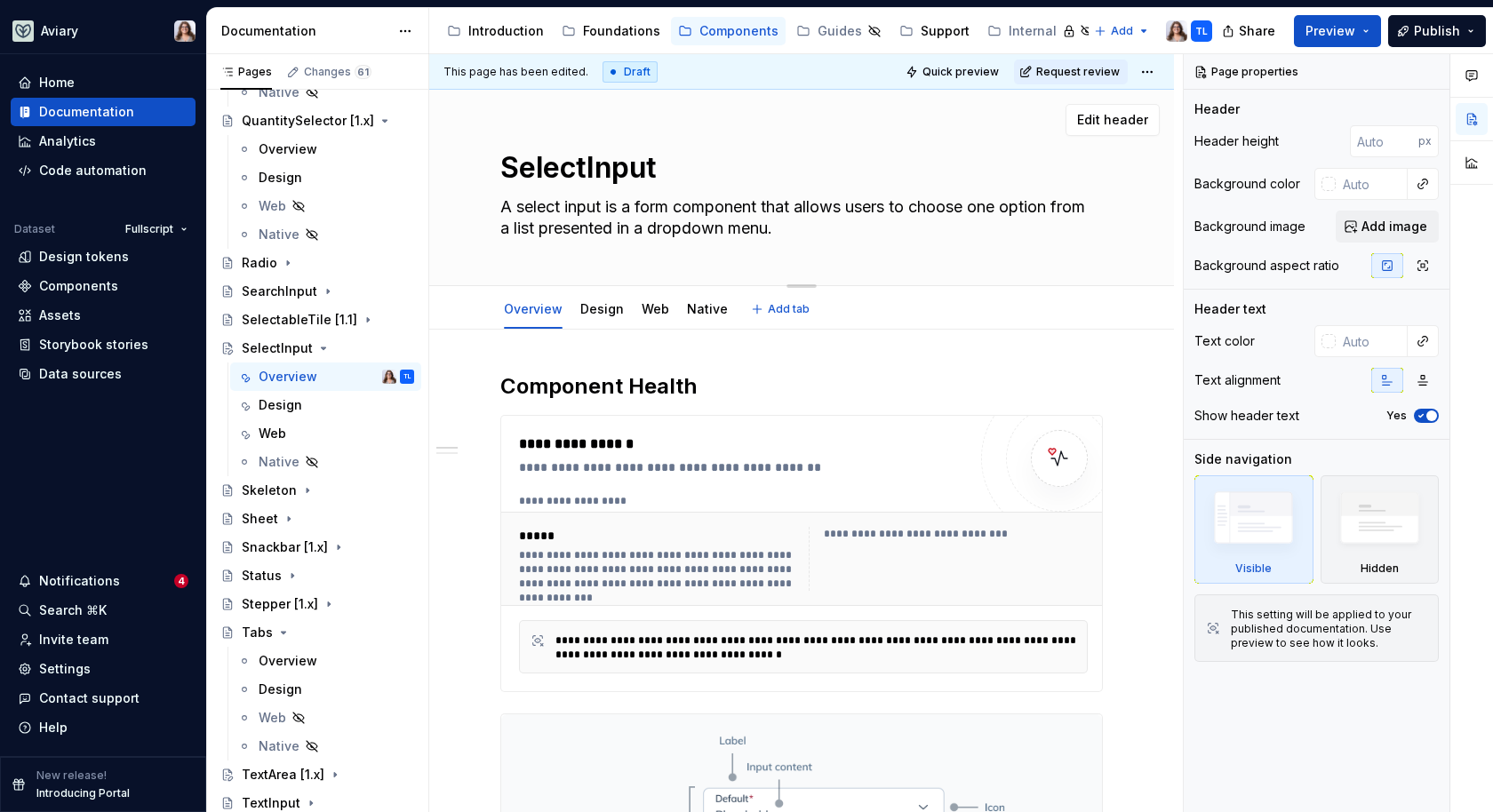
type textarea "*"
type textarea "SelectInput"
type textarea "*"
type textarea "SelectInput ["
type textarea "*"
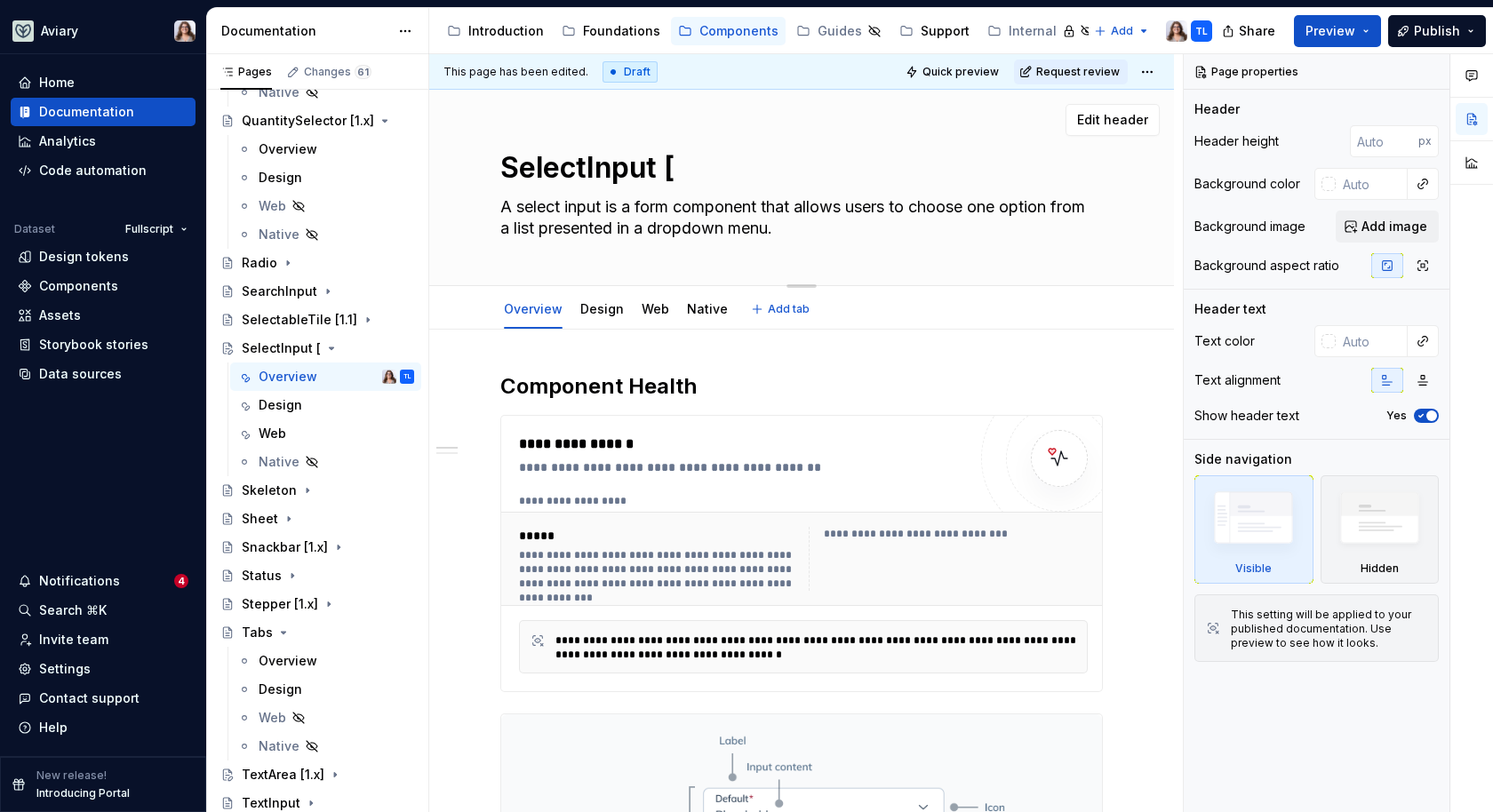
type textarea "SelectInput [1"
type textarea "*"
type textarea "SelectInput [1."
type textarea "*"
type textarea "SelectInput [1.3"
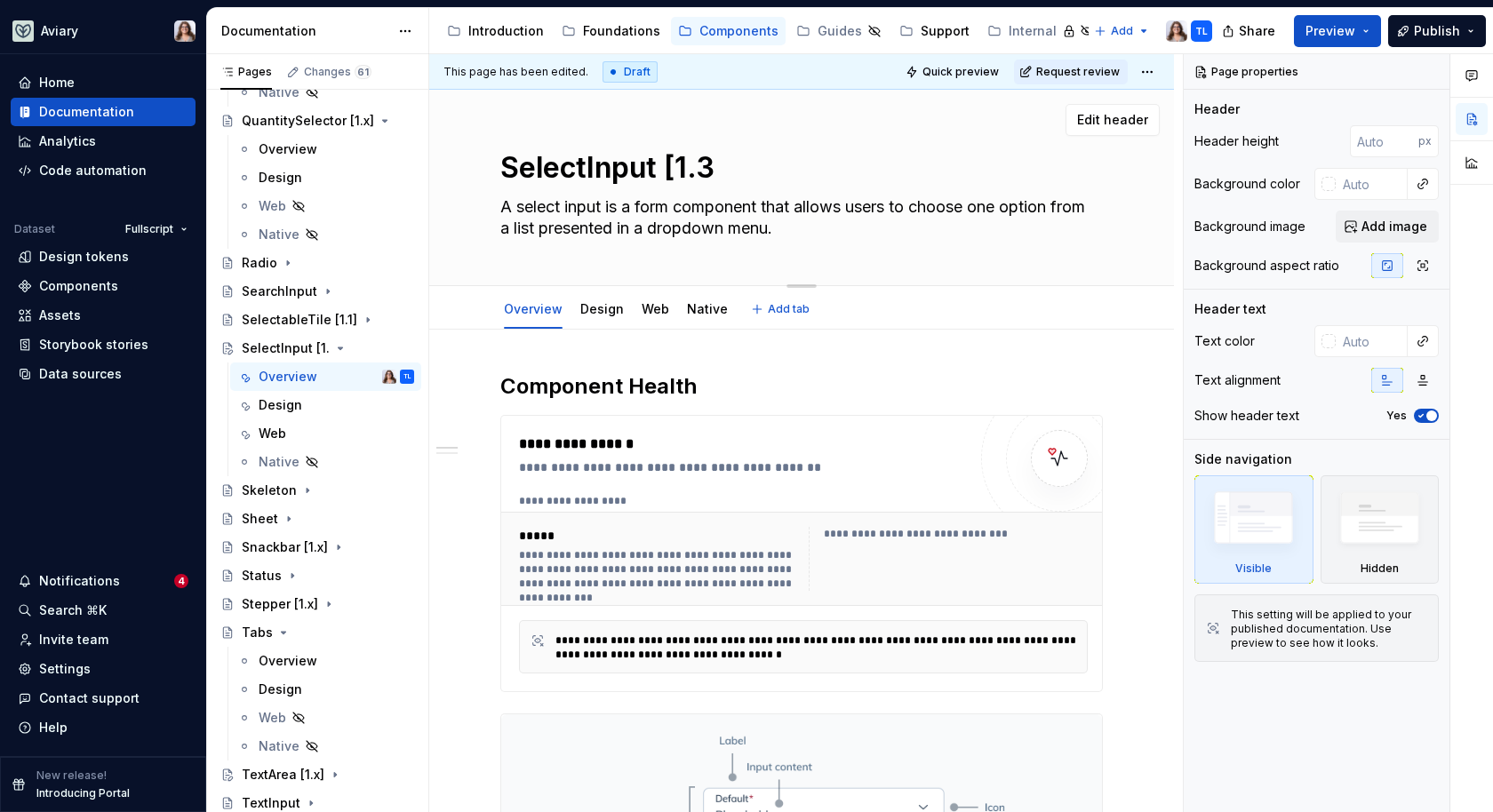
type textarea "*"
type textarea "SelectInput [1.3]"
type textarea "*"
type textarea "SelectInput [1.3]"
click at [706, 386] on h2 "Component Health" at bounding box center [801, 386] width 603 height 28
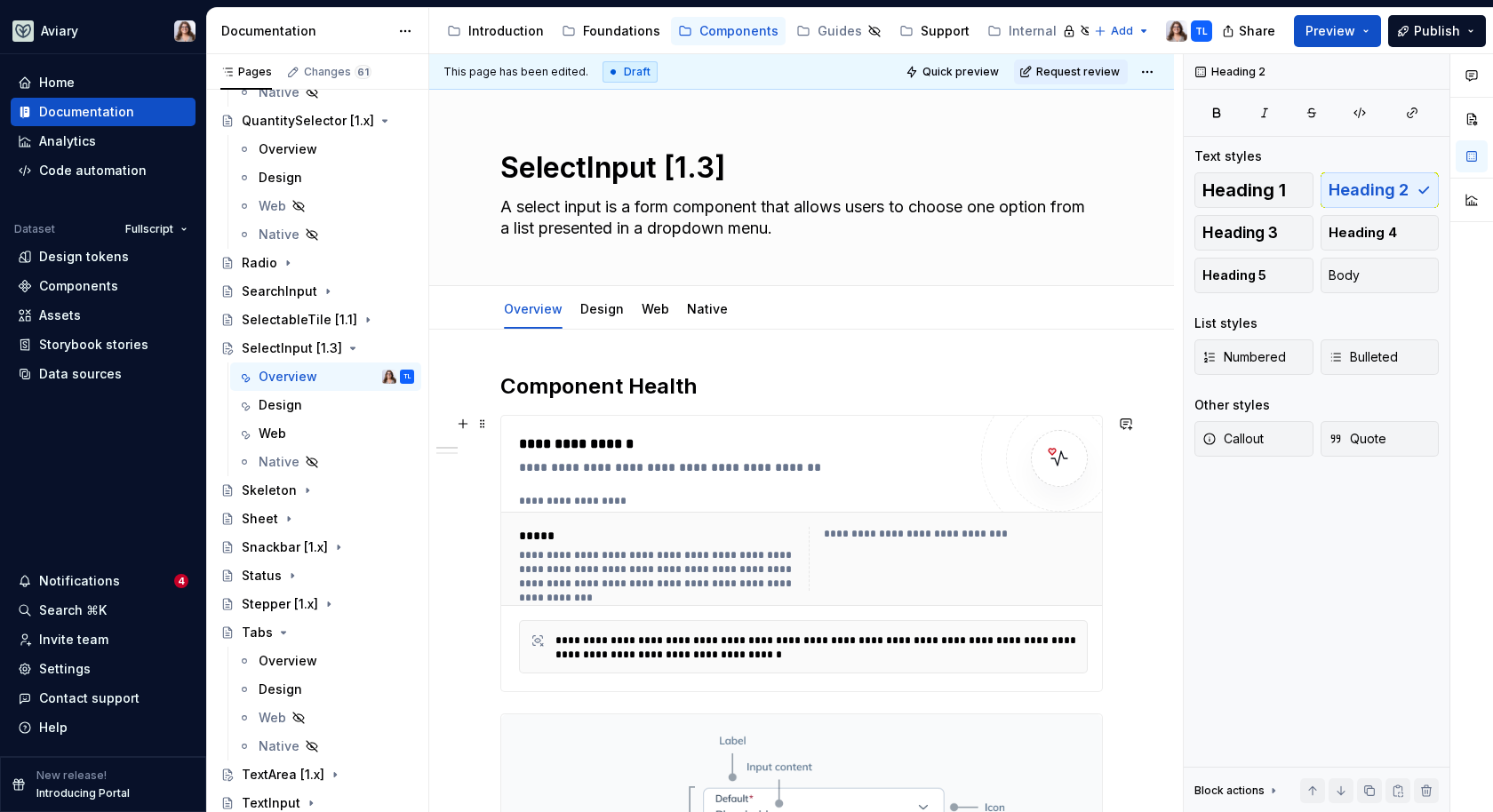
click at [797, 455] on div "**********" at bounding box center [743, 455] width 448 height 43
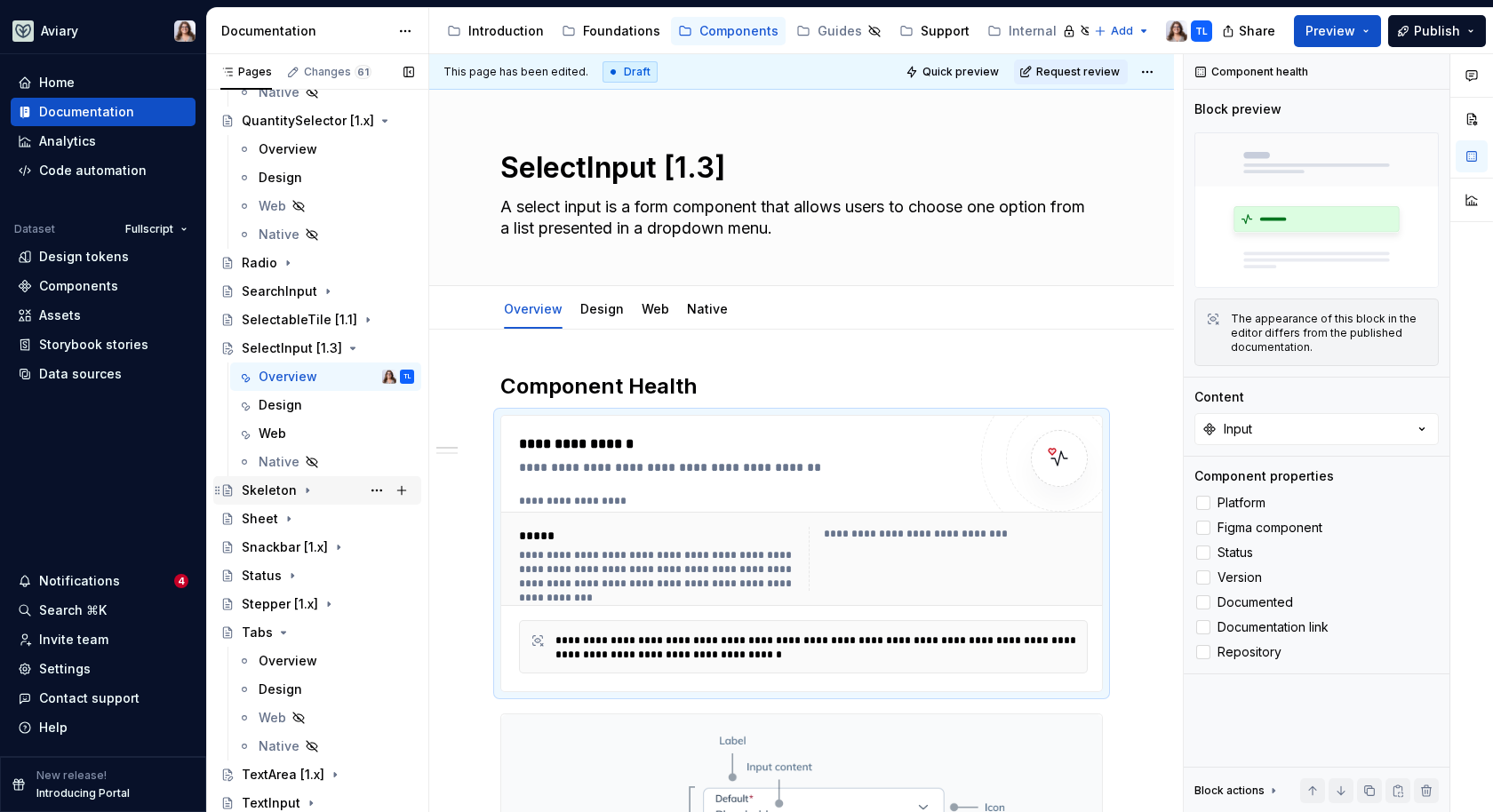
scroll to position [2553, 0]
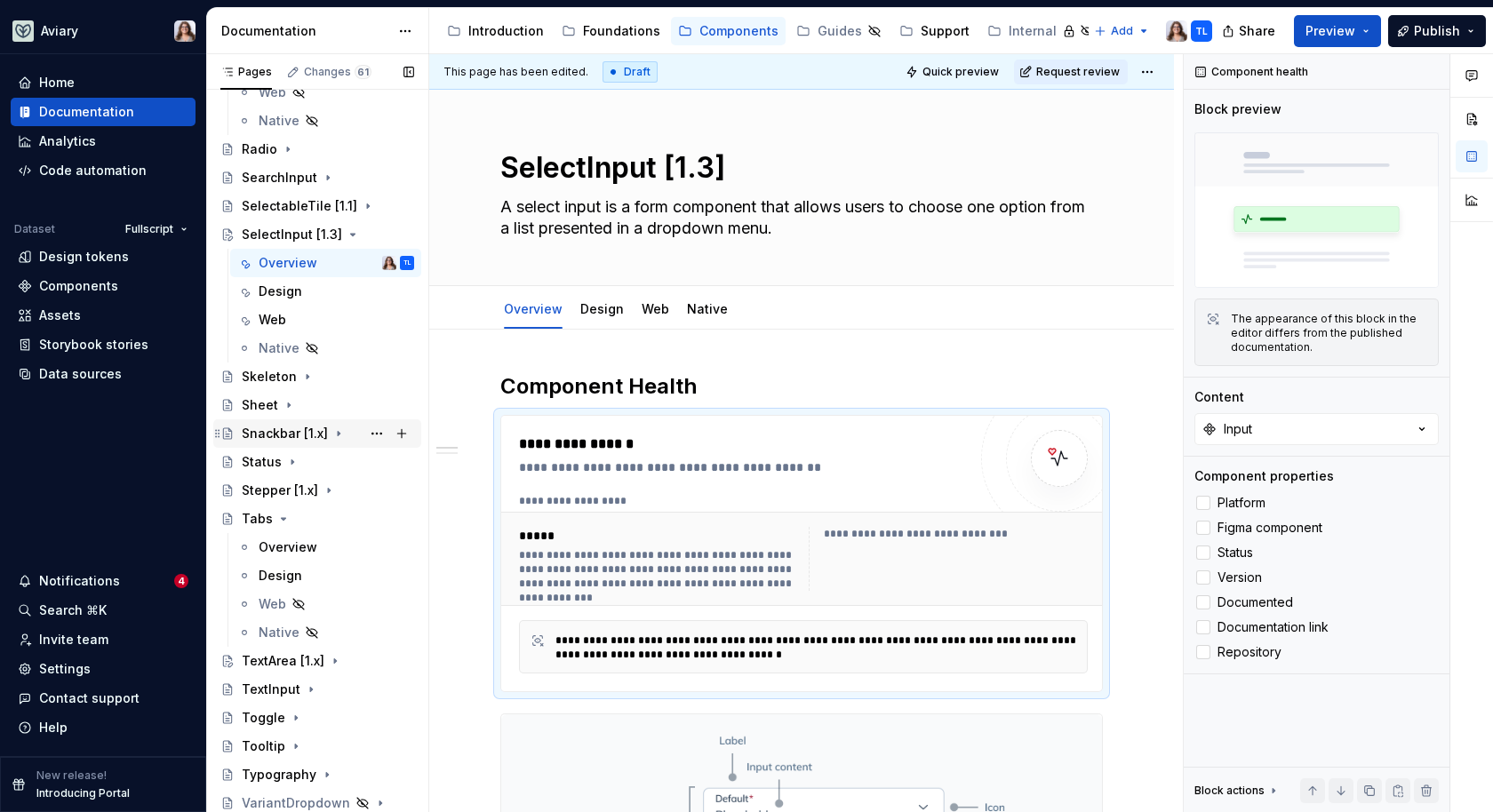
click at [274, 431] on div "Snackbar [1.x]" at bounding box center [284, 434] width 86 height 18
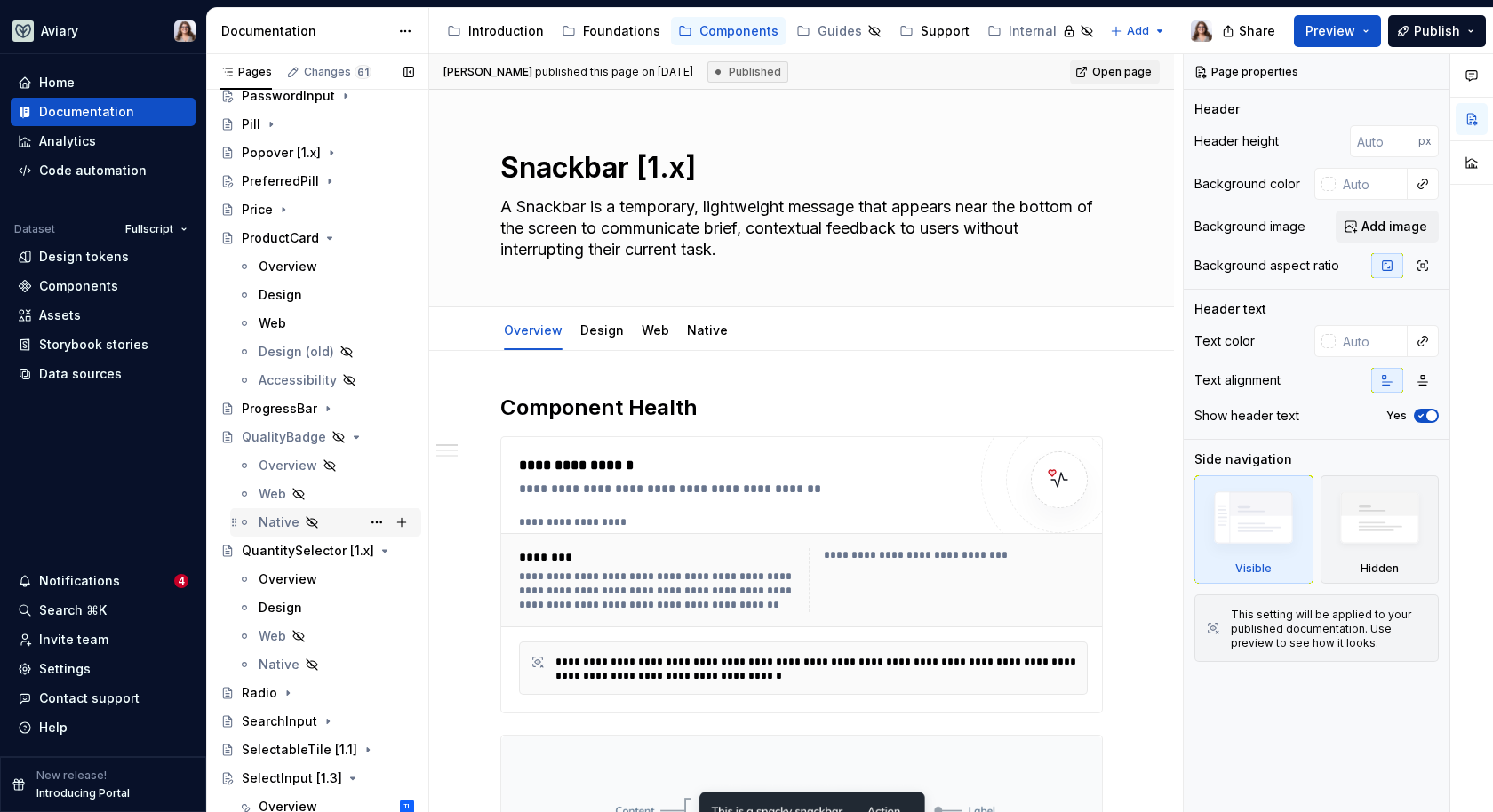
scroll to position [2015, 0]
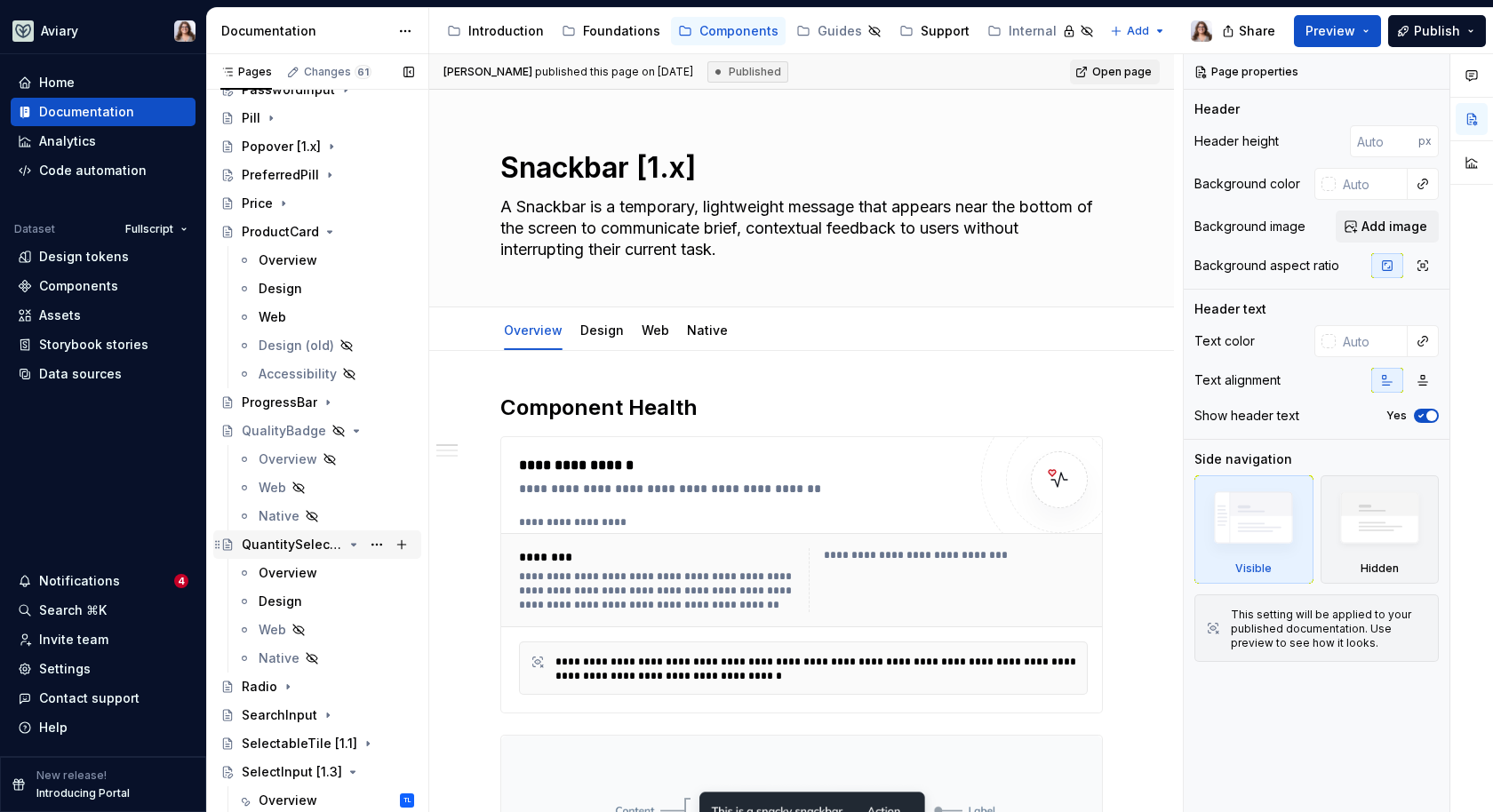
click at [290, 548] on div "QuantitySelector [1.x]" at bounding box center [292, 545] width 102 height 18
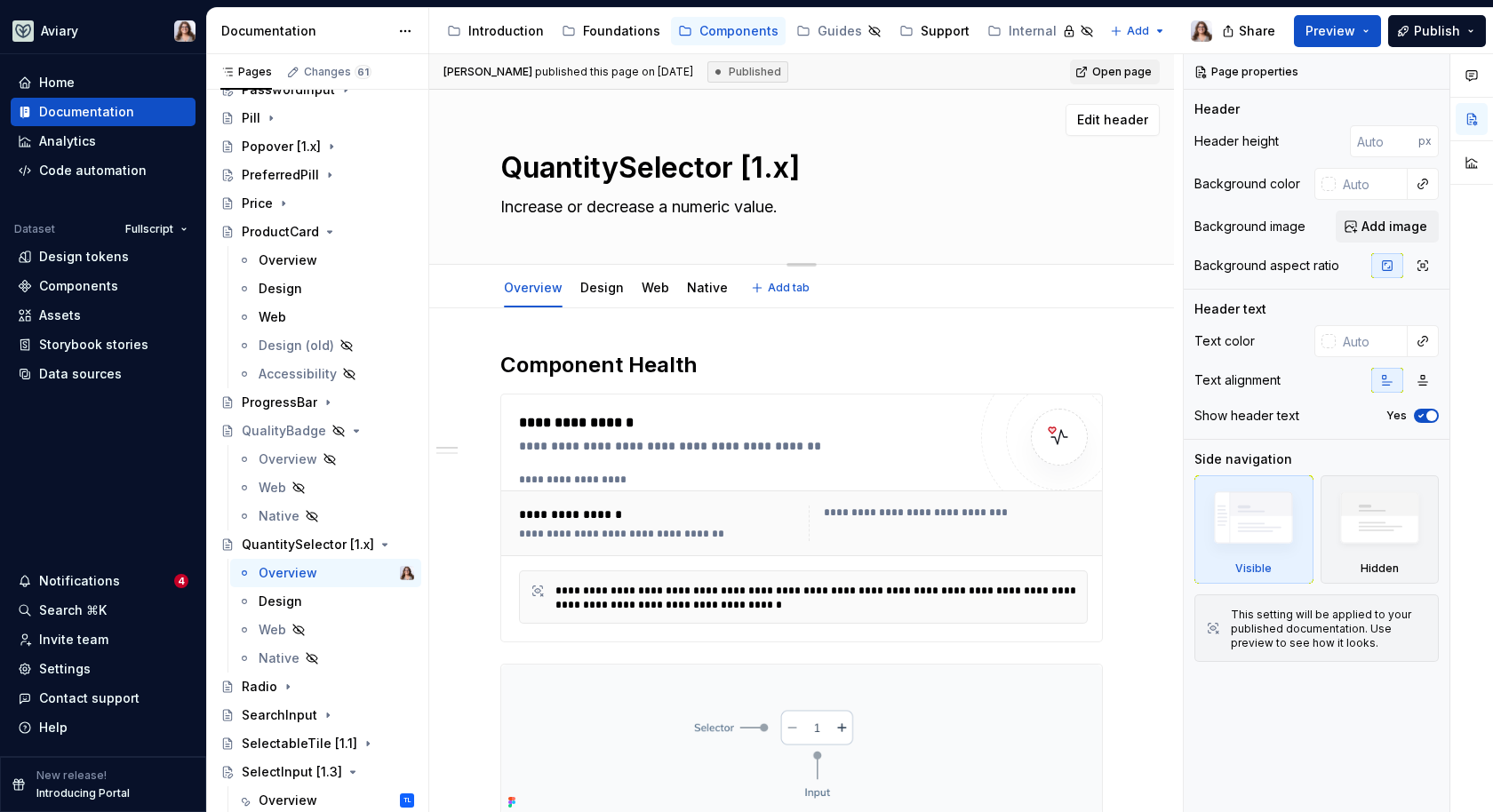
click at [790, 160] on textarea "QuantitySelector [1.x]" at bounding box center [798, 168] width 603 height 43
click at [790, 166] on textarea "QuantitySelector [1.x]" at bounding box center [798, 168] width 603 height 43
type textarea "*"
type textarea "QuantitySelector [1.]"
type textarea "*"
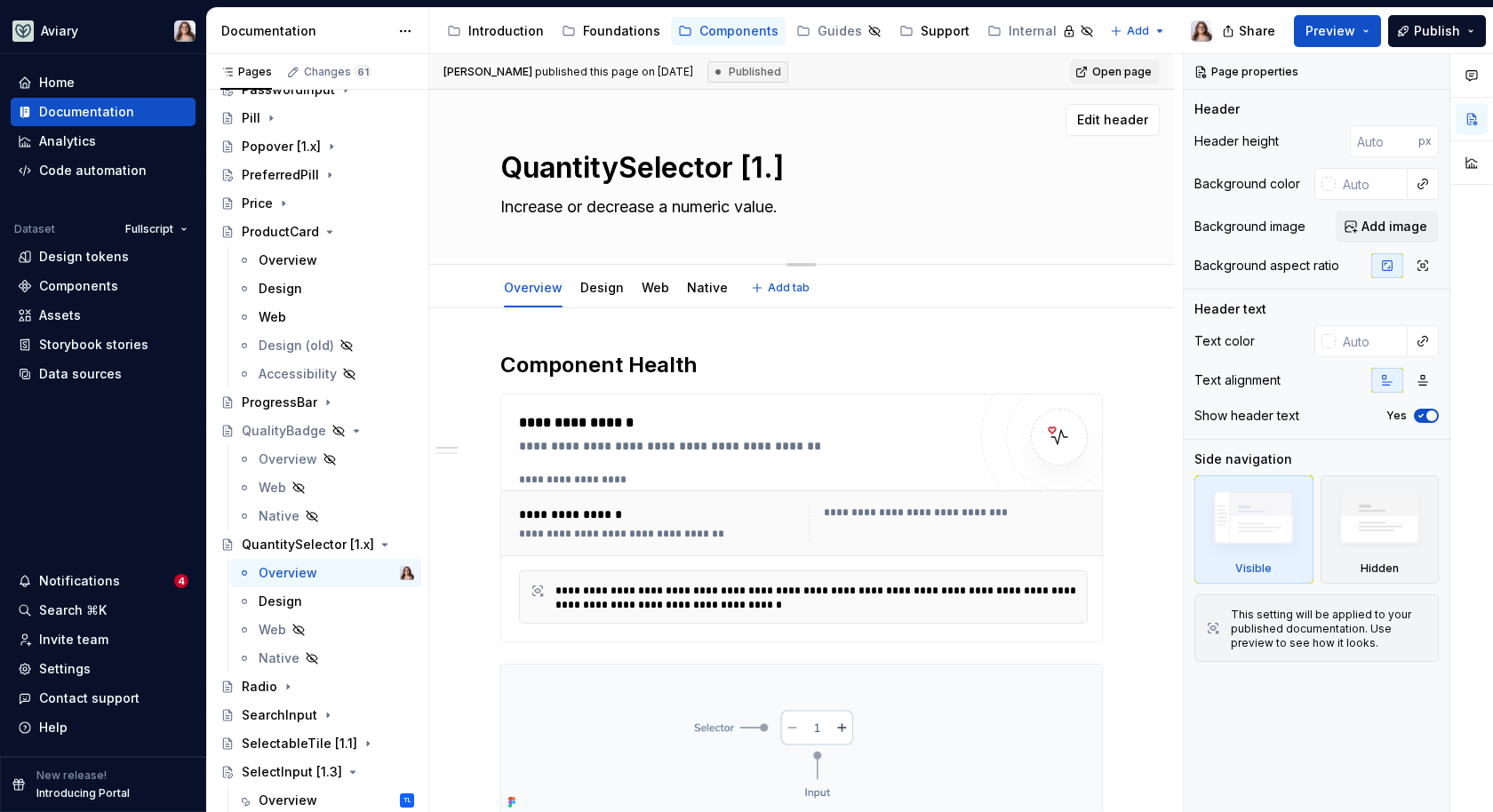
type textarea "QuantitySelector [1.2]"
type textarea "*"
type textarea "QuantitySelector [1.2]"
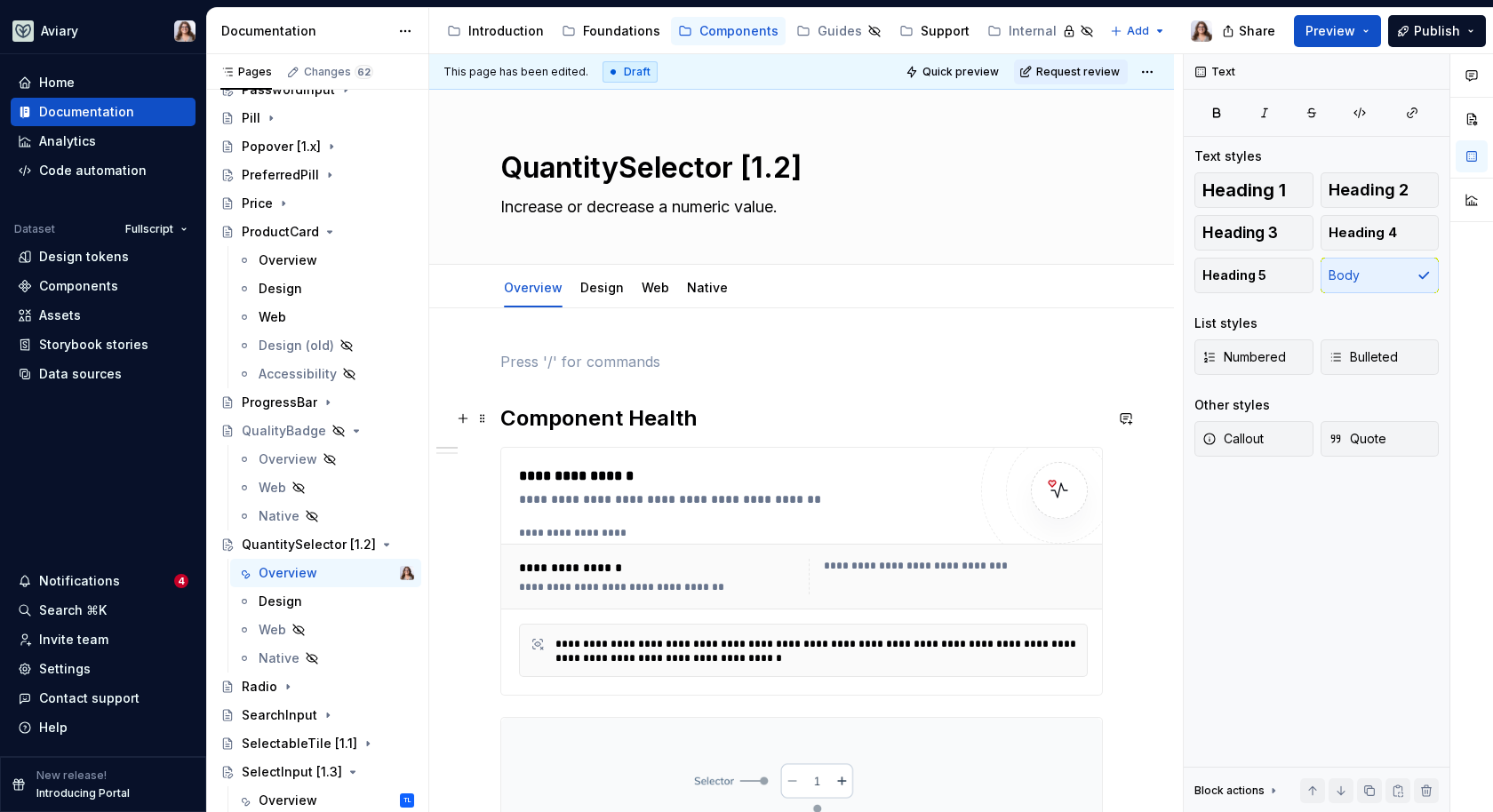
click at [506, 422] on h2 "Component Health" at bounding box center [801, 418] width 603 height 28
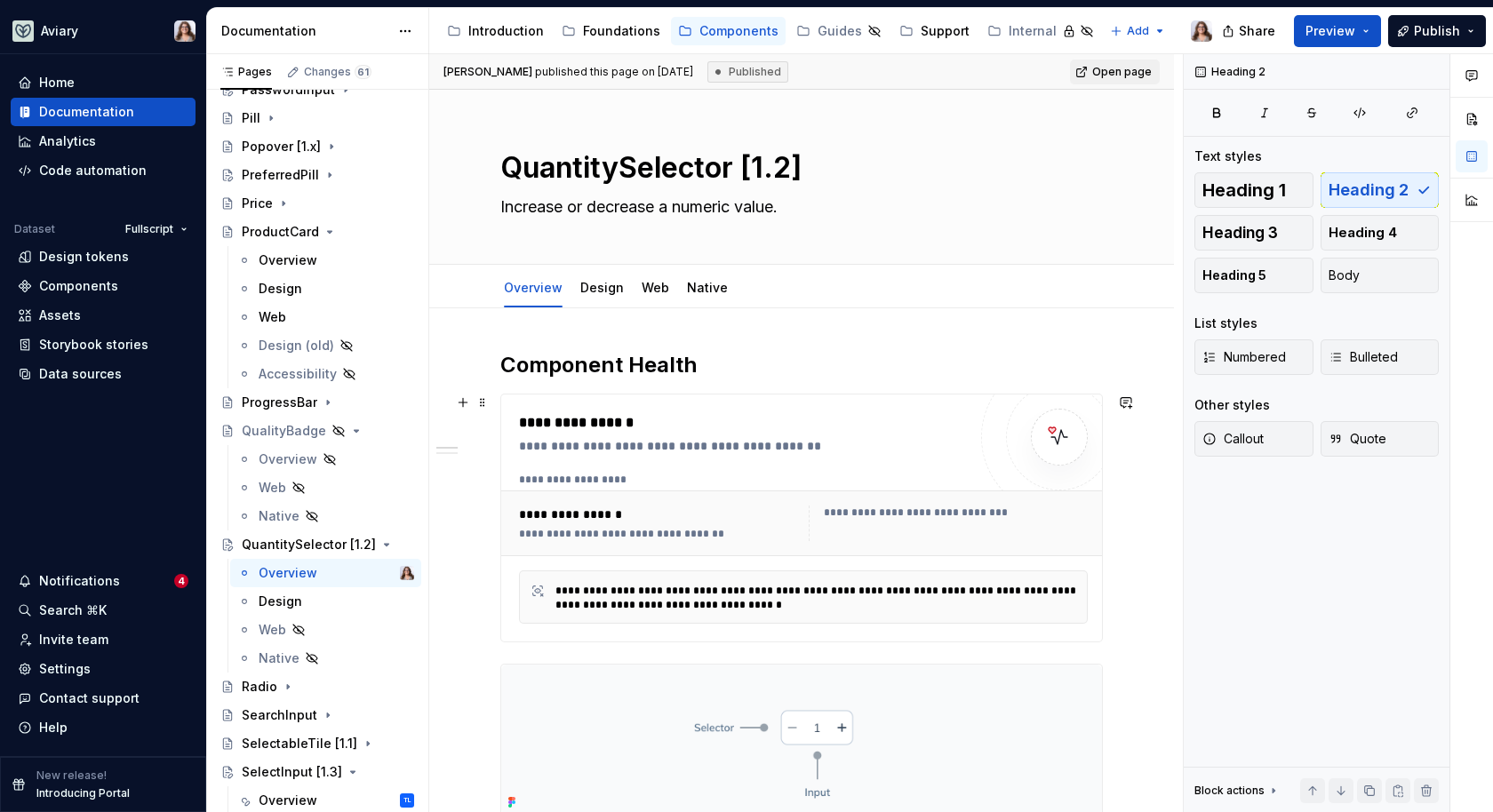
click at [787, 456] on div "**********" at bounding box center [743, 517] width 448 height 211
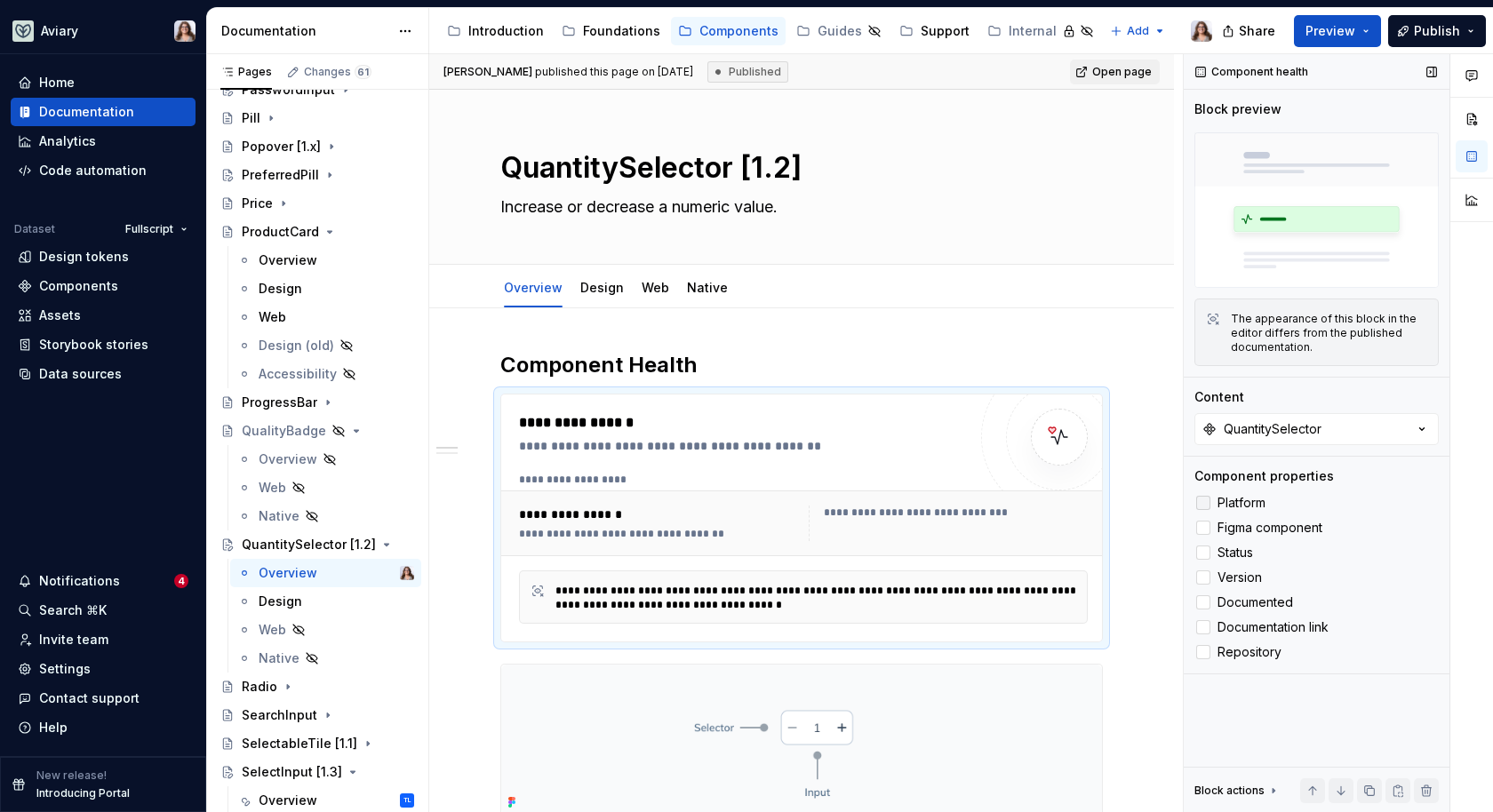
click at [1223, 504] on span "Platform" at bounding box center [1242, 504] width 48 height 15
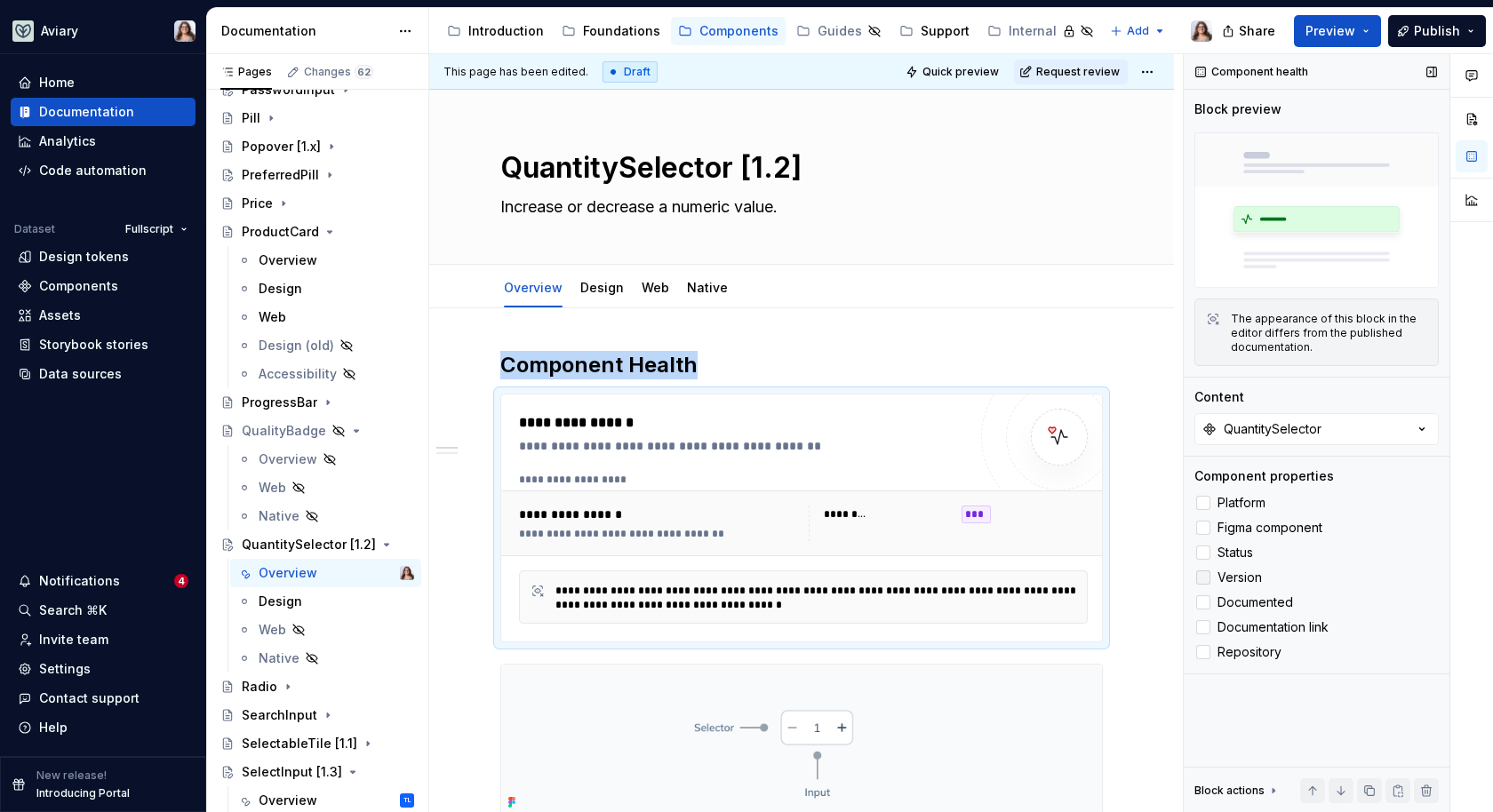
click at [1233, 568] on label "Version" at bounding box center [1316, 578] width 244 height 22
click at [1233, 554] on span "Status" at bounding box center [1235, 553] width 35 height 15
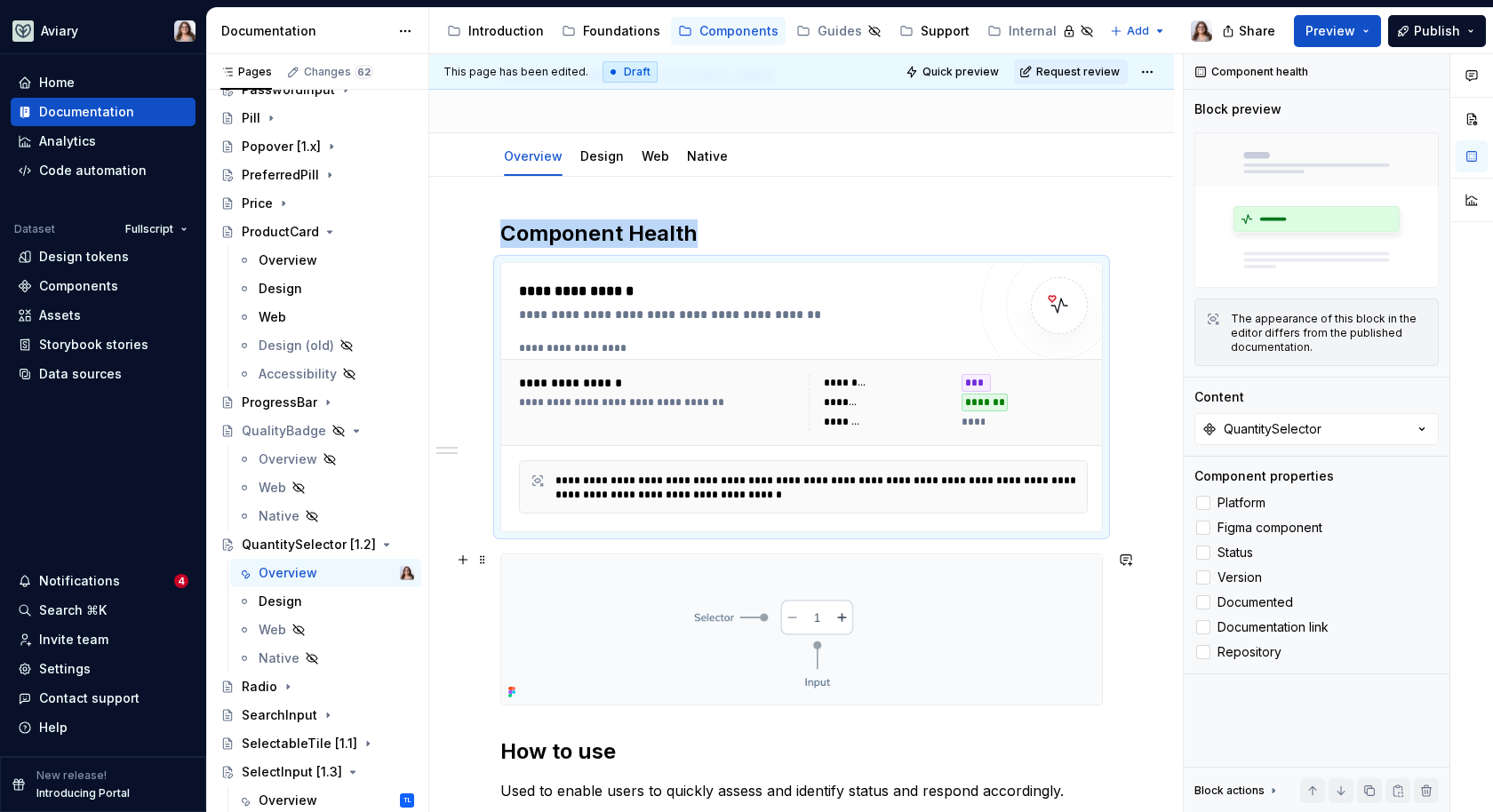
scroll to position [162, 0]
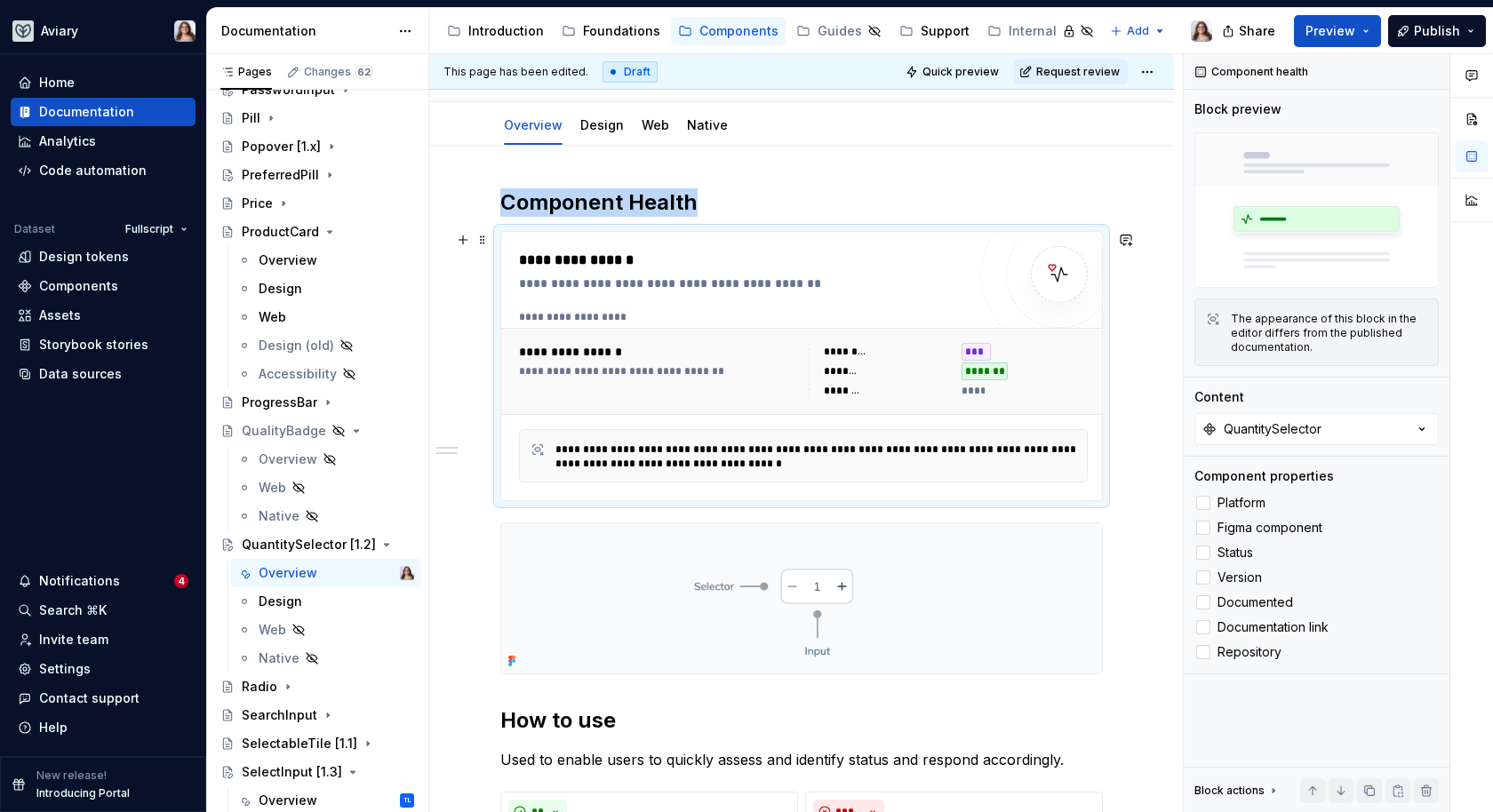
click at [1124, 474] on div "**********" at bounding box center [801, 811] width 745 height 1330
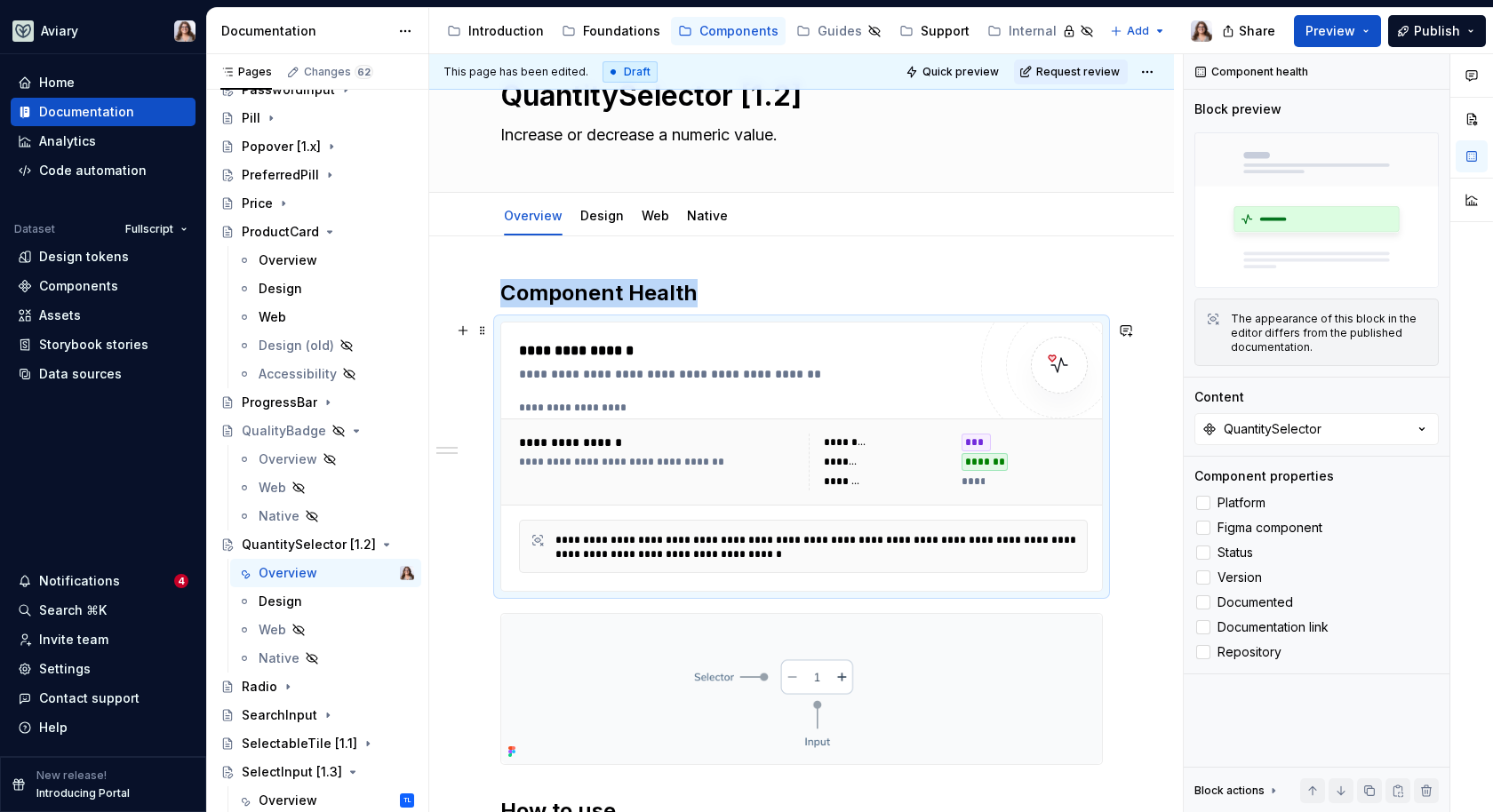
scroll to position [66, 0]
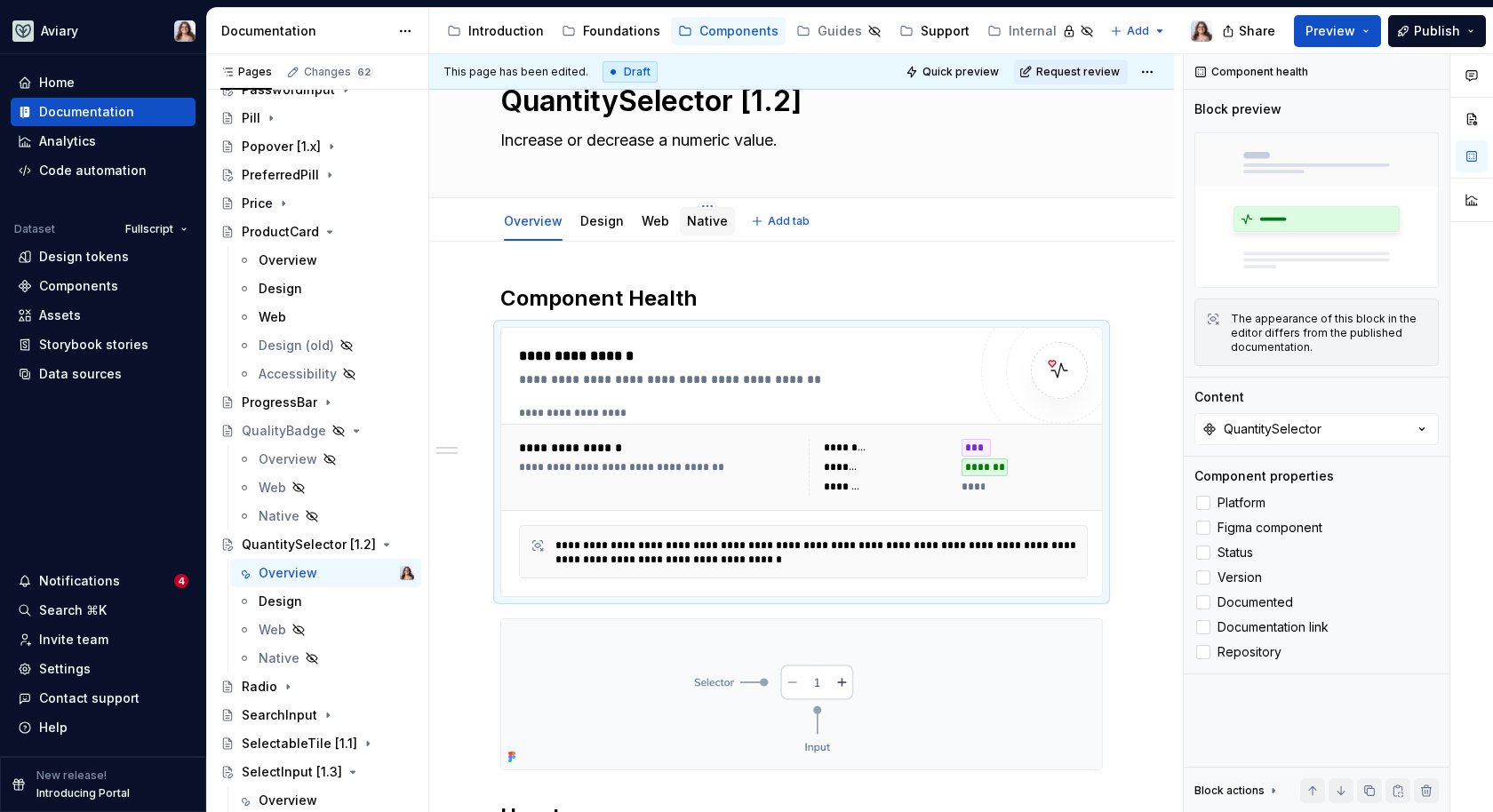
click at [697, 228] on div "Native" at bounding box center [707, 221] width 41 height 18
click at [702, 225] on link "Native" at bounding box center [707, 220] width 41 height 15
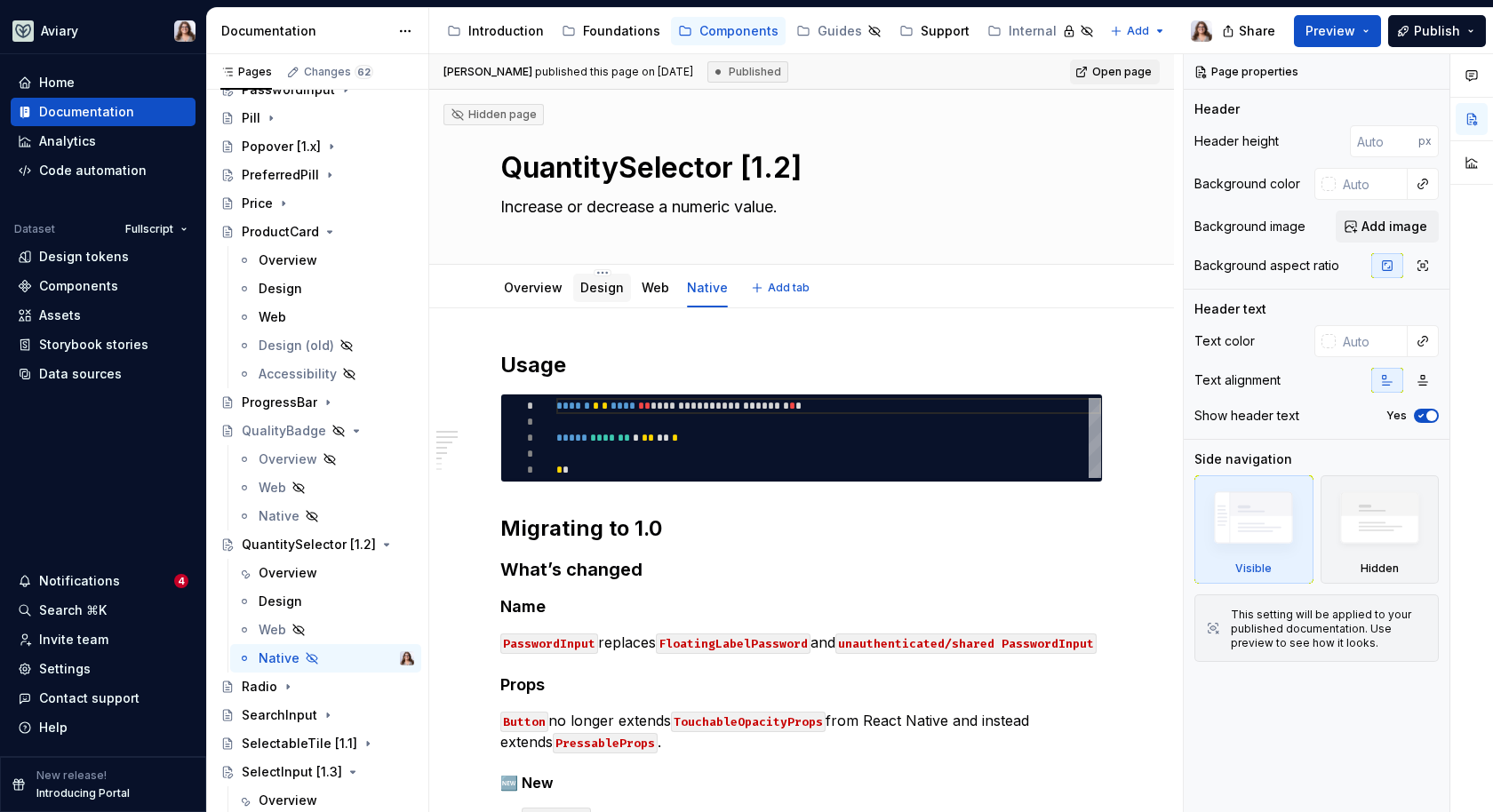
click at [596, 289] on link "Design" at bounding box center [603, 288] width 44 height 15
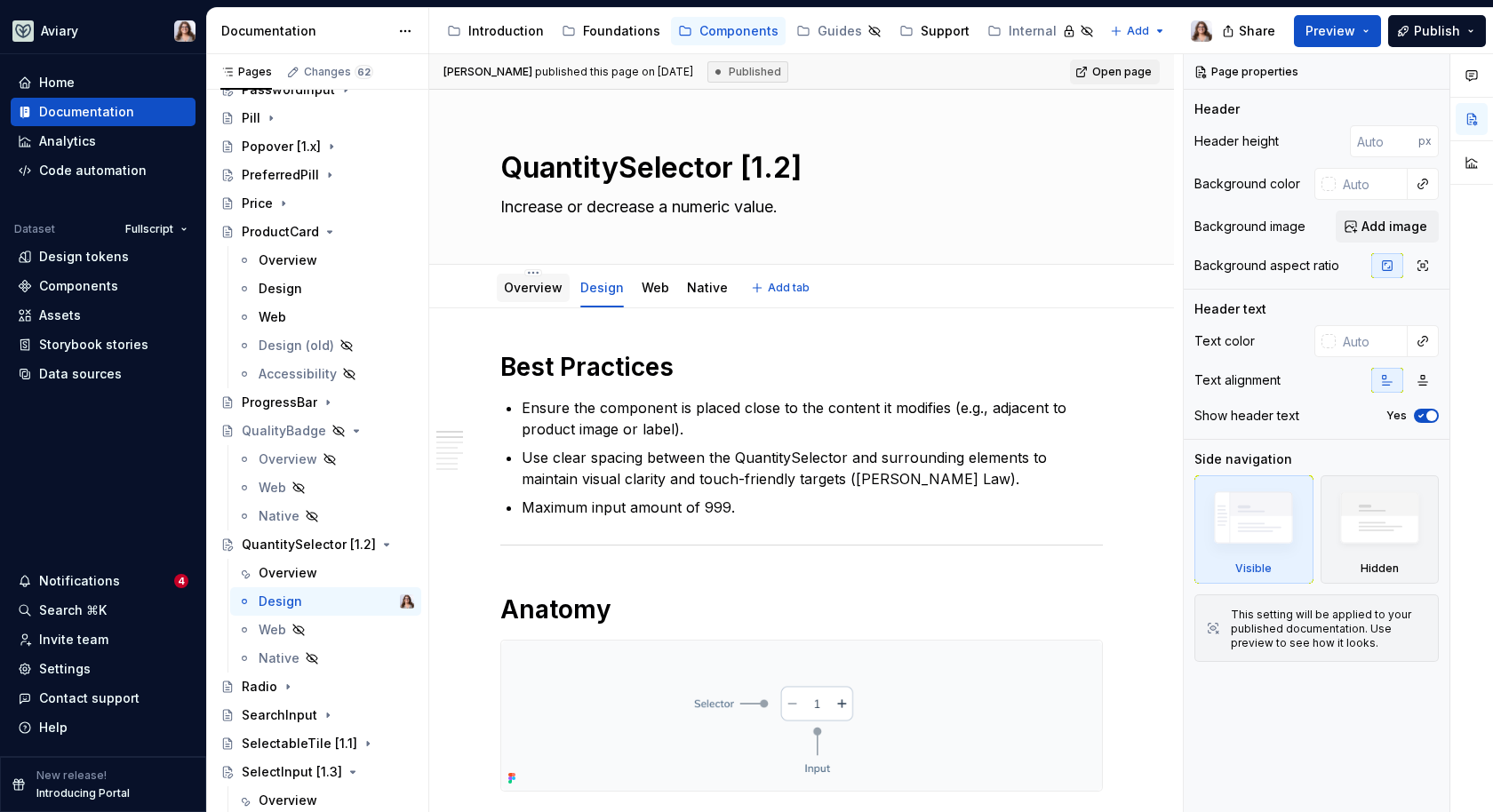
click at [535, 282] on link "Overview" at bounding box center [533, 288] width 59 height 15
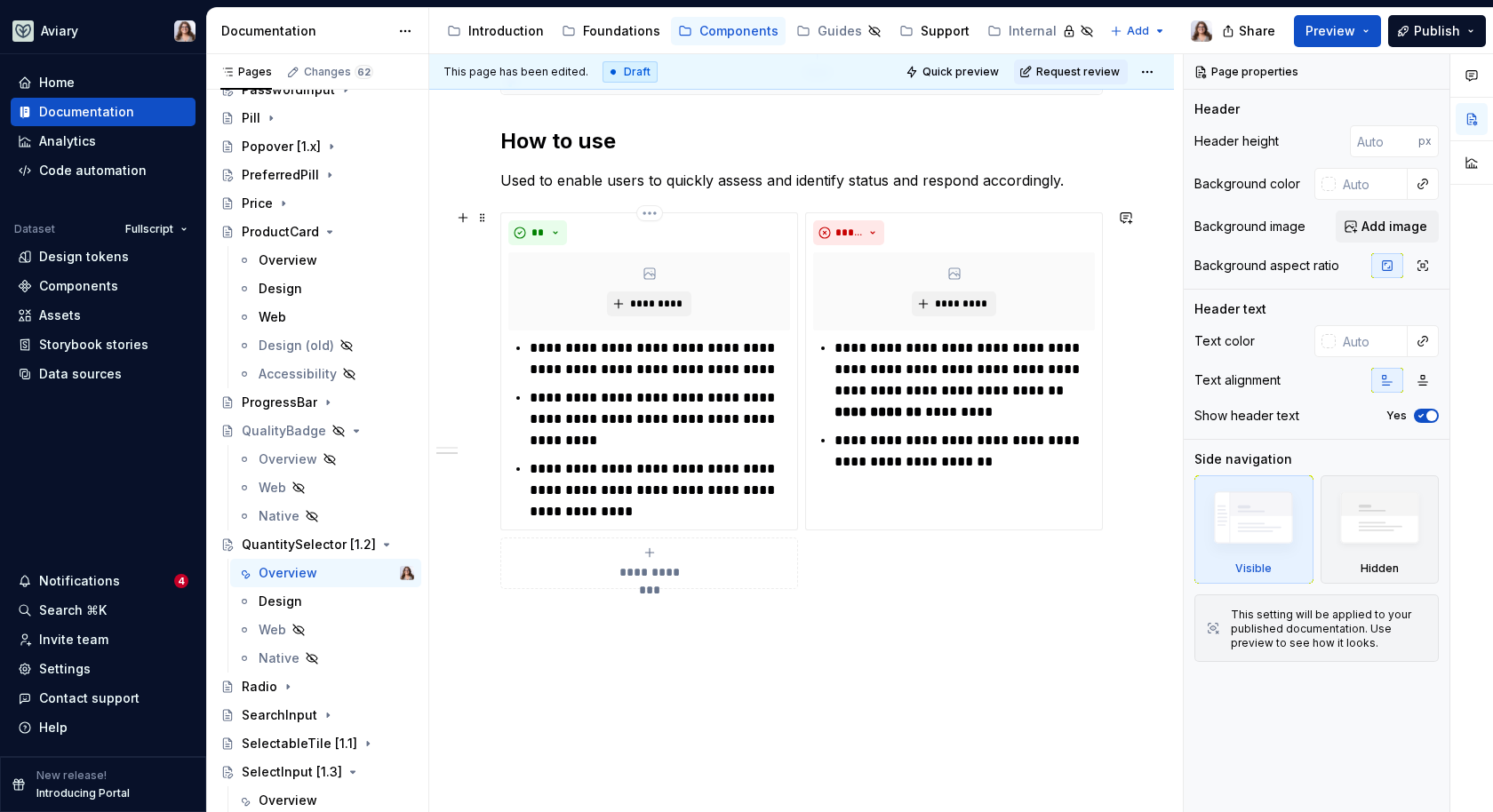
scroll to position [747, 0]
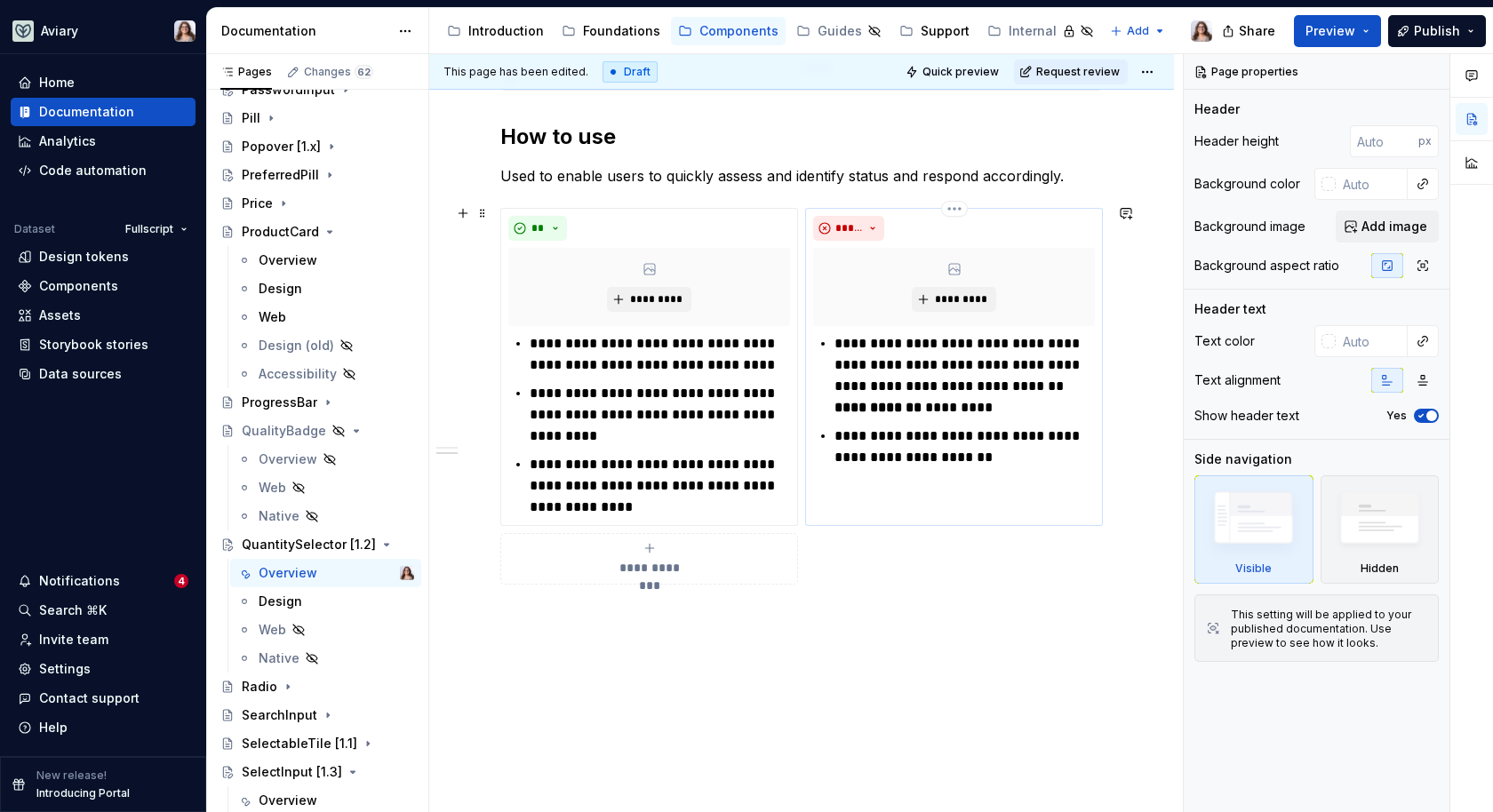
click at [971, 453] on p "**********" at bounding box center [965, 446] width 260 height 43
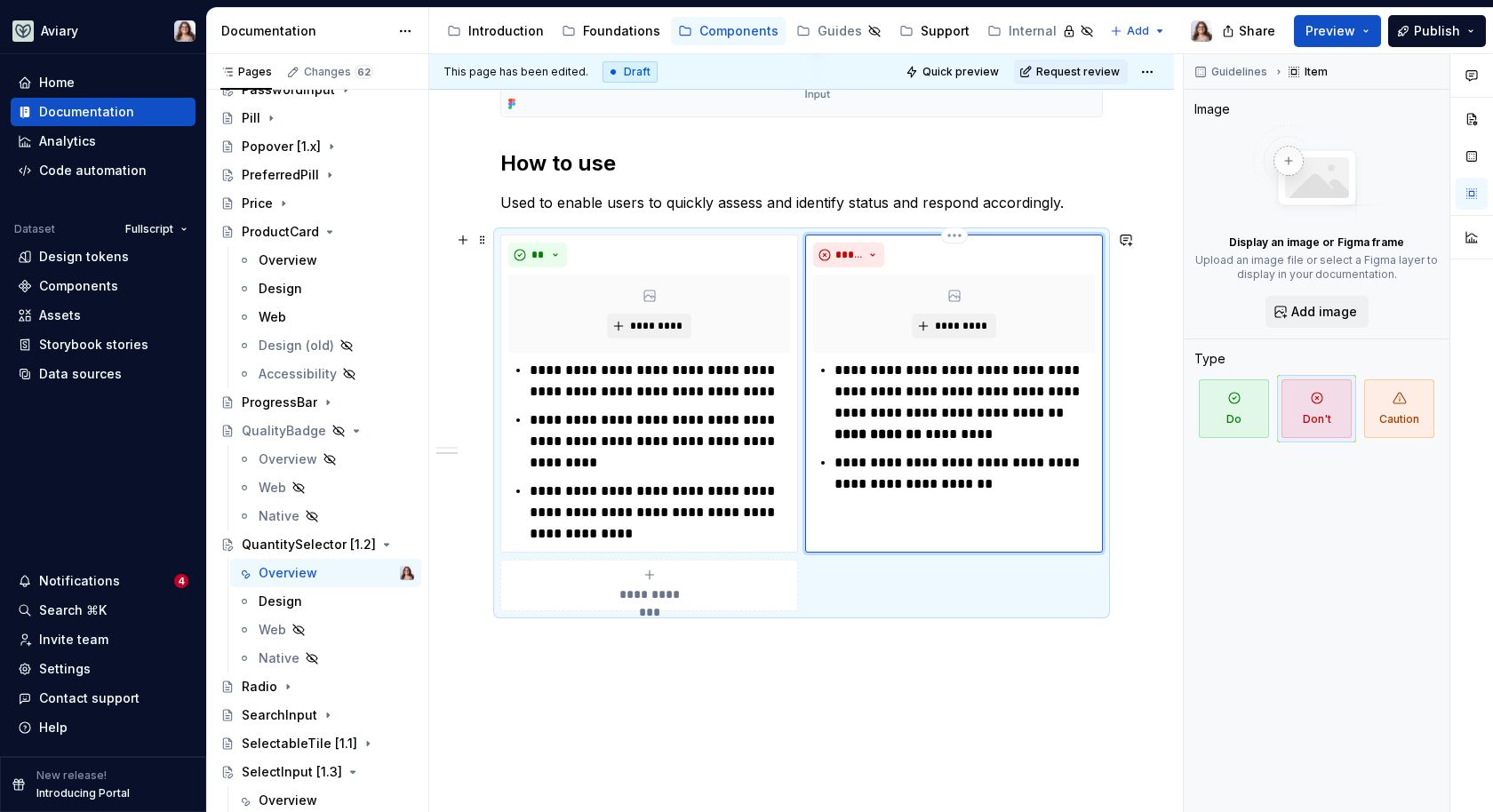
scroll to position [734, 0]
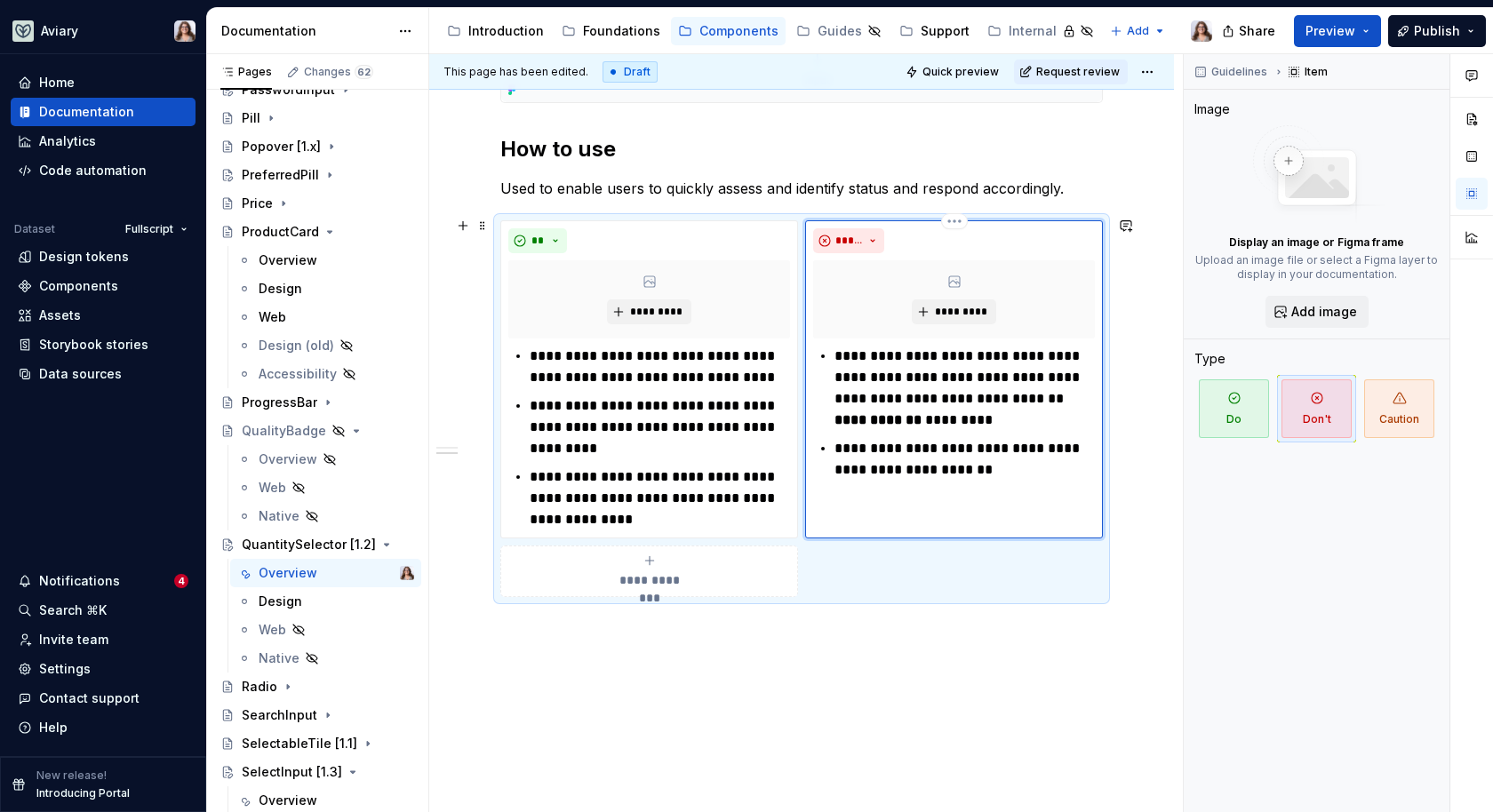
type textarea "*"
click at [952, 490] on p "**********" at bounding box center [965, 499] width 260 height 22
click at [1011, 489] on p "**********" at bounding box center [965, 499] width 260 height 22
click at [912, 640] on div "**********" at bounding box center [801, 139] width 603 height 1044
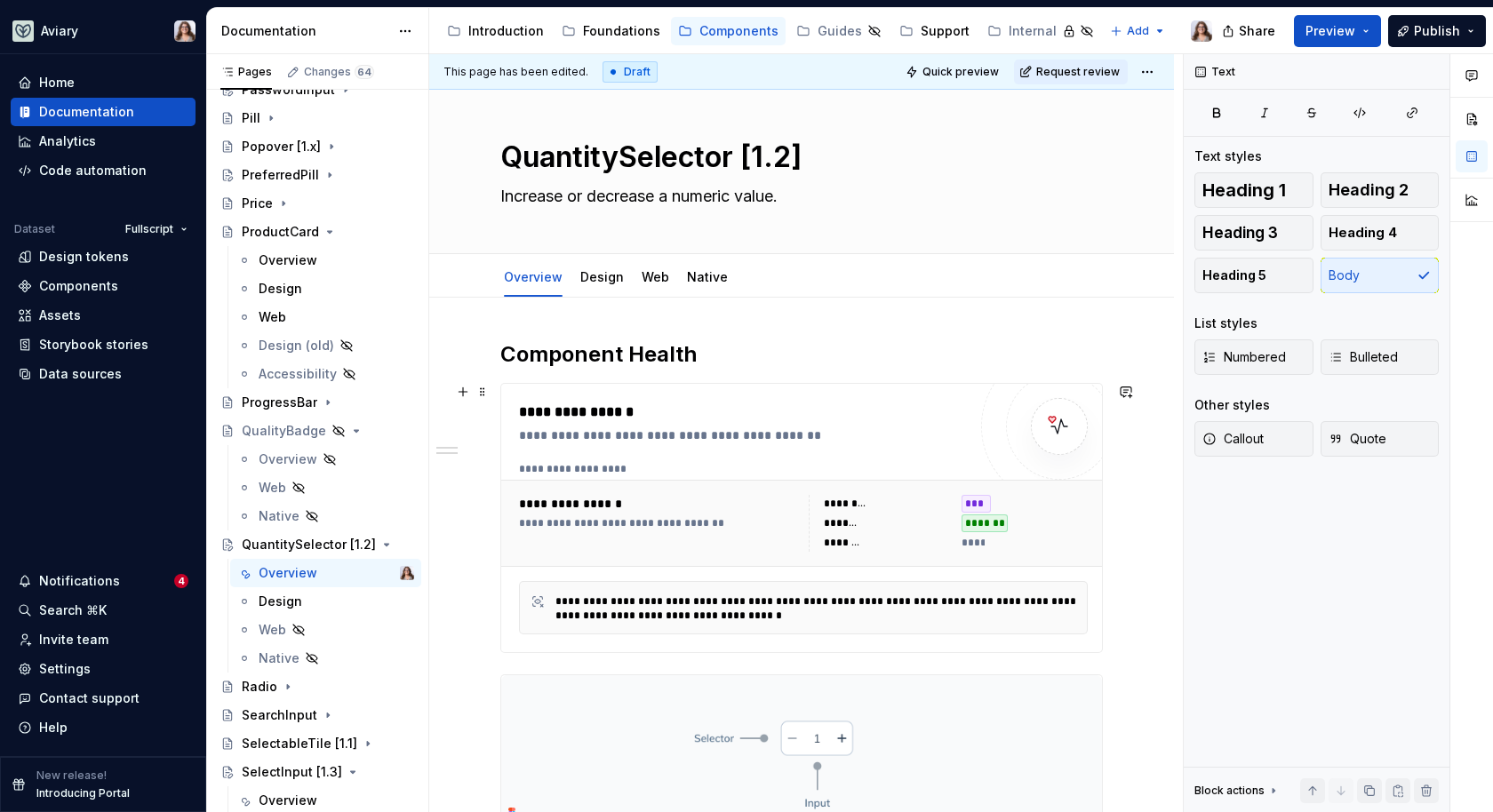
scroll to position [0, 0]
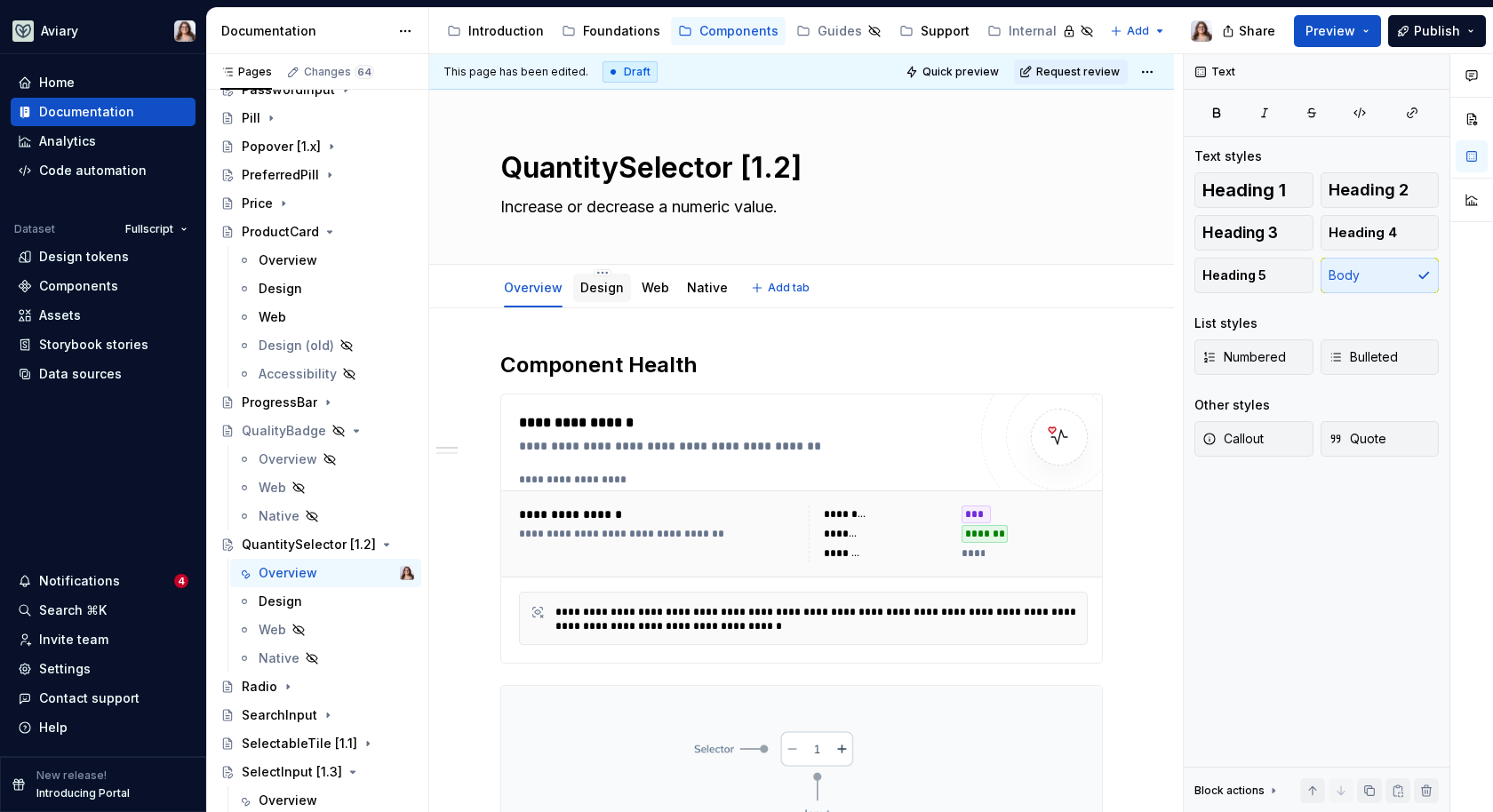
click at [604, 291] on link "Design" at bounding box center [603, 288] width 44 height 15
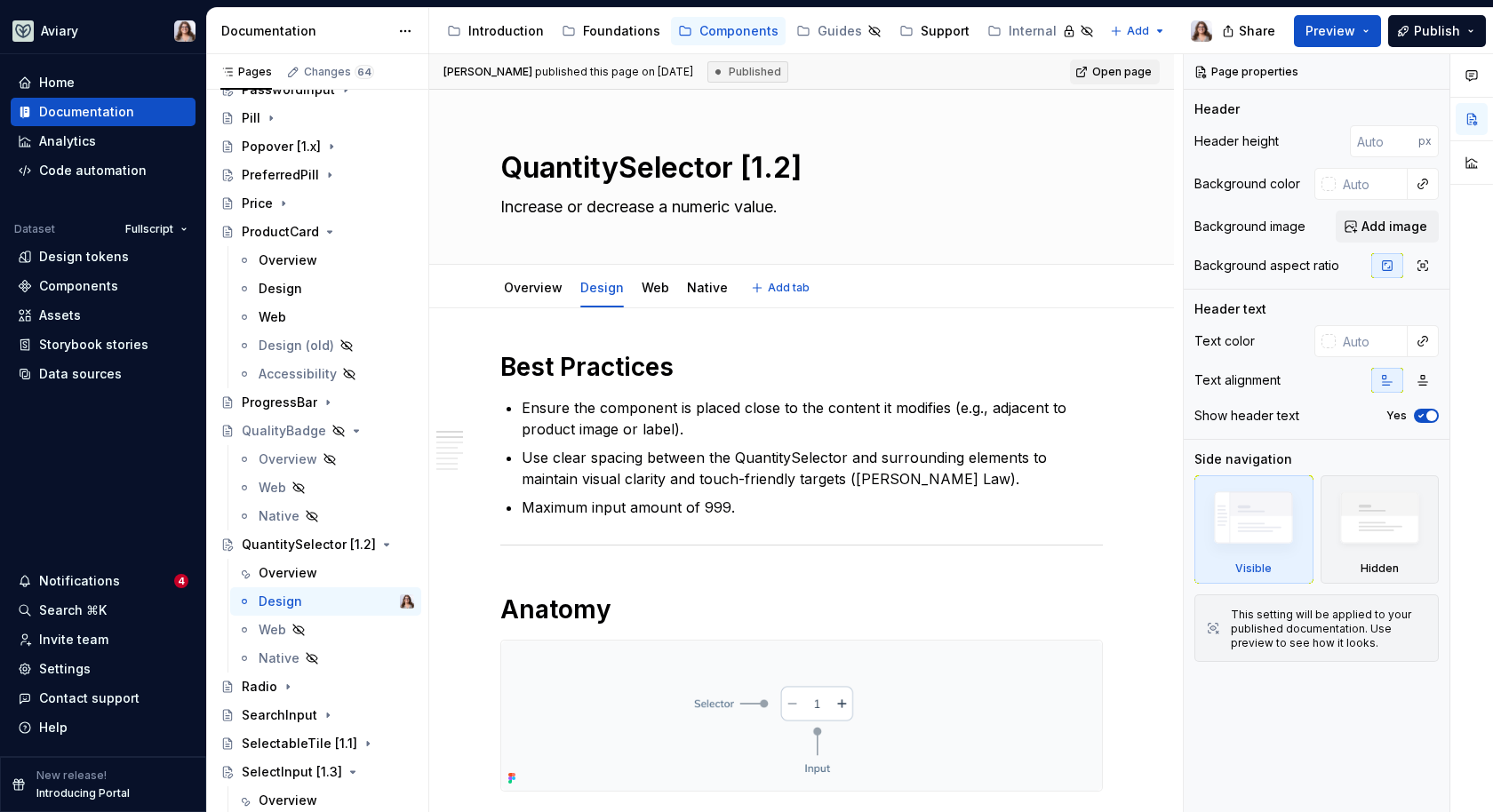
type textarea "*"
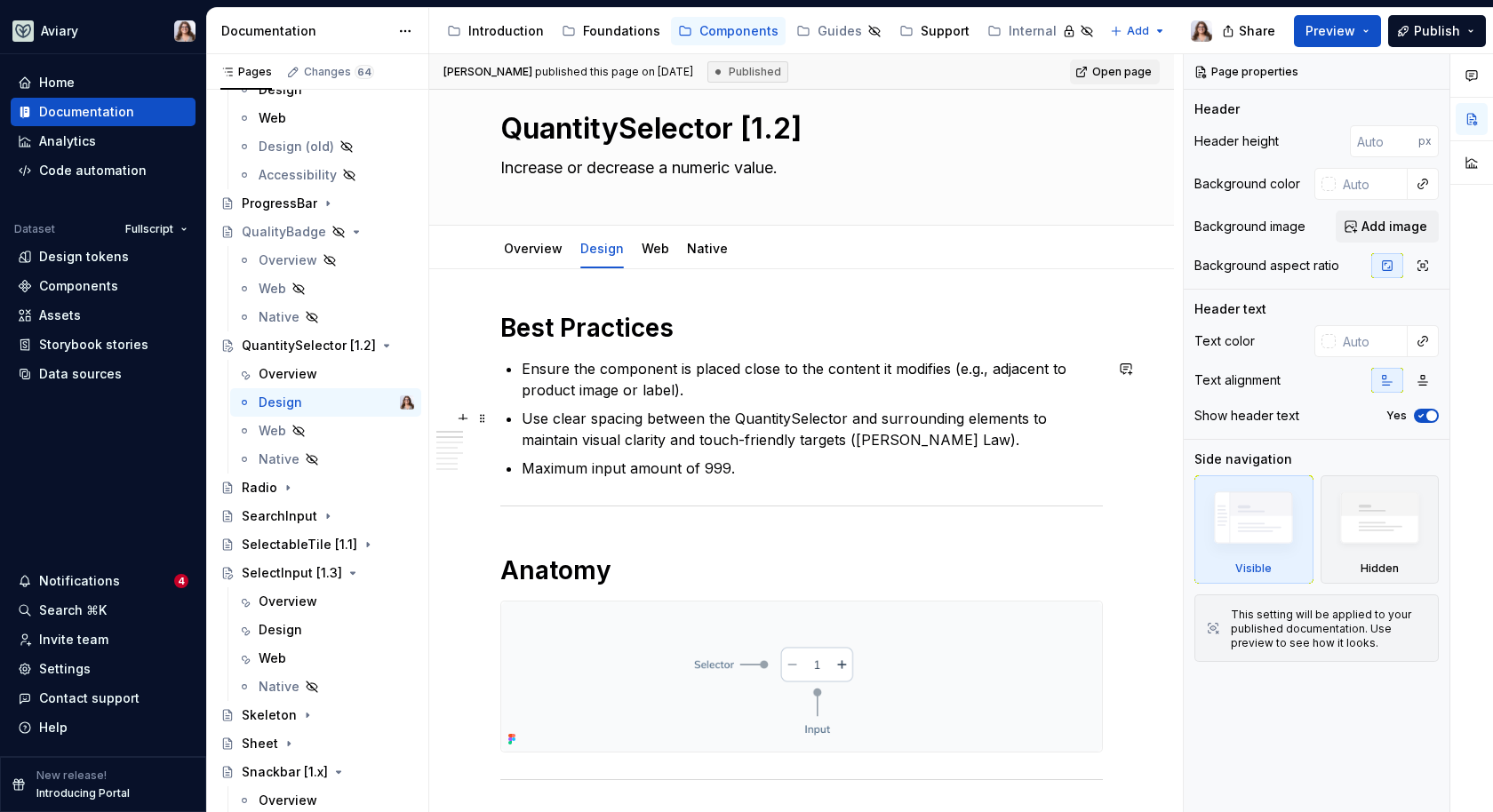
scroll to position [49, 0]
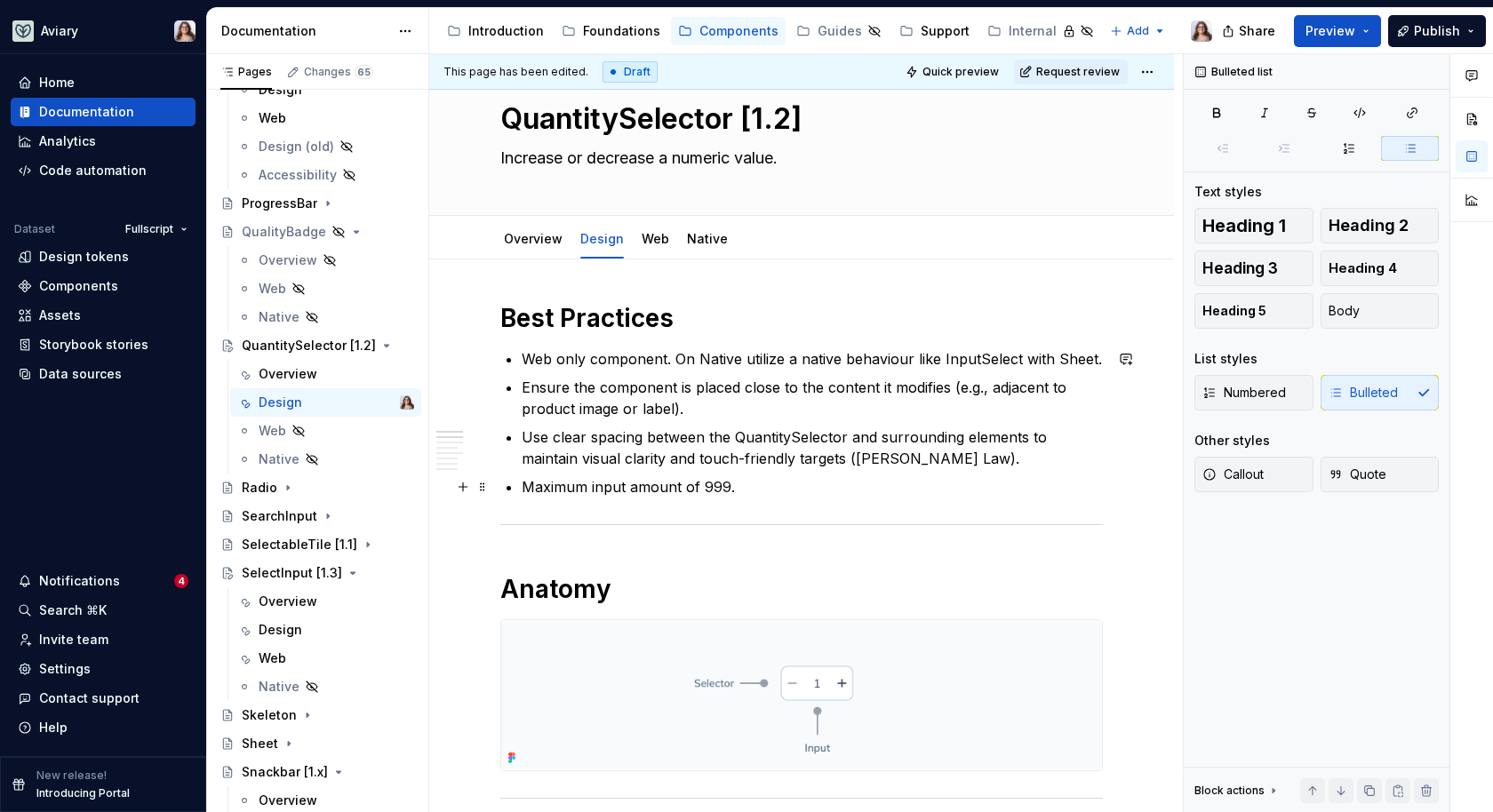
click at [748, 493] on p "Maximum input amount of 999." at bounding box center [812, 487] width 582 height 22
click at [305, 374] on div "Overview" at bounding box center [288, 375] width 59 height 18
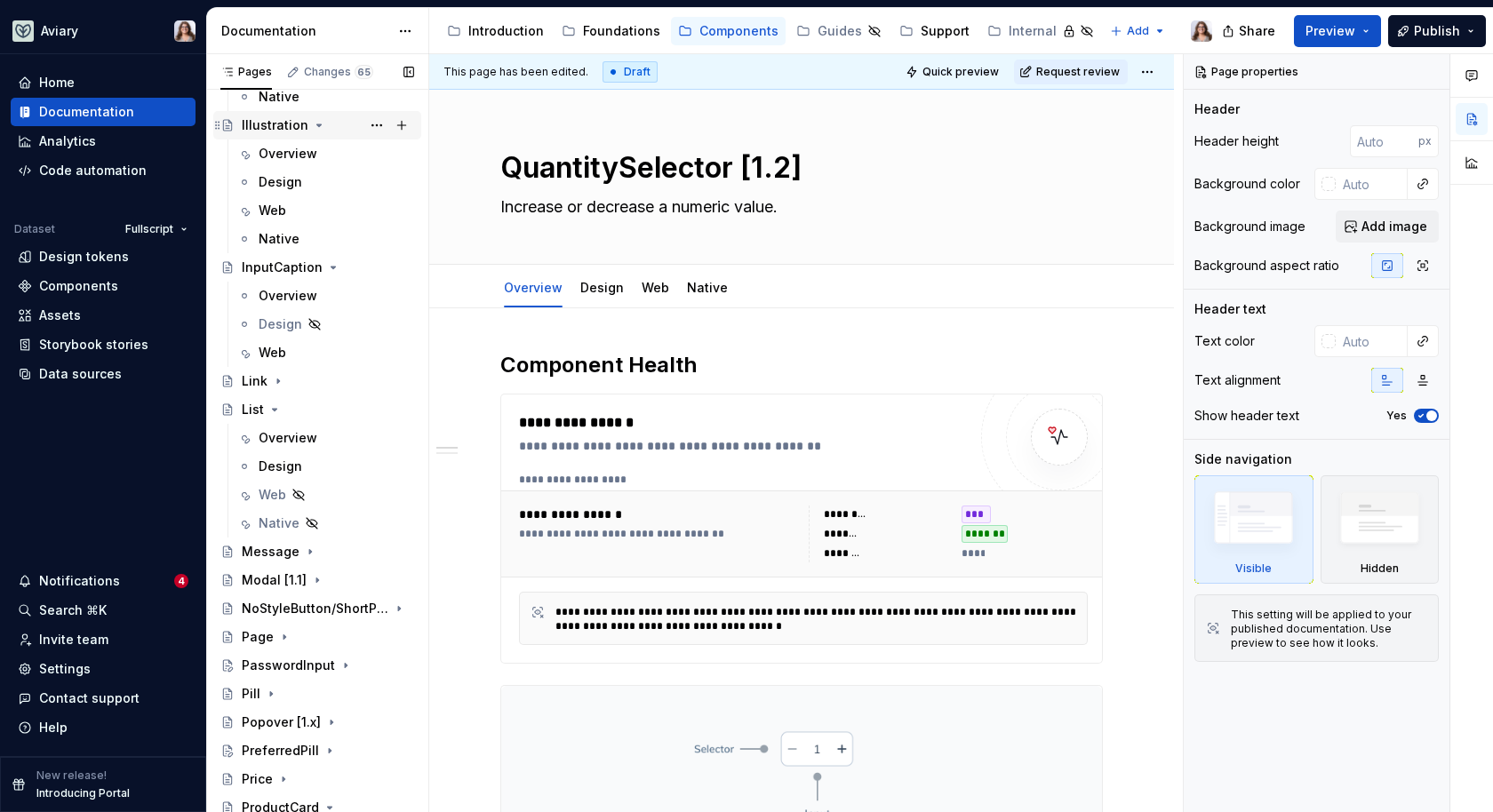
scroll to position [1463, 0]
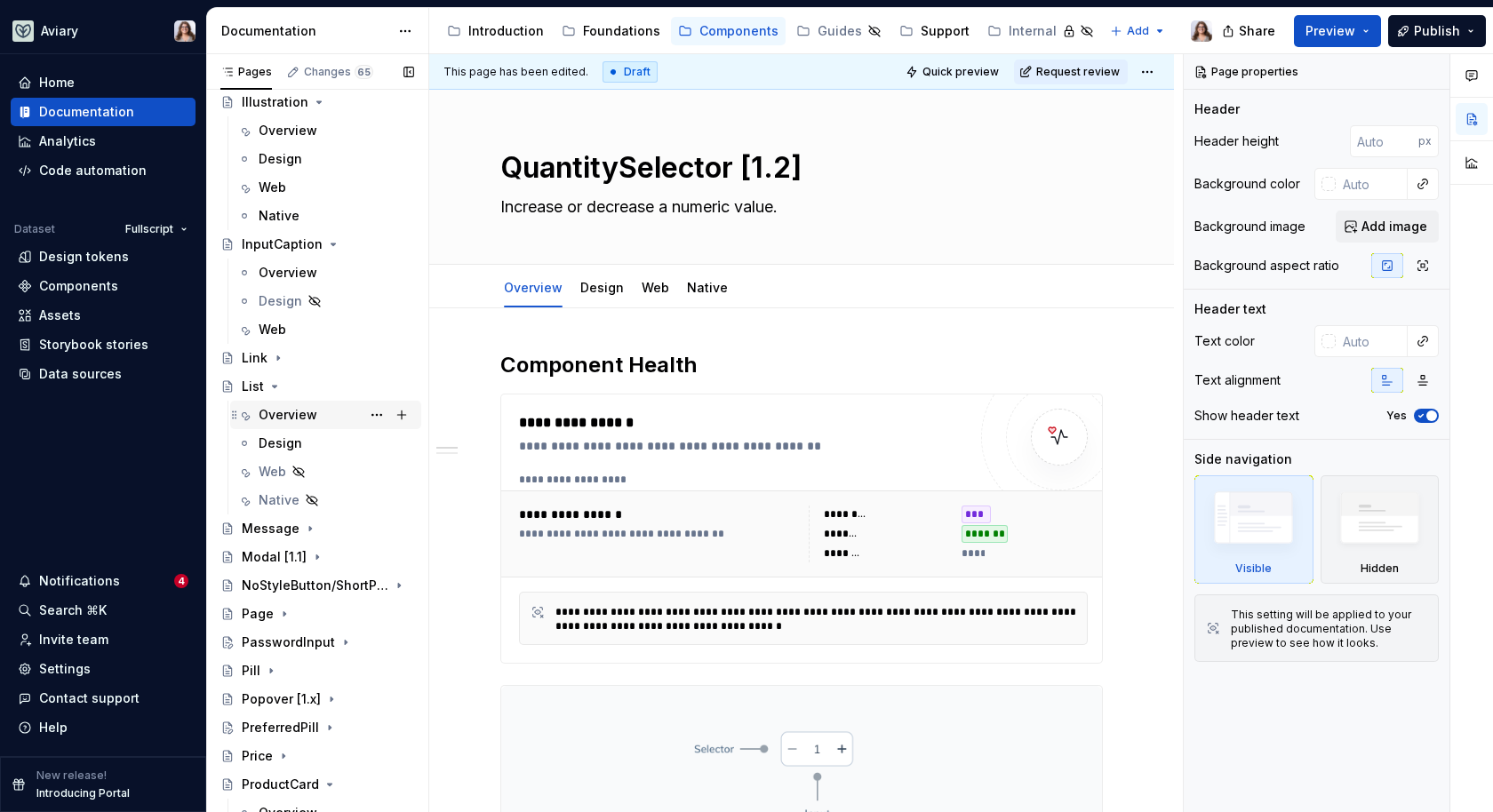
click at [291, 406] on div "Overview" at bounding box center [288, 416] width 59 height 18
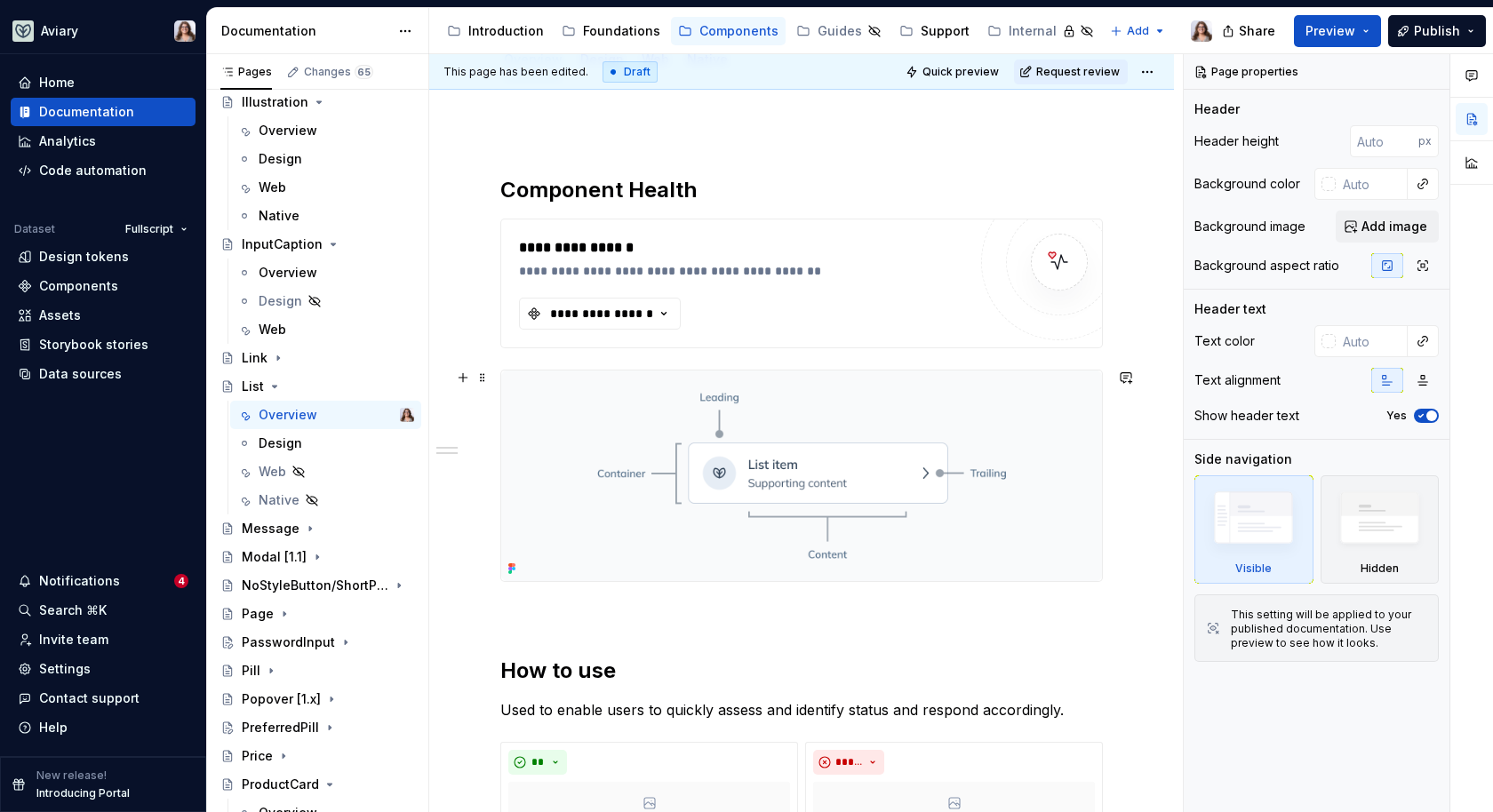
scroll to position [247, 0]
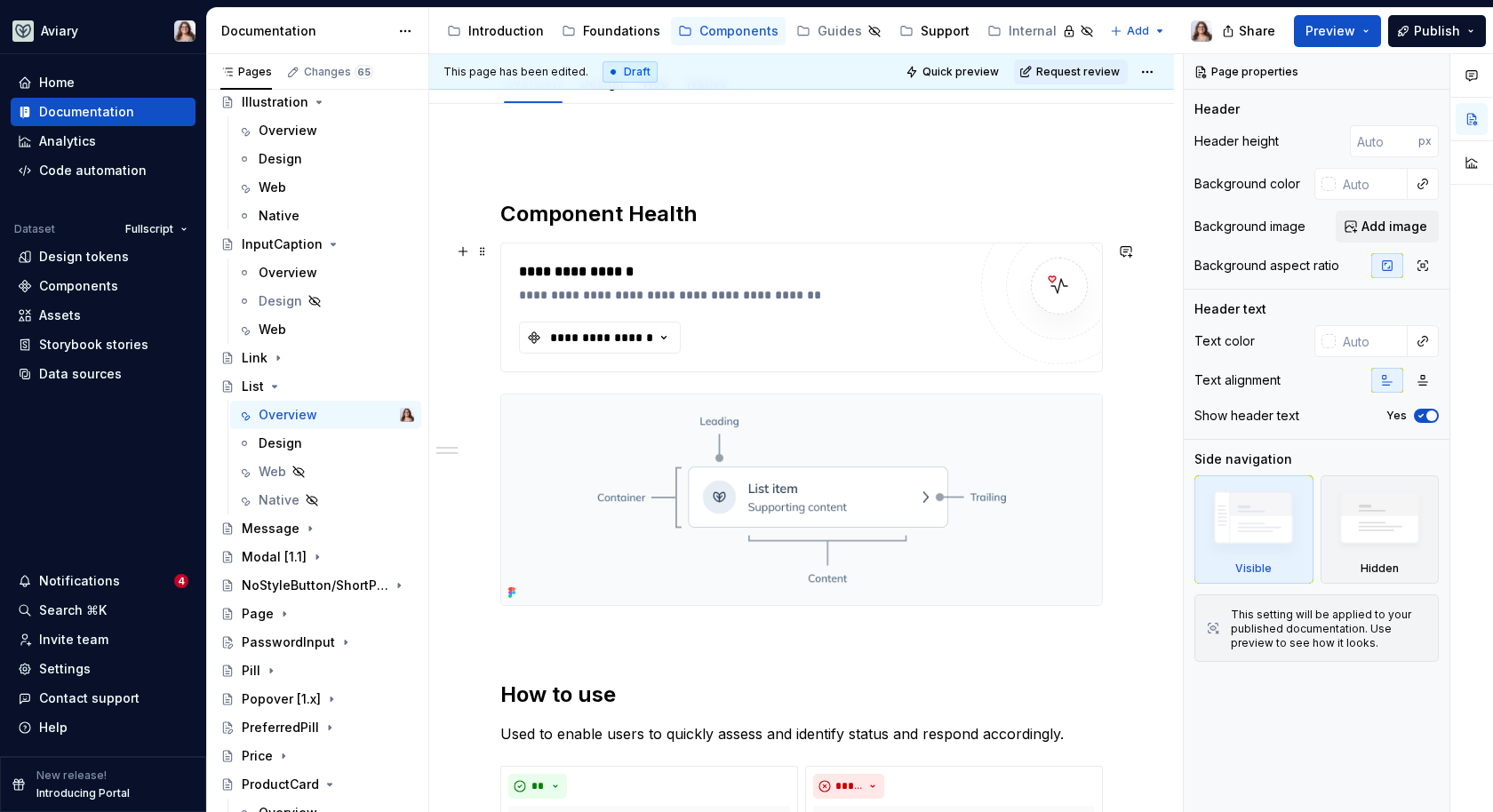
type textarea "*"
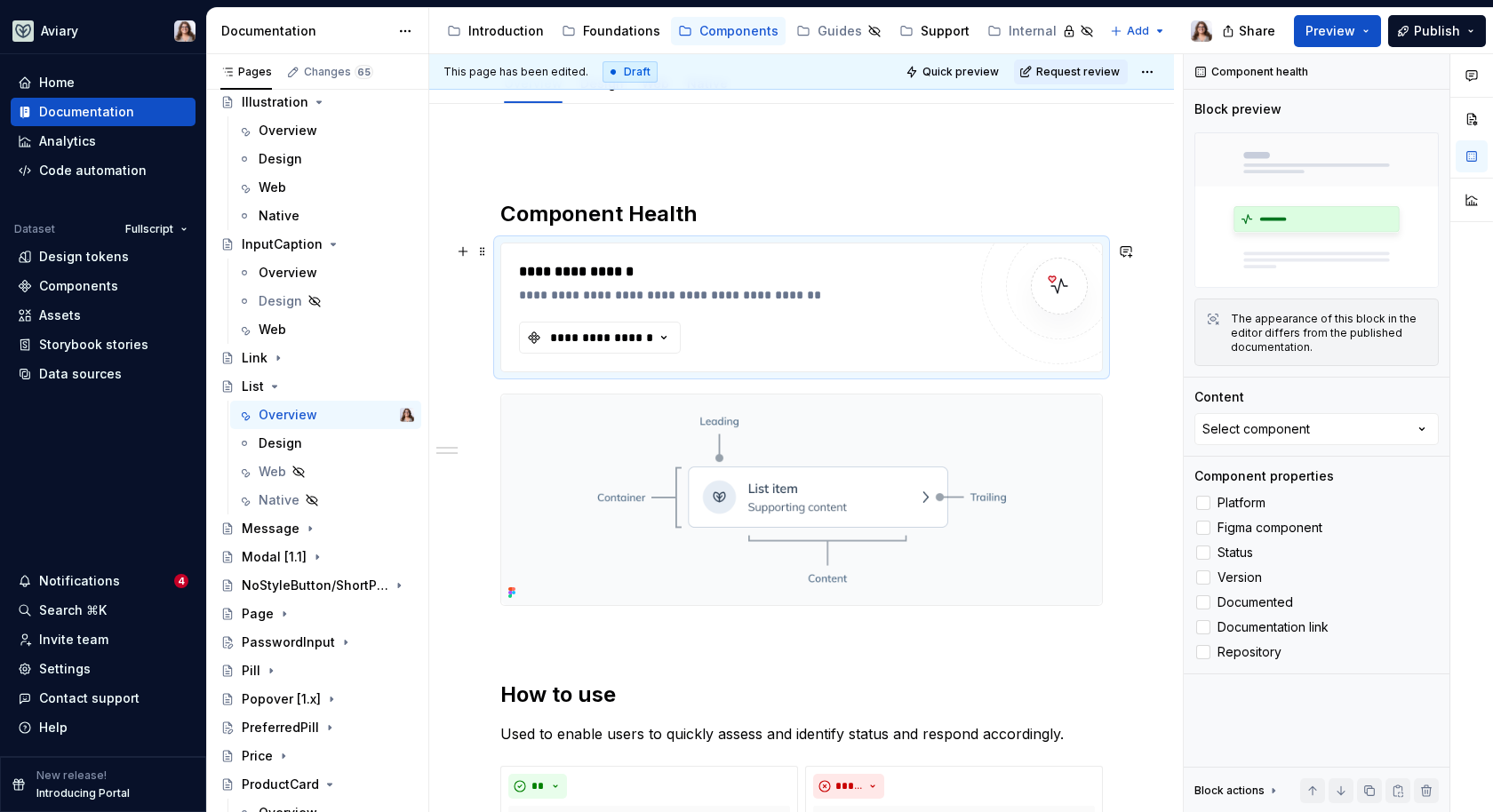
click at [752, 309] on div "**********" at bounding box center [743, 308] width 448 height 93
click at [1252, 429] on div "Select component" at bounding box center [1256, 429] width 108 height 18
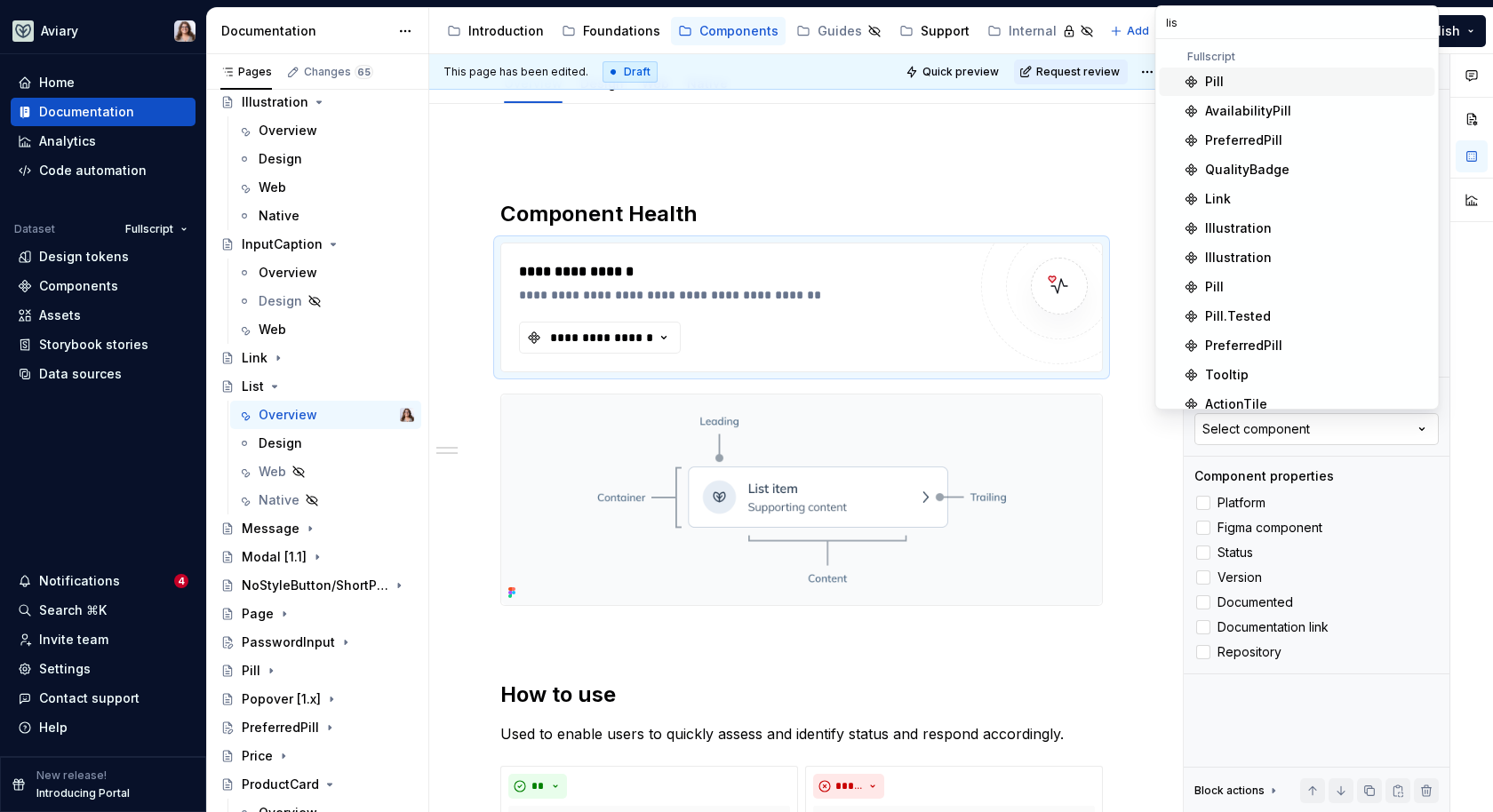
type input "list"
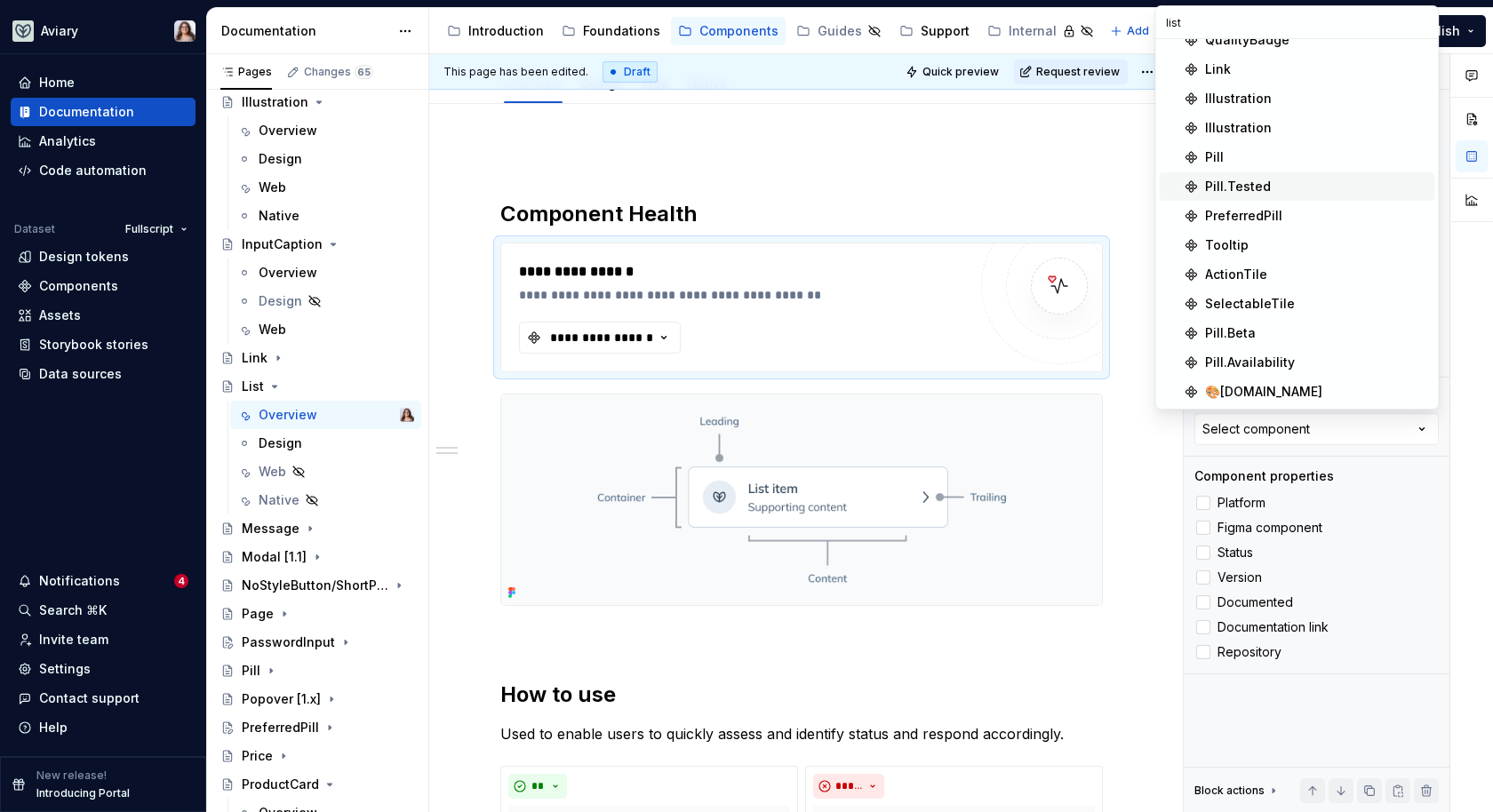
scroll to position [0, 0]
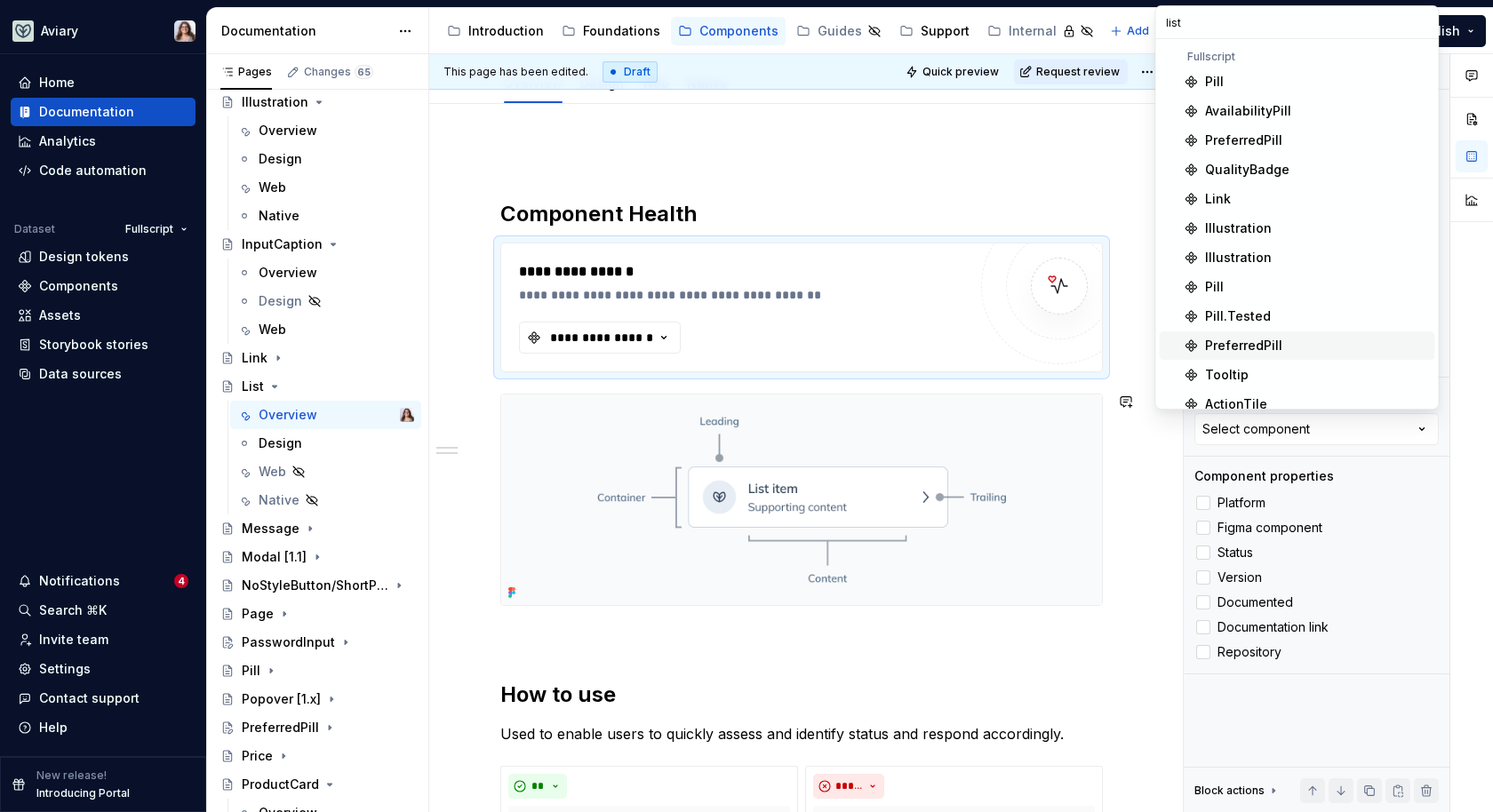
click at [1100, 382] on div "**********" at bounding box center [801, 821] width 603 height 1348
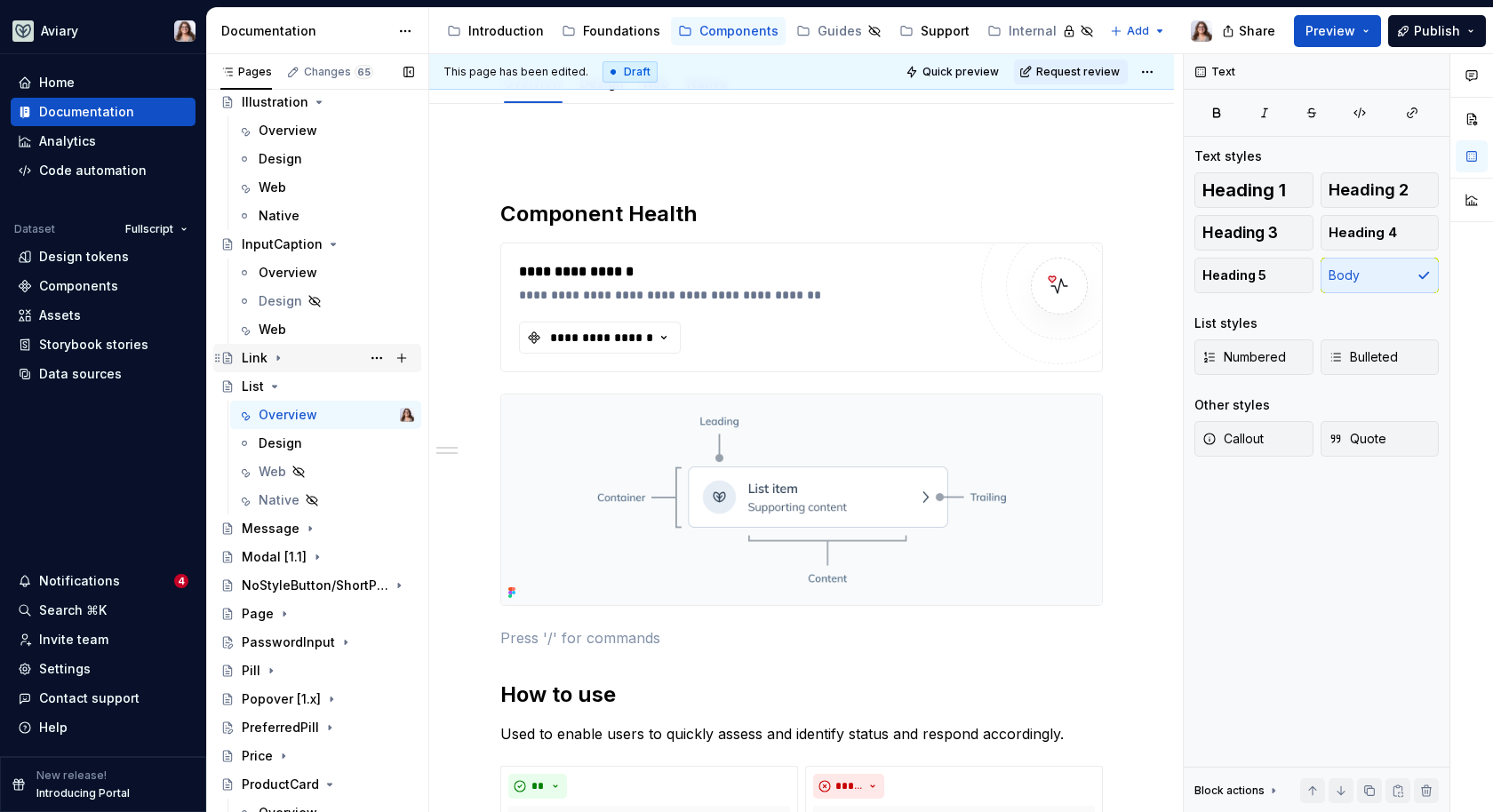
click at [300, 357] on div "Link" at bounding box center [328, 357] width 172 height 24
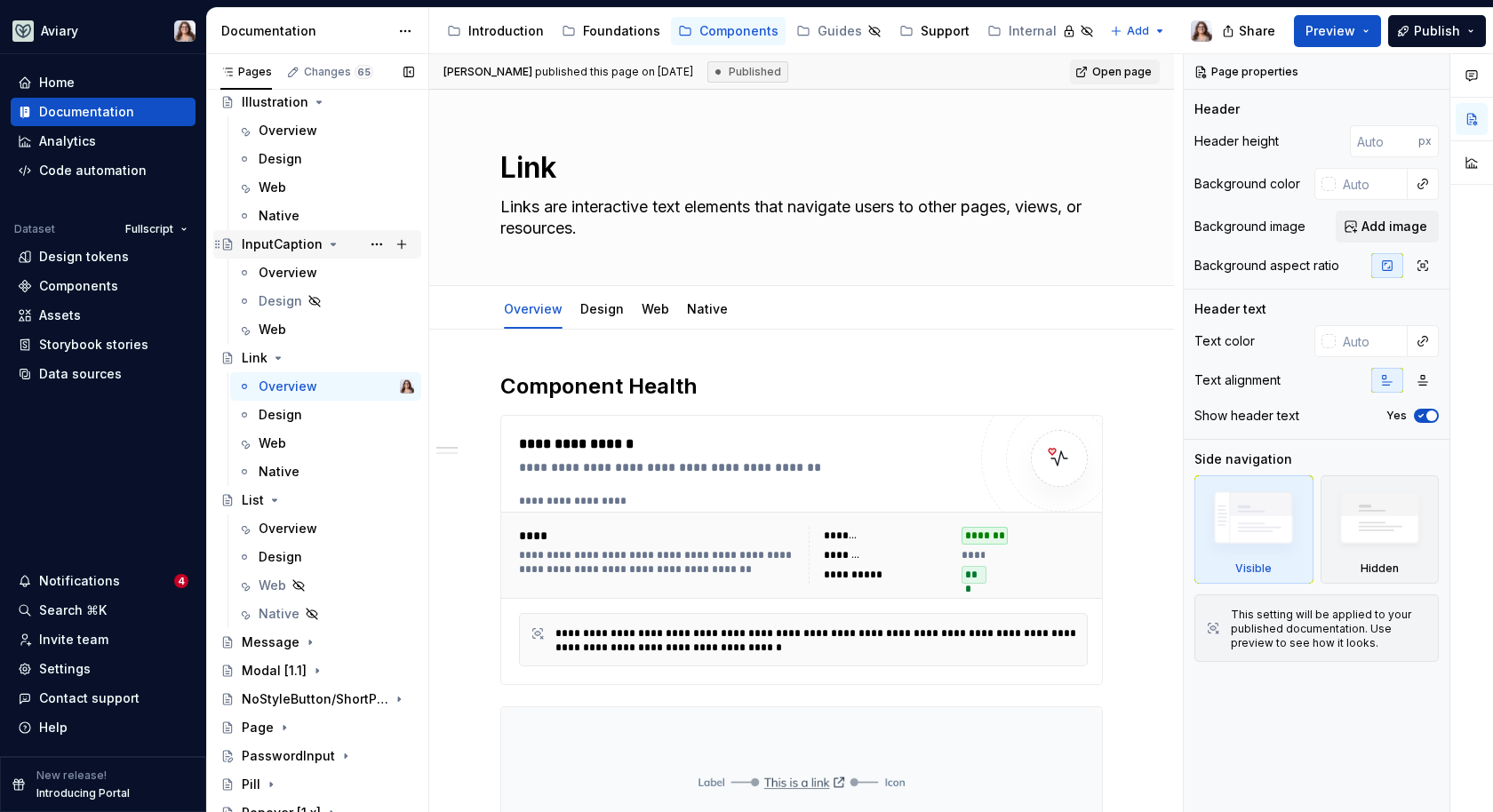
click at [292, 242] on div "InputCaption" at bounding box center [281, 245] width 81 height 18
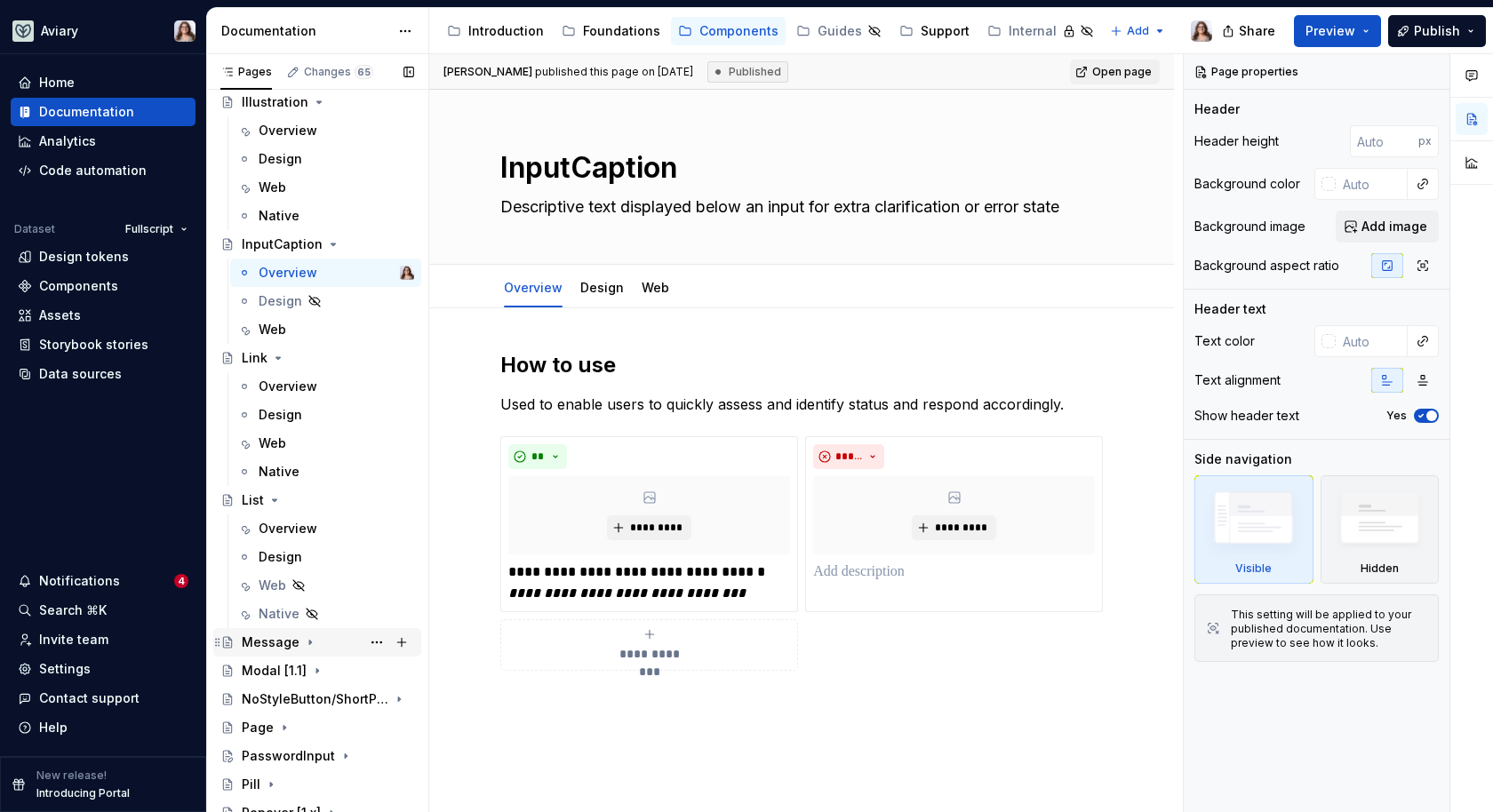
click at [319, 643] on div "Message" at bounding box center [328, 641] width 172 height 24
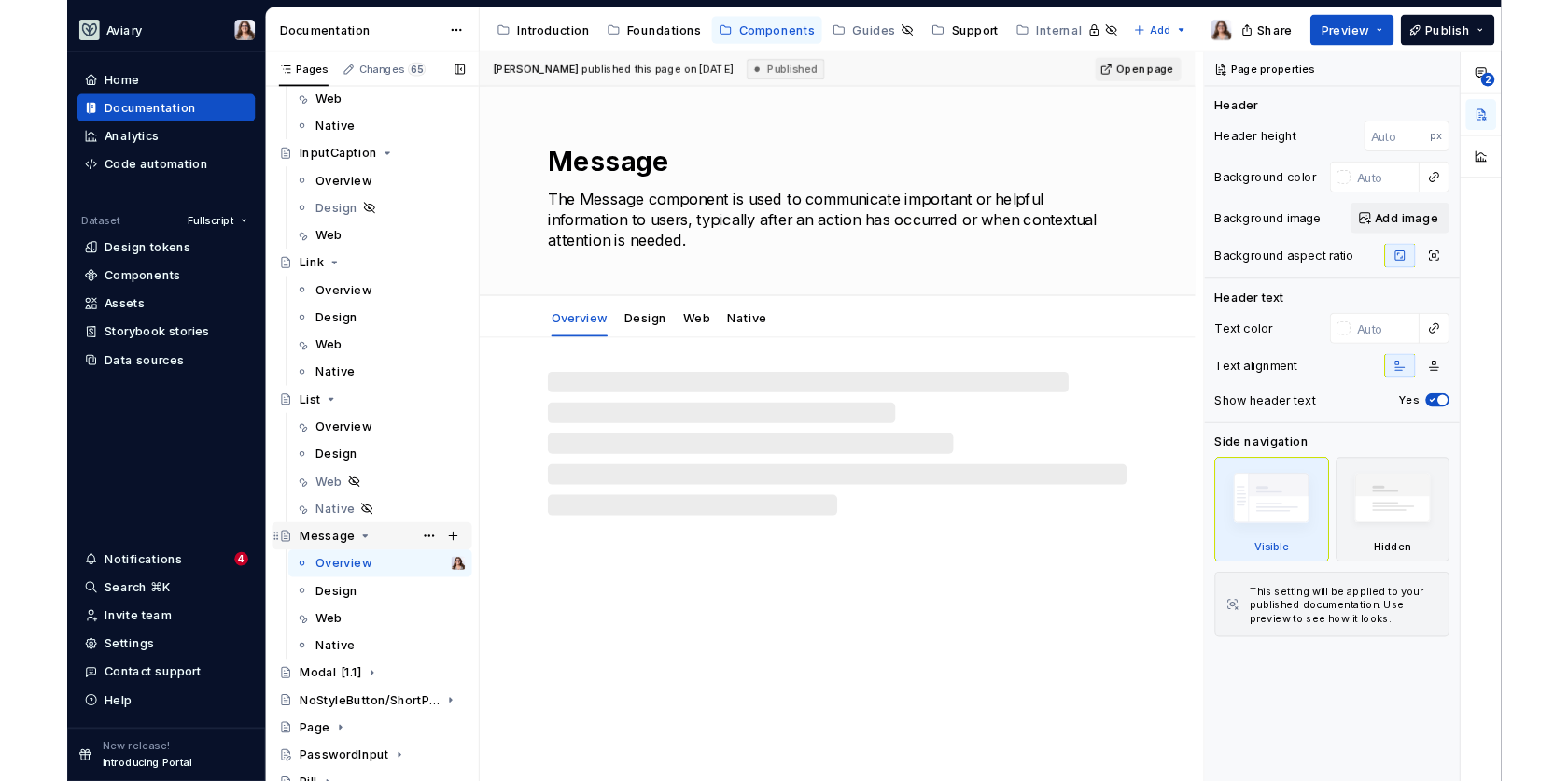
scroll to position [1611, 0]
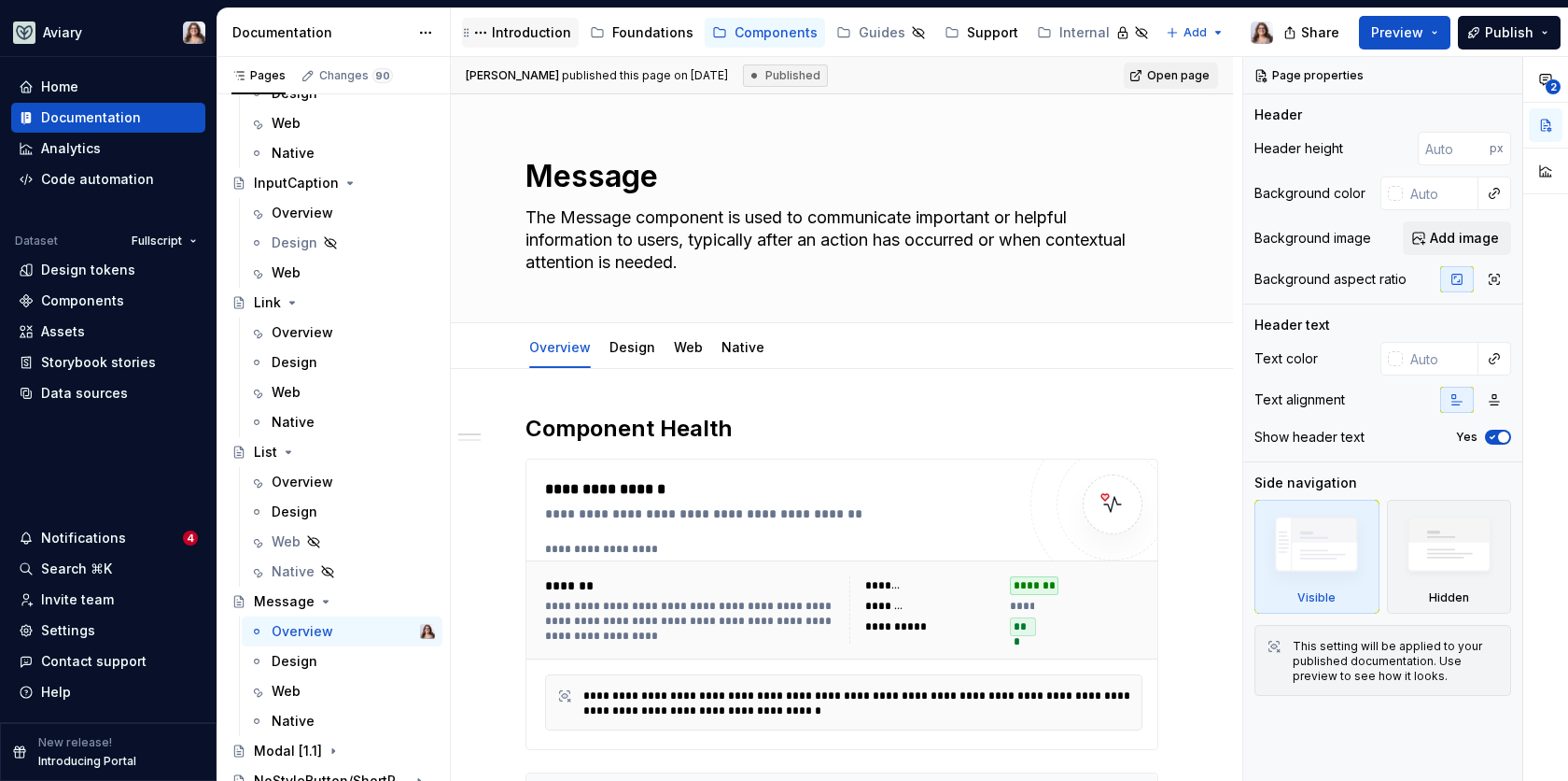
click at [509, 34] on div "Introduction" at bounding box center [531, 32] width 79 height 19
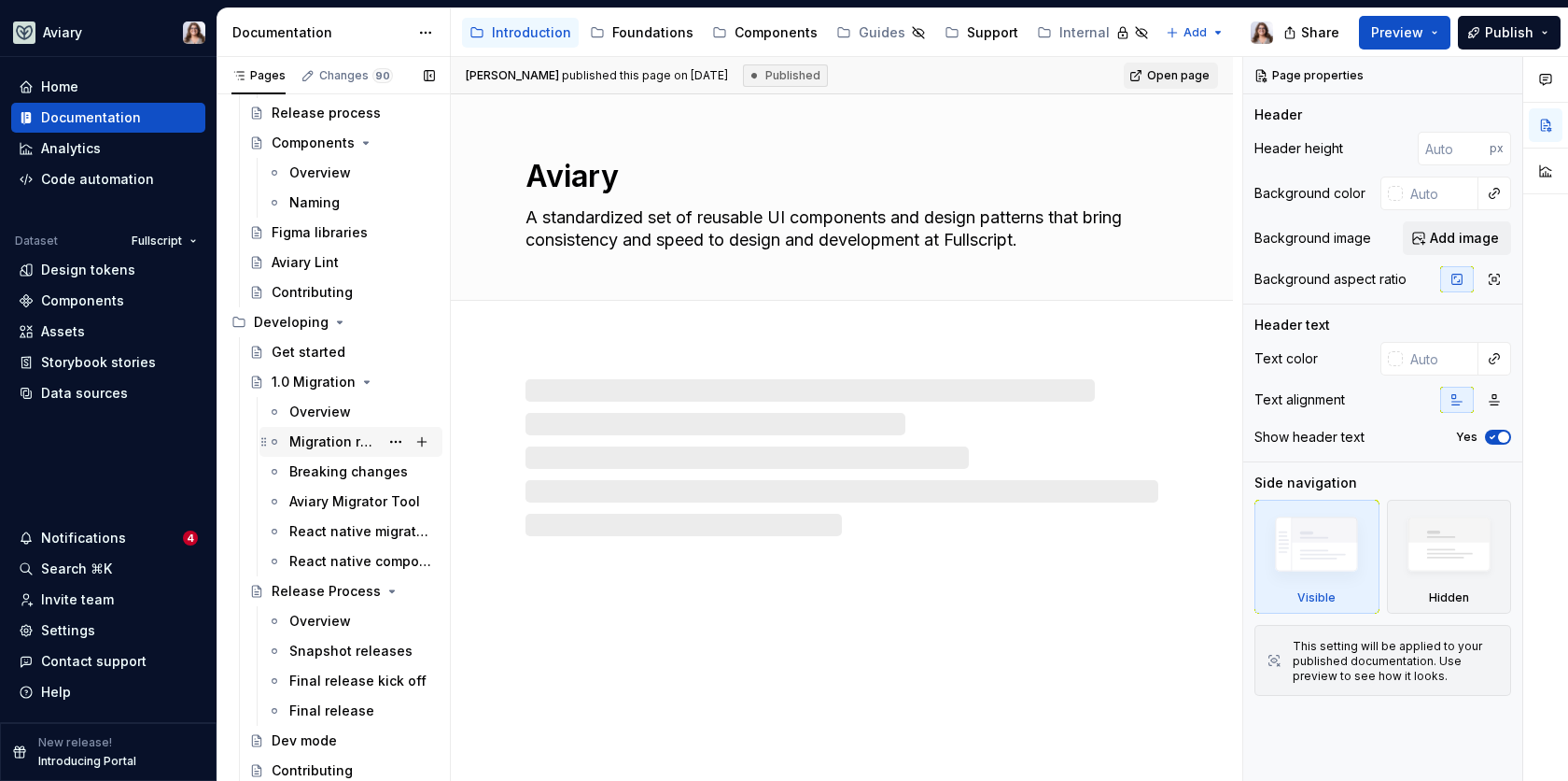
scroll to position [336, 0]
click at [308, 414] on div "Overview" at bounding box center [320, 413] width 62 height 19
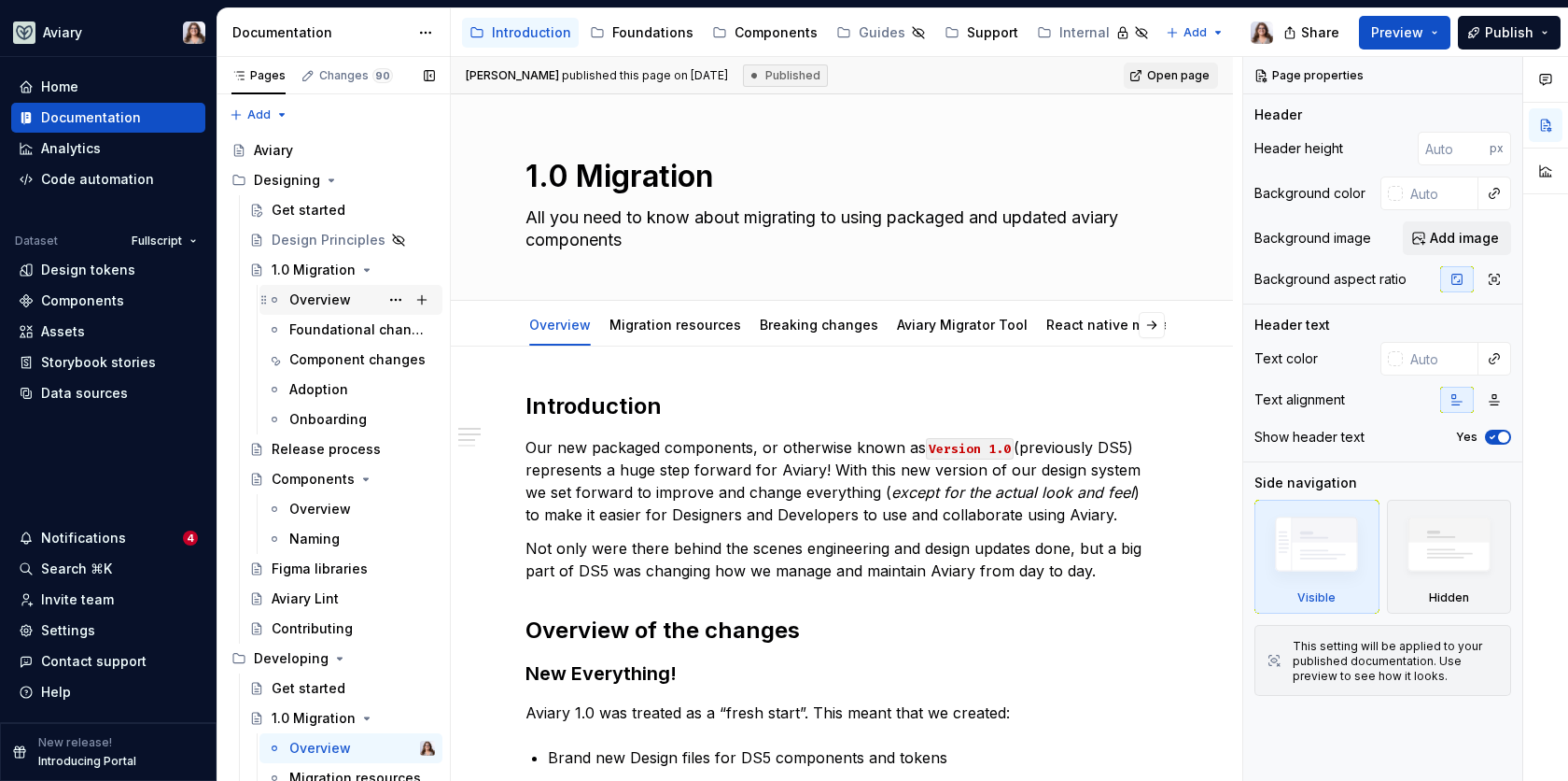
click at [302, 295] on div "Overview" at bounding box center [320, 300] width 62 height 19
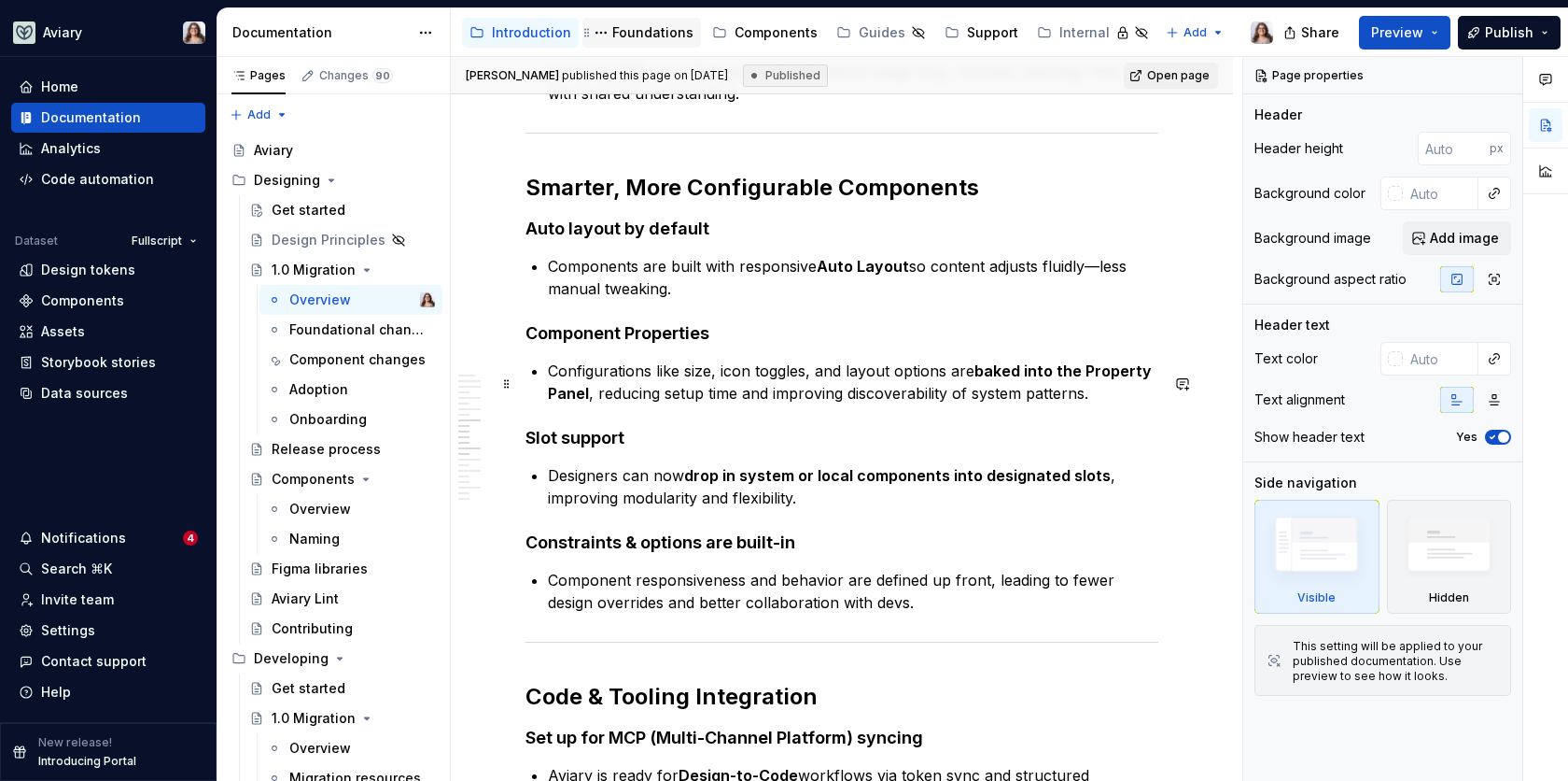
scroll to position [1642, 0]
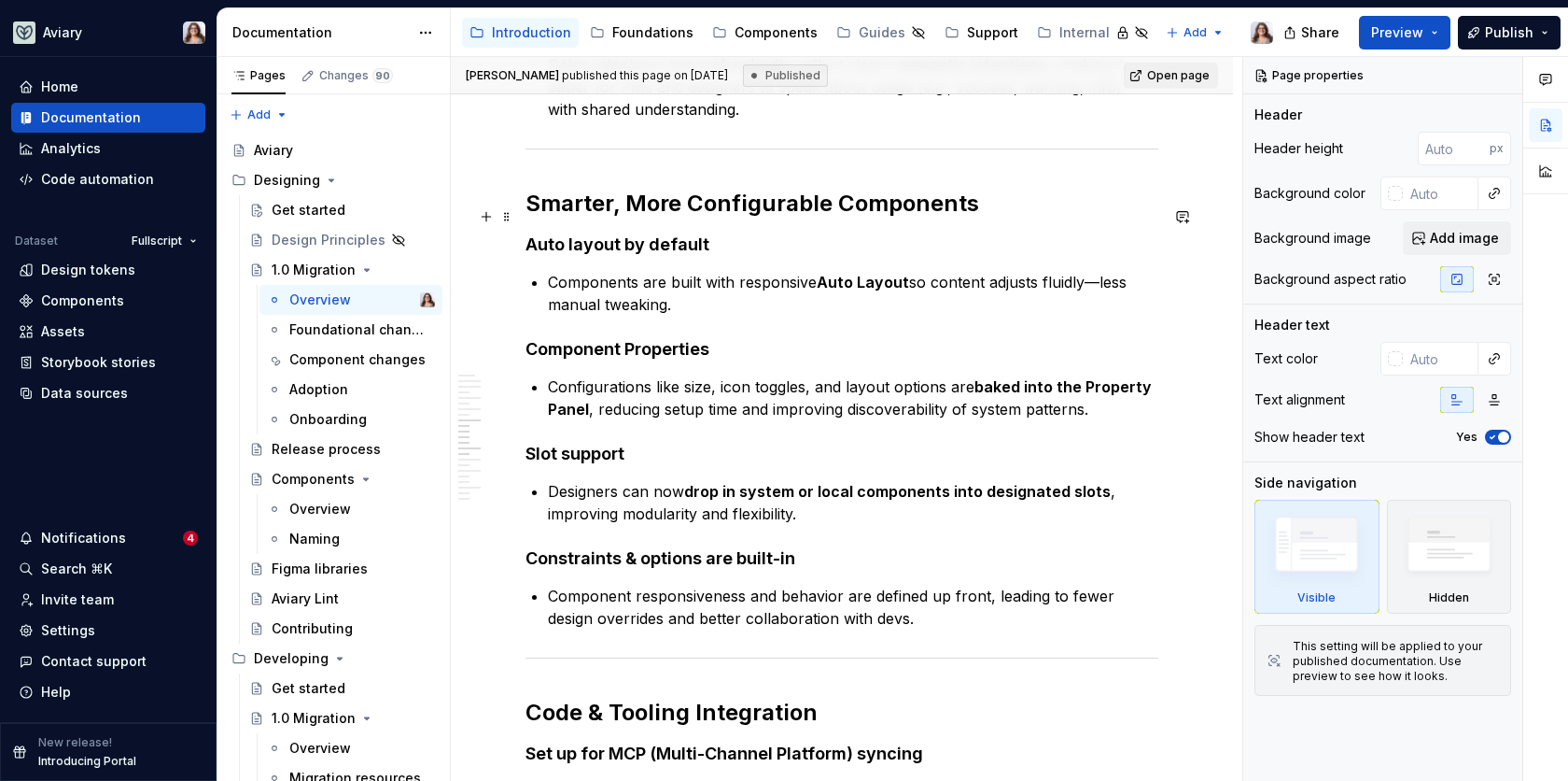
type textarea "*"
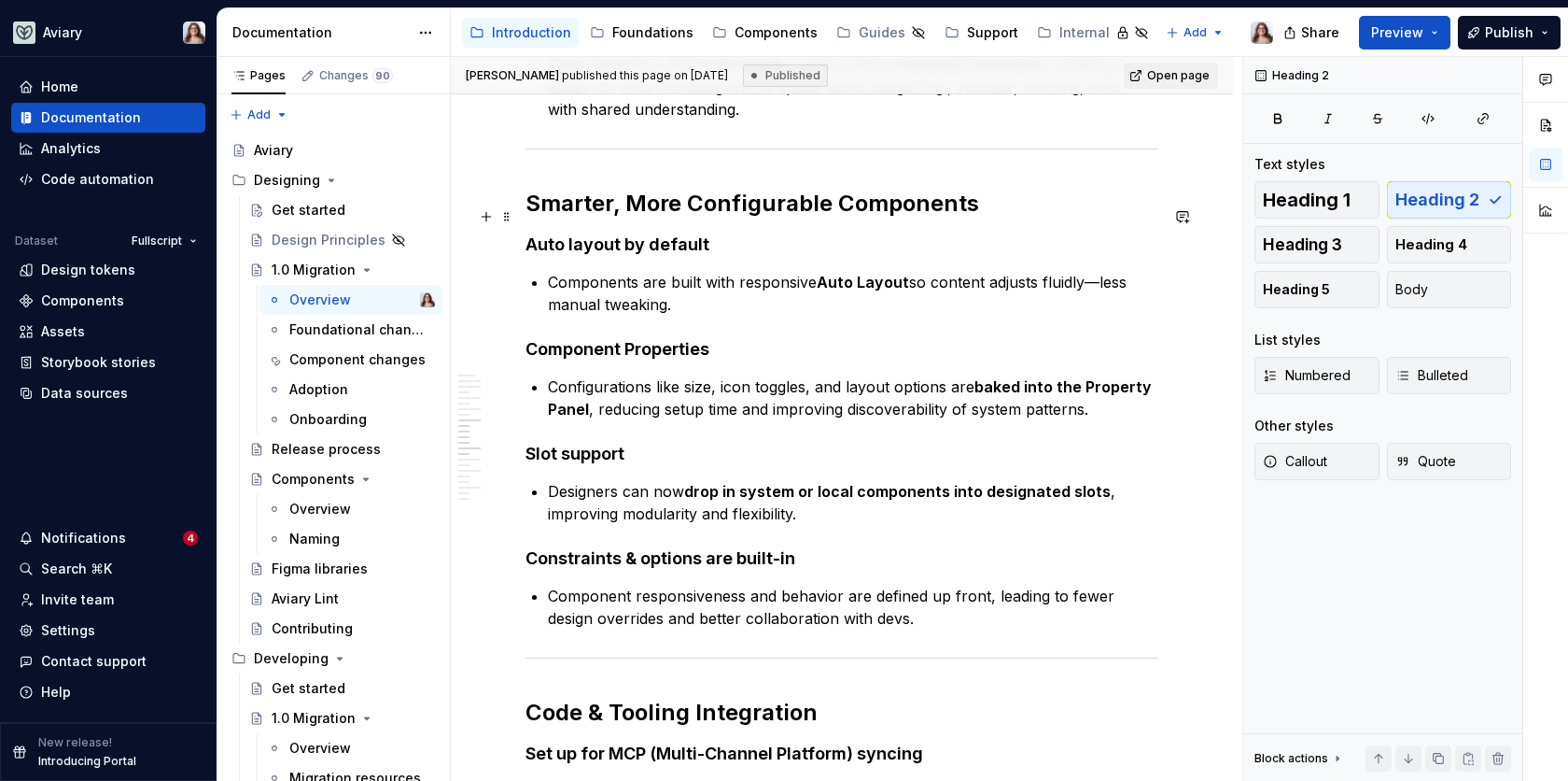
click at [680, 210] on h2 "Smarter, More Configurable Components" at bounding box center [842, 203] width 633 height 30
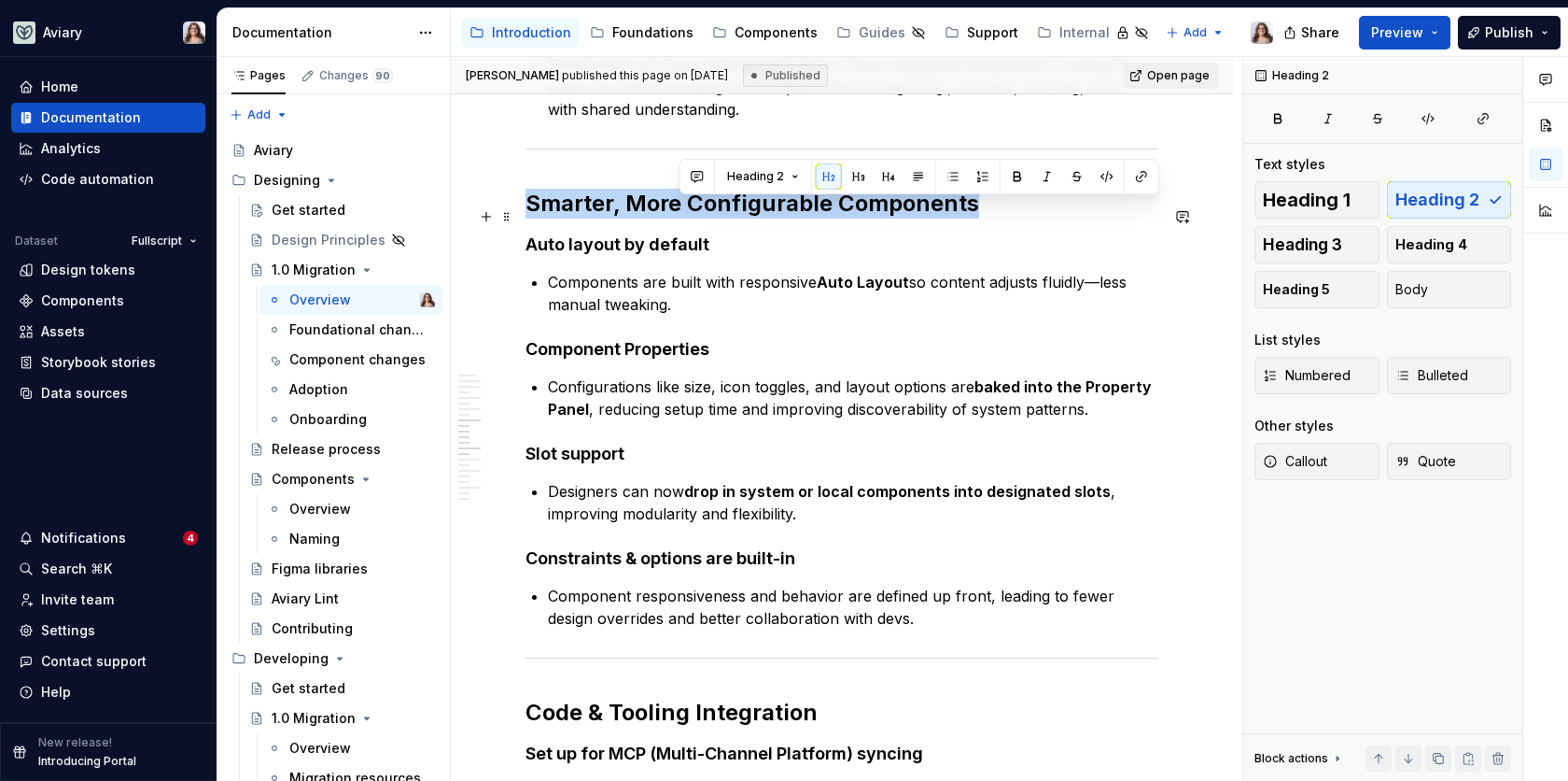
click at [680, 210] on h2 "Smarter, More Configurable Components" at bounding box center [842, 203] width 633 height 30
copy h2 "Smarter, More Configurable Components"
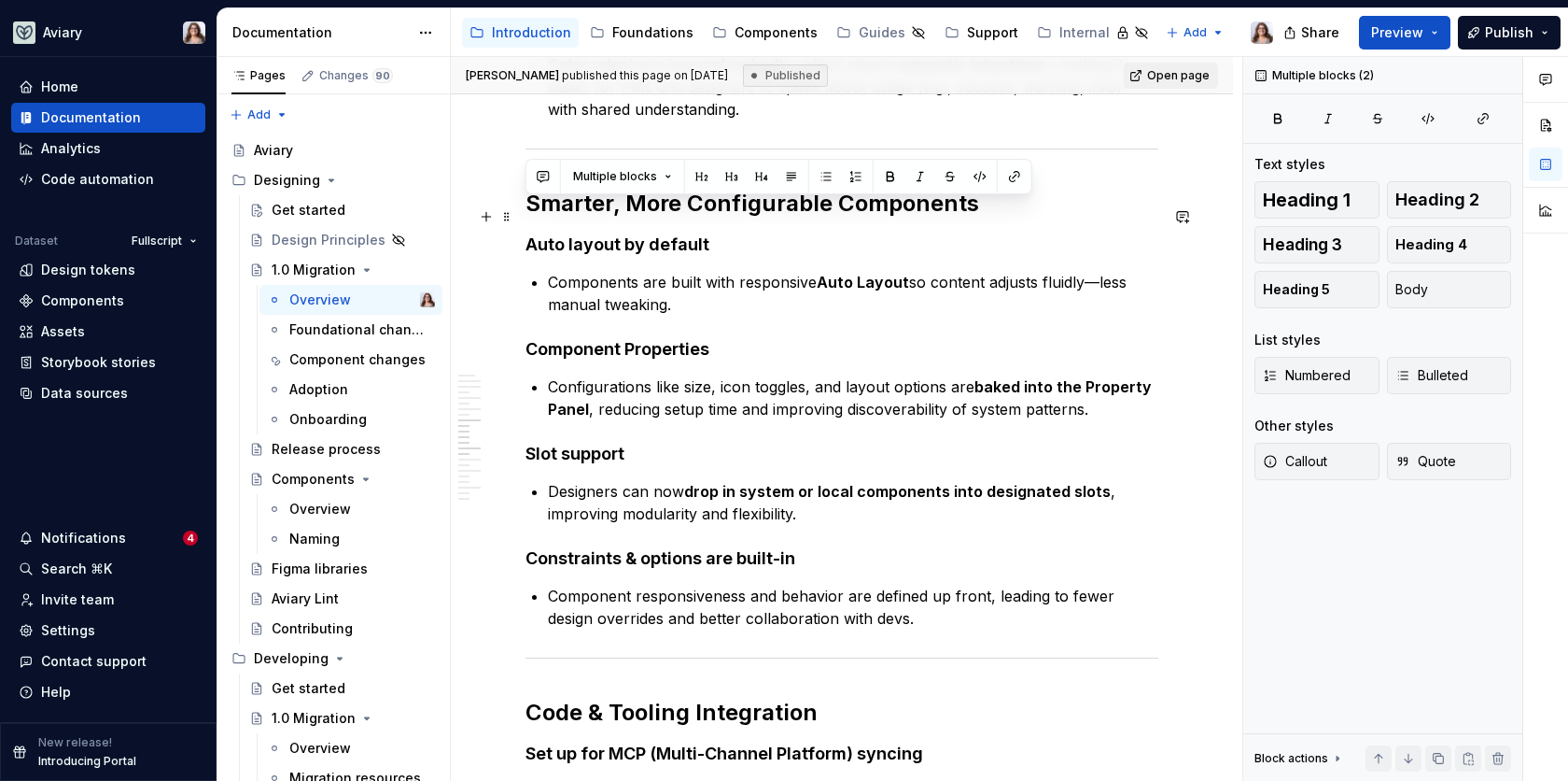
click at [645, 212] on h2 "Smarter, More Configurable Components" at bounding box center [842, 203] width 633 height 30
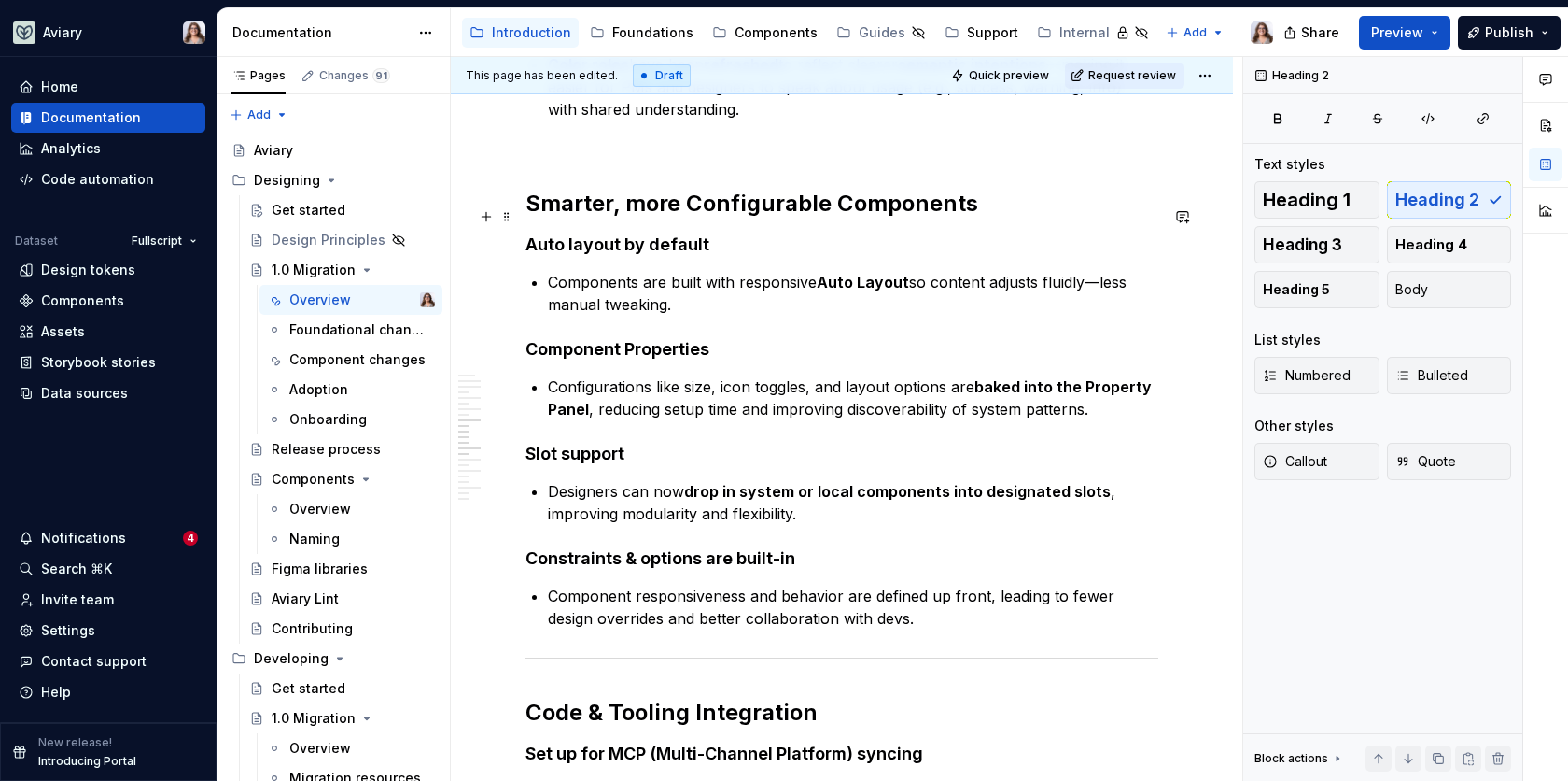
click at [700, 216] on h2 "Smarter, more Configurable Components" at bounding box center [842, 203] width 633 height 30
click at [839, 215] on h2 "Smarter, more configurable Components" at bounding box center [842, 203] width 633 height 30
click at [635, 357] on strong "Component Properties" at bounding box center [617, 349] width 184 height 20
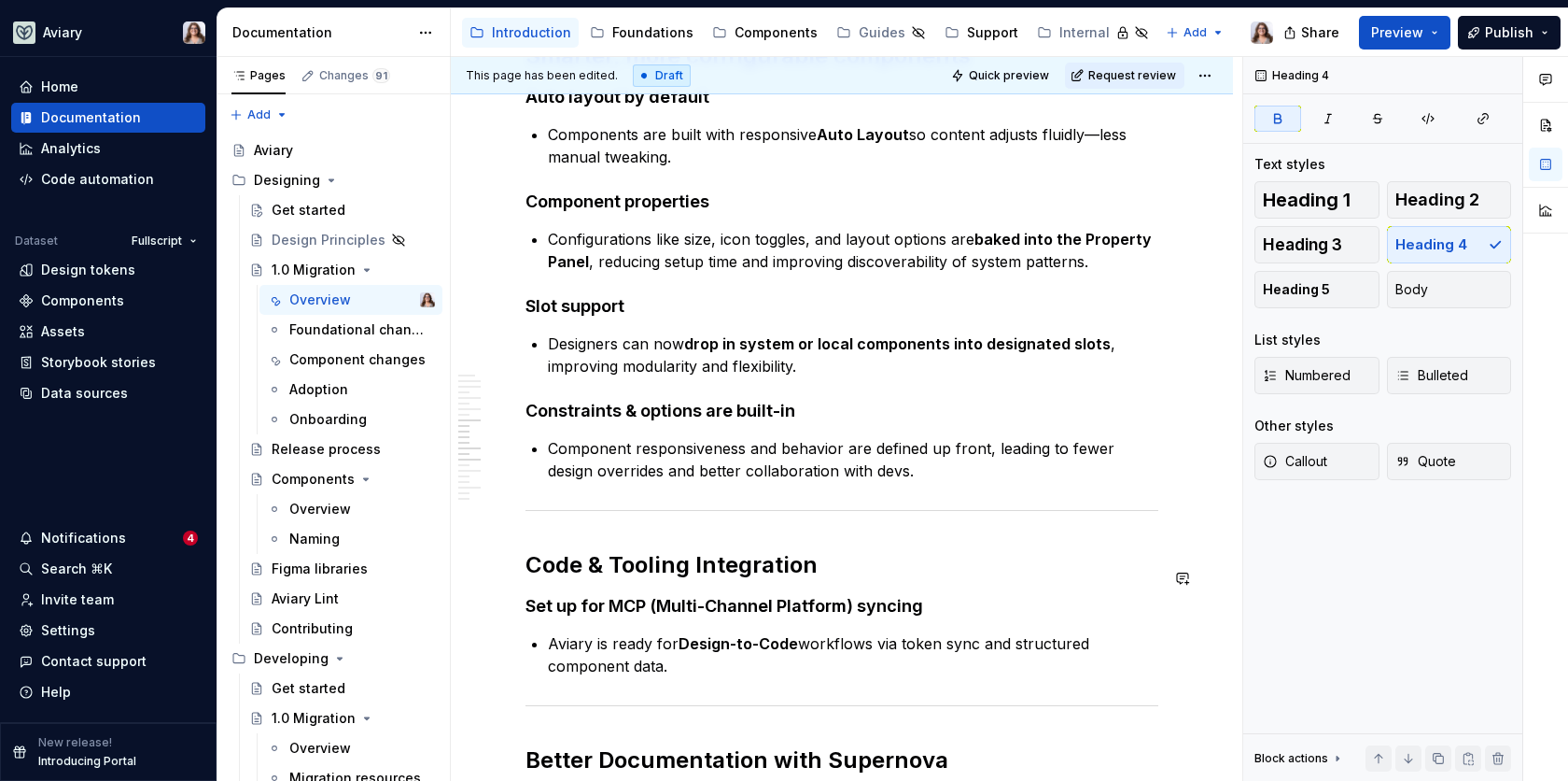
scroll to position [1824, 0]
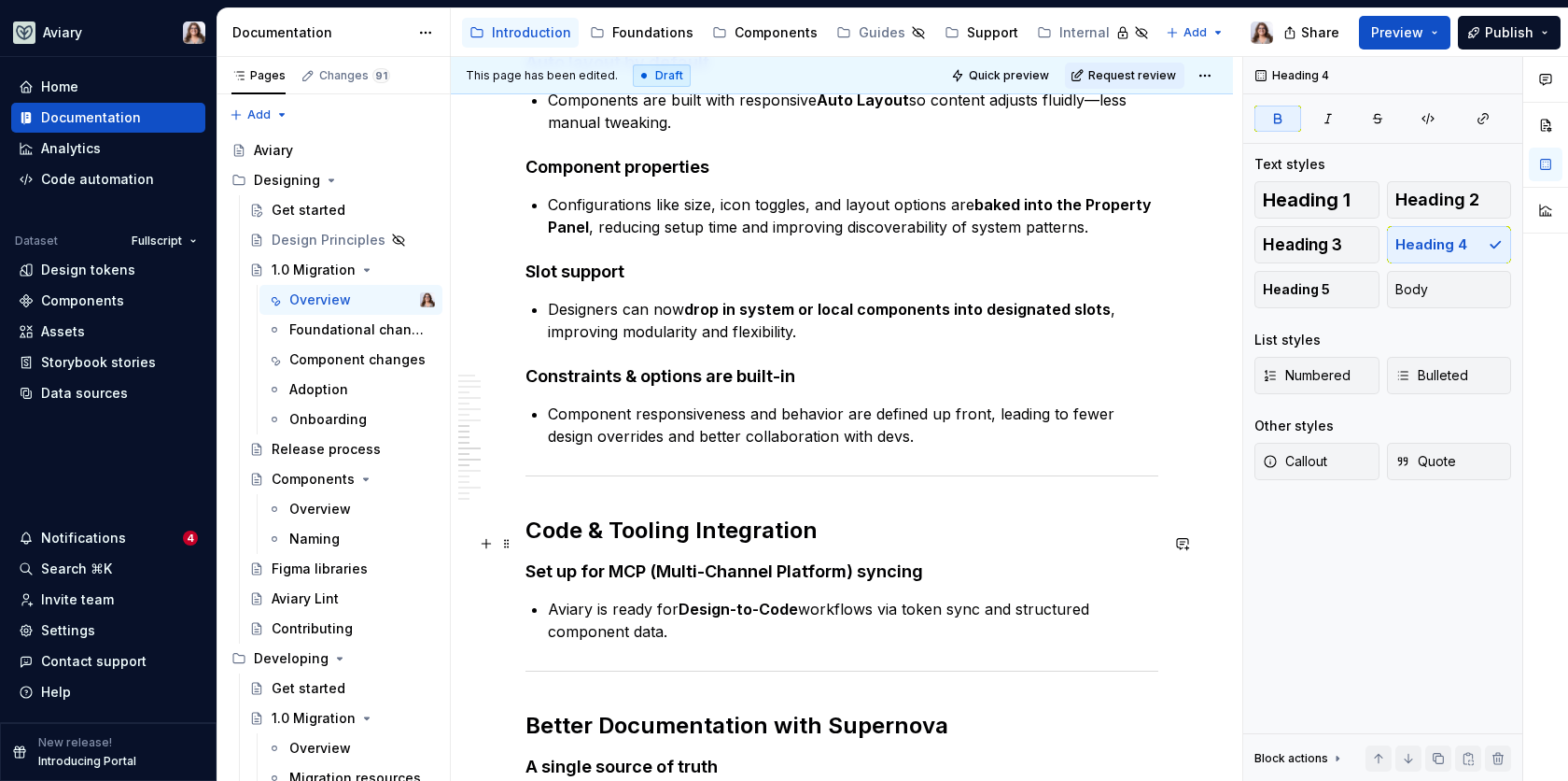
click at [622, 543] on h2 "Code & Tooling Integration" at bounding box center [842, 530] width 633 height 30
click at [694, 541] on h2 "Code & tooling Integration" at bounding box center [842, 530] width 633 height 30
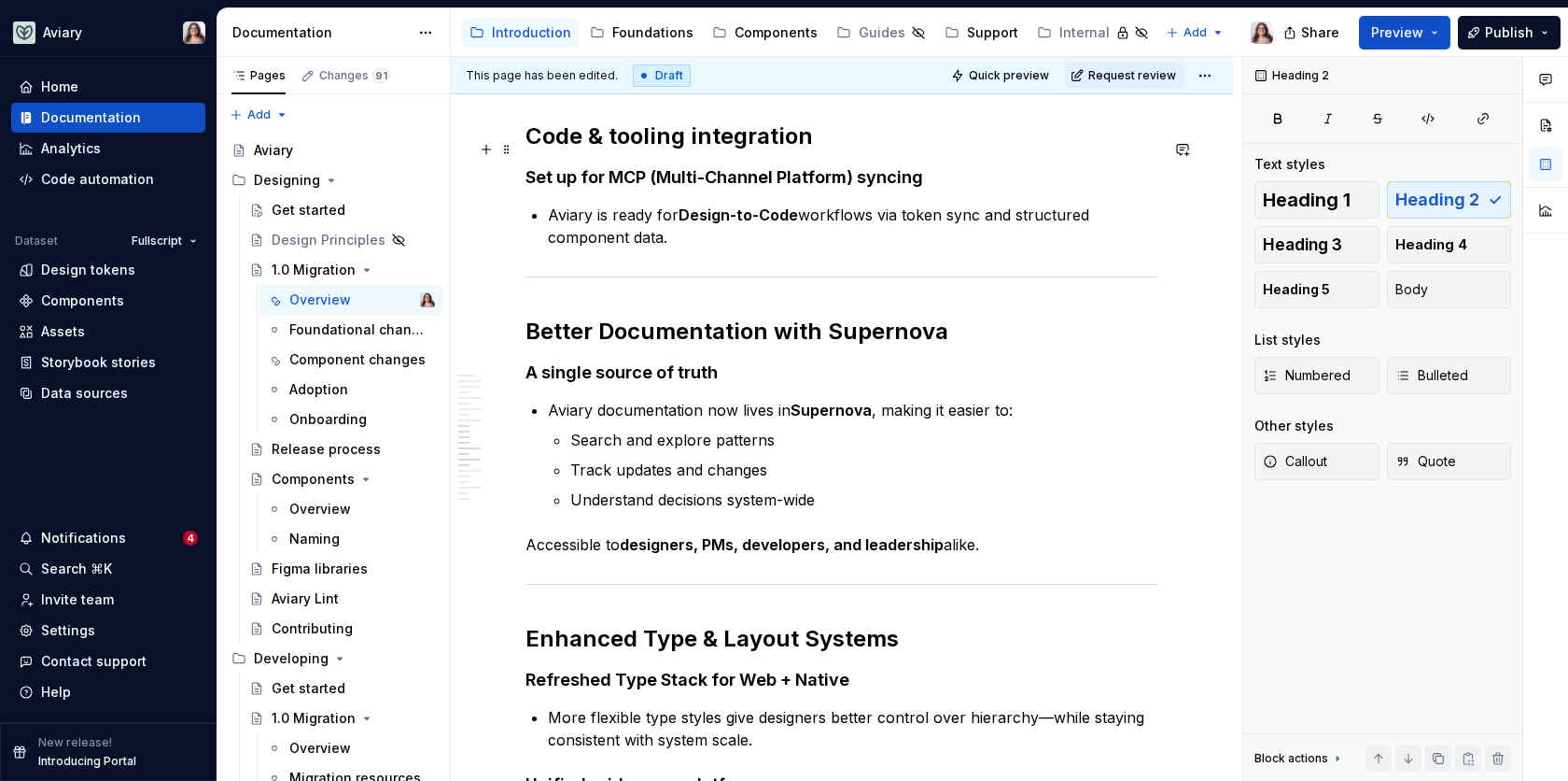
scroll to position [2239, 0]
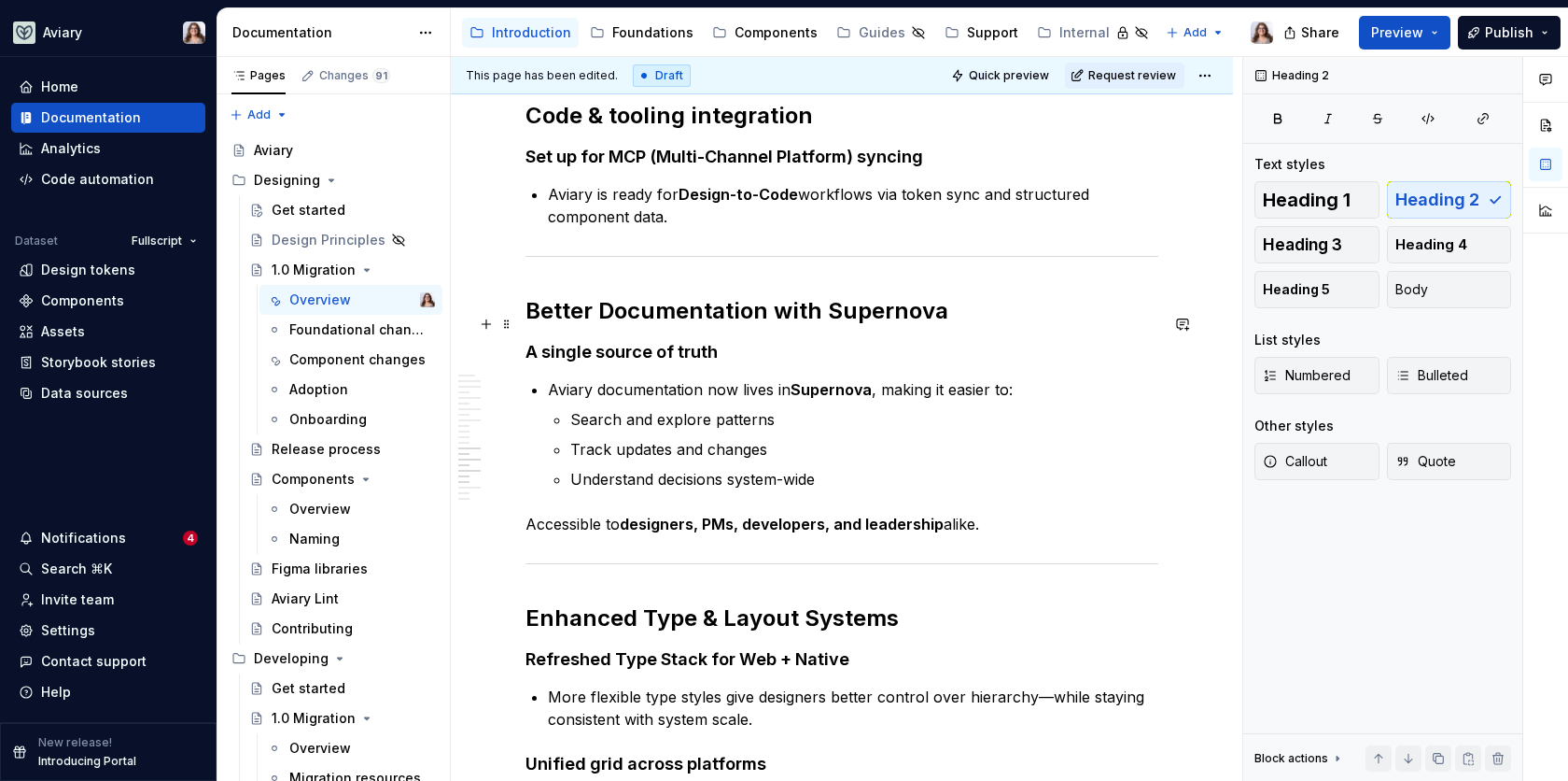
click at [608, 315] on h2 "Better Documentation with Supernova" at bounding box center [842, 310] width 633 height 30
click at [834, 325] on h2 "Better documentation with Supernova" at bounding box center [842, 310] width 633 height 30
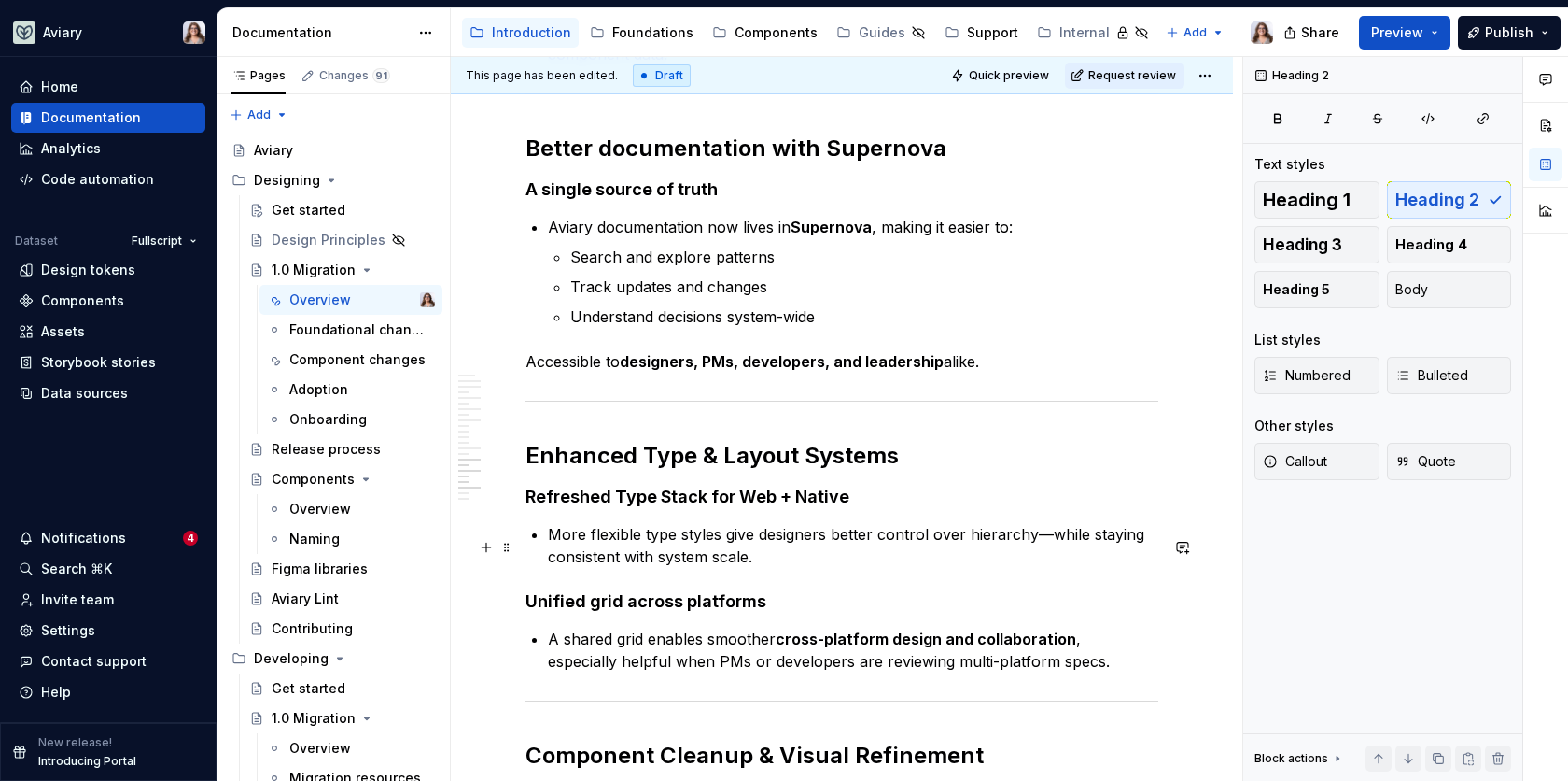
scroll to position [2486, 0]
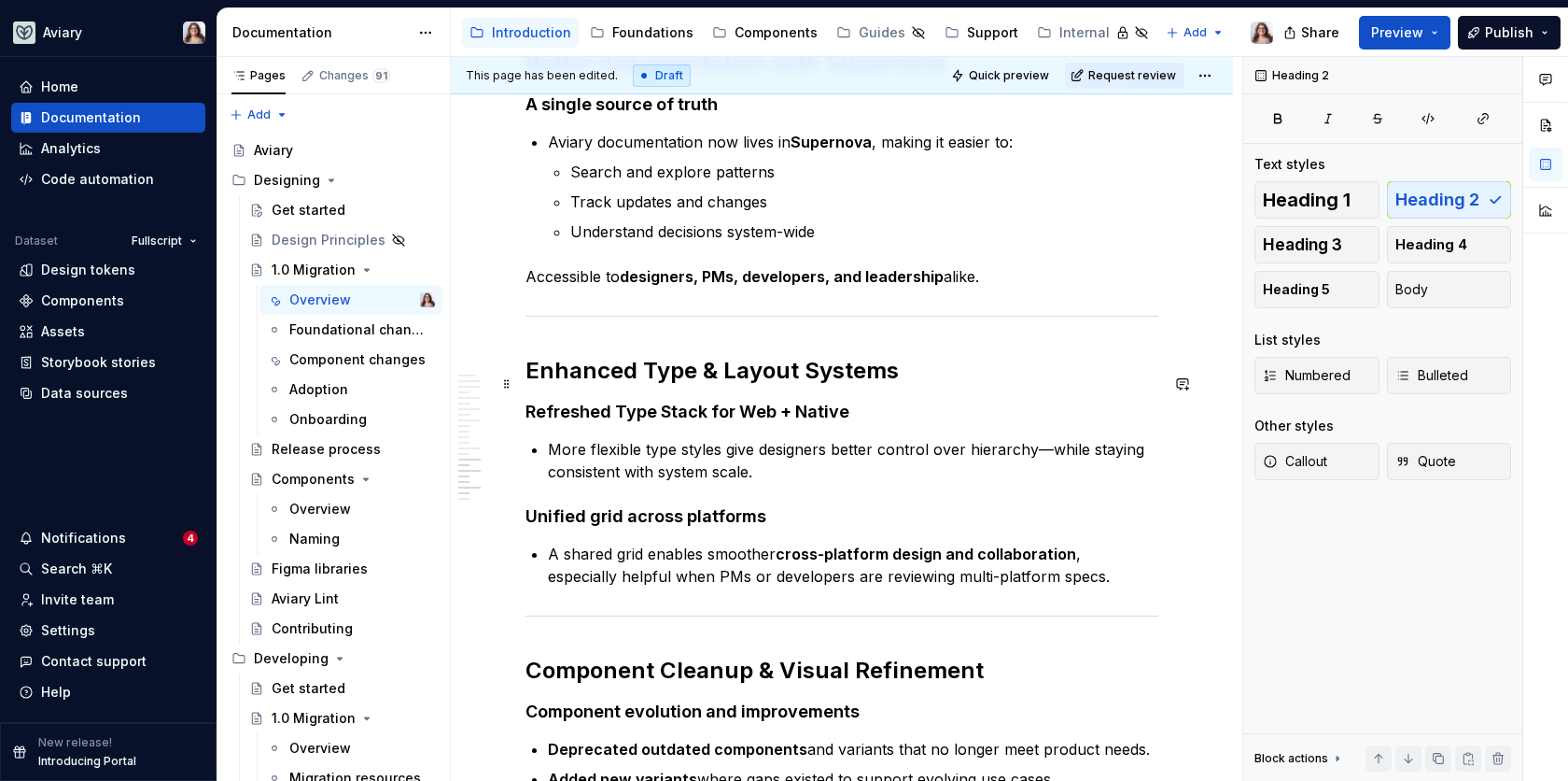
click at [650, 385] on h2 "Enhanced Type & Layout Systems" at bounding box center [842, 370] width 633 height 30
click at [726, 381] on h2 "Enhanced type & Layout Systems" at bounding box center [842, 370] width 633 height 30
click at [803, 385] on h2 "Enhanced type & layout Systems" at bounding box center [842, 370] width 633 height 30
click at [621, 421] on strong "Refreshed Type Stack for Web + Native" at bounding box center [687, 411] width 324 height 20
click at [661, 421] on strong "Refreshed type Stack for Web + Native" at bounding box center [684, 411] width 319 height 20
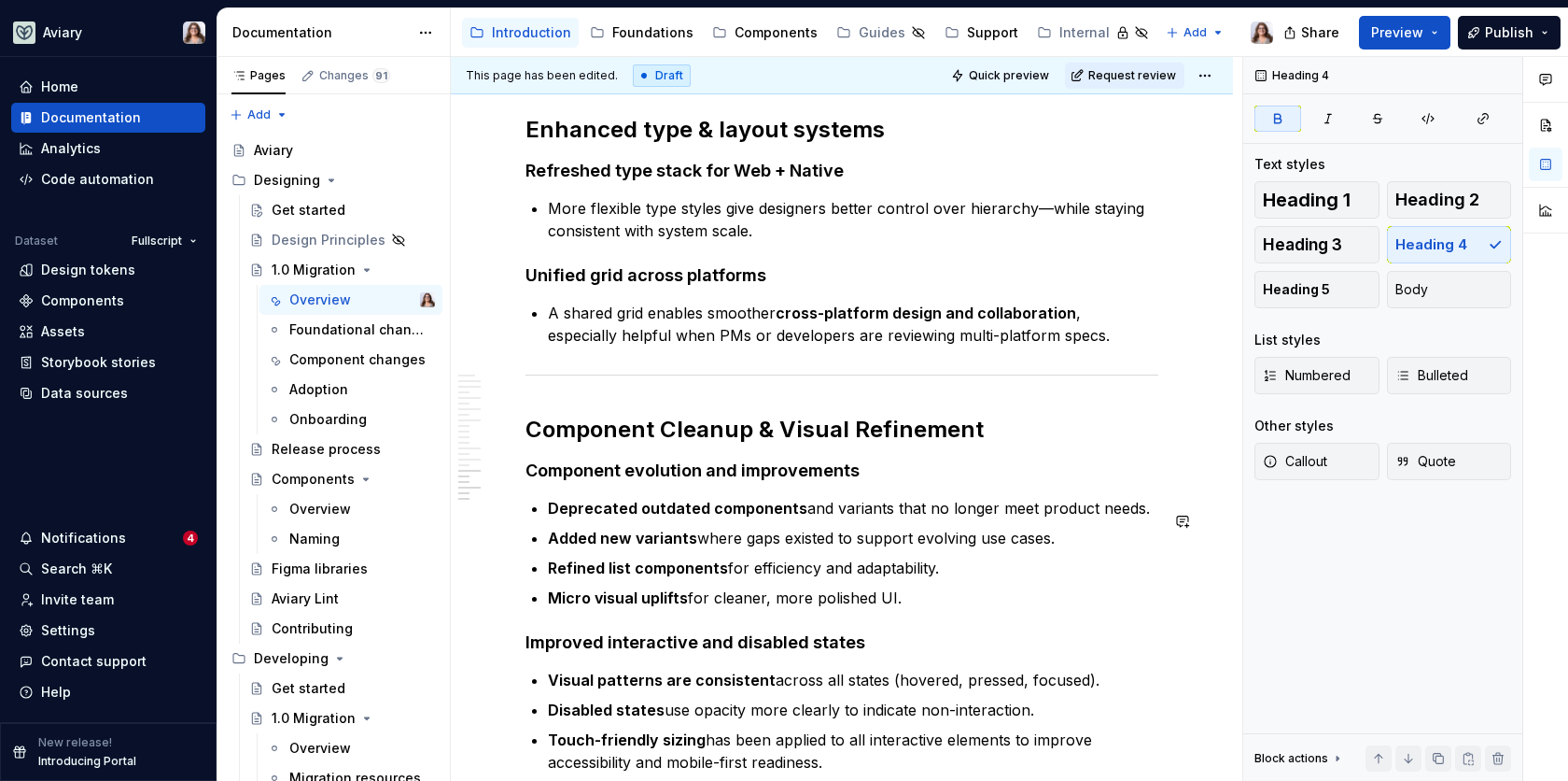
scroll to position [2766, 0]
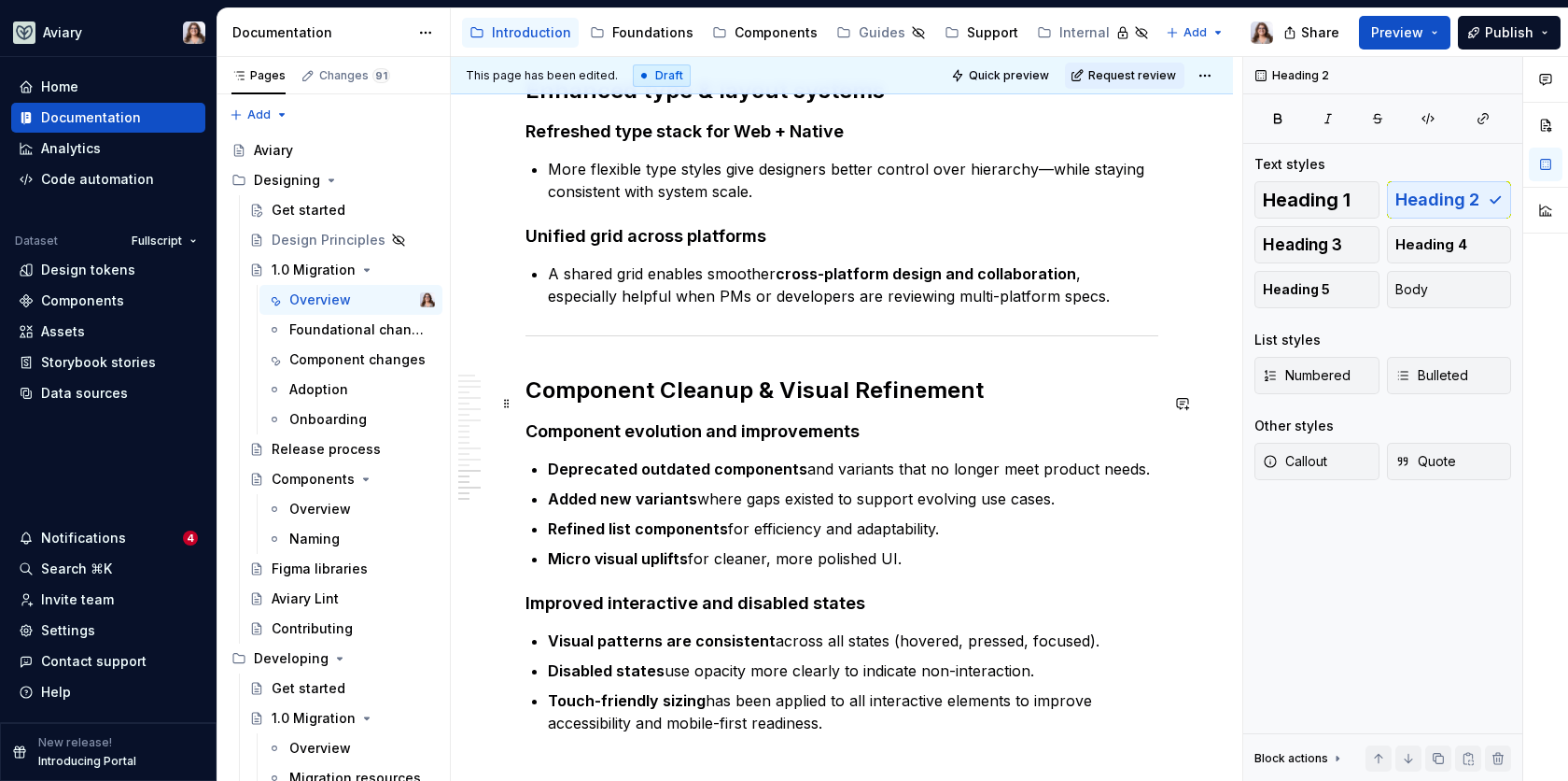
click at [669, 401] on h2 "Component Cleanup & Visual Refinement" at bounding box center [842, 390] width 633 height 30
click at [784, 401] on h2 "Component cleanup & Visual Refinement" at bounding box center [842, 390] width 633 height 30
click at [853, 405] on h2 "Component cleanup & visual Refinement" at bounding box center [842, 390] width 633 height 30
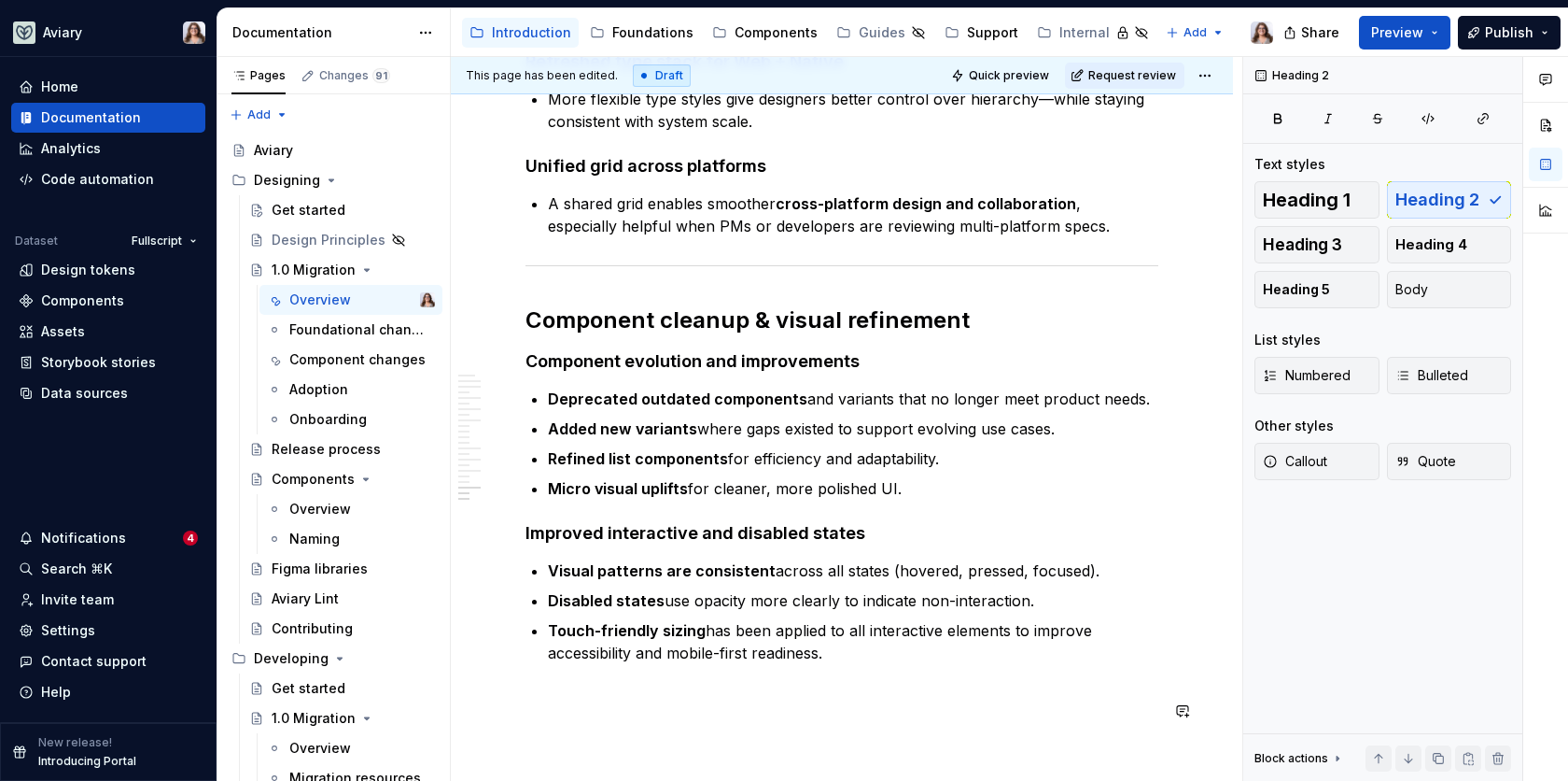
scroll to position [2835, 0]
click at [964, 337] on h2 "Component cleanup & visual refinement" at bounding box center [842, 320] width 633 height 30
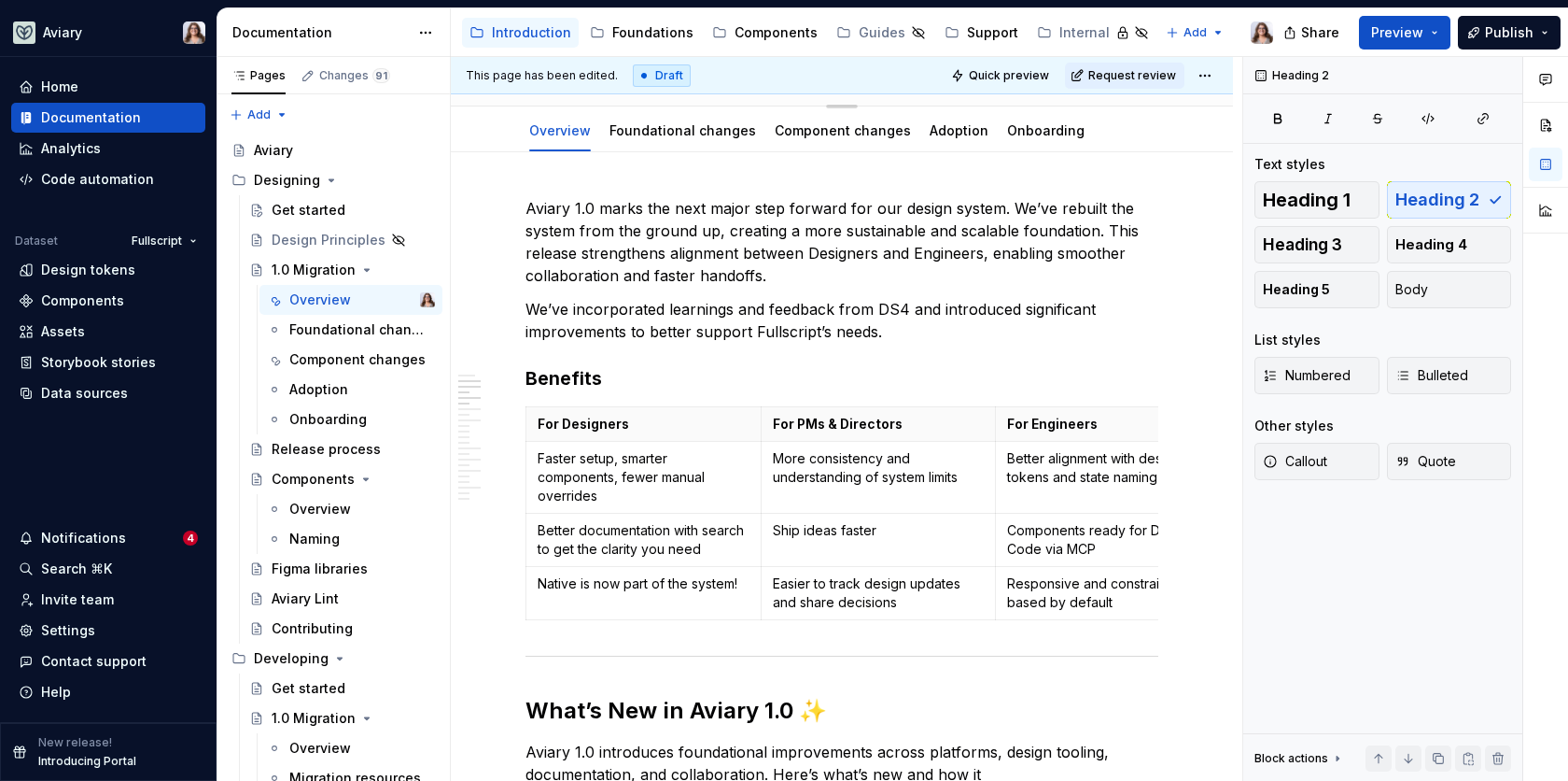
scroll to position [0, 0]
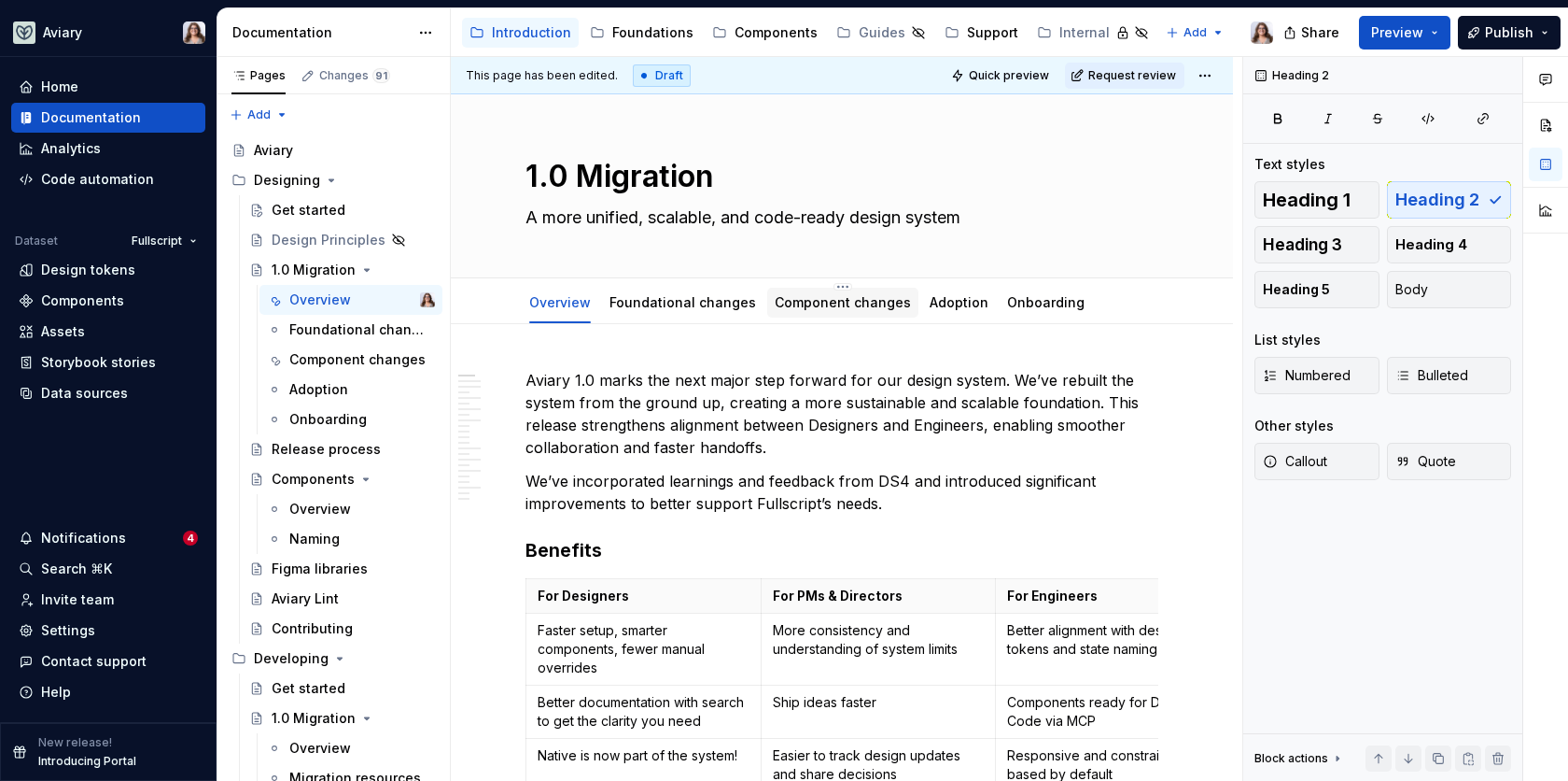
click at [794, 319] on div at bounding box center [843, 320] width 152 height 2
click at [782, 300] on link "Component changes" at bounding box center [843, 302] width 136 height 16
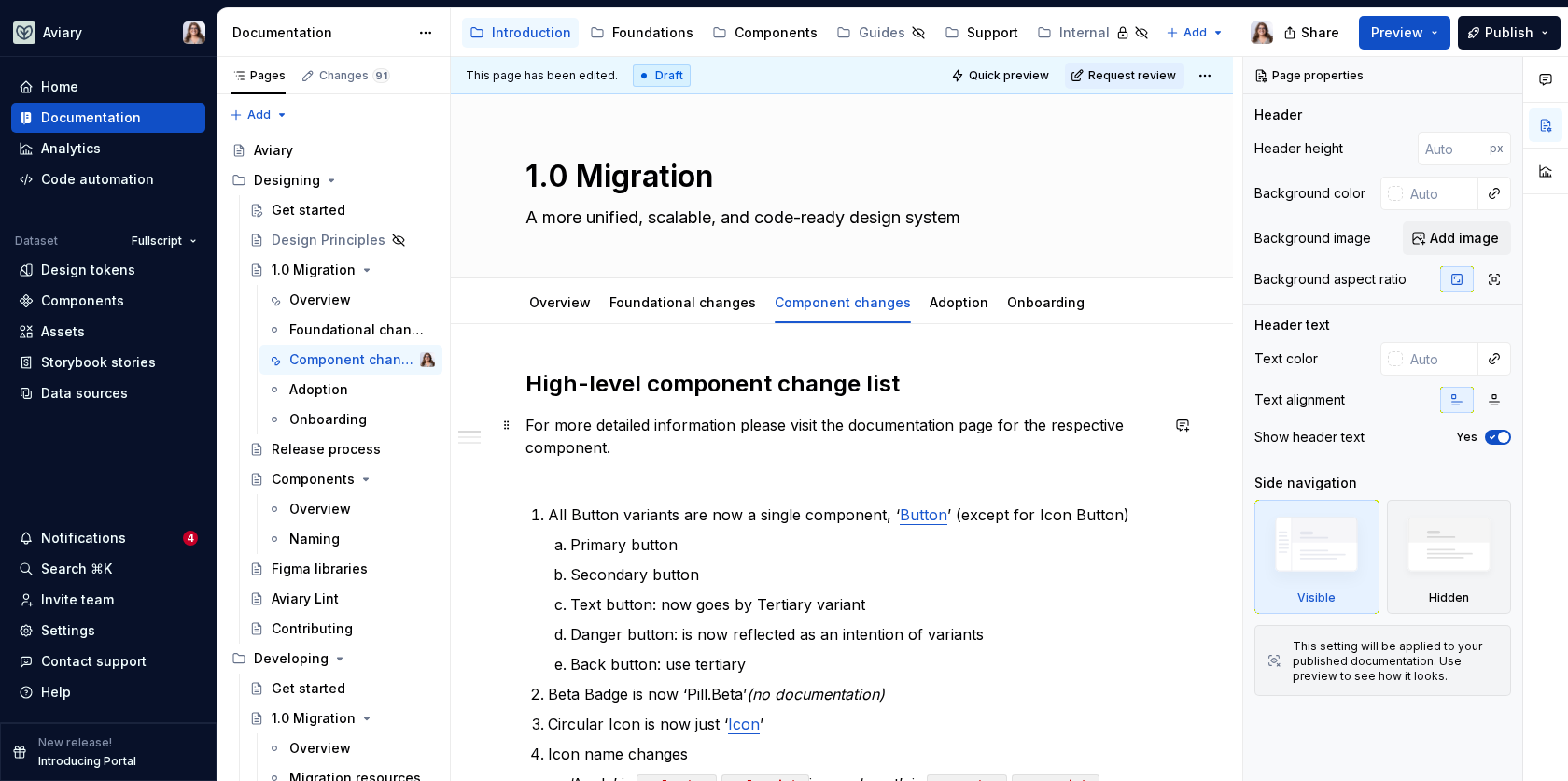
scroll to position [4, 0]
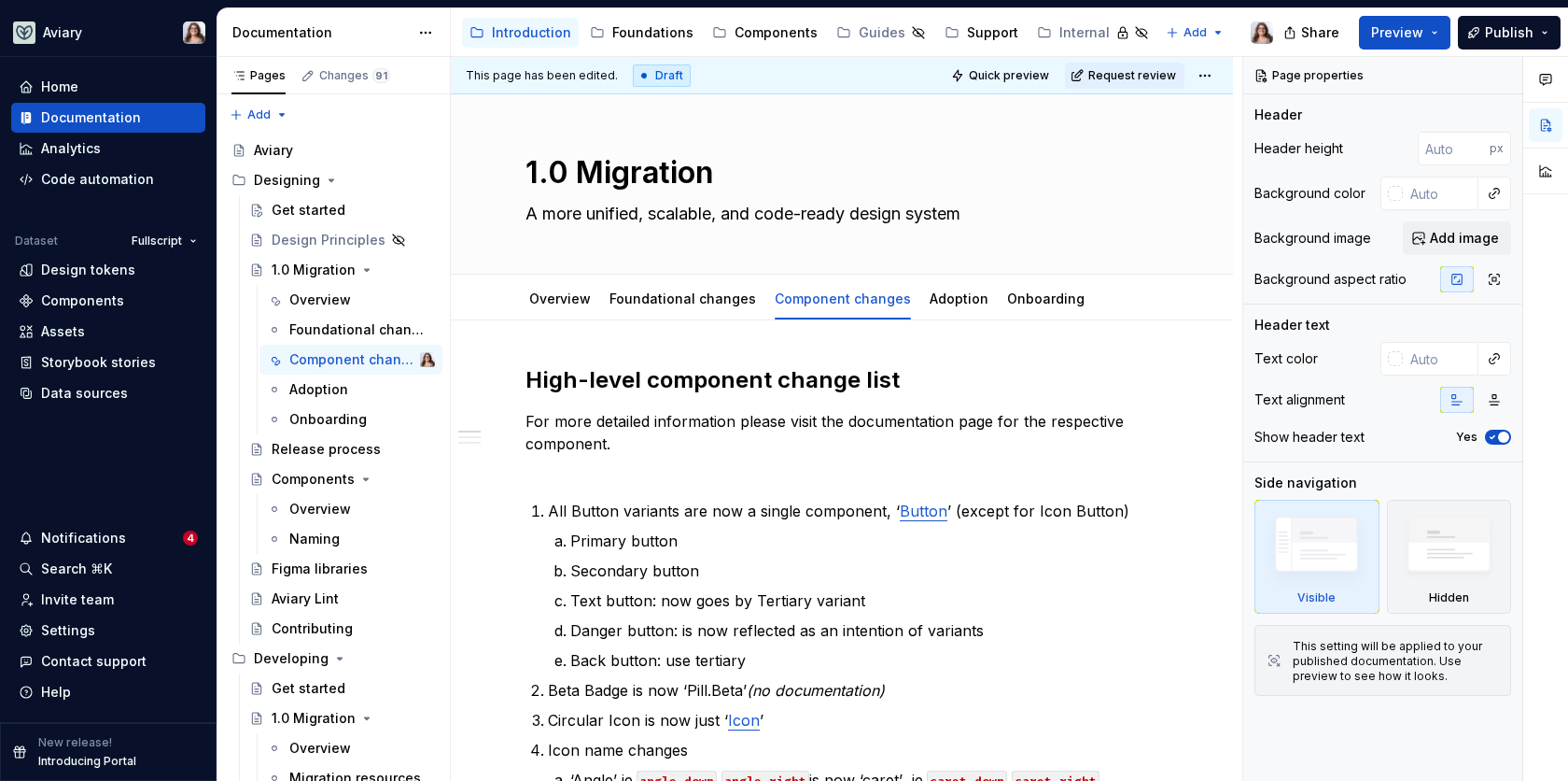
type textarea "*"
click at [75, 296] on div "Components" at bounding box center [82, 301] width 83 height 19
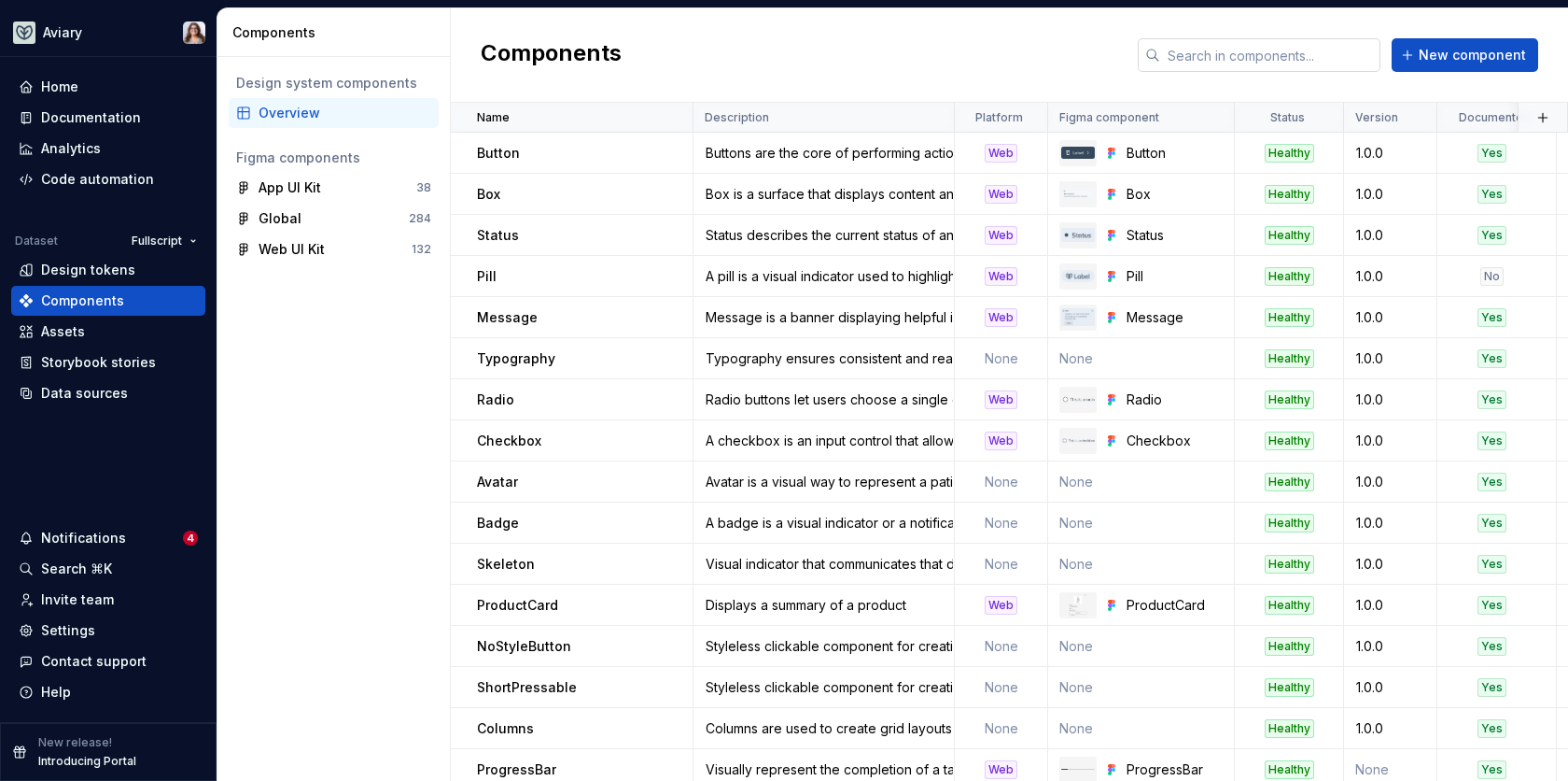
click at [1300, 61] on input "text" at bounding box center [1270, 54] width 220 height 33
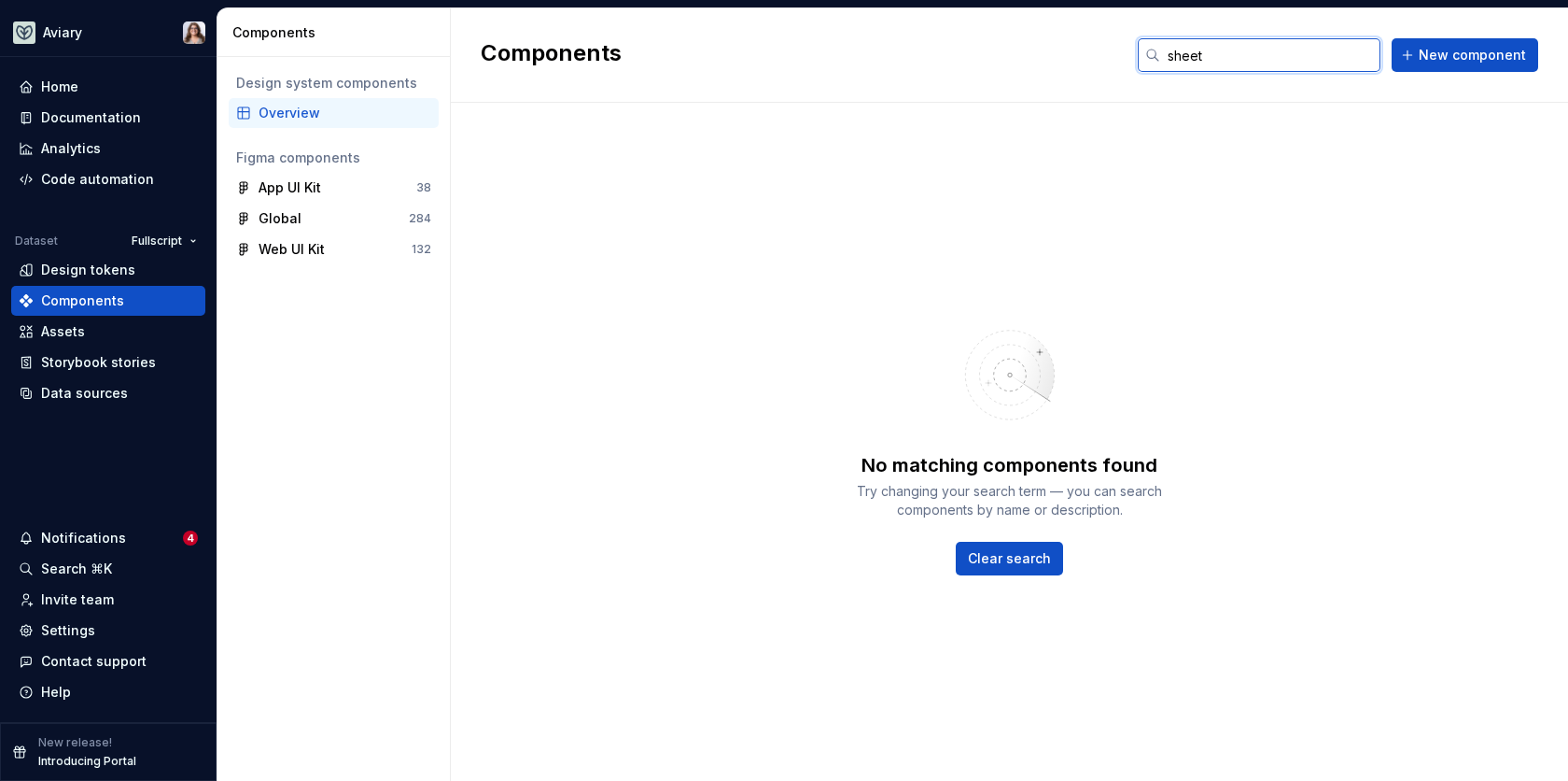
click at [1200, 57] on input "sheet" at bounding box center [1270, 54] width 220 height 33
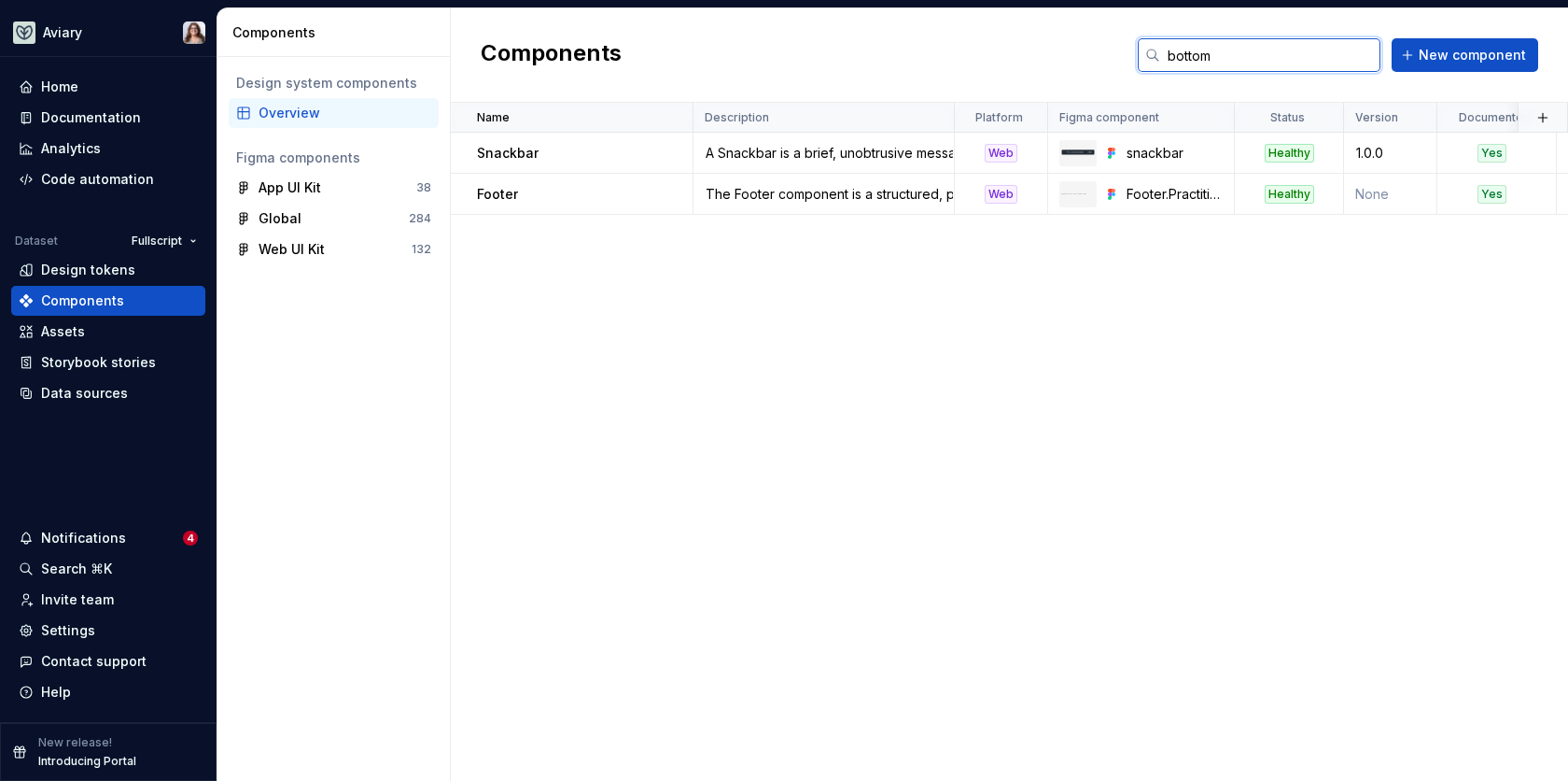
type input "bottom"
click at [105, 113] on div "Documentation" at bounding box center [91, 118] width 100 height 19
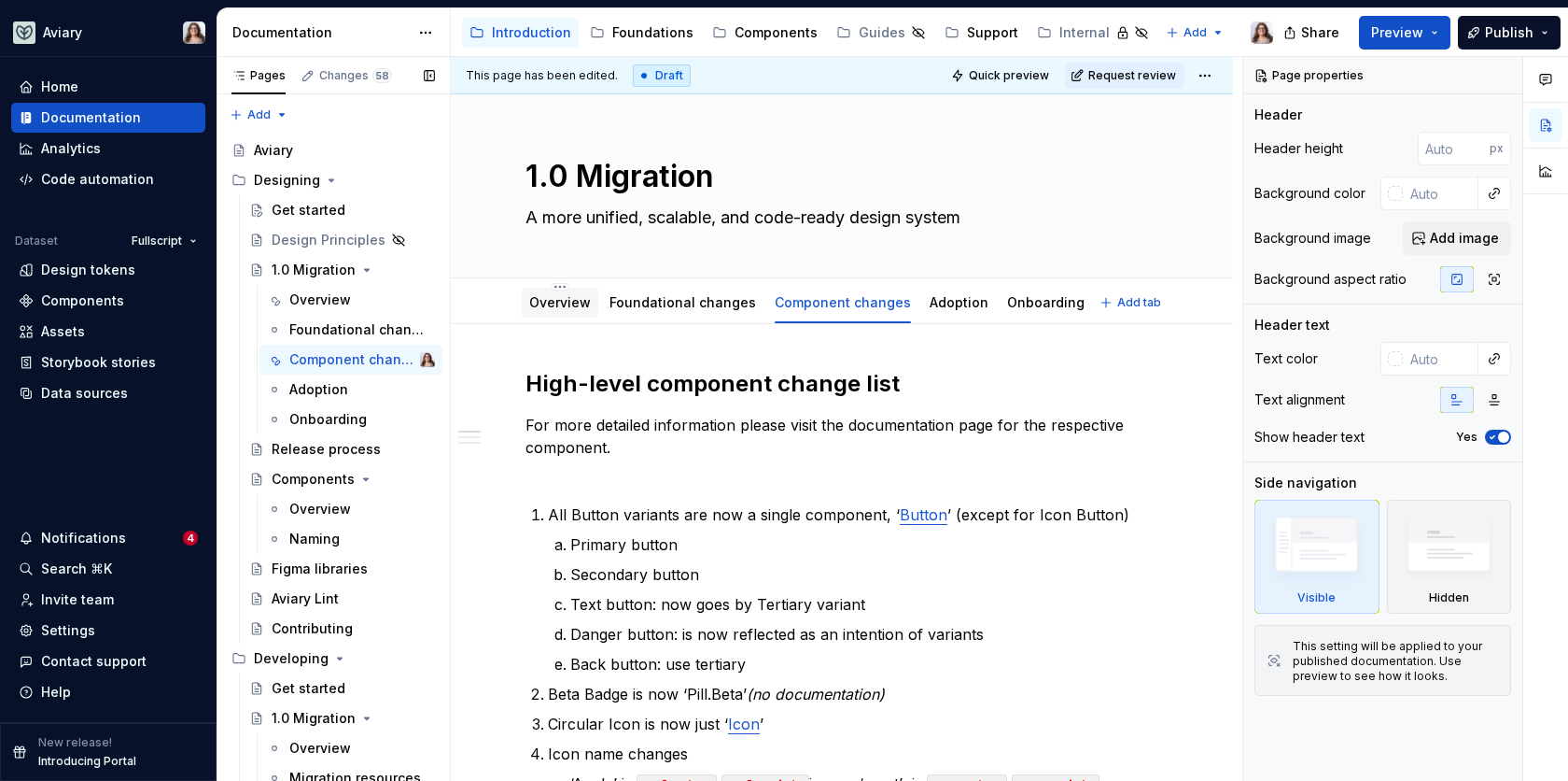
click at [563, 313] on div "Overview" at bounding box center [560, 302] width 76 height 30
click at [569, 307] on link "Overview" at bounding box center [560, 302] width 62 height 16
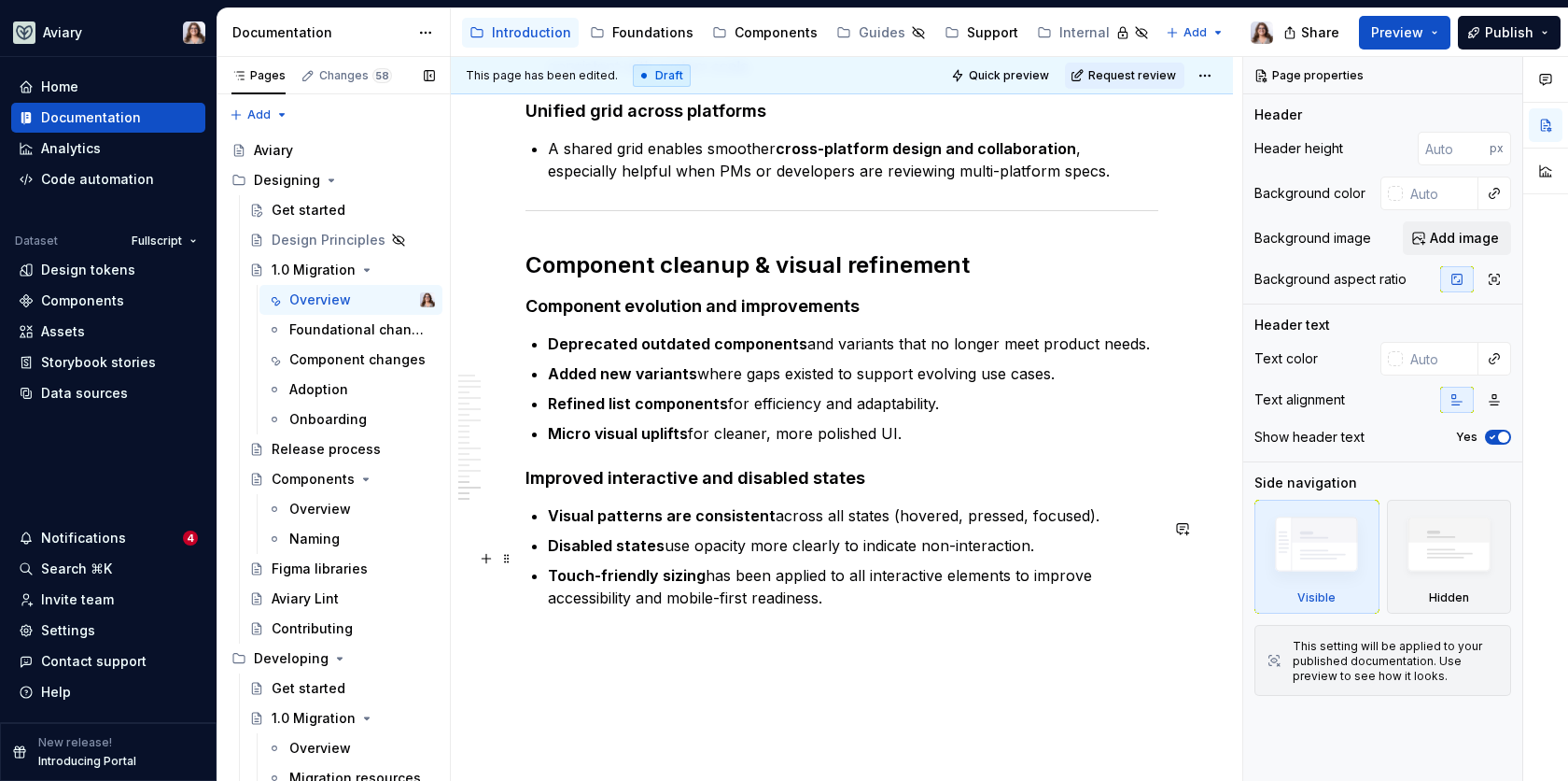
scroll to position [2890, 0]
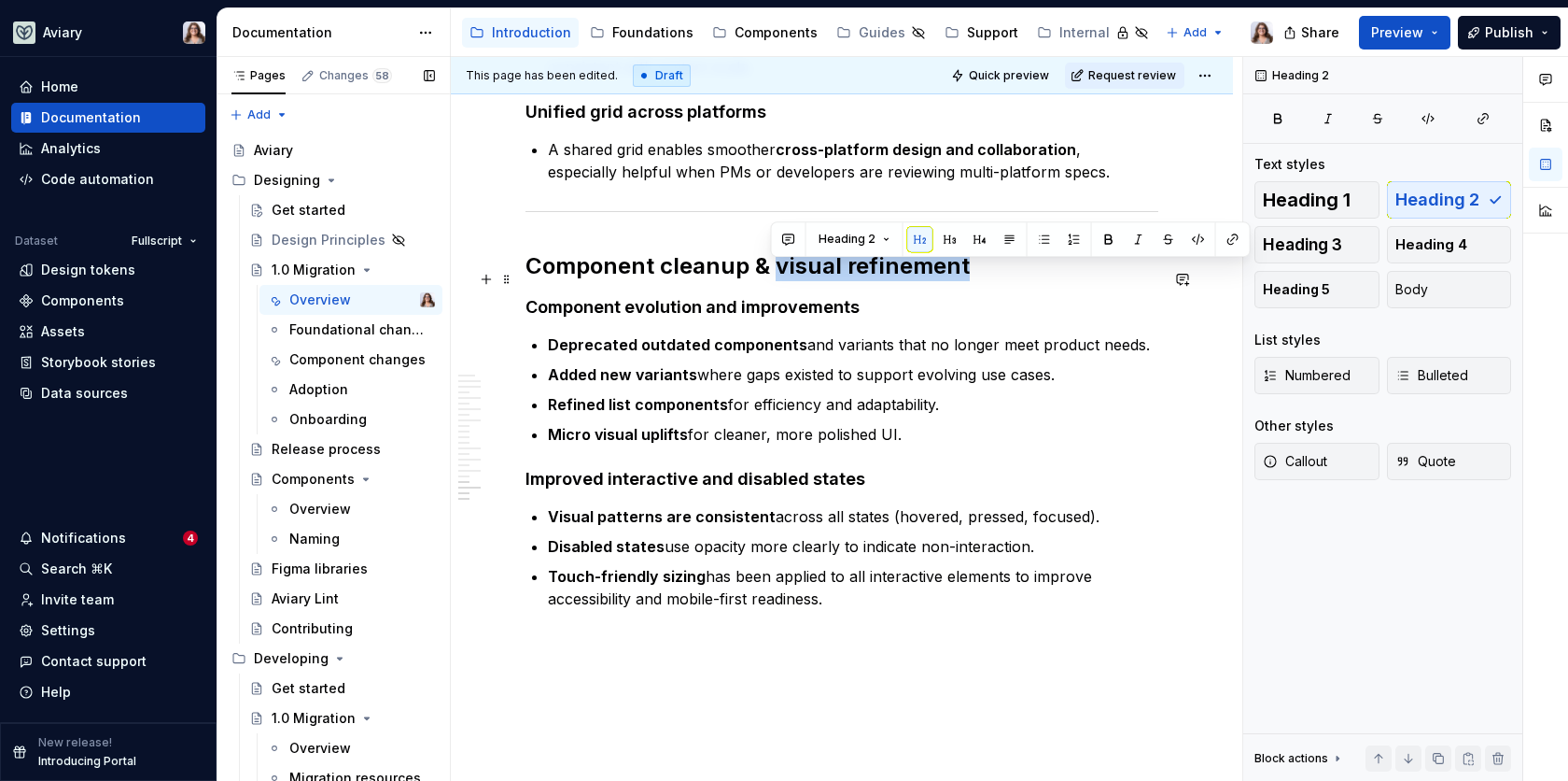
drag, startPoint x: 960, startPoint y: 277, endPoint x: 771, endPoint y: 274, distance: 189.0
click at [771, 274] on h2 "Component cleanup & visual refinement" at bounding box center [842, 265] width 633 height 30
copy h2 "visual refinement"
click at [903, 444] on p "Micro visual uplifts for cleaner, more polished UI." at bounding box center [853, 435] width 611 height 23
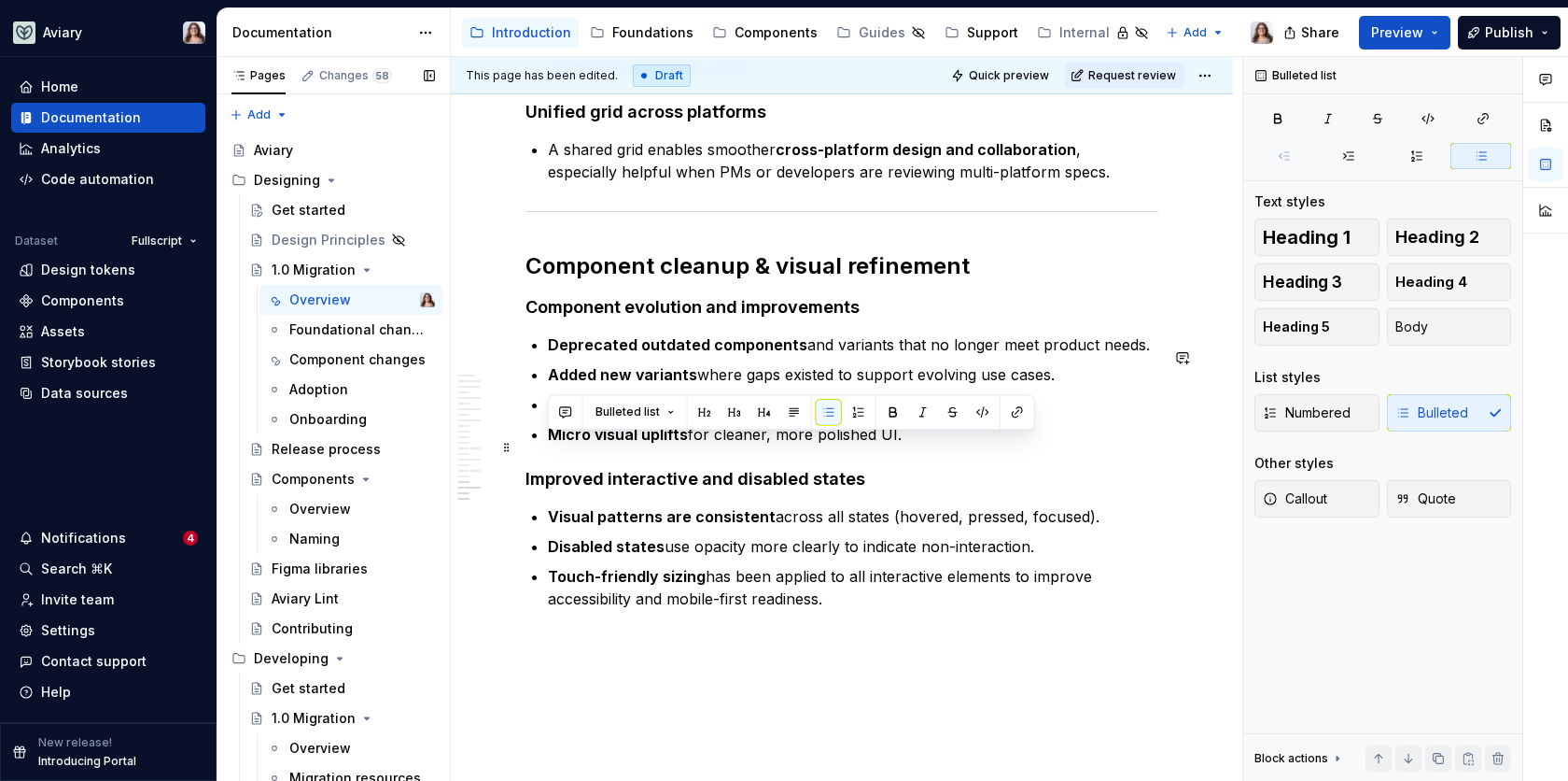
drag, startPoint x: 905, startPoint y: 446, endPoint x: 533, endPoint y: 453, distance: 372.1
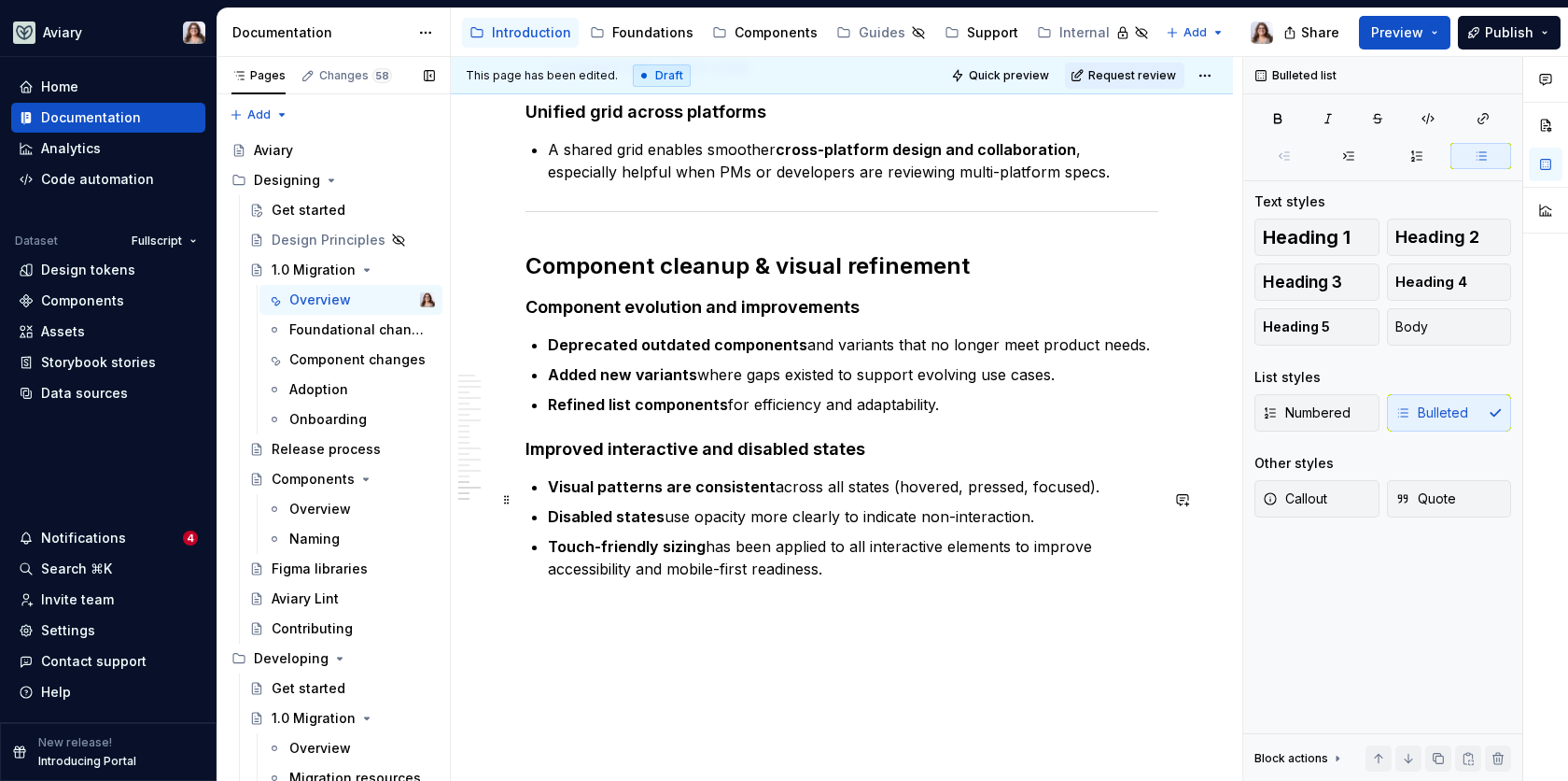
click at [548, 498] on p "Visual patterns are consistent across all states (hovered, pressed, focused)." at bounding box center [853, 487] width 611 height 23
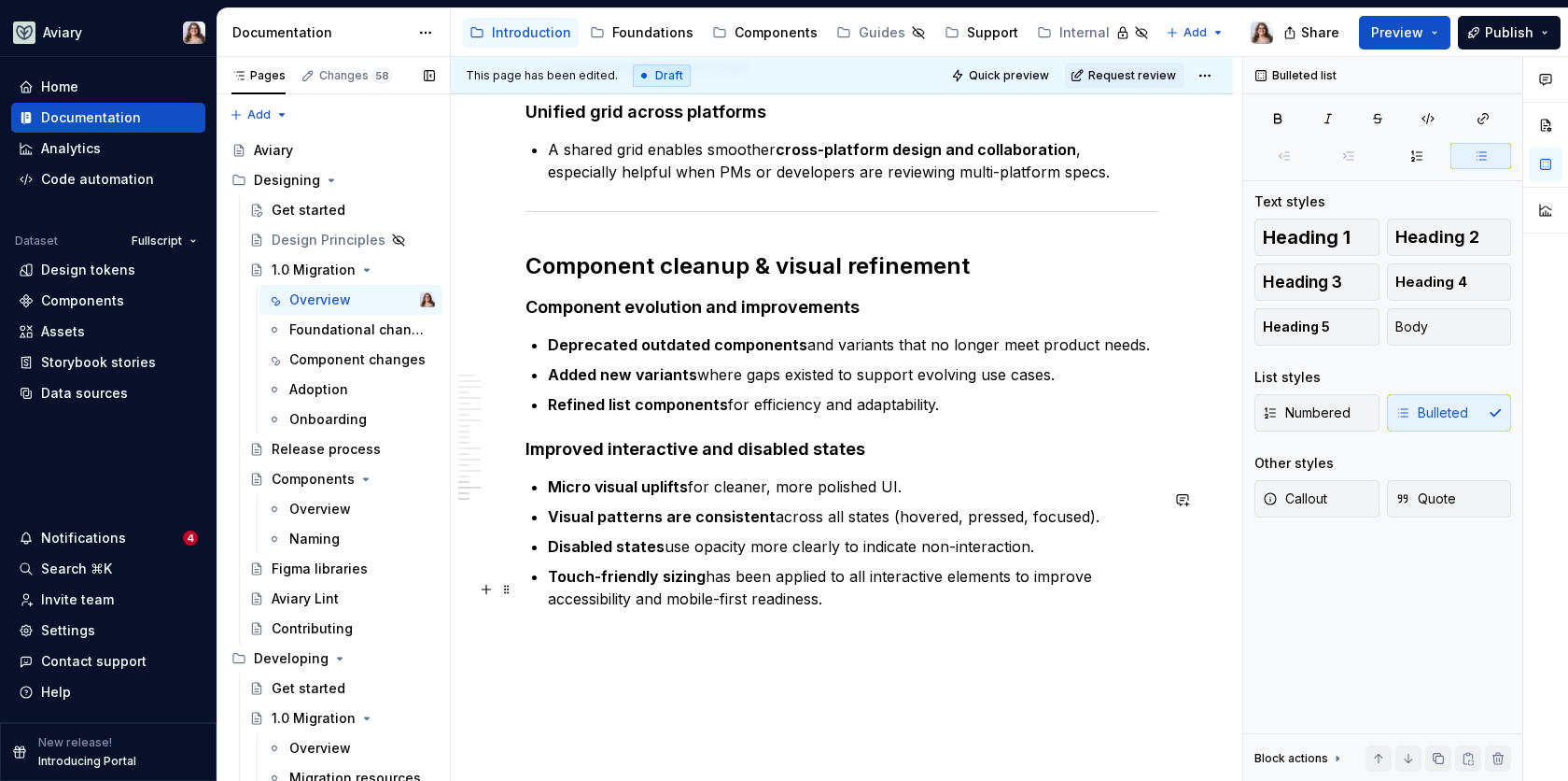
click at [854, 610] on p "Touch-friendly sizing has been applied to all interactive elements to improve a…" at bounding box center [853, 587] width 611 height 45
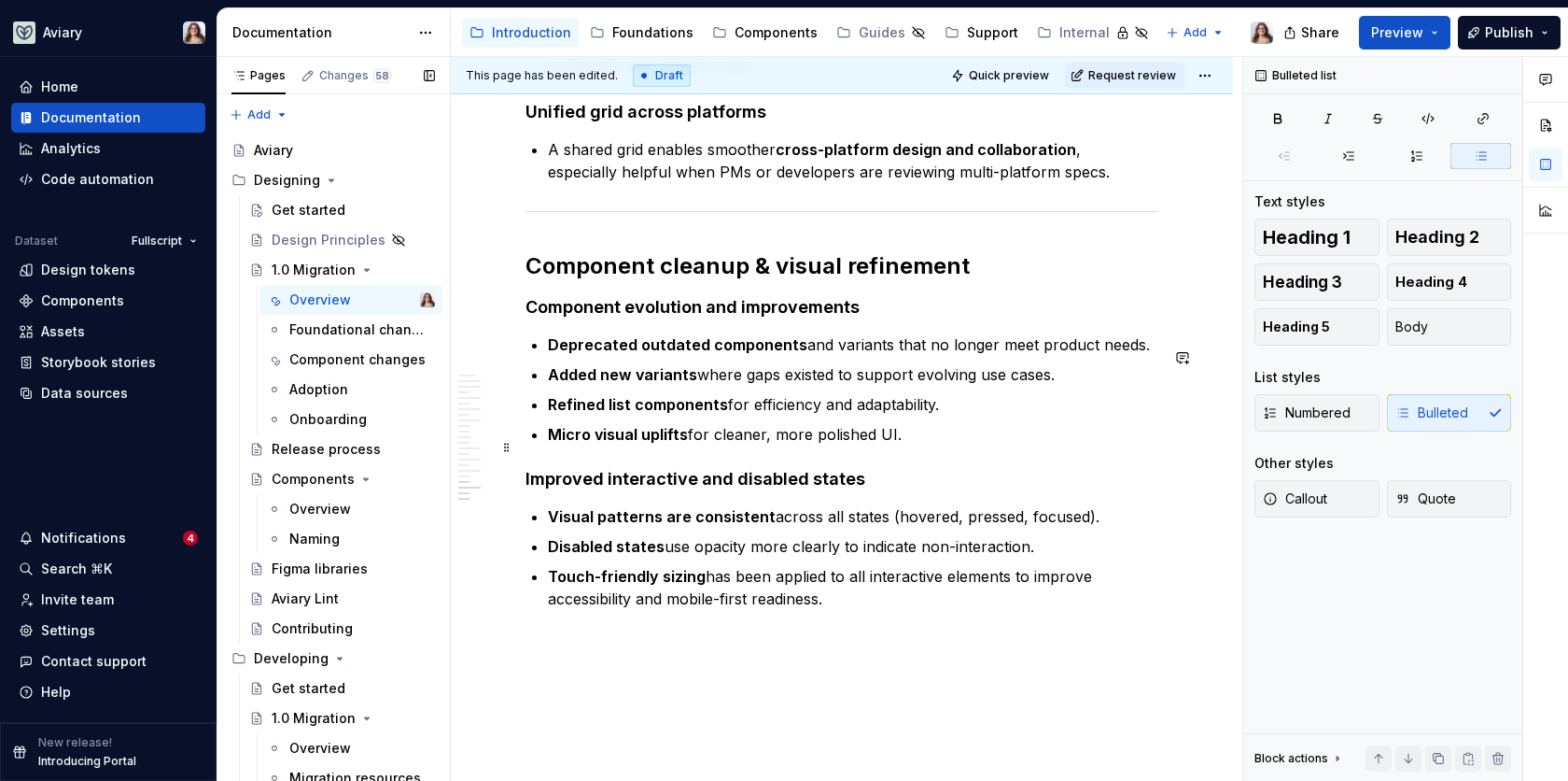
click at [913, 444] on p "Micro visual uplifts for cleaner, more polished UI." at bounding box center [853, 435] width 611 height 23
type textarea "*"
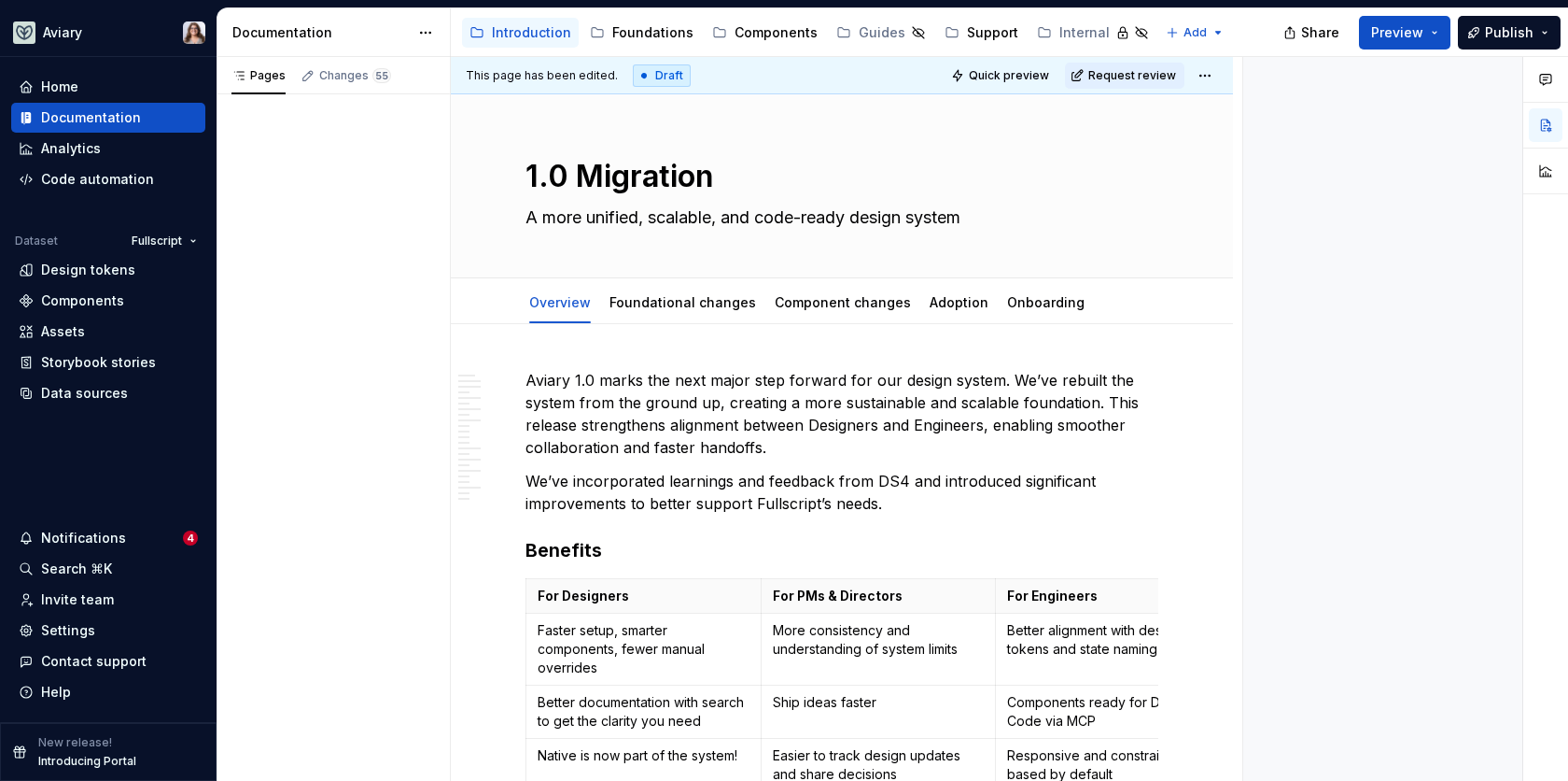
type textarea "*"
